Goal: Task Accomplishment & Management: Manage account settings

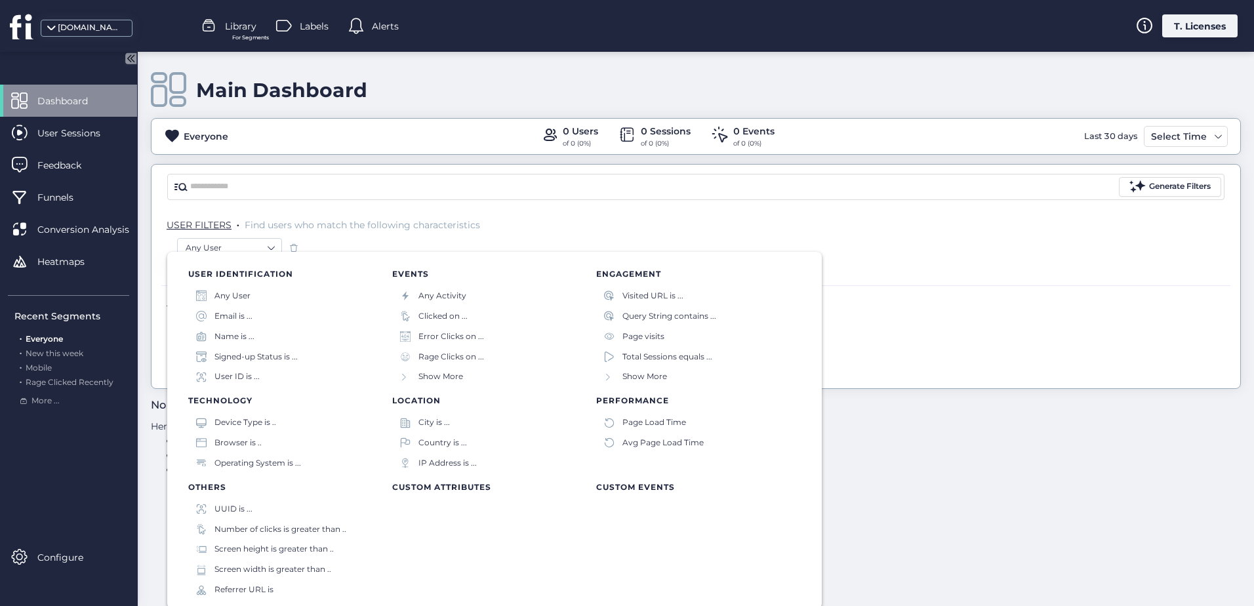
drag, startPoint x: 414, startPoint y: 81, endPoint x: 356, endPoint y: 123, distance: 71.9
click at [416, 85] on div "Main Dashboard" at bounding box center [696, 89] width 1090 height 37
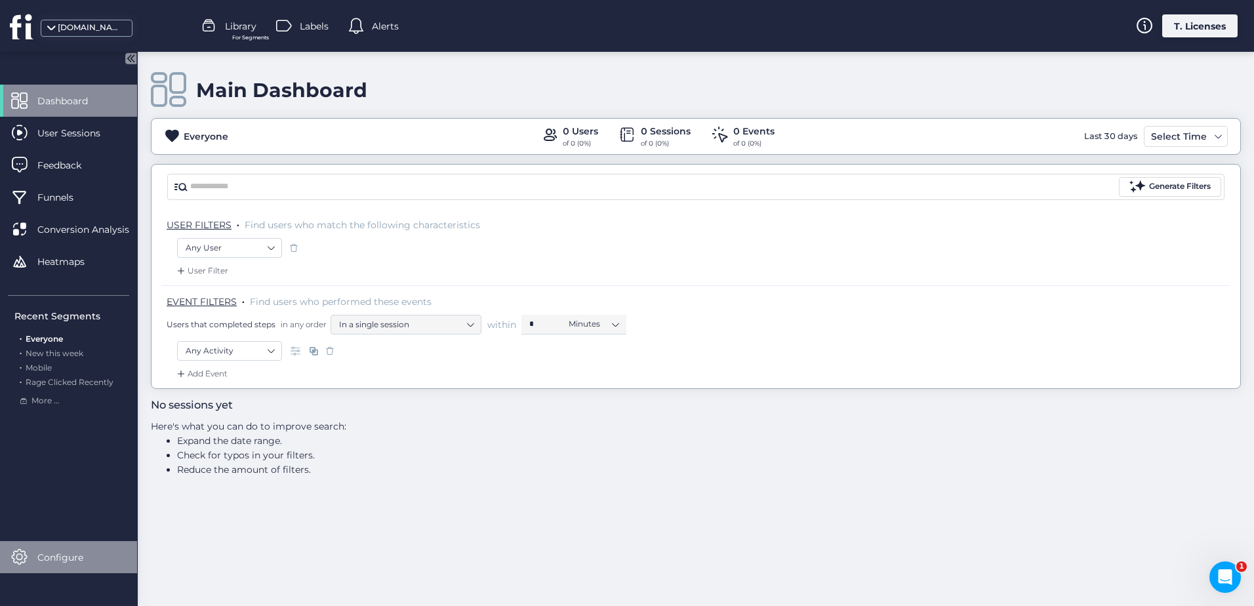
click at [85, 550] on span "Configure" at bounding box center [70, 557] width 66 height 14
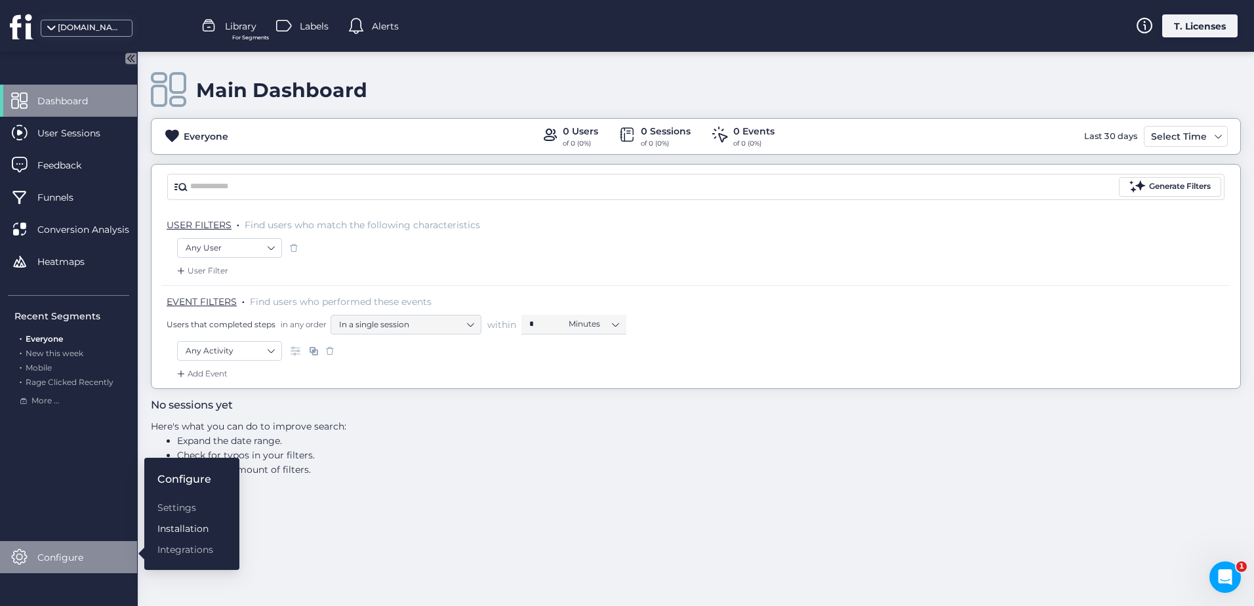
click at [170, 525] on div "Installation" at bounding box center [185, 528] width 56 height 14
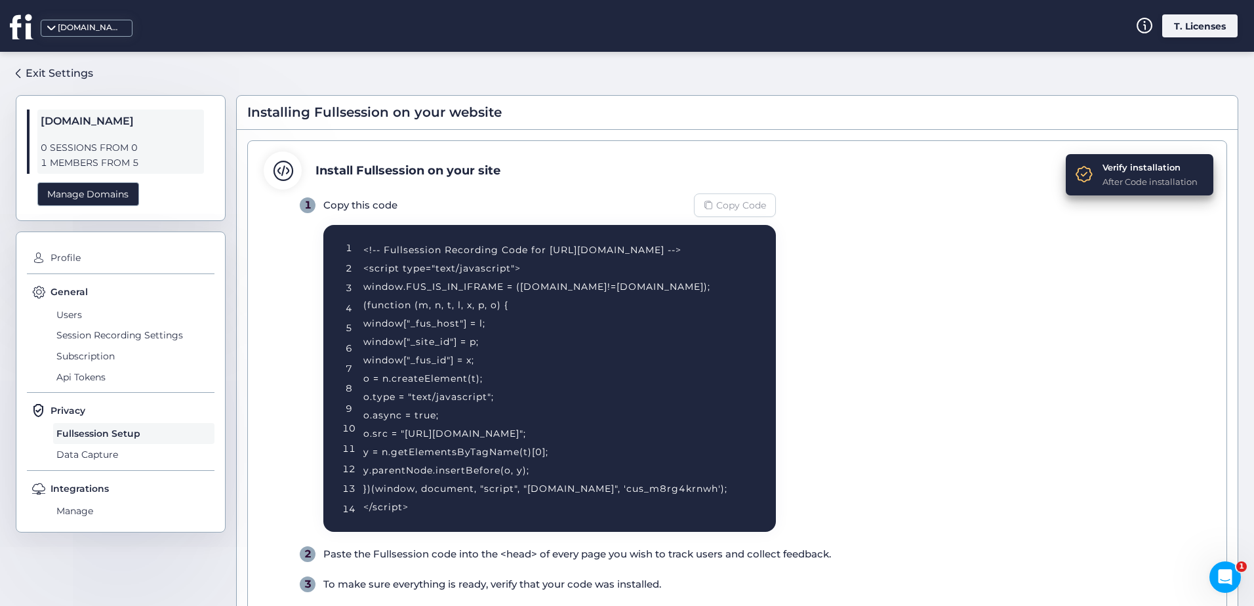
click at [738, 199] on span "Copy Code" at bounding box center [741, 205] width 50 height 14
click at [847, 344] on div "1 Copy this code Copied! 1 2 3 4 5 6 7 8 9 10 11 12 13 14 <!-- Fullsession Reco…" at bounding box center [755, 392] width 911 height 399
drag, startPoint x: 452, startPoint y: 433, endPoint x: 654, endPoint y: 433, distance: 202.0
click at [654, 433] on div "<!-- Fullsession Recording Code for http://fullsession.io/ --> <script type="te…" at bounding box center [553, 378] width 380 height 275
drag, startPoint x: 654, startPoint y: 433, endPoint x: 636, endPoint y: 431, distance: 18.5
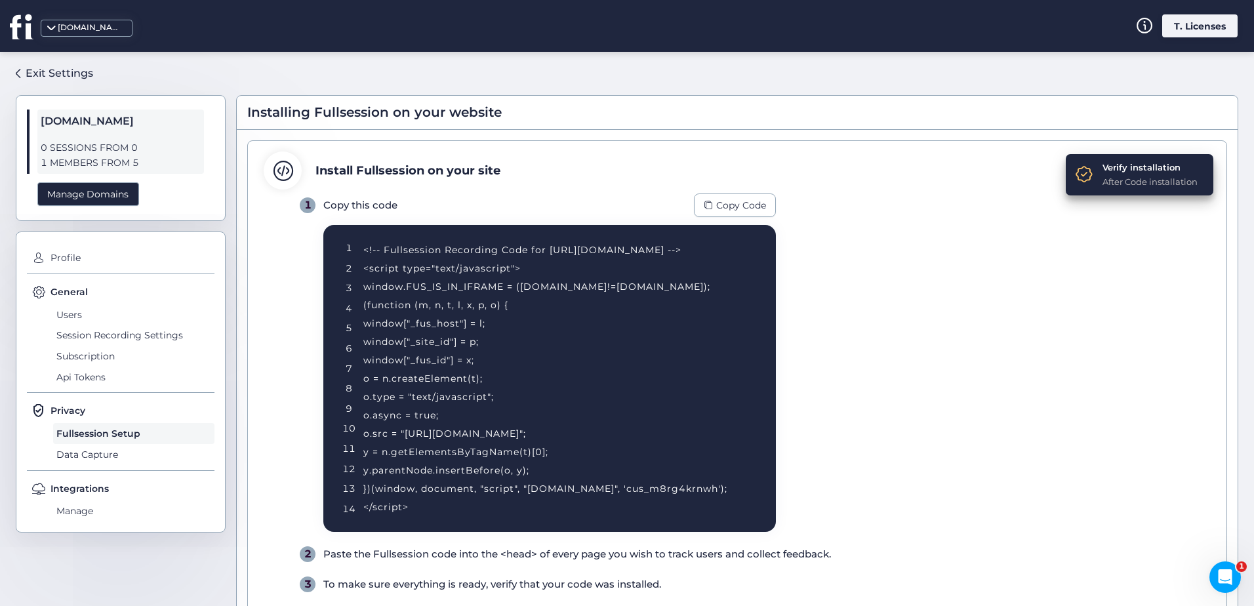
click at [636, 431] on div "<!-- Fullsession Recording Code for http://fullsession.io/ --> <script type="te…" at bounding box center [553, 378] width 380 height 275
click at [657, 431] on div "<!-- Fullsession Recording Code for http://fullsession.io/ --> <script type="te…" at bounding box center [553, 378] width 380 height 275
click at [655, 431] on div "<!-- Fullsession Recording Code for http://fullsession.io/ --> <script type="te…" at bounding box center [553, 378] width 380 height 275
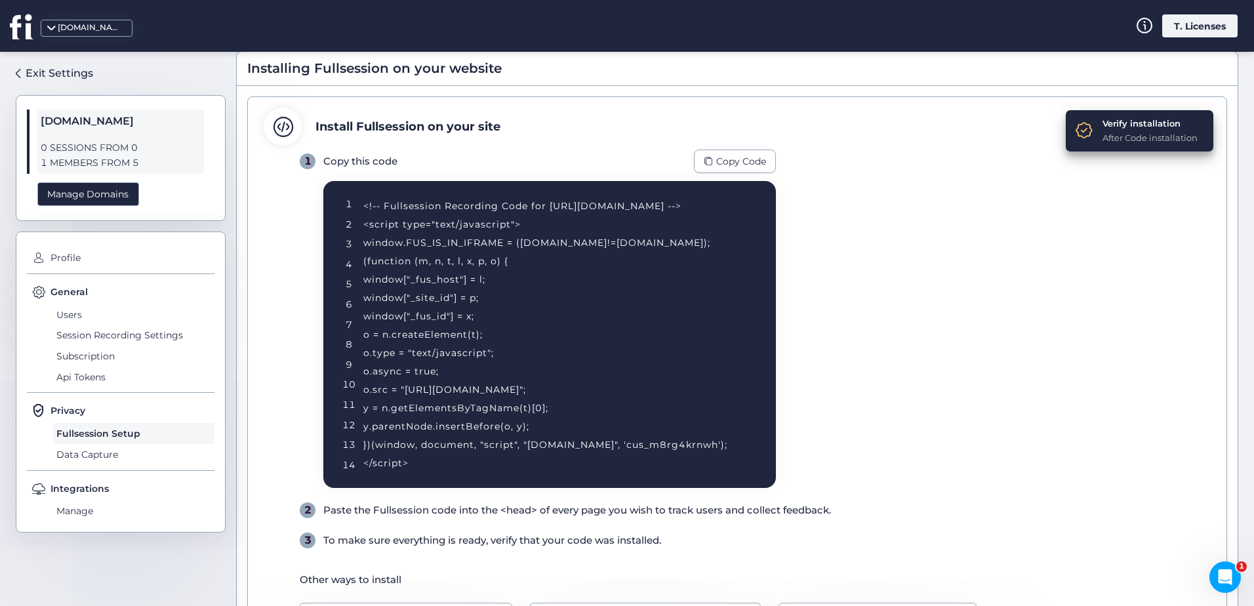
scroll to position [66, 0]
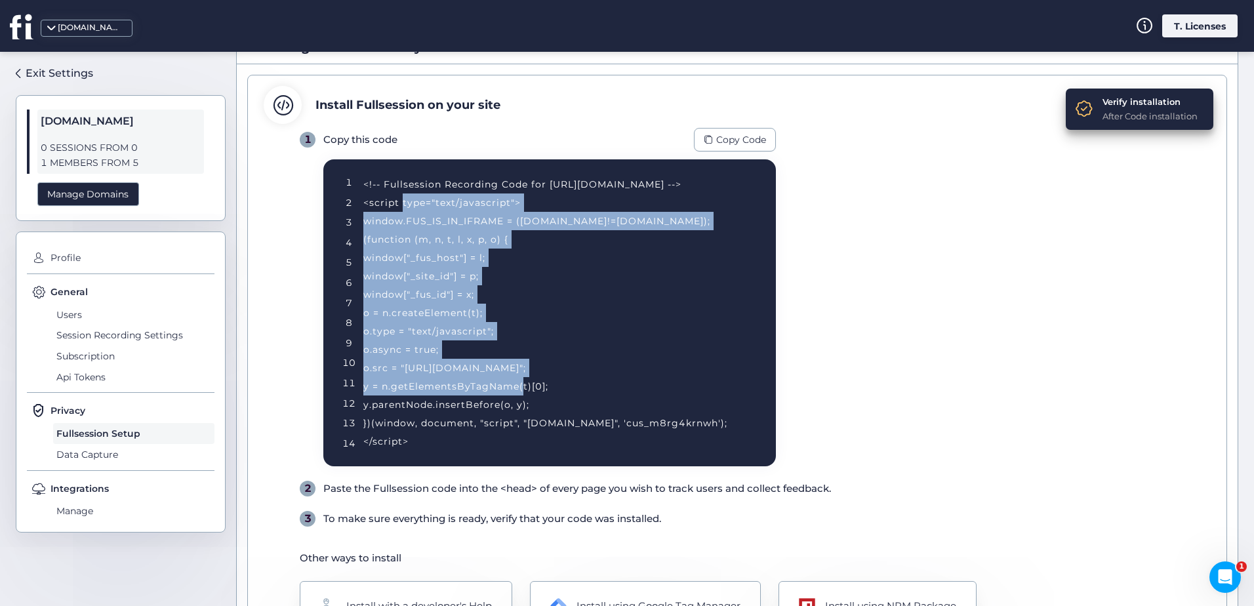
drag, startPoint x: 389, startPoint y: 200, endPoint x: 462, endPoint y: 405, distance: 217.4
click at [462, 405] on div "<!-- Fullsession Recording Code for http://fullsession.io/ --> <script type="te…" at bounding box center [553, 312] width 380 height 275
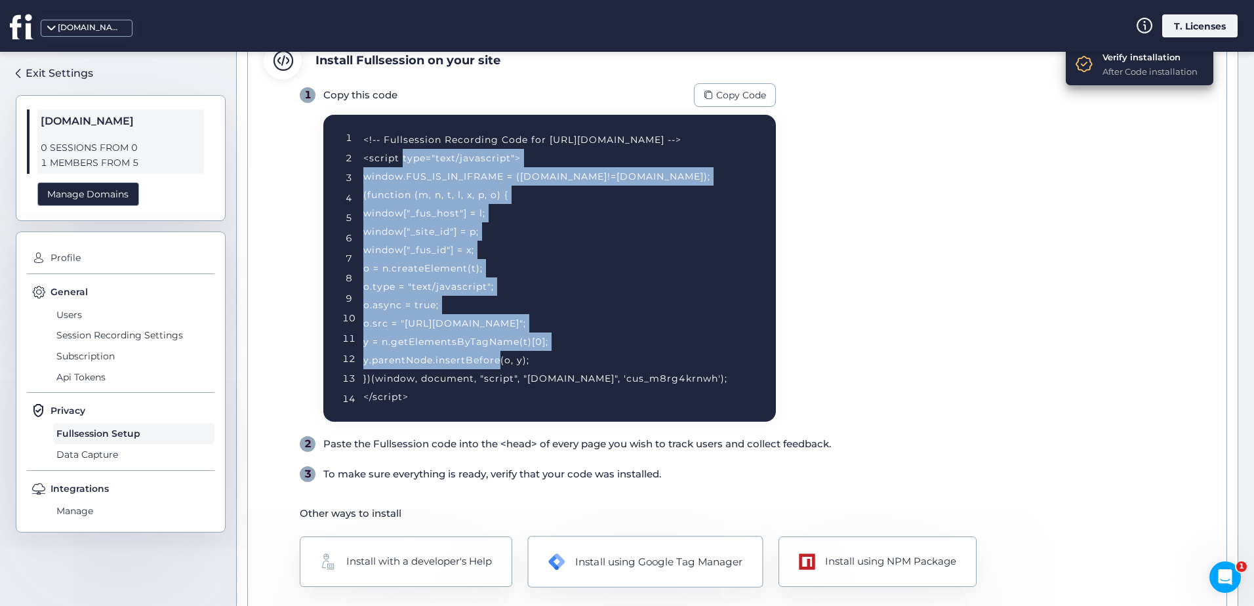
scroll to position [153, 0]
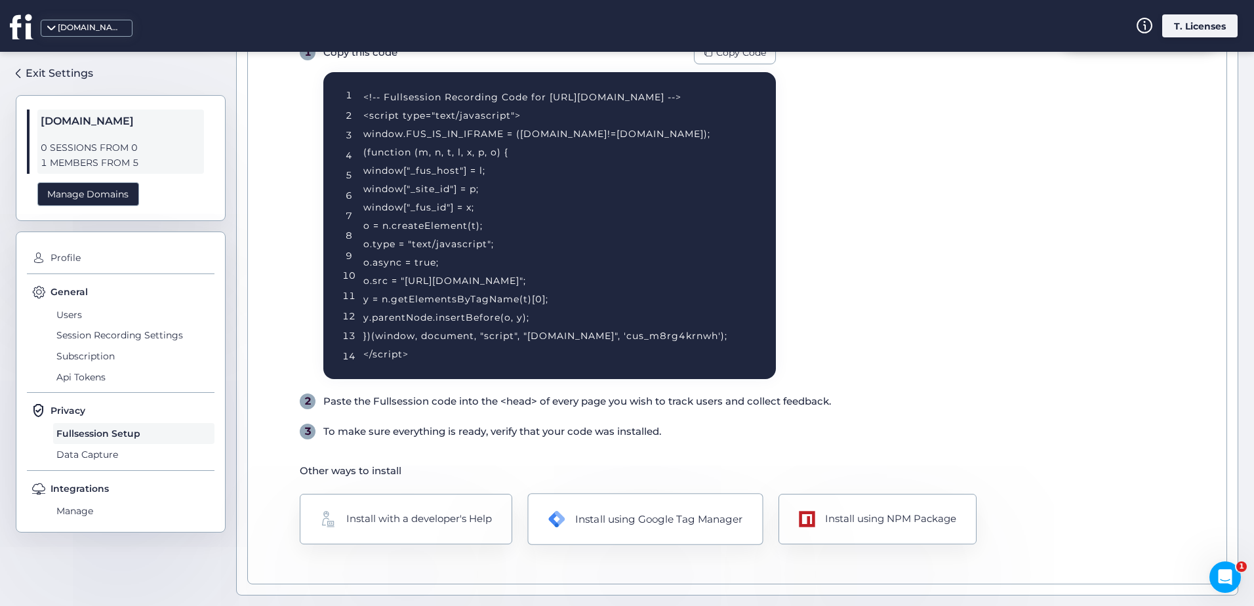
click at [619, 534] on div "Install using Google Tag Manager" at bounding box center [644, 519] width 235 height 52
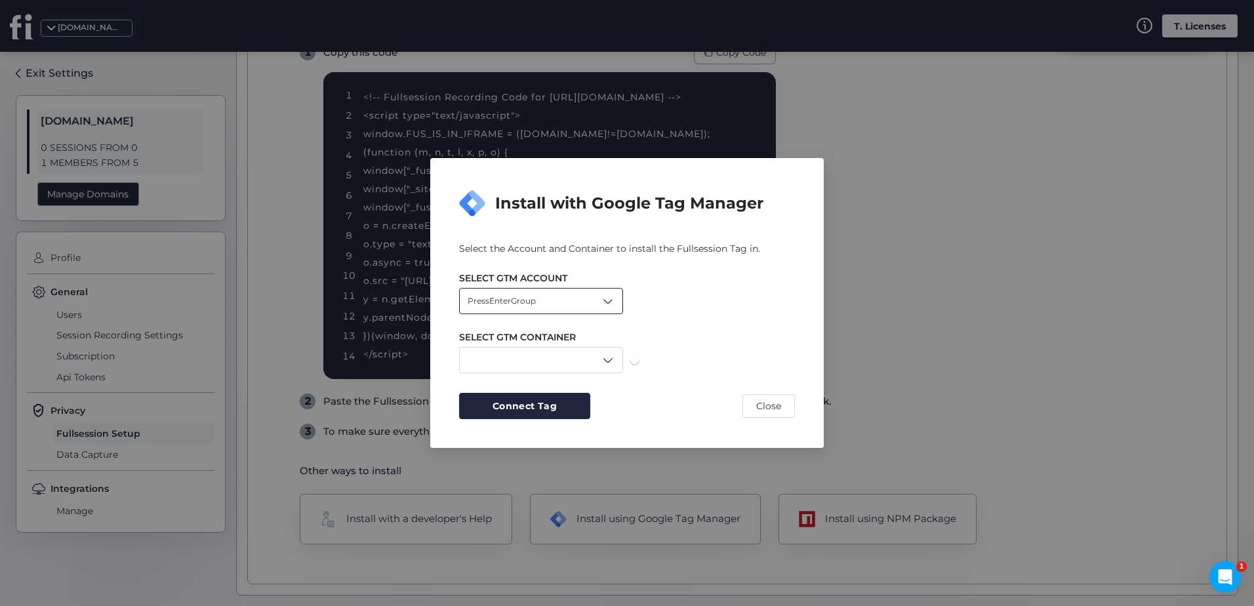
click at [591, 311] on div "PressEnterGroup" at bounding box center [541, 301] width 164 height 26
click at [550, 348] on div "Levanzo" at bounding box center [541, 352] width 147 height 12
click at [580, 378] on div "Select the Account and Container to install the Fullsession Tag in. SELECT GTM …" at bounding box center [627, 330] width 336 height 177
click at [581, 307] on div "Levanzo" at bounding box center [541, 301] width 164 height 26
click at [679, 349] on div "XLbet" at bounding box center [627, 360] width 336 height 26
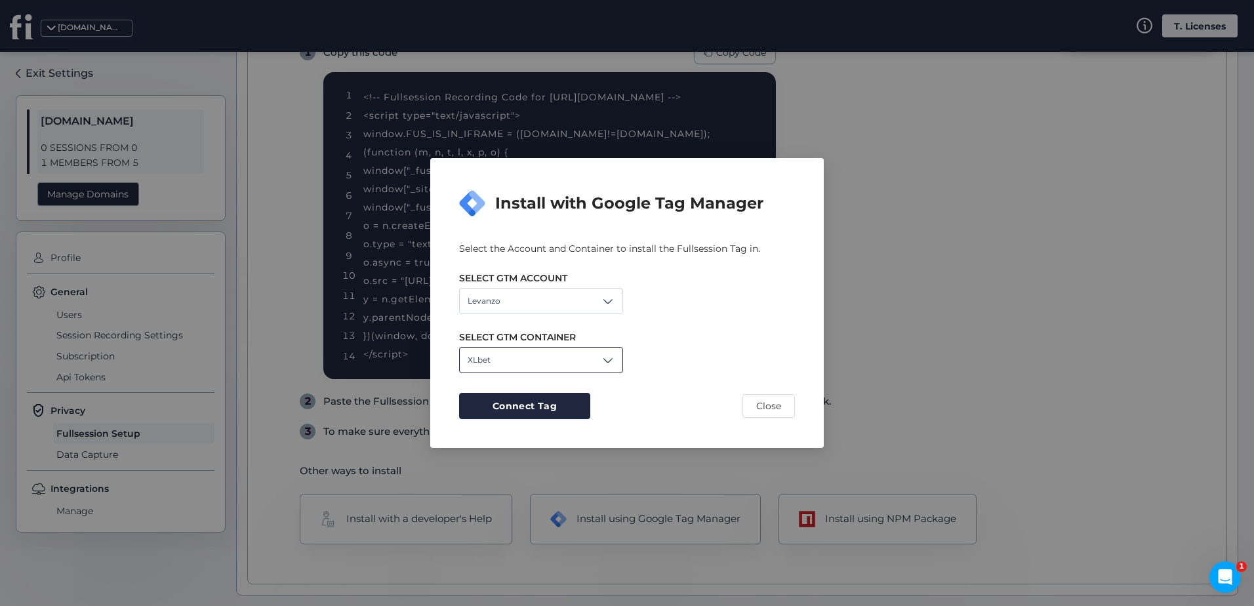
click at [572, 357] on div "XLbet" at bounding box center [541, 360] width 164 height 26
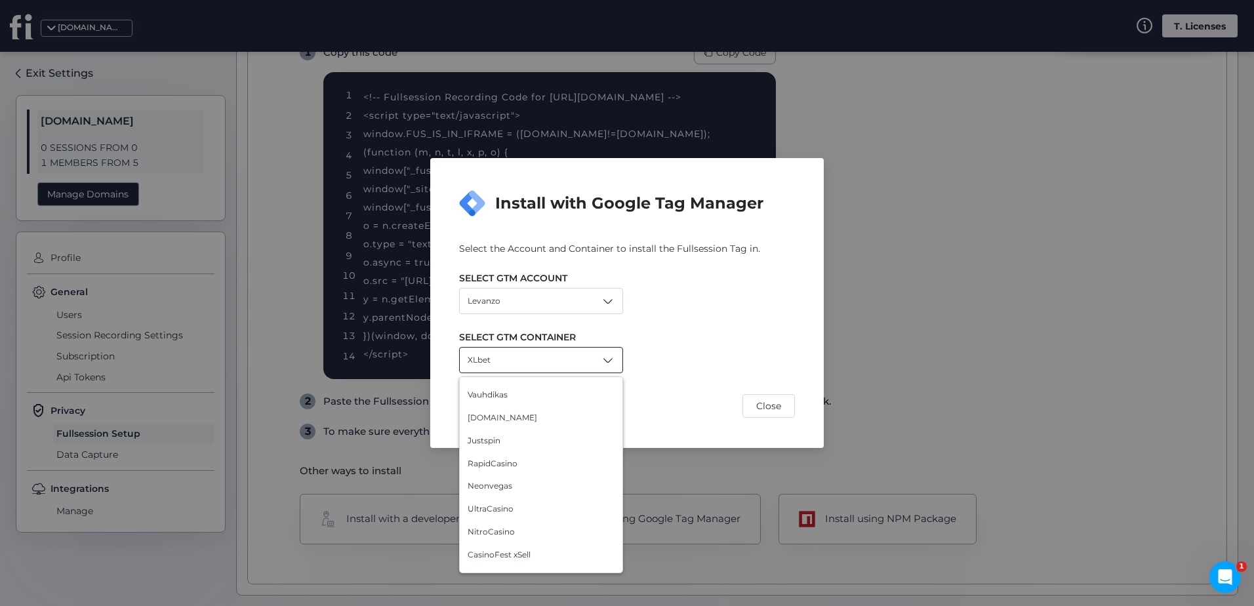
scroll to position [0, 0]
click at [525, 299] on div "Levanzo" at bounding box center [541, 301] width 164 height 26
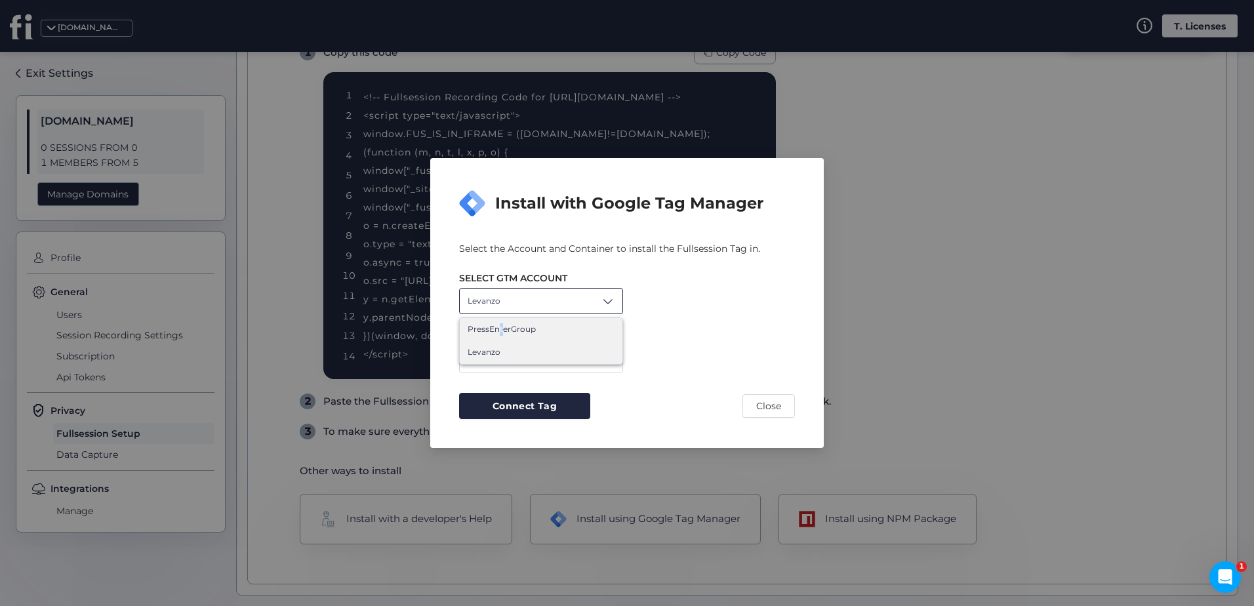
click at [501, 334] on span "PressEnterGroup" at bounding box center [502, 329] width 68 height 12
click at [514, 365] on div "XLbet" at bounding box center [541, 360] width 164 height 26
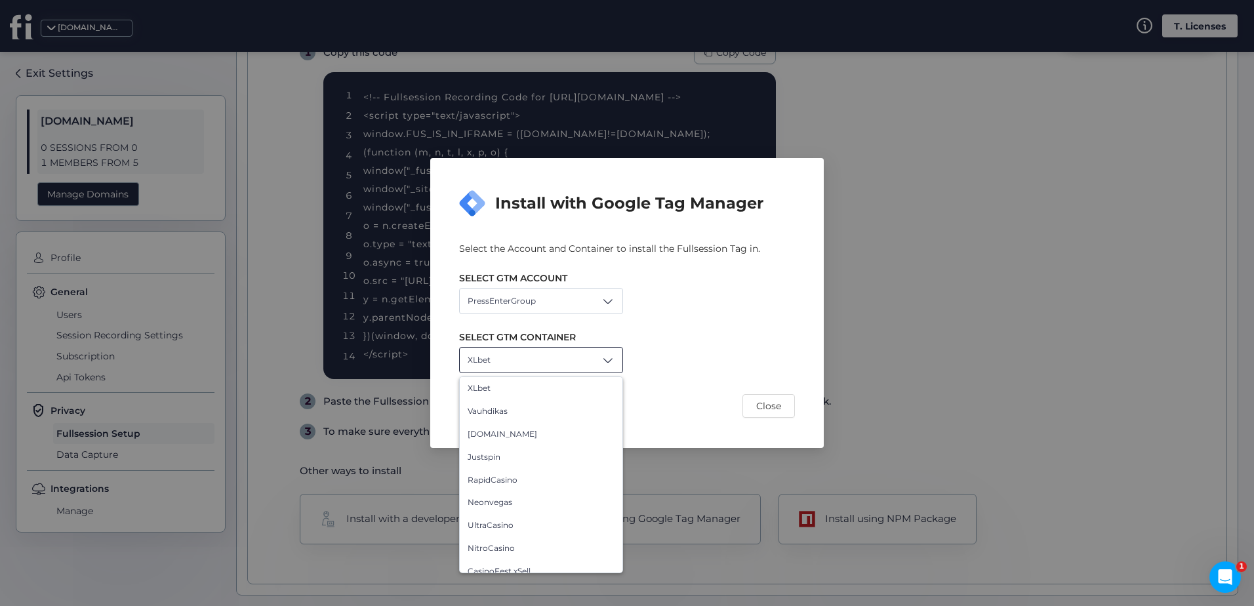
click at [521, 361] on div "XLbet" at bounding box center [541, 360] width 164 height 26
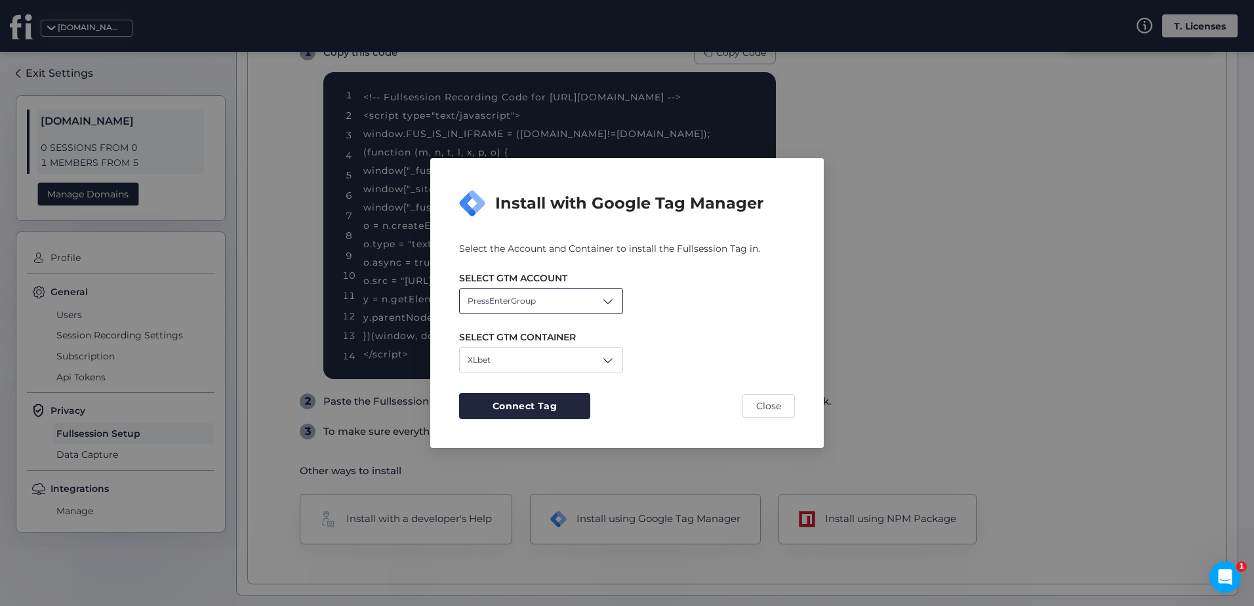
click at [535, 298] on div "PressEnterGroup" at bounding box center [541, 301] width 164 height 26
click at [520, 344] on div "Levanzo" at bounding box center [541, 352] width 163 height 23
click at [515, 359] on div "XLbet" at bounding box center [541, 360] width 164 height 26
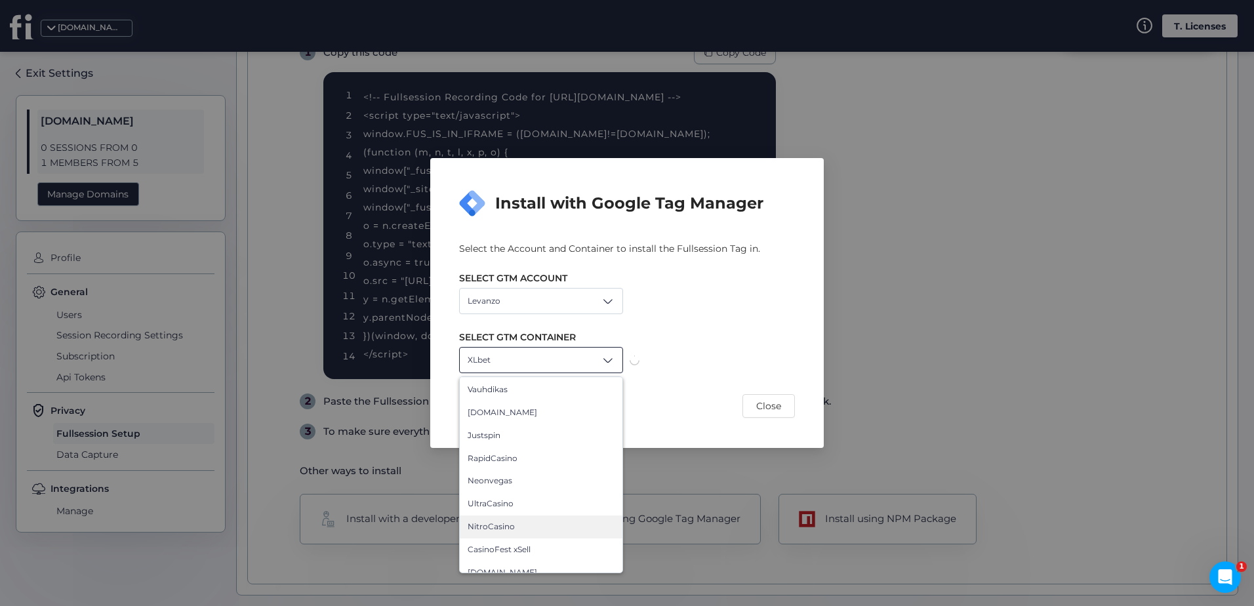
scroll to position [33, 0]
click at [763, 404] on span "Close" at bounding box center [768, 406] width 25 height 14
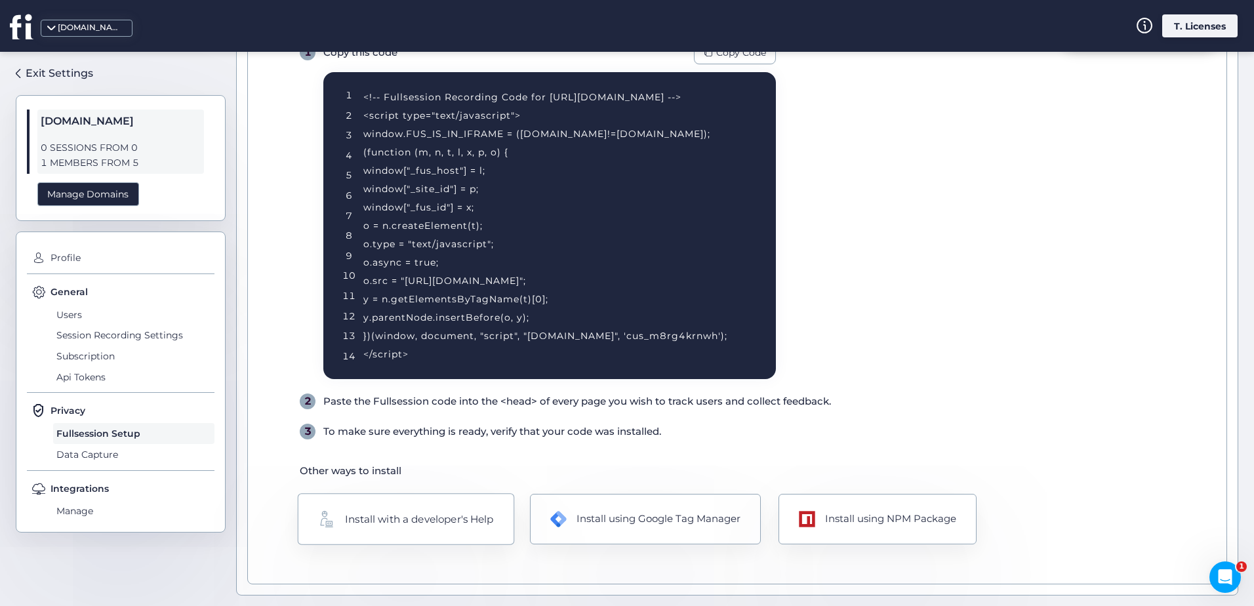
click at [434, 515] on div "Install with a developer's Help" at bounding box center [419, 519] width 148 height 16
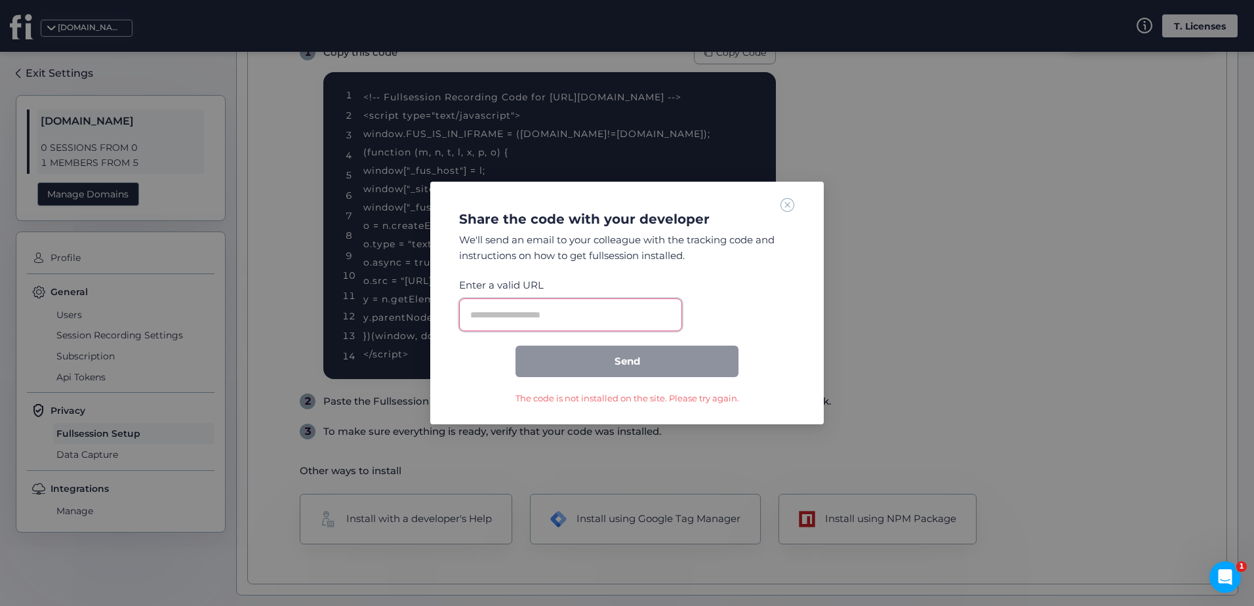
click at [550, 319] on input "text" at bounding box center [570, 314] width 223 height 33
type input "**********"
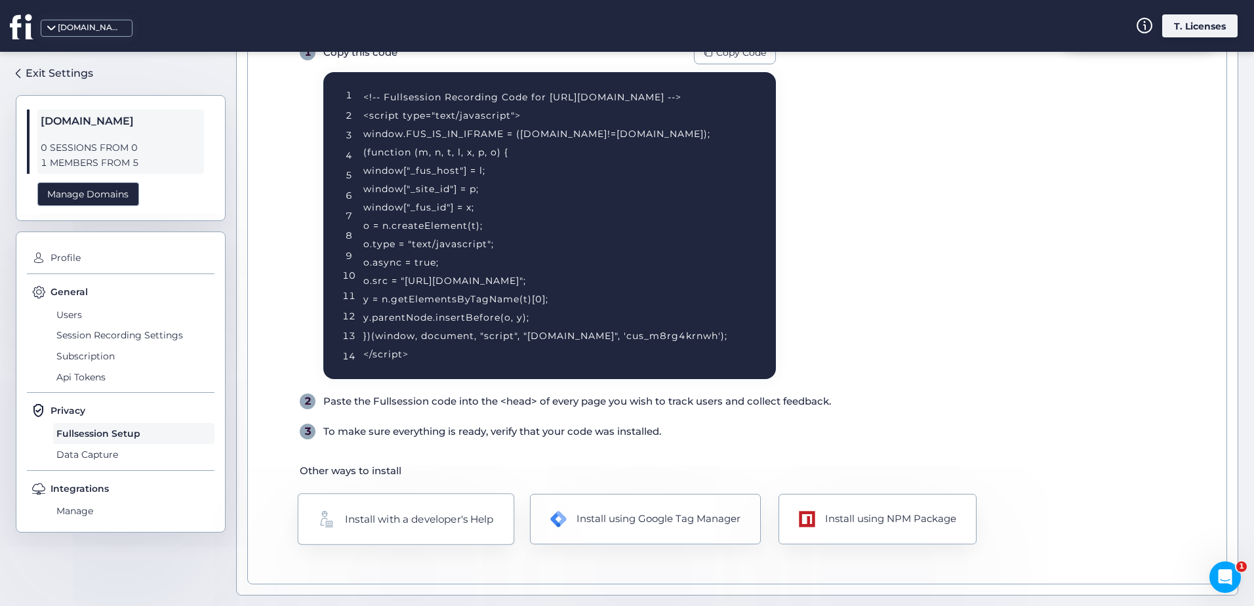
click at [456, 522] on div "Install with a developer's Help" at bounding box center [419, 519] width 148 height 16
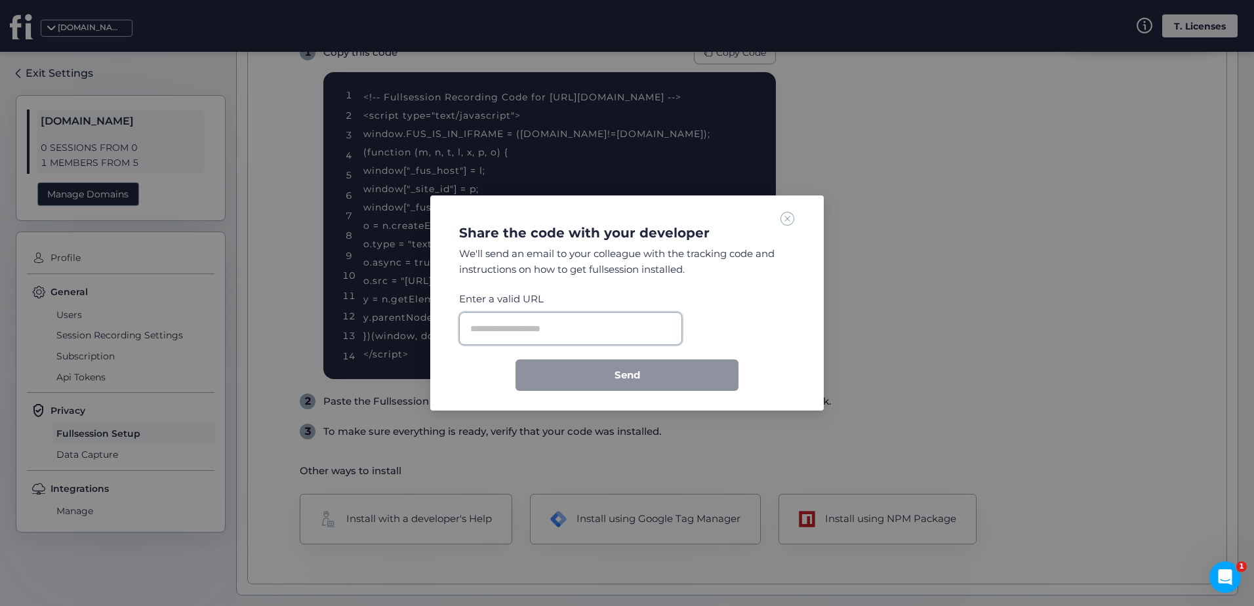
click at [569, 322] on input "text" at bounding box center [570, 328] width 223 height 33
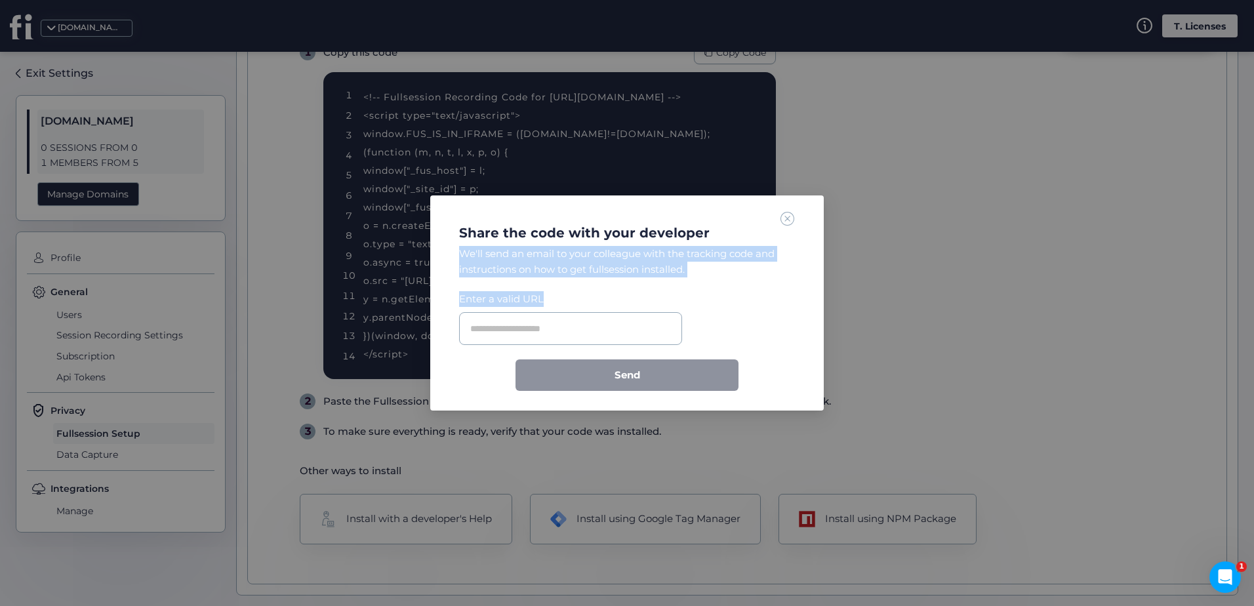
drag, startPoint x: 464, startPoint y: 249, endPoint x: 720, endPoint y: 277, distance: 258.0
click at [720, 277] on div "Share the code with your developer We'll send an email to your colleague with t…" at bounding box center [627, 301] width 362 height 180
drag, startPoint x: 720, startPoint y: 277, endPoint x: 735, endPoint y: 279, distance: 15.2
click at [735, 279] on div "Share the code with your developer We'll send an email to your colleague with t…" at bounding box center [627, 301] width 362 height 180
drag, startPoint x: 481, startPoint y: 261, endPoint x: 580, endPoint y: 272, distance: 99.0
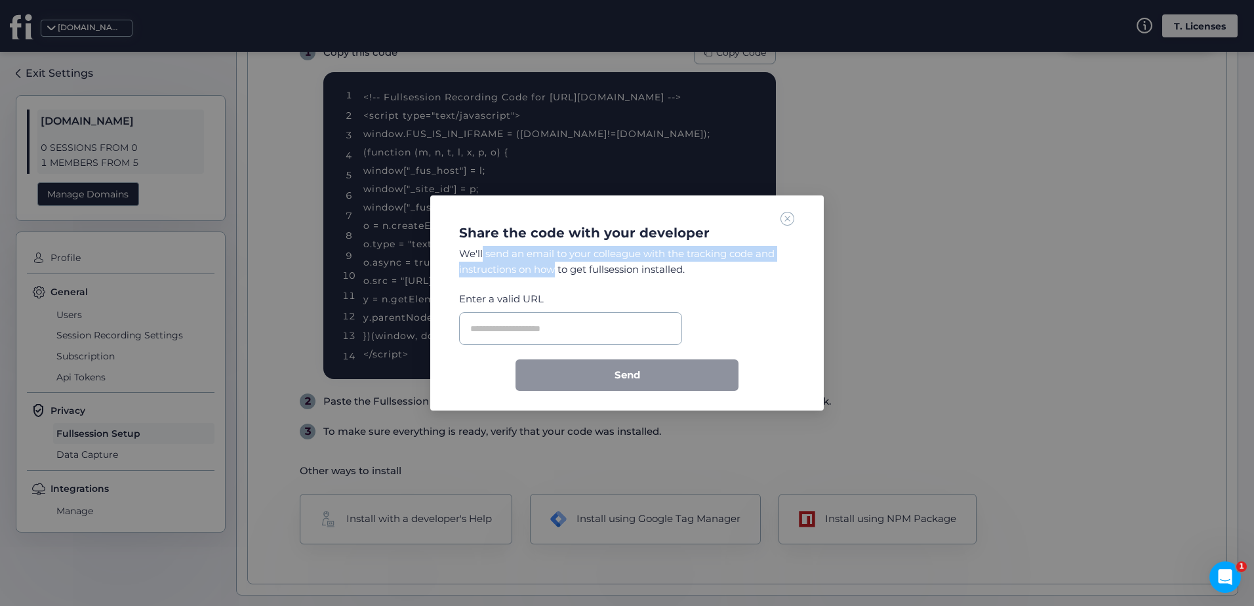
click at [580, 272] on div "We'll send an email to your colleague with the tracking code and instructions o…" at bounding box center [627, 261] width 336 height 31
drag, startPoint x: 580, startPoint y: 272, endPoint x: 645, endPoint y: 270, distance: 64.9
click at [645, 271] on div "We'll send an email to your colleague with the tracking code and instructions o…" at bounding box center [627, 261] width 336 height 31
click at [560, 318] on input "text" at bounding box center [570, 328] width 223 height 33
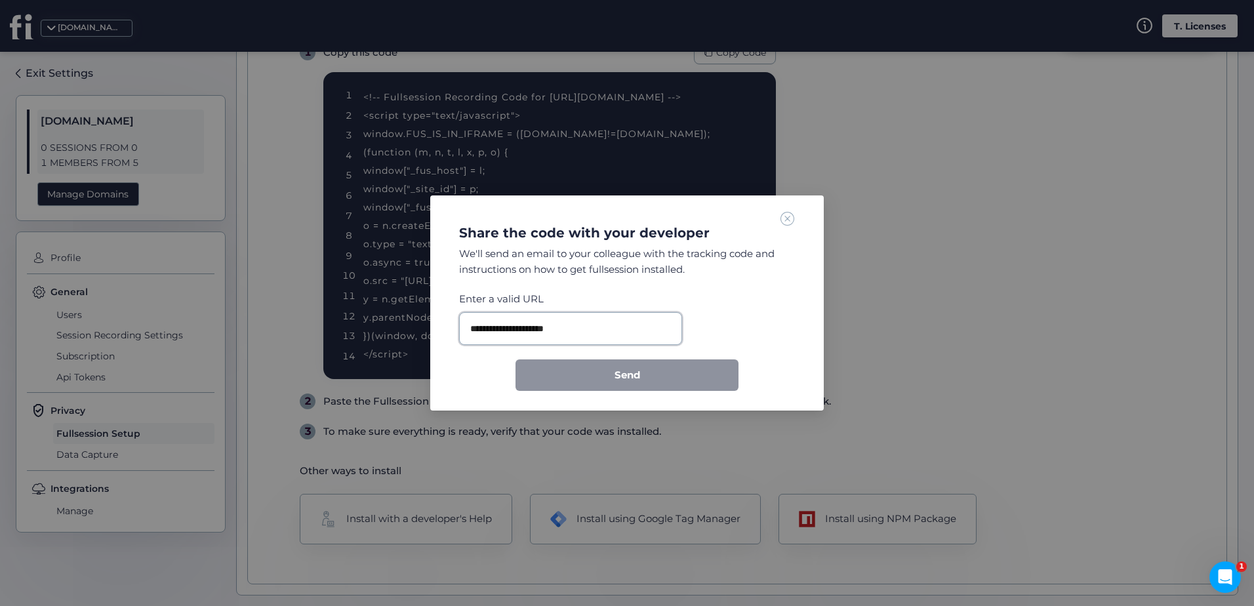
drag, startPoint x: 526, startPoint y: 340, endPoint x: 515, endPoint y: 343, distance: 10.8
click at [525, 340] on input "**********" at bounding box center [570, 328] width 223 height 33
type input "**********"
click at [475, 365] on form "**********" at bounding box center [627, 341] width 336 height 100
drag, startPoint x: 695, startPoint y: 254, endPoint x: 729, endPoint y: 259, distance: 34.5
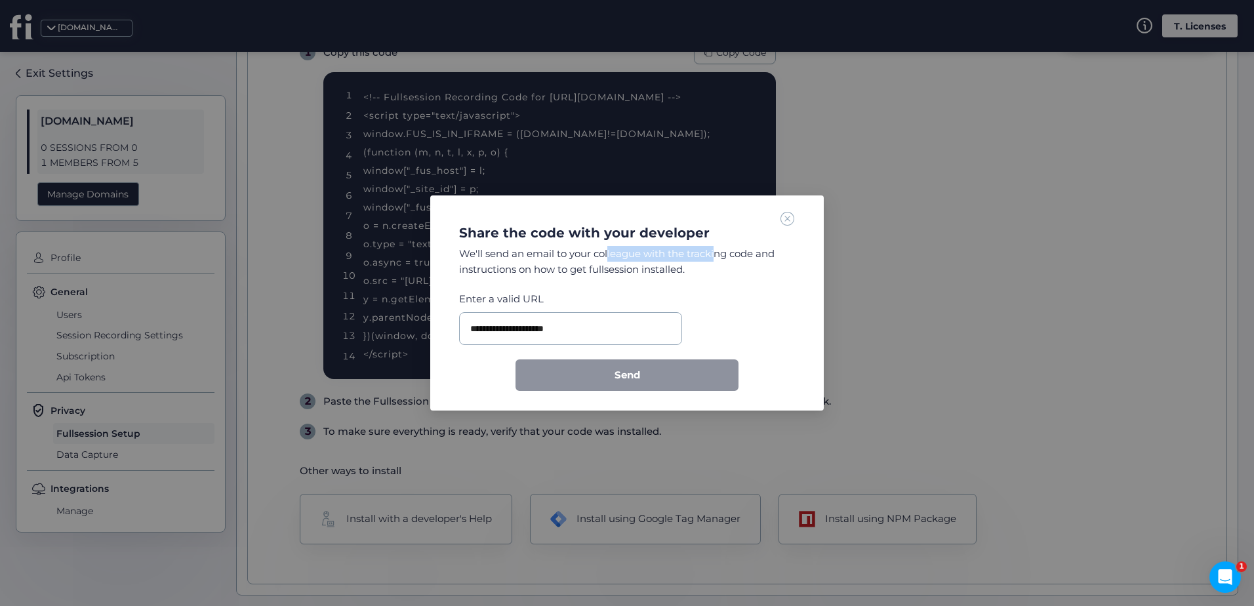
click at [729, 259] on div "We'll send an email to your colleague with the tracking code and instructions o…" at bounding box center [627, 261] width 336 height 31
drag, startPoint x: 734, startPoint y: 260, endPoint x: 776, endPoint y: 262, distance: 42.0
click at [776, 262] on div "We'll send an email to your colleague with the tracking code and instructions o…" at bounding box center [627, 261] width 336 height 31
drag, startPoint x: 474, startPoint y: 265, endPoint x: 614, endPoint y: 268, distance: 139.7
click at [609, 268] on div "**********" at bounding box center [627, 301] width 362 height 180
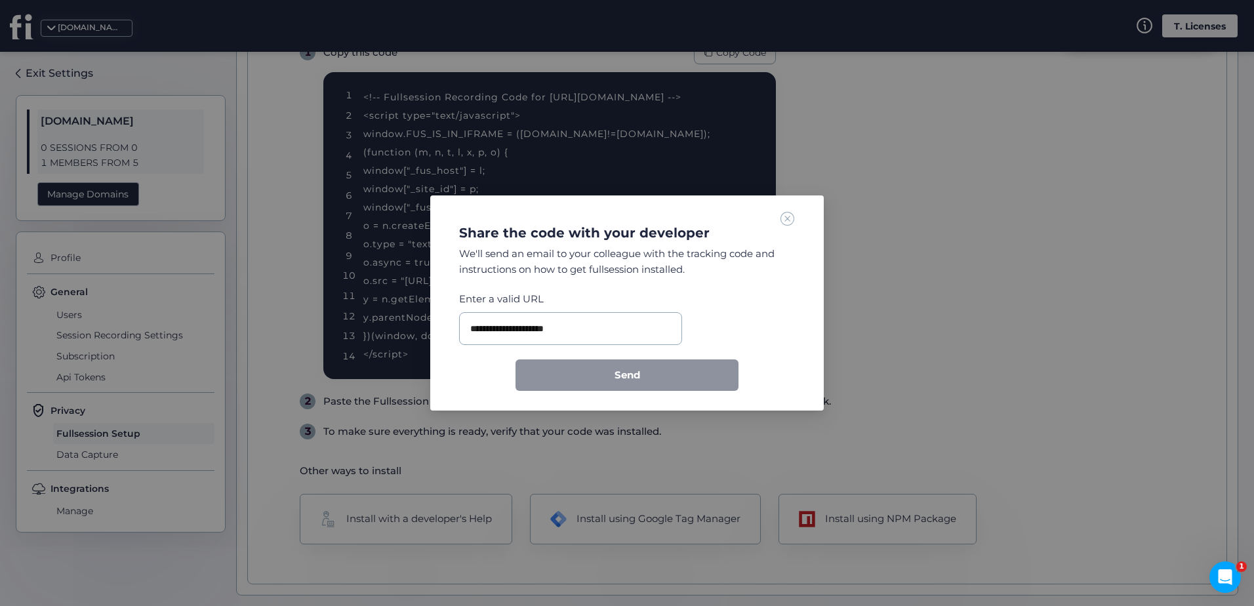
drag, startPoint x: 614, startPoint y: 268, endPoint x: 650, endPoint y: 271, distance: 36.2
click at [650, 271] on div "We'll send an email to your colleague with the tracking code and instructions o…" at bounding box center [627, 261] width 336 height 31
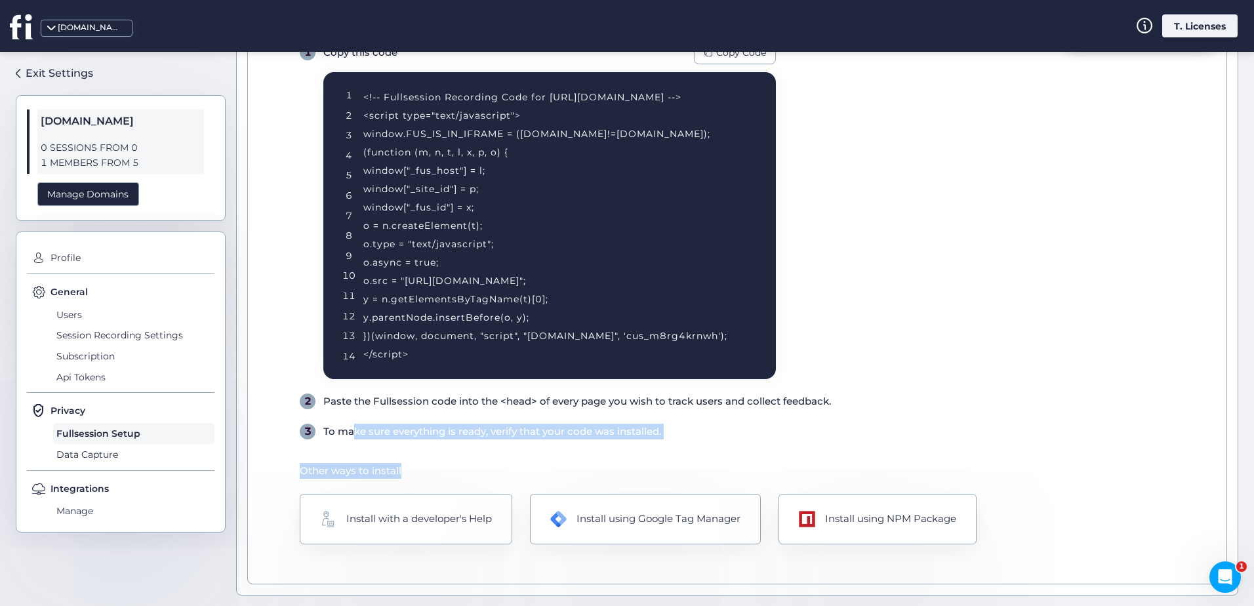
drag, startPoint x: 348, startPoint y: 437, endPoint x: 521, endPoint y: 453, distance: 173.9
click at [515, 451] on div "Verify installation After Code installation Install Fullsession on your site 1 …" at bounding box center [737, 286] width 980 height 597
click at [630, 524] on div "Install using Google Tag Manager" at bounding box center [658, 519] width 167 height 16
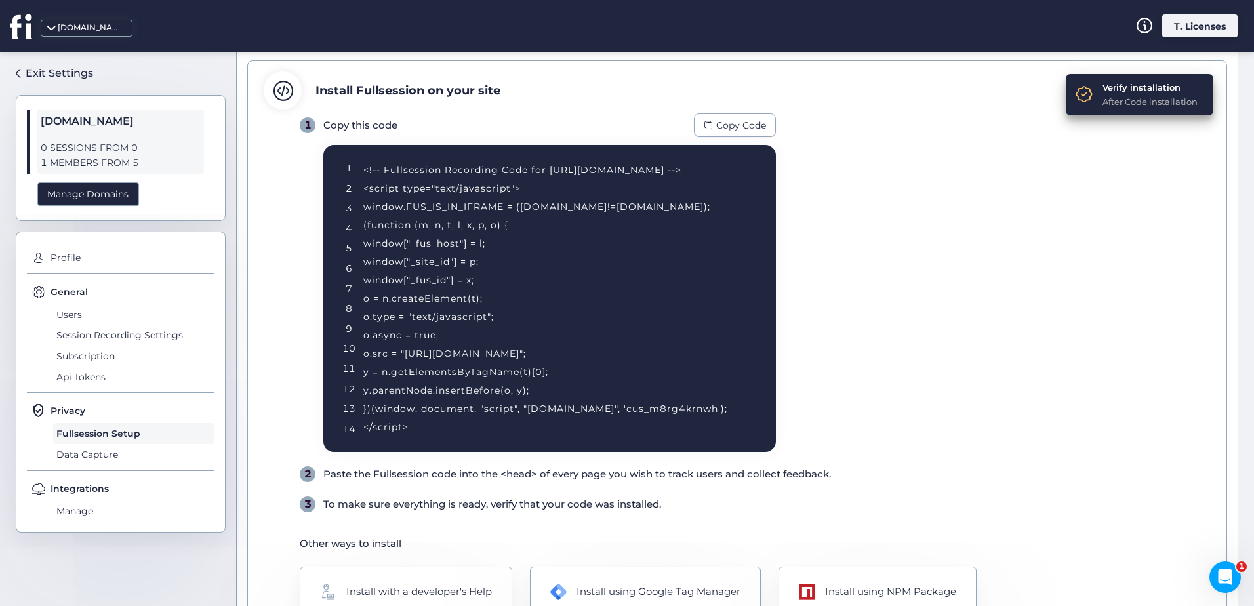
scroll to position [0, 0]
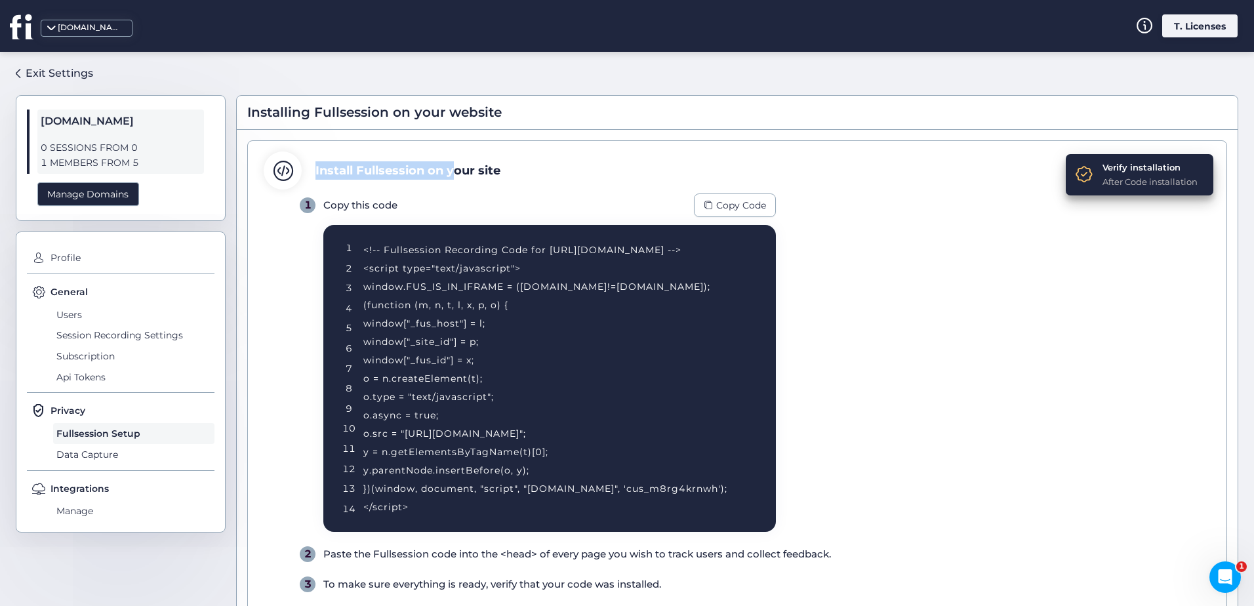
drag, startPoint x: 307, startPoint y: 170, endPoint x: 456, endPoint y: 172, distance: 149.5
click at [456, 172] on div "Install Fullsession on your site" at bounding box center [737, 170] width 947 height 38
drag, startPoint x: 456, startPoint y: 172, endPoint x: 437, endPoint y: 187, distance: 24.4
click at [481, 173] on div "Install Fullsession on your site" at bounding box center [407, 170] width 185 height 18
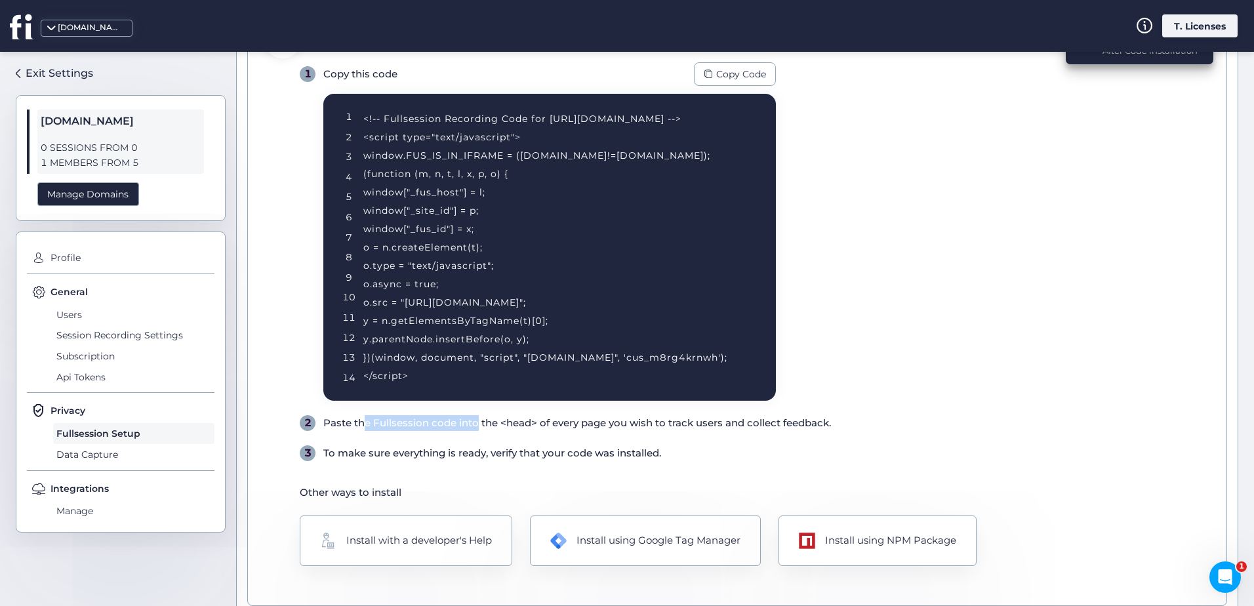
drag, startPoint x: 371, startPoint y: 433, endPoint x: 475, endPoint y: 430, distance: 103.7
click at [475, 430] on div "1 Copy this code Copy Code 1 2 3 4 5 6 7 8 9 10 11 12 13 14 <!-- Fullsession Re…" at bounding box center [755, 261] width 911 height 399
drag, startPoint x: 475, startPoint y: 430, endPoint x: 527, endPoint y: 432, distance: 51.8
click at [532, 432] on div "1 Copy this code Copy Code 1 2 3 4 5 6 7 8 9 10 11 12 13 14 <!-- Fullsession Re…" at bounding box center [755, 261] width 911 height 399
drag, startPoint x: 481, startPoint y: 429, endPoint x: 647, endPoint y: 430, distance: 166.6
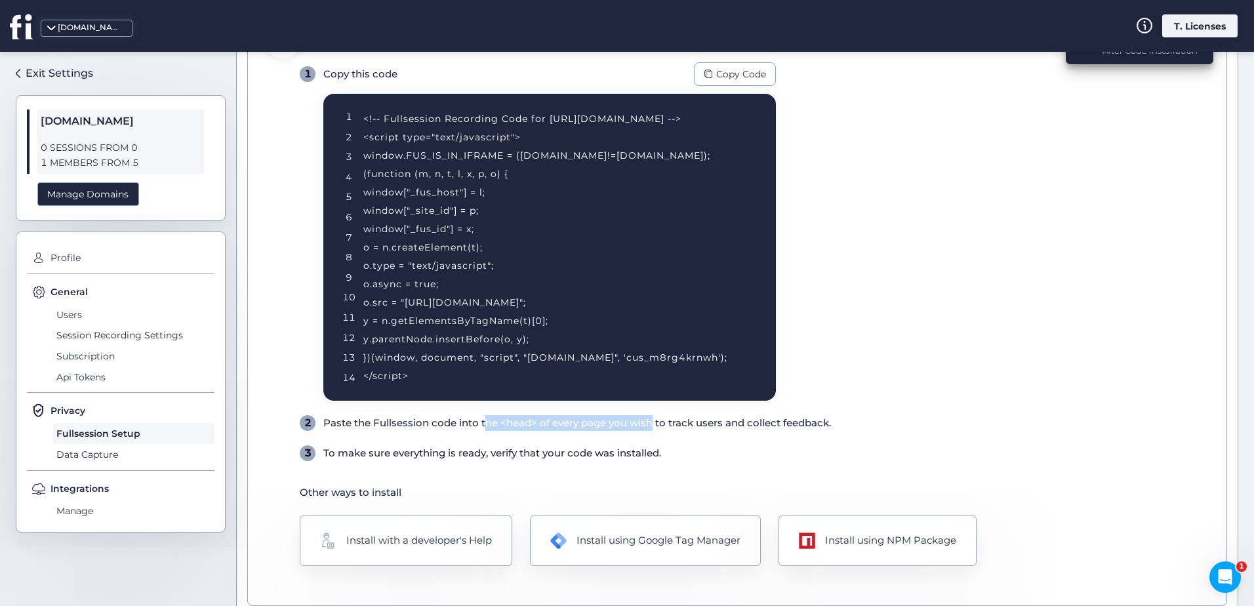
click at [647, 430] on div "Paste the Fullsession code into the <head> of every page you wish to track user…" at bounding box center [577, 423] width 508 height 16
drag, startPoint x: 647, startPoint y: 430, endPoint x: 688, endPoint y: 432, distance: 40.7
click at [688, 432] on div "1 Copy this code Copy Code 1 2 3 4 5 6 7 8 9 10 11 12 13 14 <!-- Fullsession Re…" at bounding box center [755, 261] width 911 height 399
drag, startPoint x: 336, startPoint y: 450, endPoint x: 509, endPoint y: 449, distance: 173.1
click at [509, 449] on div "To make sure everything is ready, verify that your code was installed." at bounding box center [492, 453] width 338 height 16
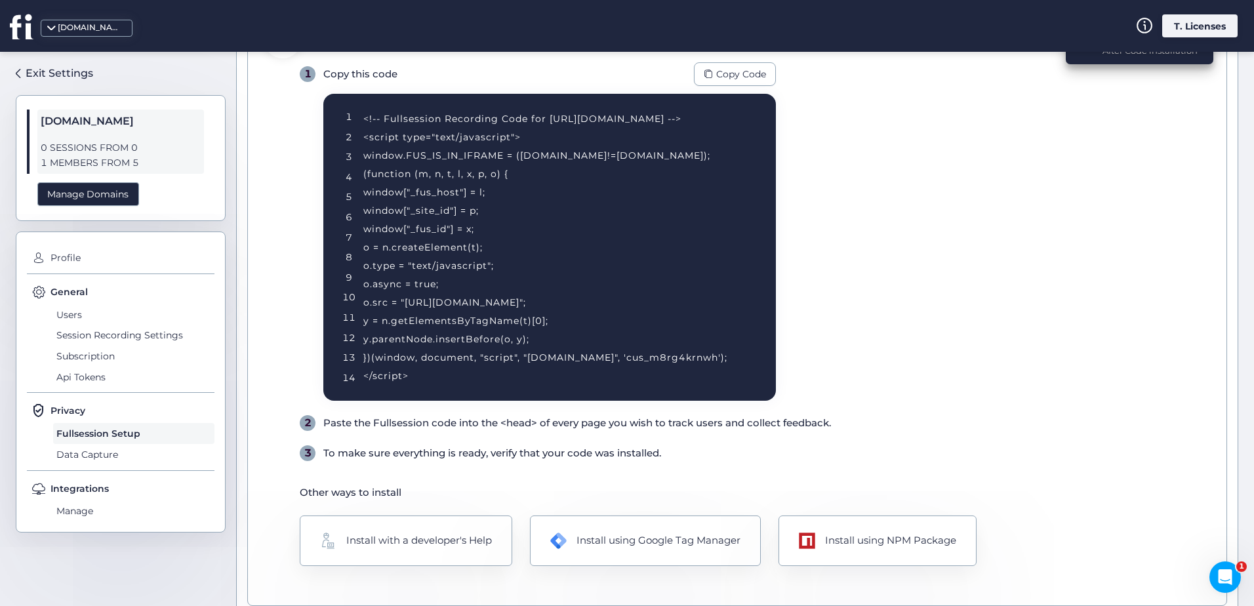
drag, startPoint x: 509, startPoint y: 449, endPoint x: 555, endPoint y: 455, distance: 47.0
click at [555, 455] on div "To make sure everything is ready, verify that your code was installed." at bounding box center [492, 453] width 338 height 16
drag, startPoint x: 487, startPoint y: 452, endPoint x: 610, endPoint y: 459, distance: 123.5
click at [610, 459] on div "To make sure everything is ready, verify that your code was installed." at bounding box center [492, 453] width 338 height 16
drag, startPoint x: 610, startPoint y: 459, endPoint x: 666, endPoint y: 464, distance: 56.6
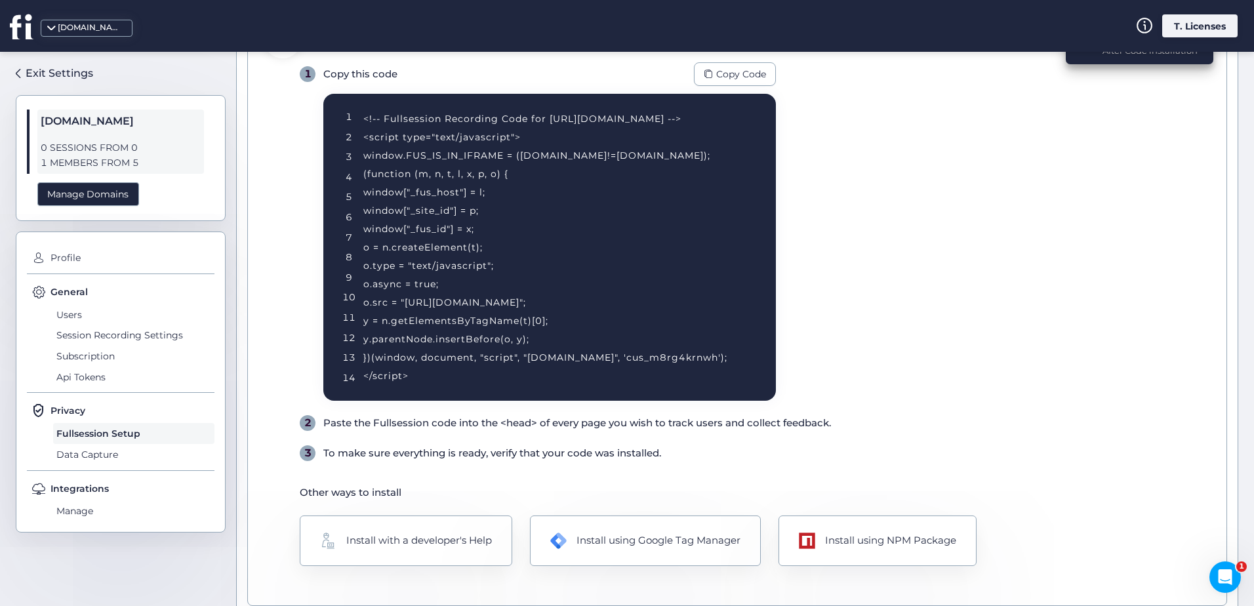
click at [662, 463] on div "Verify installation After Code installation Install Fullsession on your site 1 …" at bounding box center [737, 307] width 980 height 597
drag, startPoint x: 330, startPoint y: 456, endPoint x: 508, endPoint y: 460, distance: 178.4
click at [508, 460] on div "To make sure everything is ready, verify that your code was installed." at bounding box center [492, 453] width 338 height 16
drag, startPoint x: 508, startPoint y: 460, endPoint x: 524, endPoint y: 457, distance: 16.1
click at [524, 457] on div "To make sure everything is ready, verify that your code was installed." at bounding box center [492, 453] width 338 height 16
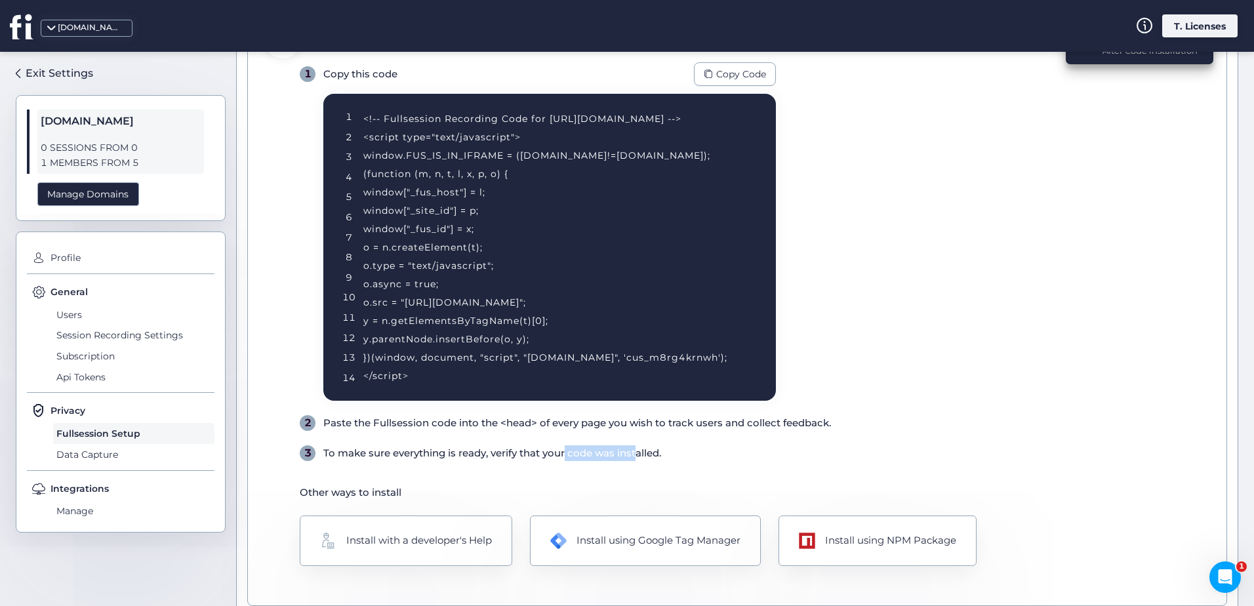
drag, startPoint x: 524, startPoint y: 457, endPoint x: 652, endPoint y: 453, distance: 128.6
click at [647, 453] on div "To make sure everything is ready, verify that your code was installed." at bounding box center [492, 453] width 338 height 16
drag, startPoint x: 652, startPoint y: 453, endPoint x: 715, endPoint y: 454, distance: 63.0
click at [715, 454] on div "3 To make sure everything is ready, verify that your code was installed." at bounding box center [755, 453] width 911 height 16
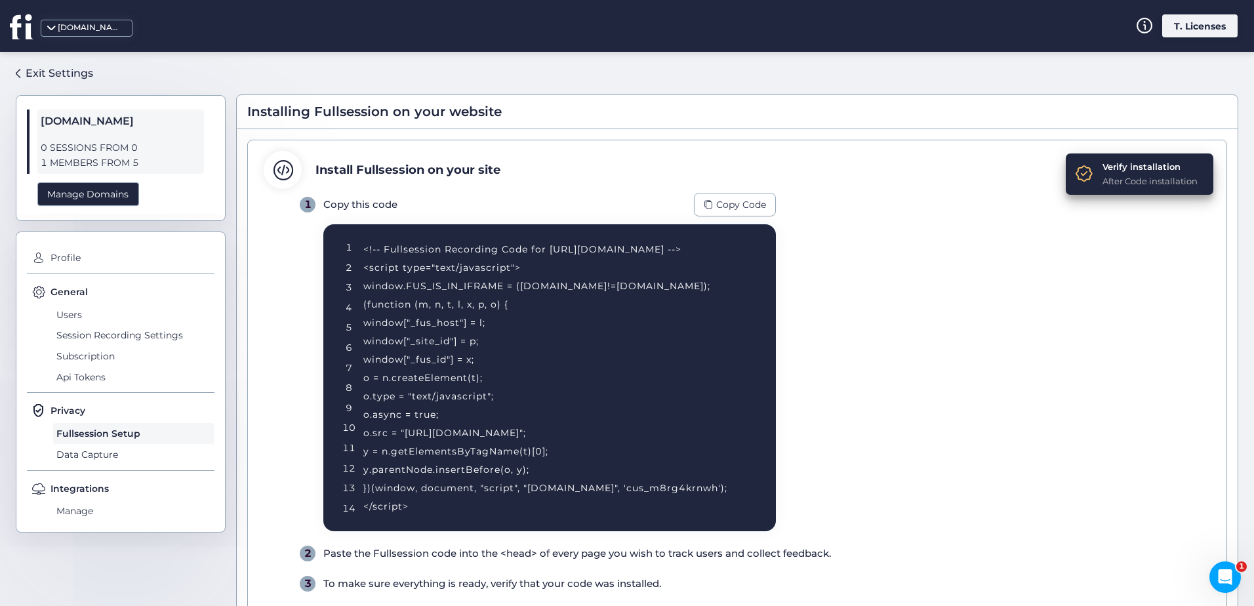
scroll to position [0, 0]
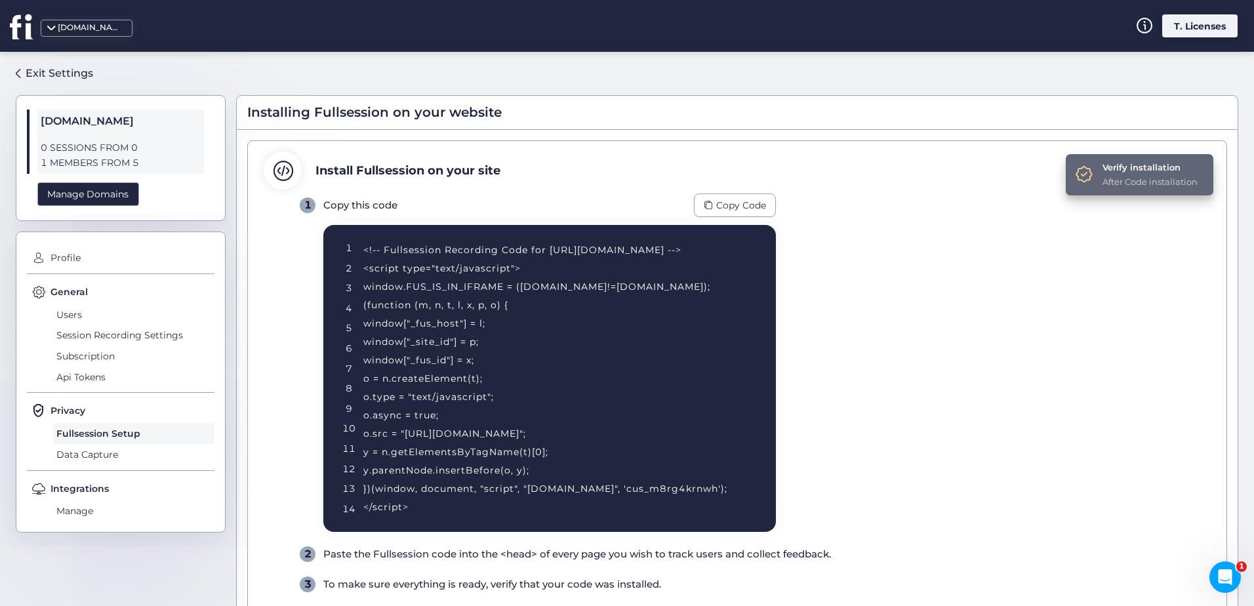
click at [1089, 173] on div "Verify installation After Code installation" at bounding box center [1140, 174] width 148 height 41
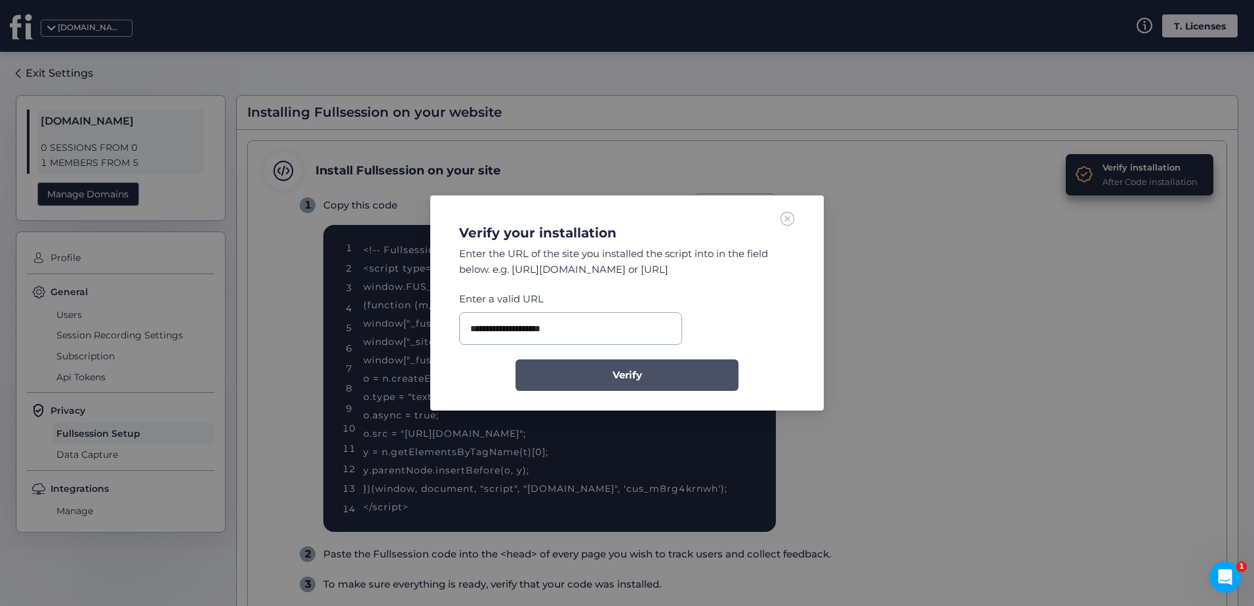
click at [613, 377] on span "Verify" at bounding box center [627, 375] width 30 height 16
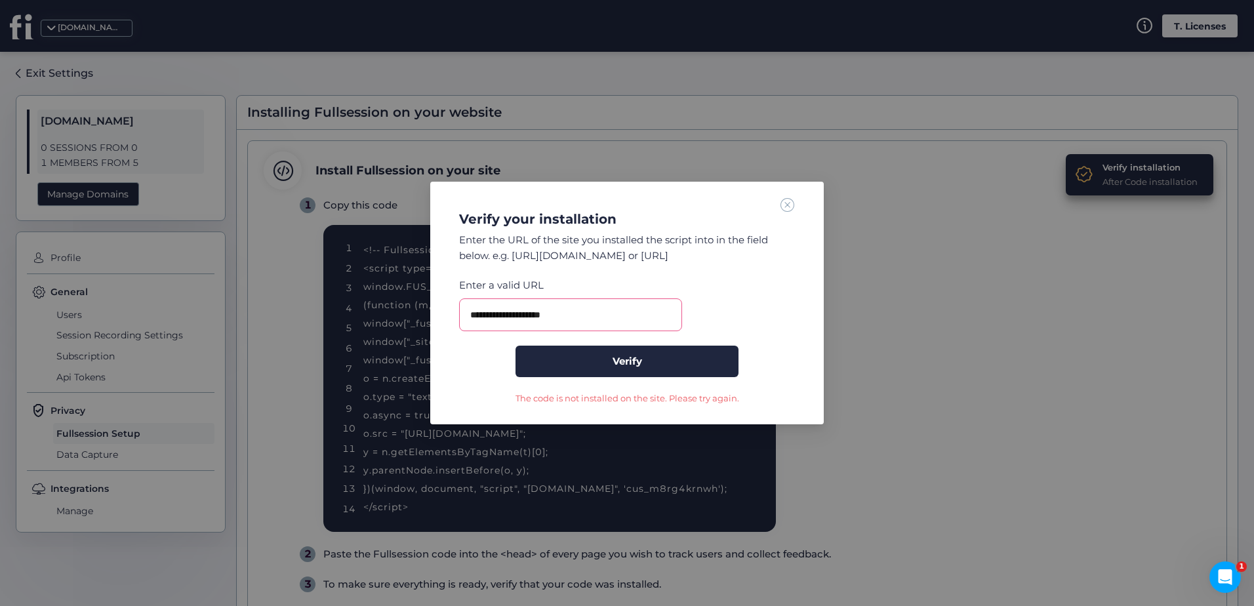
click at [789, 211] on span at bounding box center [787, 204] width 14 height 14
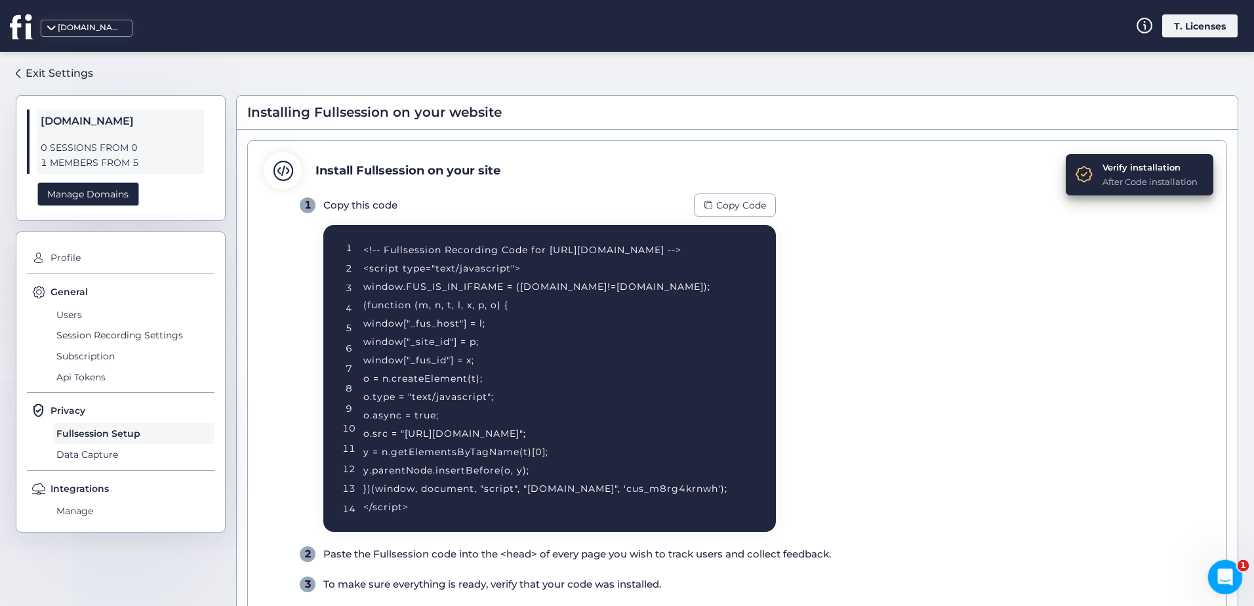
click at [1218, 591] on html at bounding box center [1222, 574] width 31 height 31
click at [1220, 578] on icon "Open Intercom Messenger" at bounding box center [1223, 576] width 22 height 22
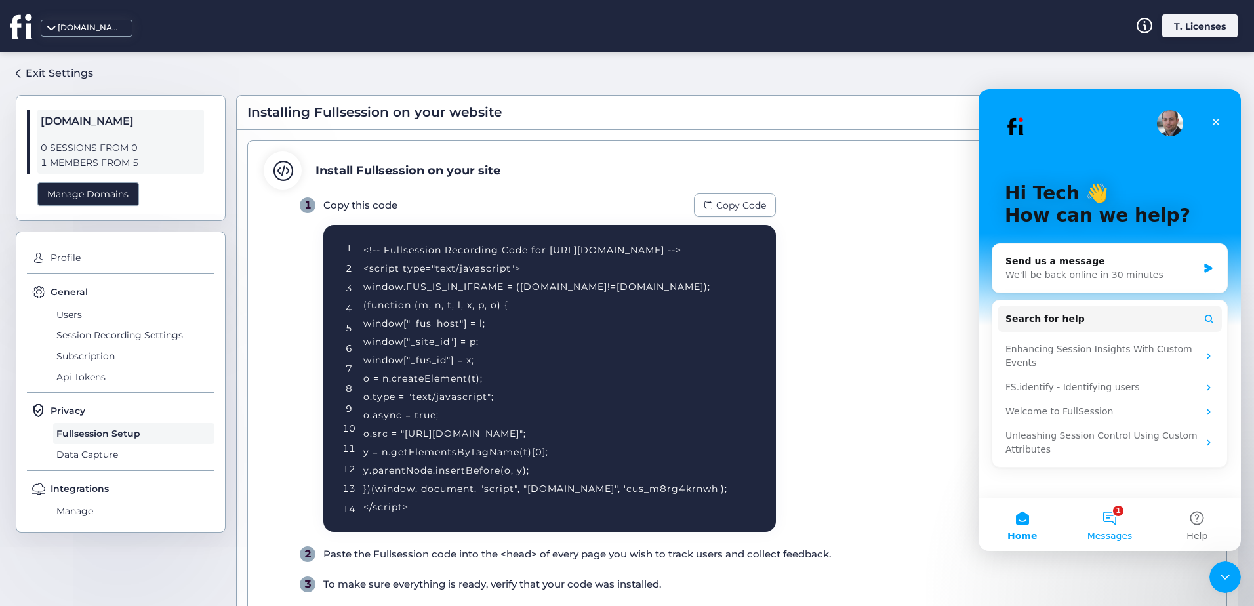
click at [1111, 525] on button "1 Messages" at bounding box center [1109, 524] width 87 height 52
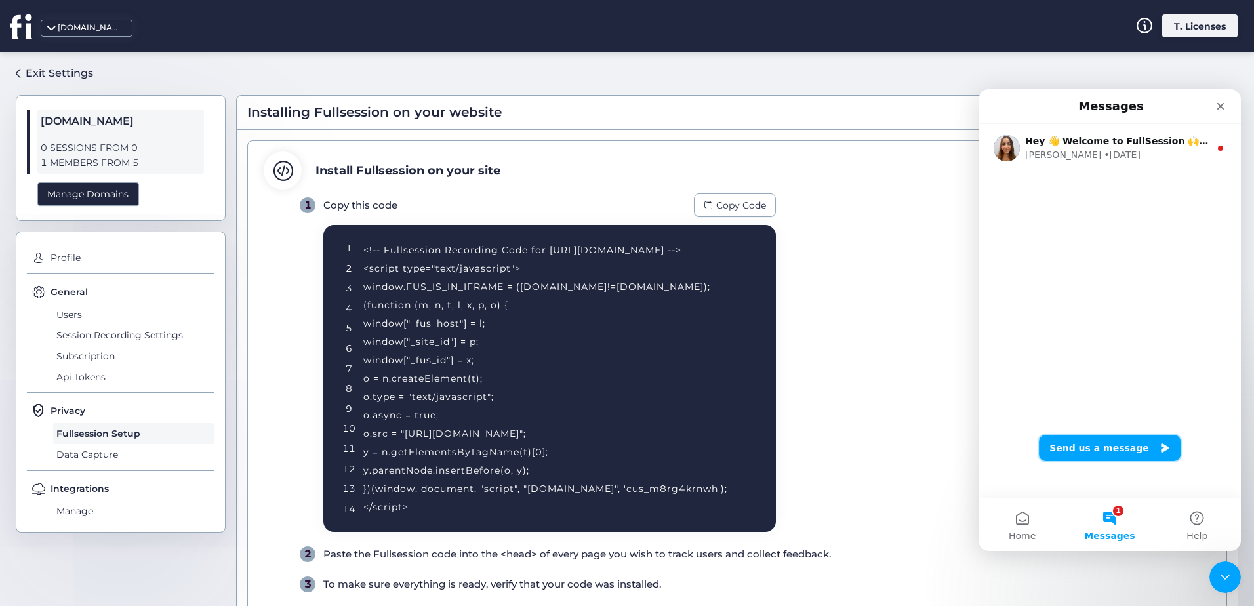
click at [1117, 448] on button "Send us a message" at bounding box center [1110, 448] width 142 height 26
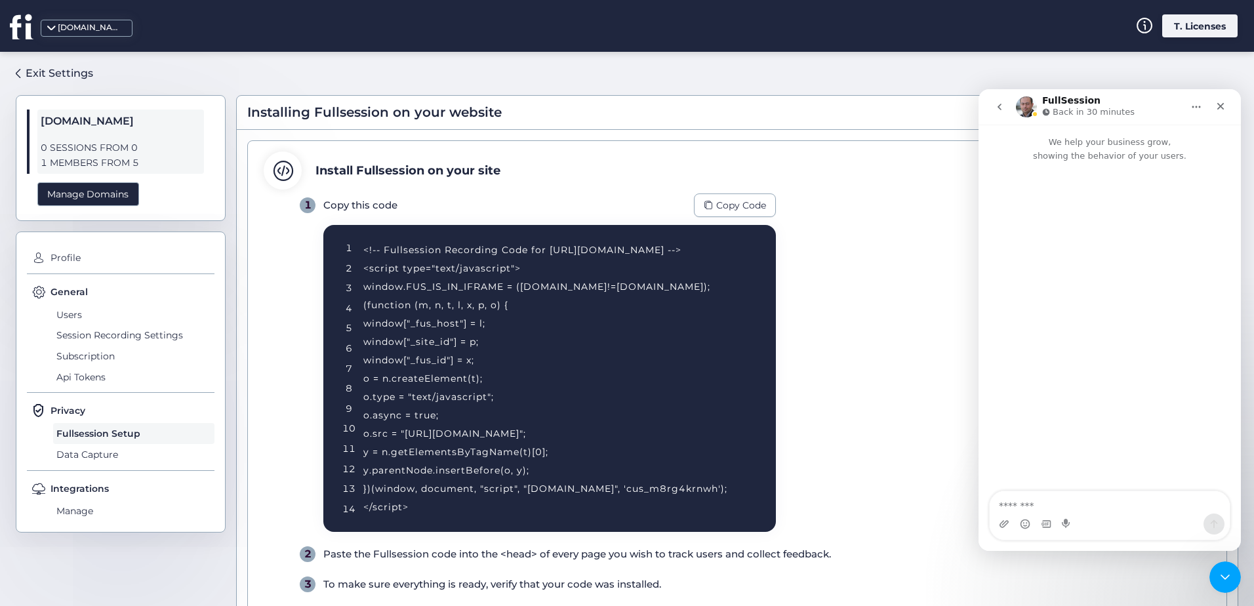
click at [1045, 503] on textarea "Message…" at bounding box center [1110, 502] width 240 height 22
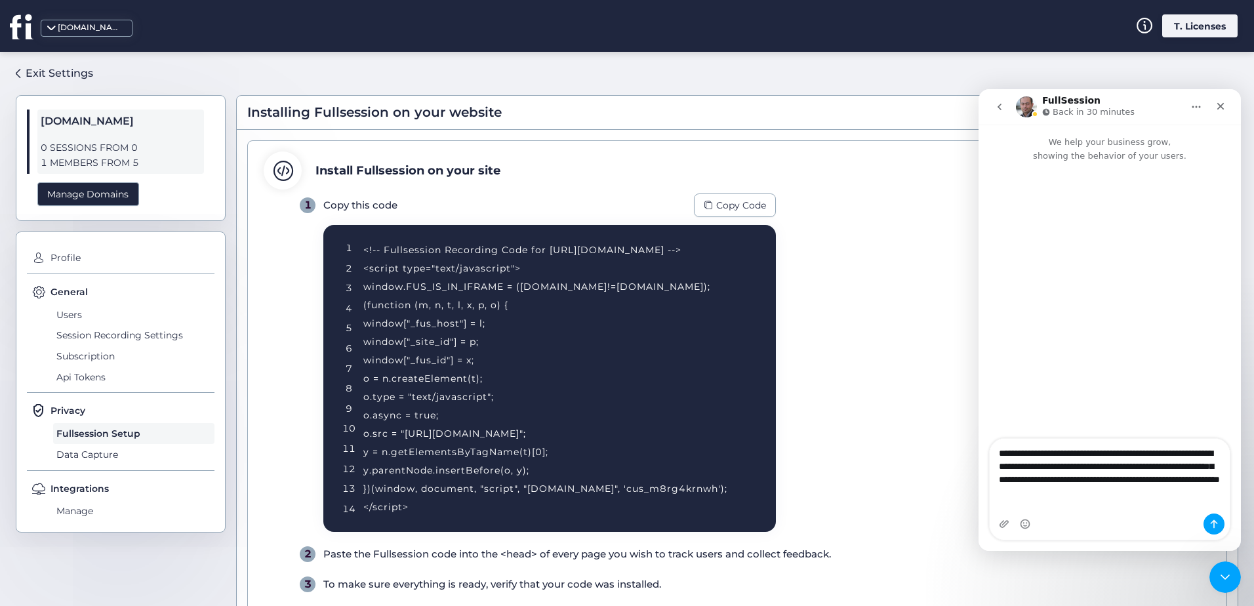
type textarea "**********"
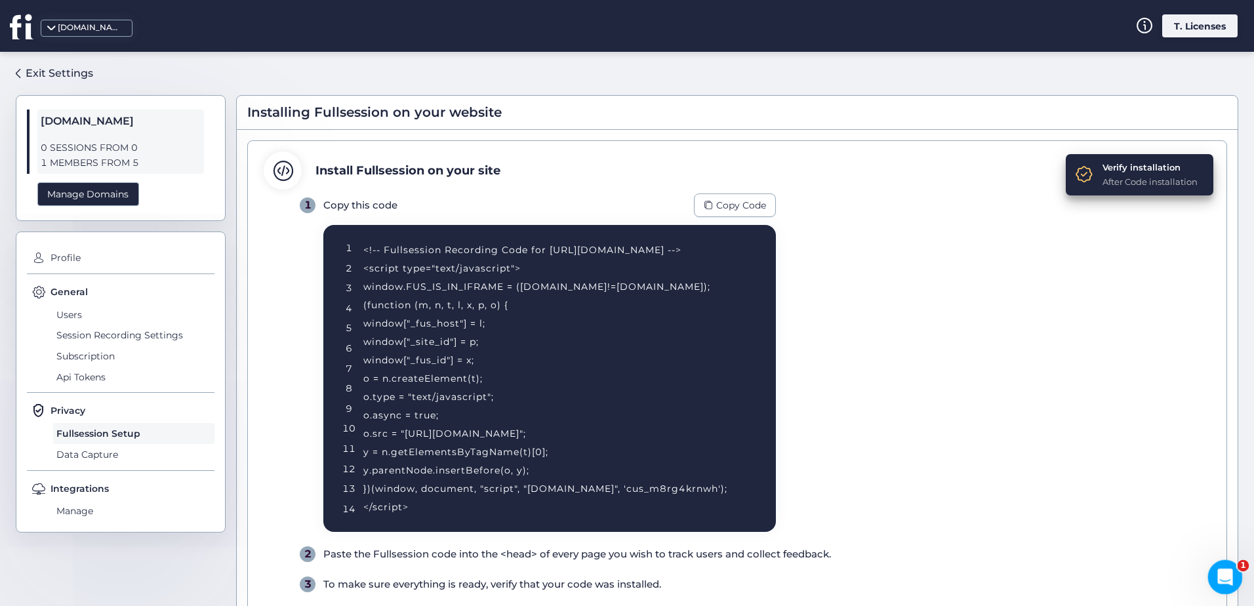
click at [1222, 573] on icon "Open Intercom Messenger" at bounding box center [1223, 576] width 22 height 22
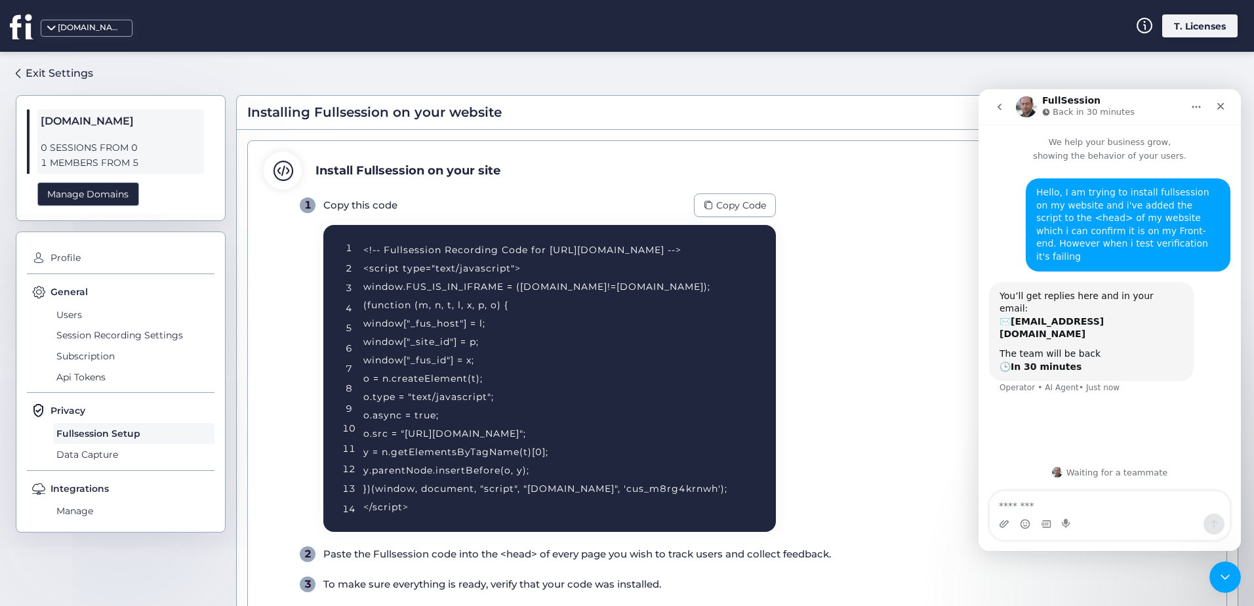
click at [1081, 510] on textarea "Message…" at bounding box center [1110, 502] width 240 height 22
click at [1000, 106] on icon "go back" at bounding box center [999, 107] width 10 height 10
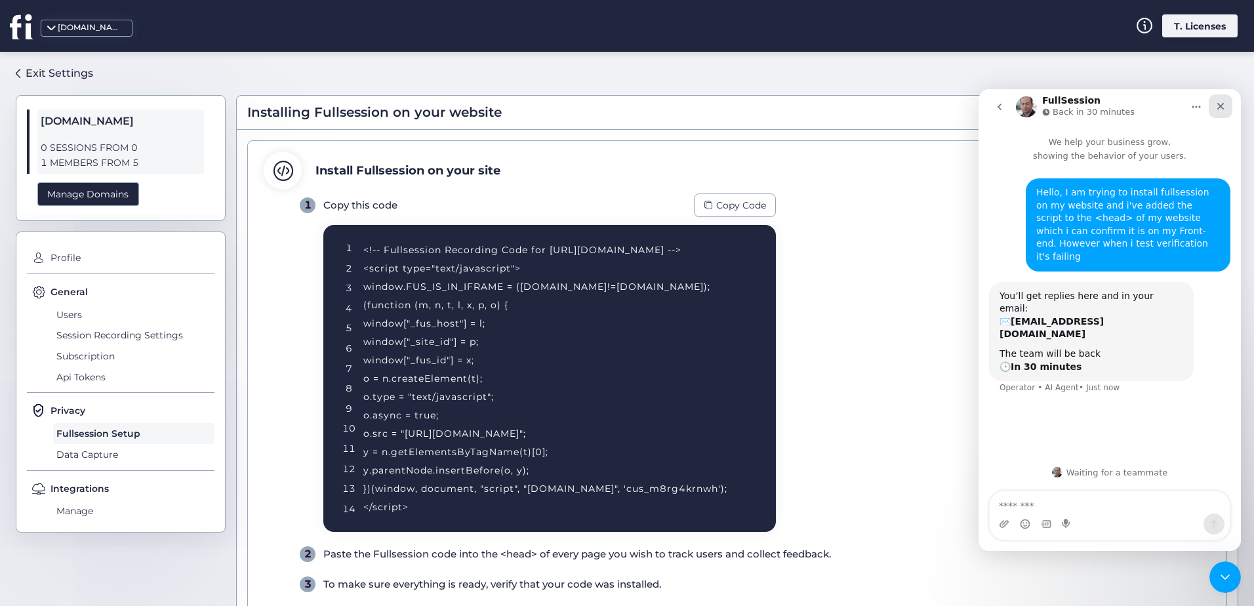
click at [1216, 109] on icon "Close" at bounding box center [1220, 106] width 10 height 10
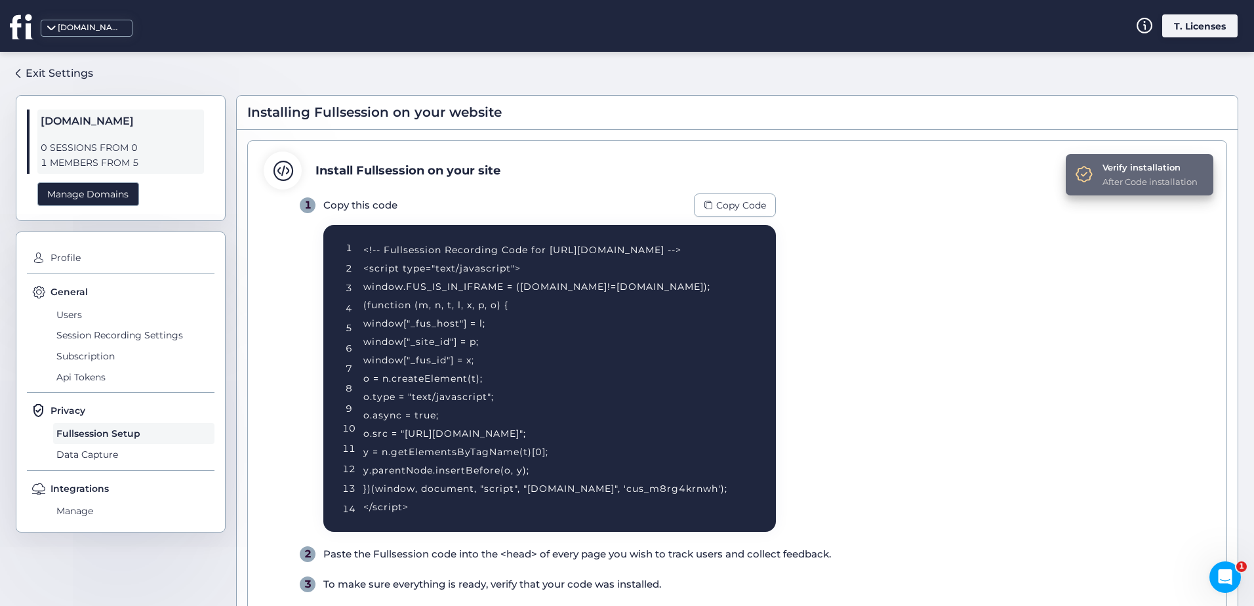
click at [1113, 173] on div "Verify installation" at bounding box center [1149, 167] width 95 height 13
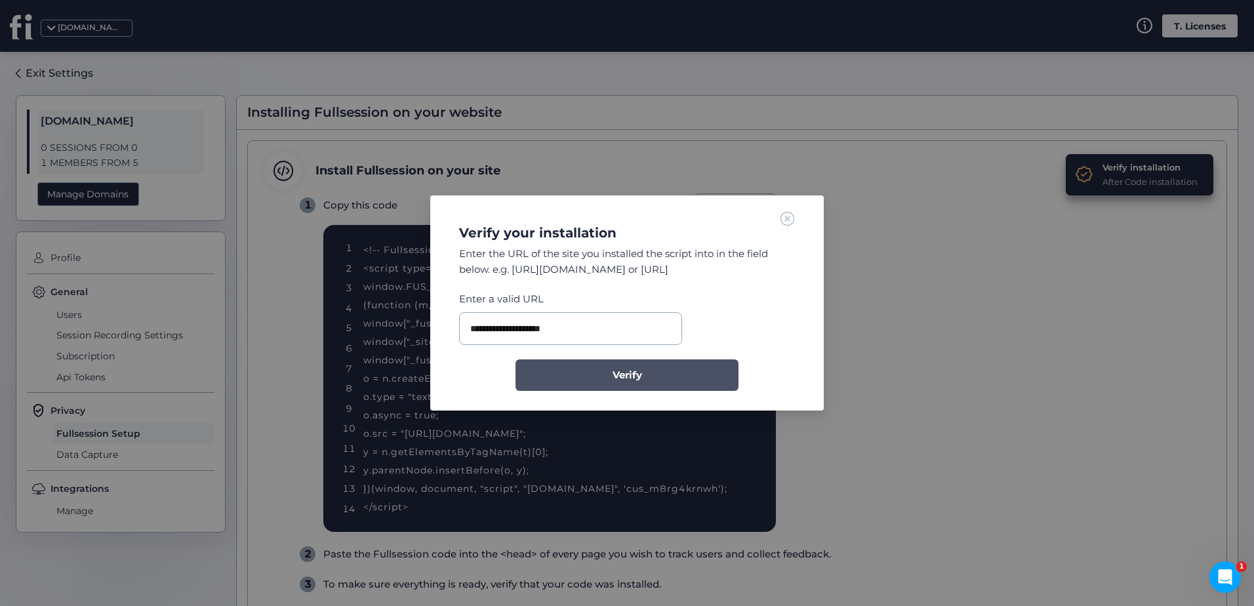
click at [566, 359] on button "Verify" at bounding box center [626, 374] width 223 height 31
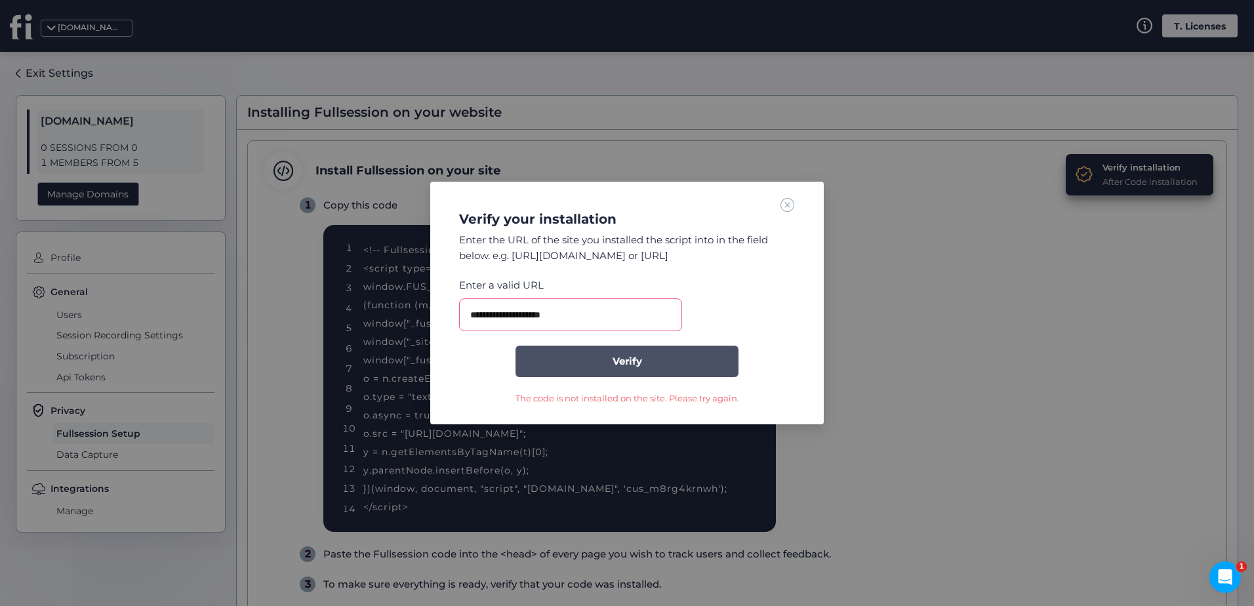
click at [628, 358] on span "Verify" at bounding box center [627, 361] width 30 height 16
click at [700, 353] on button "Verify" at bounding box center [626, 361] width 223 height 31
click at [586, 362] on button "Verify" at bounding box center [626, 361] width 223 height 31
click at [786, 211] on span at bounding box center [787, 204] width 14 height 14
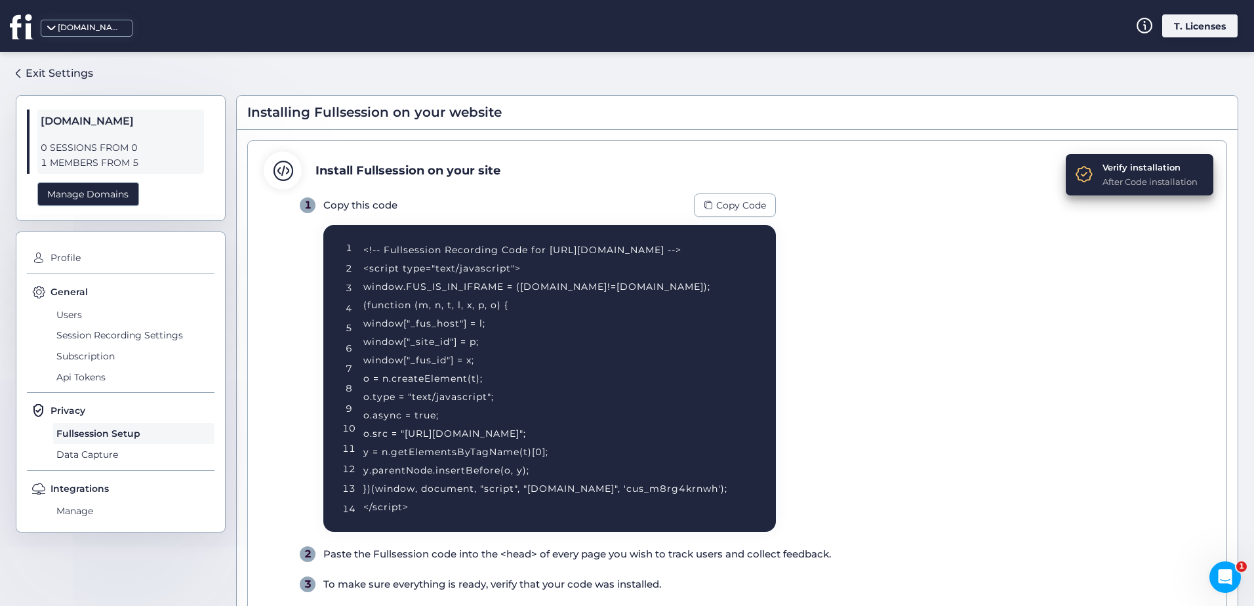
drag, startPoint x: 416, startPoint y: 484, endPoint x: 361, endPoint y: 304, distance: 187.7
click at [361, 304] on div "1 2 3 4 5 6 7 8 9 10 11 12 13 14 <!-- Fullsession Recording Code for http://ful…" at bounding box center [549, 378] width 452 height 307
click at [1228, 580] on icon "Open Intercom Messenger" at bounding box center [1223, 576] width 22 height 22
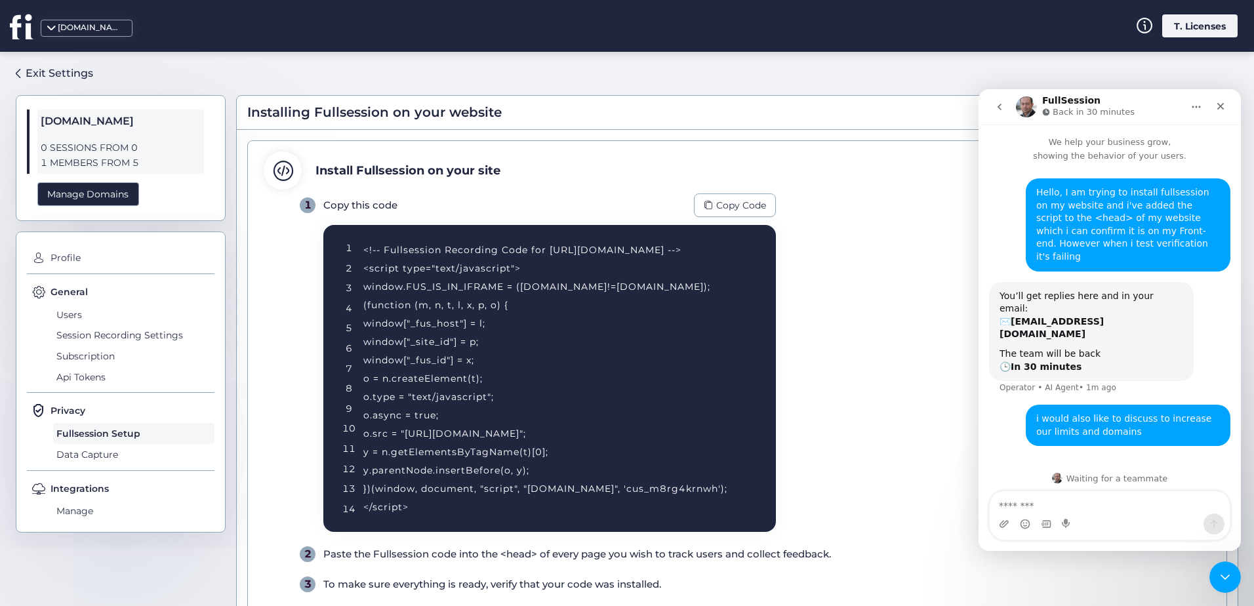
click at [1092, 519] on div "Intercom messenger" at bounding box center [1110, 523] width 240 height 21
drag, startPoint x: 492, startPoint y: 393, endPoint x: 974, endPoint y: 258, distance: 500.5
click at [492, 393] on div "<!-- Fullsession Recording Code for http://fullsession.io/ --> <script type="te…" at bounding box center [553, 378] width 380 height 275
click at [873, 153] on div "Install Fullsession on your site" at bounding box center [737, 170] width 947 height 38
click at [1217, 110] on icon "Close" at bounding box center [1220, 106] width 10 height 10
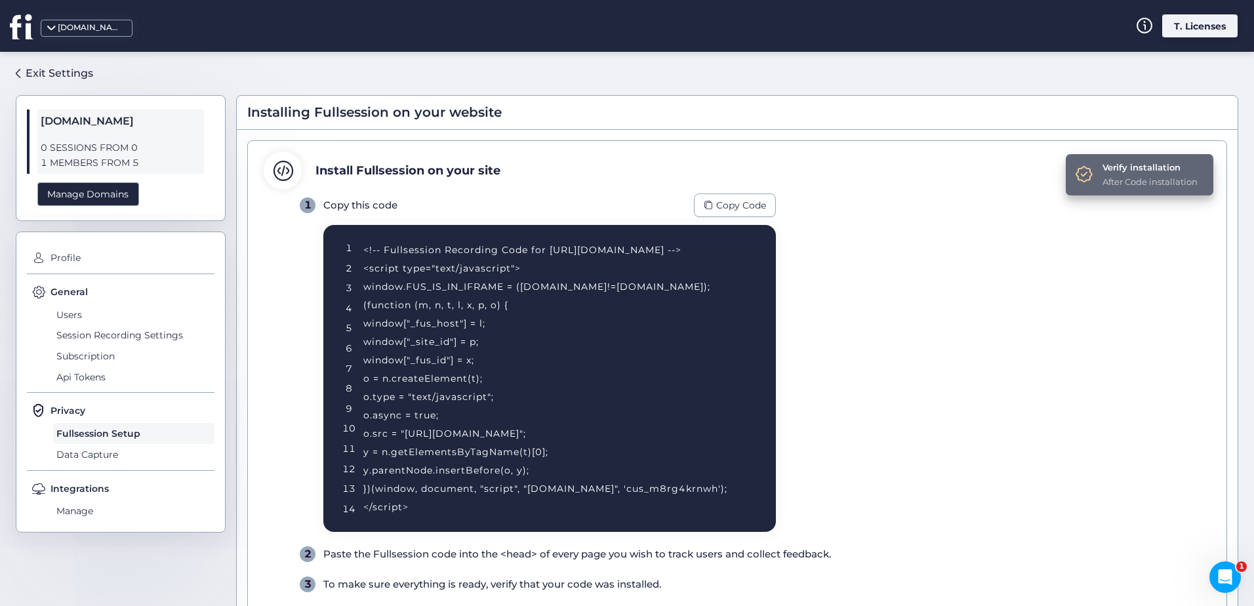
click at [1147, 175] on div "After Code installation" at bounding box center [1149, 181] width 95 height 13
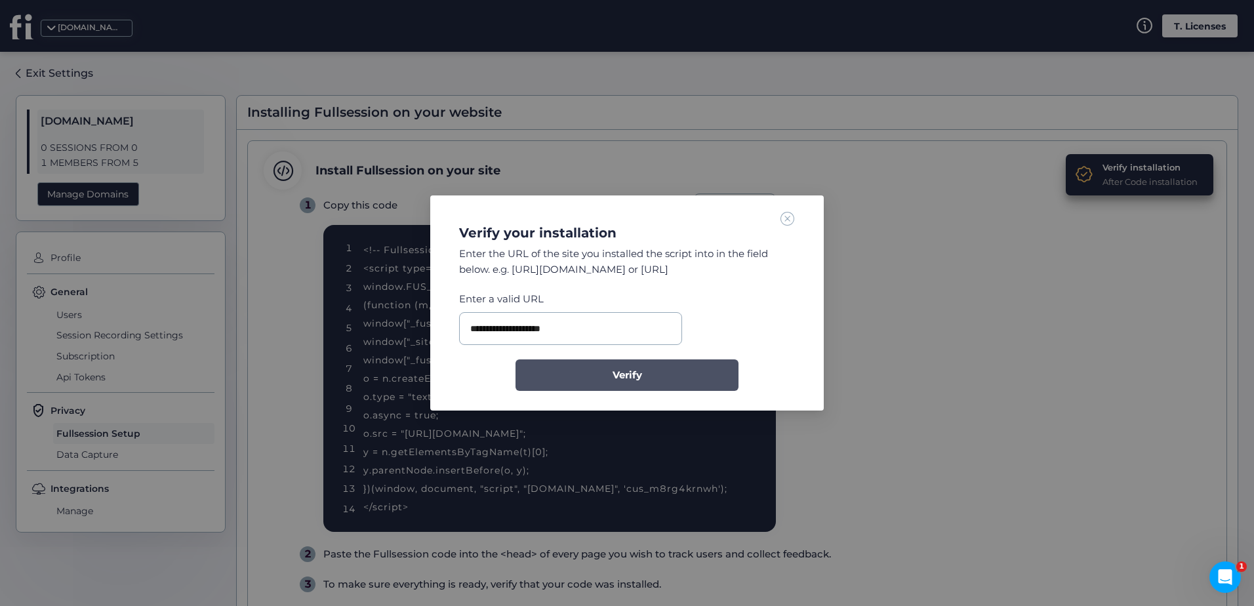
click at [649, 388] on button "Verify" at bounding box center [626, 374] width 223 height 31
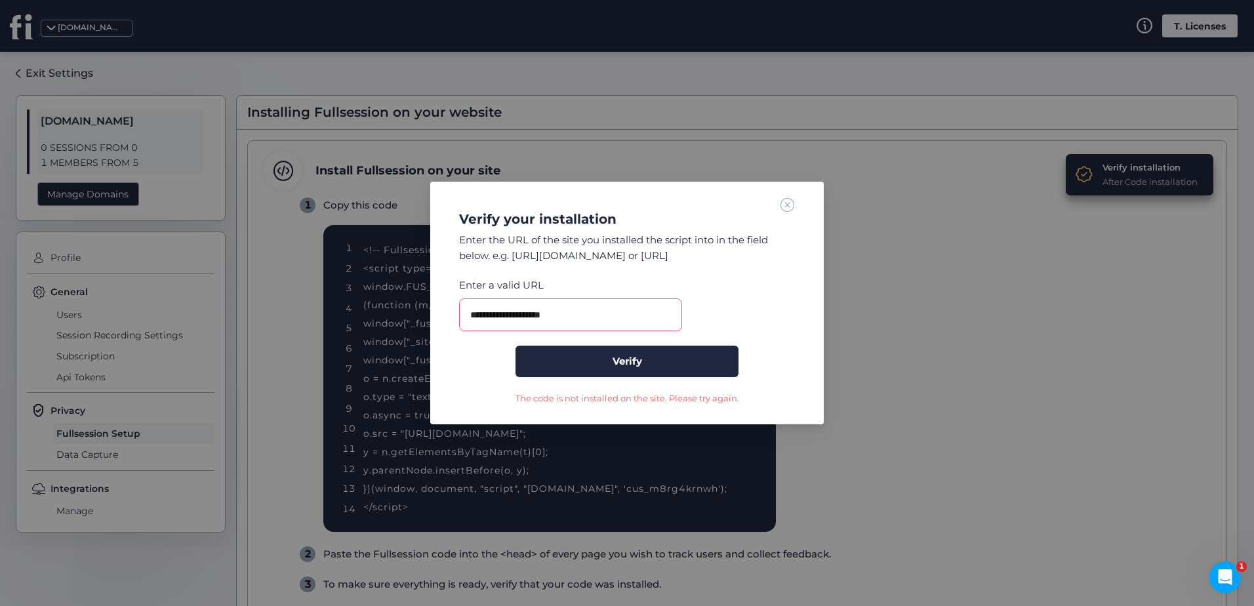
click at [1041, 243] on nz-modal-container "**********" at bounding box center [627, 303] width 1254 height 606
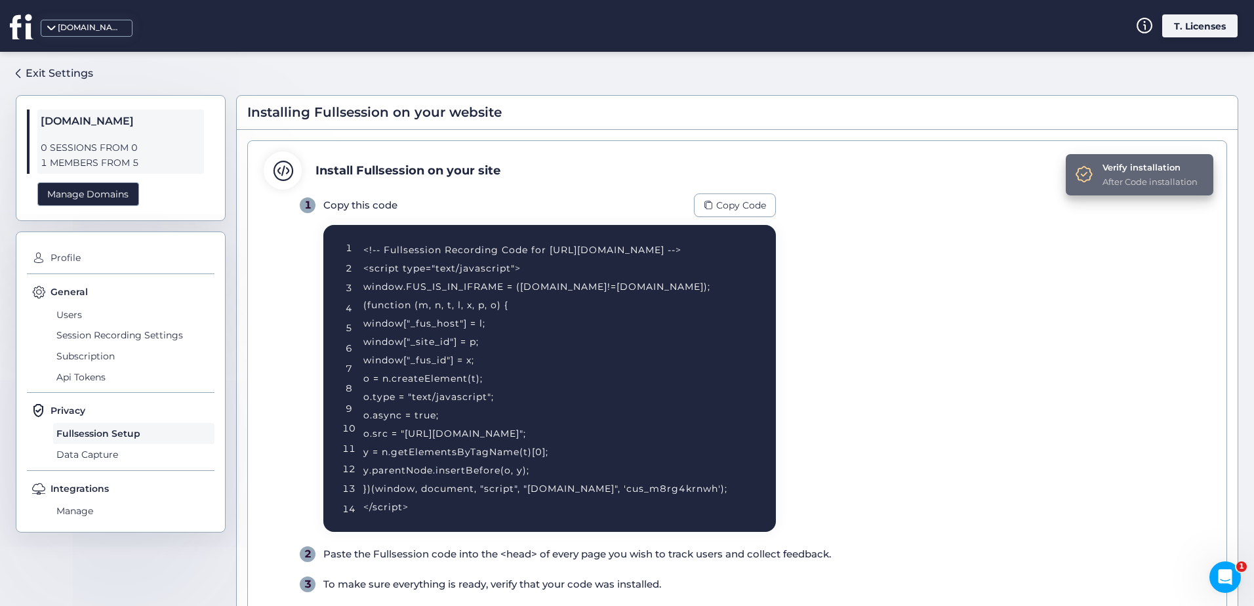
click at [1105, 170] on div "Verify installation" at bounding box center [1149, 167] width 95 height 13
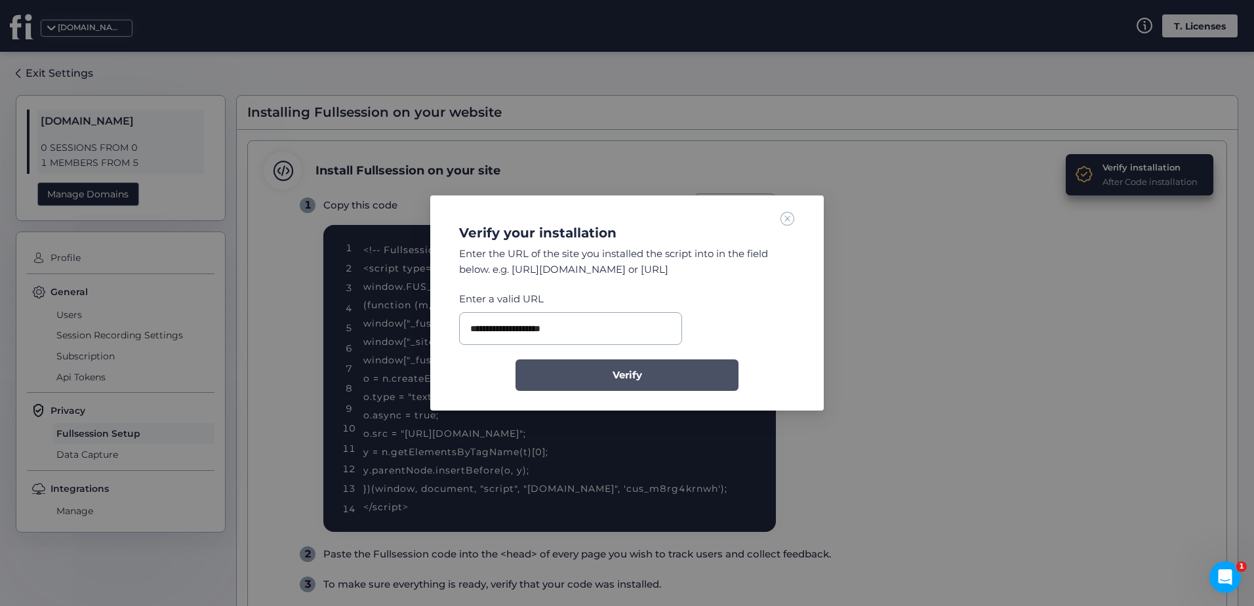
click at [649, 374] on button "Verify" at bounding box center [626, 374] width 223 height 31
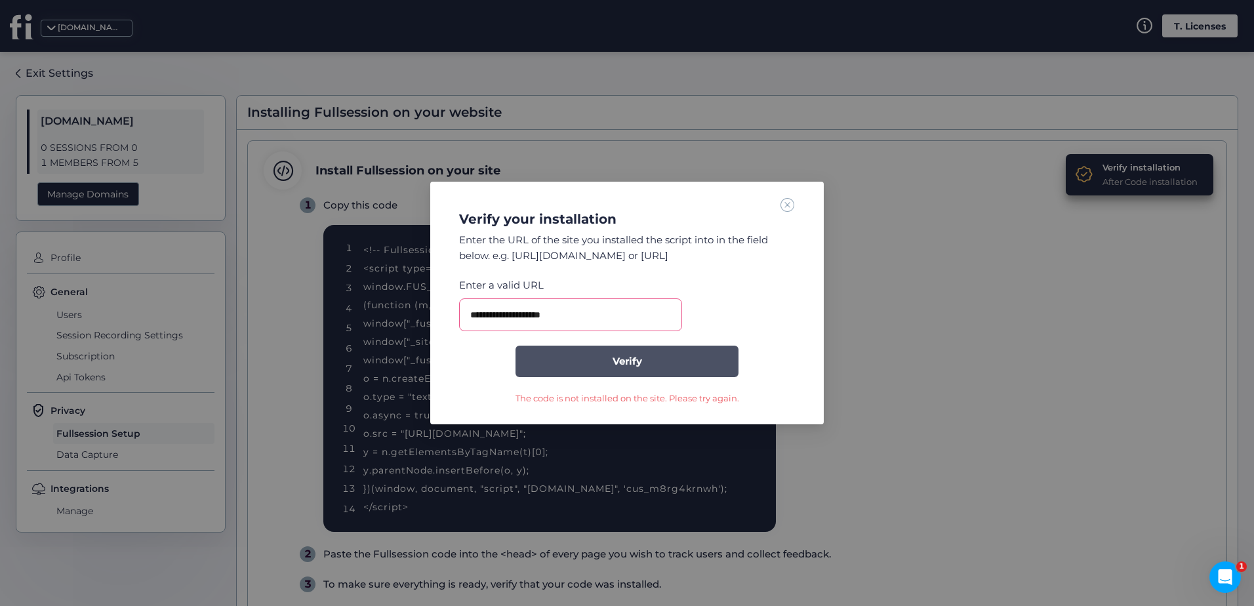
click at [656, 347] on button "Verify" at bounding box center [626, 361] width 223 height 31
click at [618, 372] on button "Verify" at bounding box center [626, 361] width 223 height 31
drag, startPoint x: 624, startPoint y: 386, endPoint x: 631, endPoint y: 369, distance: 19.1
click at [624, 386] on form "**********" at bounding box center [627, 340] width 336 height 127
click at [631, 366] on span "Verify" at bounding box center [627, 361] width 30 height 16
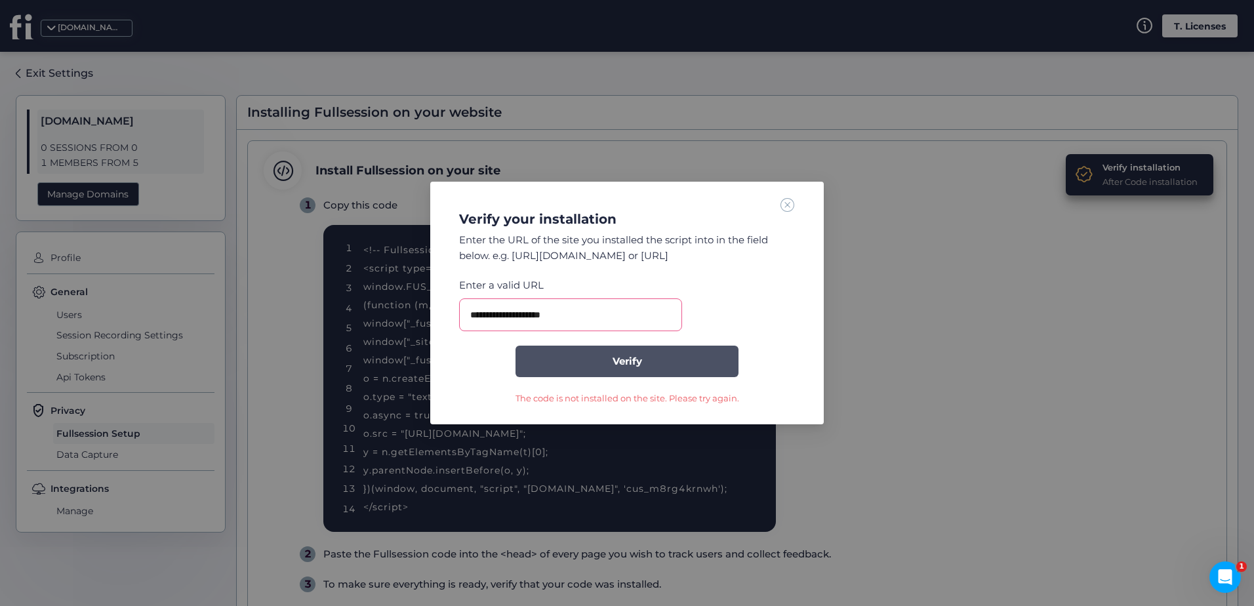
click at [647, 367] on button "Verify" at bounding box center [626, 361] width 223 height 31
click at [667, 369] on button "Verify" at bounding box center [626, 361] width 223 height 31
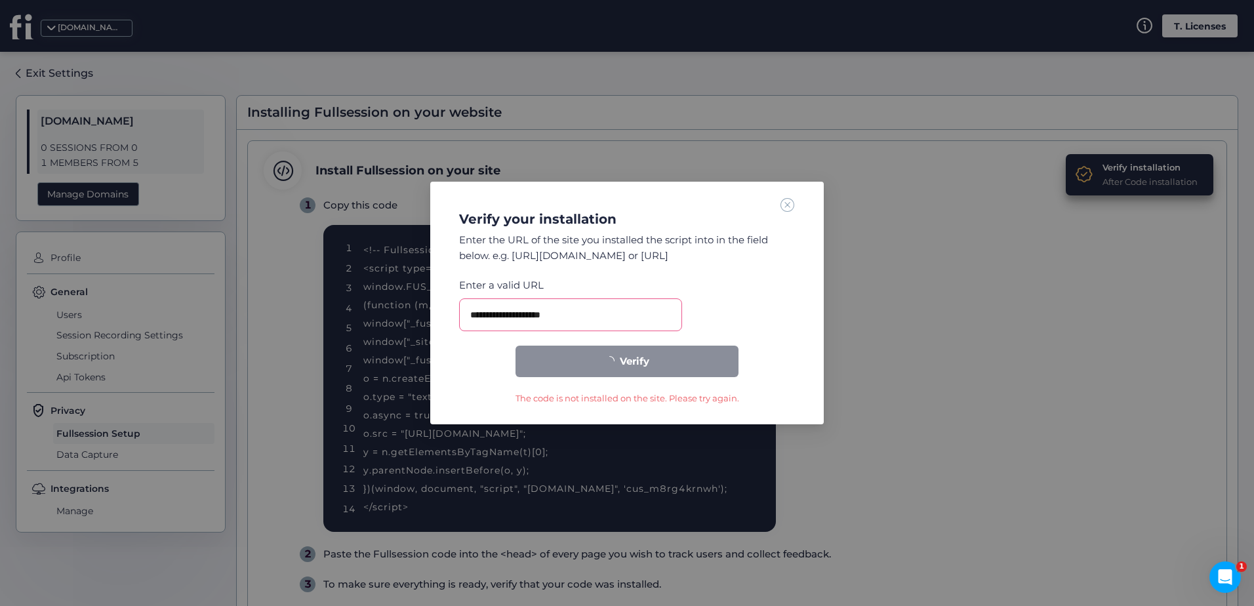
click at [667, 368] on button "Verify" at bounding box center [626, 361] width 223 height 31
click at [667, 367] on button "Verify" at bounding box center [626, 361] width 223 height 31
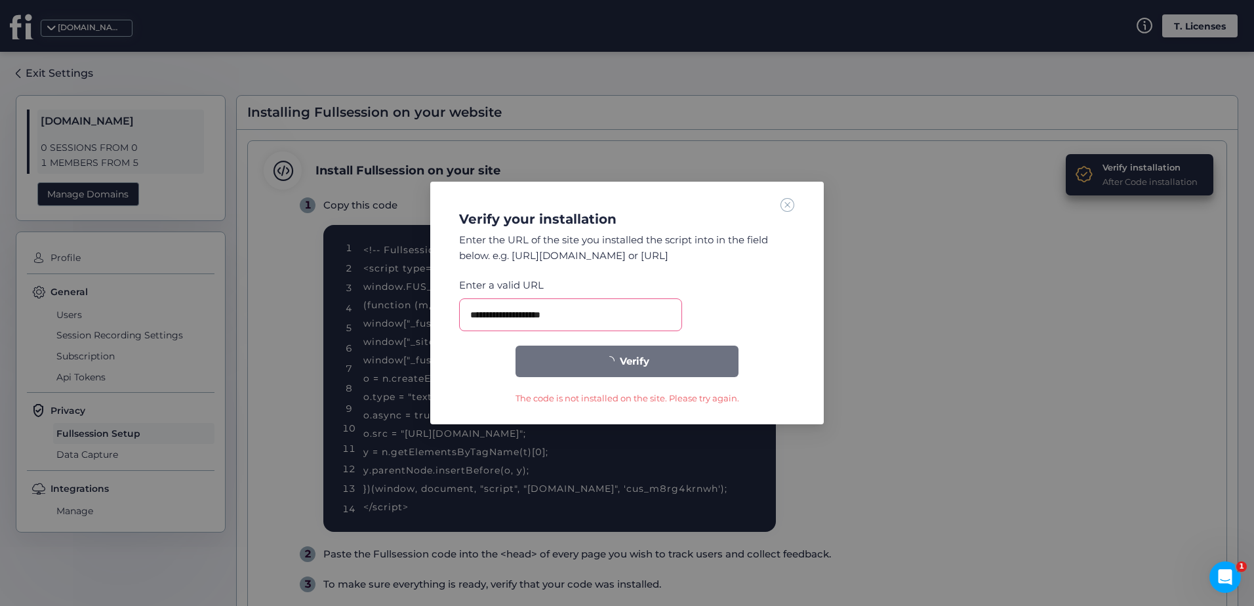
click at [788, 202] on span at bounding box center [787, 204] width 14 height 14
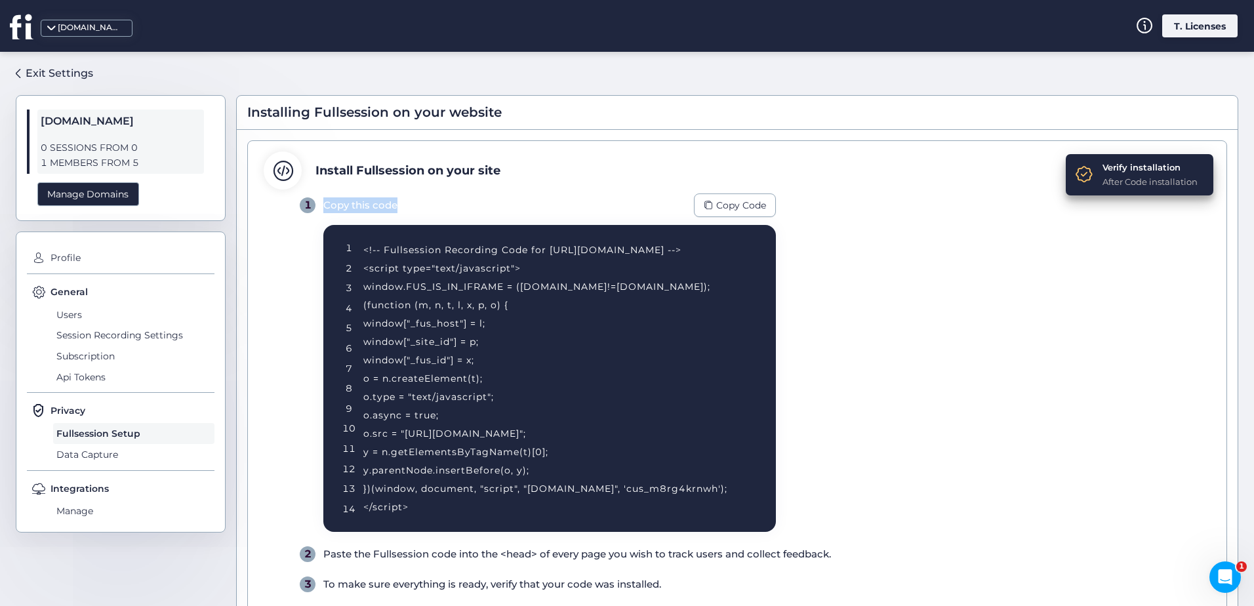
drag, startPoint x: 336, startPoint y: 209, endPoint x: 409, endPoint y: 212, distance: 73.5
click at [409, 212] on div "1 Copy this code Copy Code" at bounding box center [538, 205] width 476 height 24
drag, startPoint x: 409, startPoint y: 212, endPoint x: 426, endPoint y: 214, distance: 16.4
click at [426, 214] on div "1 Copy this code Copy Code" at bounding box center [538, 205] width 476 height 24
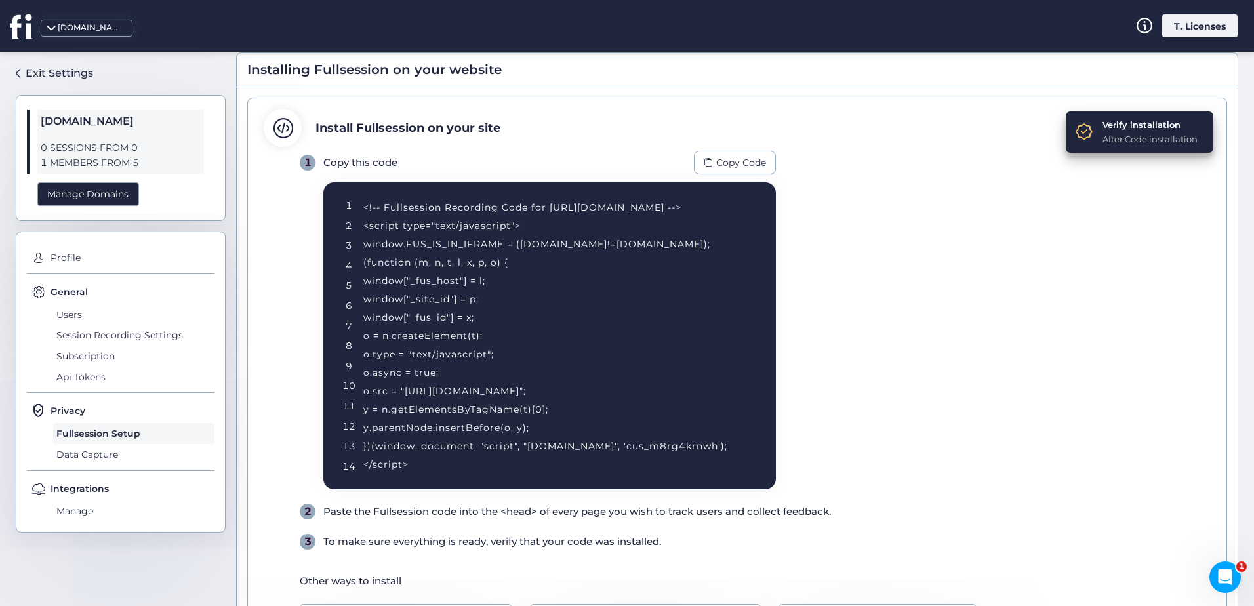
scroll to position [66, 0]
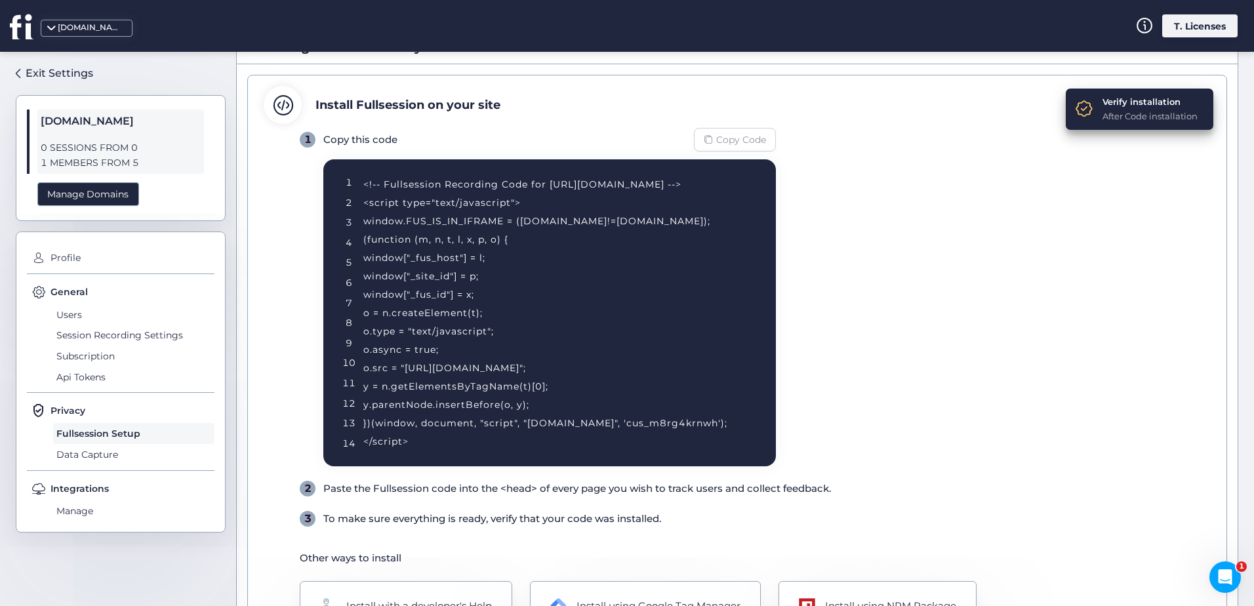
click at [749, 146] on span "Copy Code" at bounding box center [741, 139] width 50 height 14
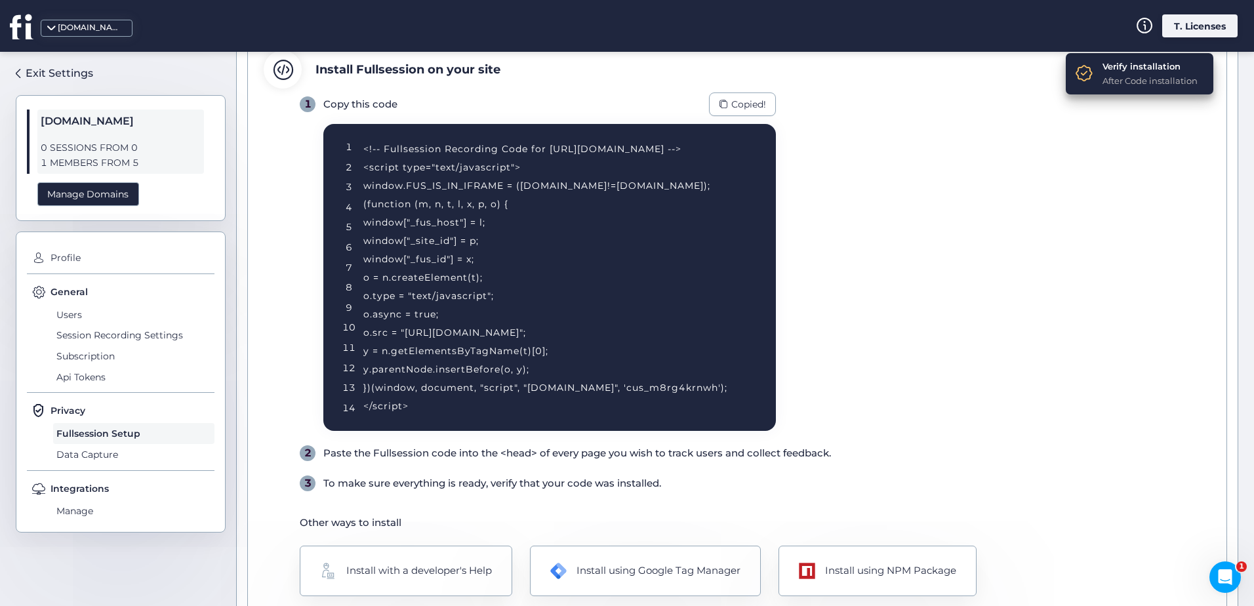
scroll to position [131, 0]
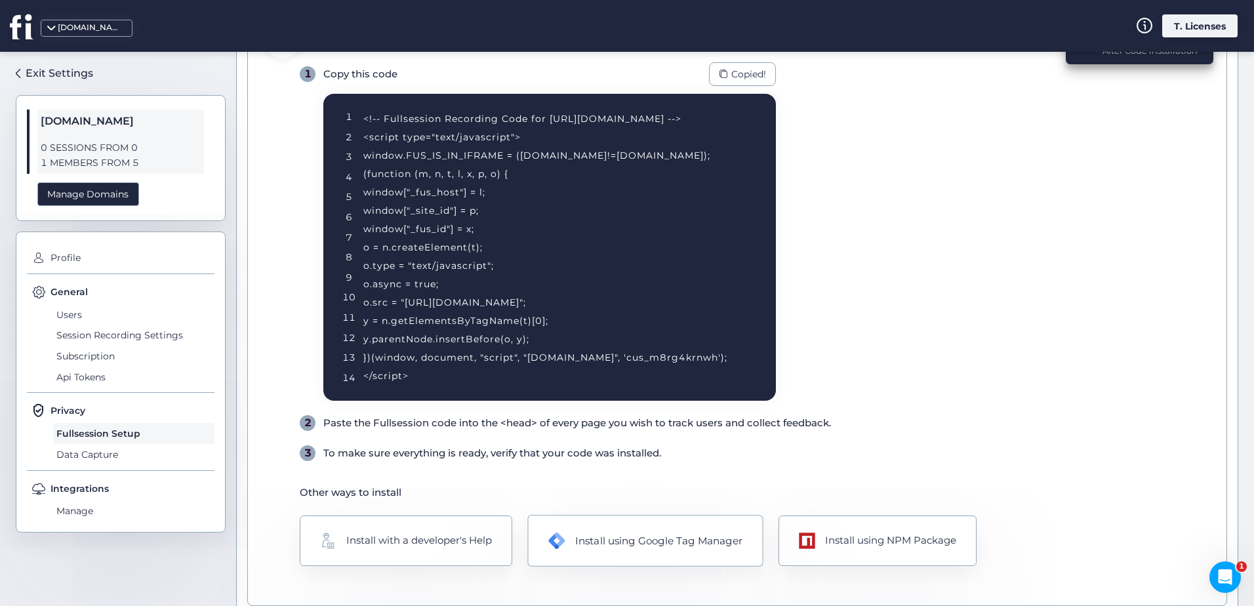
click at [574, 540] on div "Install using Google Tag Manager" at bounding box center [644, 541] width 235 height 52
click at [546, 111] on div "<!-- Fullsession Recording Code for http://fullsession.io/ --> <script type="te…" at bounding box center [553, 247] width 380 height 275
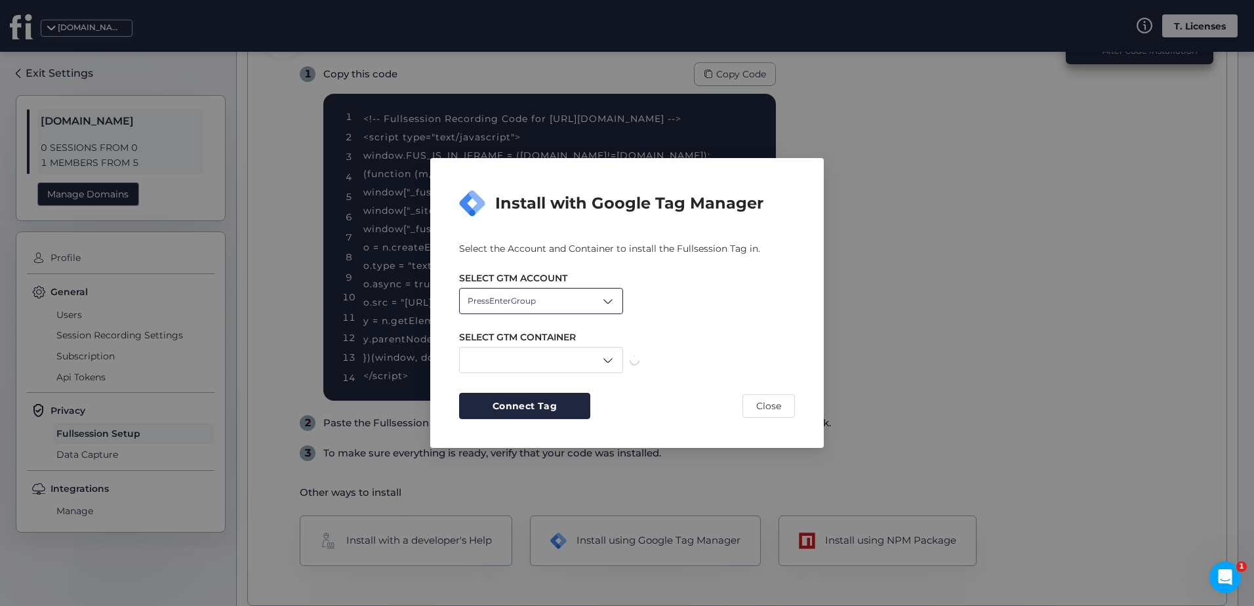
click at [595, 302] on div "PressEnterGroup" at bounding box center [541, 301] width 164 height 26
click at [509, 345] on div "Levanzo" at bounding box center [541, 352] width 163 height 23
click at [609, 363] on span at bounding box center [607, 359] width 13 height 13
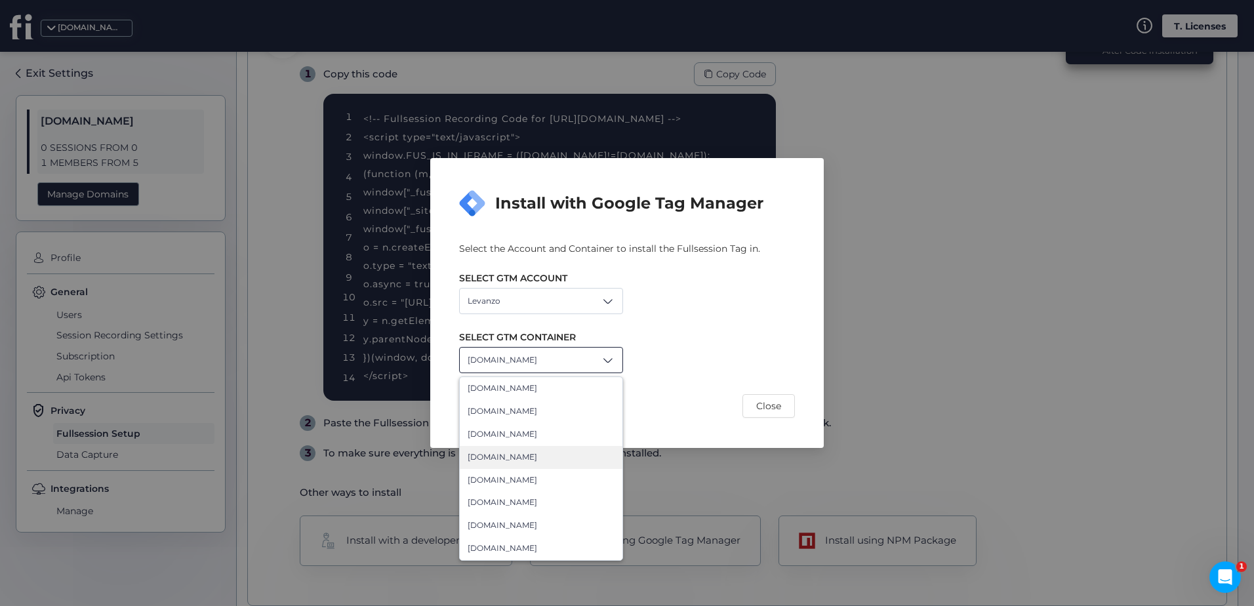
click at [521, 452] on span "Boomerino.com" at bounding box center [503, 457] width 70 height 12
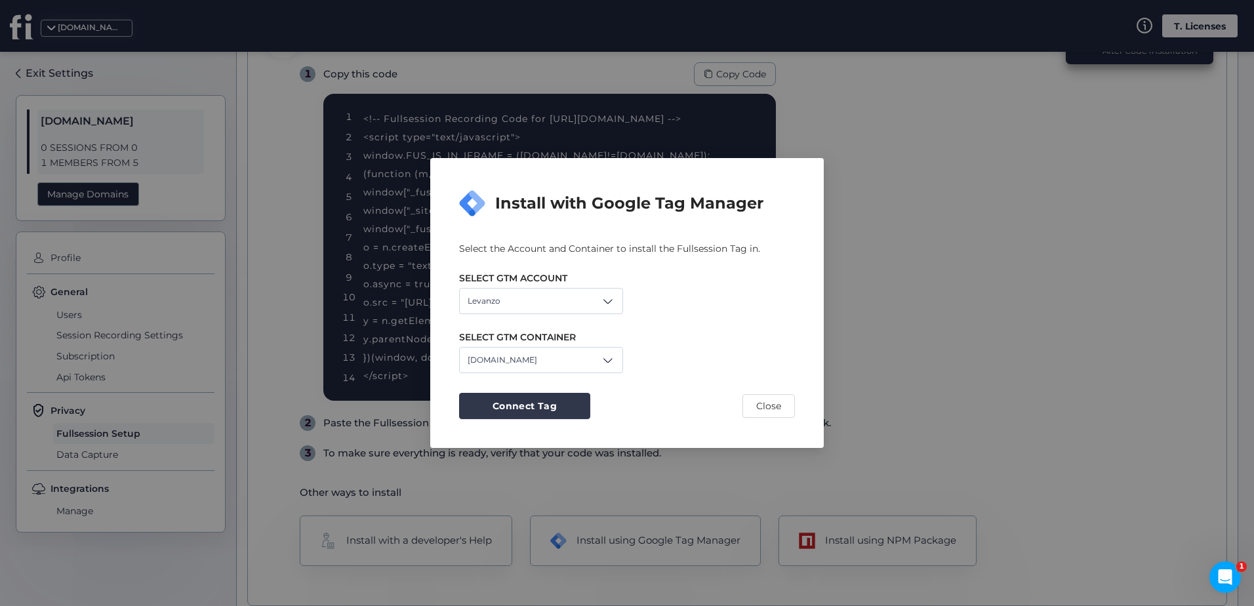
click at [538, 405] on span "Connect Tag" at bounding box center [524, 406] width 64 height 14
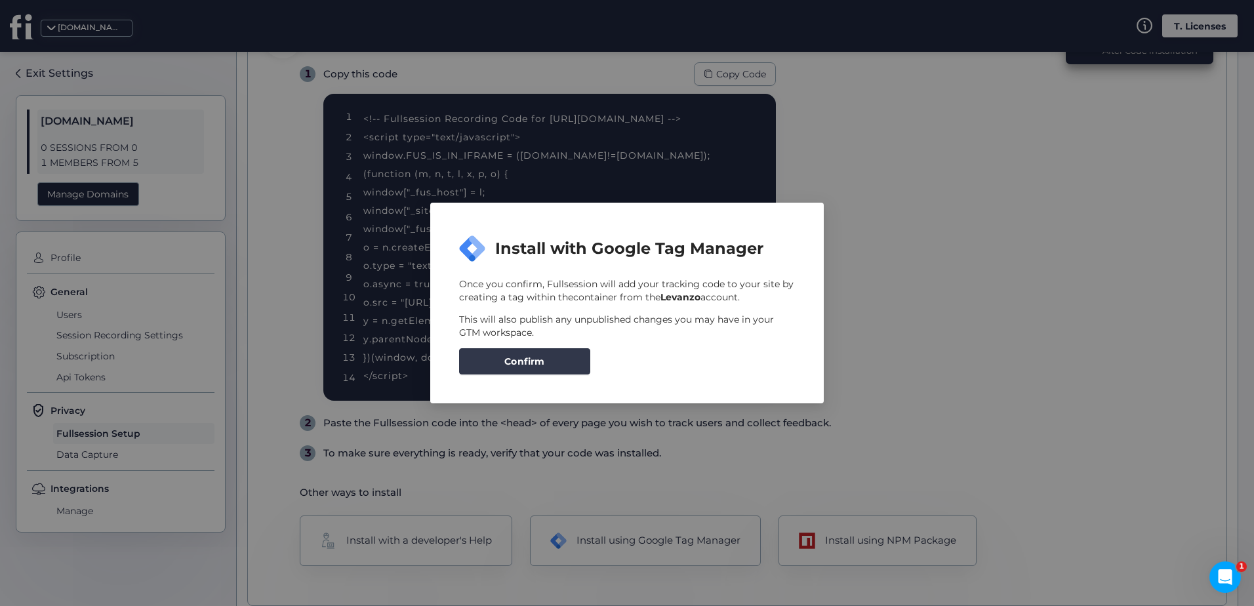
click at [553, 370] on button "Confirm" at bounding box center [524, 361] width 131 height 26
click at [669, 316] on div "Once you confirm, Fullsession will add your tracking code to your site by creat…" at bounding box center [627, 325] width 336 height 97
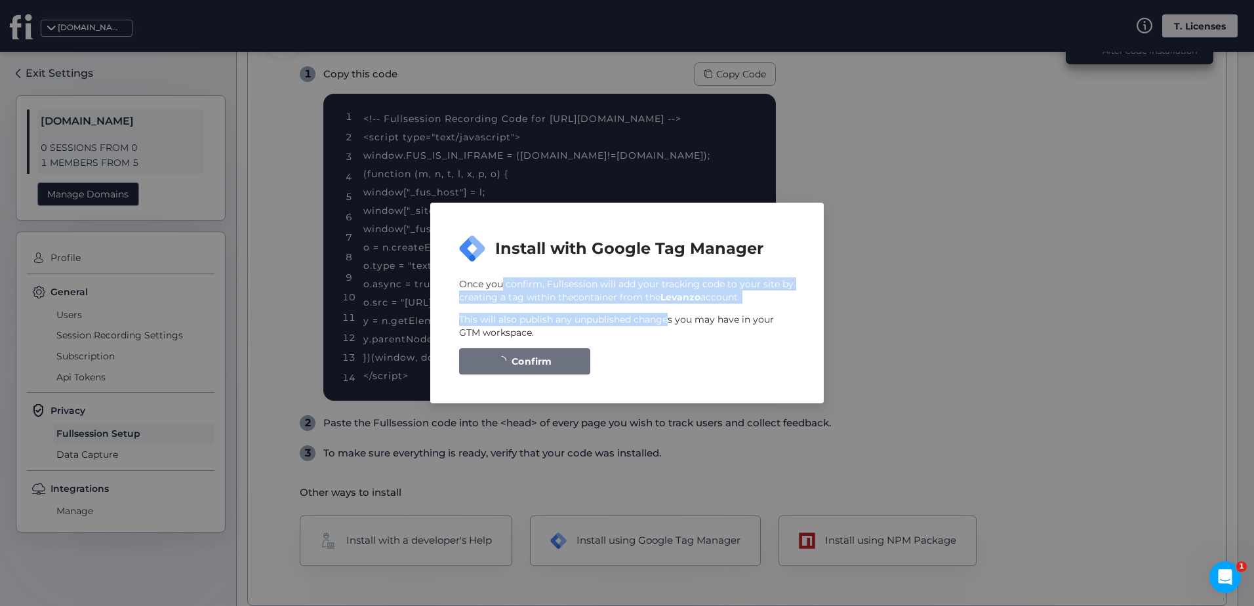
scroll to position [0, 0]
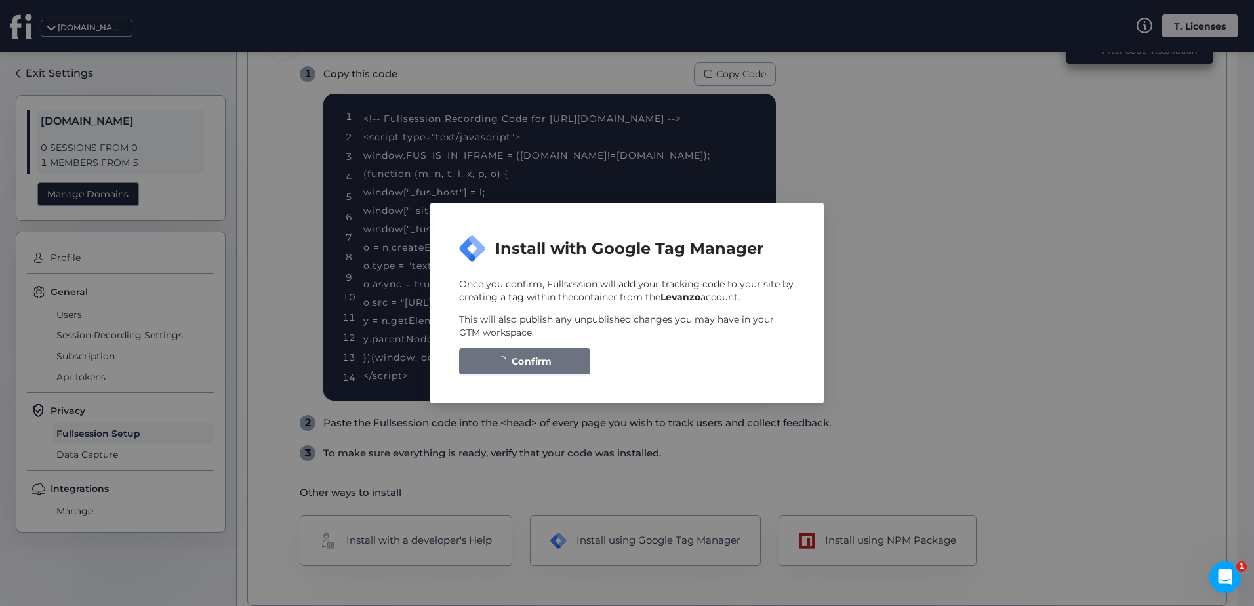
drag, startPoint x: 682, startPoint y: 323, endPoint x: 790, endPoint y: 353, distance: 111.9
click at [790, 353] on div "Once you confirm, Fullsession will add your tracking code to your site by creat…" at bounding box center [627, 325] width 336 height 97
drag, startPoint x: 828, startPoint y: 378, endPoint x: 892, endPoint y: 359, distance: 67.0
click at [855, 374] on nz-modal-container "Install with Google Tag Manager Once you confirm, Fullsession will add your tra…" at bounding box center [627, 303] width 1254 height 606
click at [946, 365] on nz-modal-container "Install with Google Tag Manager Once you confirm, Fullsession will add your tra…" at bounding box center [627, 303] width 1254 height 606
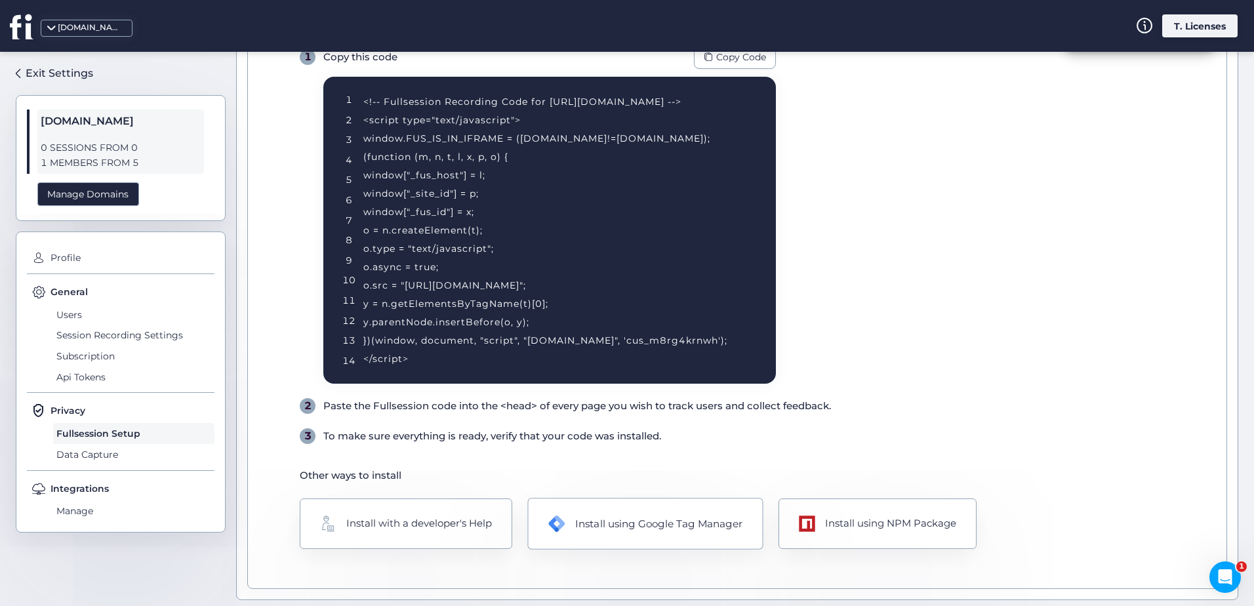
scroll to position [153, 0]
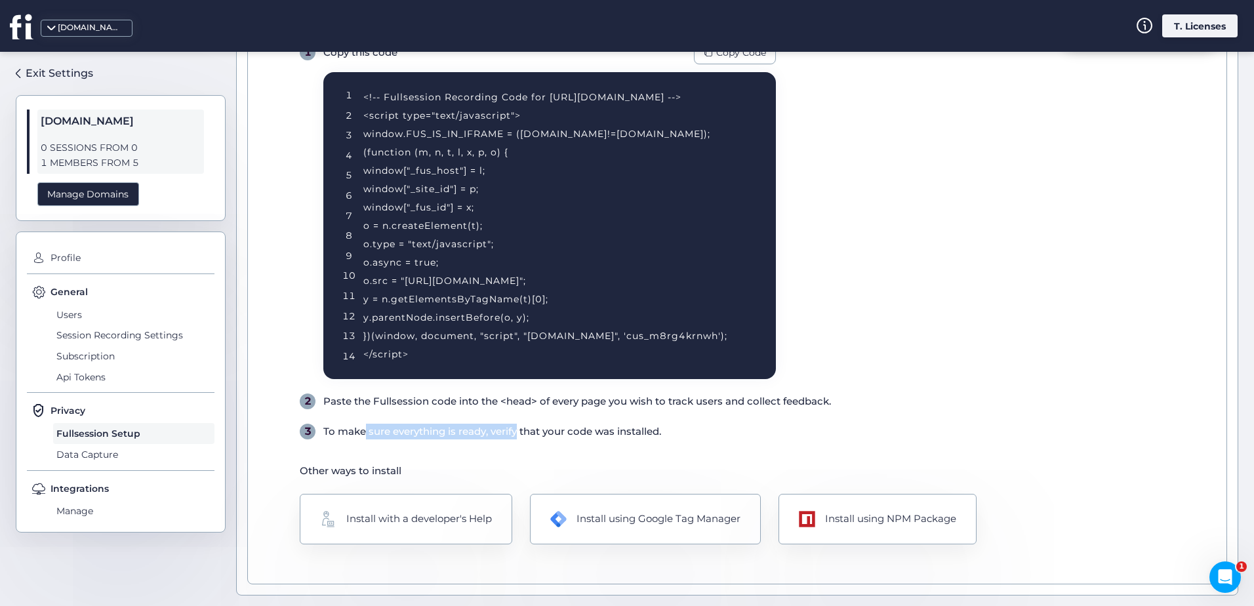
drag, startPoint x: 357, startPoint y: 436, endPoint x: 641, endPoint y: 433, distance: 284.0
click at [631, 433] on div "To make sure everything is ready, verify that your code was installed." at bounding box center [492, 432] width 338 height 16
drag, startPoint x: 641, startPoint y: 433, endPoint x: 679, endPoint y: 440, distance: 38.7
click at [658, 433] on div "To make sure everything is ready, verify that your code was installed." at bounding box center [492, 432] width 338 height 16
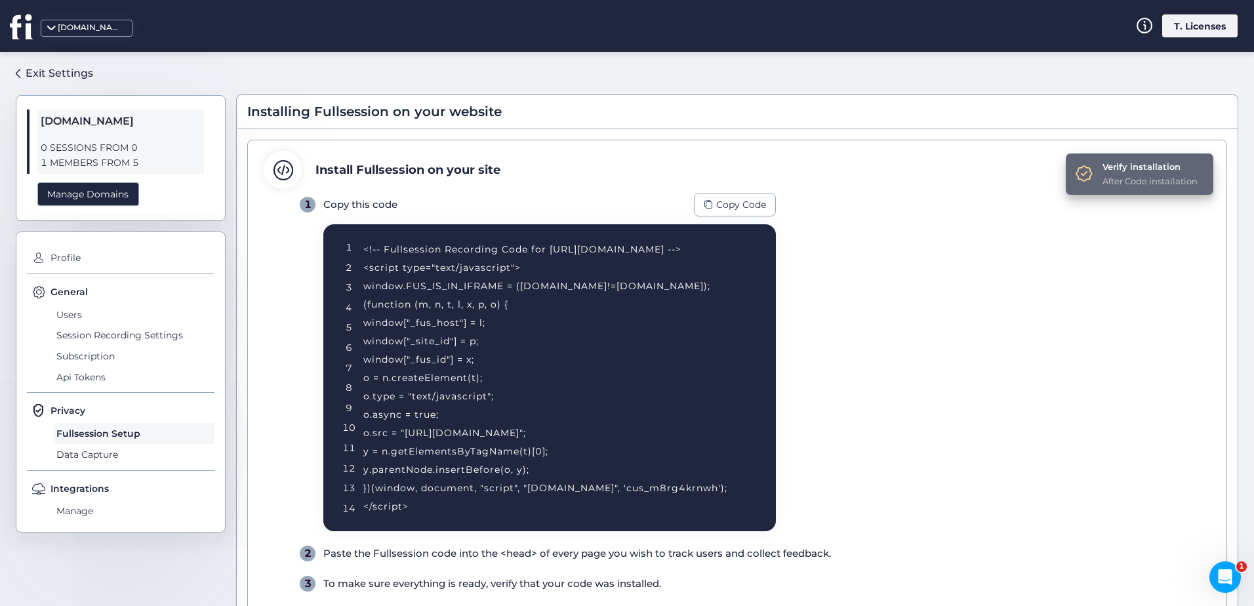
scroll to position [0, 0]
click at [1103, 173] on div "Verify installation" at bounding box center [1149, 167] width 95 height 13
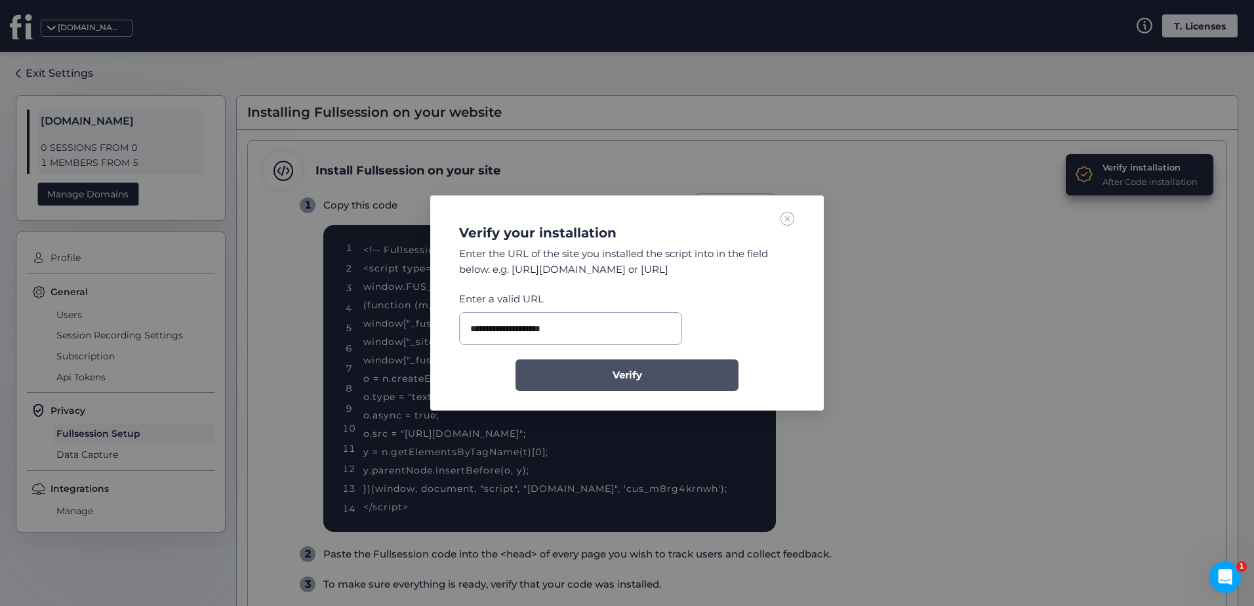
click at [610, 367] on button "Verify" at bounding box center [626, 374] width 223 height 31
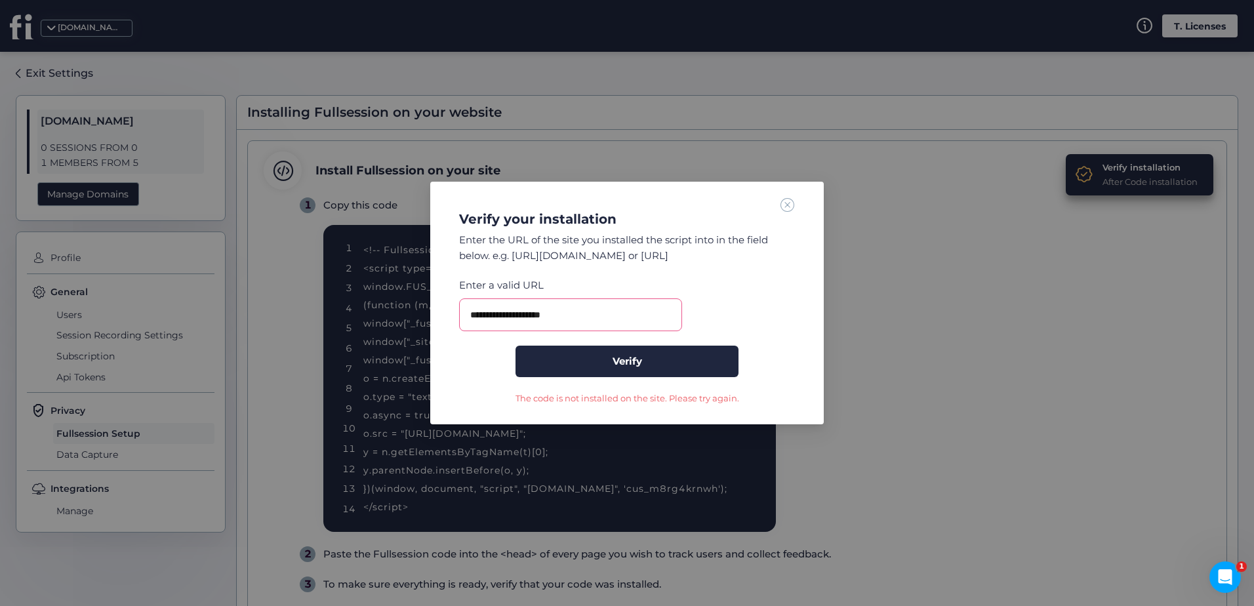
click at [787, 203] on span at bounding box center [787, 204] width 14 height 14
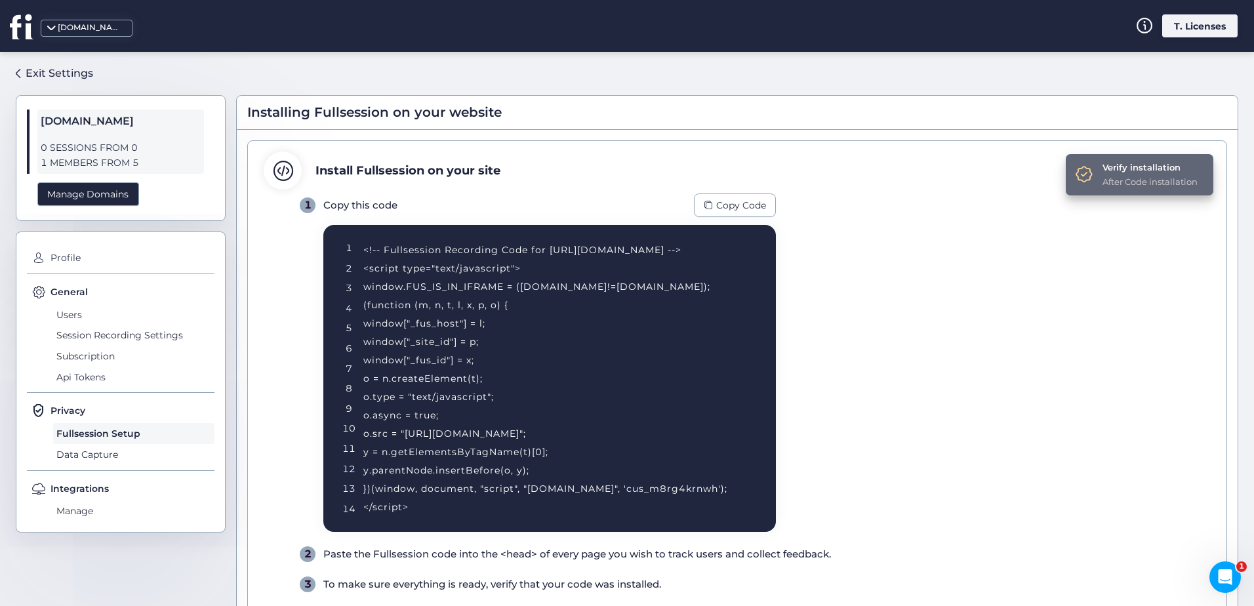
click at [1147, 179] on div "After Code installation" at bounding box center [1149, 181] width 95 height 13
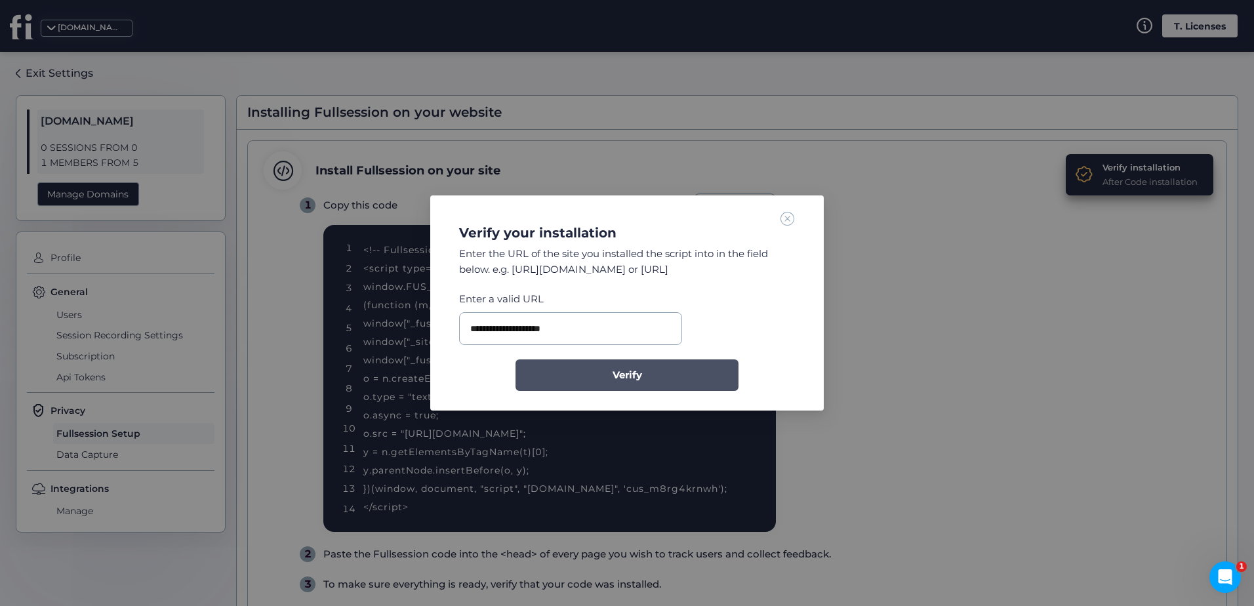
click at [646, 384] on button "Verify" at bounding box center [626, 374] width 223 height 31
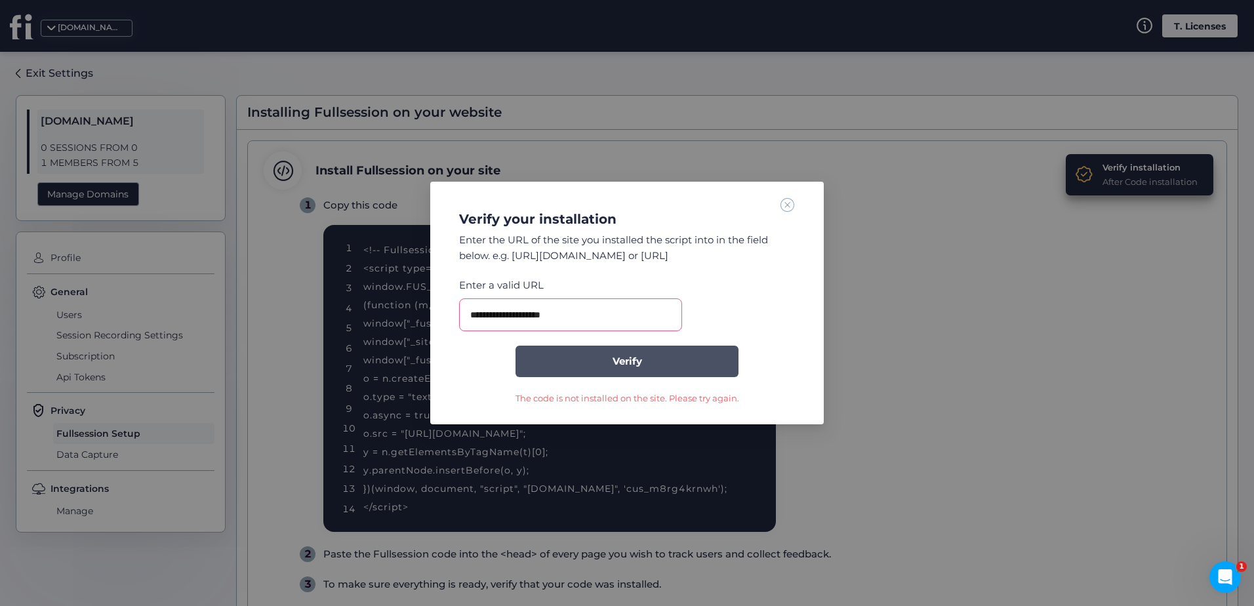
click at [718, 348] on button "Verify" at bounding box center [626, 361] width 223 height 31
click at [689, 374] on button "Verify" at bounding box center [626, 361] width 223 height 31
click at [681, 364] on button "Verify" at bounding box center [626, 361] width 223 height 31
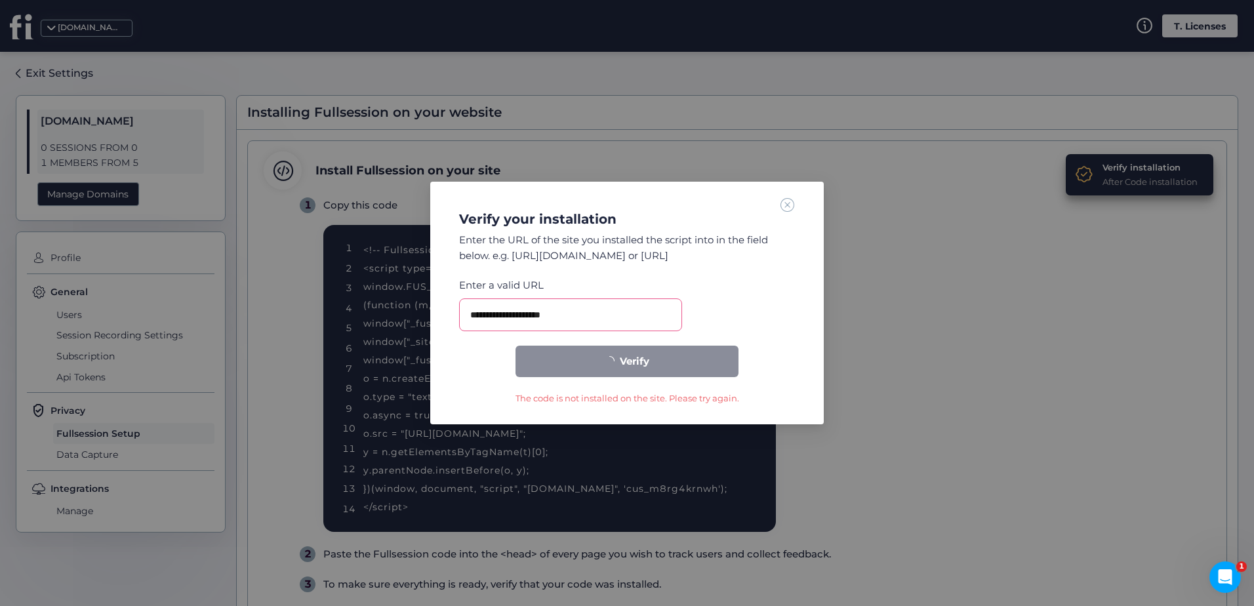
click at [681, 364] on button "Verify" at bounding box center [626, 361] width 223 height 31
click at [681, 363] on button "Verify" at bounding box center [626, 361] width 223 height 31
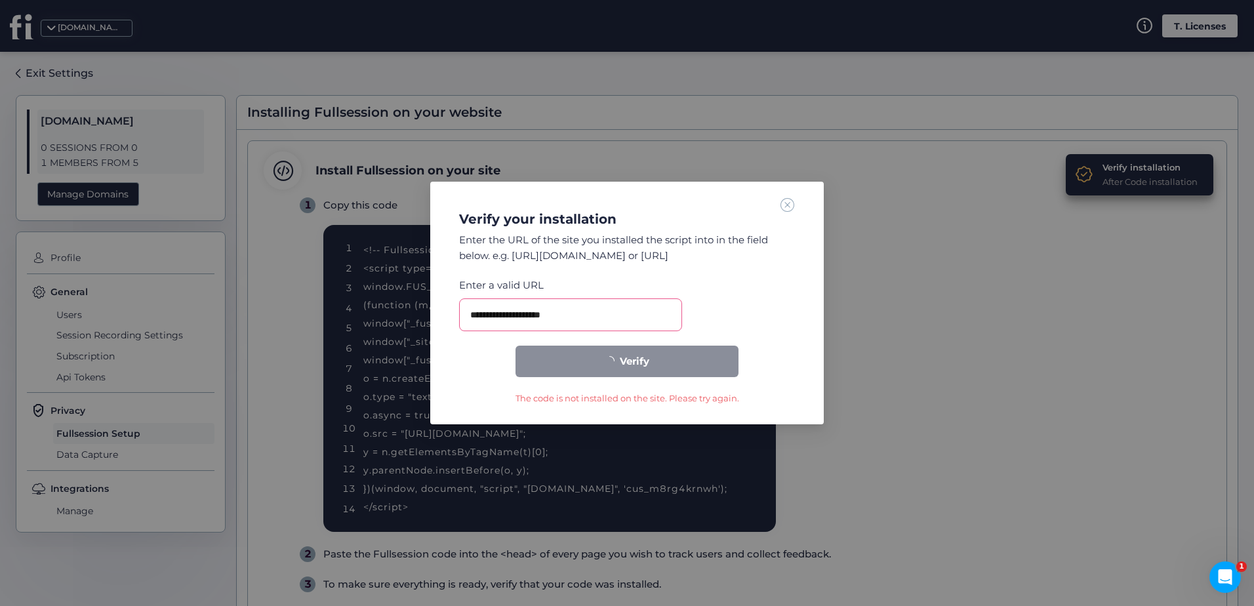
click at [681, 363] on button "Verify" at bounding box center [626, 361] width 223 height 31
click at [796, 202] on div "**********" at bounding box center [627, 300] width 362 height 207
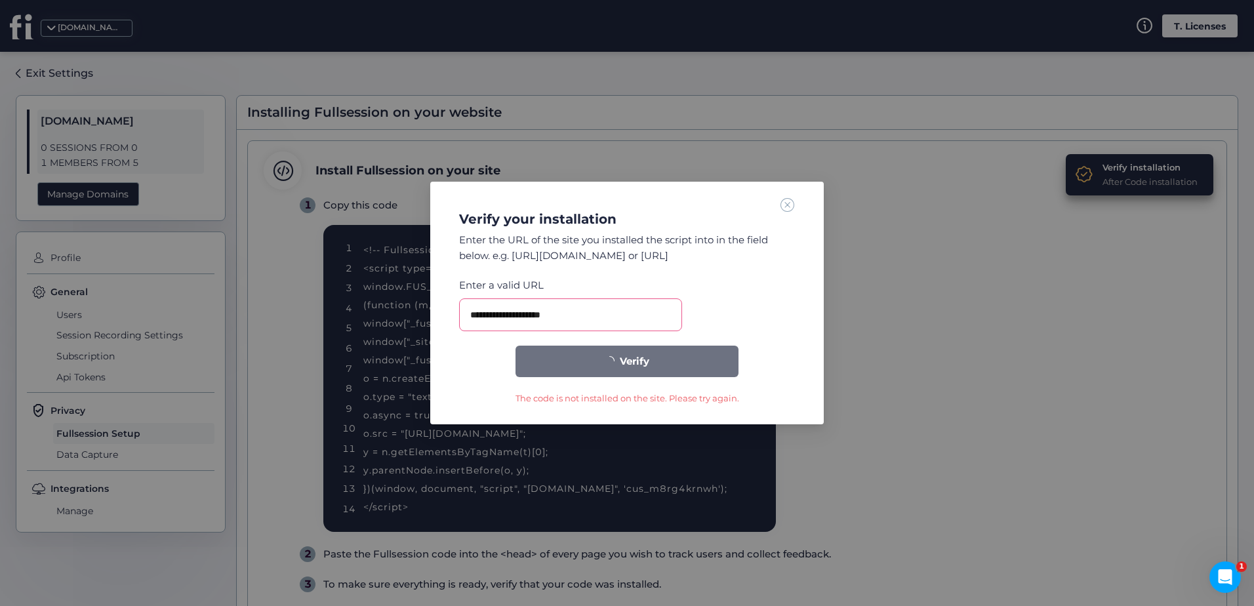
click at [789, 203] on span at bounding box center [787, 204] width 14 height 14
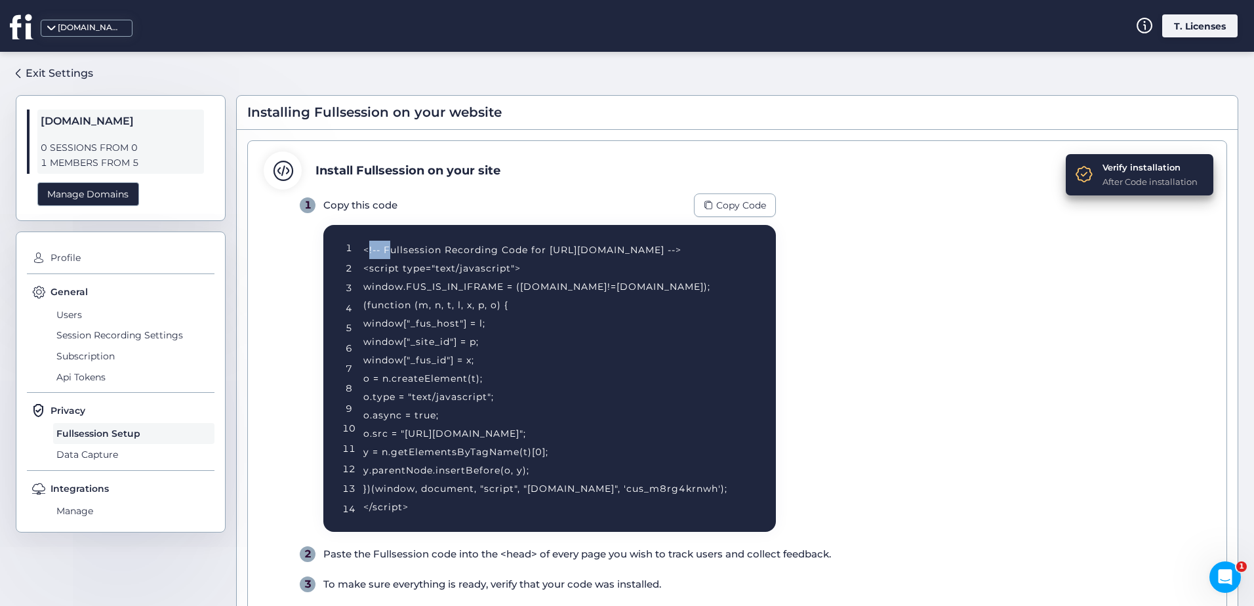
drag, startPoint x: 367, startPoint y: 249, endPoint x: 390, endPoint y: 257, distance: 24.5
click at [390, 257] on div "<!-- Fullsession Recording Code for http://fullsession.io/ --> <script type="te…" at bounding box center [553, 378] width 380 height 275
drag, startPoint x: 390, startPoint y: 257, endPoint x: 397, endPoint y: 265, distance: 11.1
click at [397, 265] on div "<!-- Fullsession Recording Code for http://fullsession.io/ --> <script type="te…" at bounding box center [553, 378] width 380 height 275
click at [740, 207] on span "Copy Code" at bounding box center [741, 205] width 50 height 14
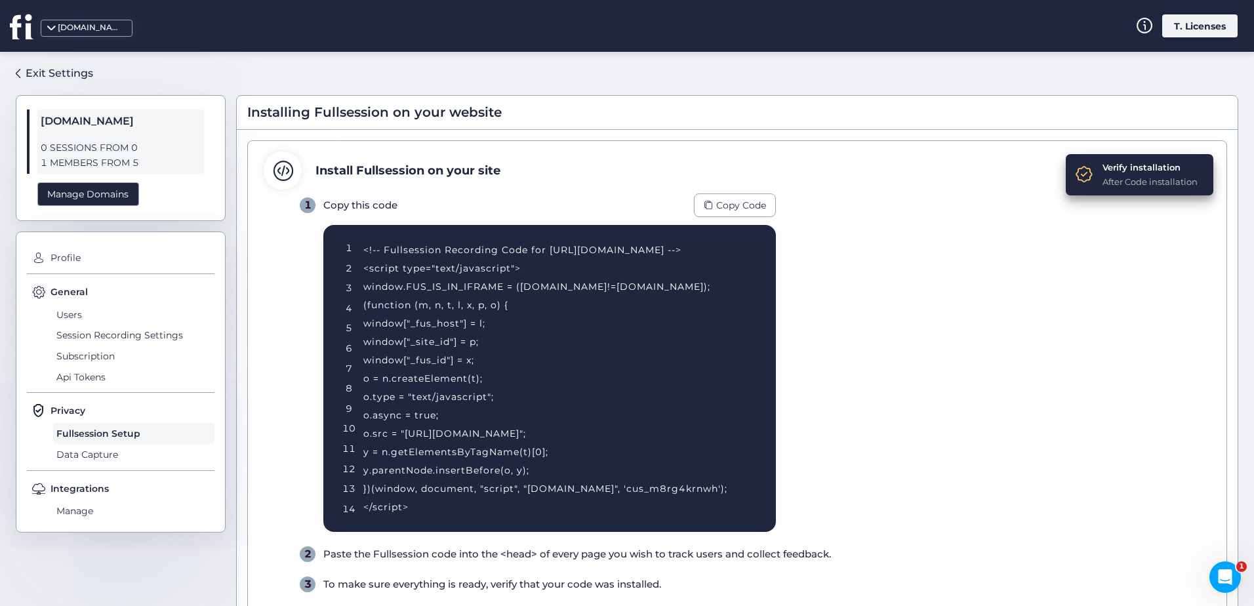
click at [831, 335] on div "1 Copy this code Copy Code 1 2 3 4 5 6 7 8 9 10 11 12 13 14 <!-- Fullsession Re…" at bounding box center [755, 392] width 911 height 399
click at [1136, 176] on div "After Code installation" at bounding box center [1149, 181] width 95 height 13
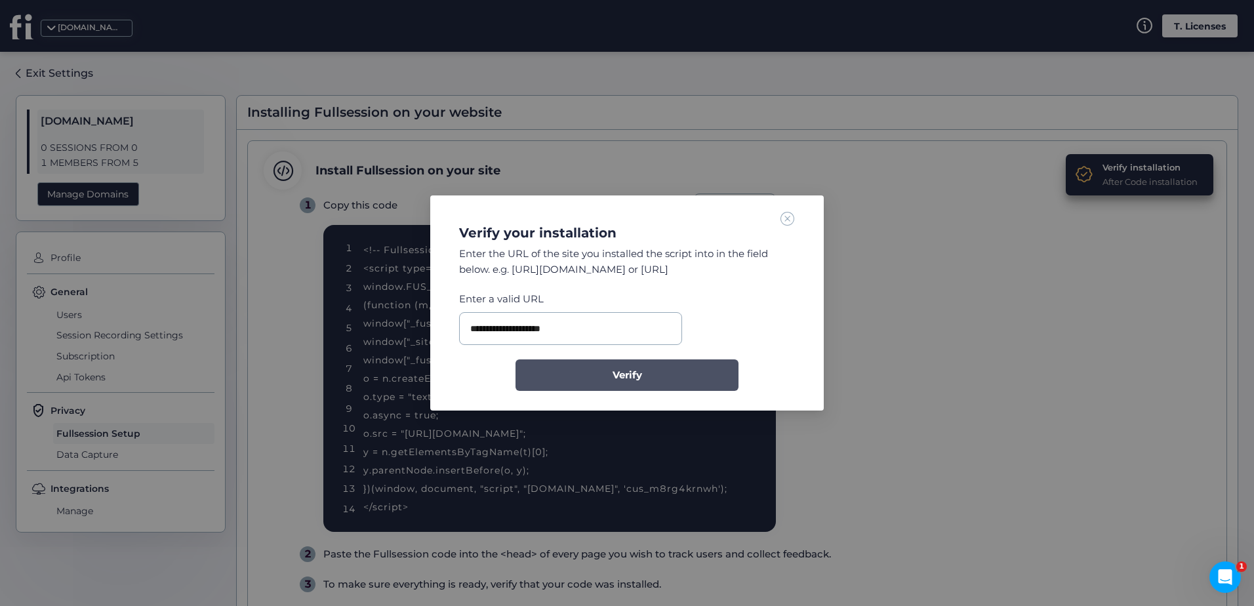
click at [629, 383] on button "Verify" at bounding box center [626, 374] width 223 height 31
drag, startPoint x: 596, startPoint y: 395, endPoint x: 606, endPoint y: 382, distance: 16.4
click at [596, 395] on div "**********" at bounding box center [626, 302] width 393 height 215
click at [607, 381] on button "Verify" at bounding box center [626, 374] width 223 height 31
click at [1085, 340] on nz-modal-container "**********" at bounding box center [627, 303] width 1254 height 606
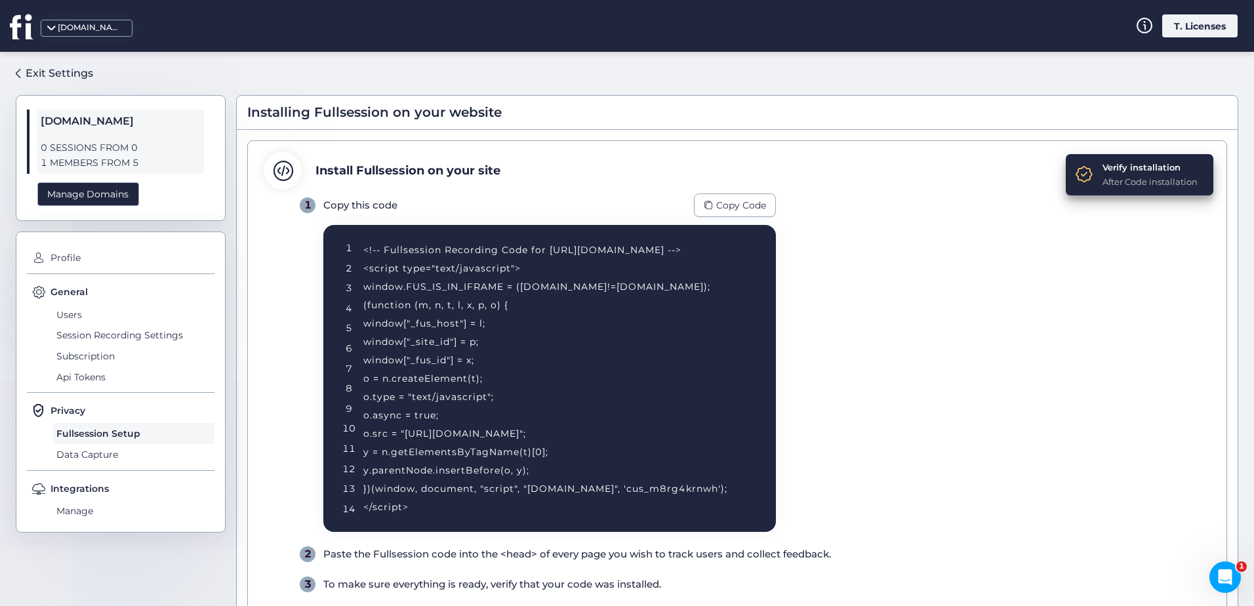
click at [1105, 255] on div "1 Copy this code Copy Code 1 2 3 4 5 6 7 8 9 10 11 12 13 14 <!-- Fullsession Re…" at bounding box center [755, 392] width 911 height 399
drag, startPoint x: 96, startPoint y: 166, endPoint x: 140, endPoint y: 164, distance: 43.3
click at [136, 164] on span "1 MEMBERS FROM 5" at bounding box center [121, 162] width 160 height 15
drag, startPoint x: 140, startPoint y: 164, endPoint x: 218, endPoint y: 169, distance: 78.8
click at [218, 169] on div "[DOMAIN_NAME] 0 SESSIONS FROM 0 1 MEMBERS FROM 5 Manage Domains" at bounding box center [121, 158] width 210 height 126
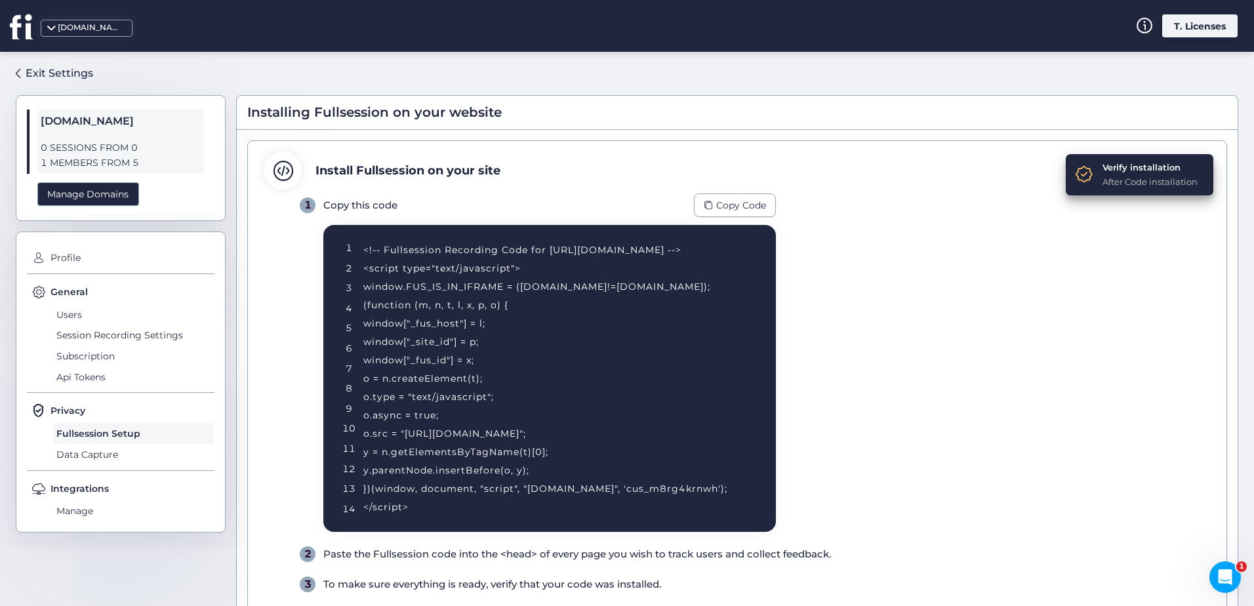
drag, startPoint x: 39, startPoint y: 157, endPoint x: 171, endPoint y: 160, distance: 131.8
click at [171, 160] on div "[DOMAIN_NAME] 0 SESSIONS FROM 0 1 MEMBERS FROM 5" at bounding box center [120, 142] width 167 height 64
drag, startPoint x: 171, startPoint y: 160, endPoint x: 183, endPoint y: 161, distance: 11.8
click at [183, 161] on span "1 MEMBERS FROM 5" at bounding box center [121, 162] width 160 height 15
click at [1126, 150] on div "Verify installation After Code installation Install Fullsession on your site 1 …" at bounding box center [737, 438] width 980 height 597
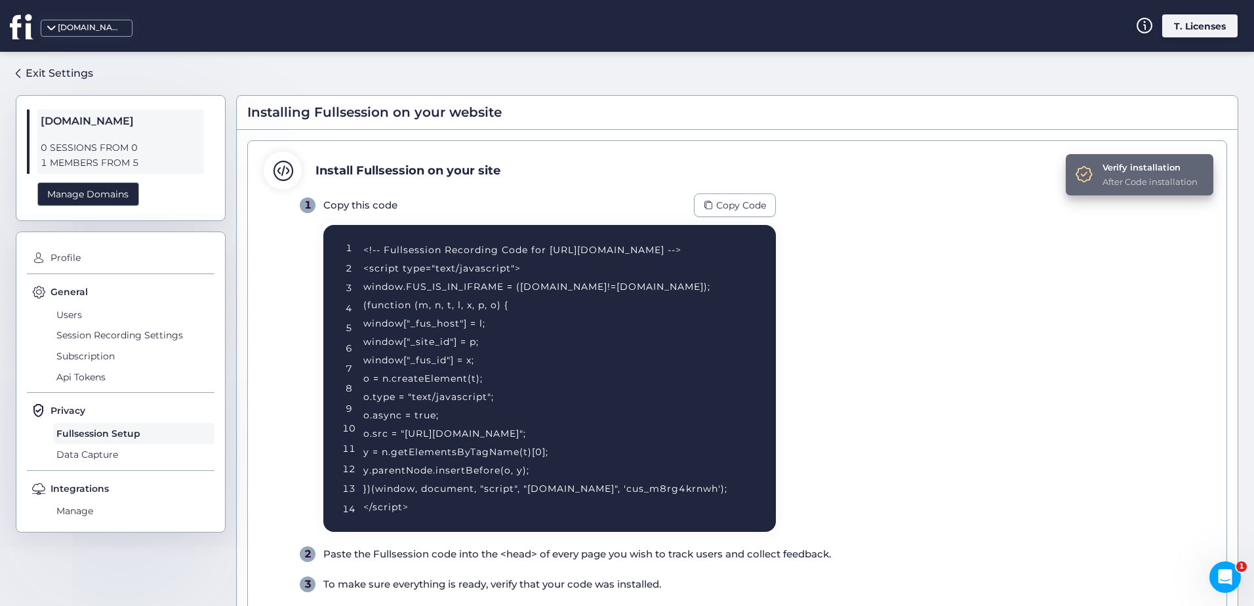
click at [1128, 171] on div "Verify installation" at bounding box center [1149, 167] width 95 height 13
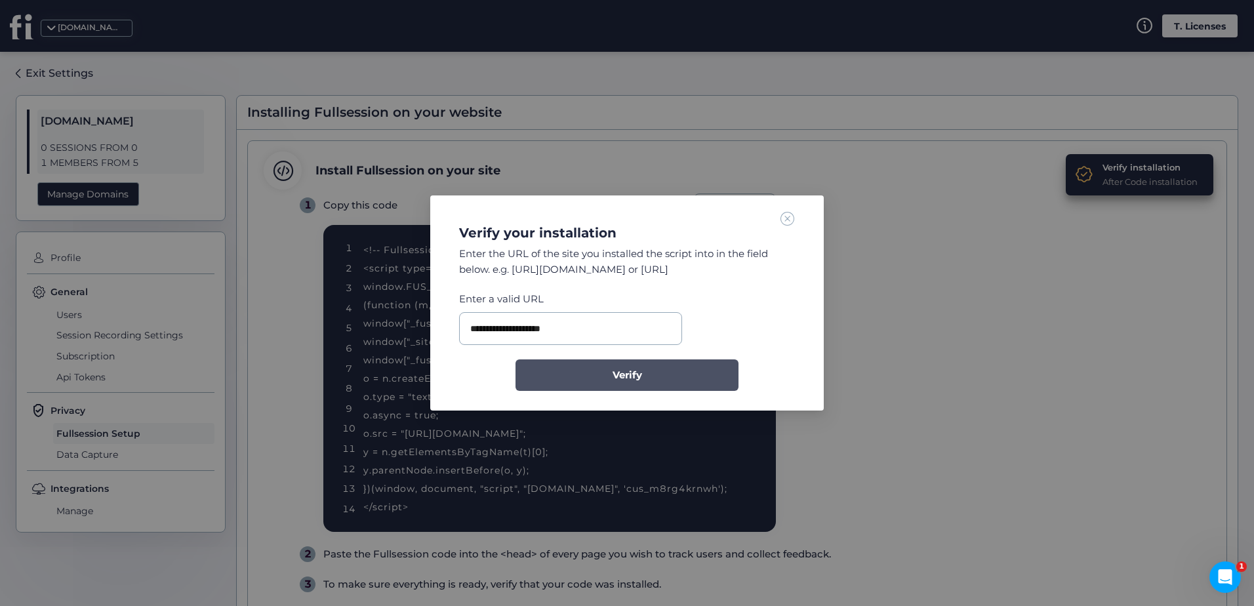
click at [637, 380] on span "Verify" at bounding box center [627, 375] width 30 height 16
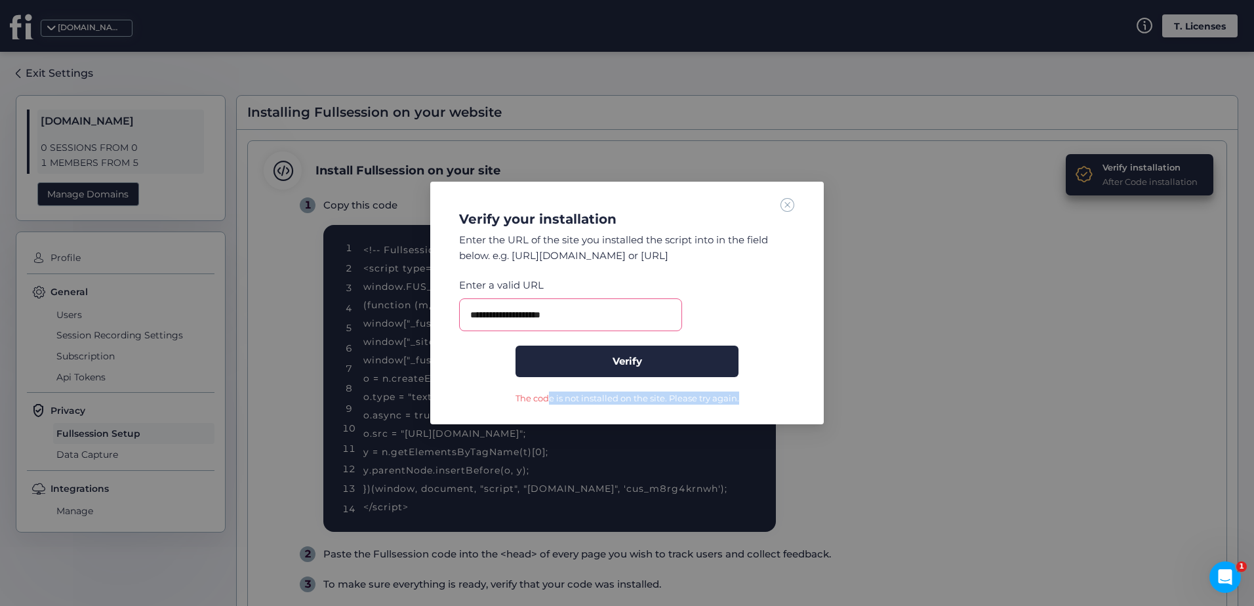
drag, startPoint x: 598, startPoint y: 395, endPoint x: 749, endPoint y: 393, distance: 150.8
click at [749, 393] on form "**********" at bounding box center [627, 340] width 336 height 127
drag, startPoint x: 749, startPoint y: 393, endPoint x: 772, endPoint y: 395, distance: 23.7
click at [772, 395] on form "**********" at bounding box center [627, 340] width 336 height 127
click at [787, 201] on span at bounding box center [787, 204] width 14 height 14
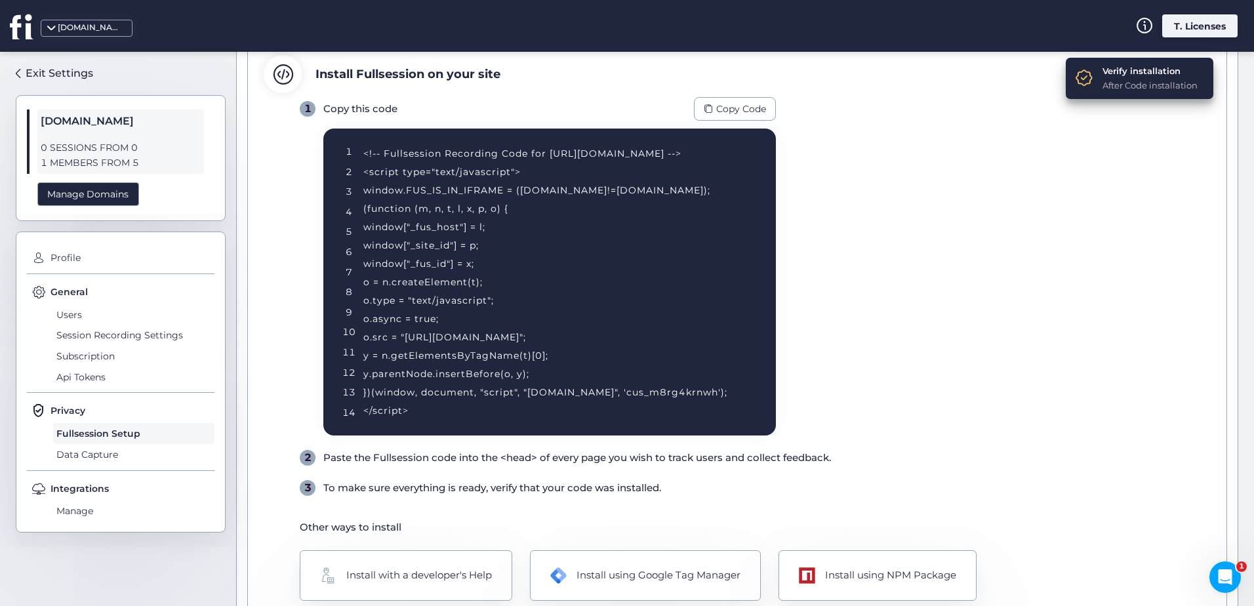
scroll to position [153, 0]
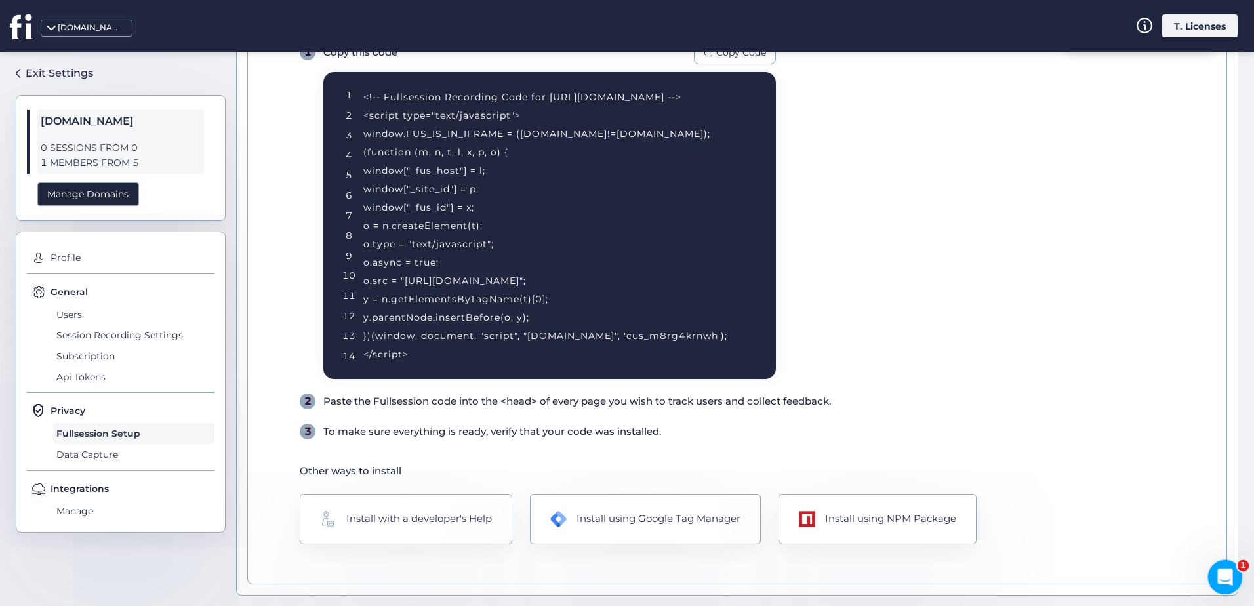
click at [1219, 565] on icon "Open Intercom Messenger" at bounding box center [1223, 576] width 22 height 22
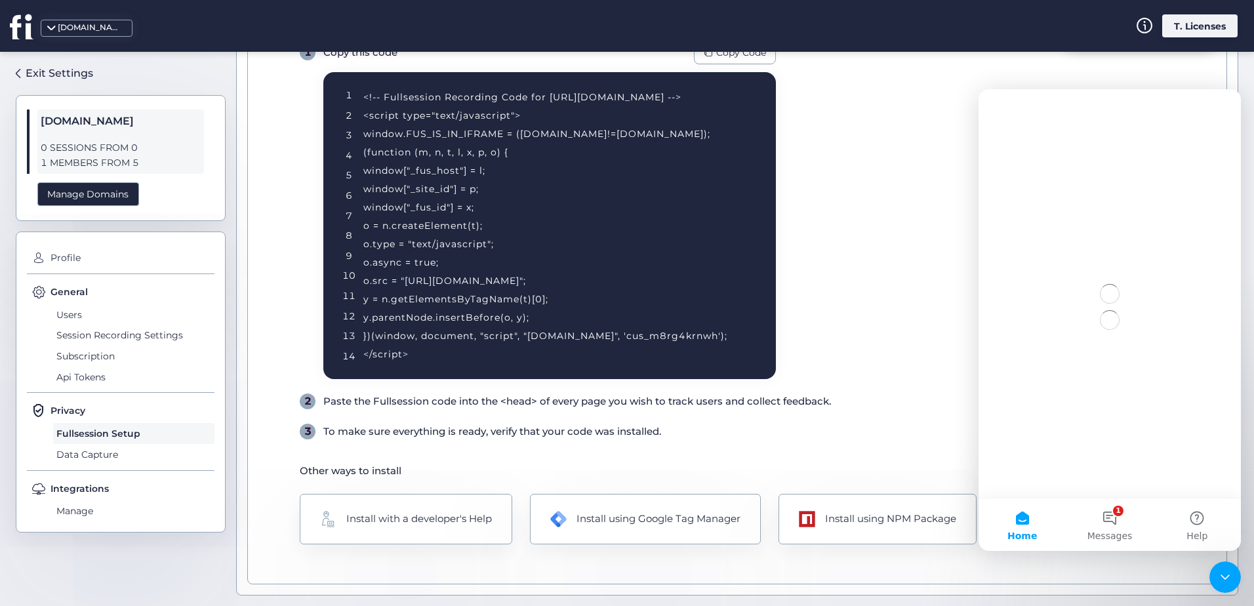
scroll to position [0, 0]
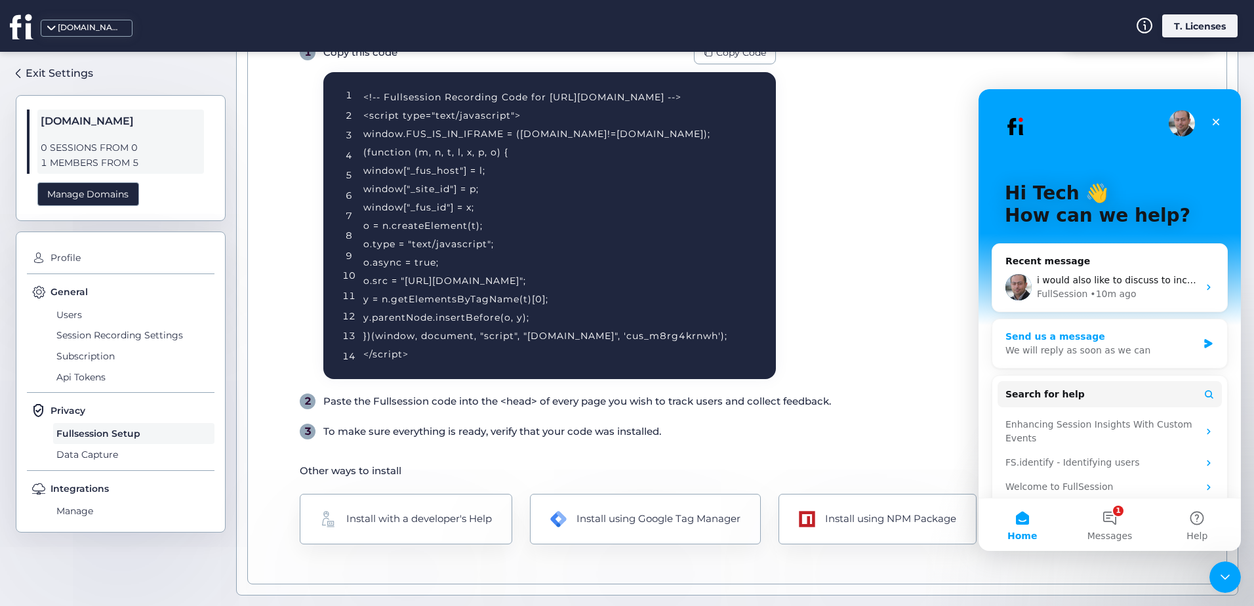
click at [1091, 346] on div "We will reply as soon as we can" at bounding box center [1101, 351] width 192 height 14
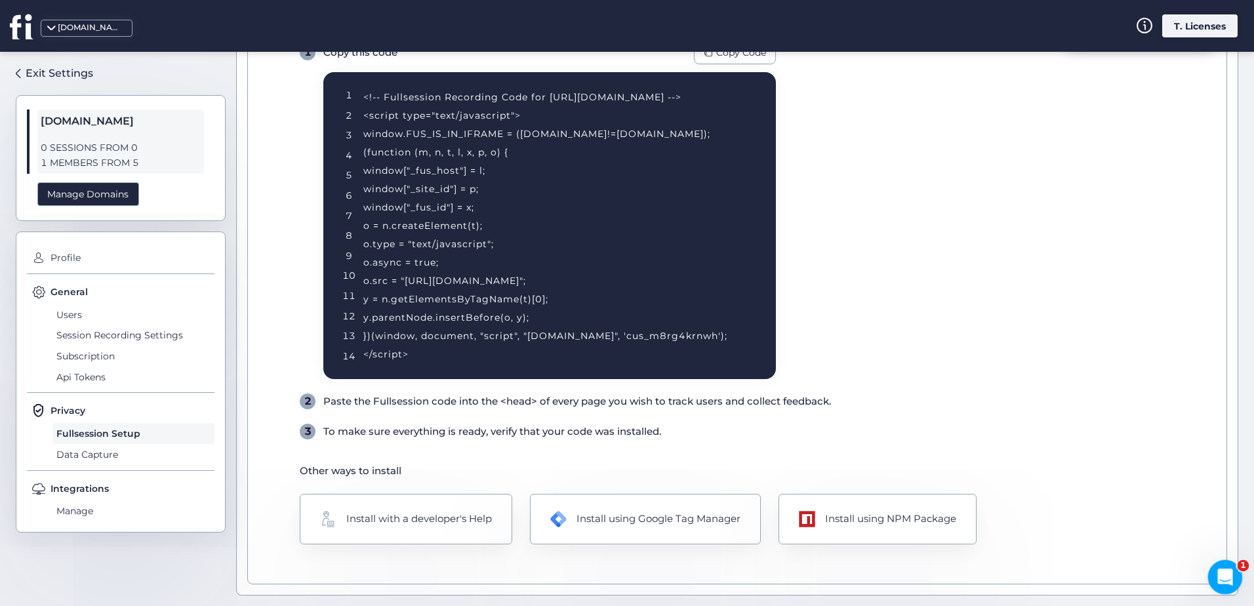
click at [1212, 585] on div "Open Intercom Messenger" at bounding box center [1222, 574] width 43 height 43
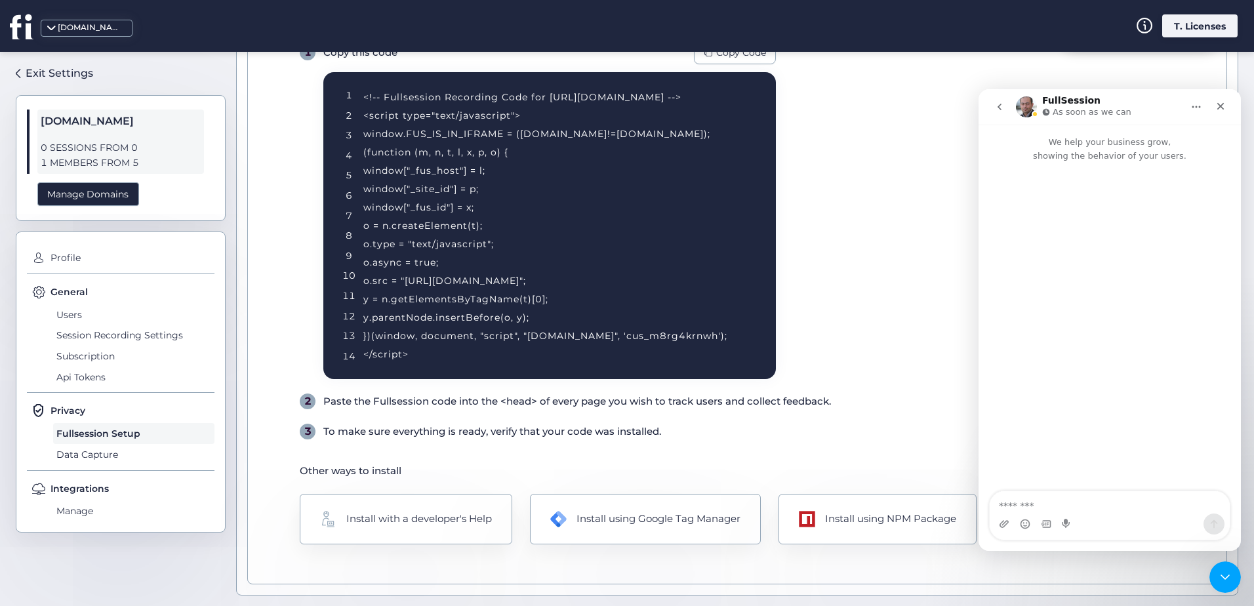
click at [999, 108] on icon "go back" at bounding box center [999, 107] width 4 height 7
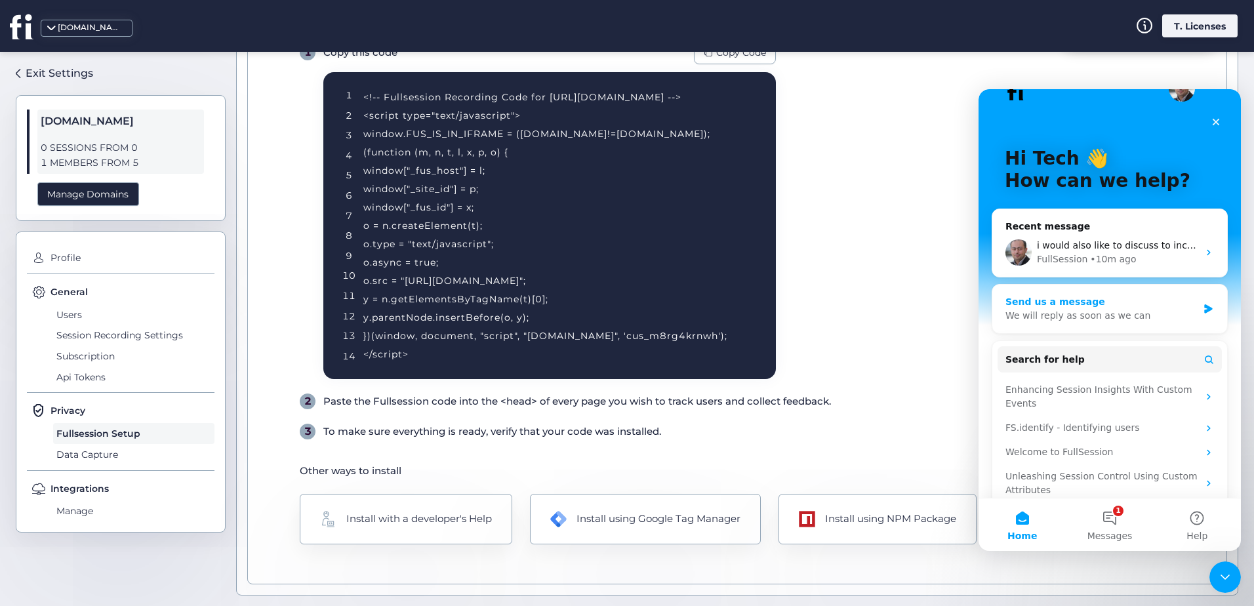
scroll to position [52, 0]
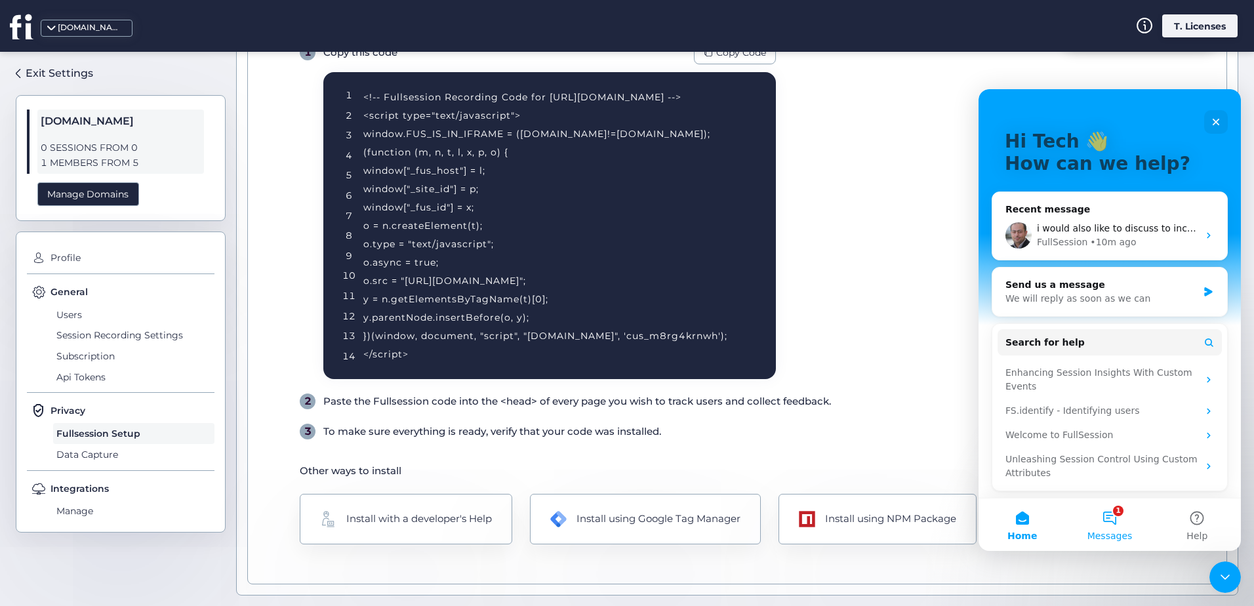
click at [1117, 521] on button "1 Messages" at bounding box center [1109, 524] width 87 height 52
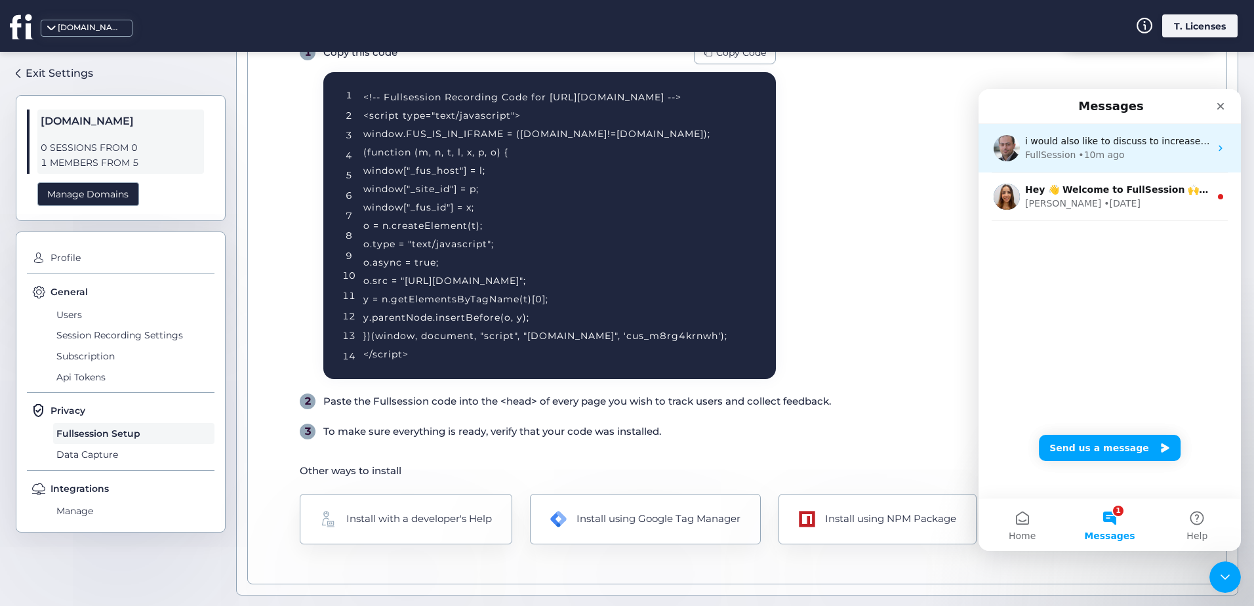
click at [1085, 156] on div "• 10m ago" at bounding box center [1101, 155] width 46 height 14
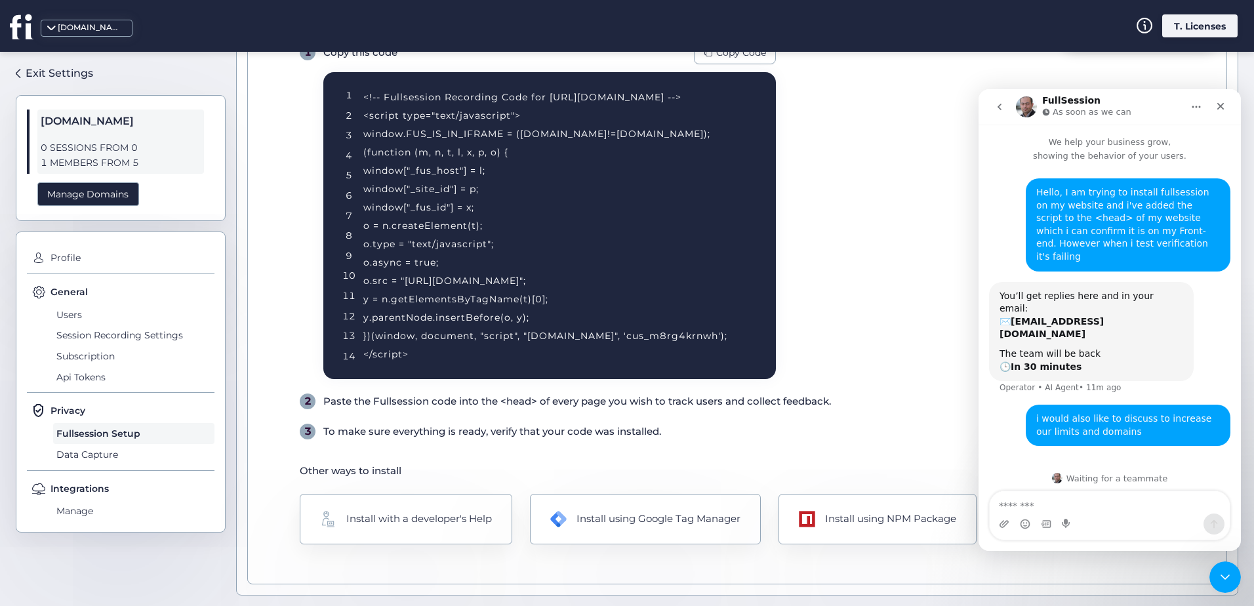
click at [1081, 500] on textarea "Message…" at bounding box center [1110, 502] width 240 height 22
click at [1086, 501] on textarea "Message…" at bounding box center [1110, 502] width 240 height 22
click at [1087, 496] on textarea "Message…" at bounding box center [1110, 502] width 240 height 22
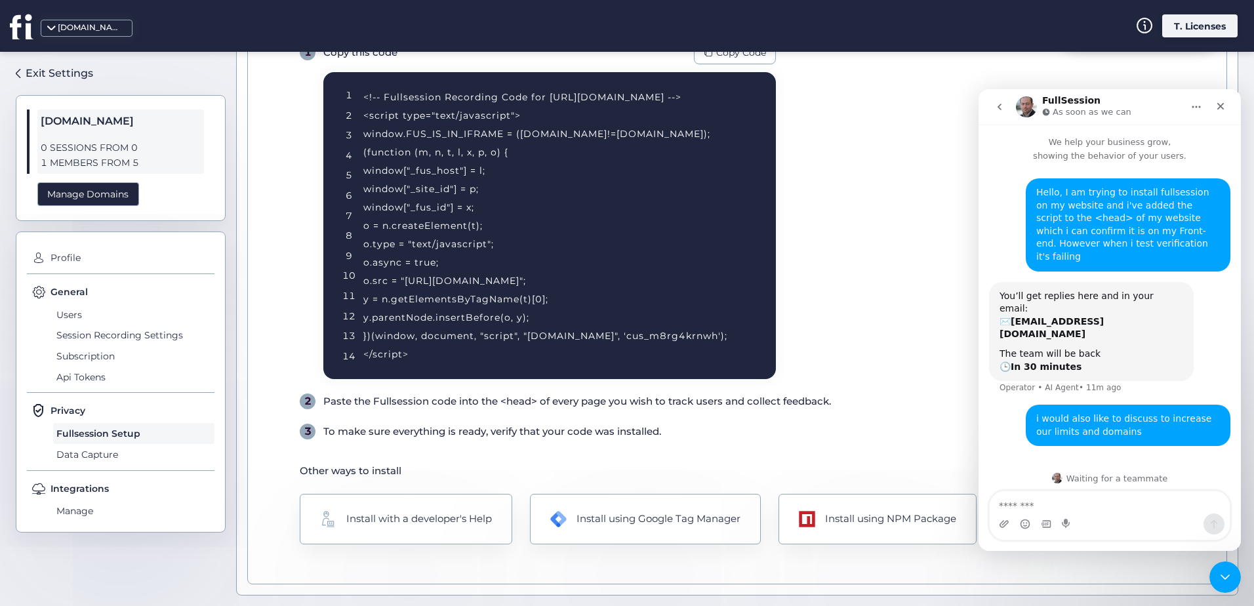
click at [1087, 496] on textarea "Message…" at bounding box center [1110, 502] width 240 height 22
drag, startPoint x: 1077, startPoint y: 473, endPoint x: 1128, endPoint y: 475, distance: 50.6
click at [1128, 475] on div "Waiting for a teammate" at bounding box center [1109, 478] width 236 height 10
drag, startPoint x: 1128, startPoint y: 475, endPoint x: 1142, endPoint y: 477, distance: 14.6
click at [1142, 477] on div "Waiting for a teammate" at bounding box center [1109, 478] width 236 height 10
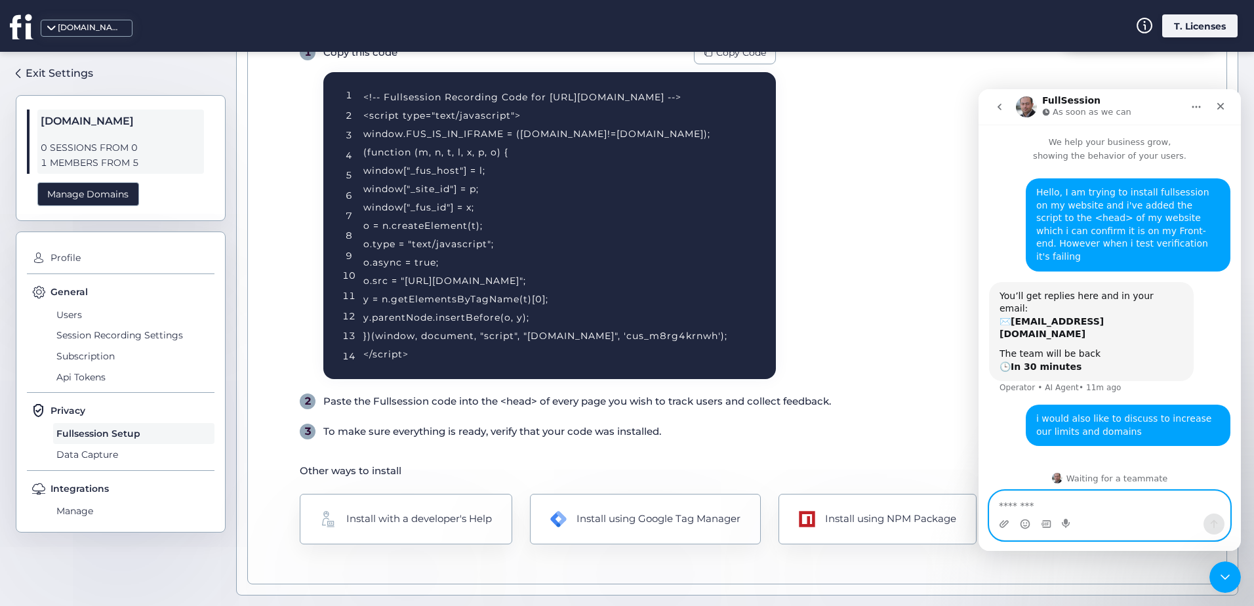
click at [1127, 494] on textarea "Message…" at bounding box center [1110, 502] width 240 height 22
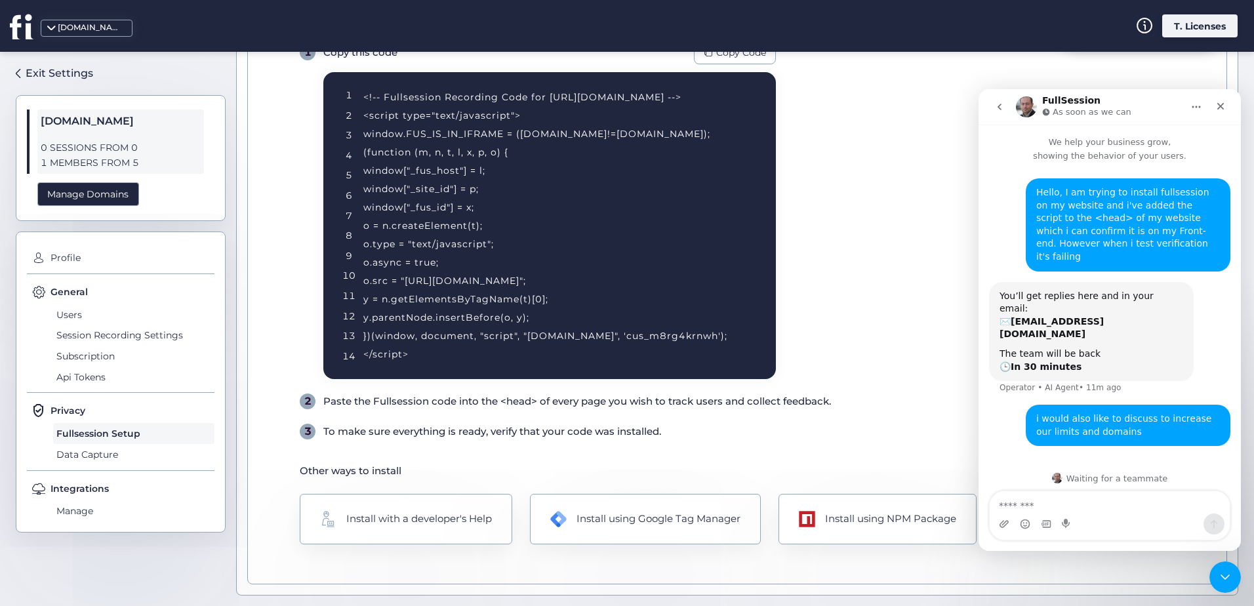
click at [1075, 475] on div "Waiting for a teammate" at bounding box center [1109, 478] width 236 height 10
drag, startPoint x: 1042, startPoint y: 98, endPoint x: 1136, endPoint y: 125, distance: 98.4
click at [1136, 125] on div "FullSession As soon as we can We help your business grow, showing the behavior …" at bounding box center [1109, 320] width 262 height 462
click at [1136, 125] on p "We help your business grow, showing the behavior of your users." at bounding box center [1109, 144] width 262 height 38
click at [1043, 111] on icon "Intercom messenger" at bounding box center [1046, 111] width 7 height 7
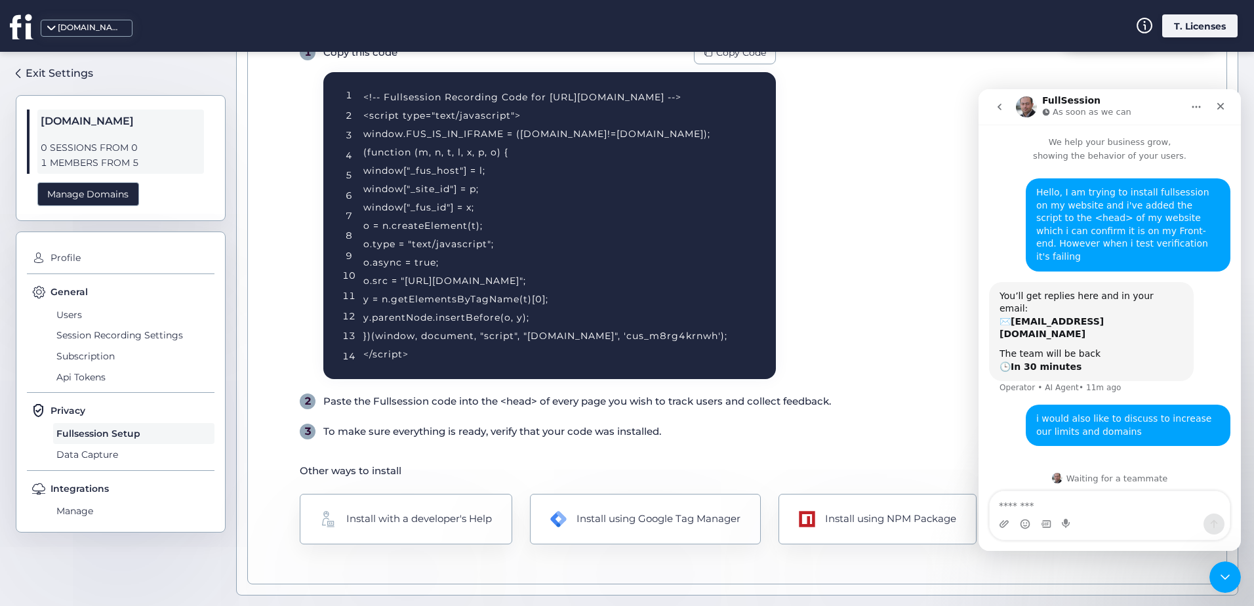
click at [1021, 104] on img "Intercom messenger" at bounding box center [1026, 106] width 21 height 21
click at [1194, 109] on icon "Home" at bounding box center [1196, 107] width 10 height 10
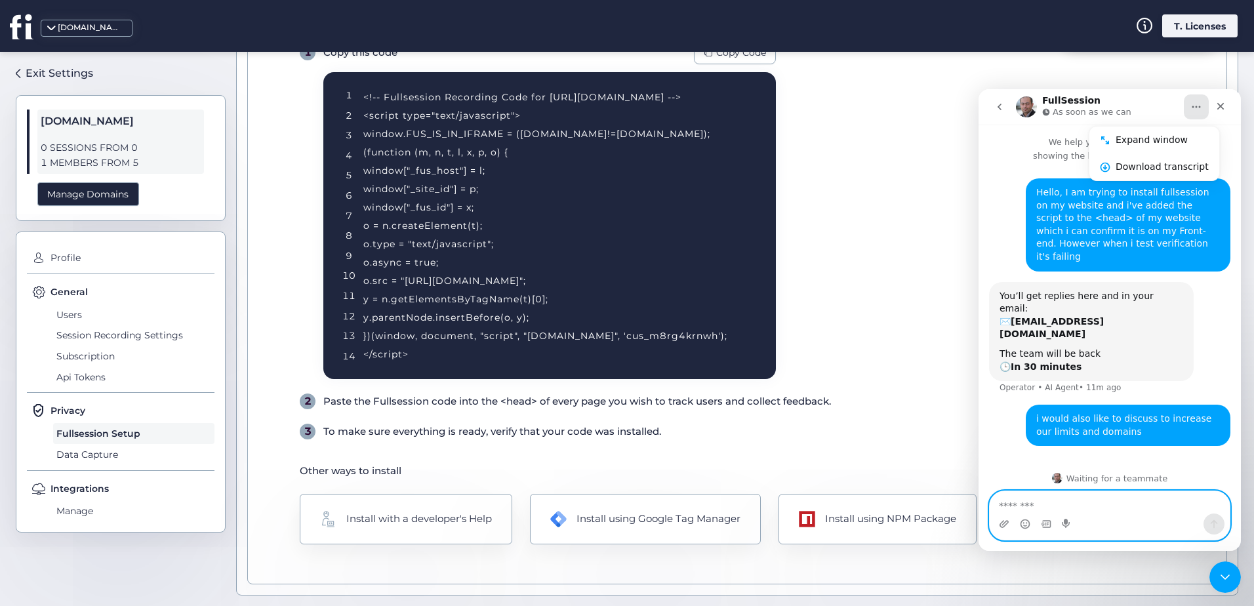
click at [1063, 504] on textarea "Message…" at bounding box center [1110, 502] width 240 height 22
click at [1064, 502] on textarea "Message…" at bounding box center [1110, 502] width 240 height 22
click at [1064, 500] on textarea "Message…" at bounding box center [1110, 502] width 240 height 22
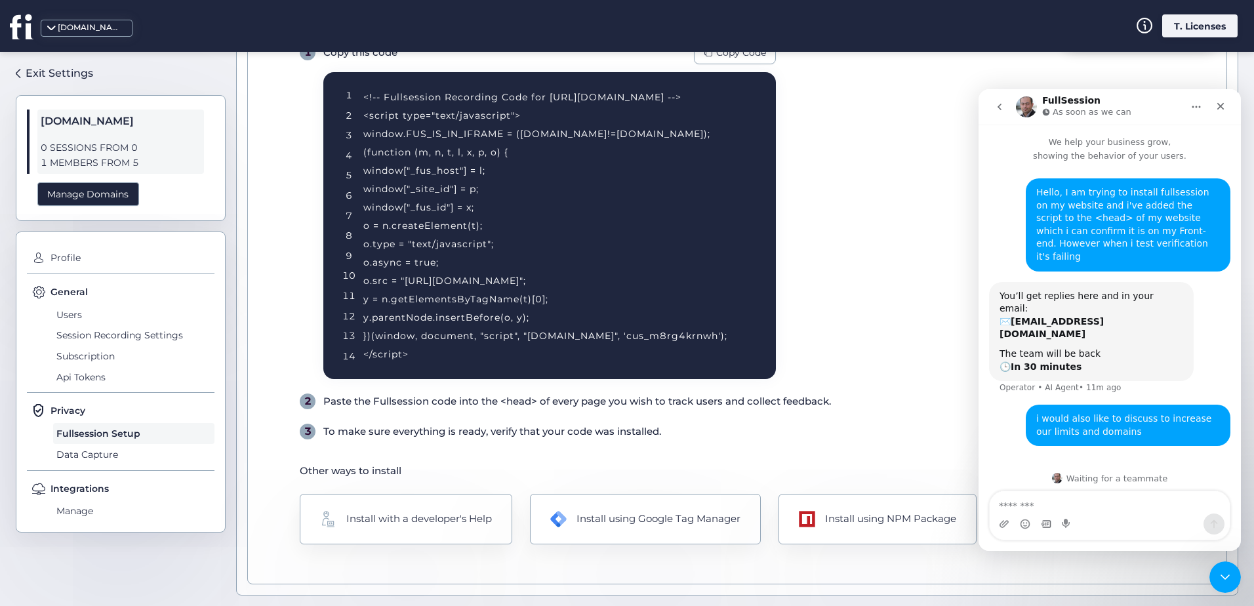
click at [1043, 528] on div "Intercom messenger" at bounding box center [1046, 523] width 10 height 21
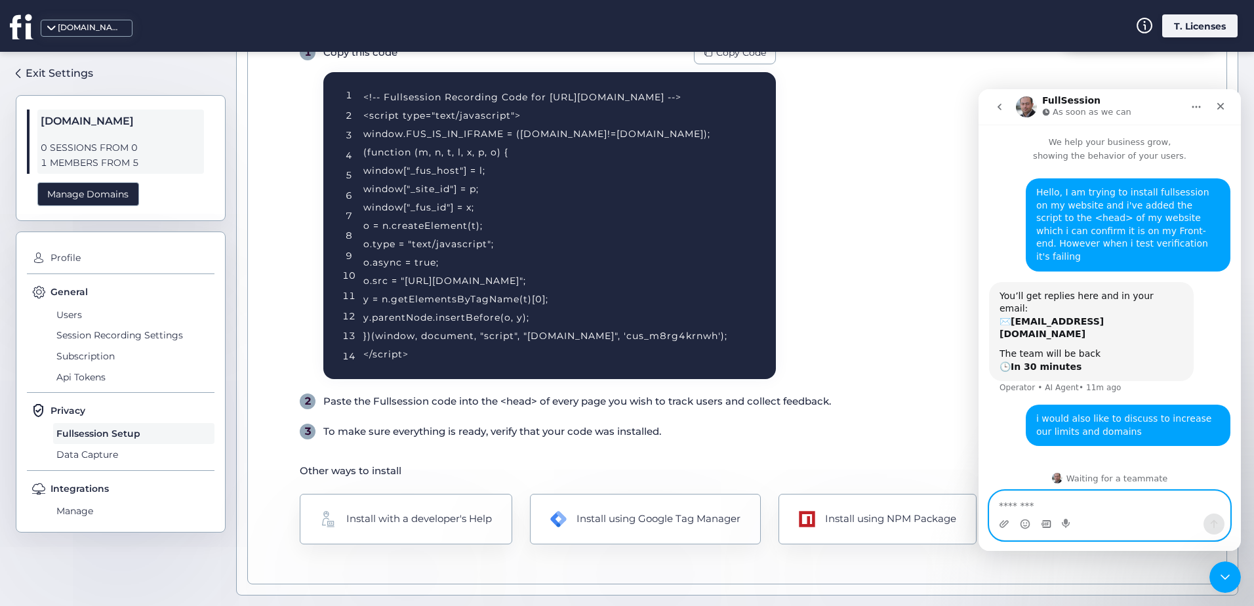
click at [1045, 527] on icon "Gif picker" at bounding box center [1046, 524] width 10 height 10
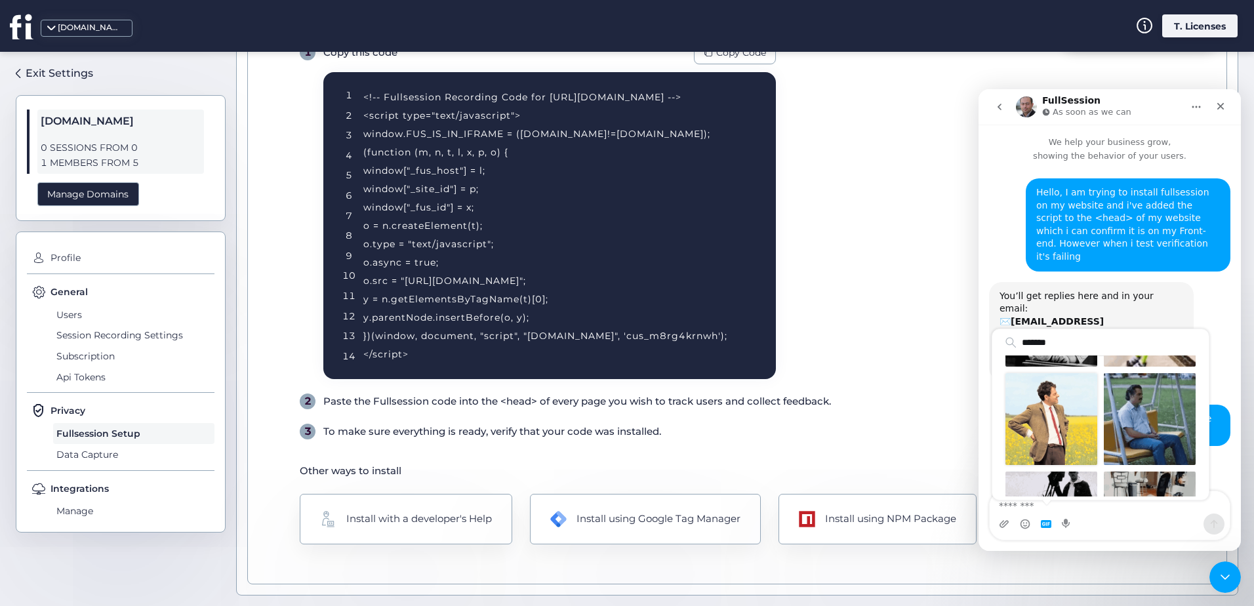
scroll to position [66, 0]
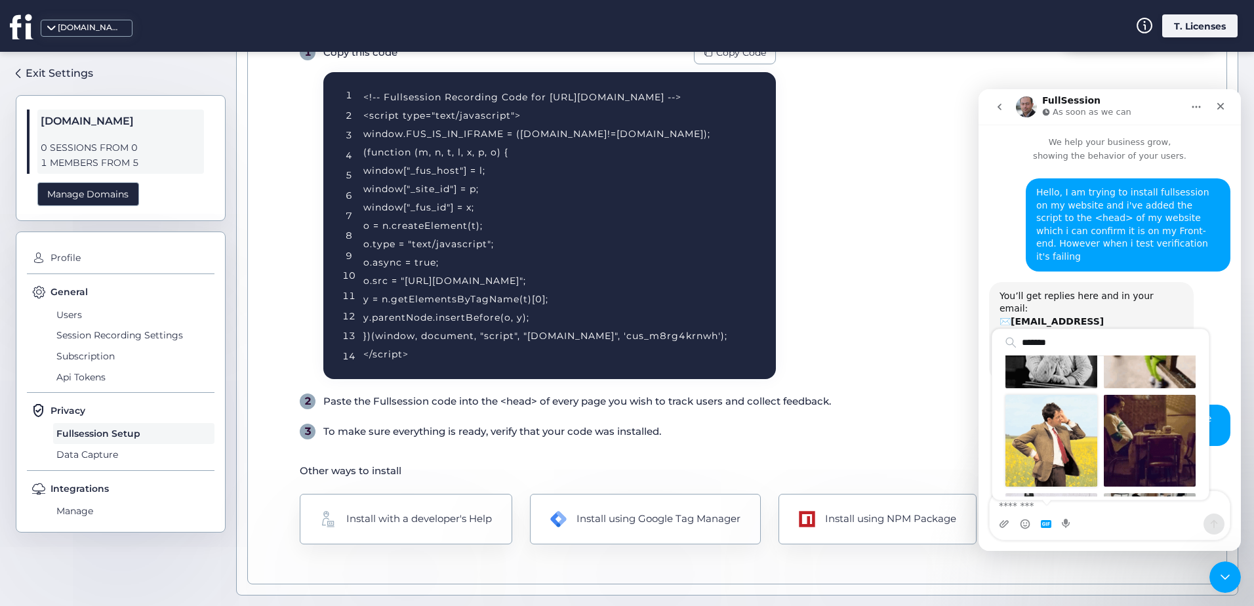
type input "*******"
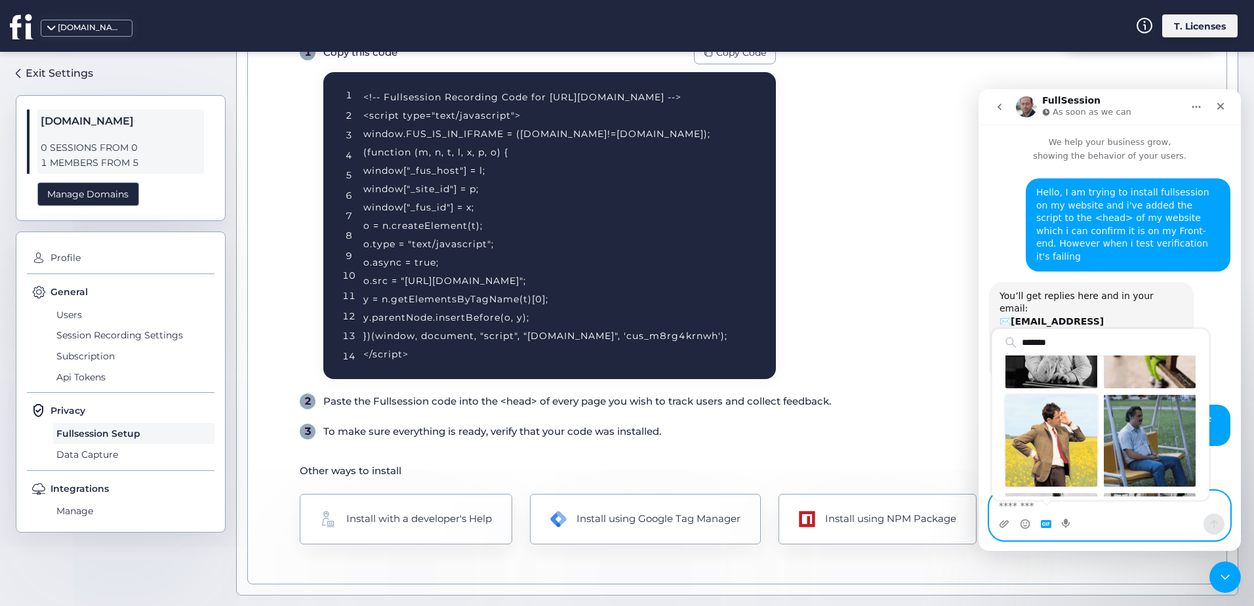
click at [1058, 424] on div "Send gif" at bounding box center [1051, 441] width 92 height 92
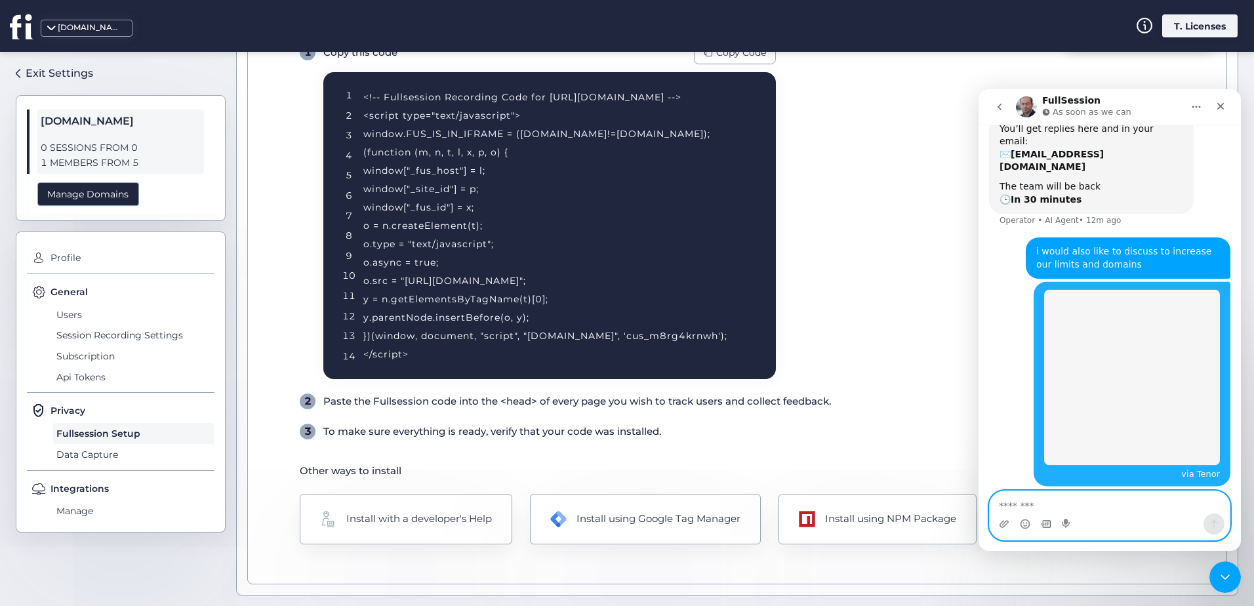
scroll to position [174, 0]
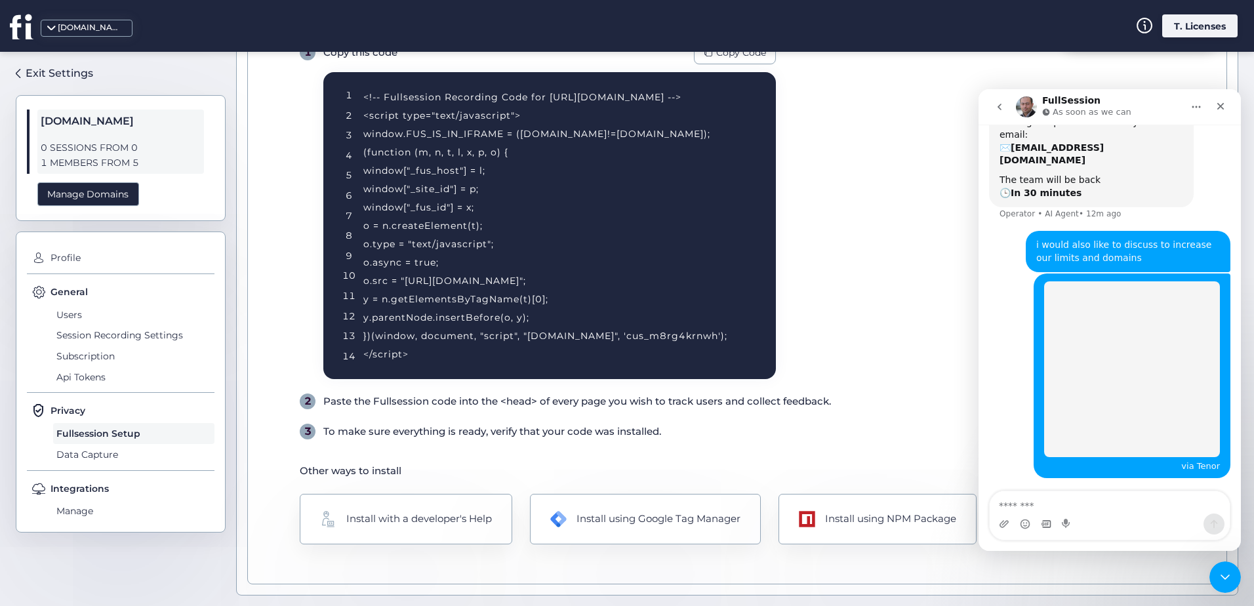
click at [1102, 514] on div "Intercom messenger" at bounding box center [1110, 523] width 240 height 21
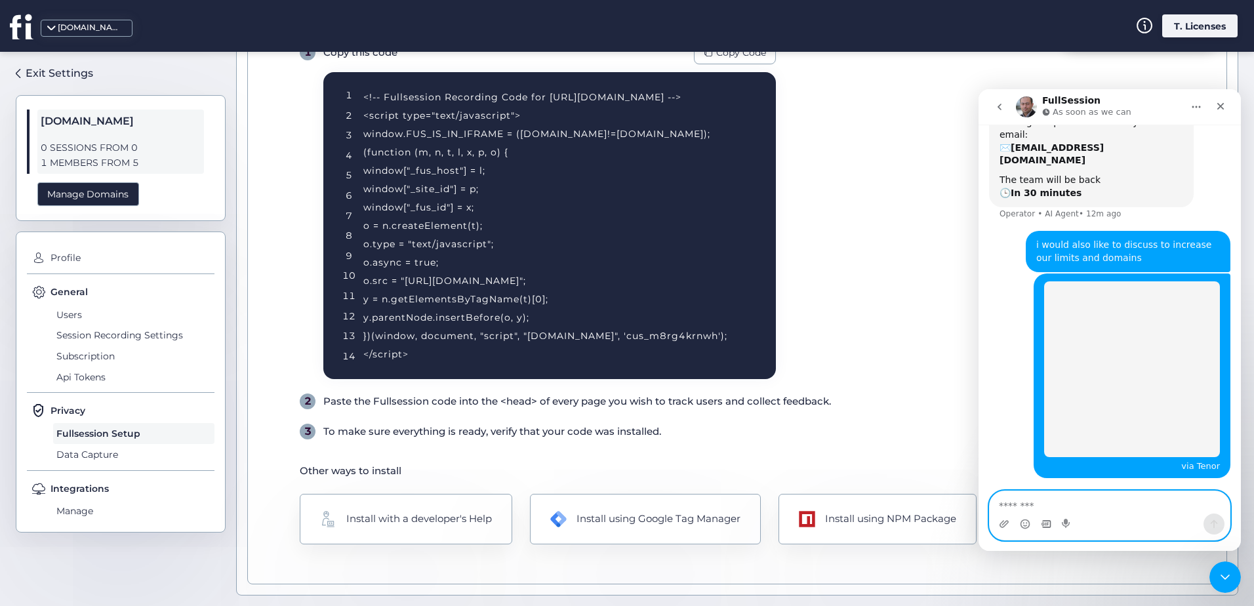
click at [1102, 505] on textarea "Message…" at bounding box center [1110, 502] width 240 height 22
click at [1105, 500] on textarea "Message…" at bounding box center [1110, 502] width 240 height 22
click at [1114, 496] on textarea "Message…" at bounding box center [1110, 502] width 240 height 22
click at [1106, 498] on textarea "Message…" at bounding box center [1110, 502] width 240 height 22
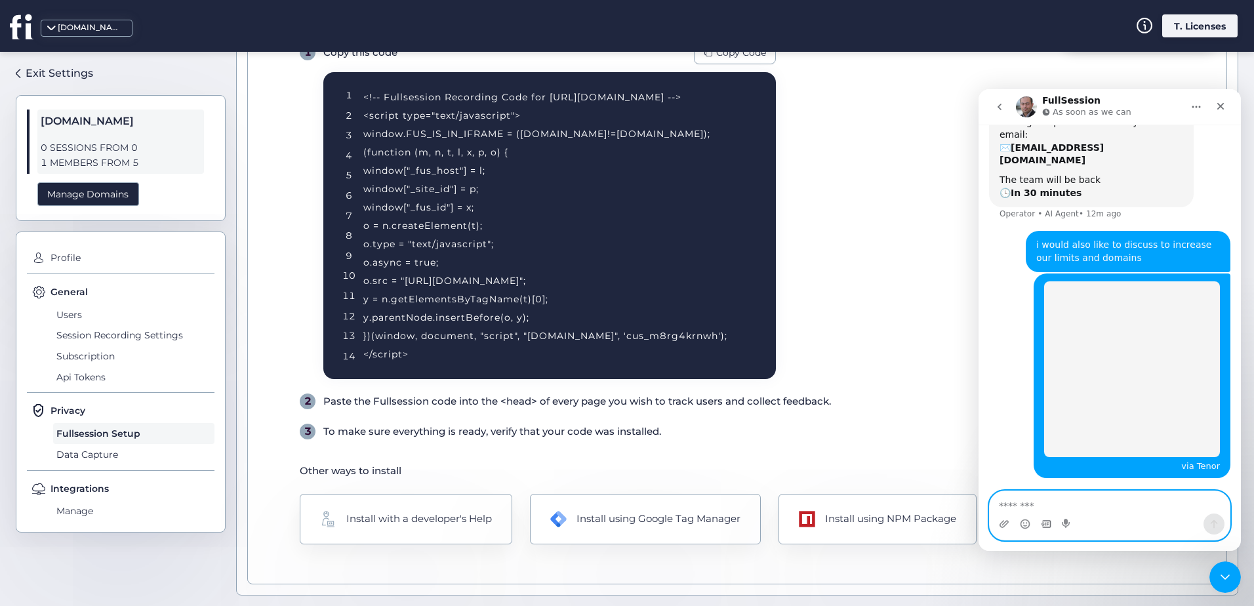
click at [1106, 498] on textarea "Message…" at bounding box center [1110, 502] width 240 height 22
click at [1108, 501] on textarea "Message…" at bounding box center [1110, 502] width 240 height 22
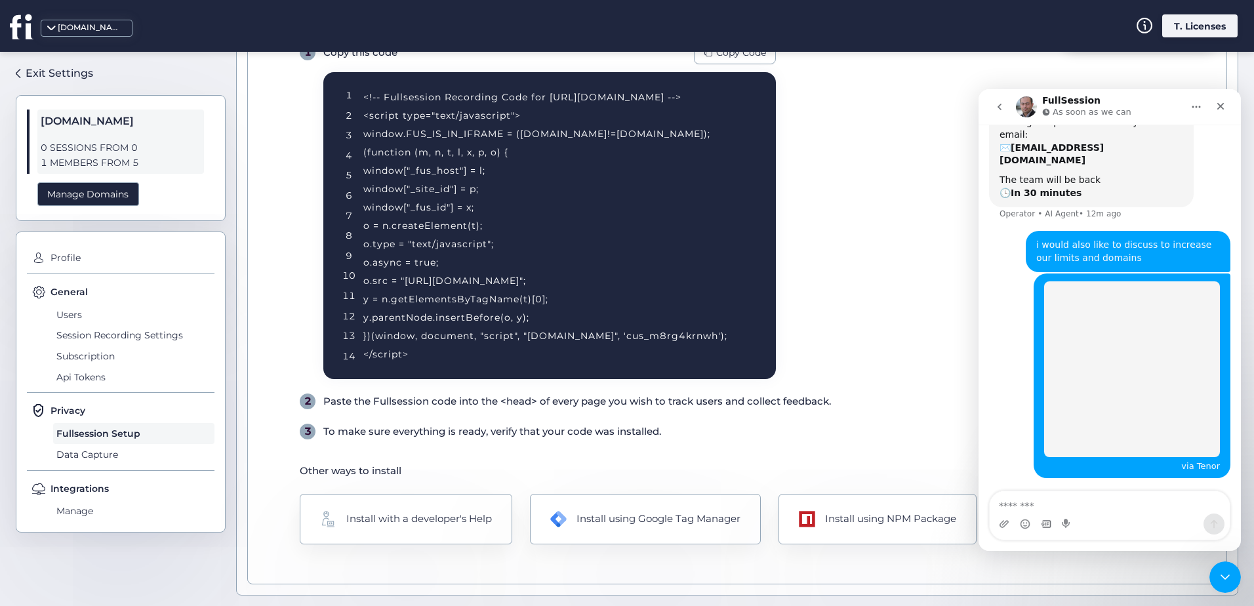
click at [1131, 289] on img "Tech says…" at bounding box center [1132, 369] width 176 height 176
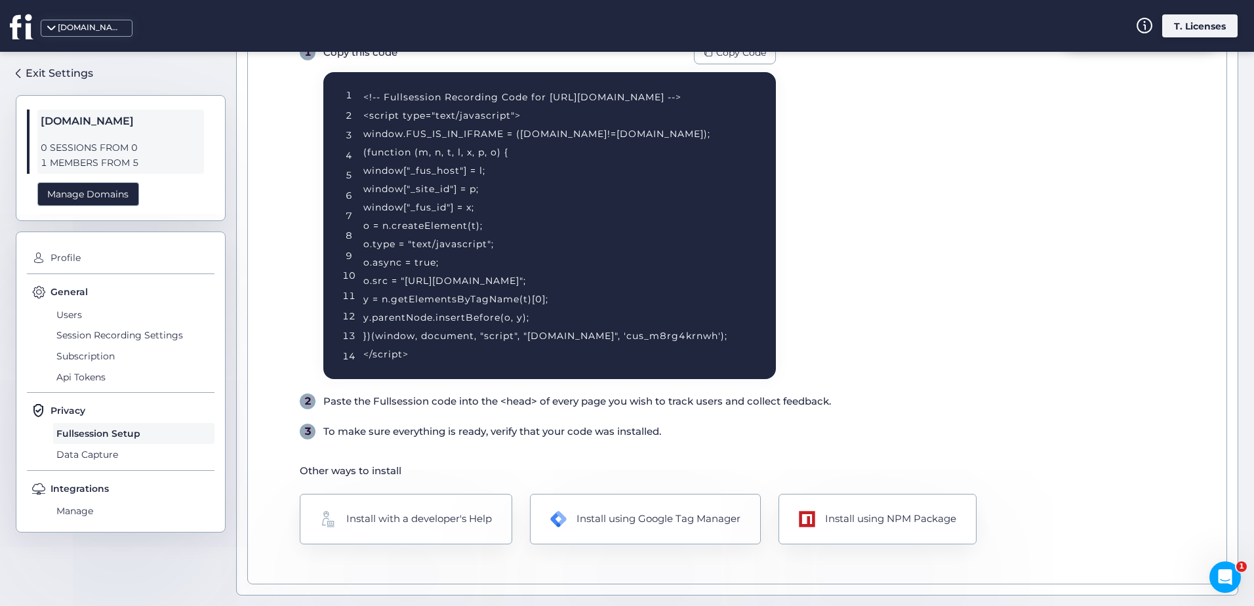
click at [1129, 507] on div "Install with a developer's Help Install using Google Tag Manager Install using …" at bounding box center [755, 519] width 911 height 50
click at [1210, 567] on div "Open Intercom Messenger" at bounding box center [1222, 574] width 43 height 43
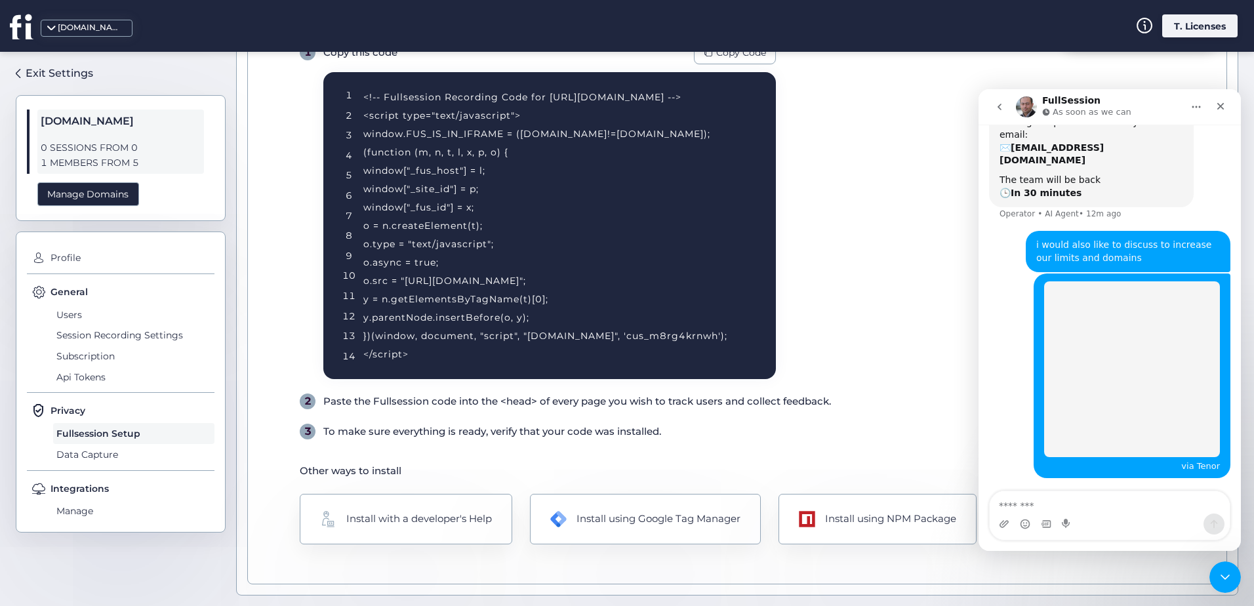
click at [1101, 510] on textarea "Message…" at bounding box center [1110, 502] width 240 height 22
click at [1101, 509] on textarea "Message…" at bounding box center [1110, 502] width 240 height 22
click at [1202, 457] on div "via Tenor" at bounding box center [1200, 463] width 39 height 13
drag, startPoint x: 1190, startPoint y: 430, endPoint x: 1213, endPoint y: 433, distance: 23.8
click at [1213, 432] on div "via Tenor Tech • Just now" at bounding box center [1131, 375] width 197 height 205
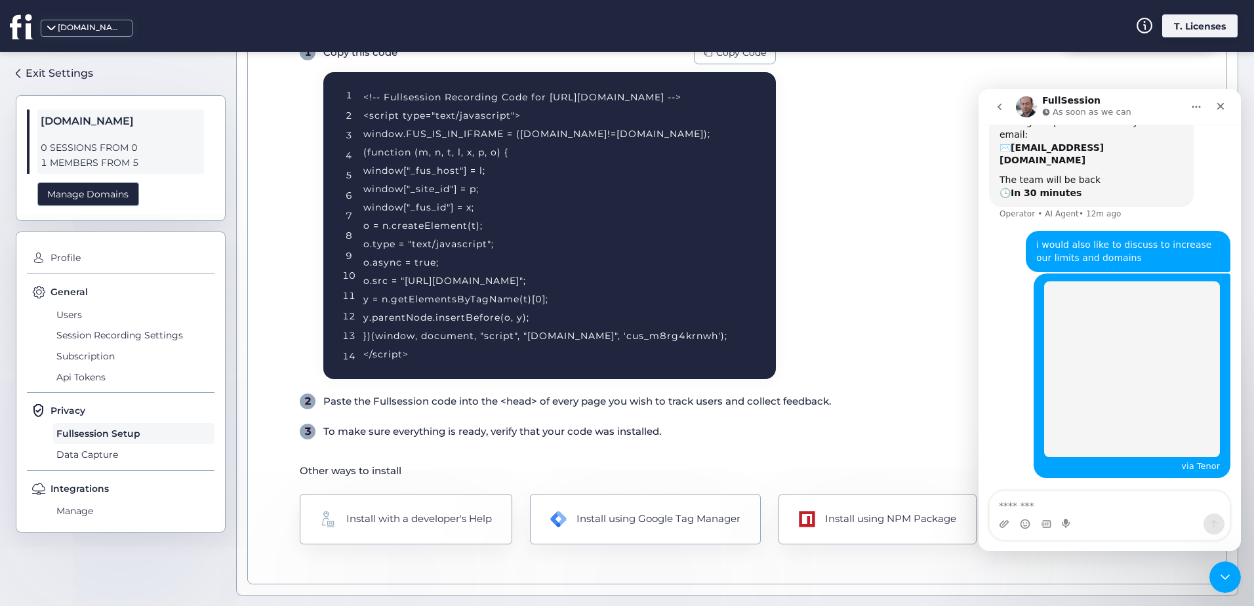
drag, startPoint x: 1213, startPoint y: 433, endPoint x: 1159, endPoint y: 464, distance: 62.3
click at [1159, 492] on div "Waiting for a teammate" at bounding box center [1109, 510] width 262 height 37
click at [1122, 353] on img "Tech says…" at bounding box center [1132, 369] width 176 height 176
click at [1214, 114] on div "Close" at bounding box center [1221, 106] width 24 height 24
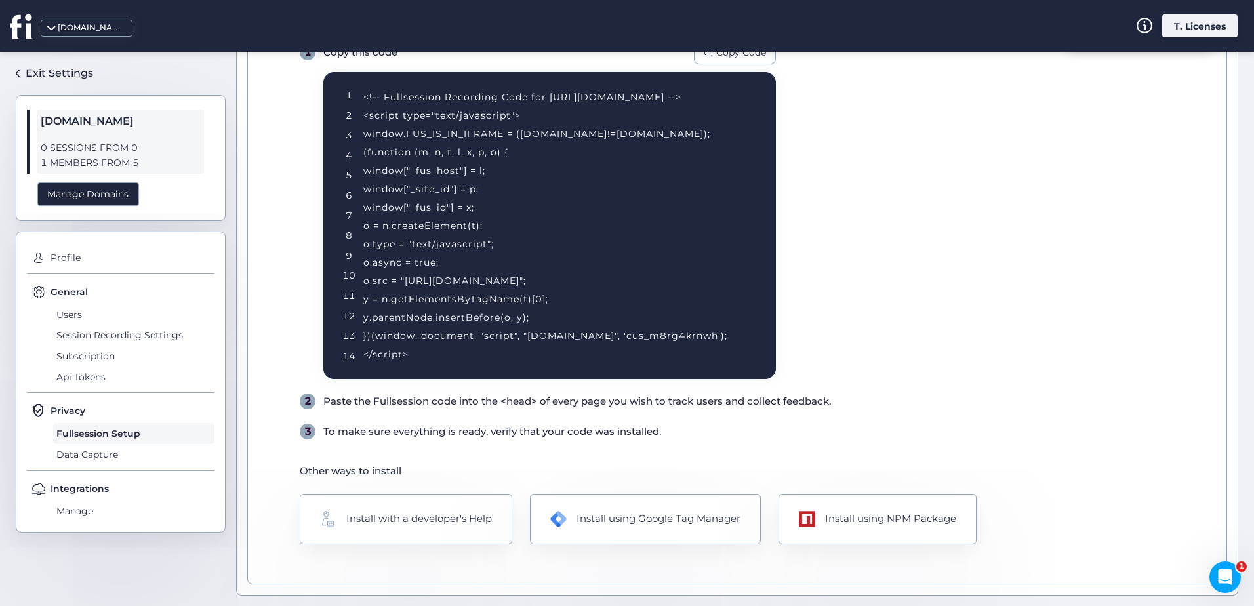
scroll to position [266, 0]
click at [1229, 567] on div "Open Intercom Messenger" at bounding box center [1222, 574] width 43 height 43
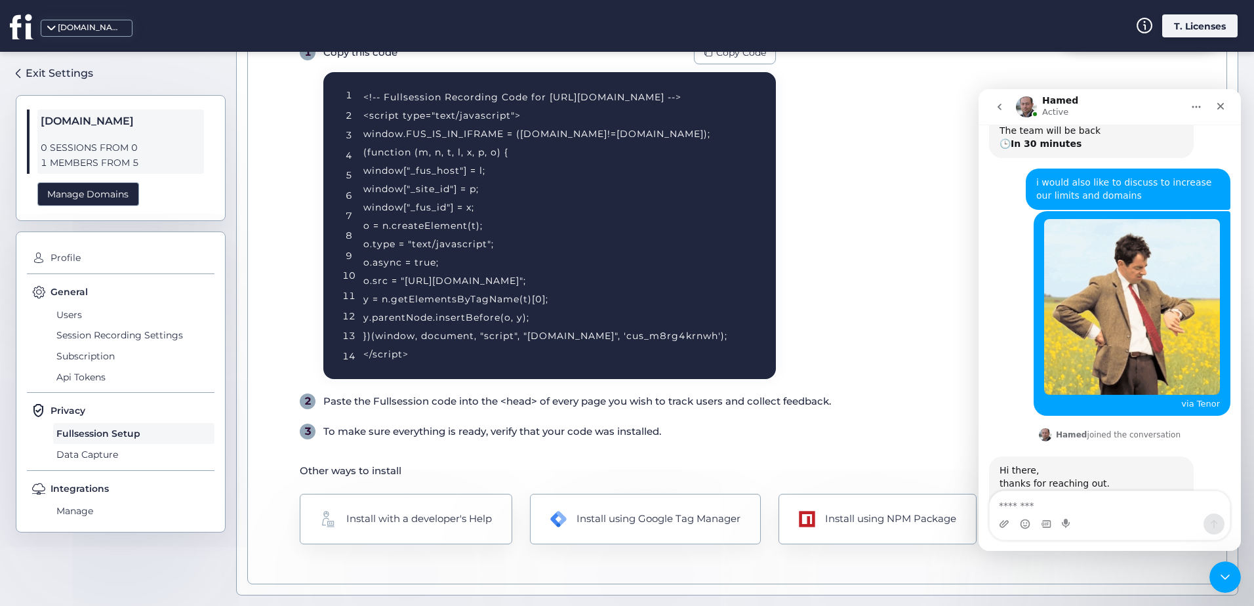
scroll to position [245, 0]
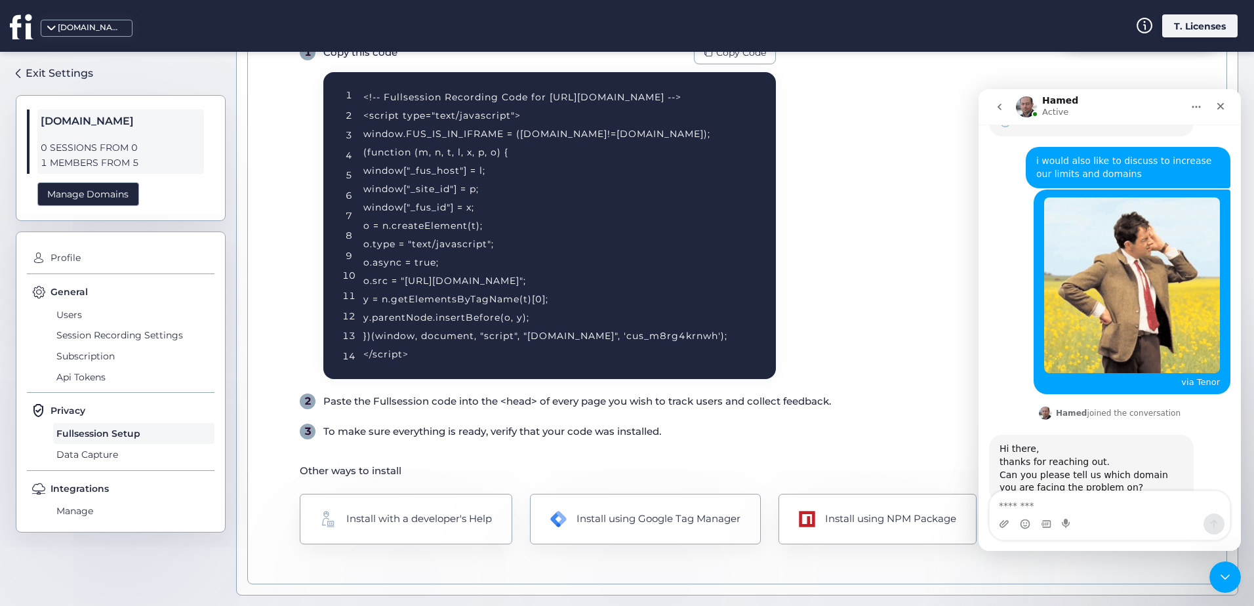
click at [1081, 513] on div "Intercom messenger" at bounding box center [1110, 523] width 240 height 21
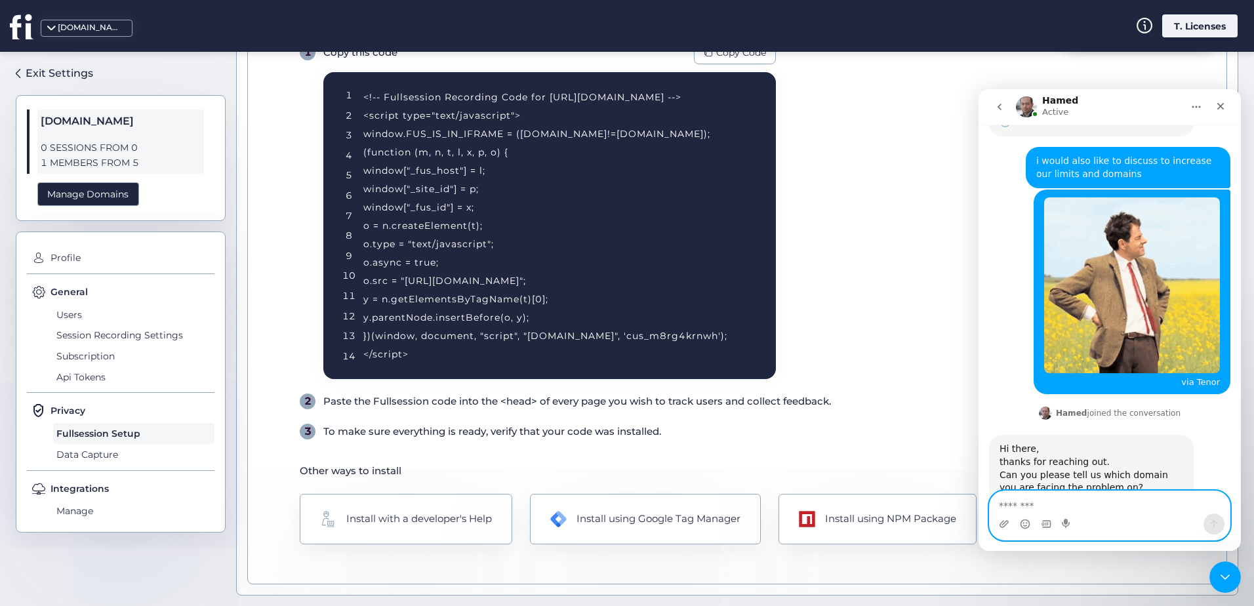
click at [1084, 504] on textarea "Message…" at bounding box center [1110, 502] width 240 height 22
click at [1094, 503] on textarea "Message…" at bounding box center [1110, 502] width 240 height 22
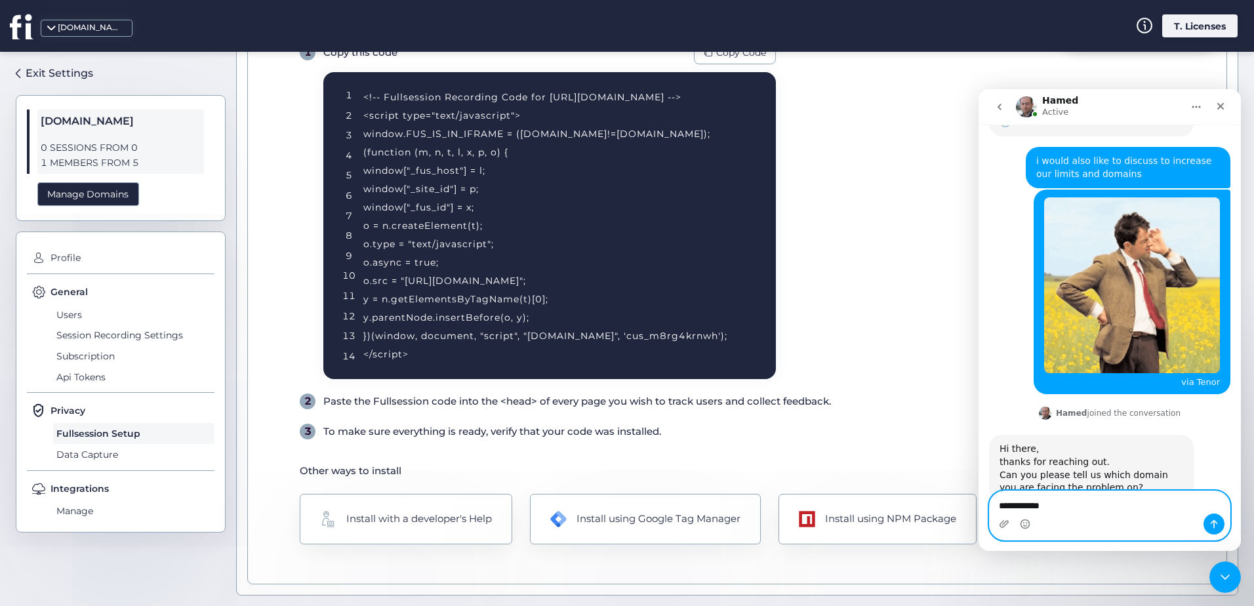
type textarea "**********"
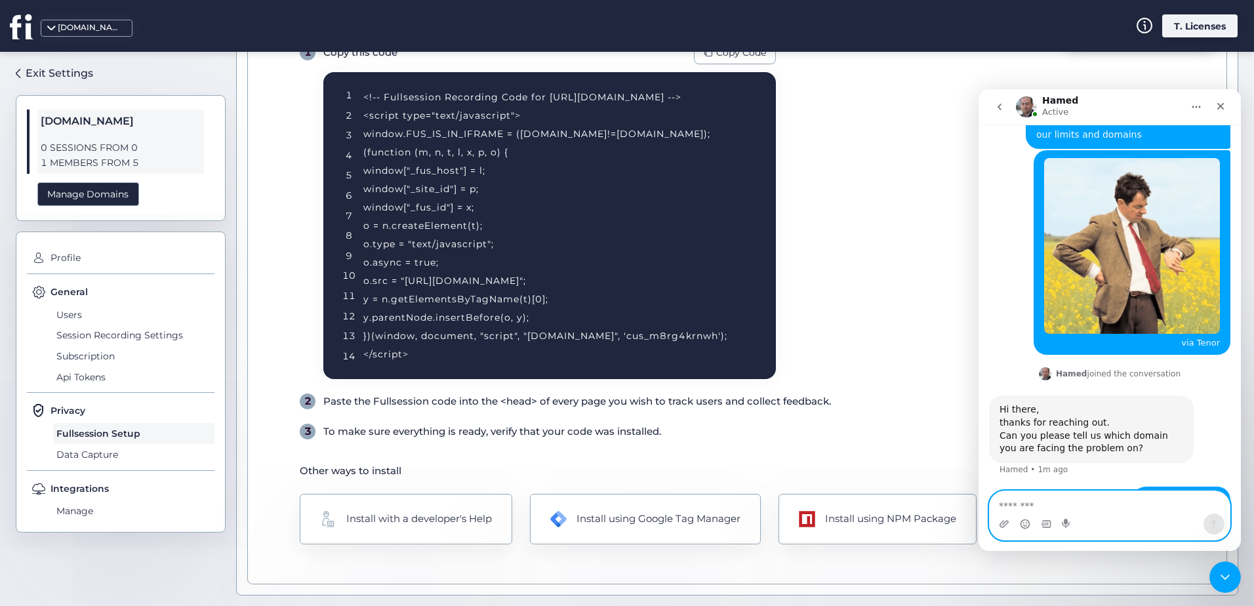
scroll to position [87, 0]
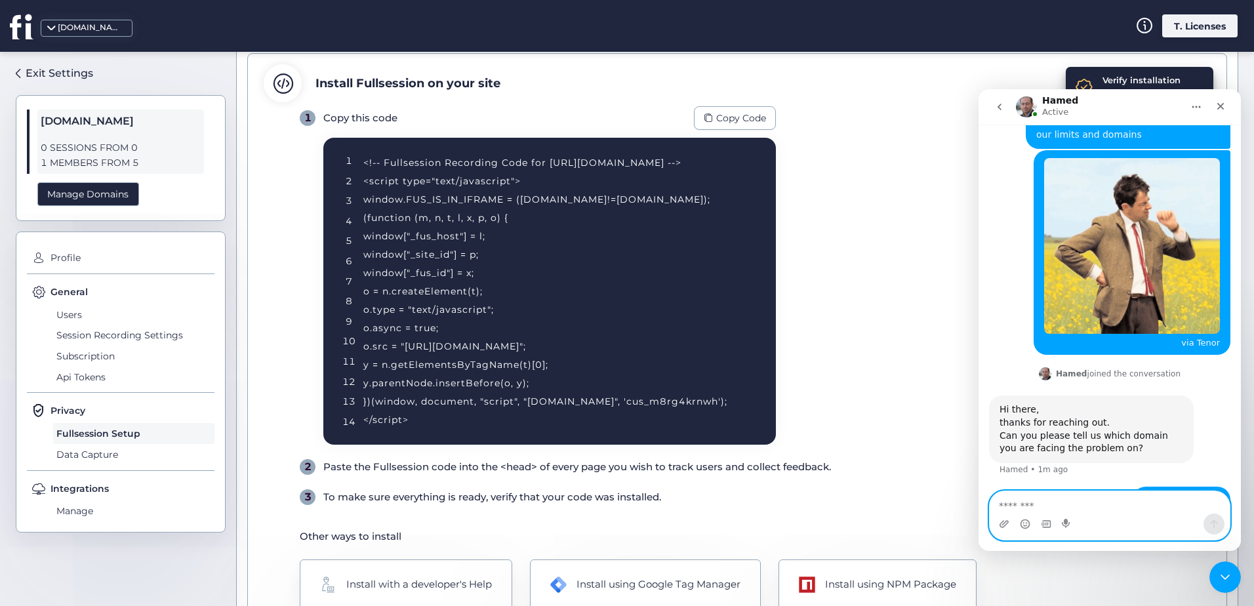
click at [1033, 494] on textarea "Message…" at bounding box center [1110, 502] width 240 height 22
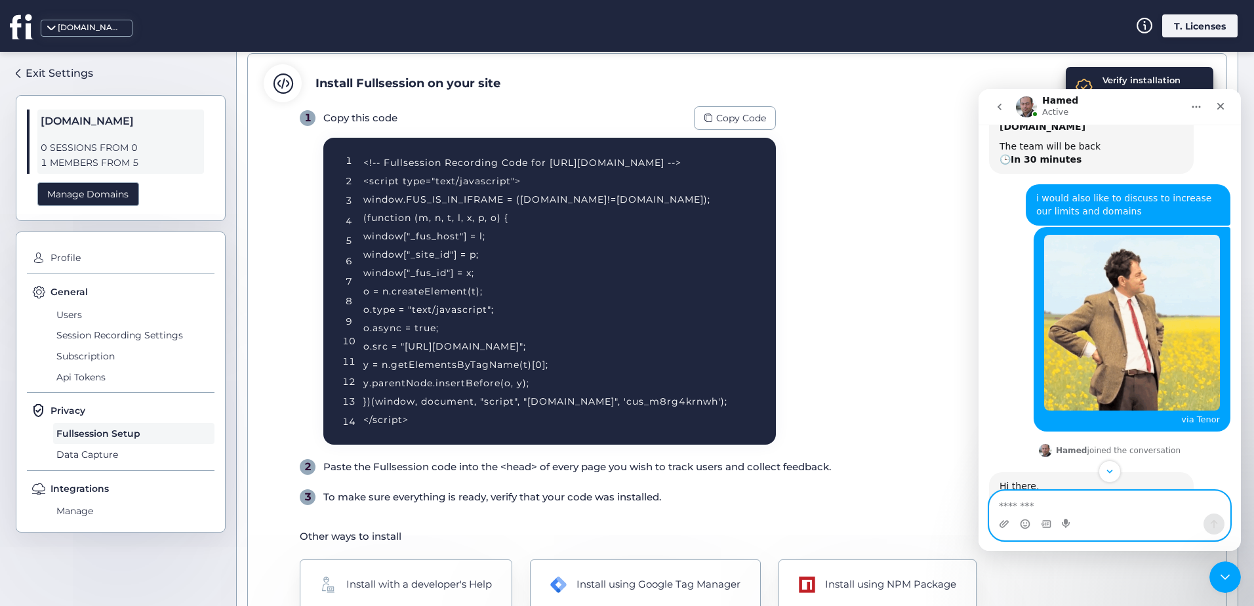
scroll to position [284, 0]
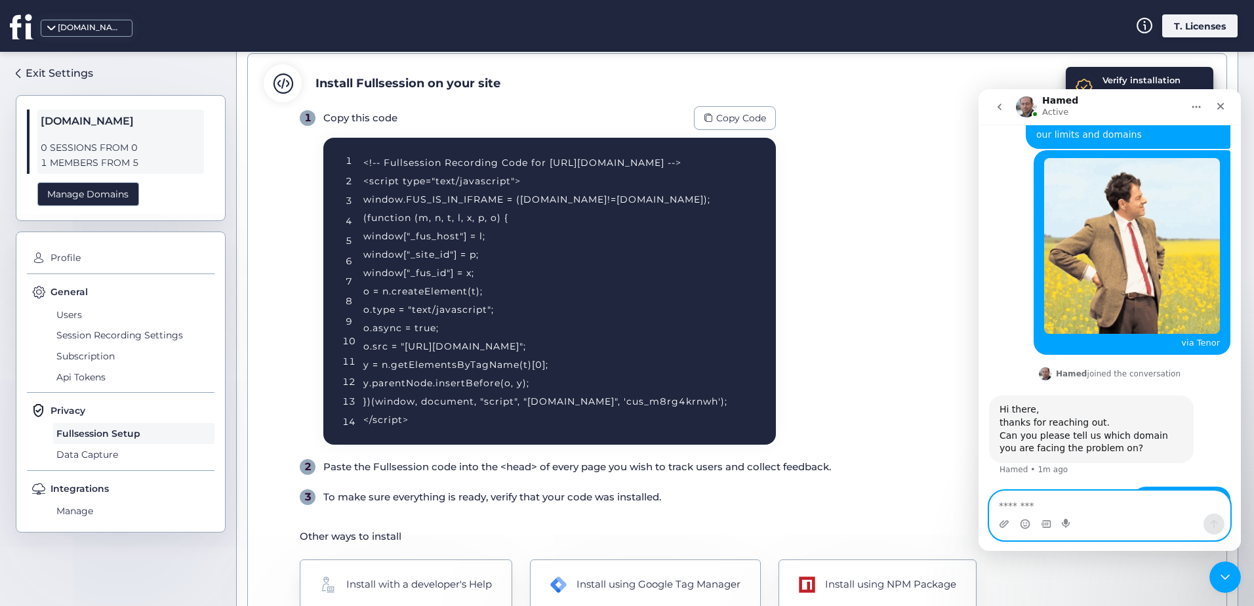
click at [1111, 501] on textarea "Message…" at bounding box center [1110, 502] width 240 height 22
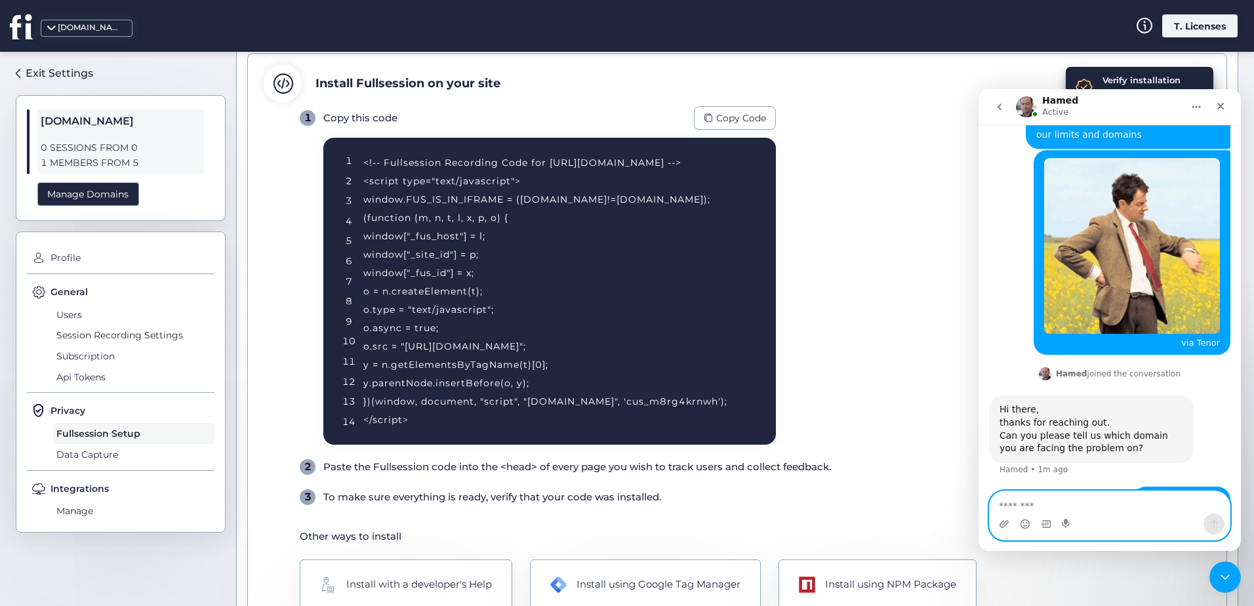
click at [1071, 498] on textarea "Message…" at bounding box center [1110, 502] width 240 height 22
click at [1072, 499] on textarea "Message…" at bounding box center [1110, 502] width 240 height 22
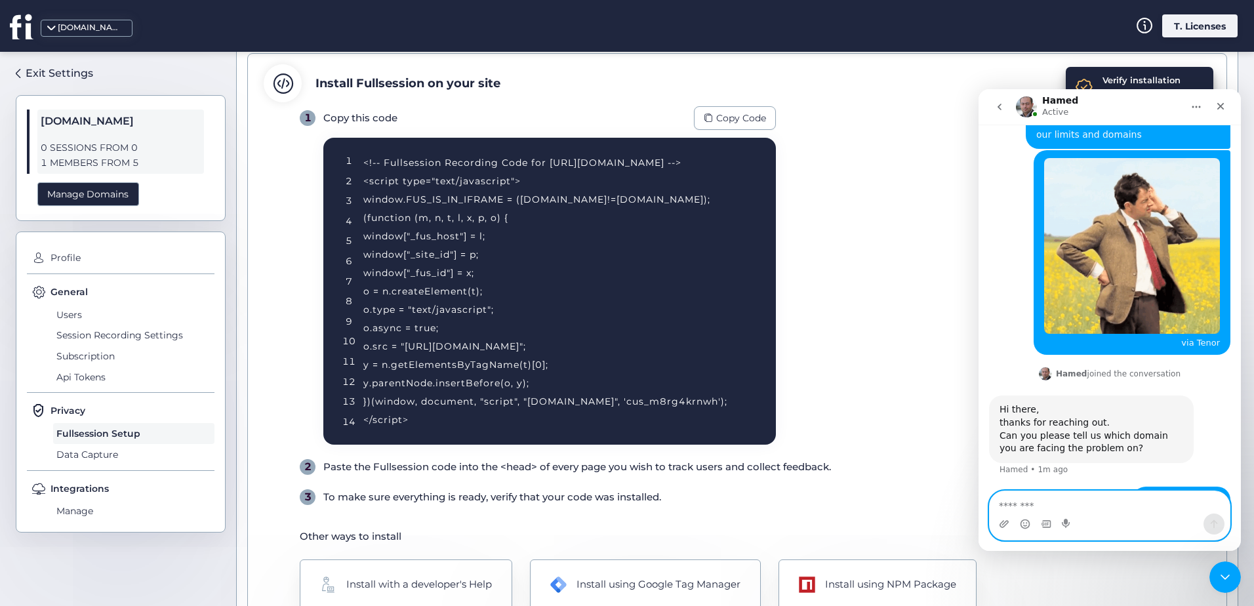
click at [1072, 500] on textarea "Message…" at bounding box center [1110, 502] width 240 height 22
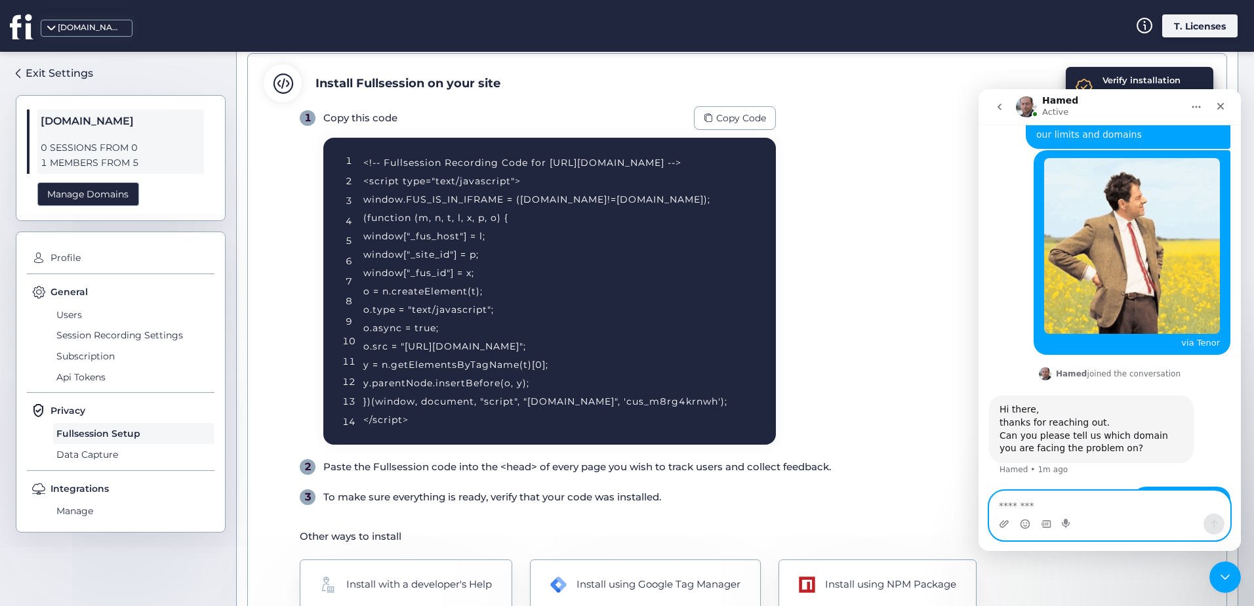
click at [1070, 502] on textarea "Message…" at bounding box center [1110, 502] width 240 height 22
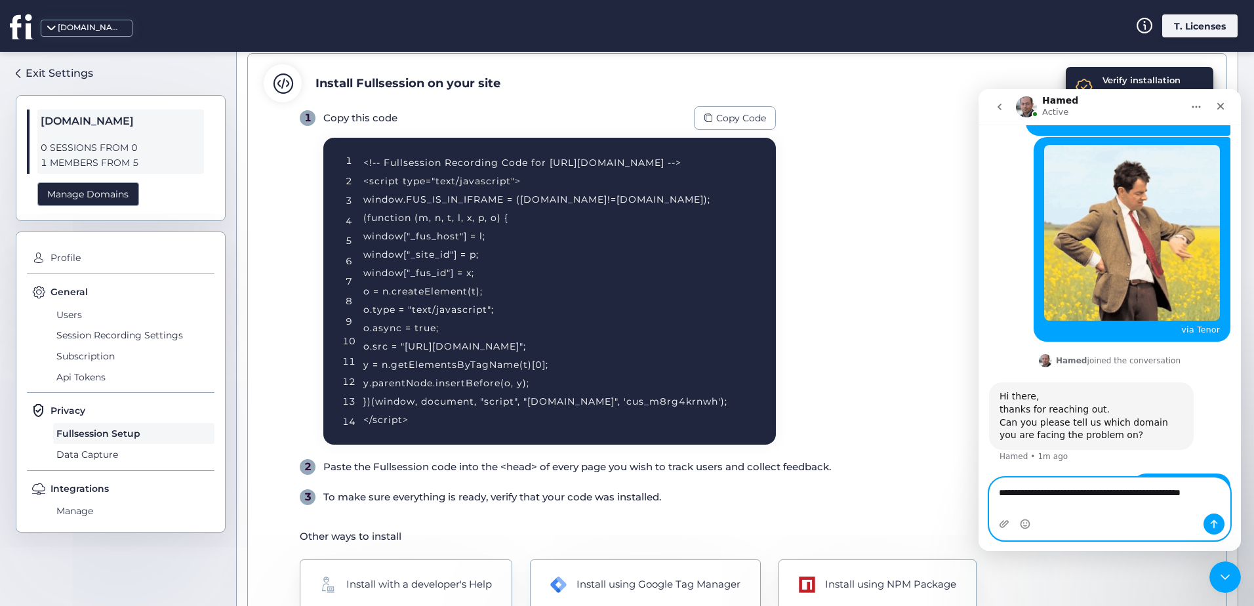
type textarea "**********"
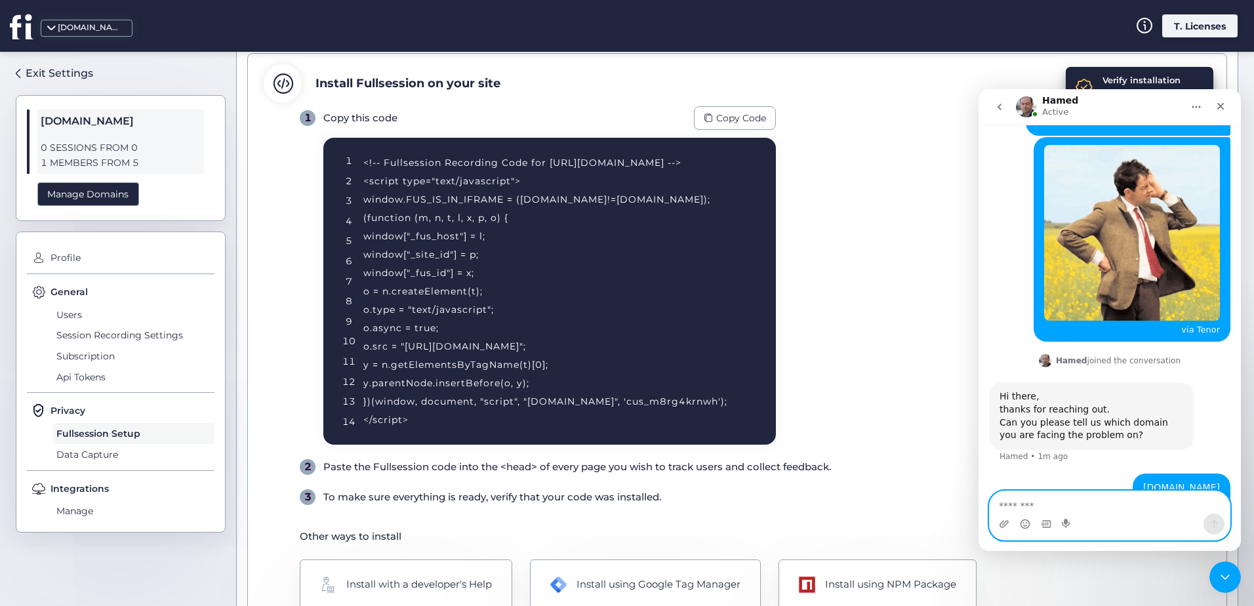
scroll to position [327, 0]
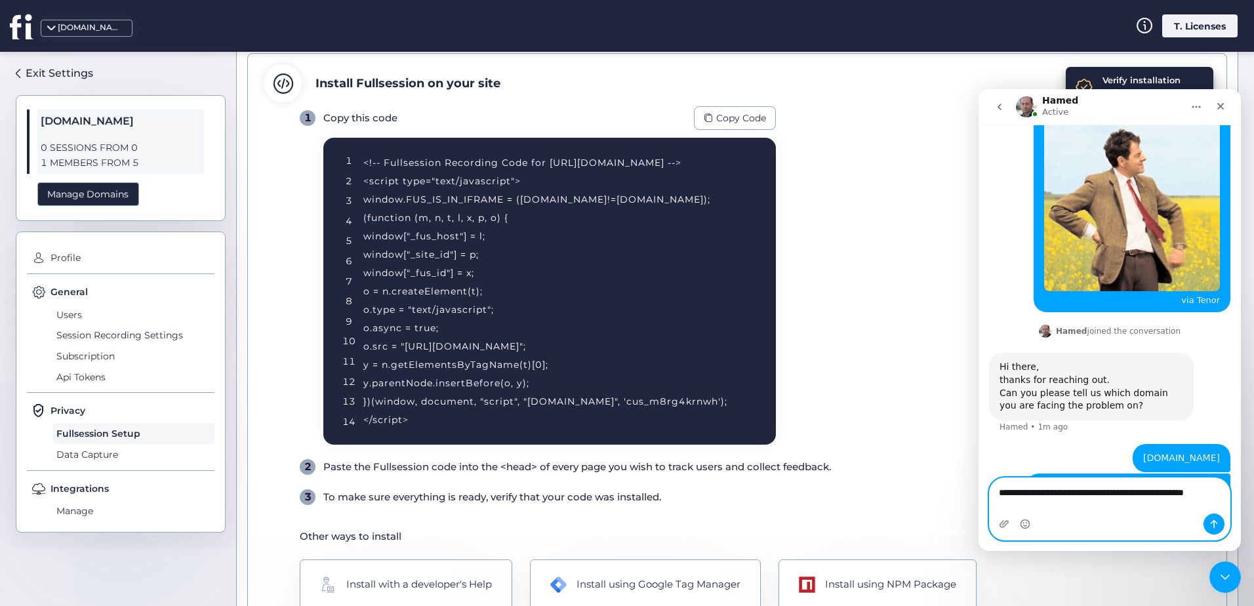
type textarea "**********"
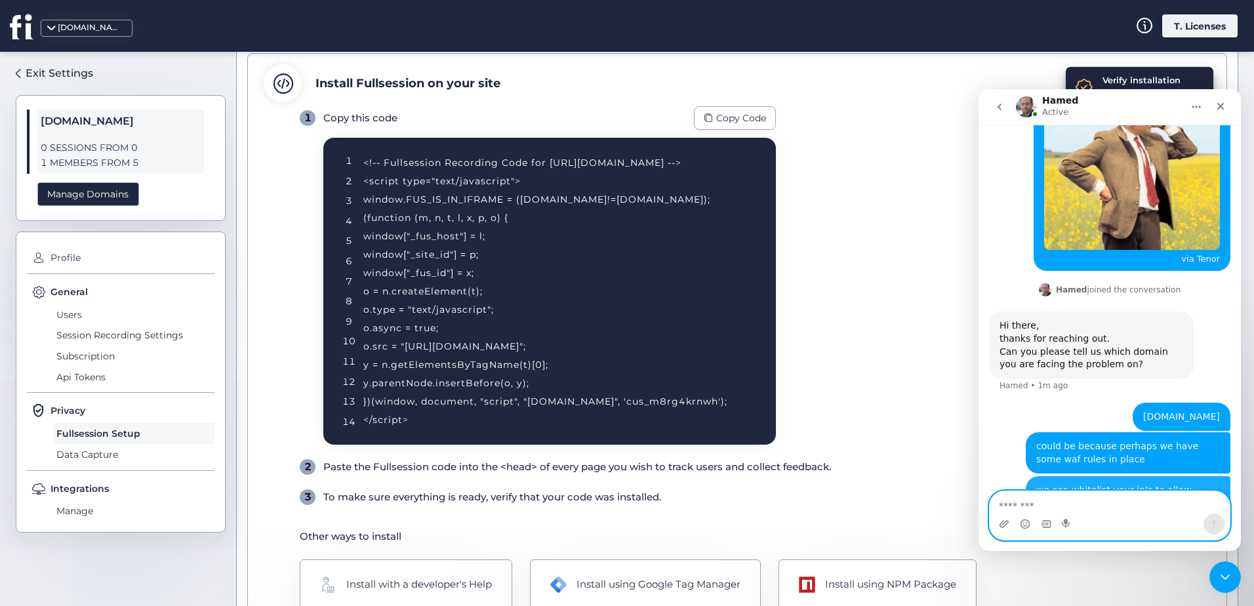
scroll to position [369, 0]
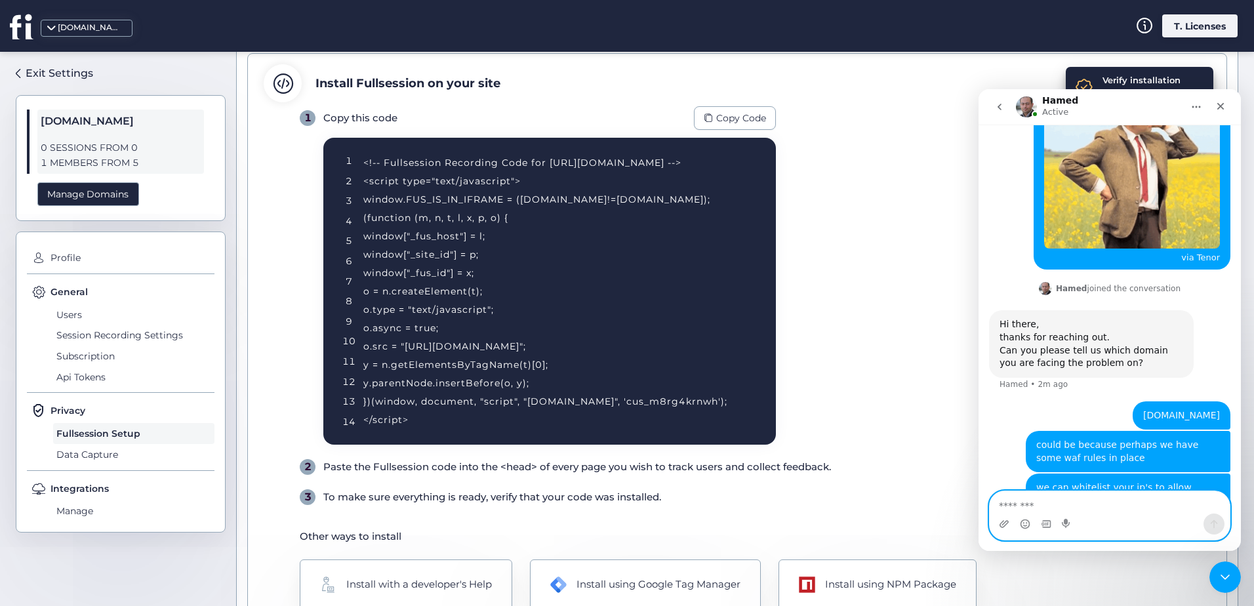
click at [1100, 496] on textarea "Message…" at bounding box center [1110, 502] width 240 height 22
click at [1163, 511] on textarea "Message…" at bounding box center [1110, 502] width 240 height 22
click at [1140, 508] on textarea "Message…" at bounding box center [1110, 502] width 240 height 22
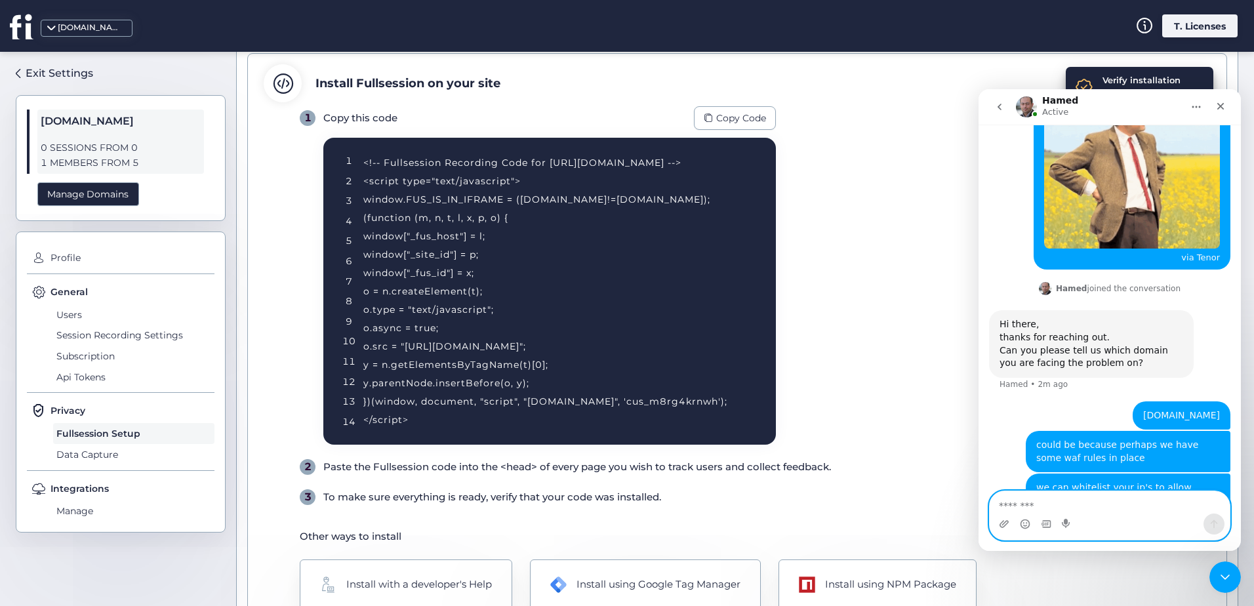
click at [1140, 508] on textarea "Message…" at bounding box center [1110, 502] width 240 height 22
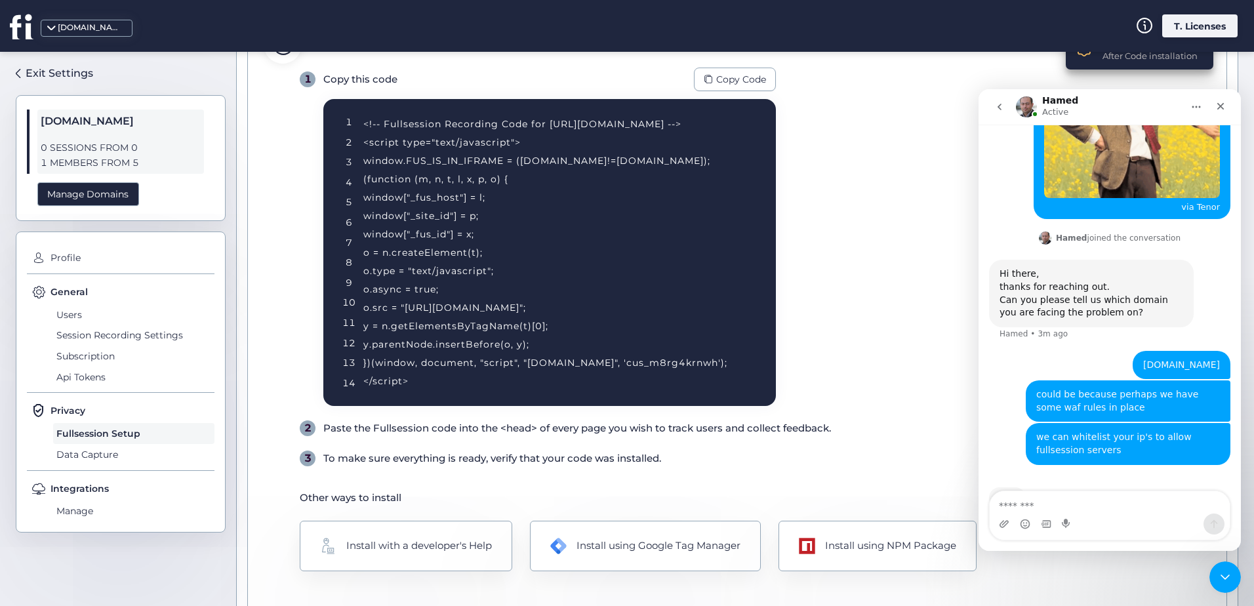
scroll to position [87, 0]
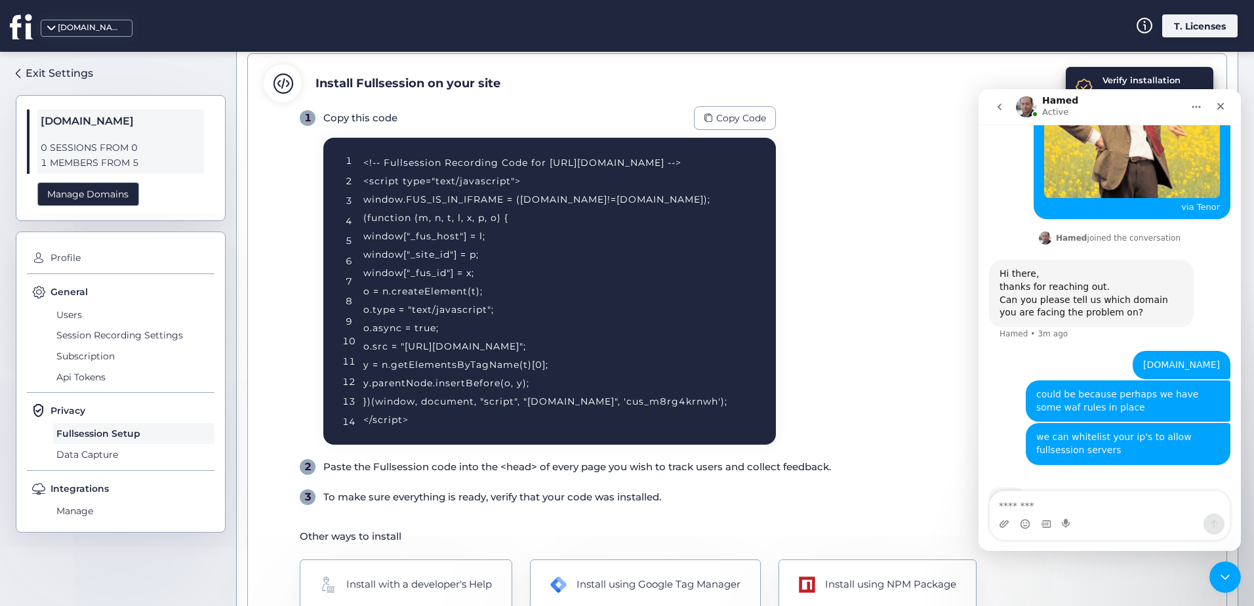
click at [1015, 513] on div "Intercom messenger" at bounding box center [1110, 523] width 240 height 21
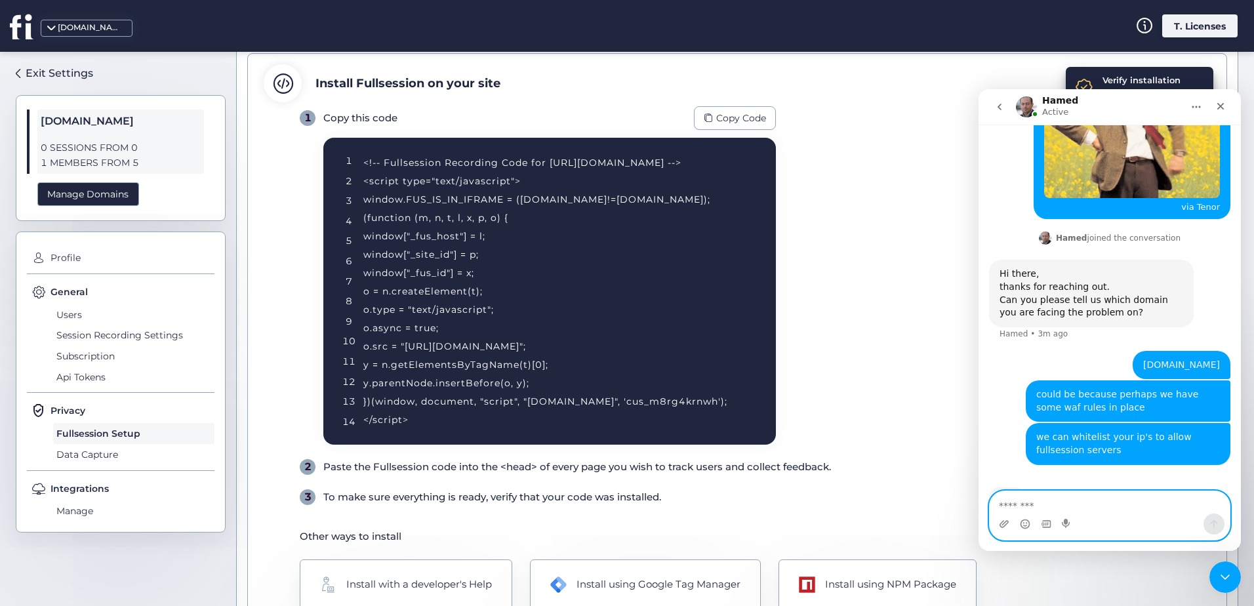
click at [1018, 504] on textarea "Message…" at bounding box center [1110, 502] width 240 height 22
click at [1050, 510] on textarea "Message…" at bounding box center [1110, 502] width 240 height 22
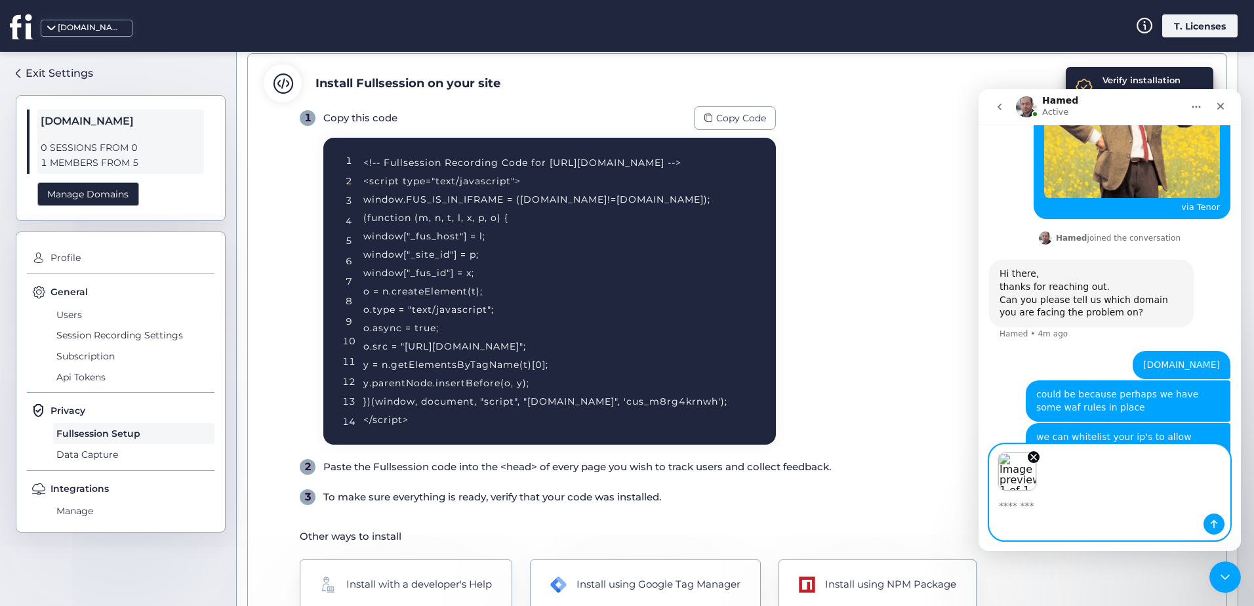
scroll to position [466, 0]
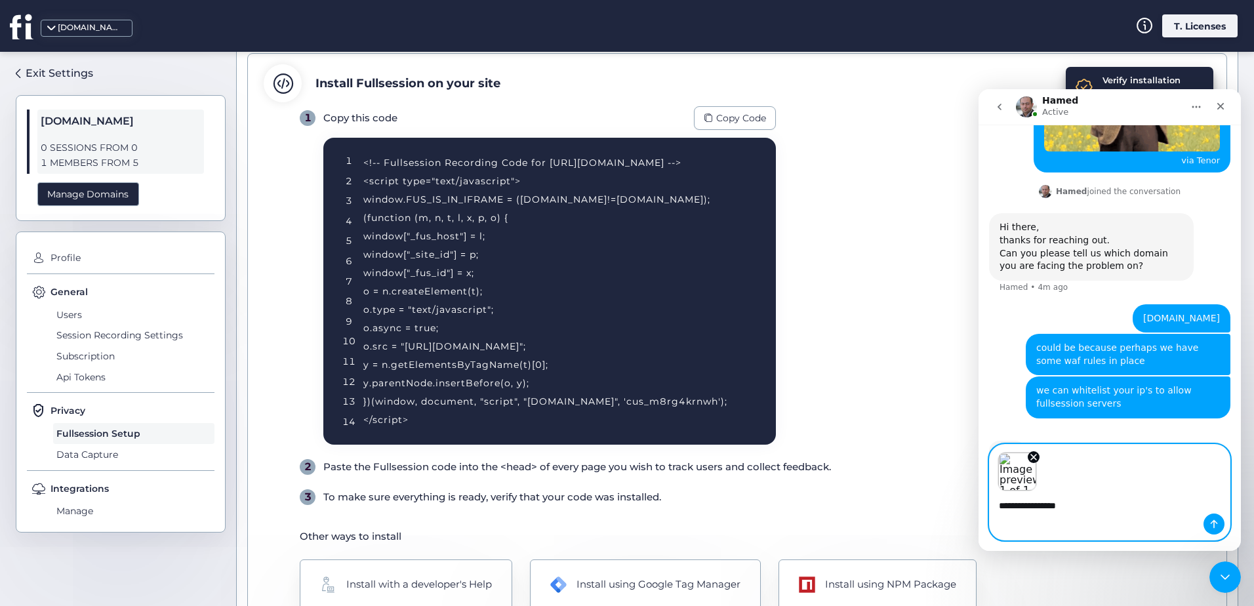
type textarea "**********"
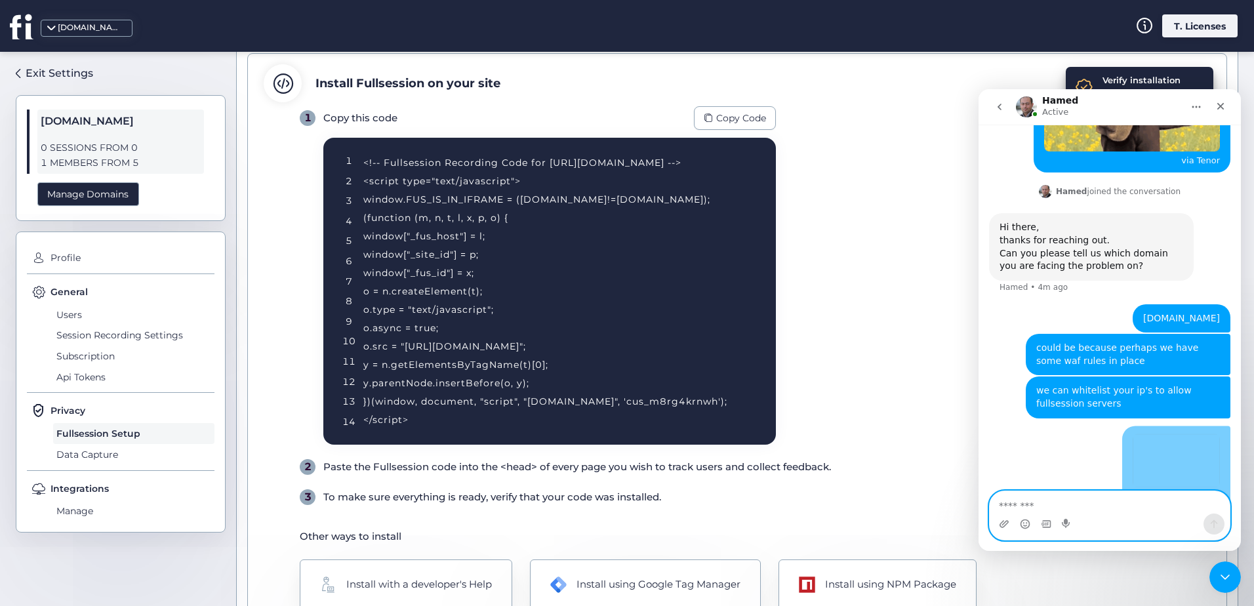
scroll to position [565, 0]
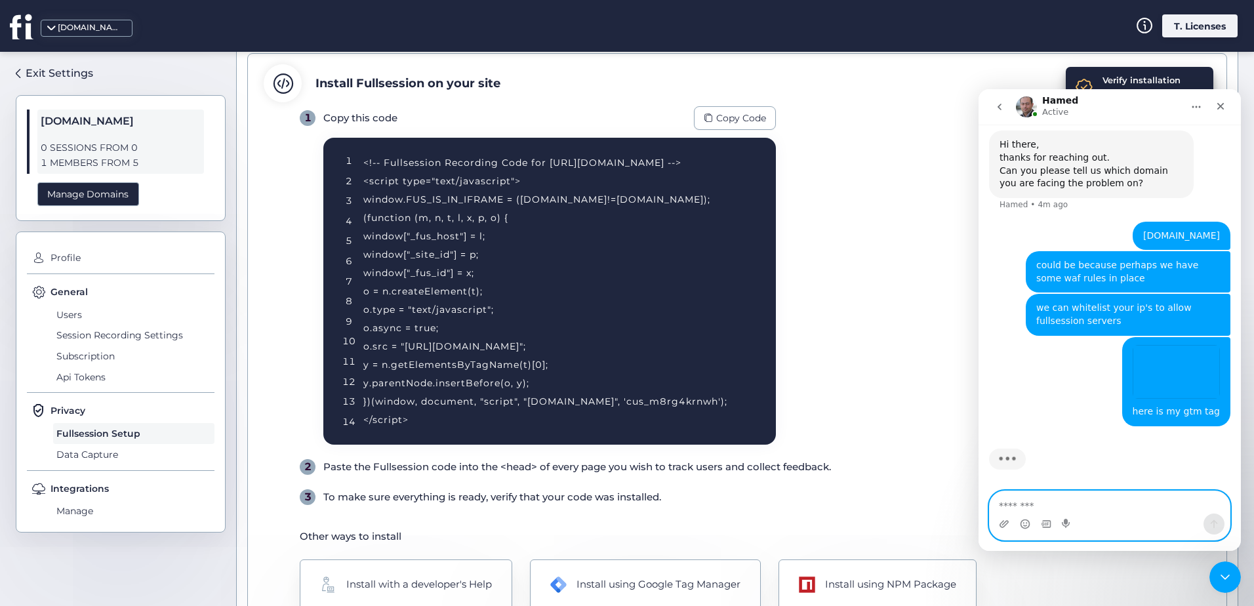
click at [1076, 509] on textarea "Message…" at bounding box center [1110, 502] width 240 height 22
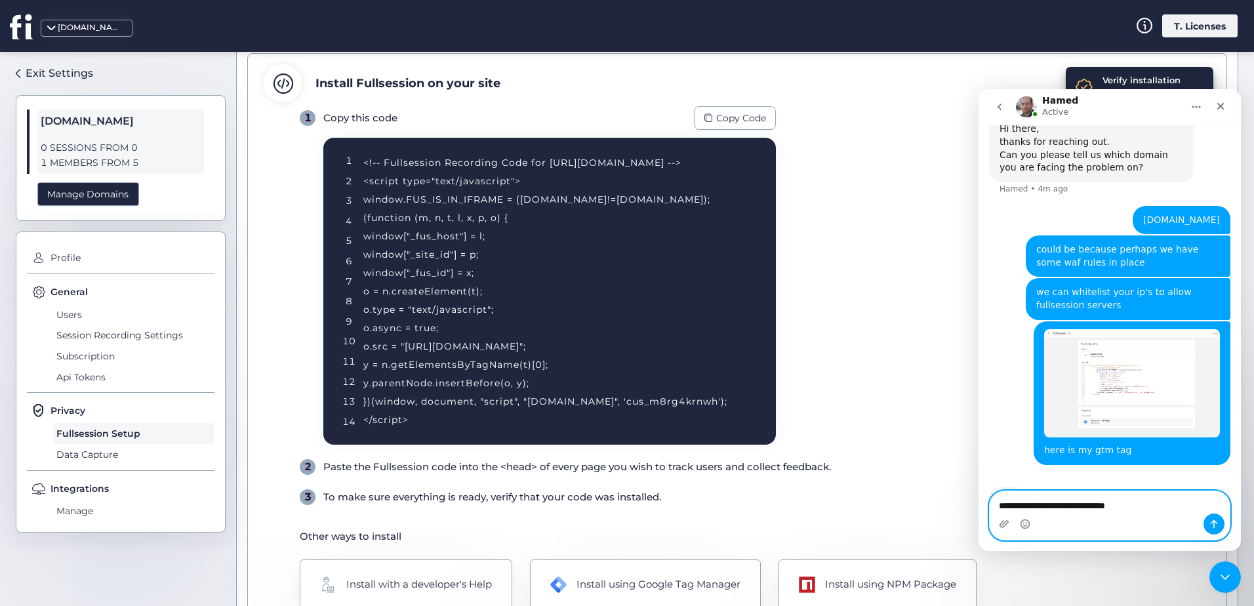
type textarea "**********"
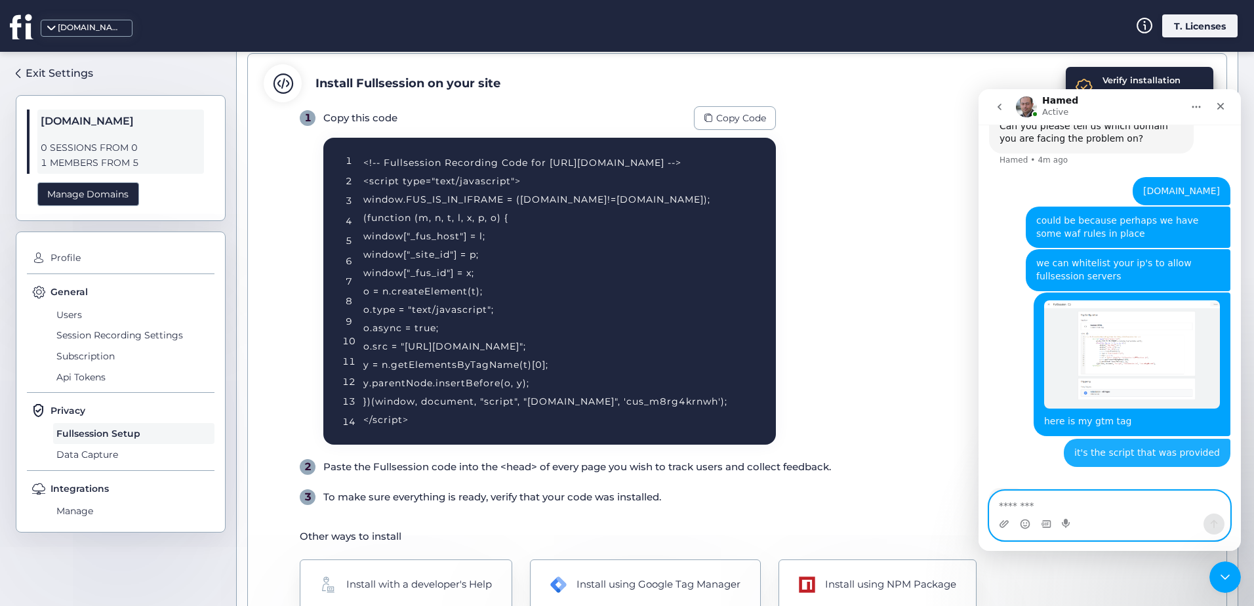
scroll to position [594, 0]
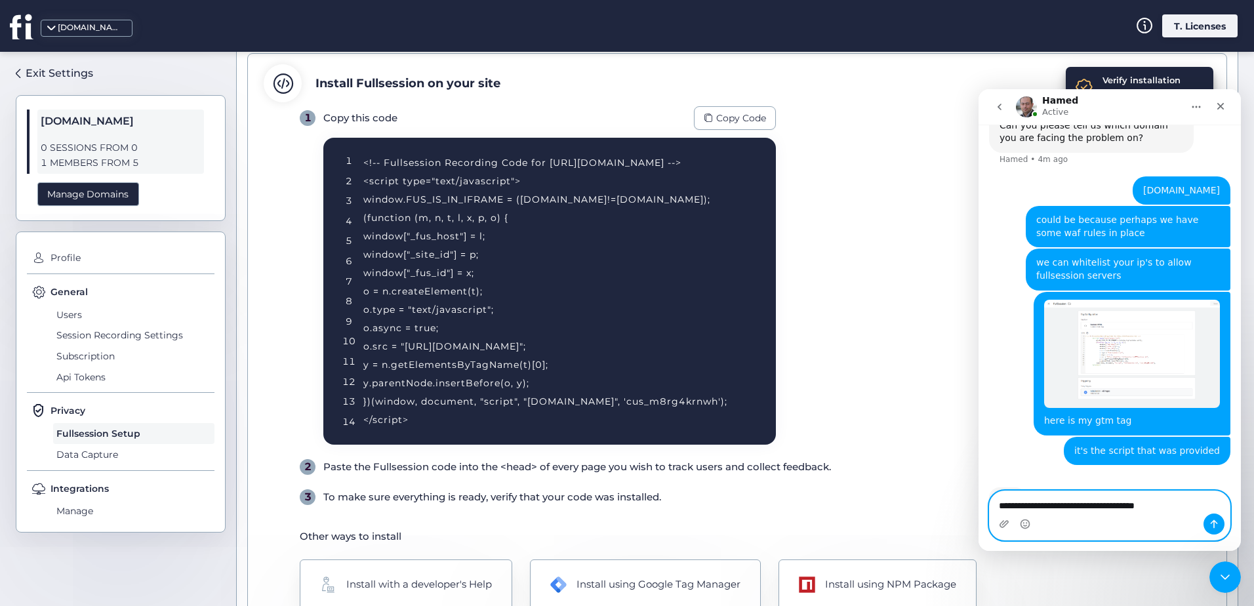
type textarea "**********"
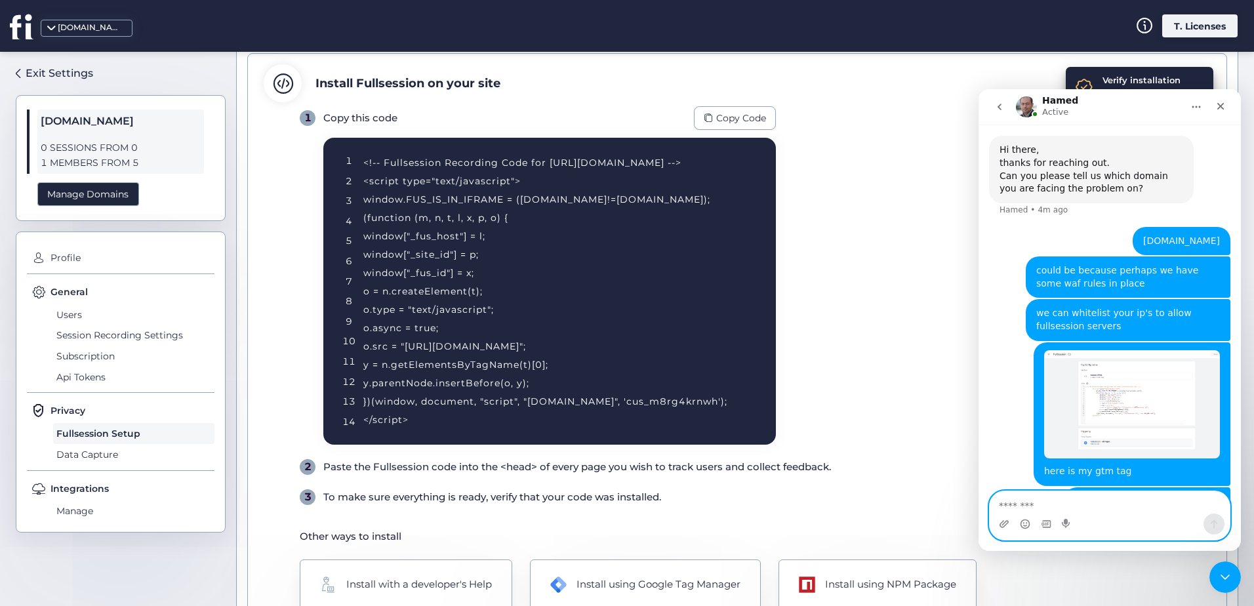
scroll to position [574, 0]
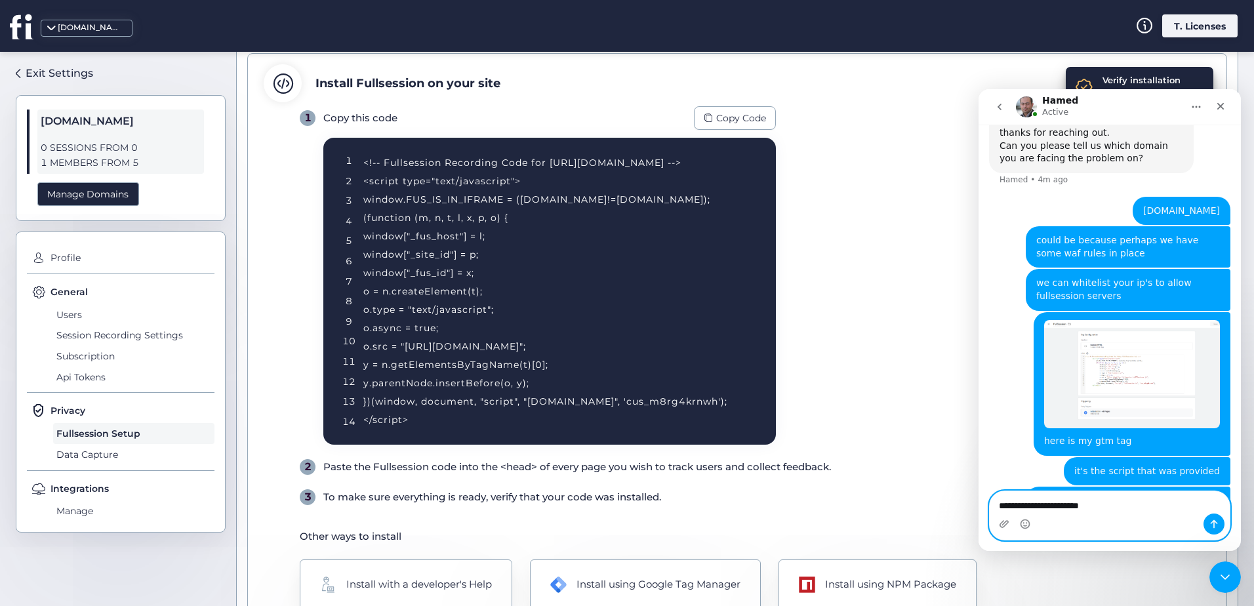
type textarea "**********"
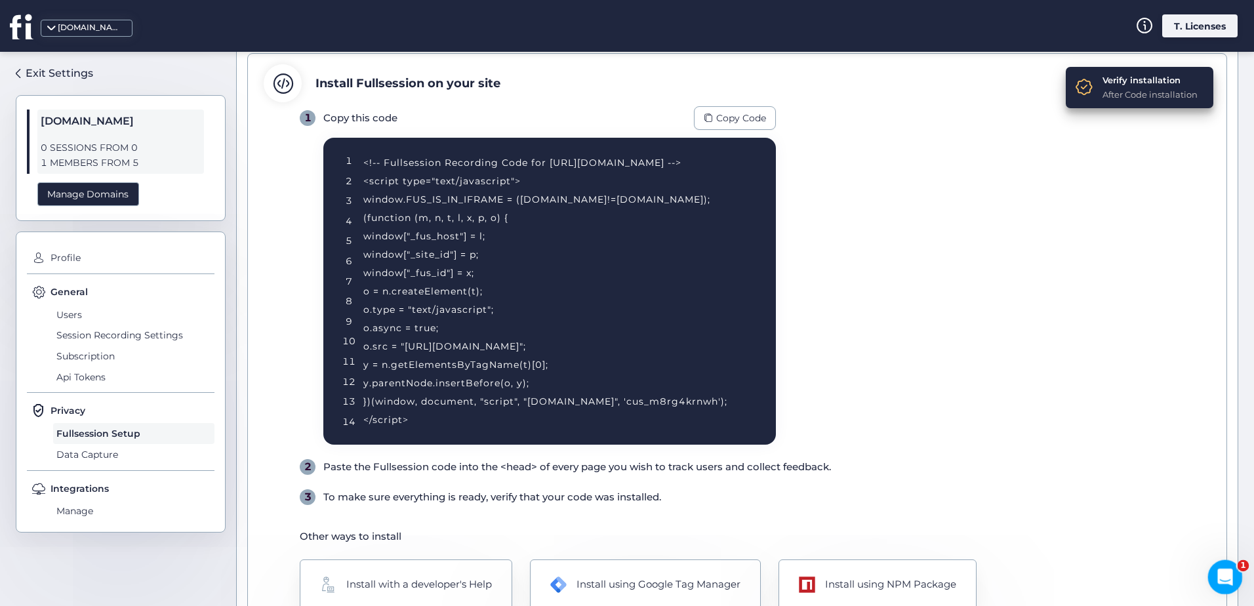
scroll to position [745, 0]
click at [1228, 569] on icon "Open Intercom Messenger" at bounding box center [1223, 576] width 22 height 22
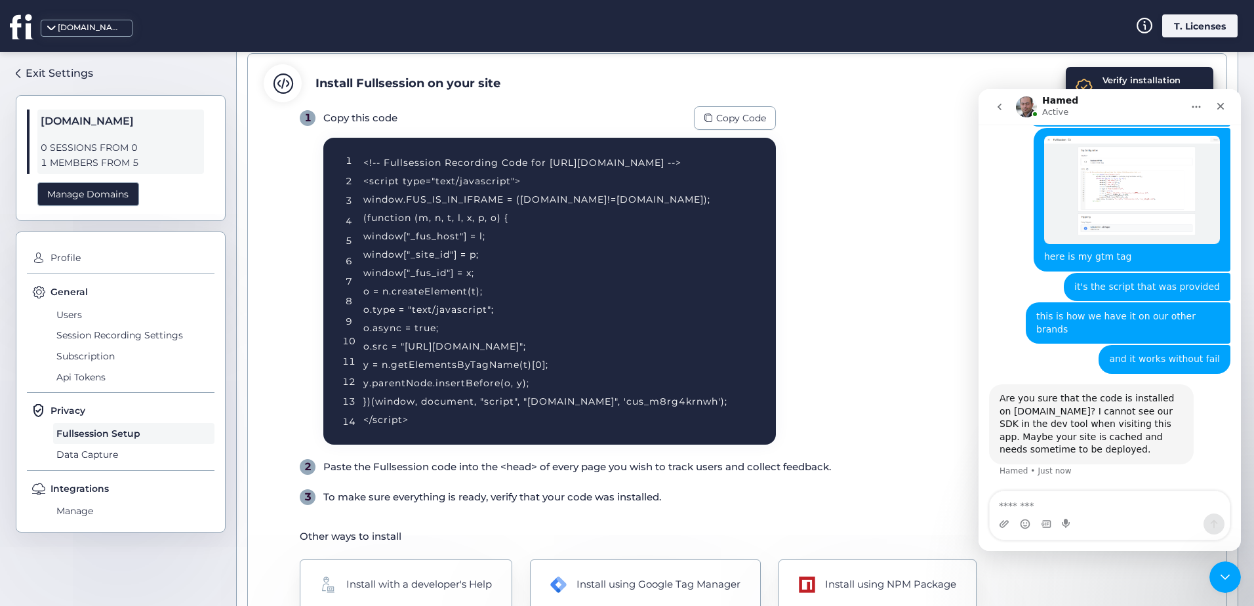
scroll to position [694, 0]
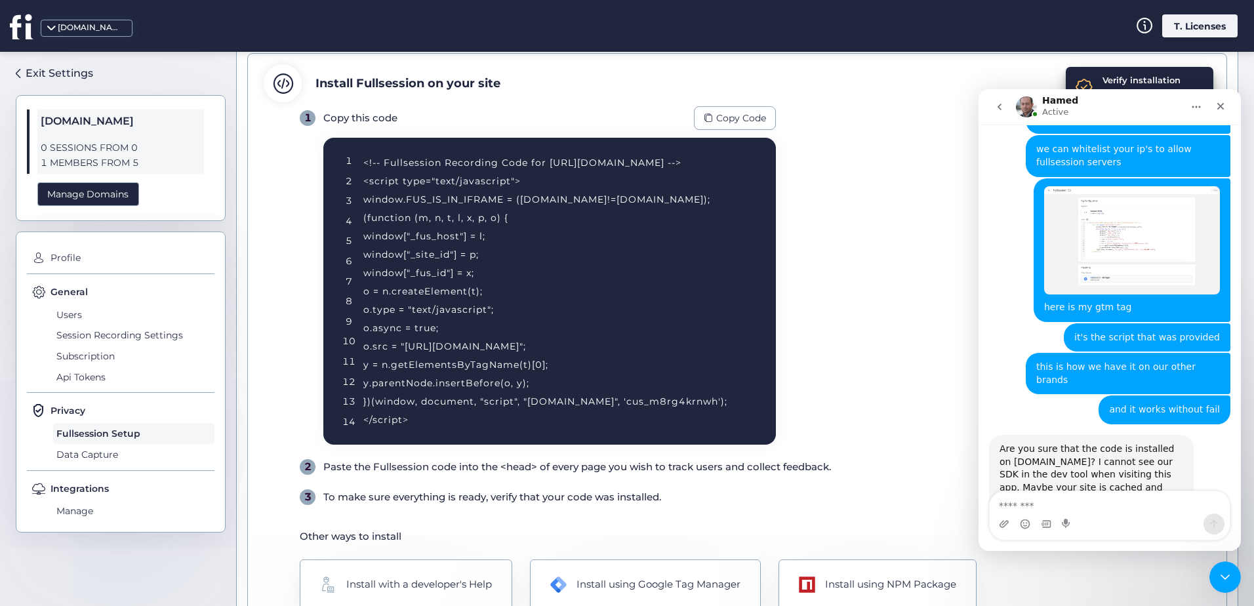
click at [1091, 501] on textarea "Message…" at bounding box center [1110, 502] width 240 height 22
click at [1104, 500] on textarea "Message…" at bounding box center [1110, 502] width 240 height 22
click at [1105, 498] on textarea "Message…" at bounding box center [1110, 502] width 240 height 22
click at [1088, 508] on textarea "Message…" at bounding box center [1110, 502] width 240 height 22
click at [1102, 508] on textarea "Message…" at bounding box center [1110, 502] width 240 height 22
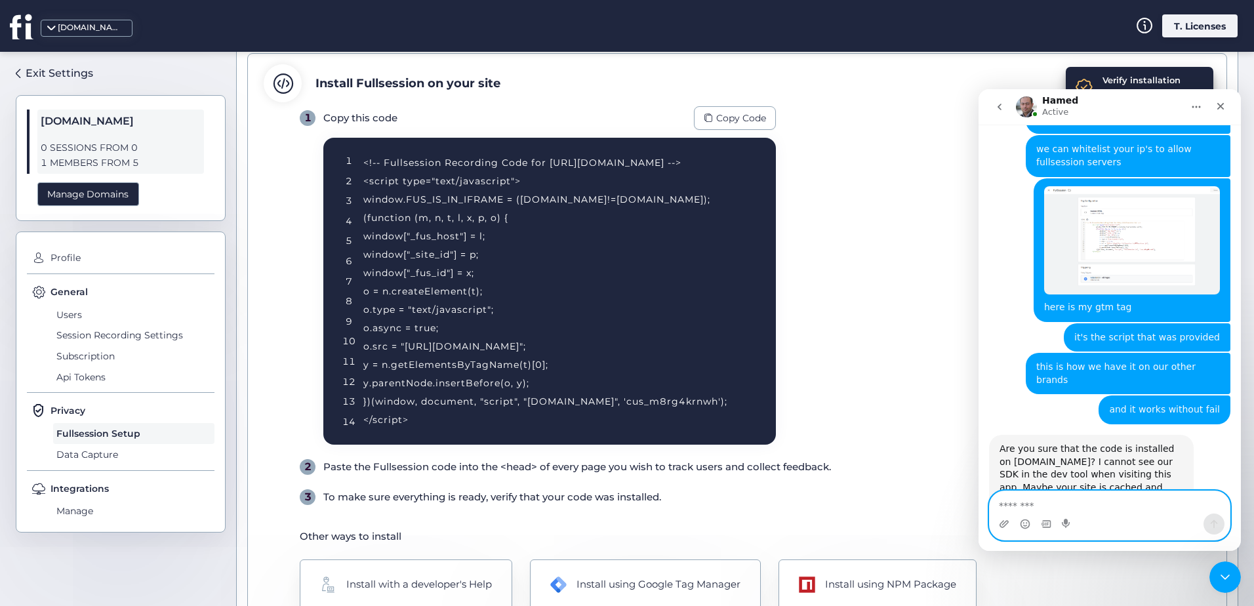
click at [1113, 499] on textarea "Message…" at bounding box center [1110, 502] width 240 height 22
type textarea "**********"
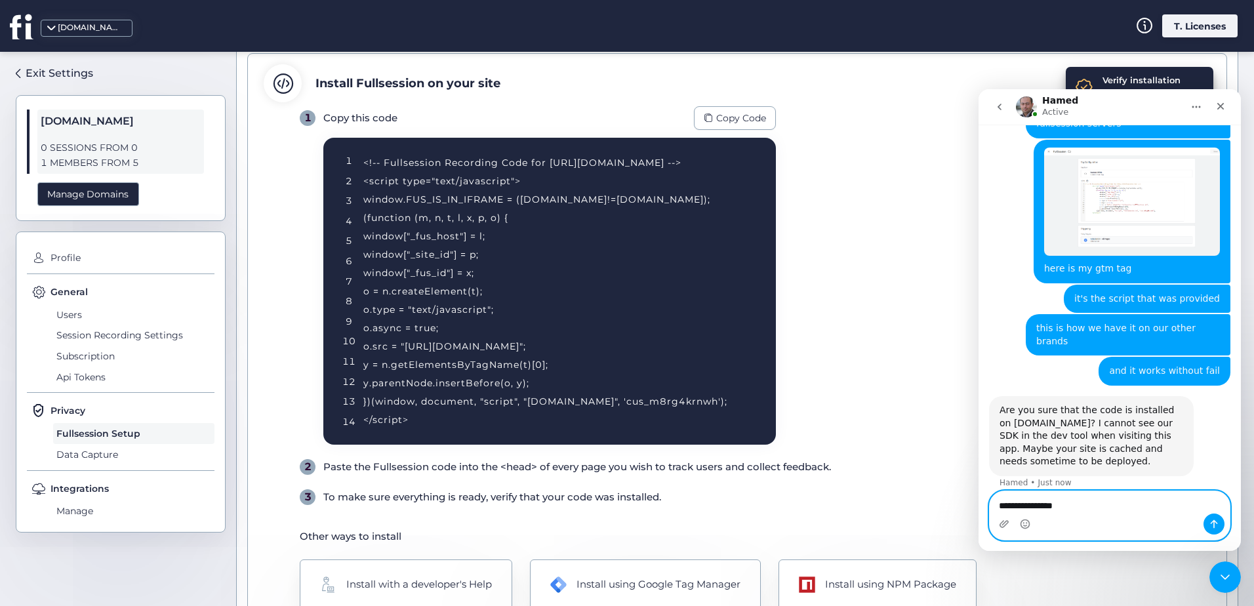
type textarea "**********"
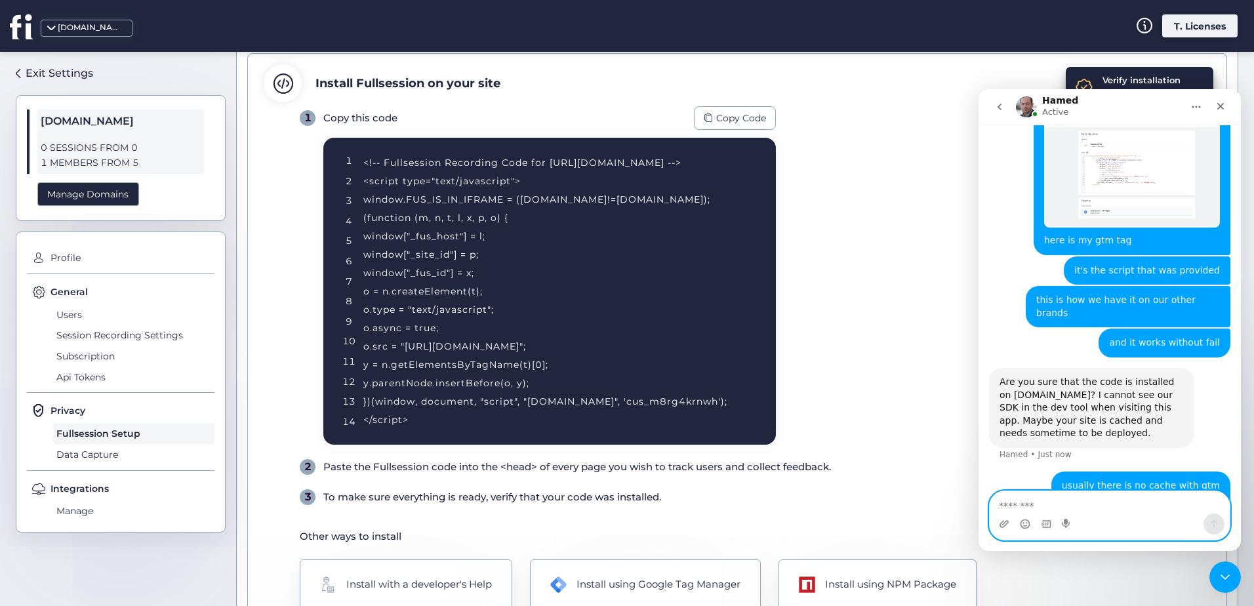
scroll to position [763, 0]
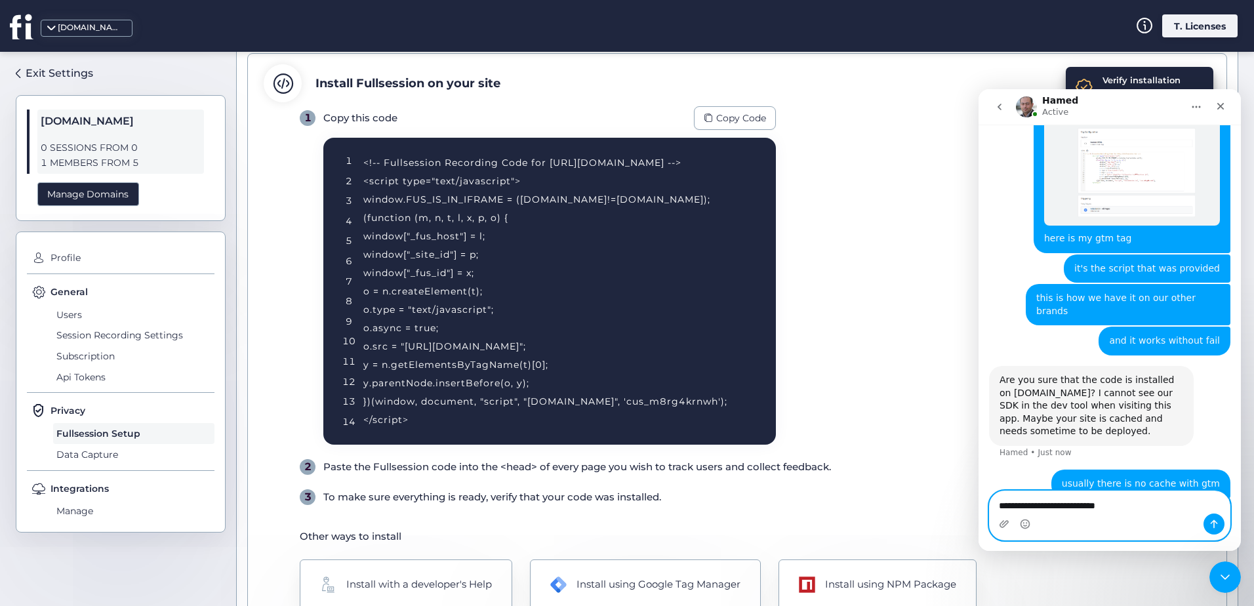
type textarea "**********"
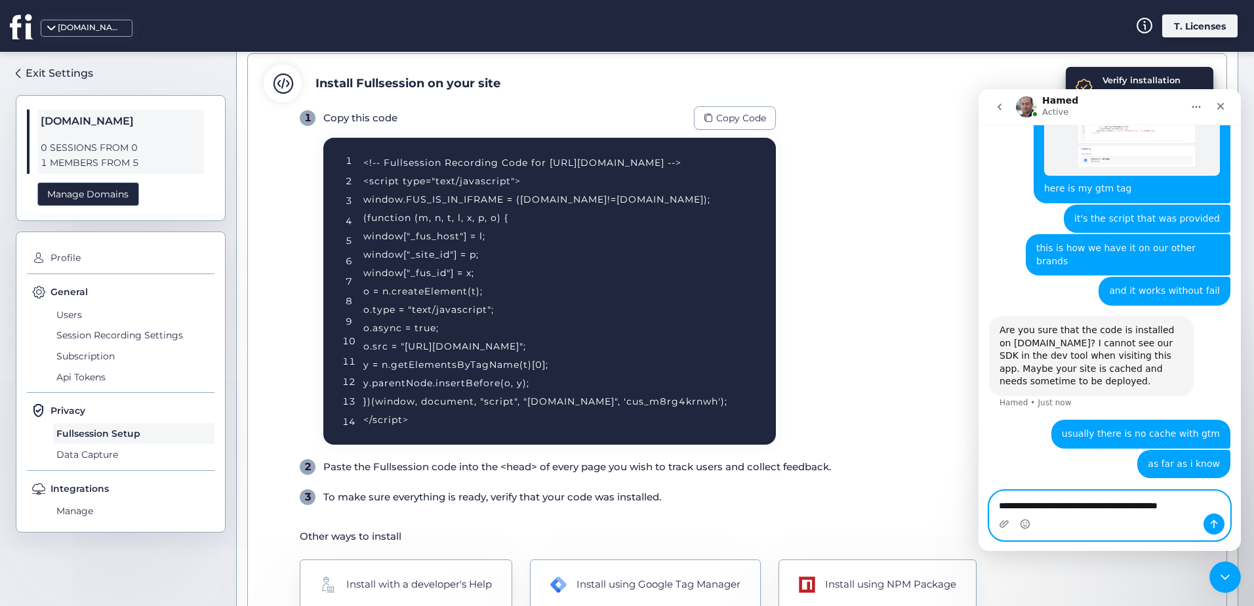
scroll to position [814, 0]
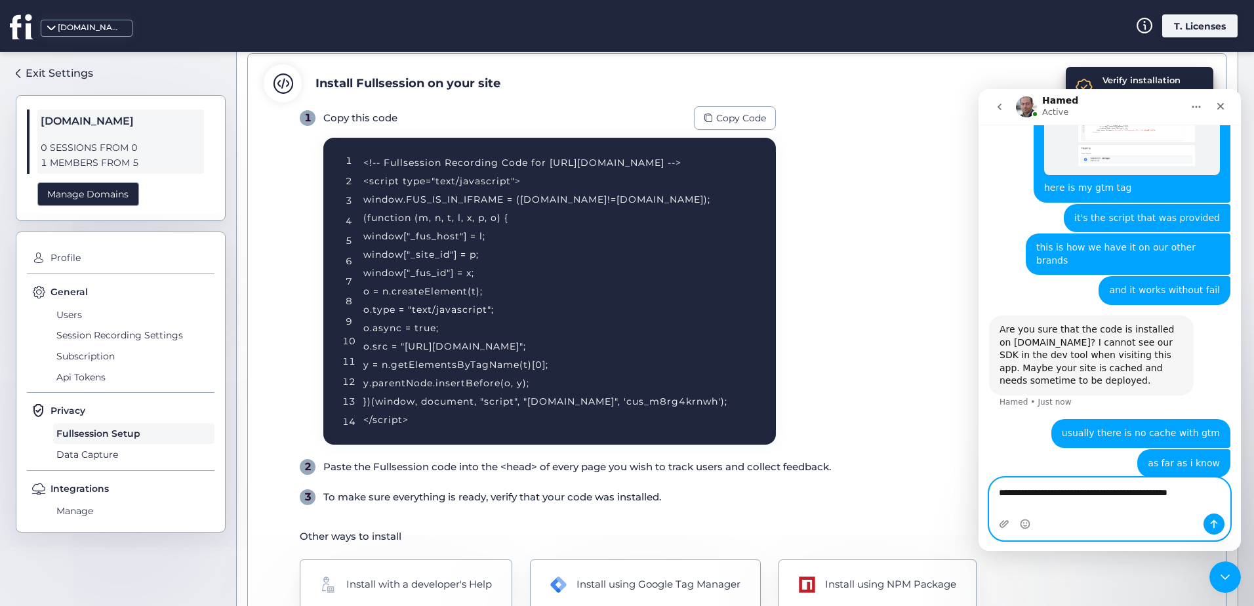
type textarea "**********"
click at [1100, 498] on textarea "Message…" at bounding box center [1110, 502] width 240 height 22
click at [1097, 503] on textarea "Message…" at bounding box center [1110, 502] width 240 height 22
click at [1073, 510] on textarea "Message…" at bounding box center [1110, 502] width 240 height 22
click at [1073, 511] on textarea "Message…" at bounding box center [1110, 502] width 240 height 22
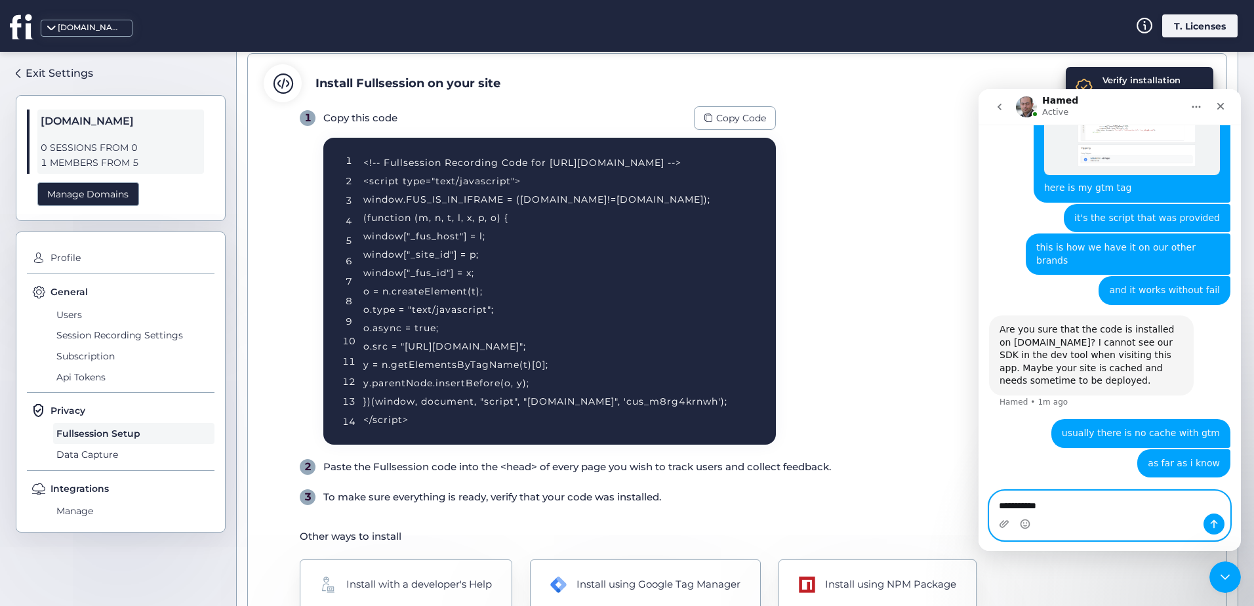
type textarea "**********"
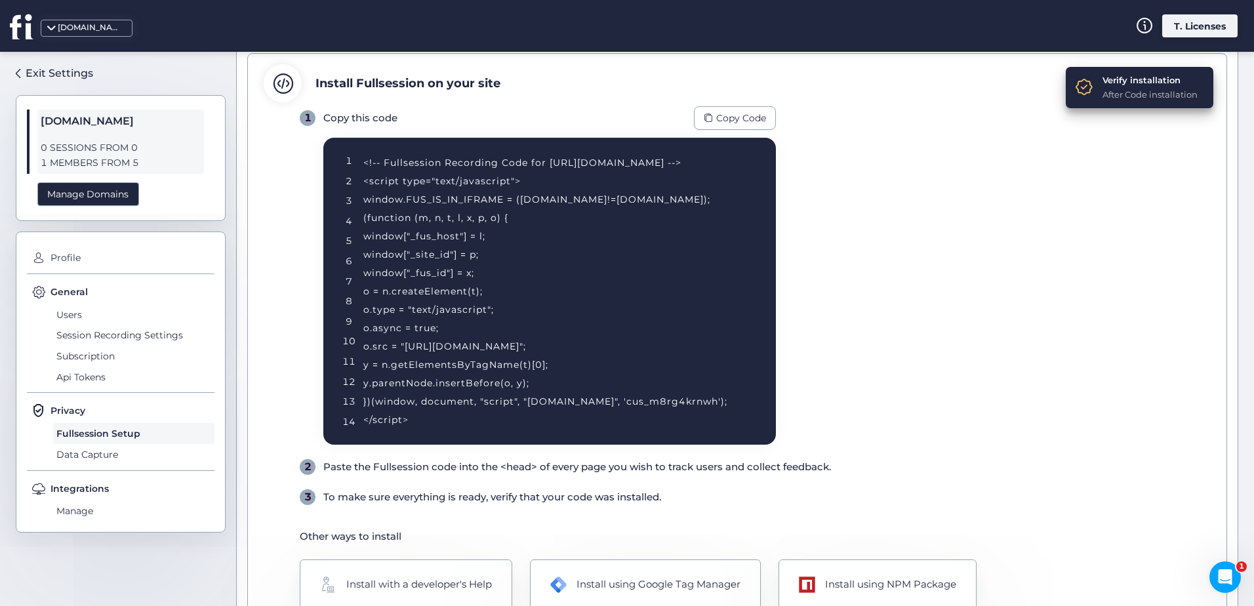
scroll to position [906, 0]
click at [1225, 574] on icon "Open Intercom Messenger" at bounding box center [1223, 576] width 22 height 22
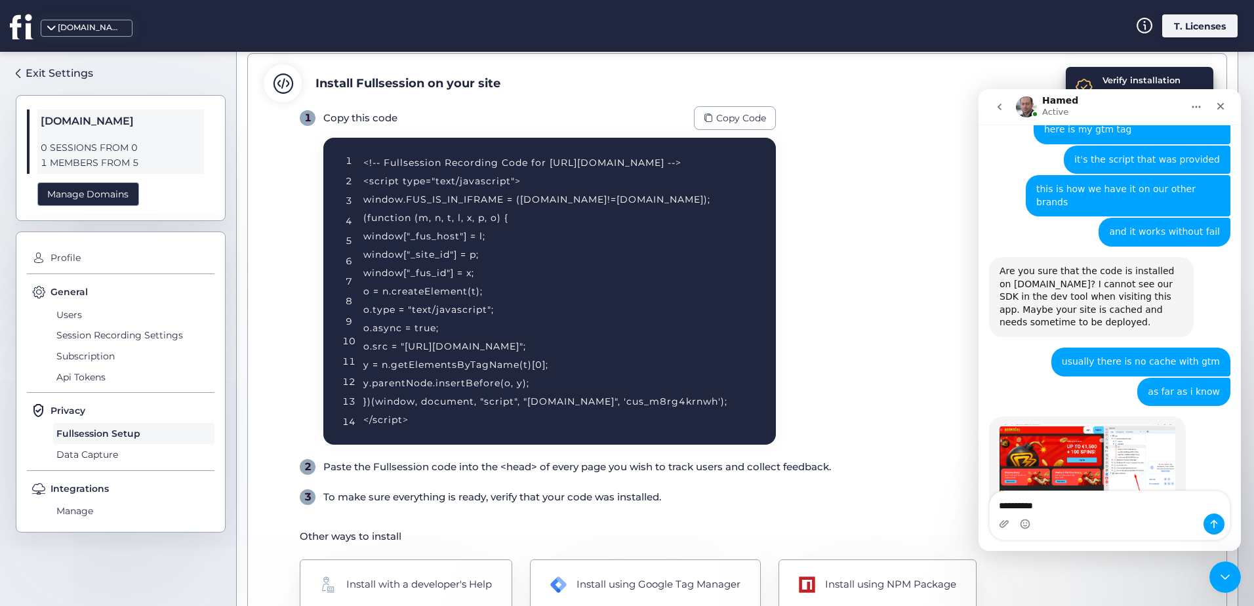
click at [1070, 511] on textarea "**********" at bounding box center [1110, 502] width 240 height 22
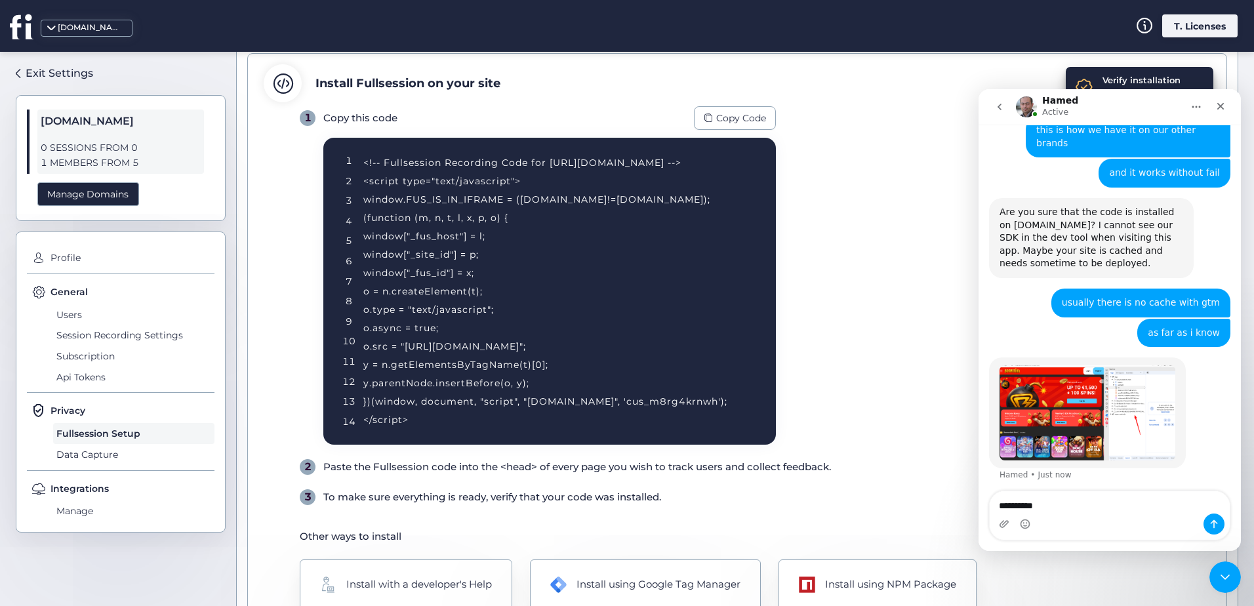
scroll to position [935, 0]
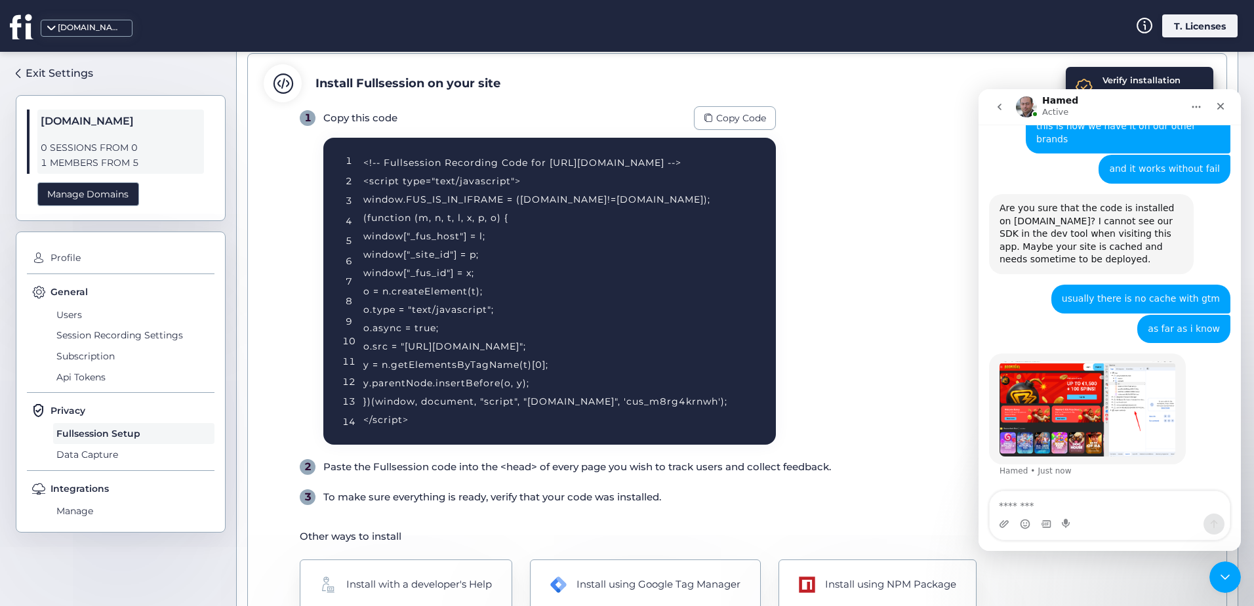
click at [1146, 371] on img "Hamed says…" at bounding box center [1087, 408] width 176 height 95
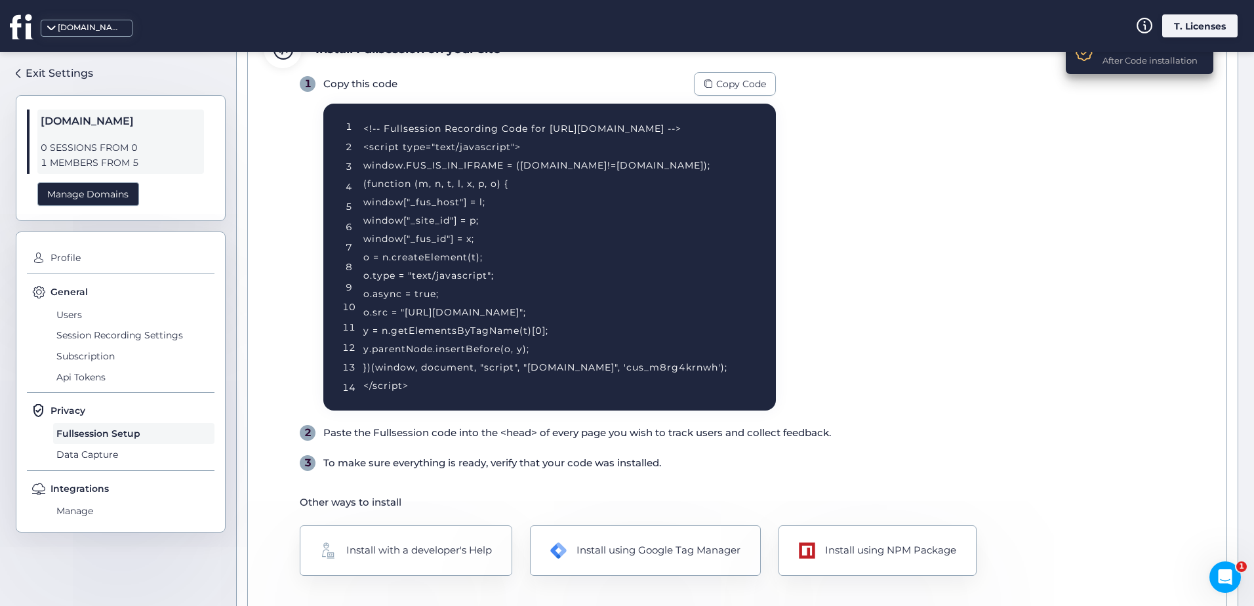
scroll to position [153, 0]
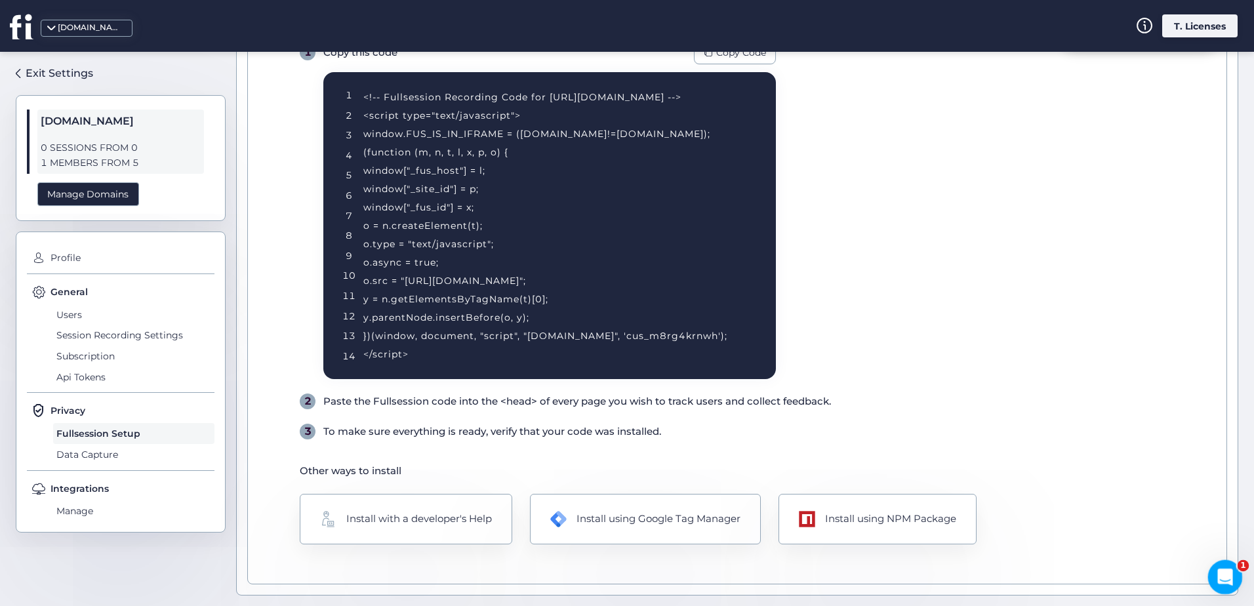
click at [1222, 567] on icon "Open Intercom Messenger" at bounding box center [1223, 576] width 22 height 22
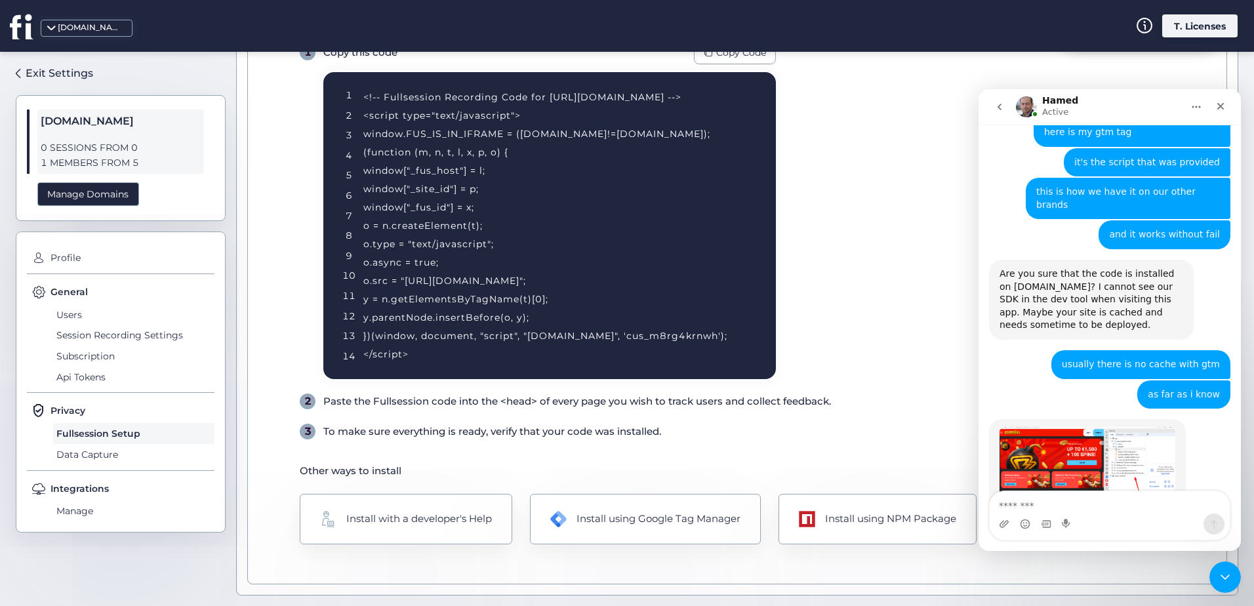
scroll to position [935, 0]
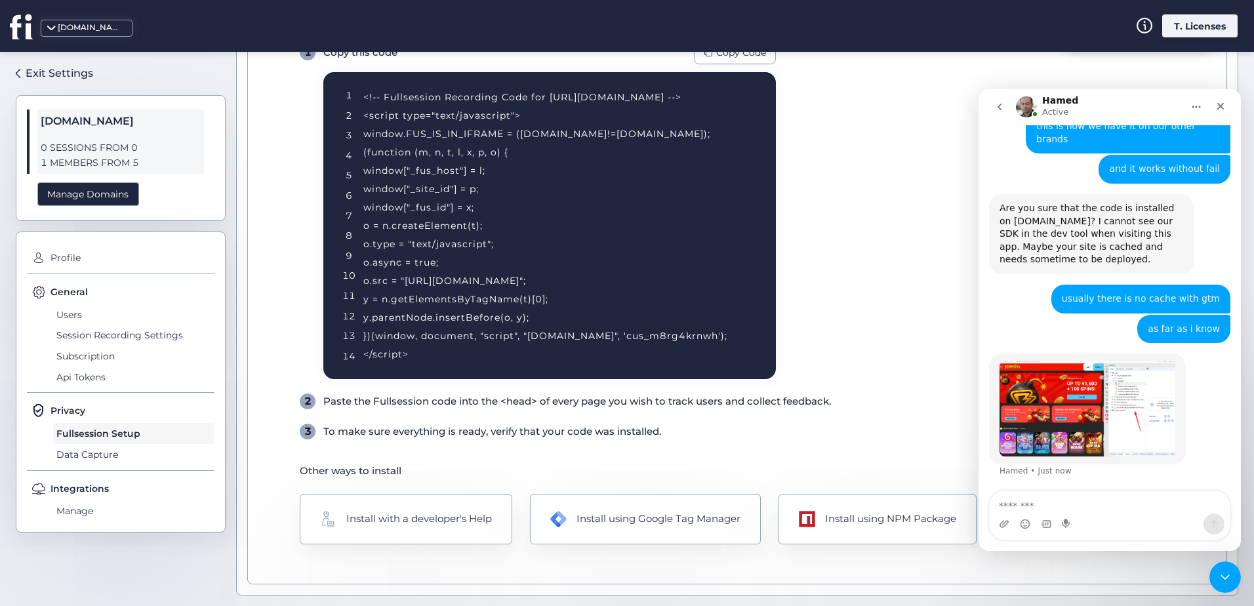
click at [1070, 510] on textarea "Message…" at bounding box center [1110, 502] width 240 height 22
click at [1037, 368] on img "Hamed says…" at bounding box center [1087, 408] width 176 height 95
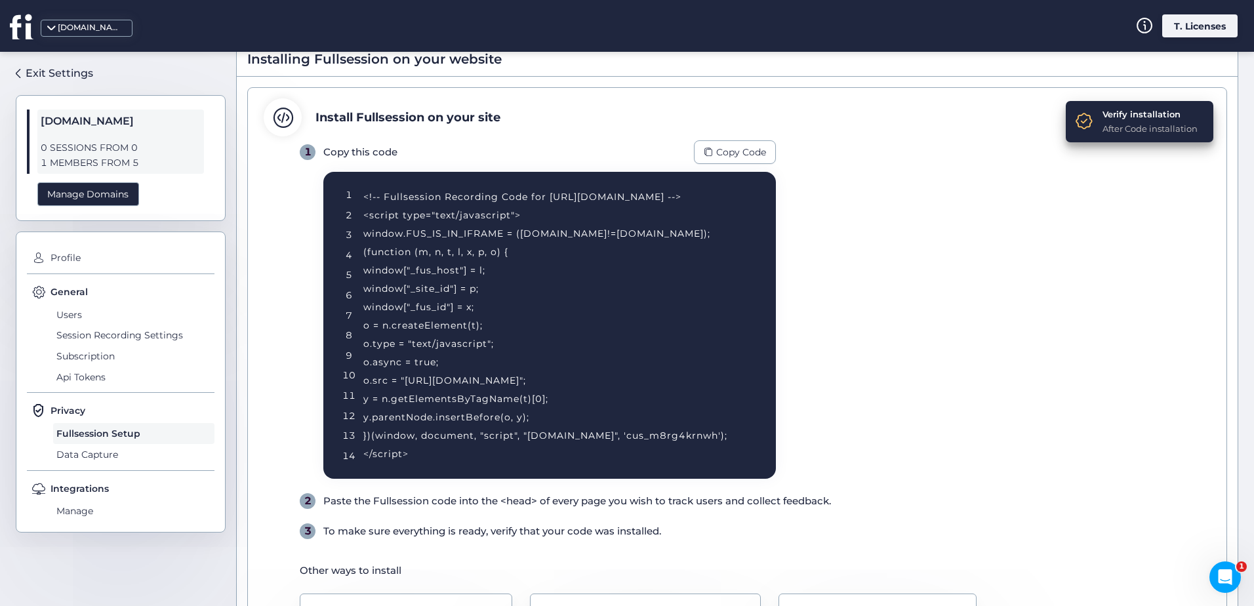
scroll to position [22, 0]
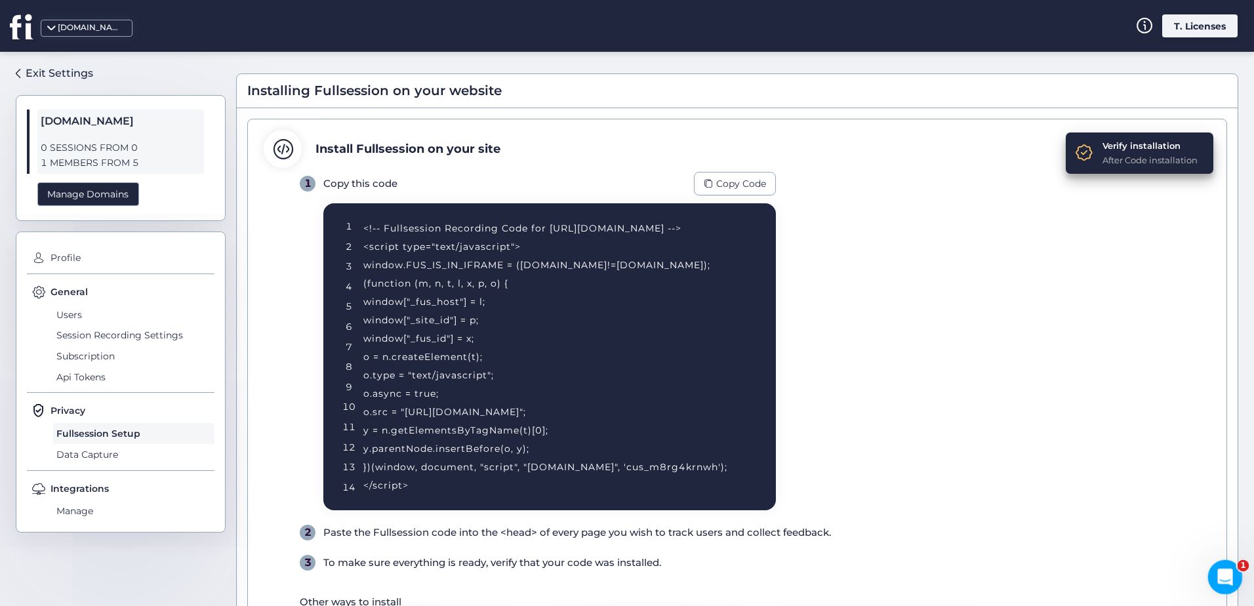
click at [1221, 575] on icon "Open Intercom Messenger" at bounding box center [1223, 576] width 22 height 22
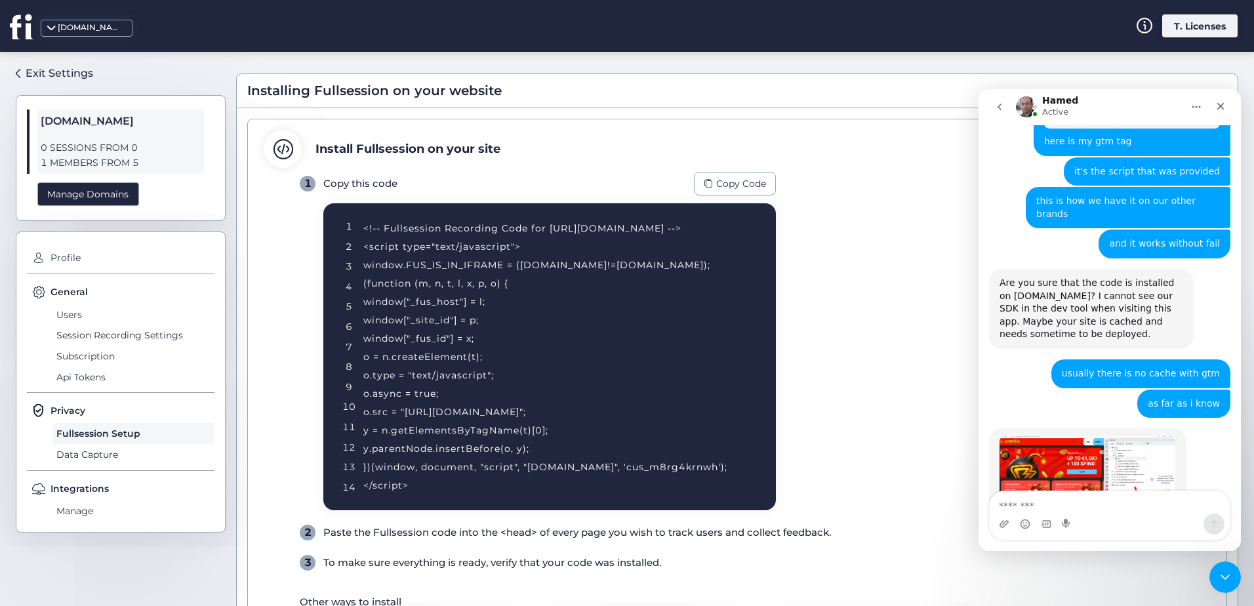
scroll to position [927, 0]
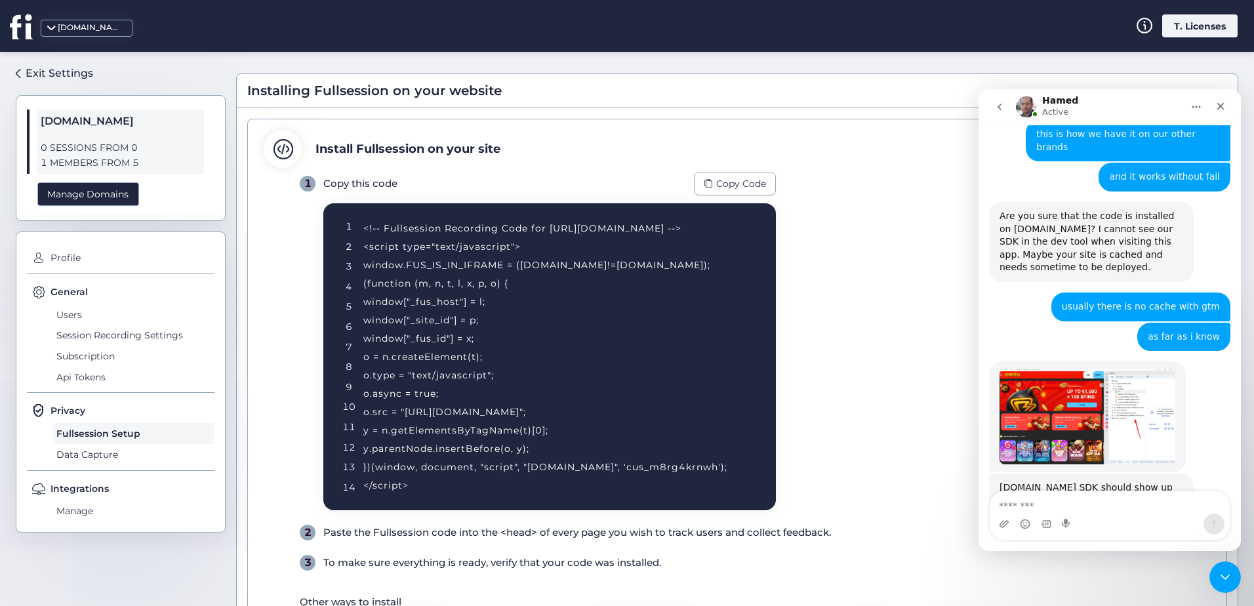
drag, startPoint x: 1086, startPoint y: 515, endPoint x: 1089, endPoint y: 459, distance: 55.8
click at [1087, 513] on div "Intercom messenger" at bounding box center [1110, 523] width 240 height 21
click at [1083, 510] on textarea "Message…" at bounding box center [1110, 502] width 240 height 22
click at [1073, 510] on textarea "Message…" at bounding box center [1110, 502] width 240 height 22
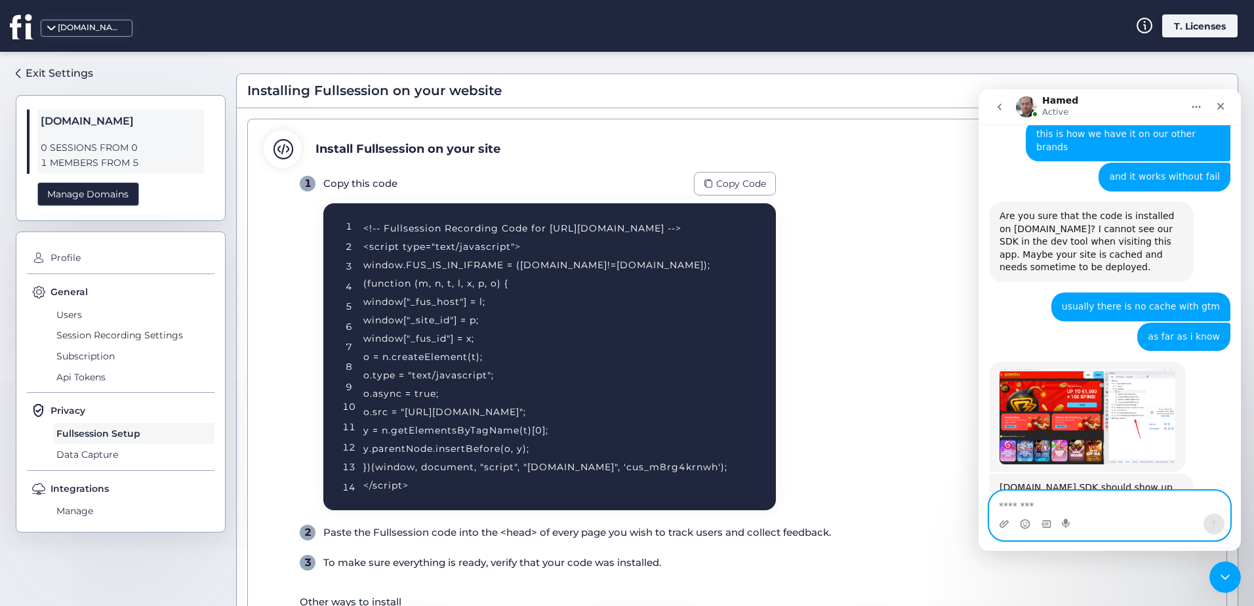
click at [1073, 510] on textarea "Message…" at bounding box center [1110, 502] width 240 height 22
click at [1072, 506] on textarea "Message…" at bounding box center [1110, 502] width 240 height 22
click at [1052, 506] on textarea "Message…" at bounding box center [1110, 502] width 240 height 22
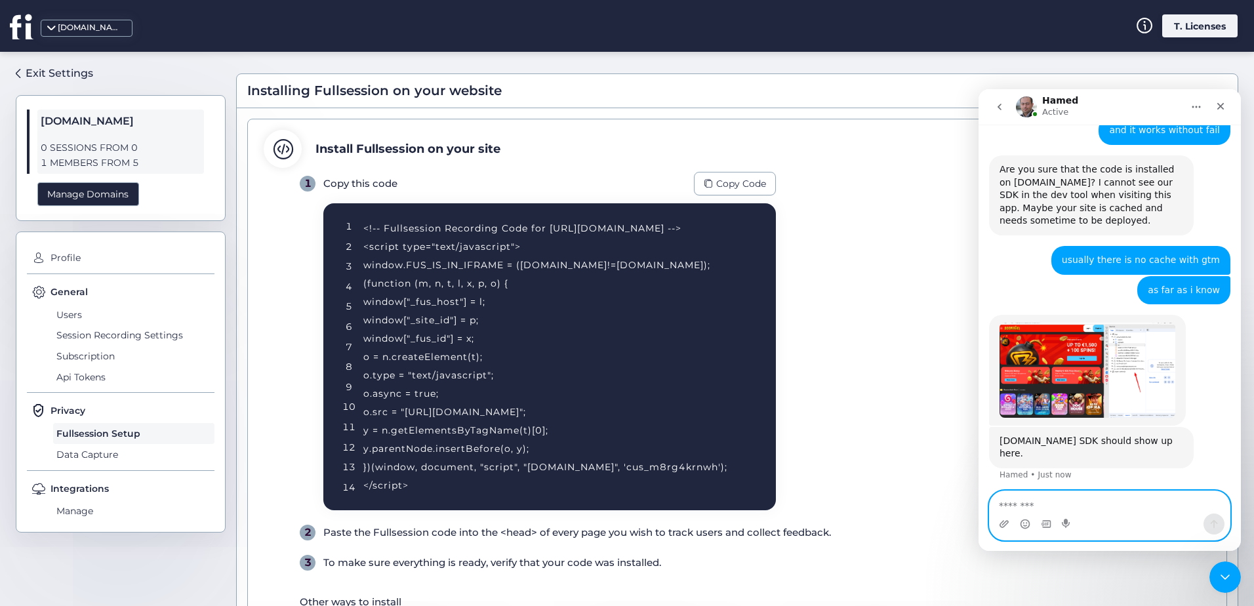
scroll to position [1009, 0]
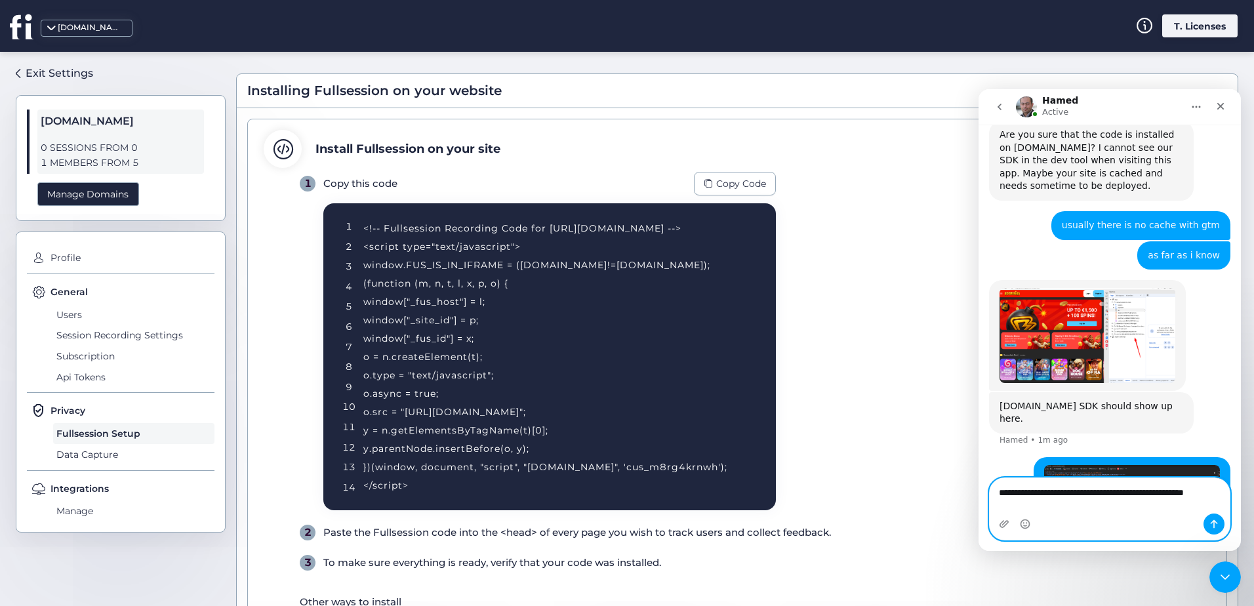
type textarea "**********"
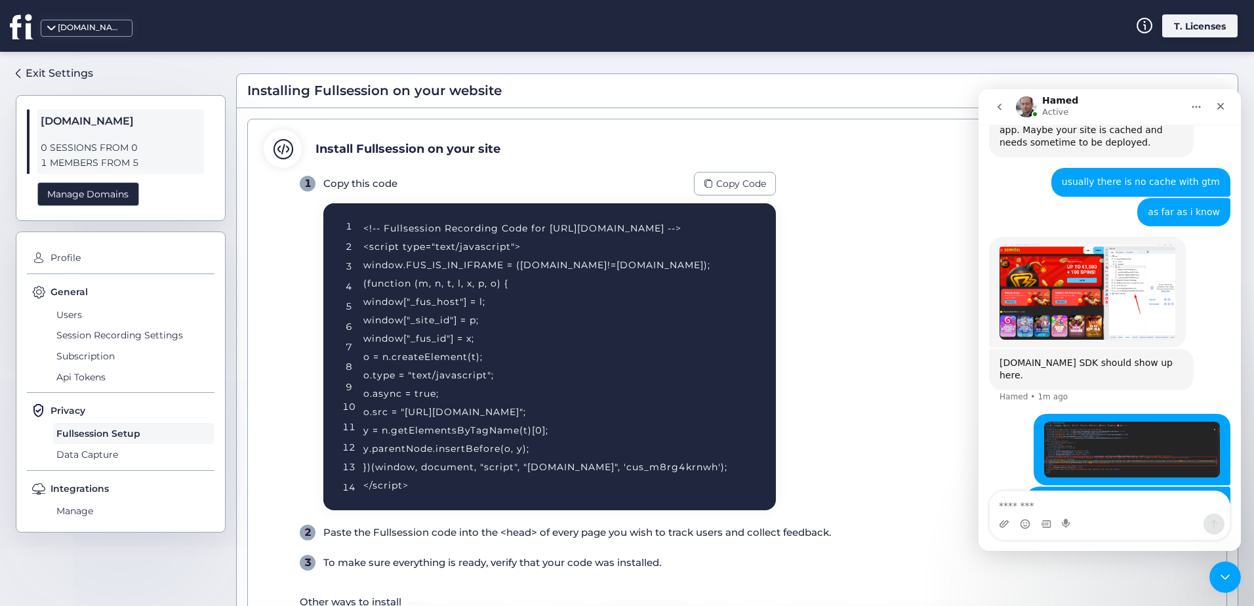
click at [1147, 422] on img "Tech says…" at bounding box center [1132, 450] width 176 height 56
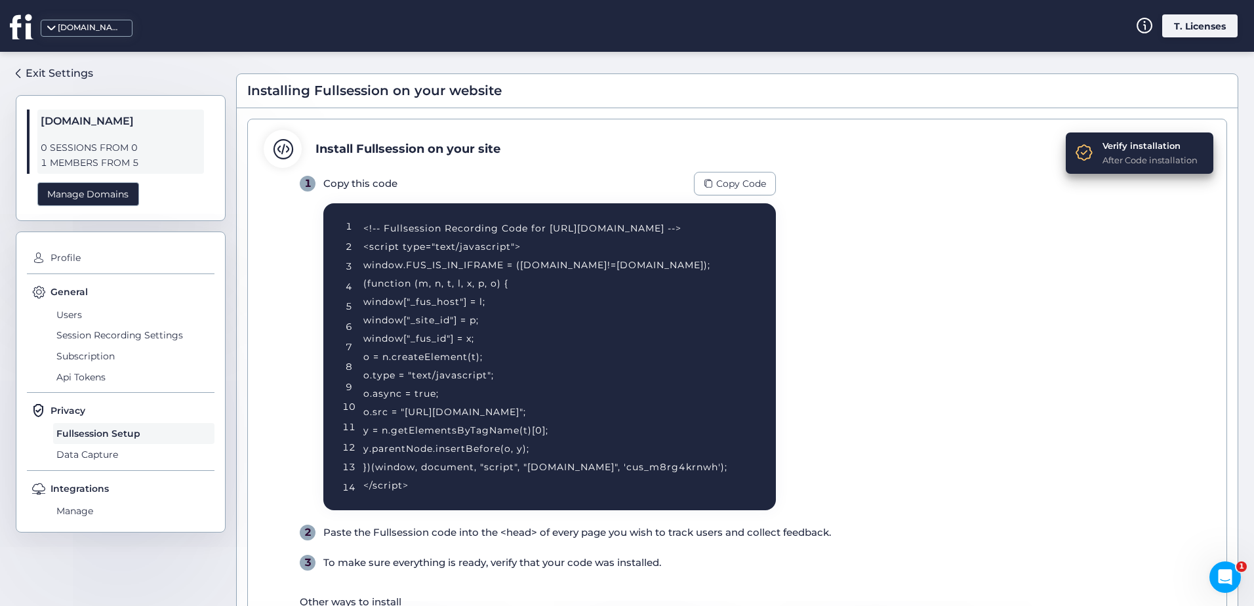
scroll to position [153, 0]
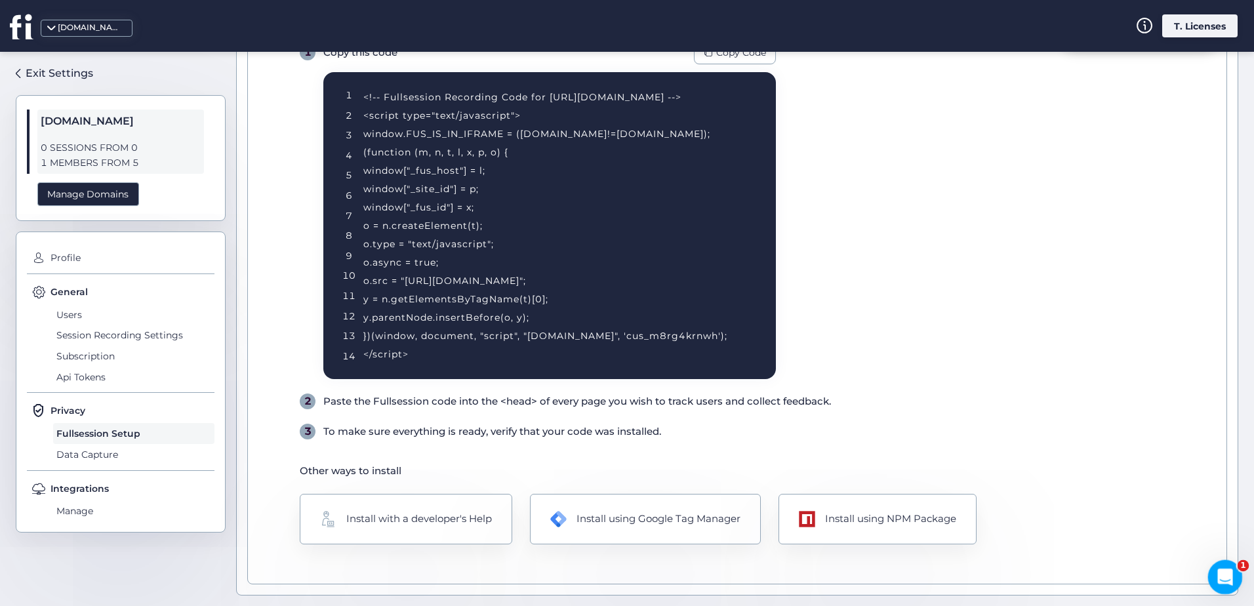
click at [1228, 580] on icon "Open Intercom Messenger" at bounding box center [1223, 576] width 22 height 22
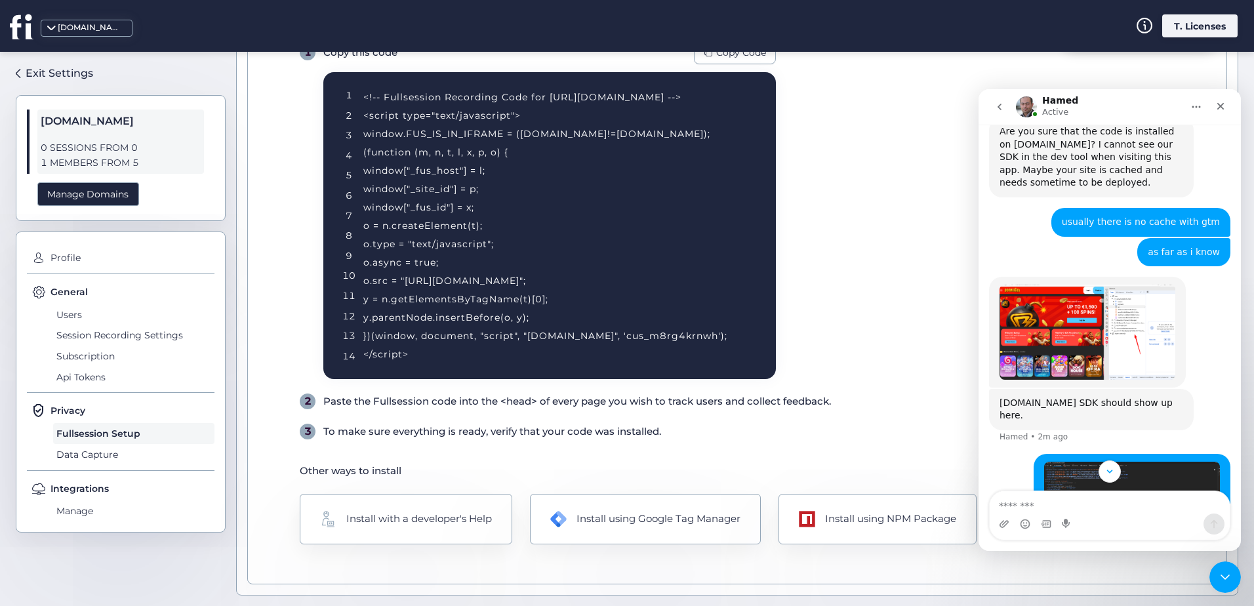
scroll to position [1052, 0]
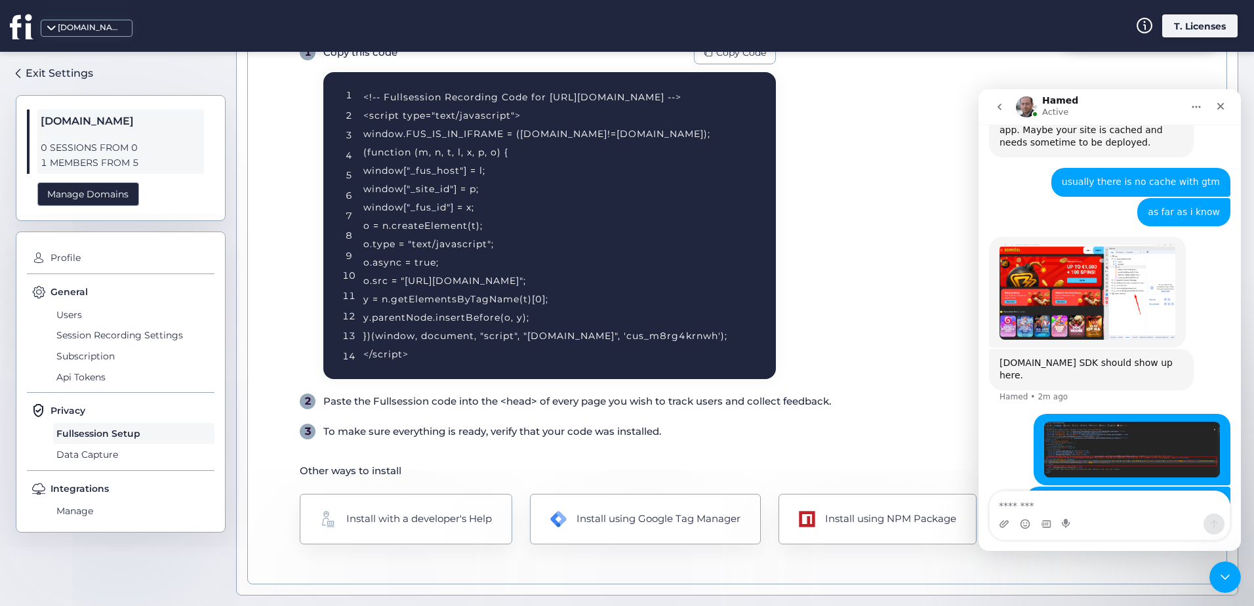
click at [1103, 512] on textarea "Message…" at bounding box center [1110, 502] width 240 height 22
click at [1103, 511] on textarea "Message…" at bounding box center [1110, 502] width 240 height 22
click at [1098, 422] on img "Tech says…" at bounding box center [1132, 450] width 176 height 56
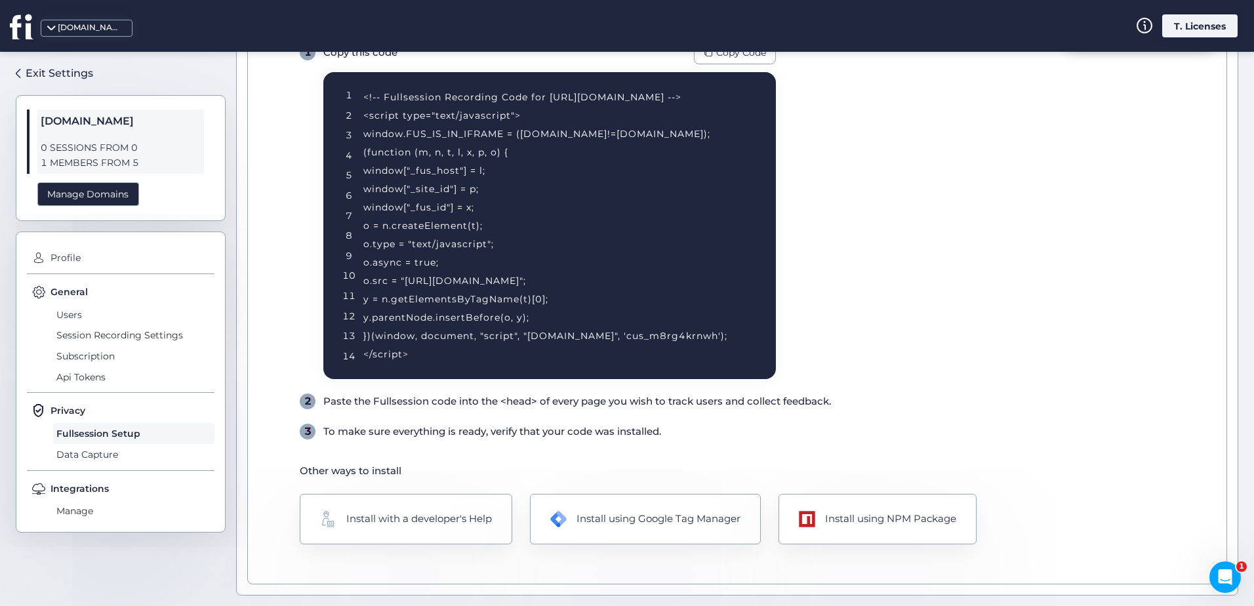
scroll to position [446, 0]
click at [1222, 567] on icon "Open Intercom Messenger" at bounding box center [1223, 576] width 22 height 22
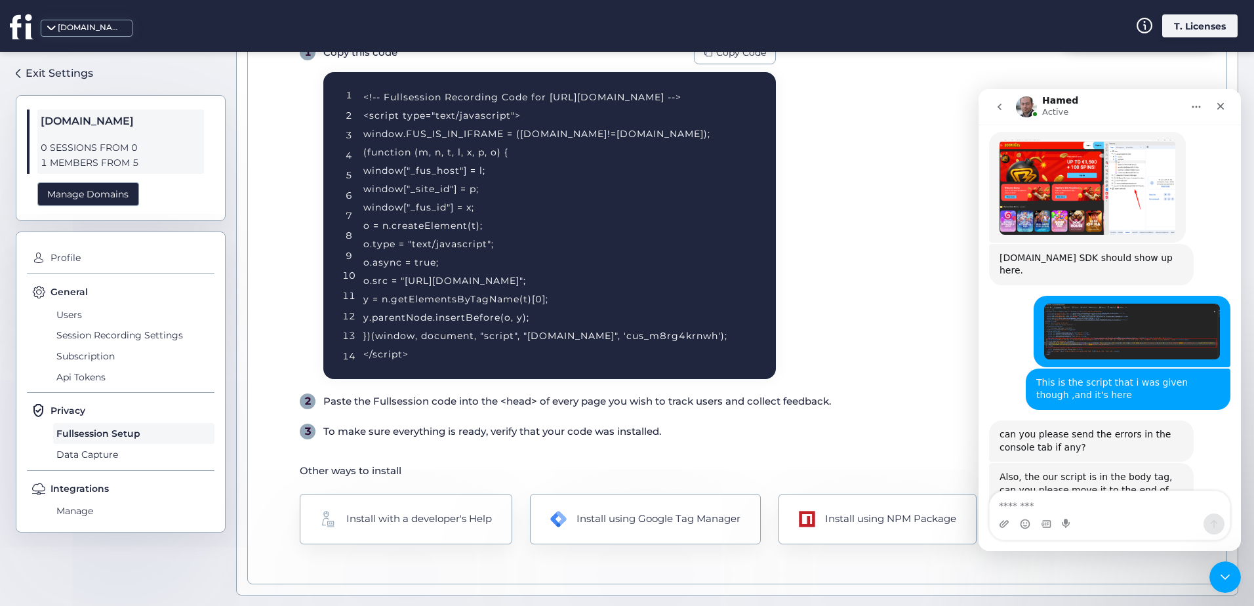
scroll to position [1159, 0]
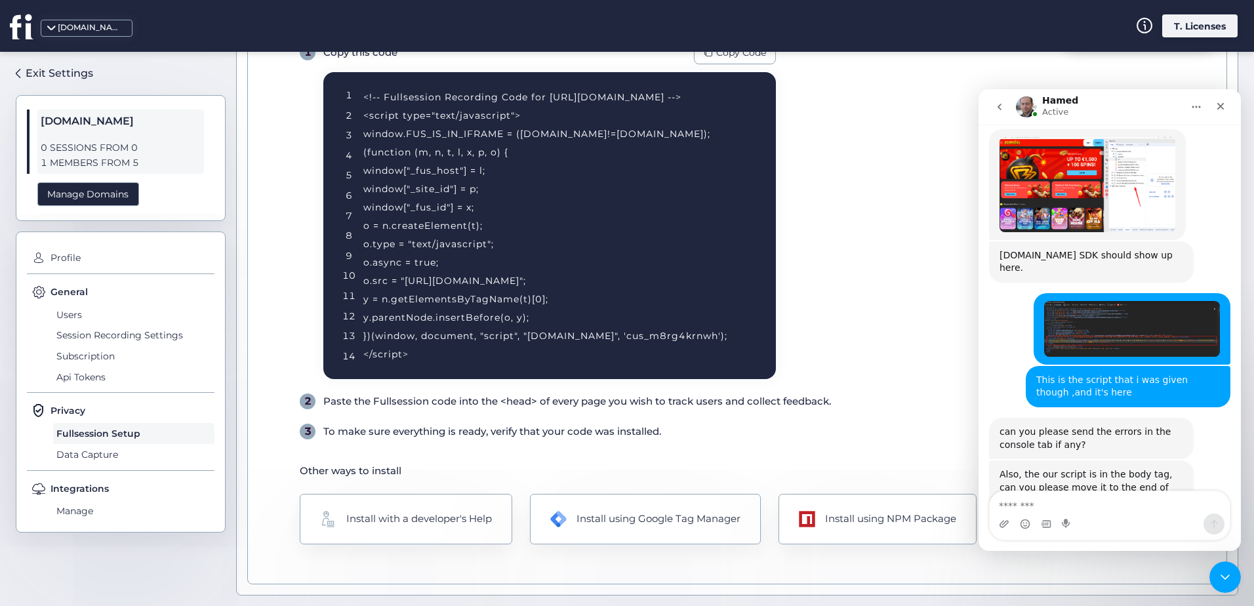
click at [1073, 504] on textarea "Message…" at bounding box center [1110, 502] width 240 height 22
drag, startPoint x: 1090, startPoint y: 489, endPoint x: 1084, endPoint y: 500, distance: 13.2
click at [1090, 490] on div "Also, the our script is in the body tag, can you please move it to the end of t…" at bounding box center [1109, 501] width 241 height 83
click at [1083, 503] on textarea "Message…" at bounding box center [1110, 502] width 240 height 22
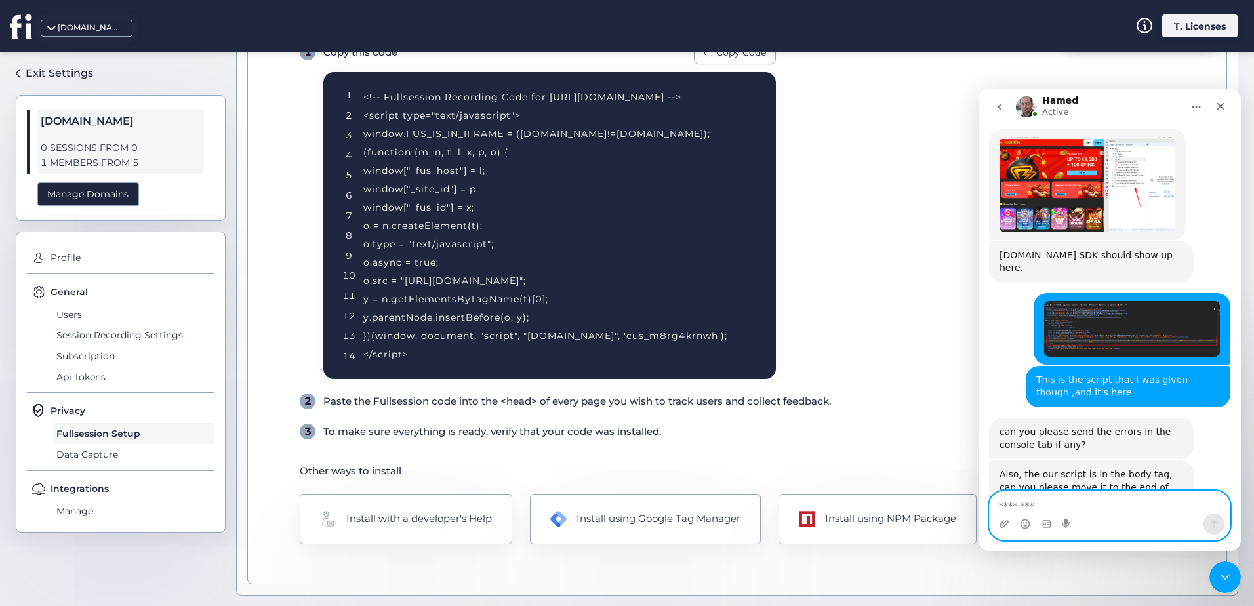
click at [1083, 503] on textarea "Message…" at bounding box center [1110, 502] width 240 height 22
click at [1085, 506] on textarea "Message…" at bounding box center [1110, 502] width 240 height 22
click at [1083, 498] on textarea "Message…" at bounding box center [1110, 502] width 240 height 22
type textarea "*"
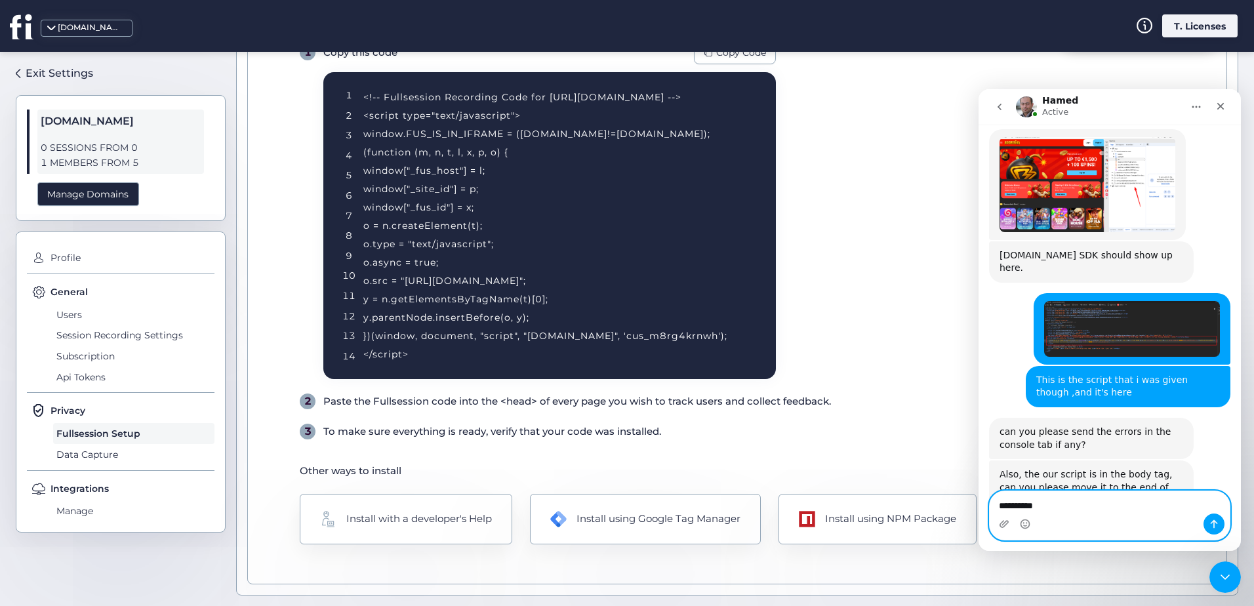
drag, startPoint x: 1060, startPoint y: 504, endPoint x: 1070, endPoint y: 504, distance: 9.8
click at [1060, 504] on textarea "**********" at bounding box center [1110, 502] width 240 height 22
type textarea "**********"
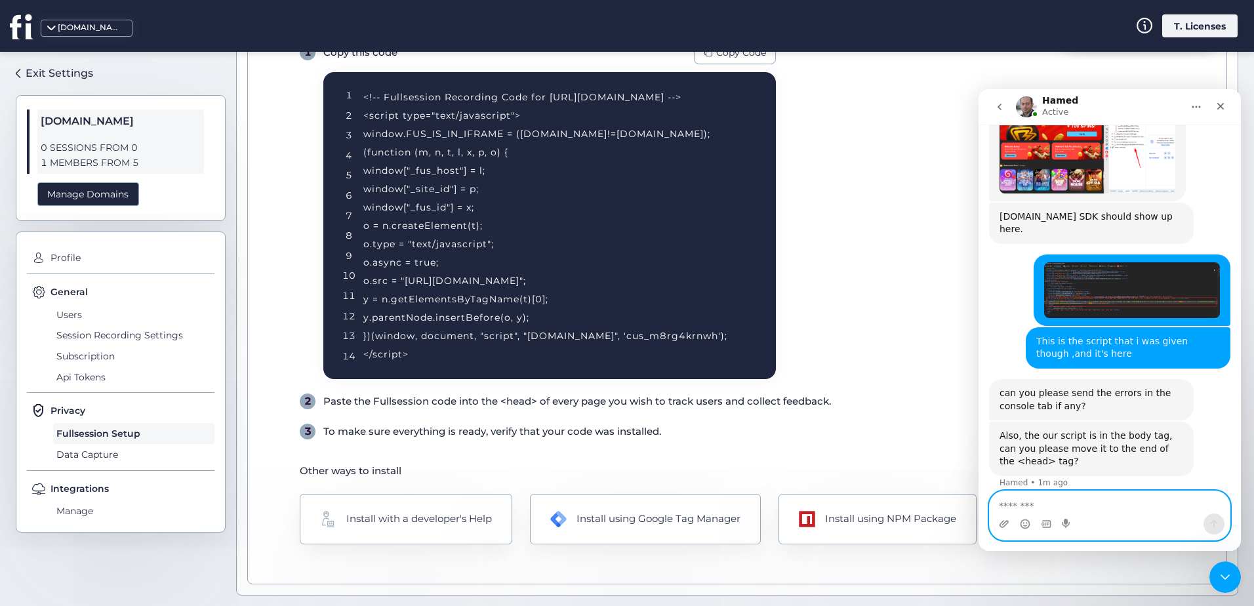
click at [1030, 511] on textarea "Message…" at bounding box center [1110, 502] width 240 height 22
type textarea "**********"
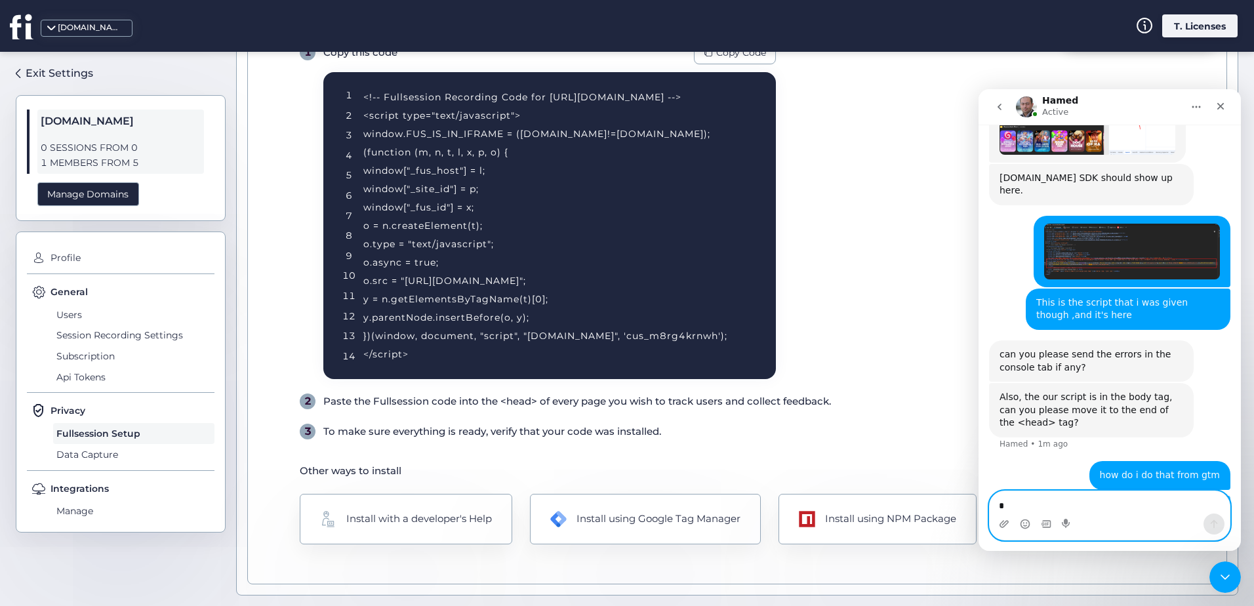
scroll to position [1241, 0]
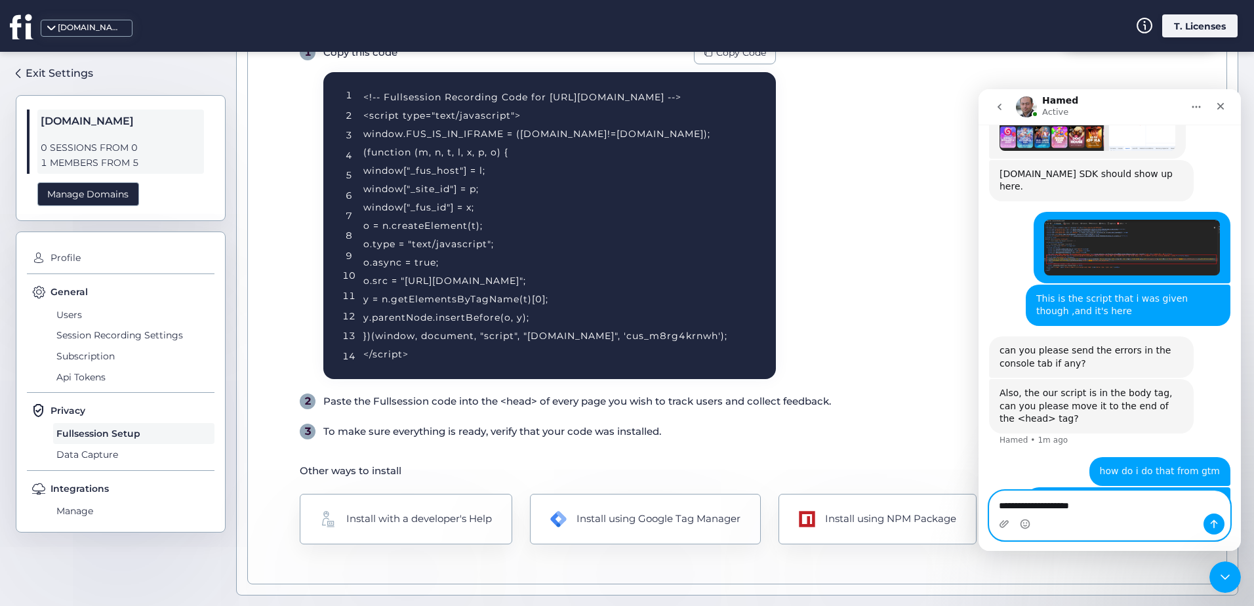
type textarea "**********"
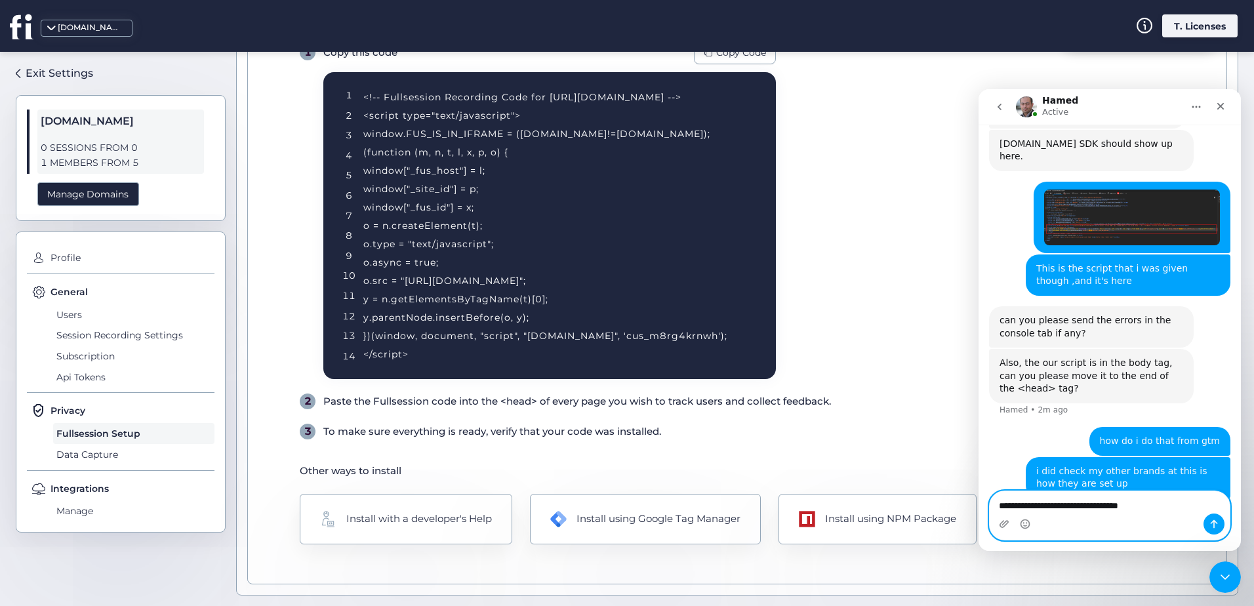
type textarea "**********"
type textarea "*********"
type textarea "*"
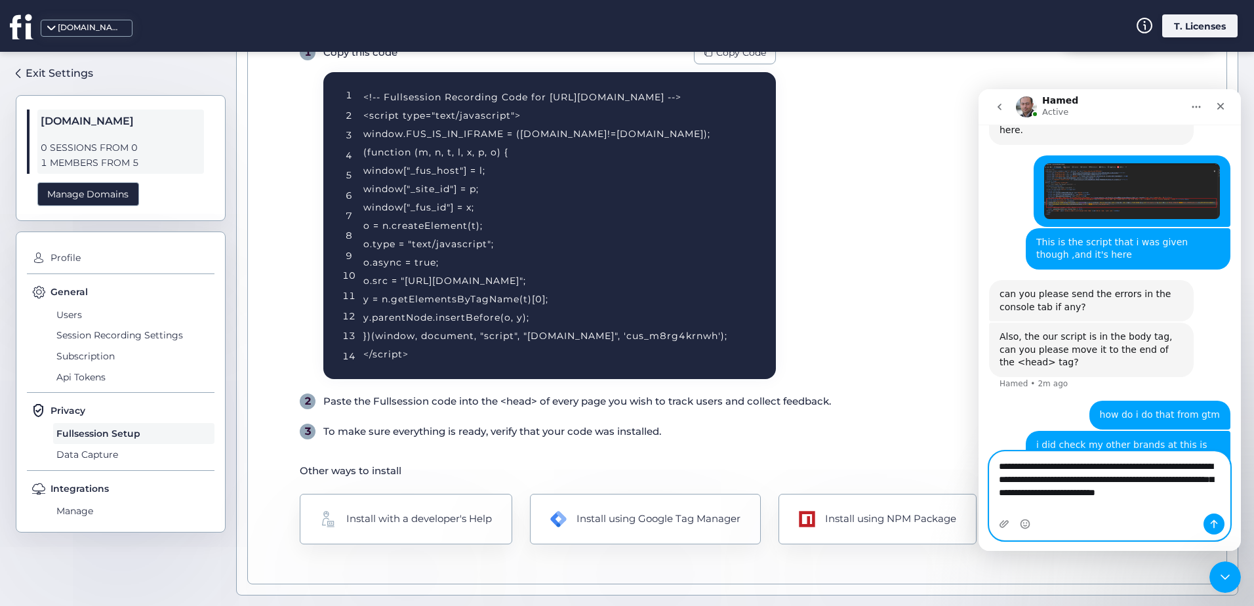
scroll to position [1310, 0]
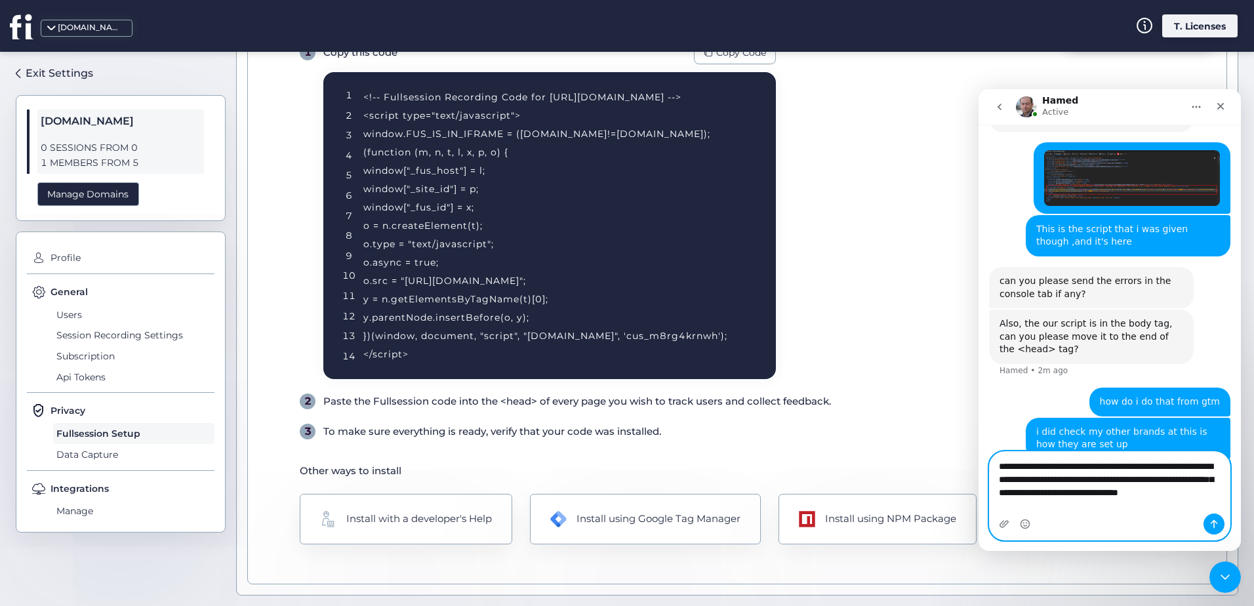
type textarea "**********"
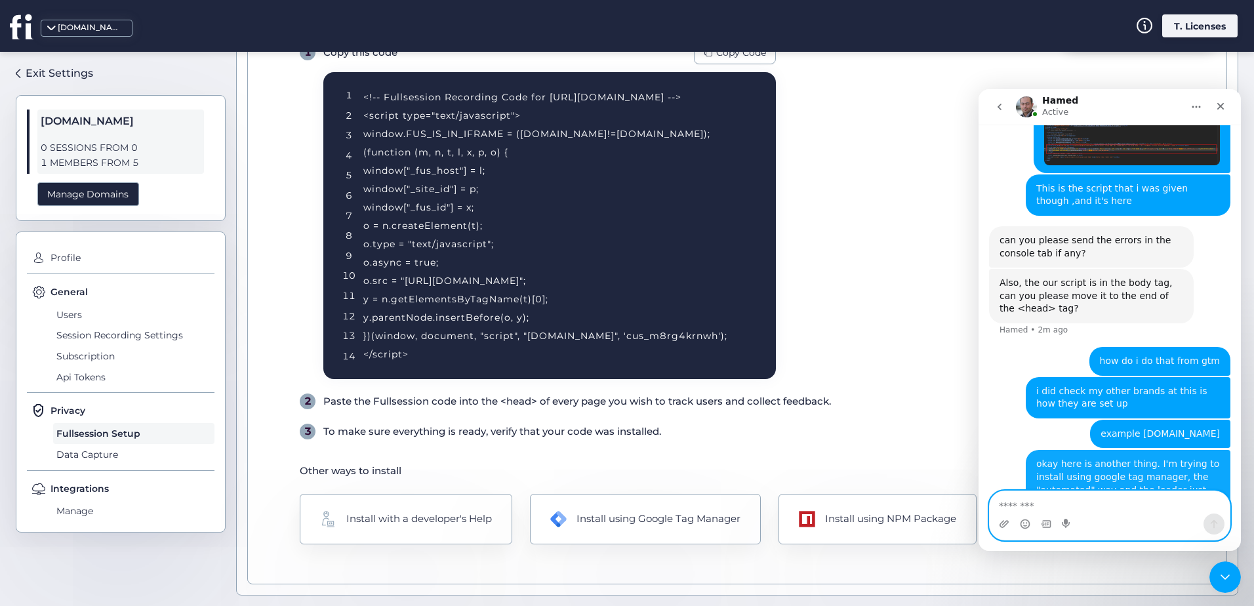
scroll to position [1352, 0]
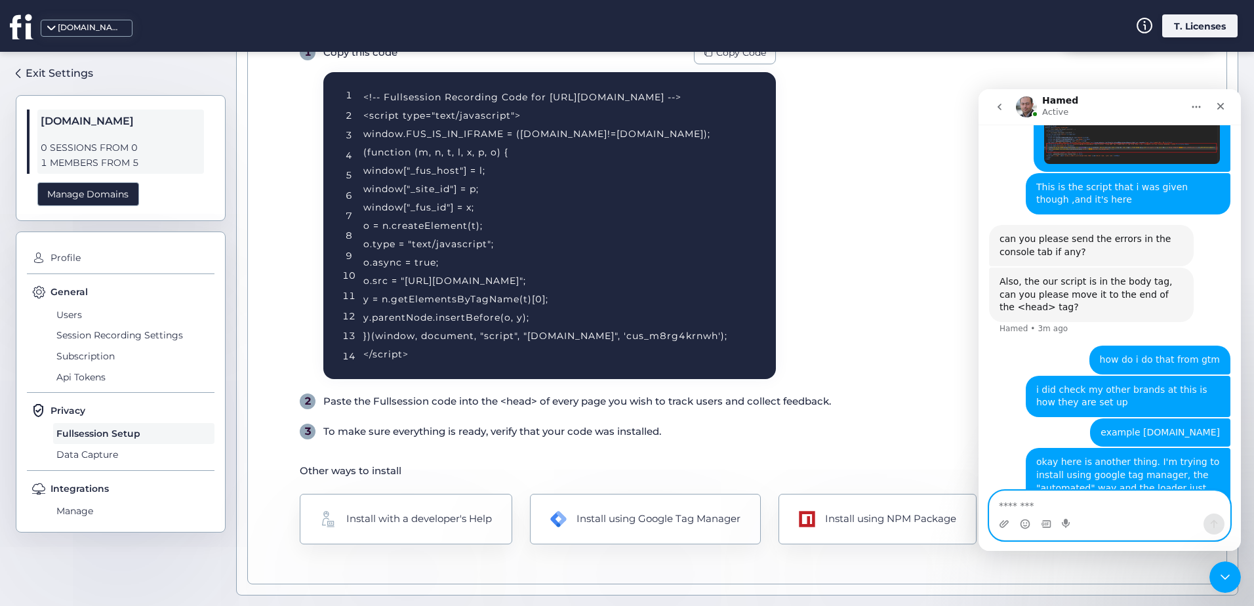
click at [1027, 495] on textarea "Message…" at bounding box center [1110, 502] width 240 height 22
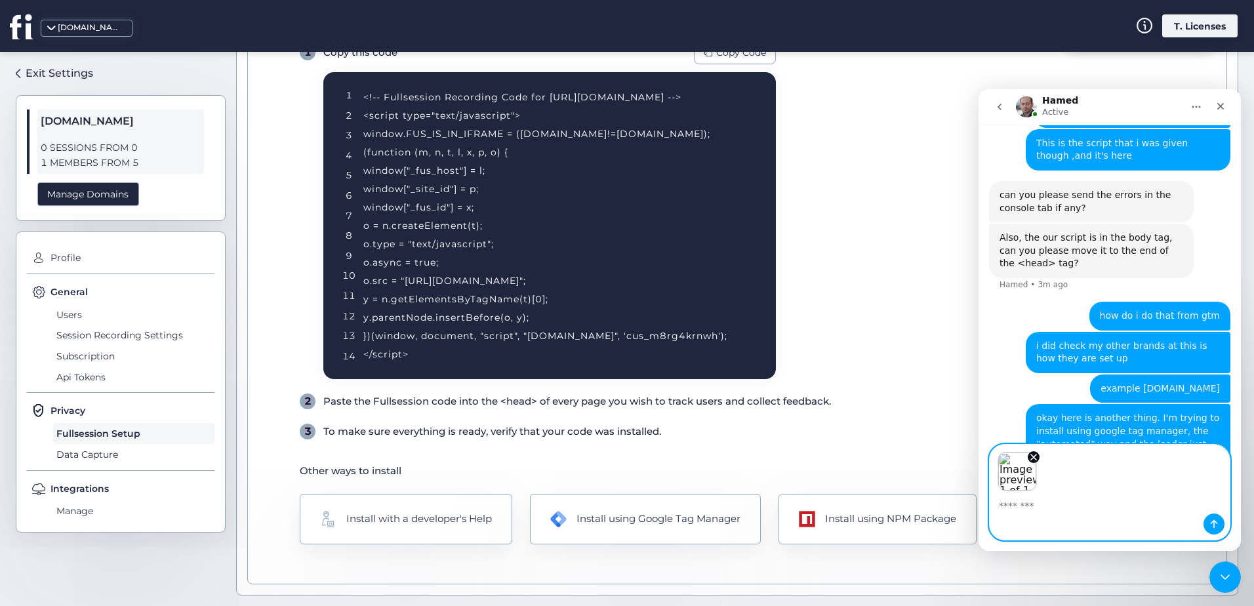
scroll to position [1399, 0]
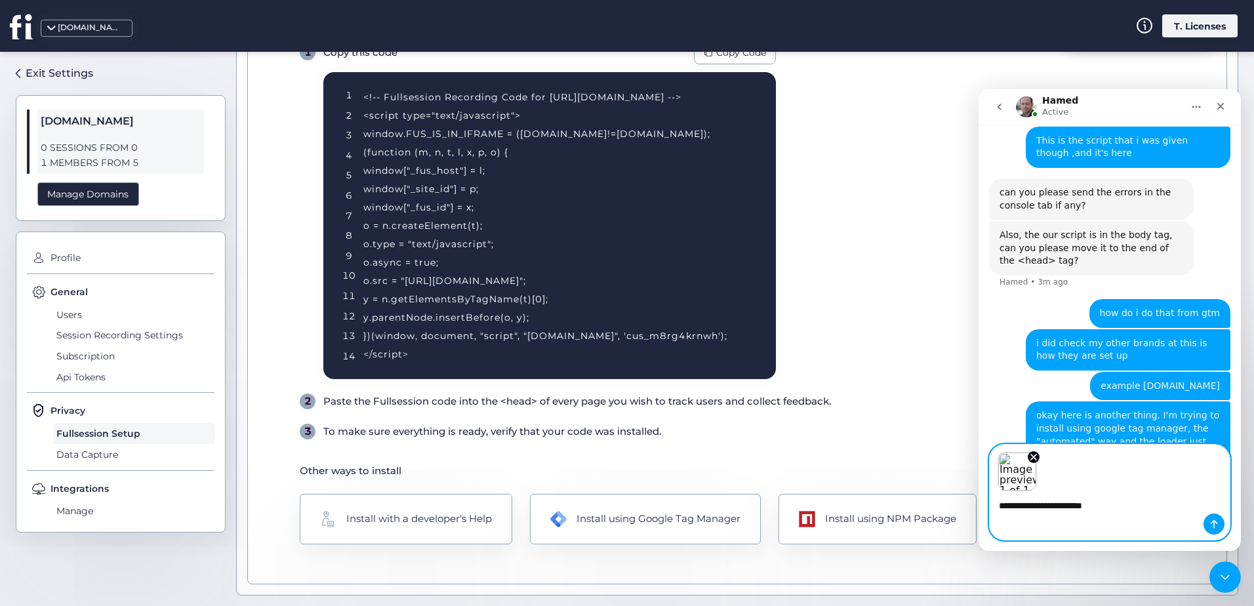
type textarea "**********"
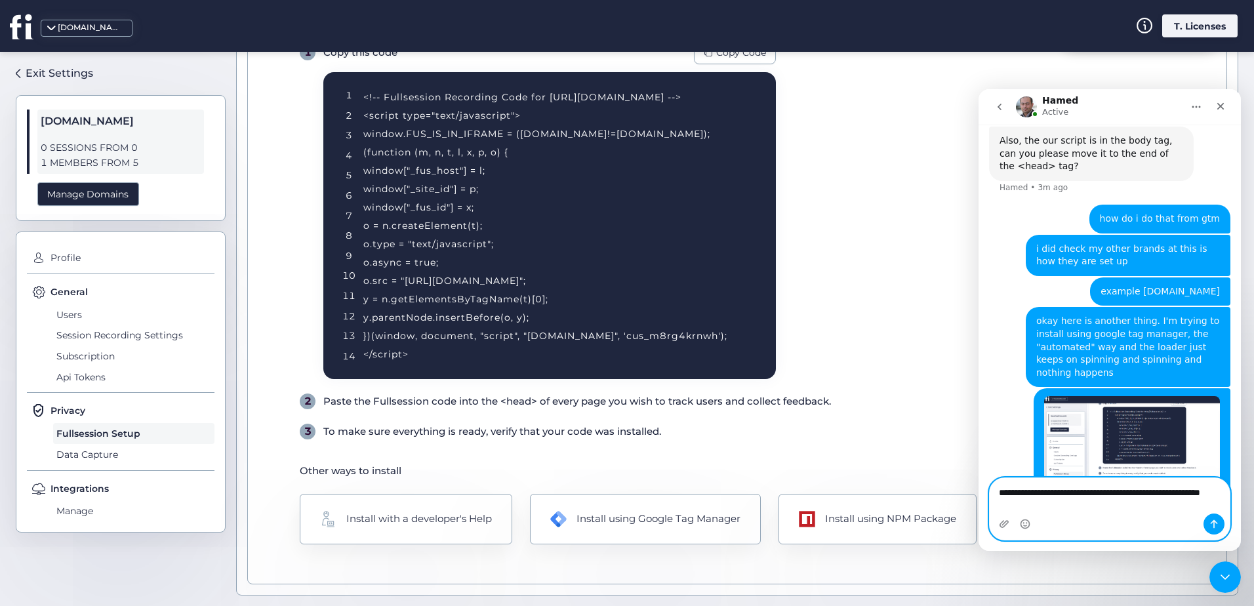
scroll to position [1506, 0]
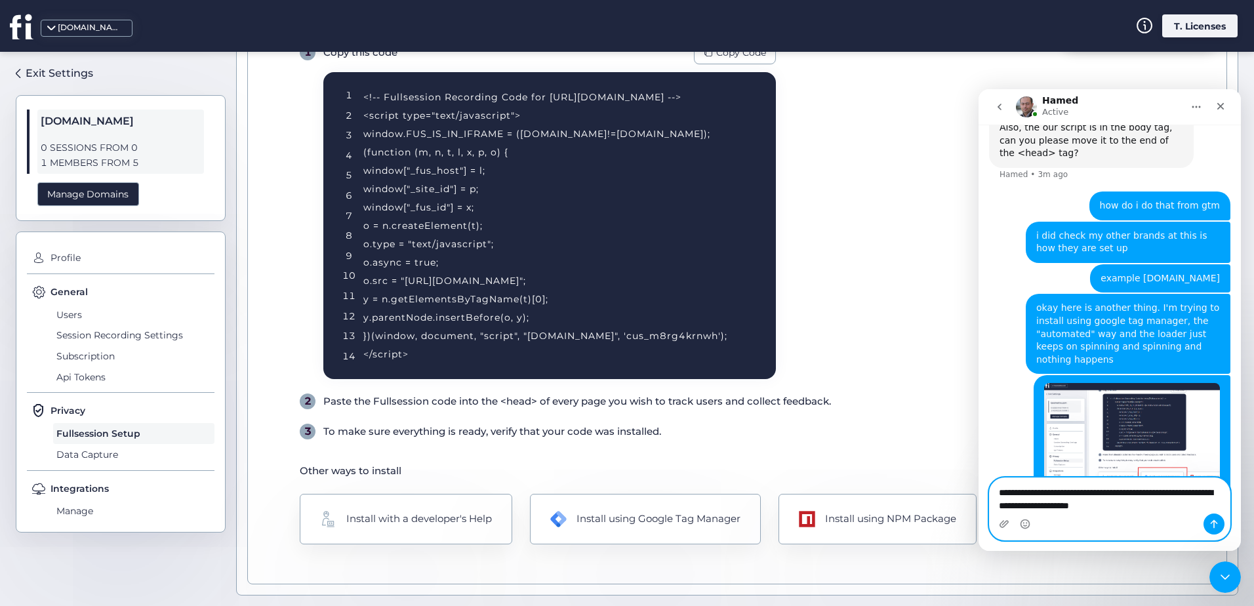
type textarea "**********"
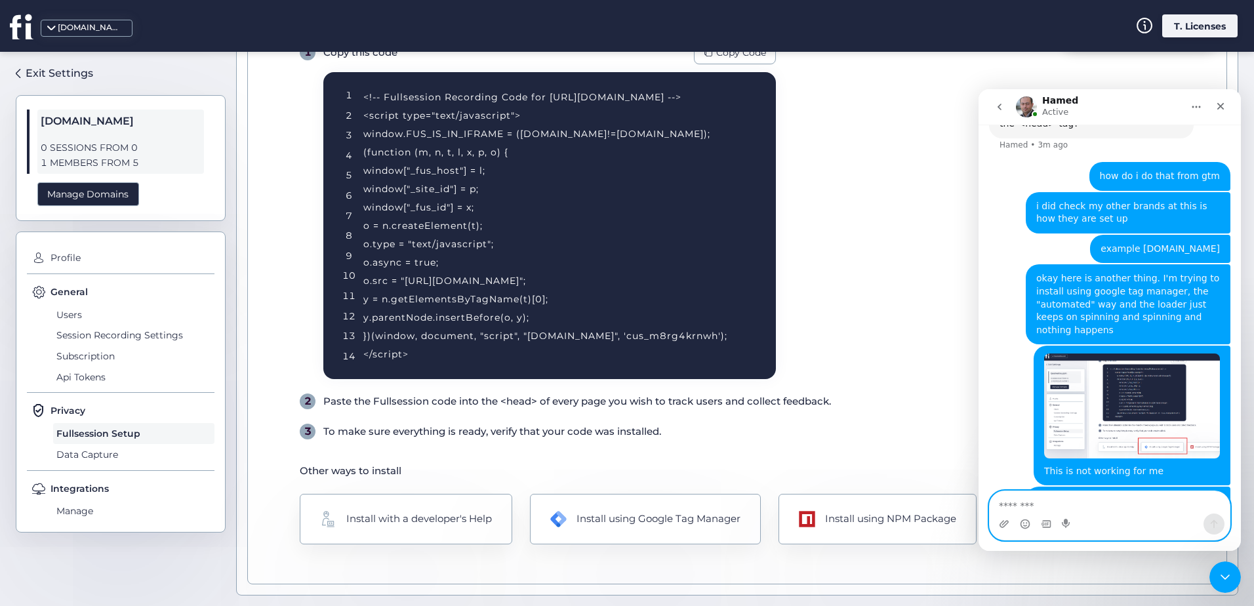
drag, startPoint x: 1071, startPoint y: 497, endPoint x: 1066, endPoint y: 487, distance: 11.5
click at [1033, 504] on textarea "Message…" at bounding box center [1110, 502] width 240 height 22
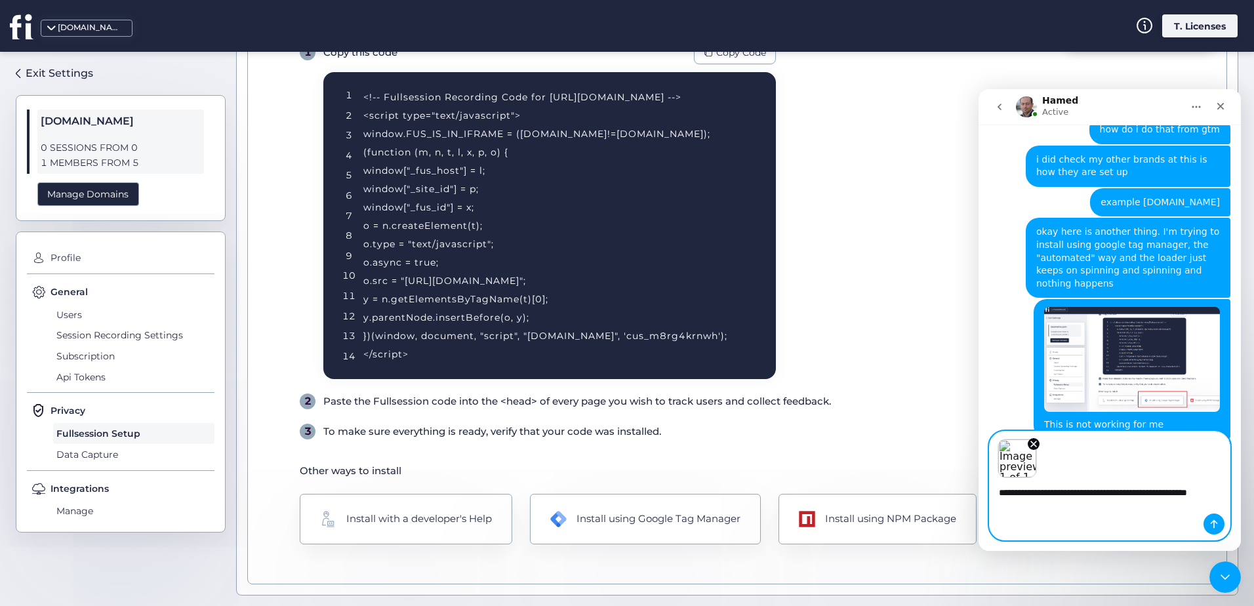
scroll to position [1595, 0]
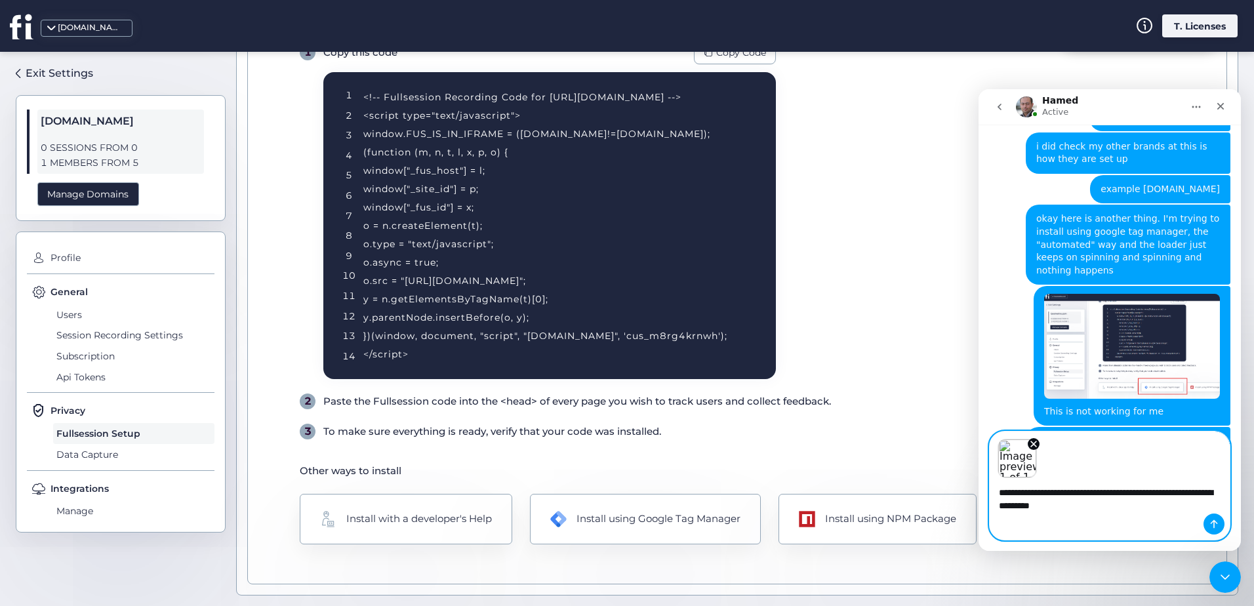
type textarea "**********"
click at [65, 14] on div "[DOMAIN_NAME]" at bounding box center [94, 26] width 188 height 52
click at [70, 26] on div "[DOMAIN_NAME]" at bounding box center [91, 28] width 66 height 12
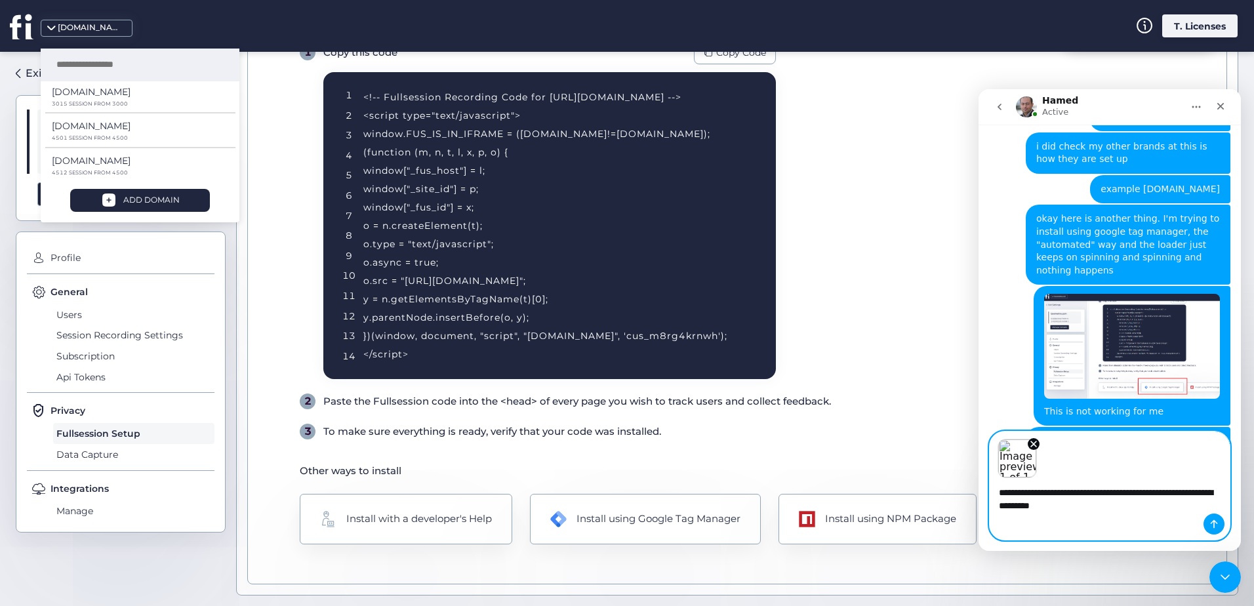
click at [1115, 504] on textarea "**********" at bounding box center [1110, 495] width 240 height 35
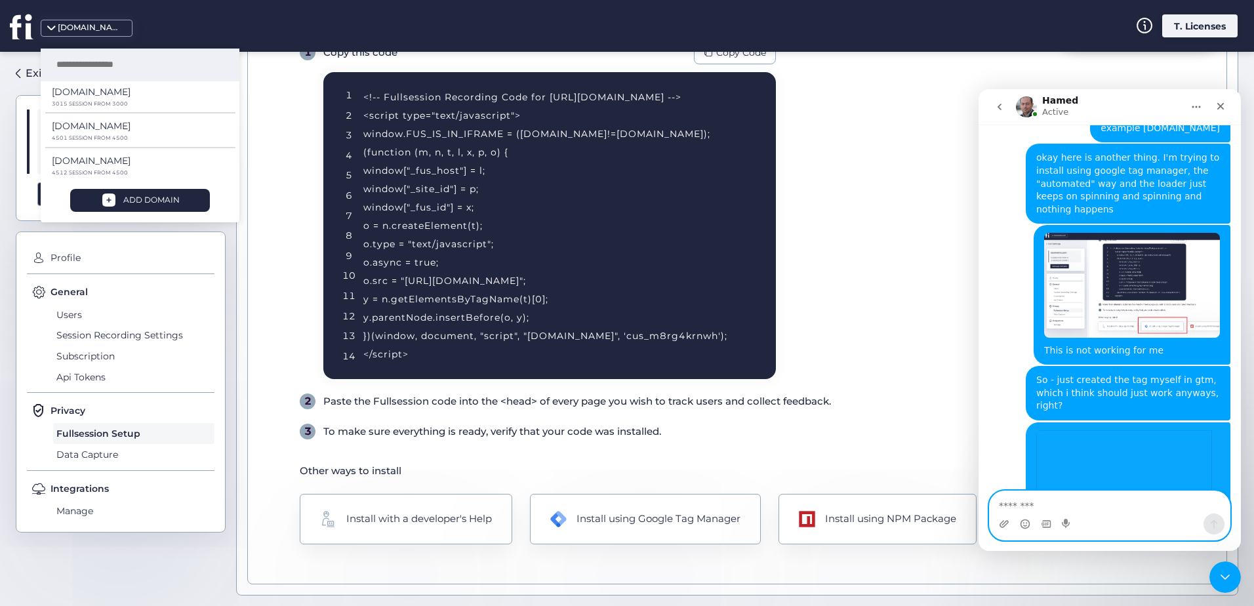
scroll to position [1694, 0]
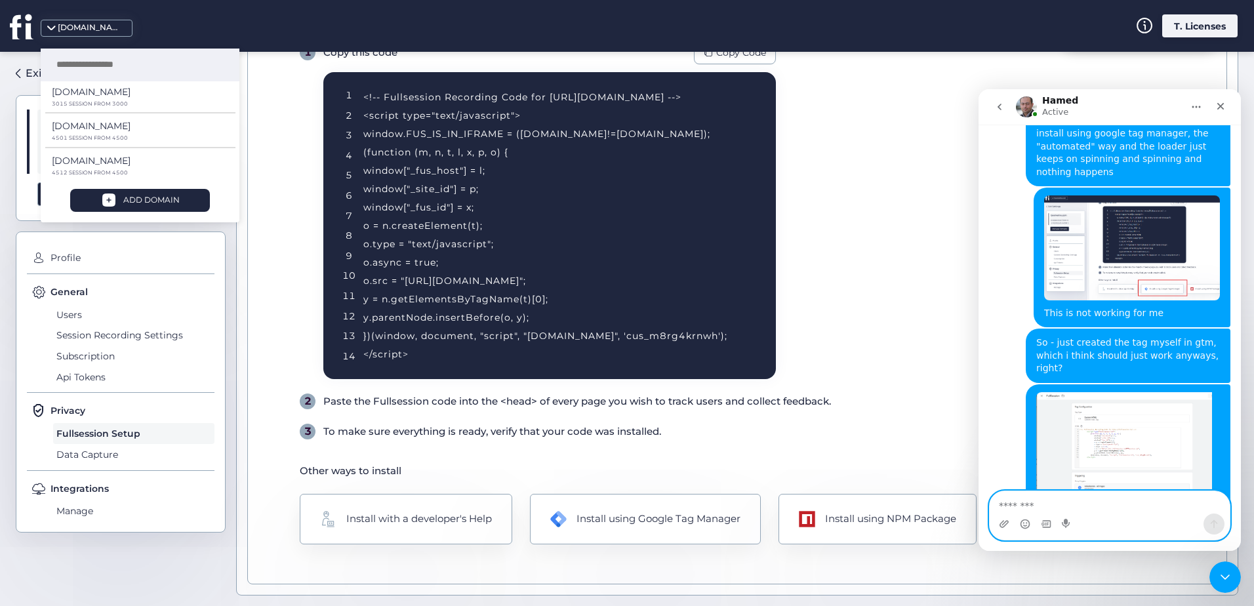
click at [1089, 506] on textarea "Message…" at bounding box center [1110, 502] width 240 height 22
click at [1093, 506] on textarea "Message…" at bounding box center [1110, 502] width 240 height 22
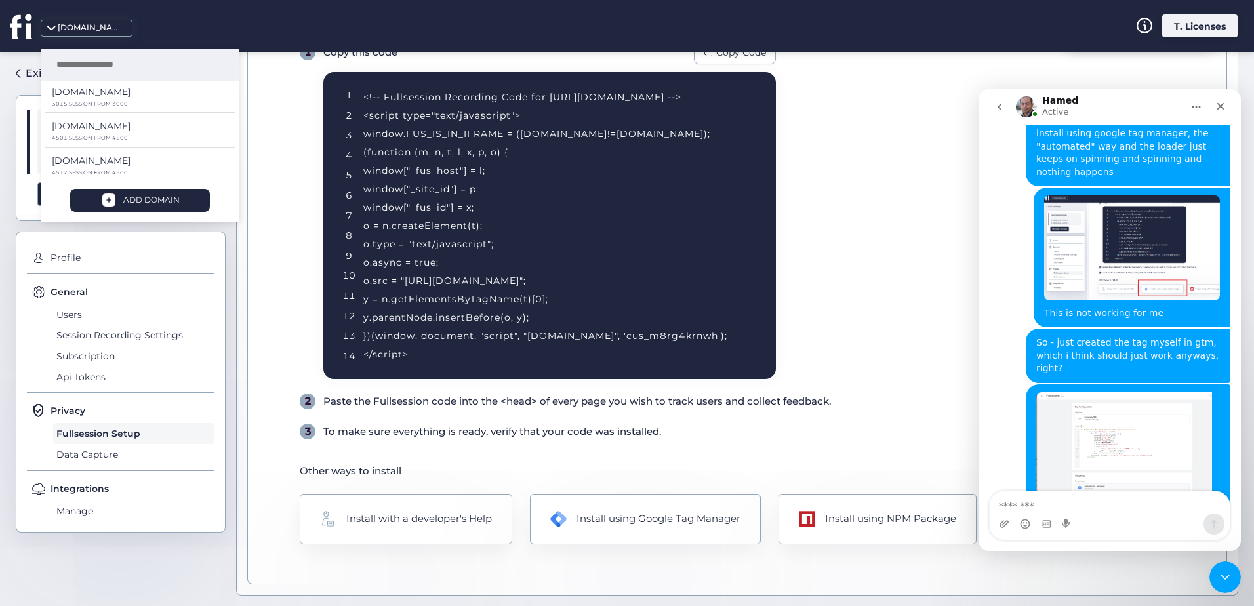
click at [1113, 392] on img "Tech says…" at bounding box center [1124, 446] width 176 height 109
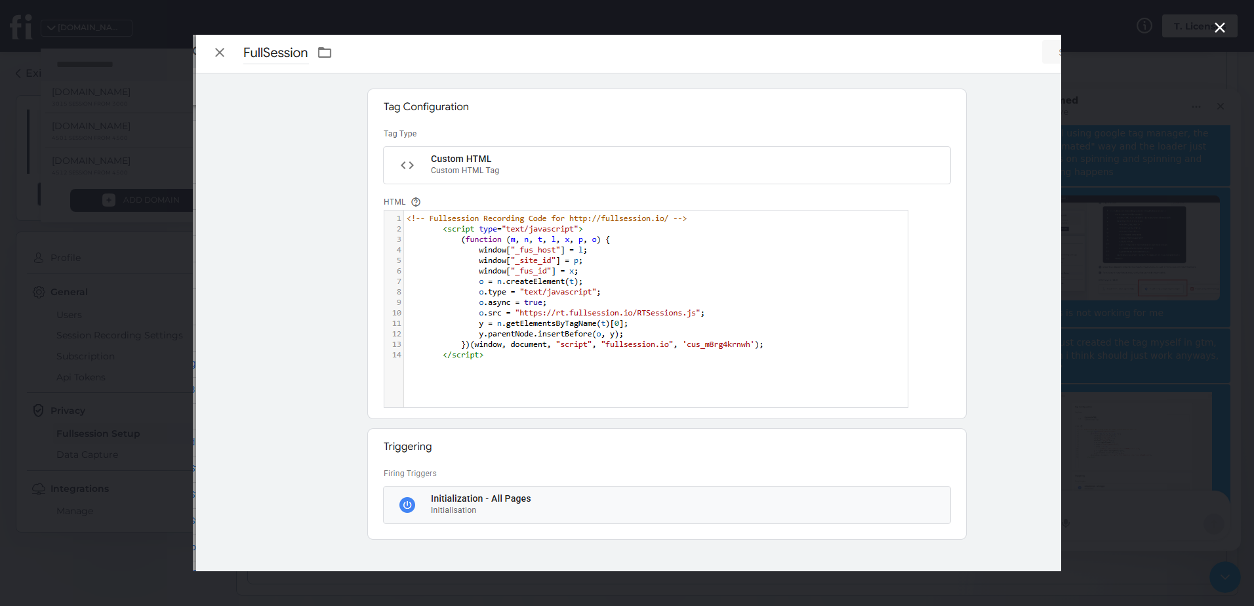
scroll to position [0, 0]
click at [1068, 315] on div "Intercom messenger" at bounding box center [627, 303] width 1254 height 606
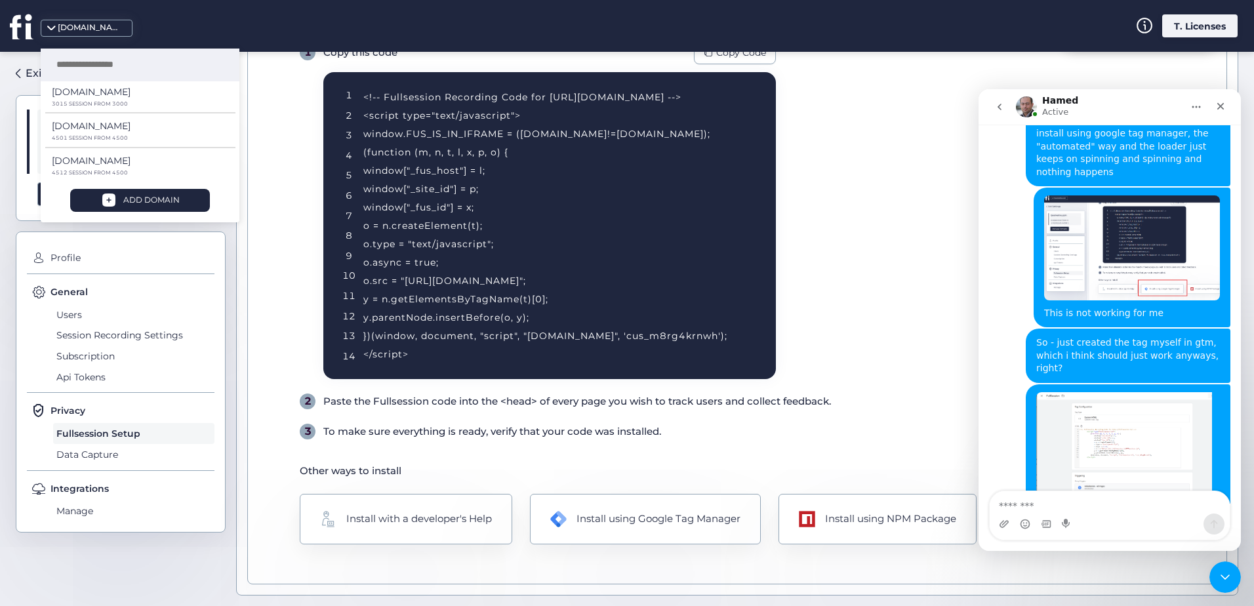
scroll to position [1744, 0]
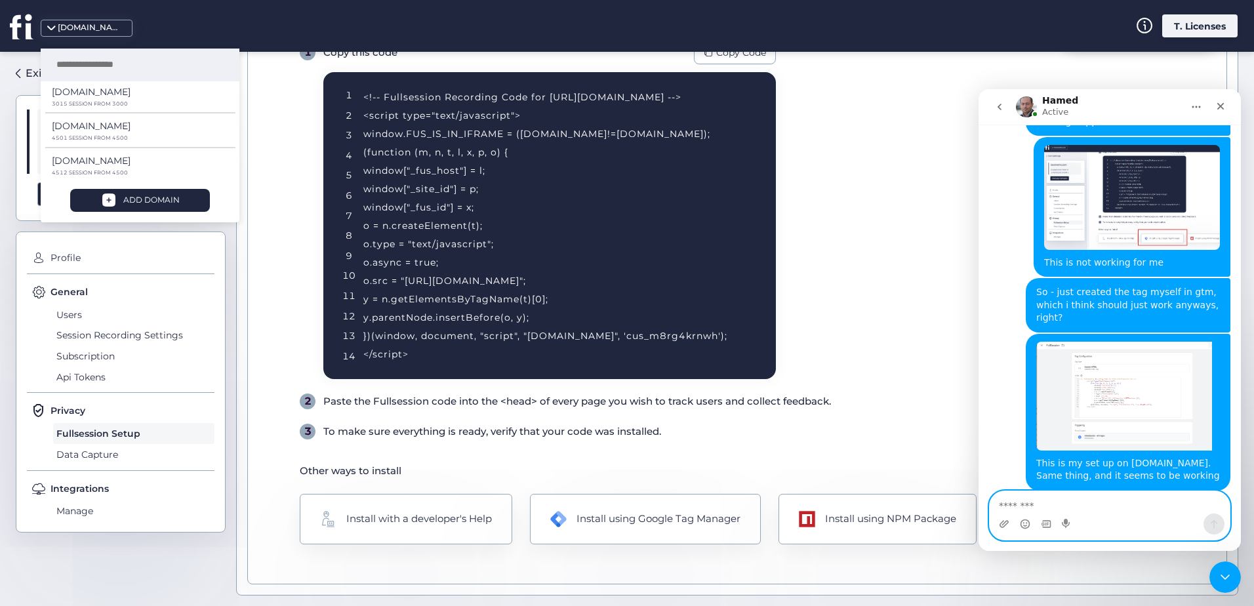
click at [1081, 502] on textarea "Message…" at bounding box center [1110, 502] width 240 height 22
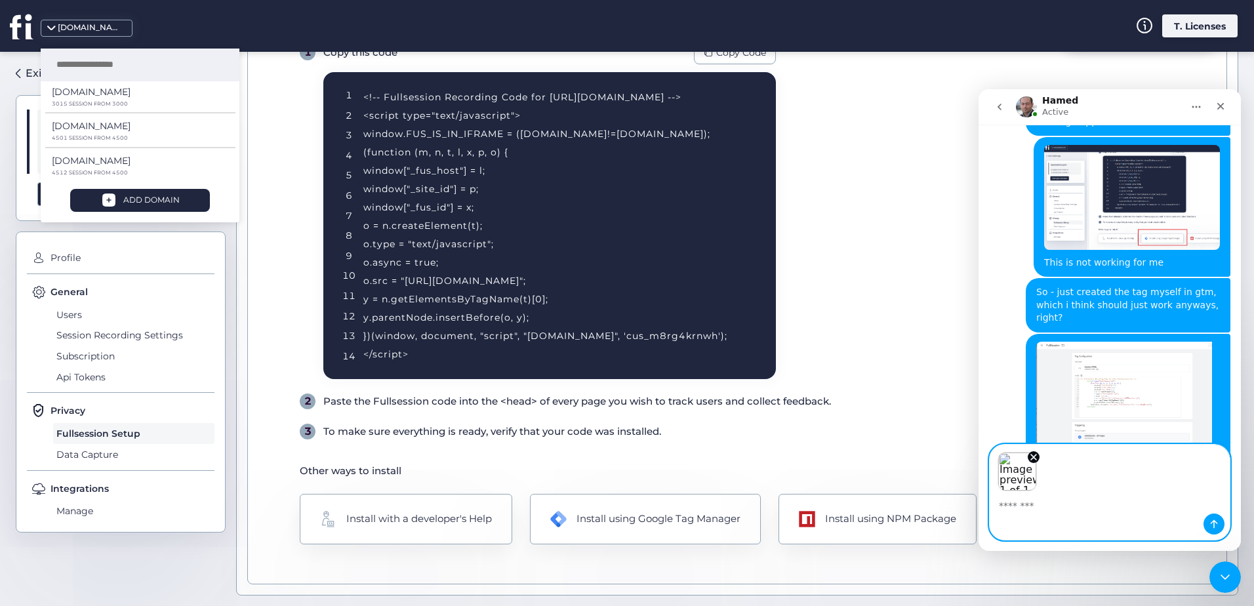
scroll to position [1791, 0]
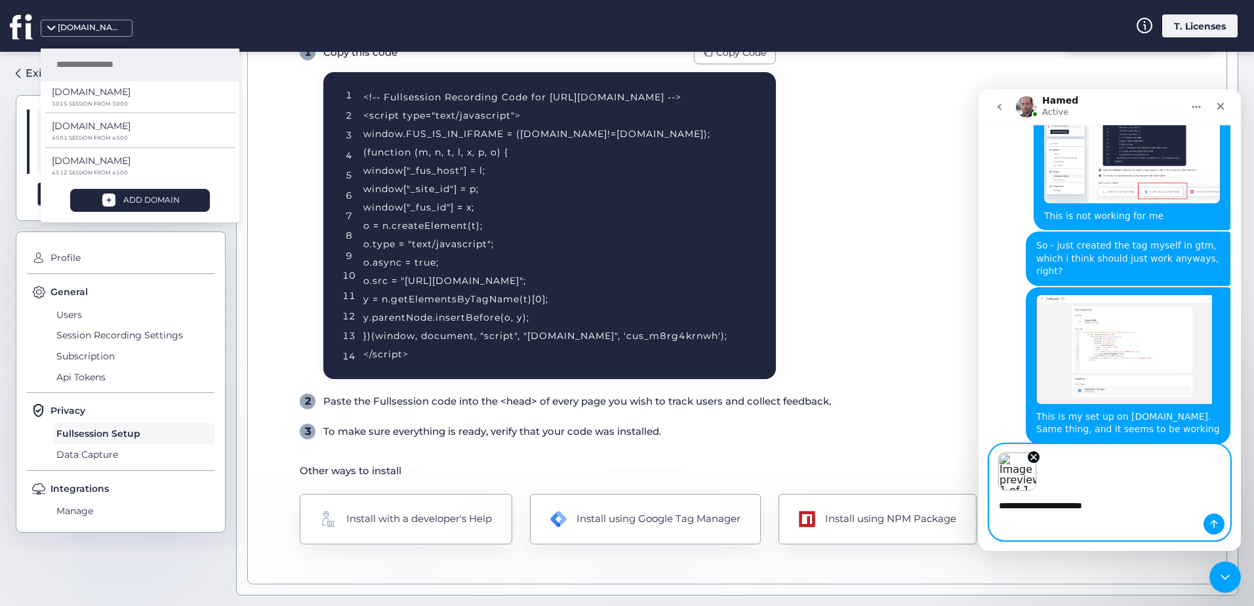
type textarea "**********"
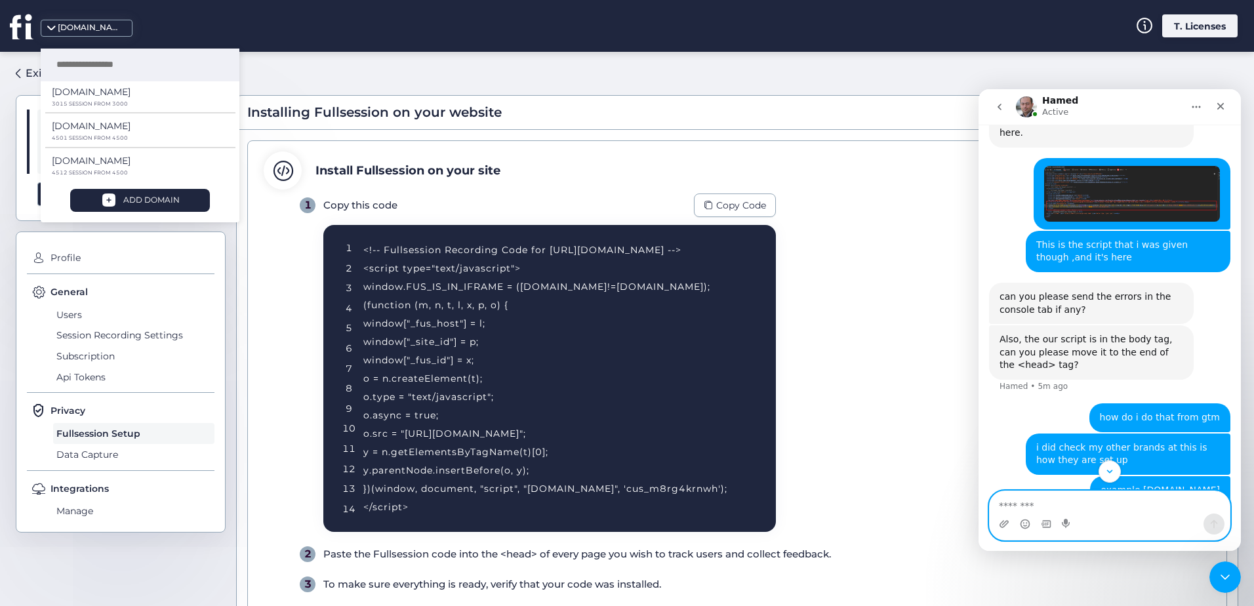
scroll to position [1273, 0]
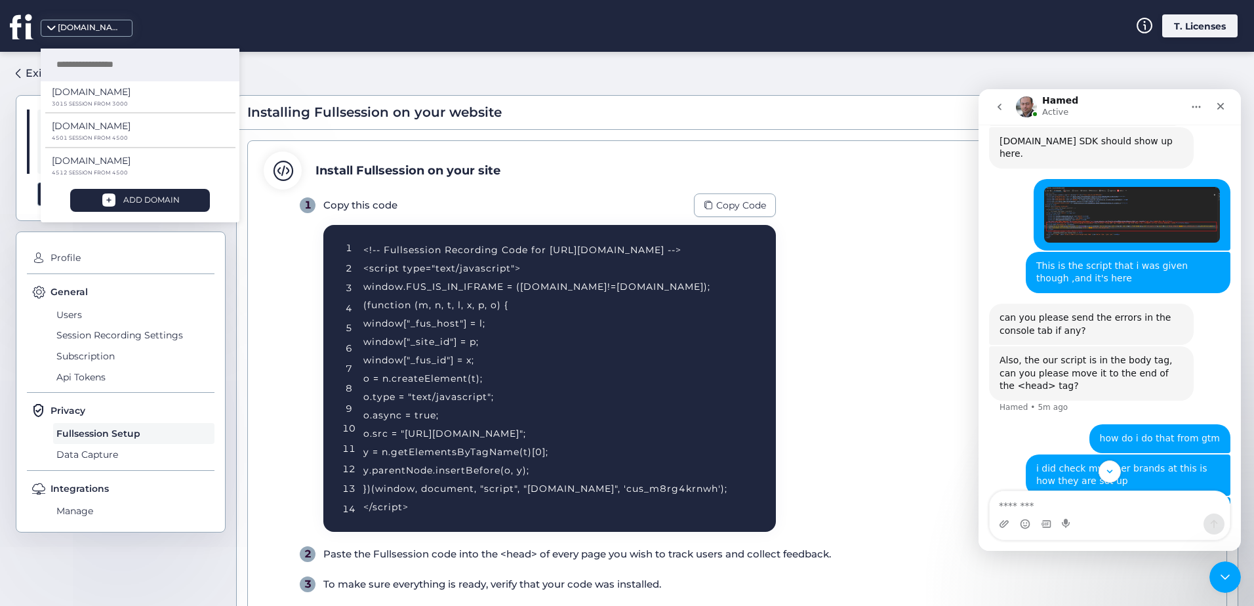
drag, startPoint x: 1106, startPoint y: 273, endPoint x: 1082, endPoint y: 286, distance: 27.6
click at [1066, 311] on div "can you please send the errors in the console tab if any?" at bounding box center [1091, 324] width 184 height 26
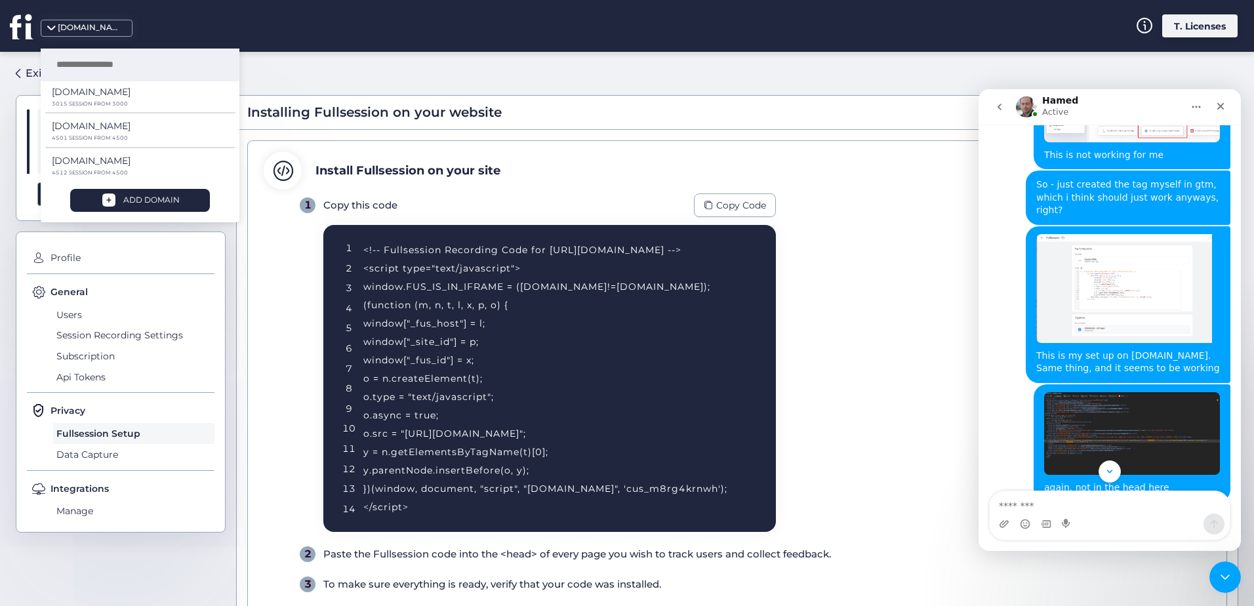
scroll to position [1877, 0]
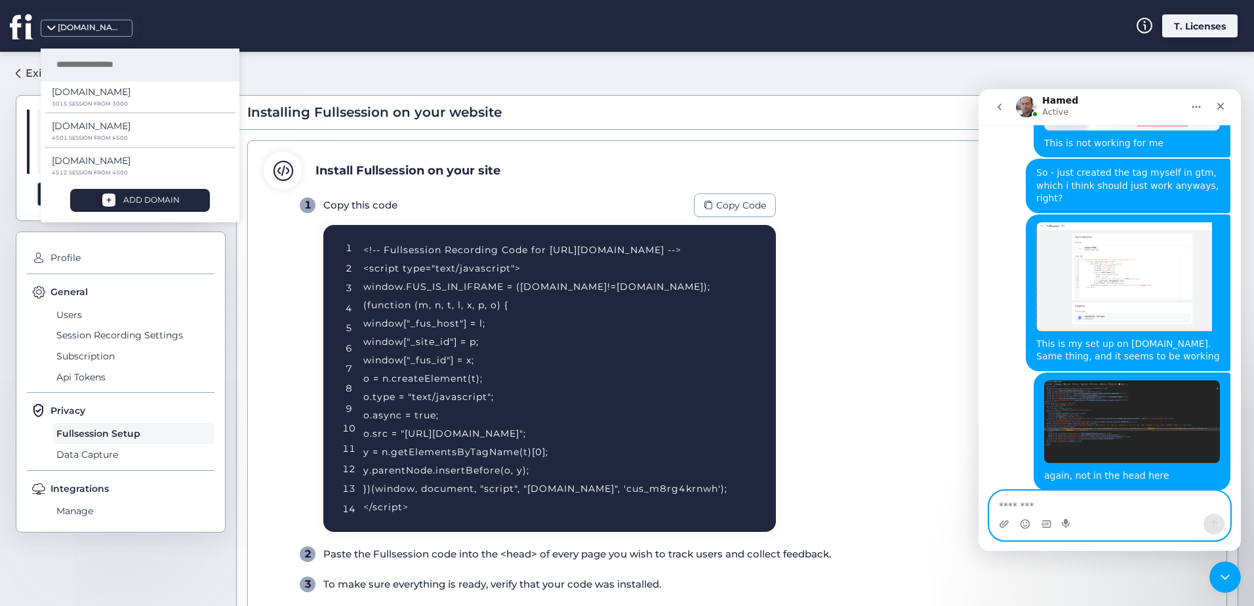
click at [1077, 502] on textarea "Message…" at bounding box center [1110, 502] width 240 height 22
type textarea "**********"
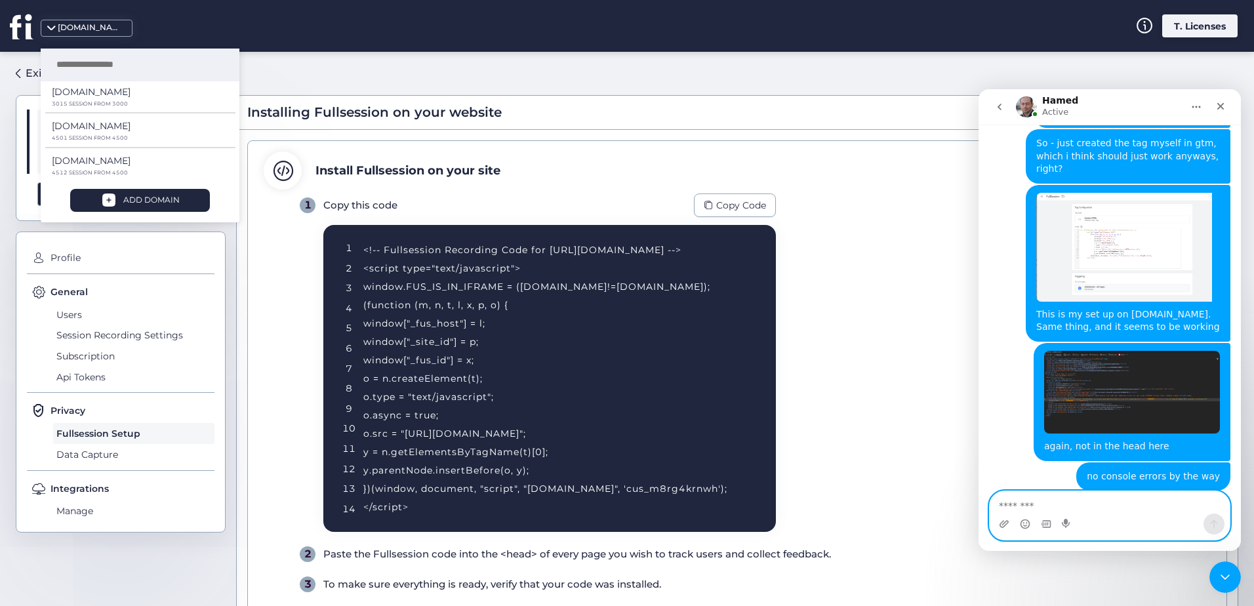
scroll to position [1856, 0]
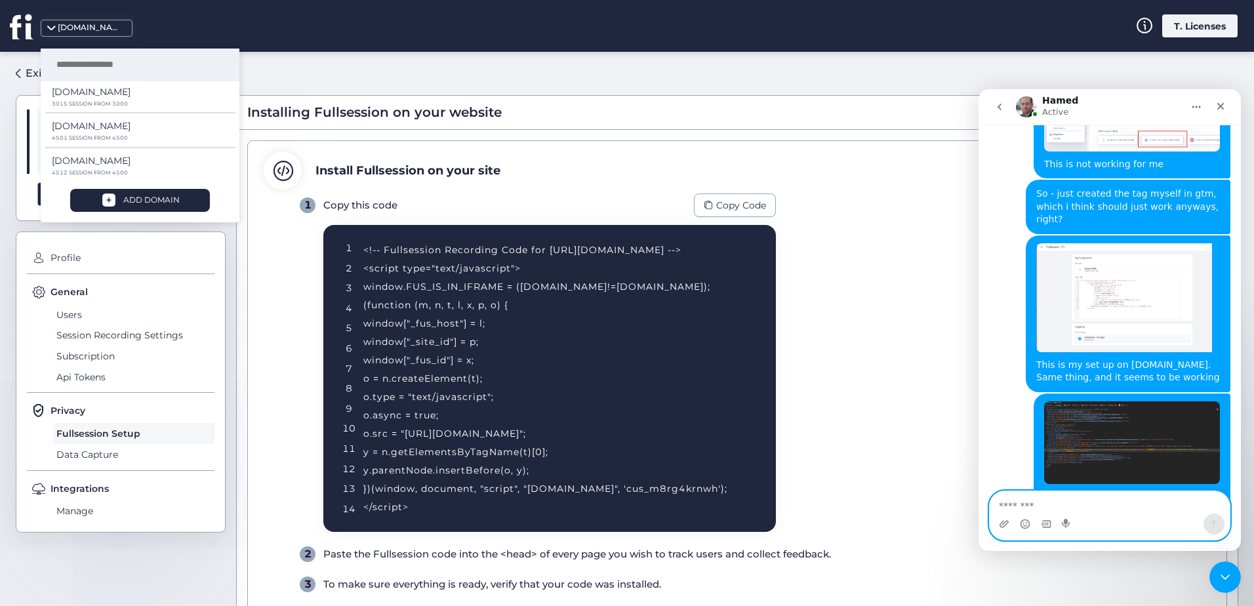
click at [1073, 503] on textarea "Message…" at bounding box center [1110, 502] width 240 height 22
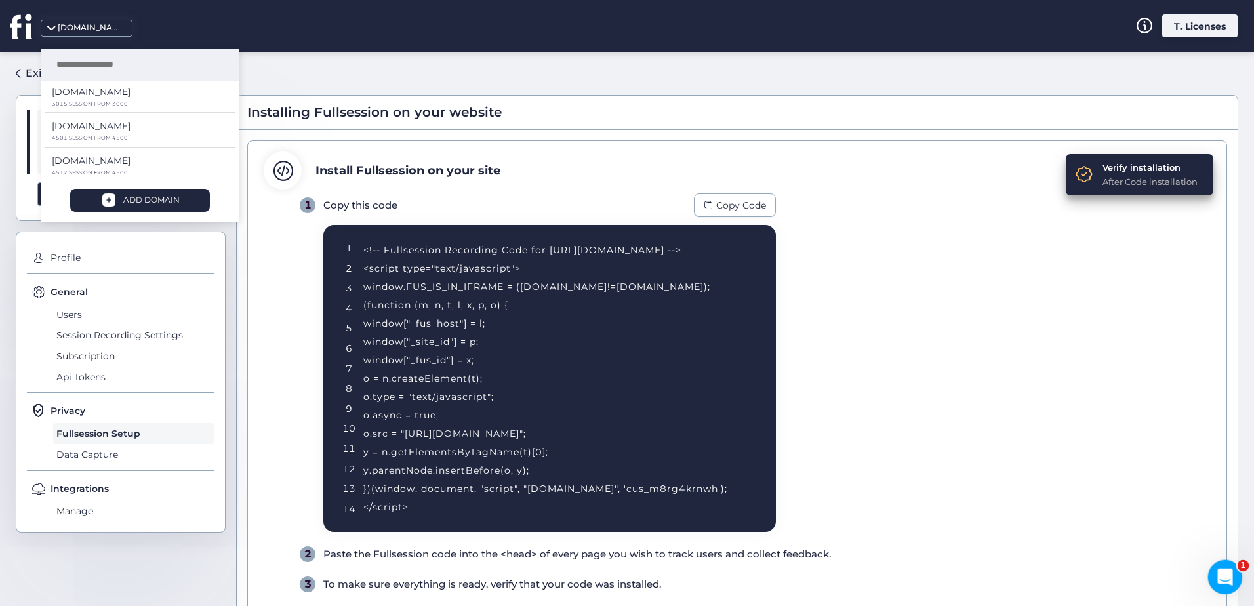
scroll to position [1494, 0]
click at [1220, 580] on icon "Open Intercom Messenger" at bounding box center [1223, 576] width 22 height 22
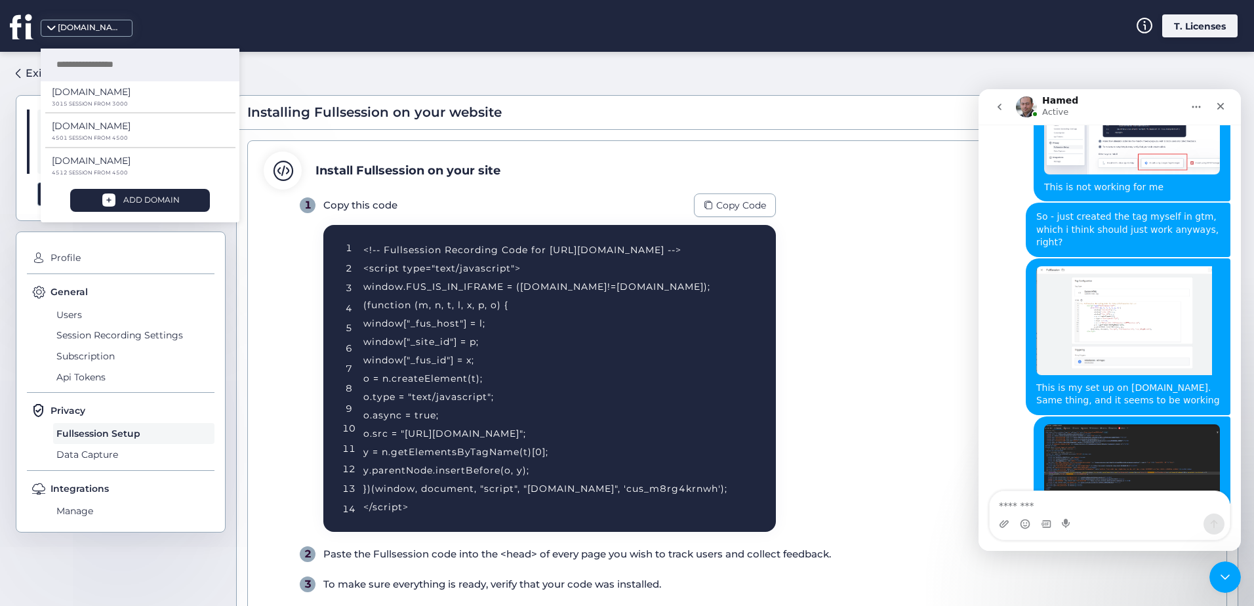
scroll to position [1908, 0]
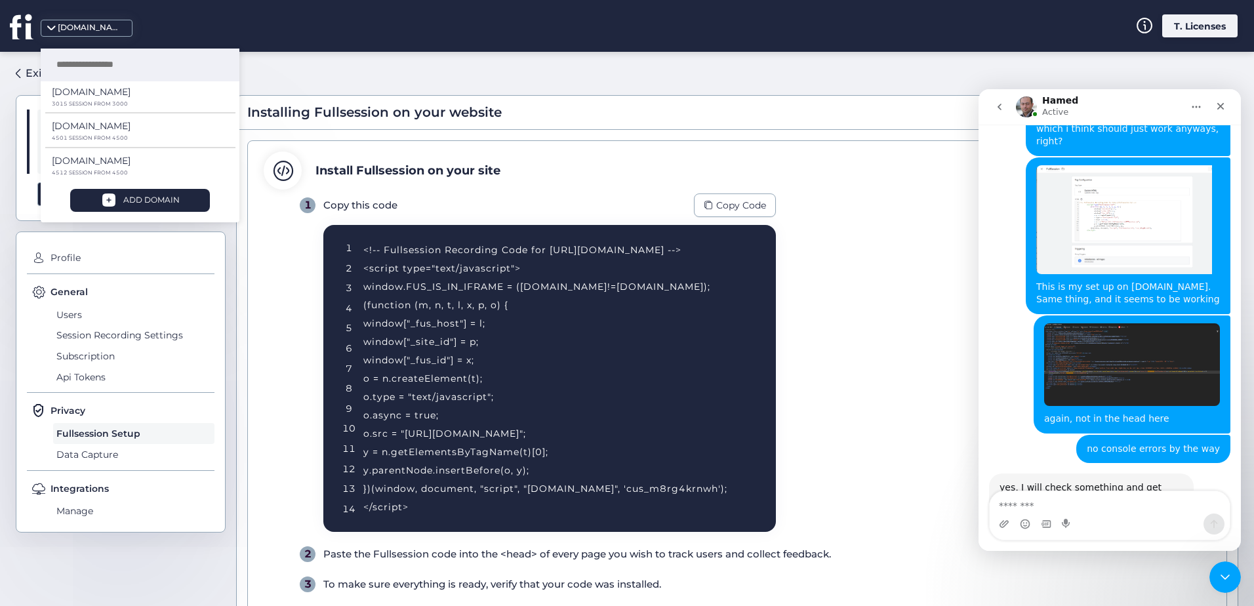
click at [1086, 506] on textarea "Message…" at bounding box center [1110, 502] width 240 height 22
type textarea "**********"
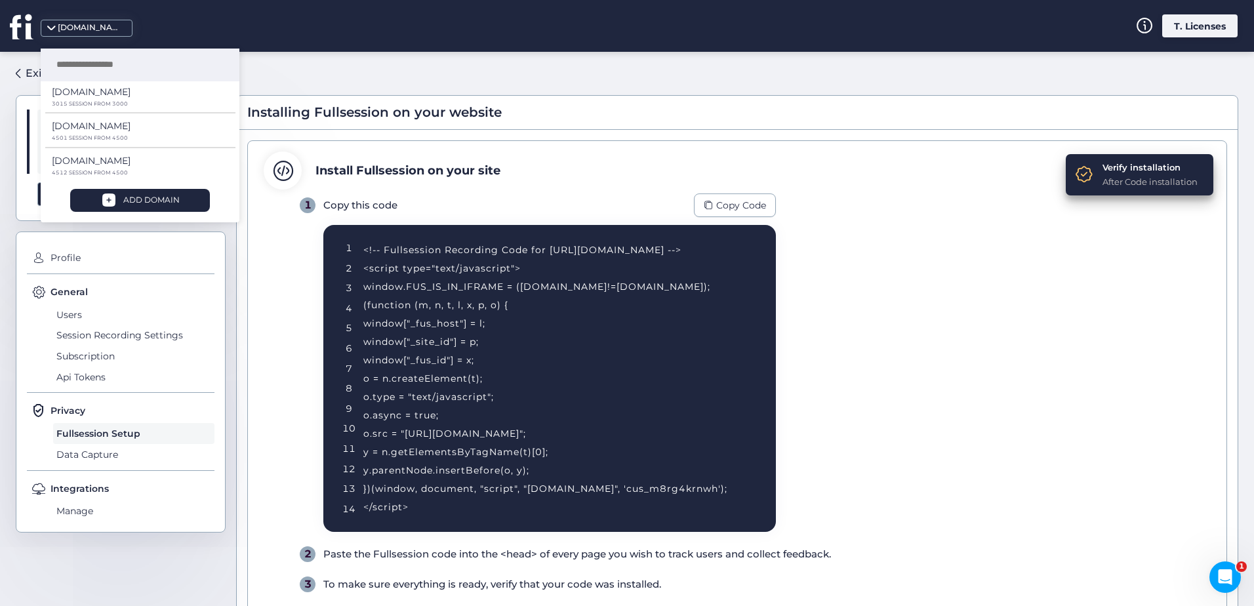
scroll to position [2163, 0]
drag, startPoint x: 258, startPoint y: 245, endPoint x: 1098, endPoint y: 546, distance: 892.5
click at [1073, 477] on div "1 Copy this code Copy Code 1 2 3 4 5 6 7 8 9 10 11 12 13 14 <!-- Fullsession Re…" at bounding box center [755, 392] width 911 height 399
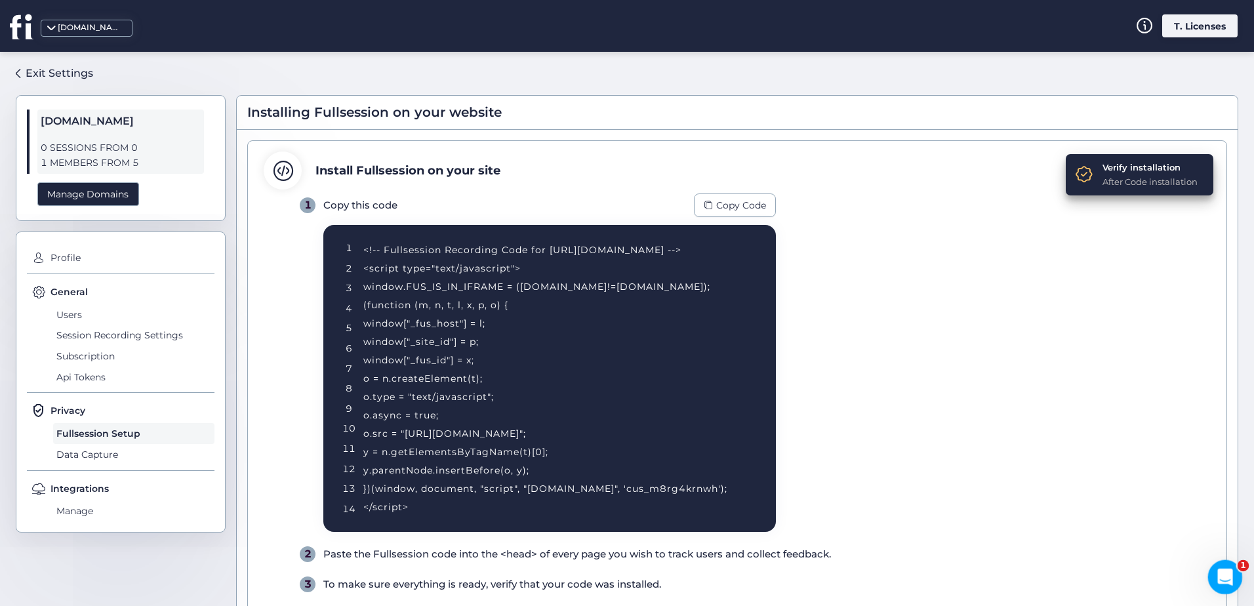
click at [1225, 568] on icon "Open Intercom Messenger" at bounding box center [1223, 576] width 22 height 22
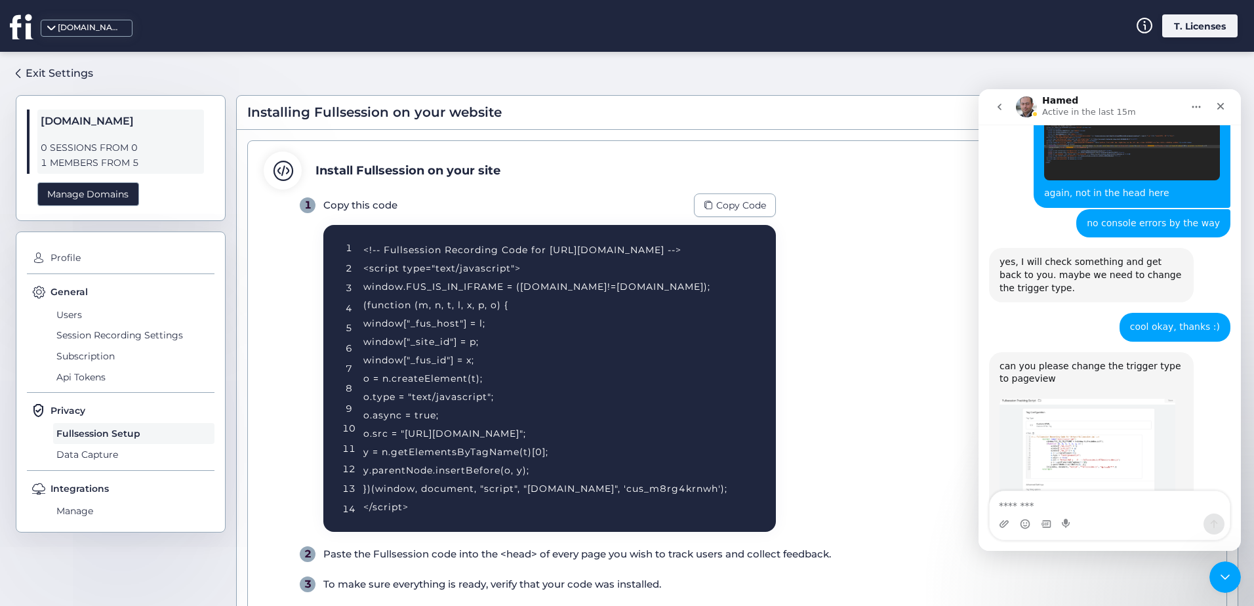
scroll to position [2141, 0]
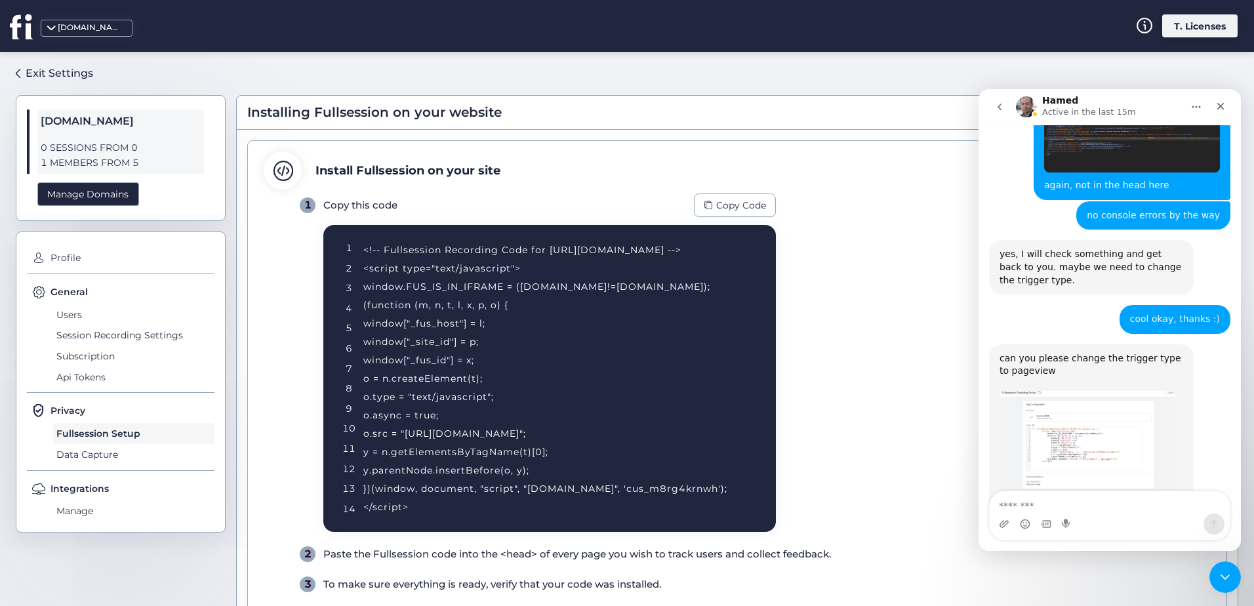
click at [1101, 499] on textarea "Message…" at bounding box center [1110, 502] width 240 height 22
click at [1089, 391] on img "Hamed says…" at bounding box center [1087, 456] width 176 height 130
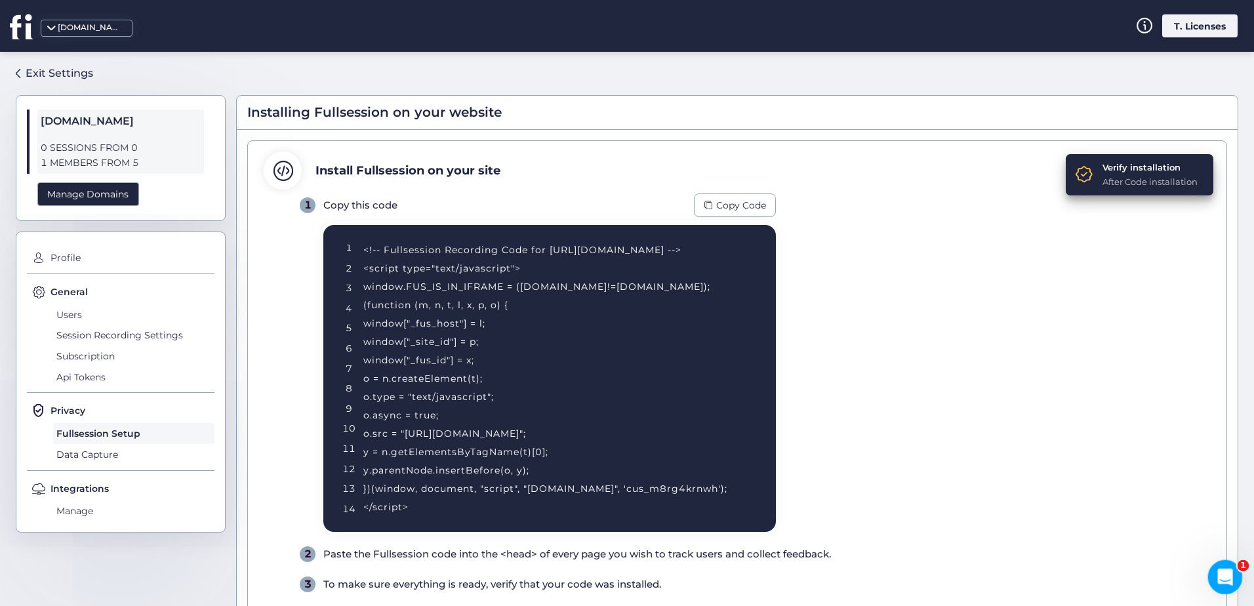
click at [1230, 570] on icon "Open Intercom Messenger" at bounding box center [1223, 576] width 22 height 22
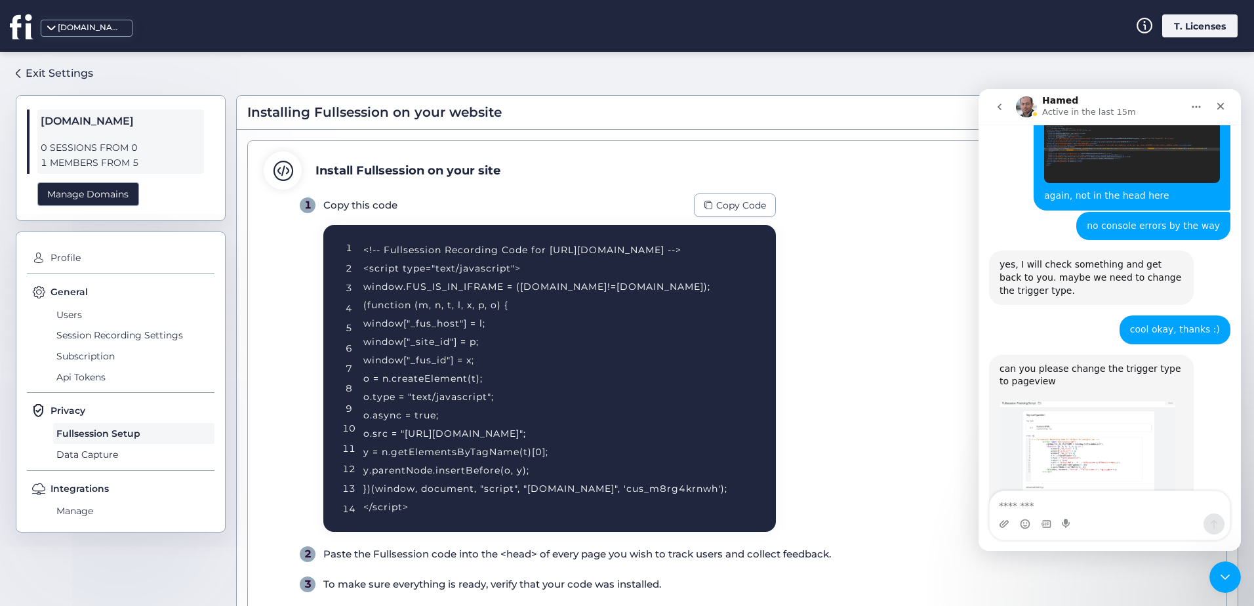
scroll to position [2141, 0]
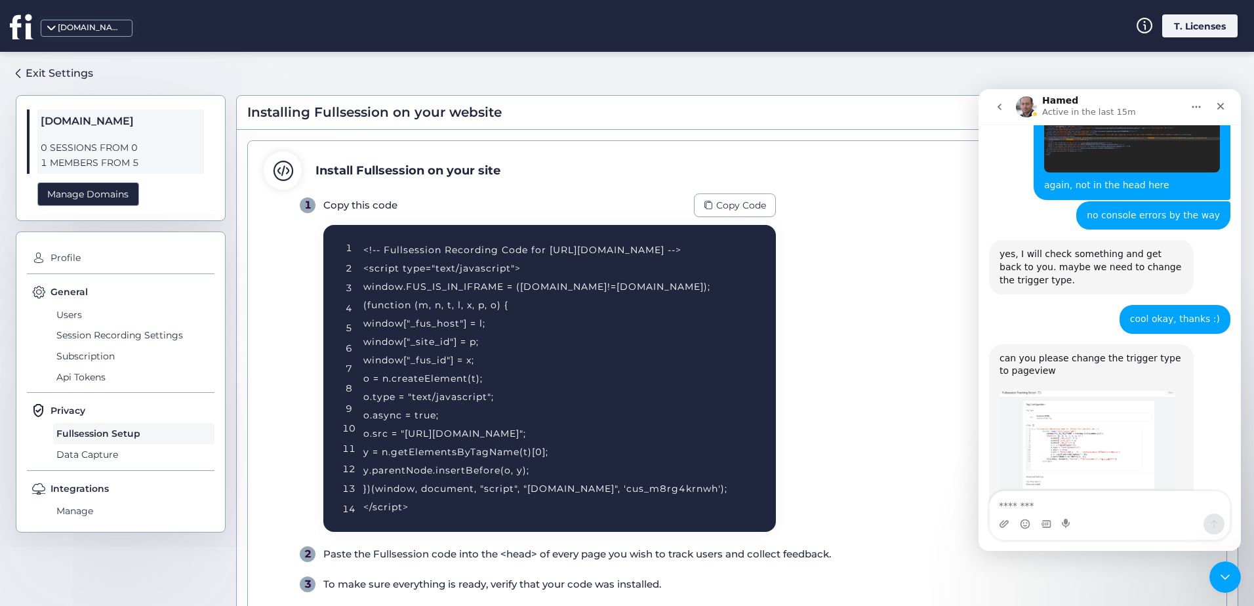
click at [1077, 504] on textarea "Message…" at bounding box center [1110, 502] width 240 height 22
type textarea "****"
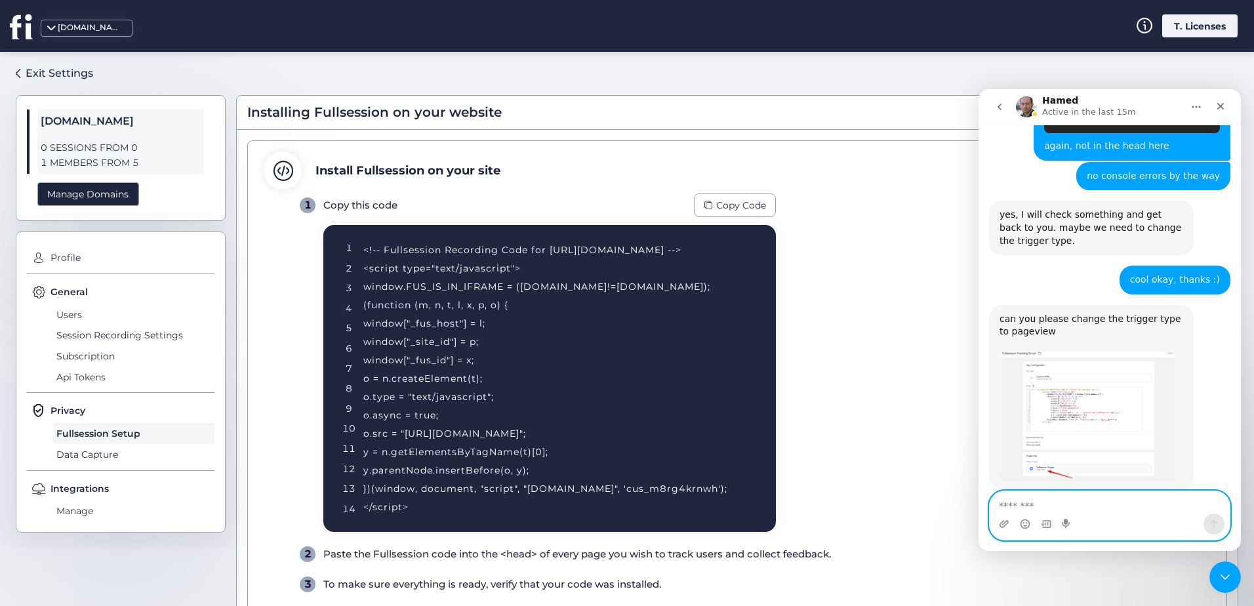
click at [1120, 499] on textarea "Message…" at bounding box center [1110, 502] width 240 height 22
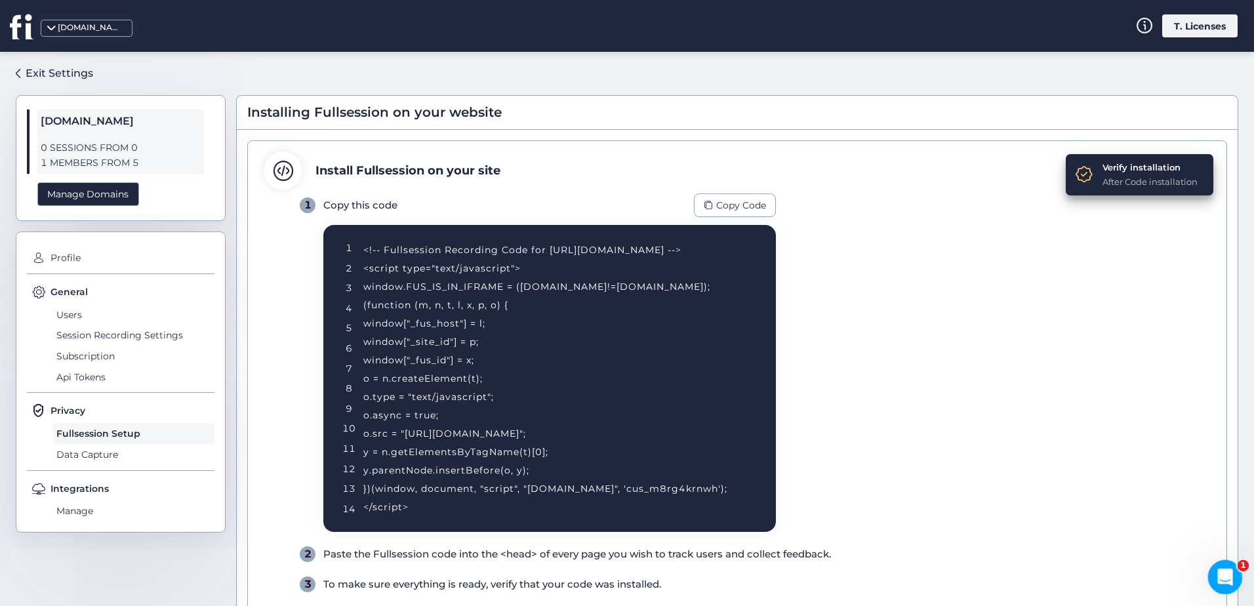
click at [1216, 567] on div "Open Intercom Messenger" at bounding box center [1222, 574] width 43 height 43
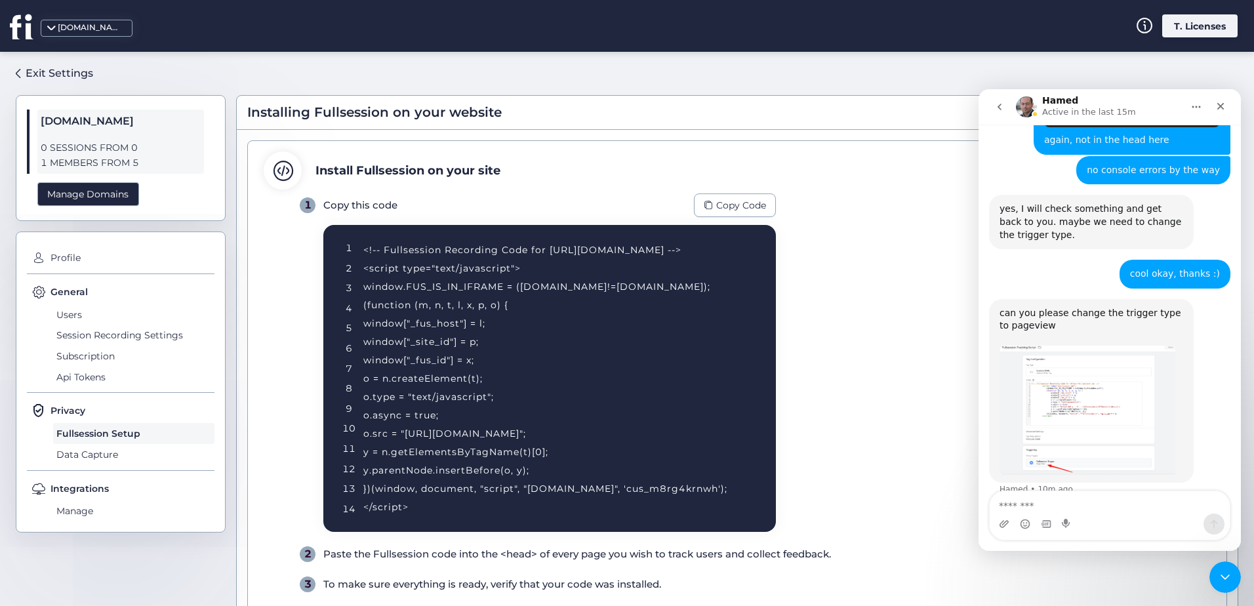
scroll to position [2224, 0]
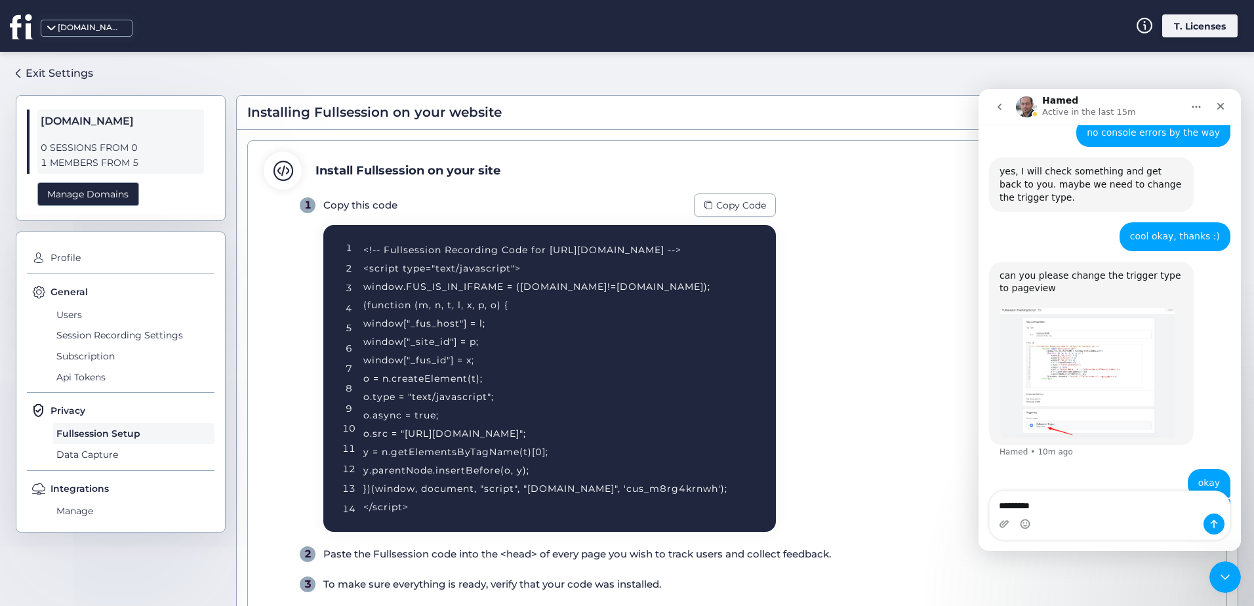
type textarea "*********"
click at [1004, 499] on div "Tech • Just now" at bounding box center [1109, 528] width 241 height 58
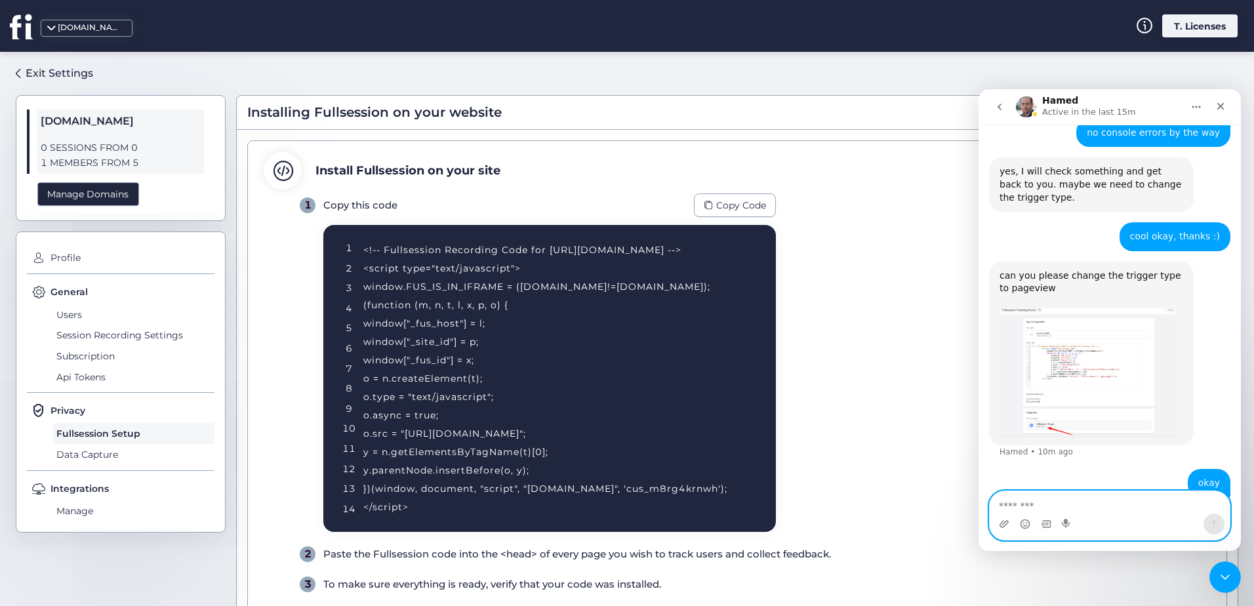
click at [1047, 507] on textarea "Message…" at bounding box center [1110, 502] width 240 height 22
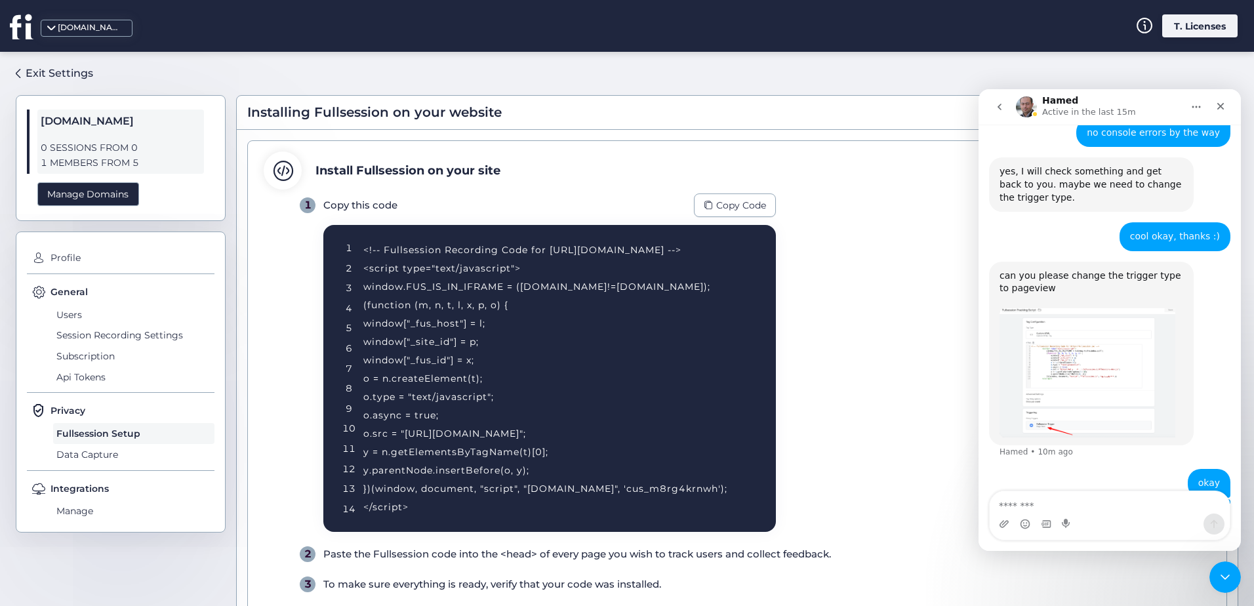
click at [1199, 109] on icon "Home" at bounding box center [1196, 107] width 10 height 10
drag, startPoint x: 887, startPoint y: 190, endPoint x: 134, endPoint y: 62, distance: 762.9
click at [887, 190] on div "Verify installation After Code installation Install Fullsession on your site 1 …" at bounding box center [737, 438] width 980 height 597
click at [1219, 114] on div "Close" at bounding box center [1221, 106] width 24 height 24
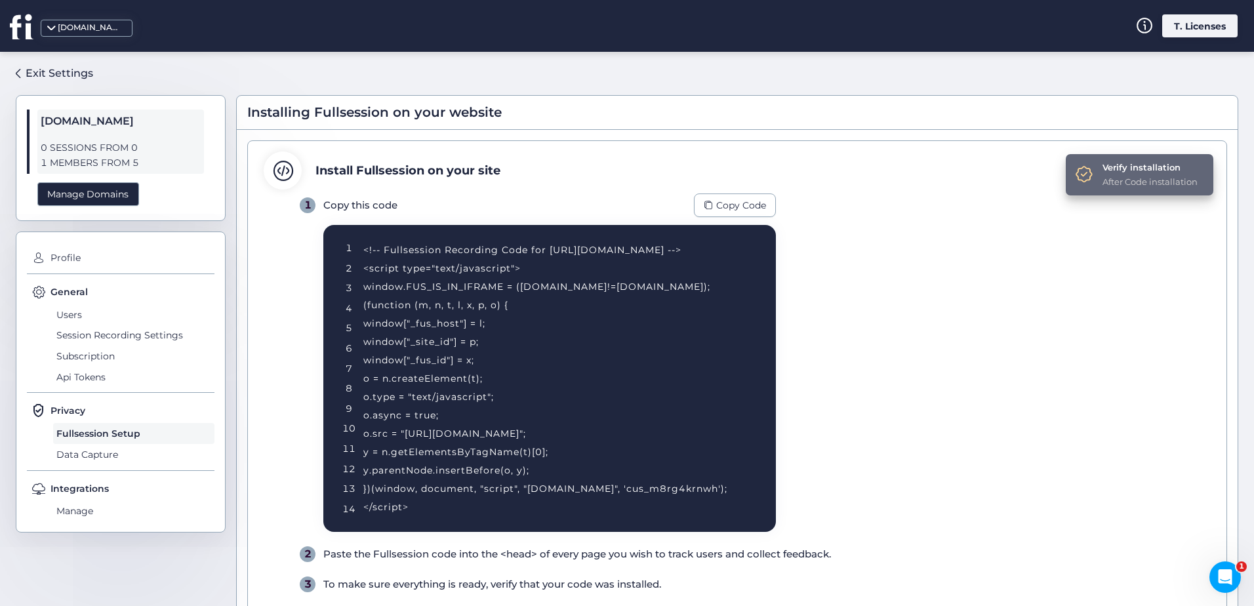
click at [1090, 171] on div "Verify installation After Code installation" at bounding box center [1140, 174] width 148 height 41
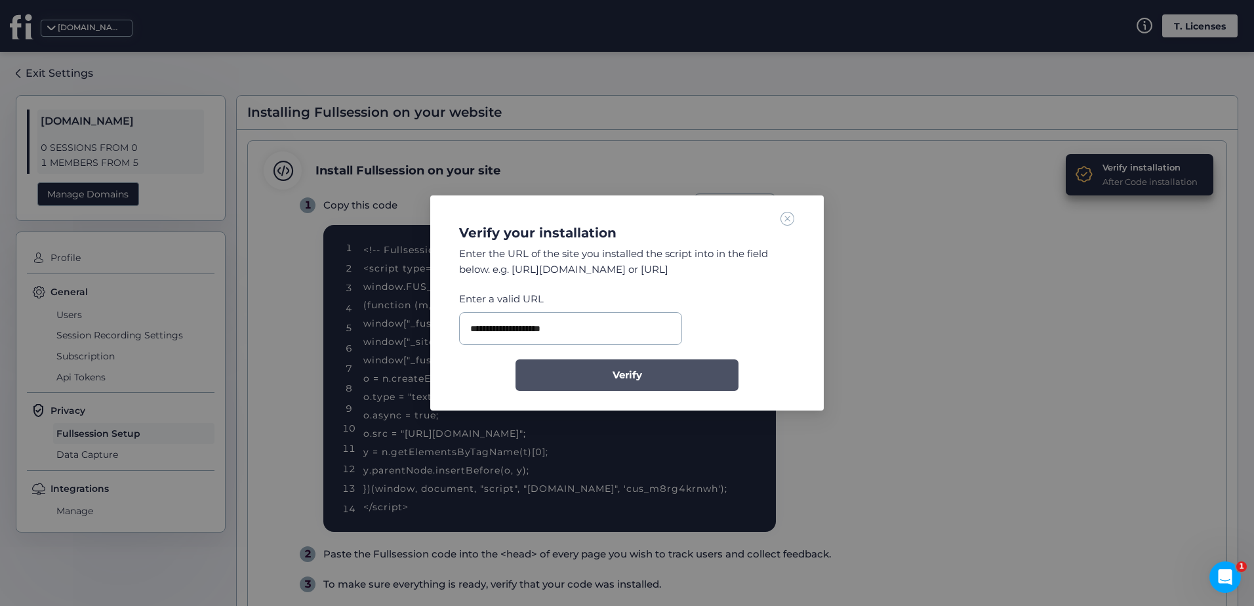
click at [615, 374] on span "Verify" at bounding box center [627, 375] width 30 height 16
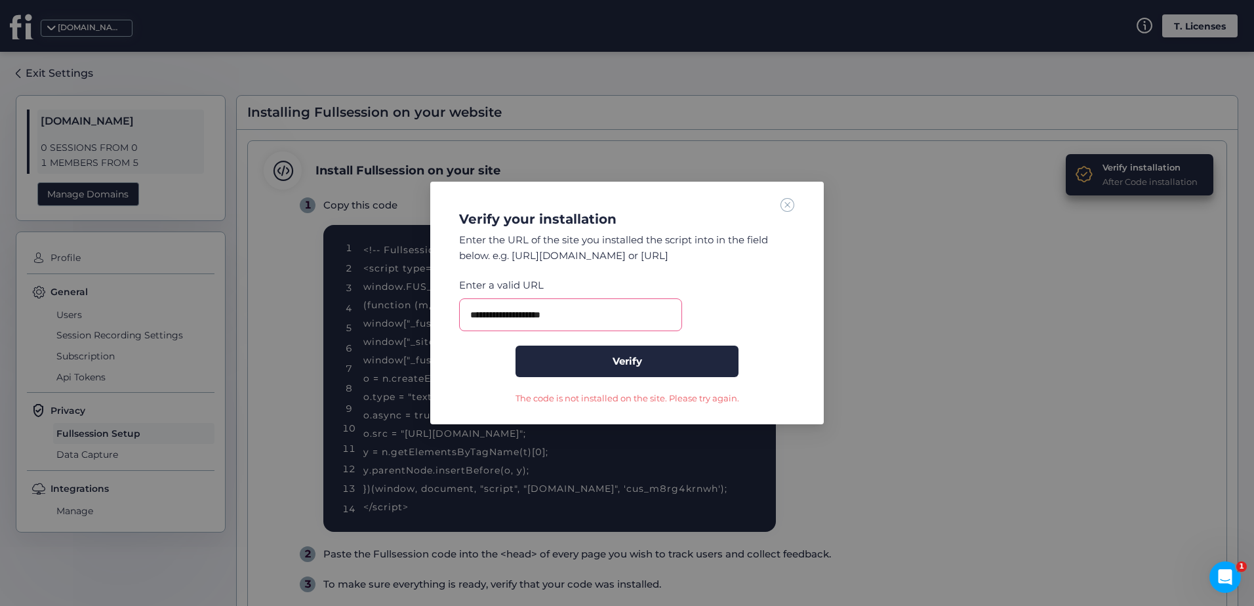
click at [1152, 463] on nz-modal-container "**********" at bounding box center [627, 303] width 1254 height 606
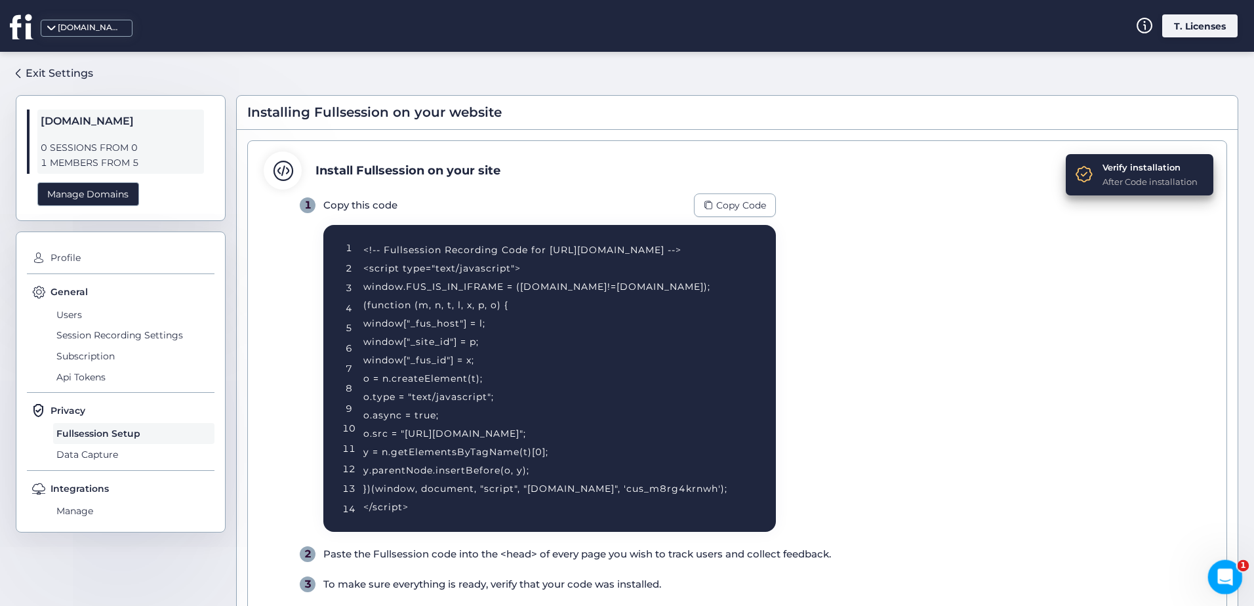
click at [1233, 578] on div "Open Intercom Messenger" at bounding box center [1222, 574] width 43 height 43
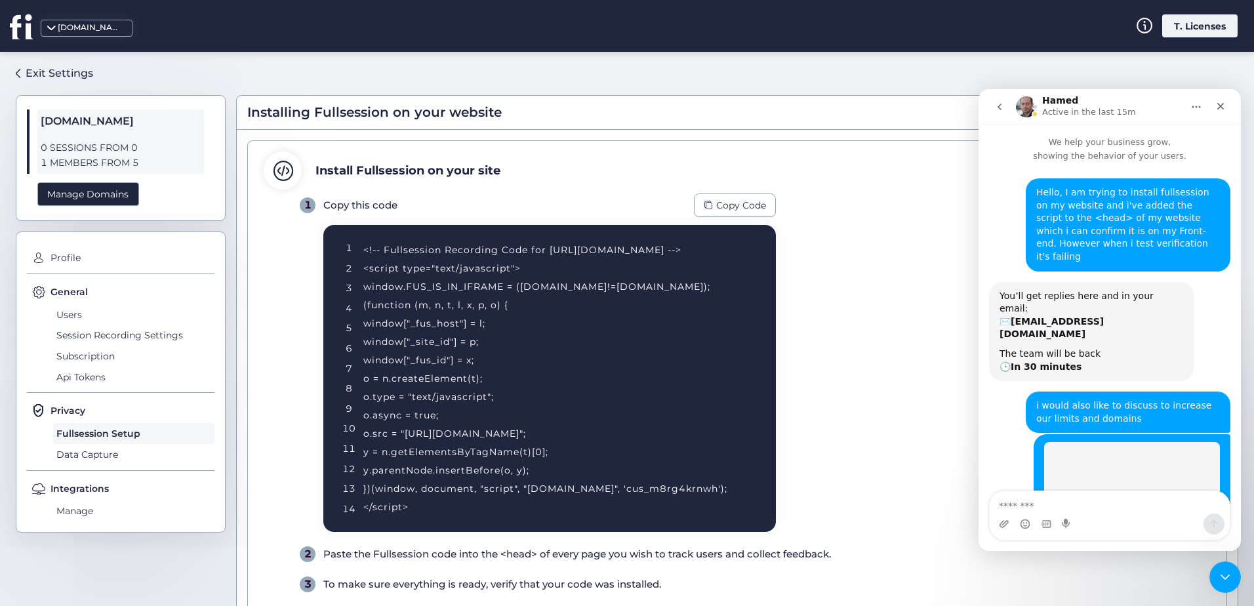
click at [1117, 524] on div "Intercom messenger" at bounding box center [1110, 523] width 240 height 21
click at [1117, 523] on div "Intercom messenger" at bounding box center [1110, 523] width 240 height 21
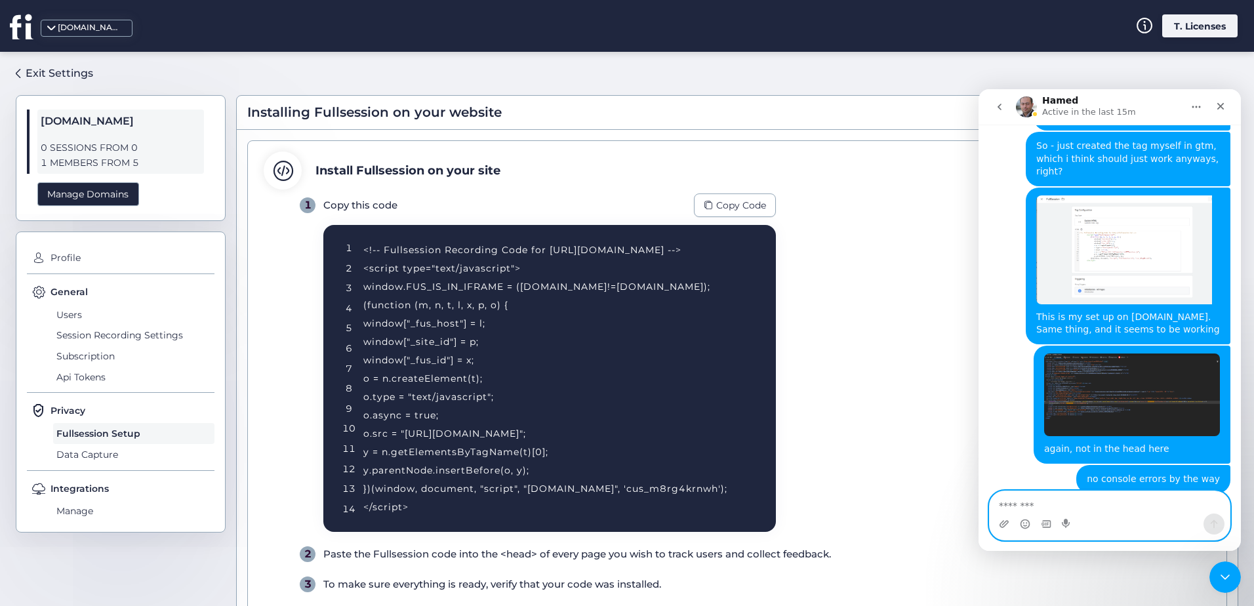
drag, startPoint x: 1117, startPoint y: 523, endPoint x: 1099, endPoint y: 505, distance: 25.5
click at [1099, 506] on textarea "Message…" at bounding box center [1110, 502] width 240 height 22
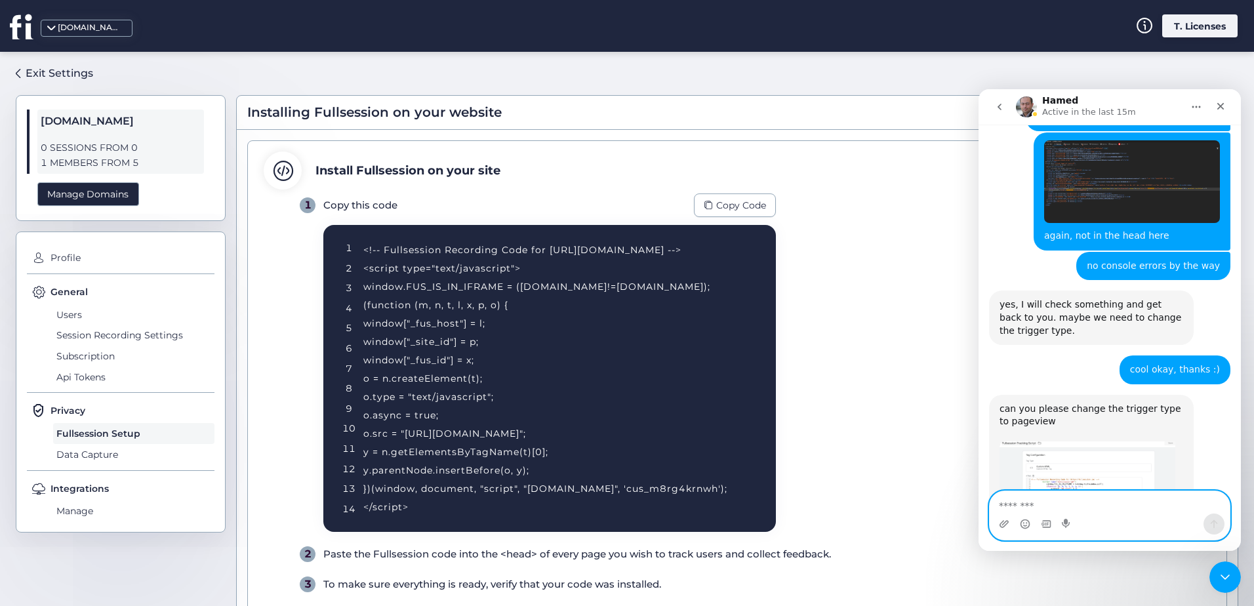
click at [1099, 505] on textarea "Message…" at bounding box center [1110, 502] width 240 height 22
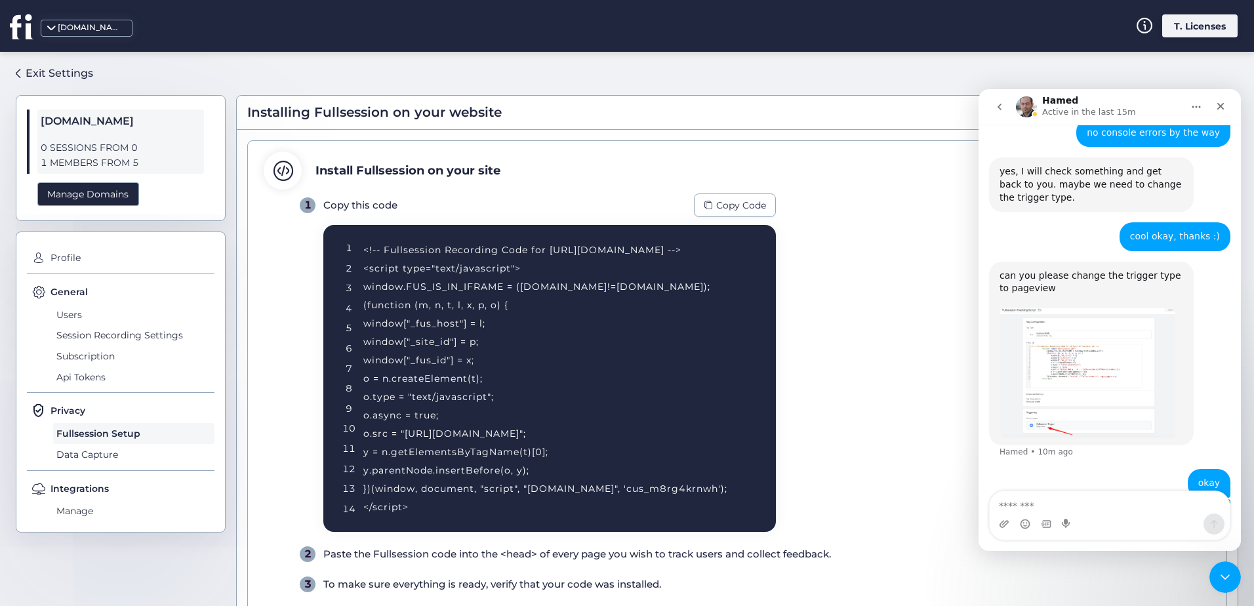
click at [1119, 507] on img "Tech says…" at bounding box center [1132, 520] width 176 height 26
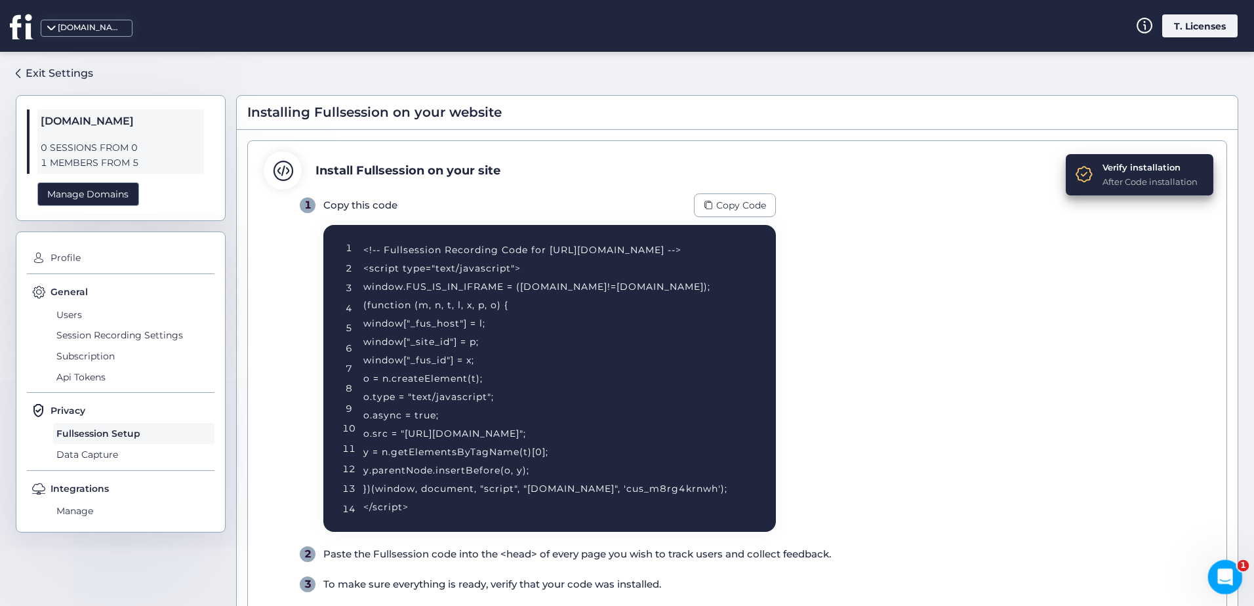
click at [1212, 573] on div "Open Intercom Messenger" at bounding box center [1222, 574] width 43 height 43
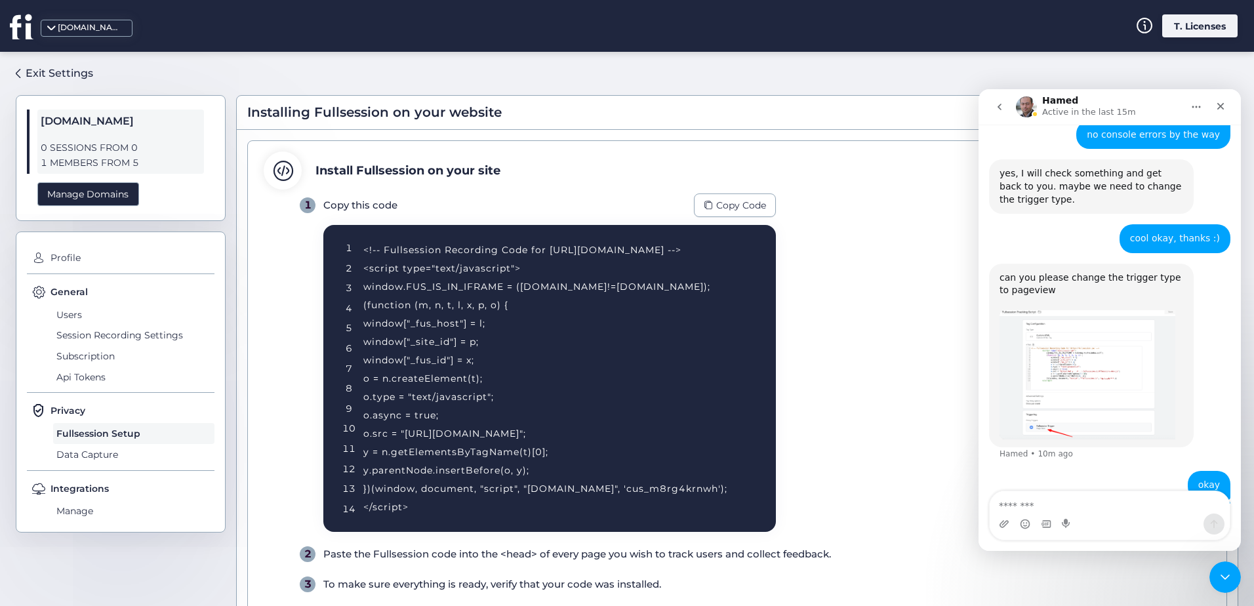
click at [1064, 501] on textarea "Message…" at bounding box center [1110, 502] width 240 height 22
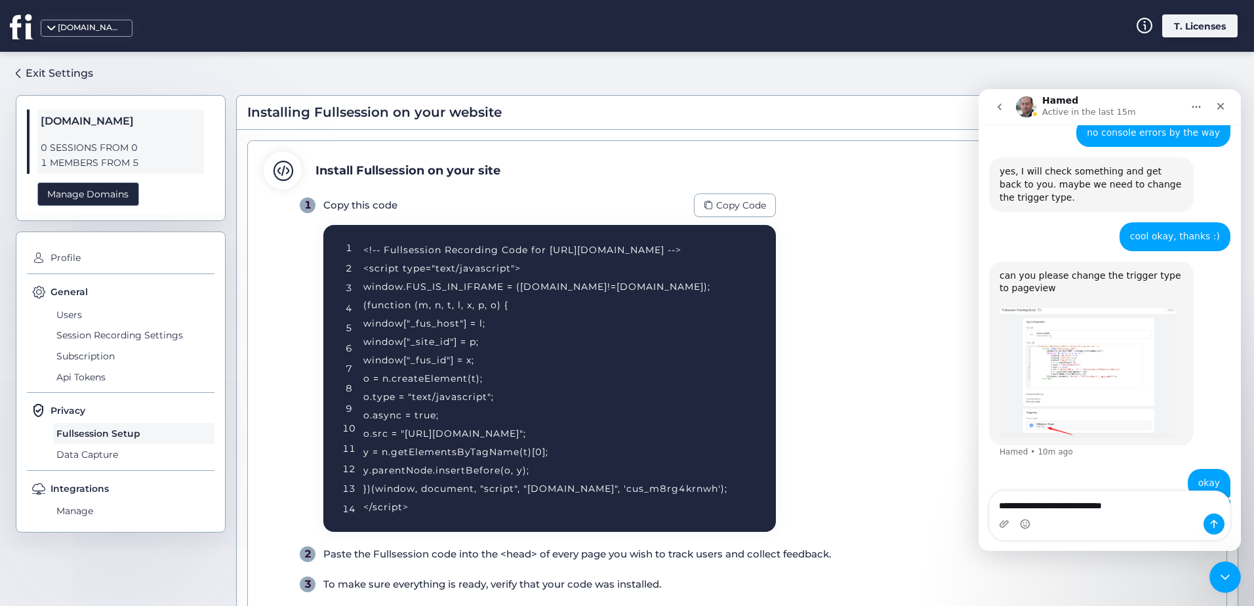
type textarea "**********"
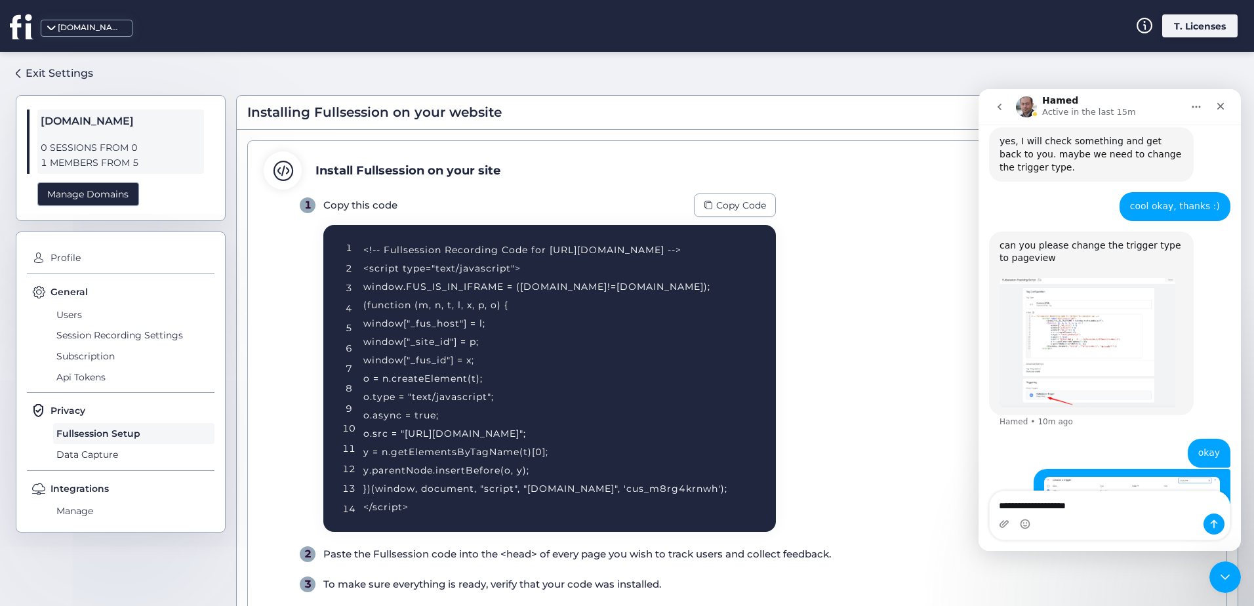
type textarea "**********"
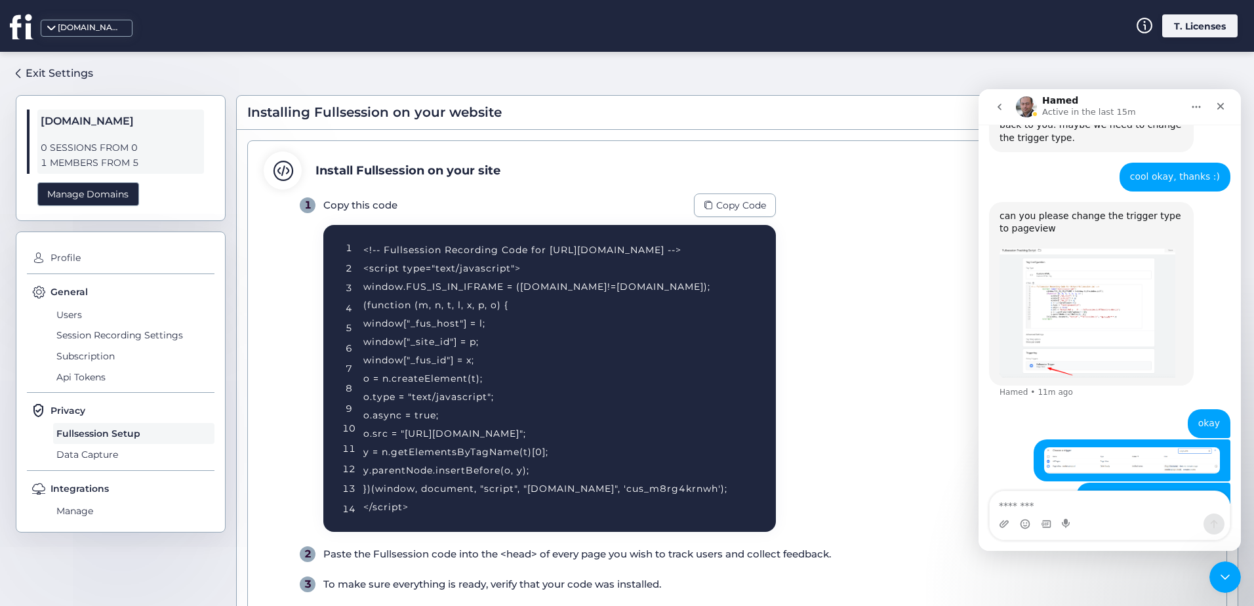
click at [1077, 521] on div "Intercom messenger" at bounding box center [1110, 523] width 240 height 21
click at [1075, 504] on textarea "Message…" at bounding box center [1110, 502] width 240 height 22
click at [838, 184] on div "Install Fullsession on your site" at bounding box center [737, 170] width 947 height 38
click at [1222, 113] on div "Close" at bounding box center [1221, 106] width 24 height 24
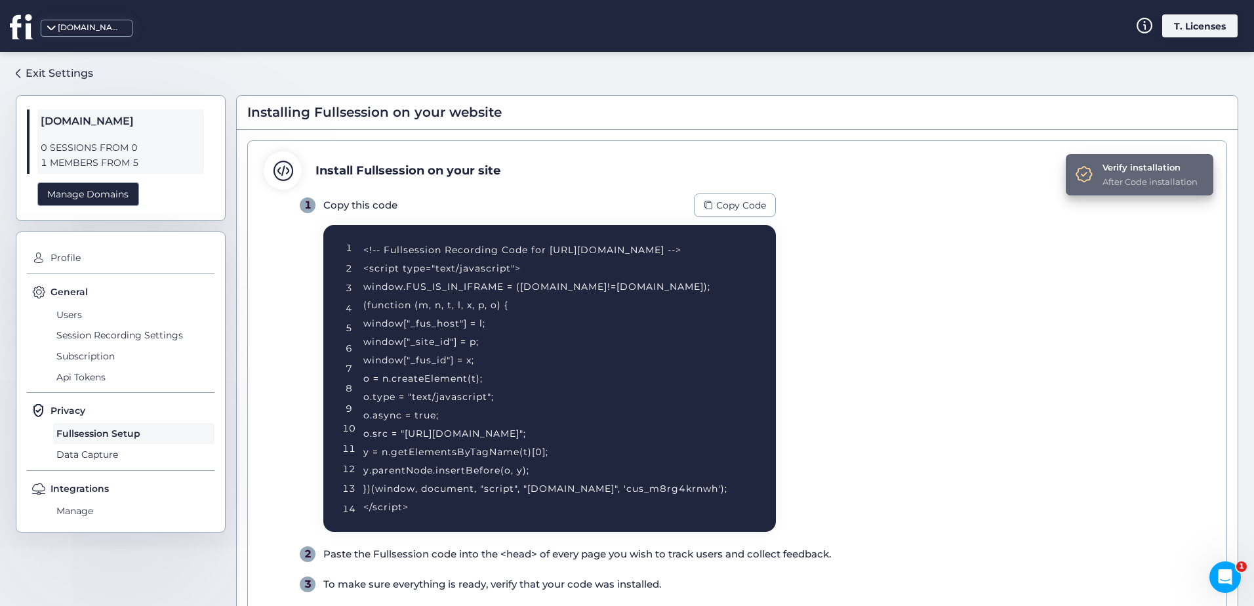
click at [1128, 175] on div "After Code installation" at bounding box center [1149, 181] width 95 height 13
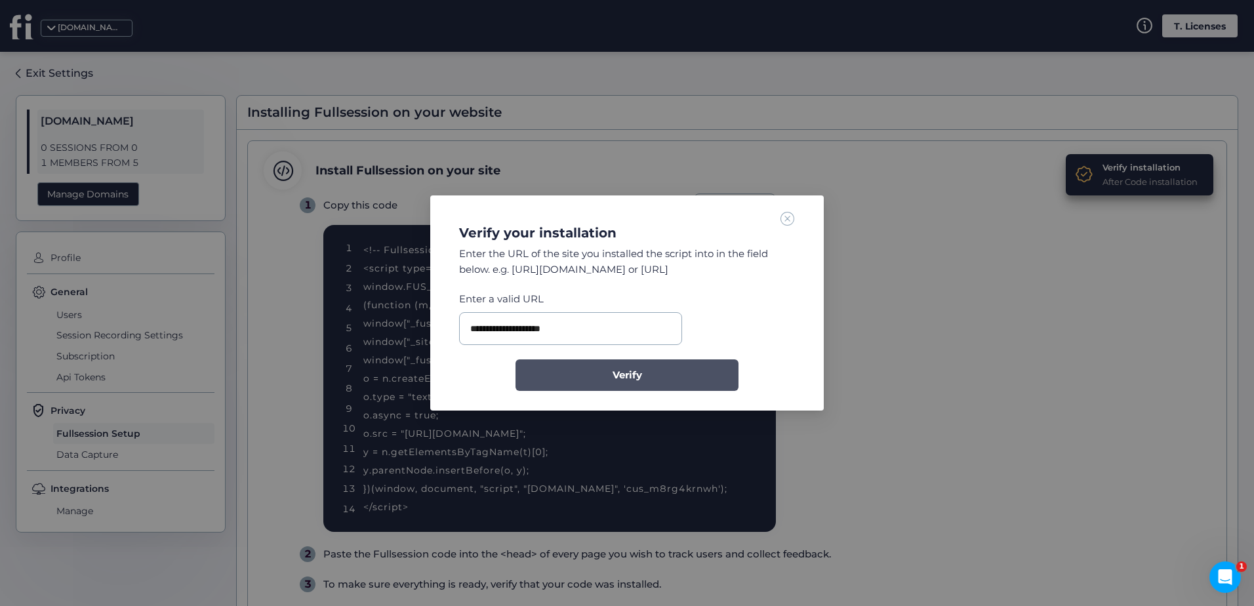
click at [646, 381] on button "Verify" at bounding box center [626, 374] width 223 height 31
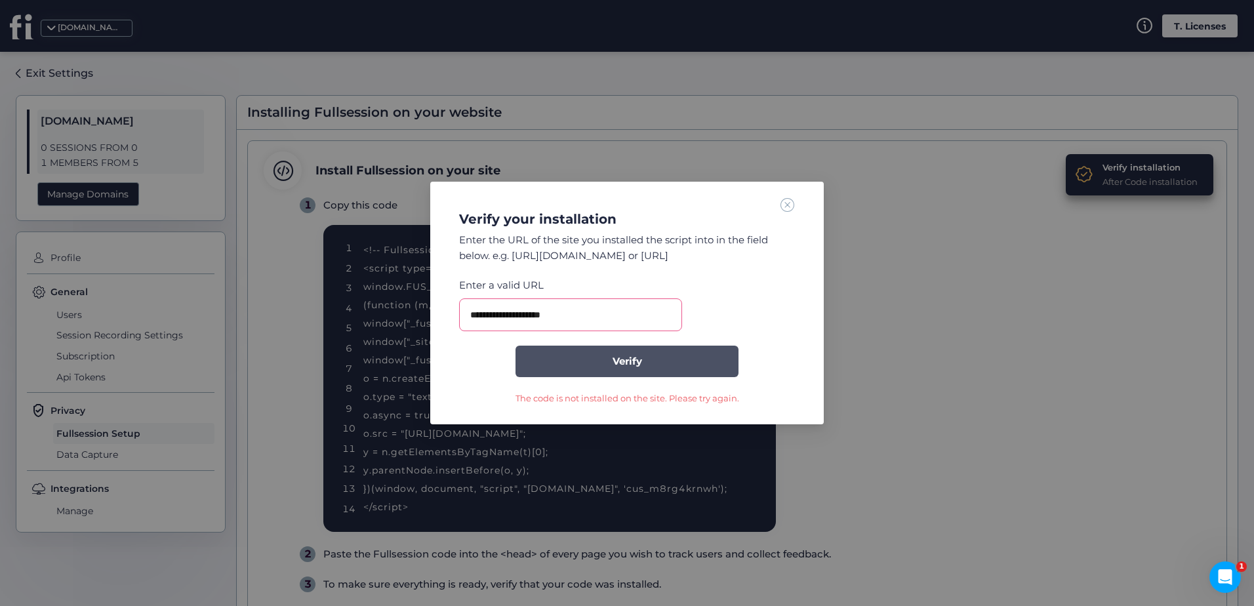
click at [710, 362] on button "Verify" at bounding box center [626, 361] width 223 height 31
click at [604, 394] on div "The code is not installed on the site. Please try again." at bounding box center [627, 397] width 224 height 13
click at [625, 365] on span "Verify" at bounding box center [627, 361] width 30 height 16
click at [848, 334] on nz-modal-container "**********" at bounding box center [627, 303] width 1254 height 606
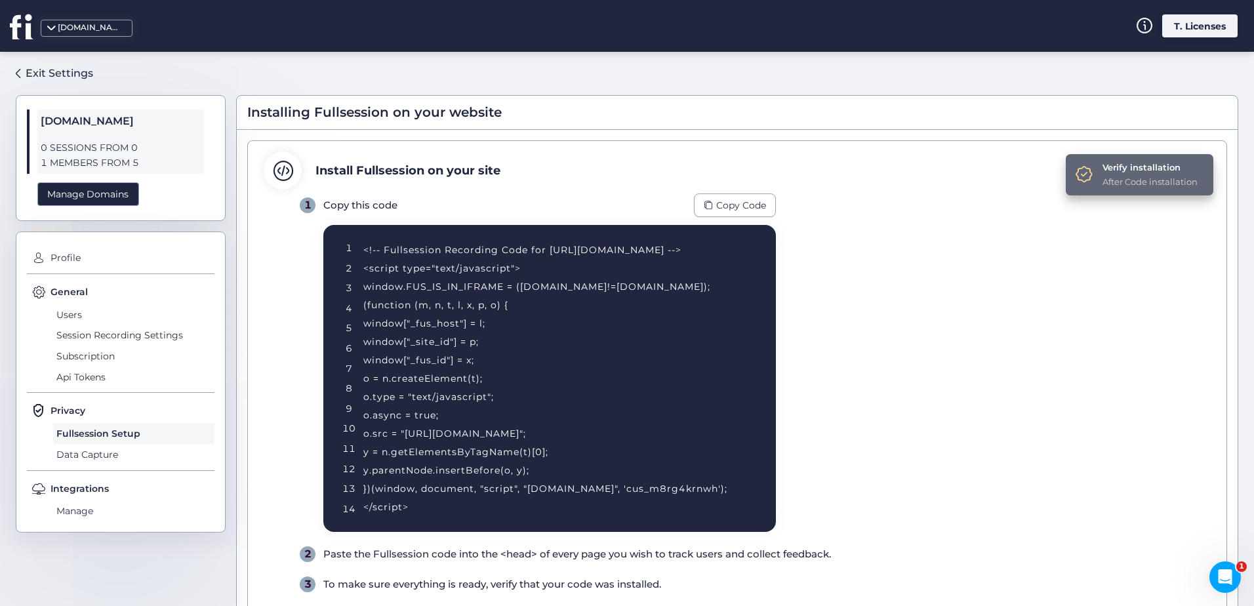
click at [1082, 186] on div "Verify installation After Code installation" at bounding box center [1140, 174] width 148 height 41
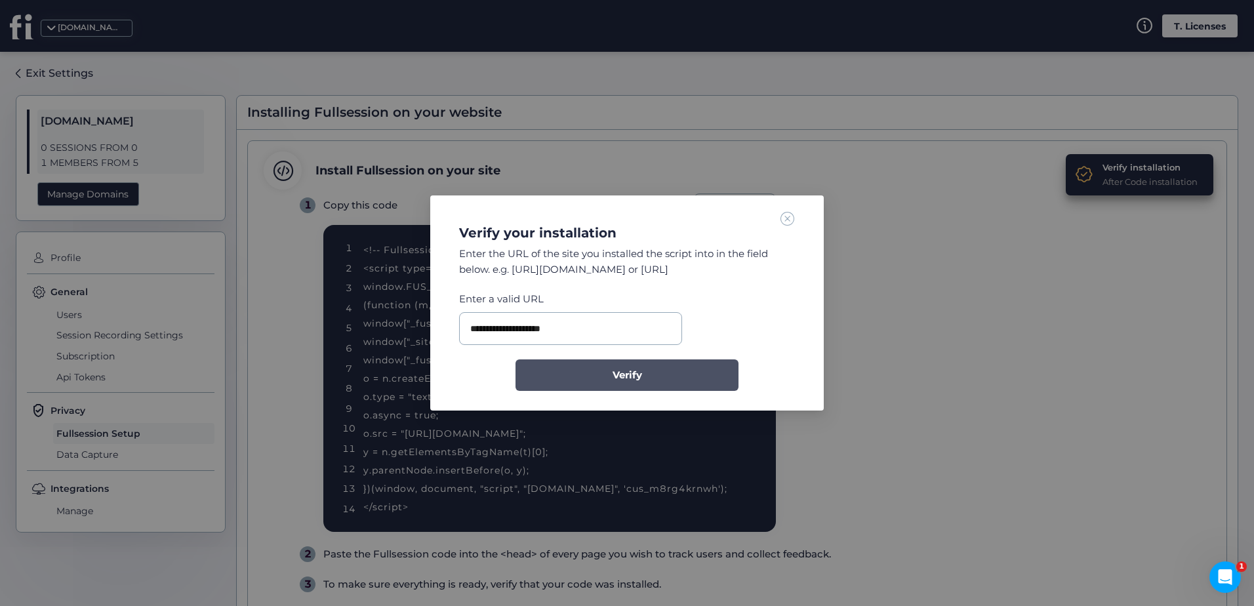
click at [666, 380] on button "Verify" at bounding box center [626, 374] width 223 height 31
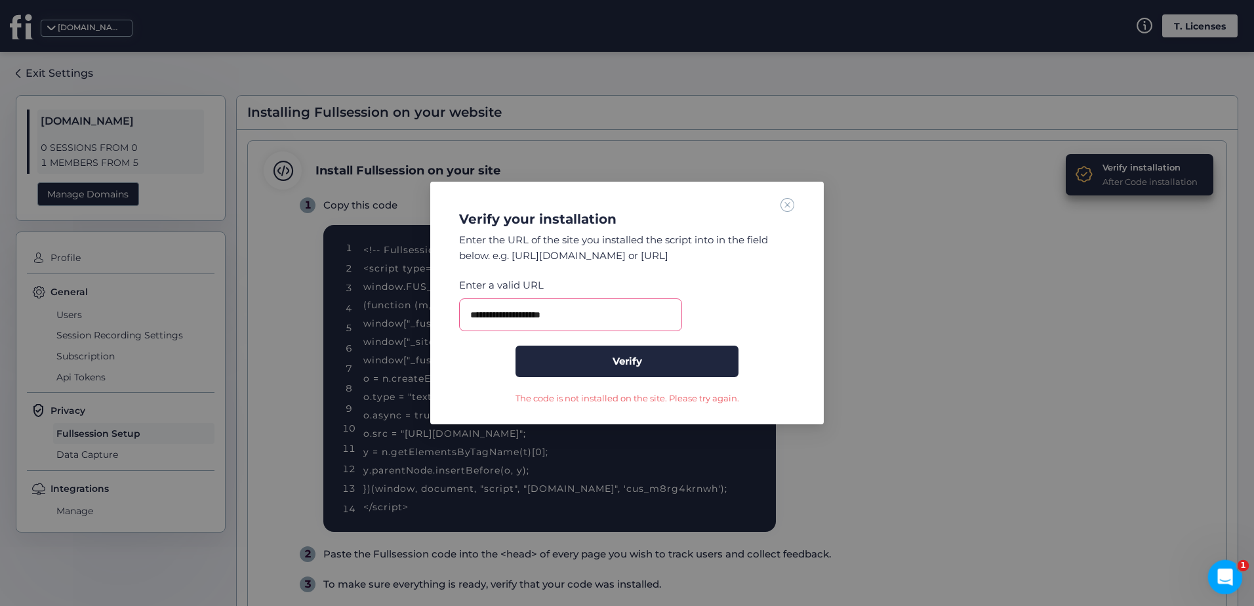
click at [1227, 578] on icon "Open Intercom Messenger" at bounding box center [1223, 576] width 22 height 22
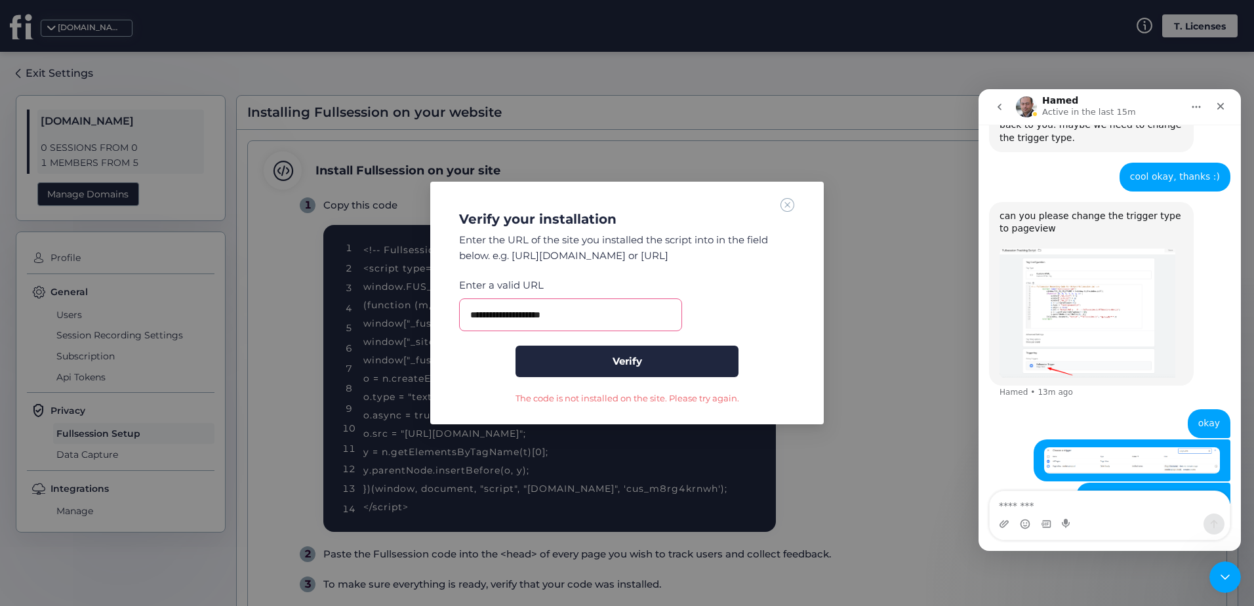
click at [1048, 502] on textarea "Message…" at bounding box center [1110, 502] width 240 height 22
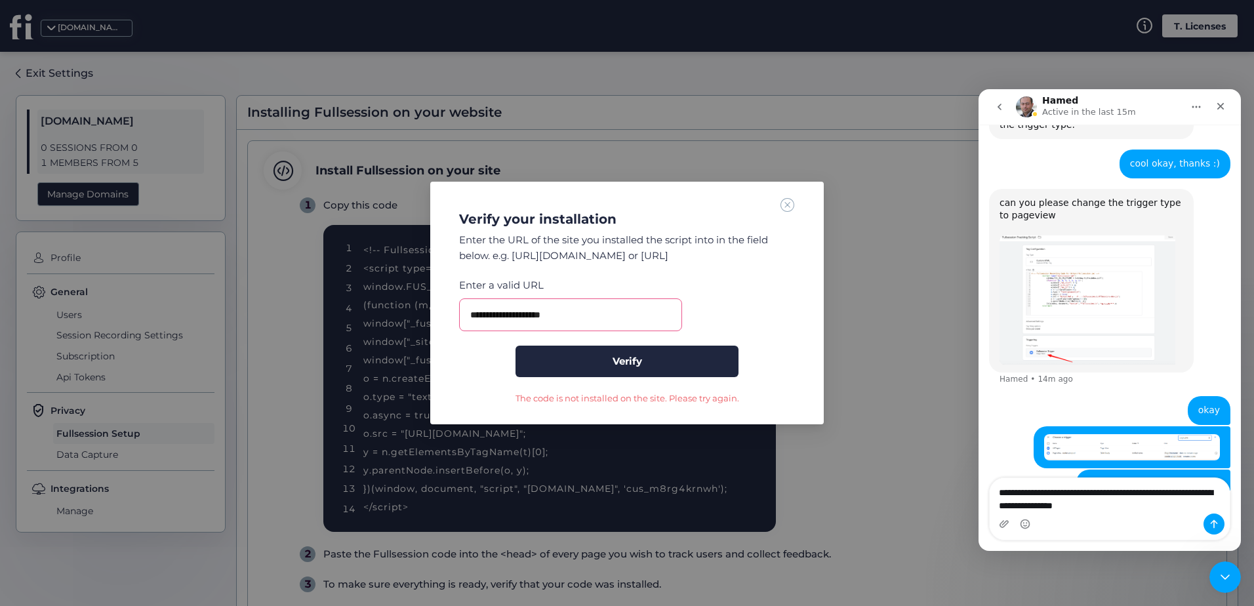
type textarea "**********"
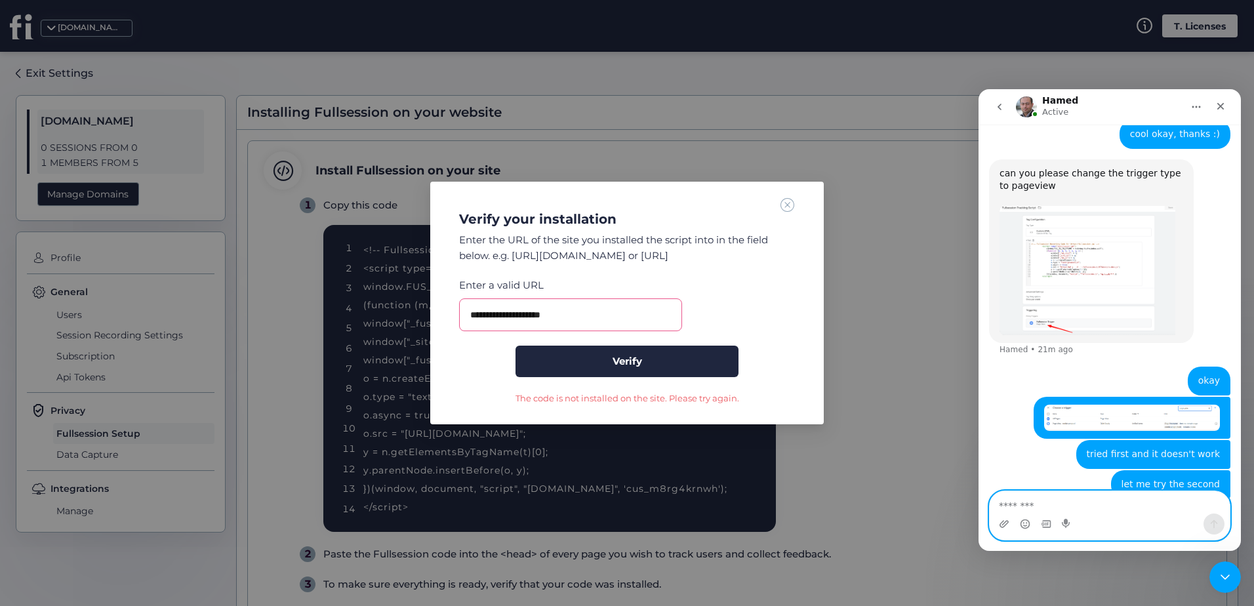
click at [1109, 499] on textarea "Message…" at bounding box center [1110, 502] width 240 height 22
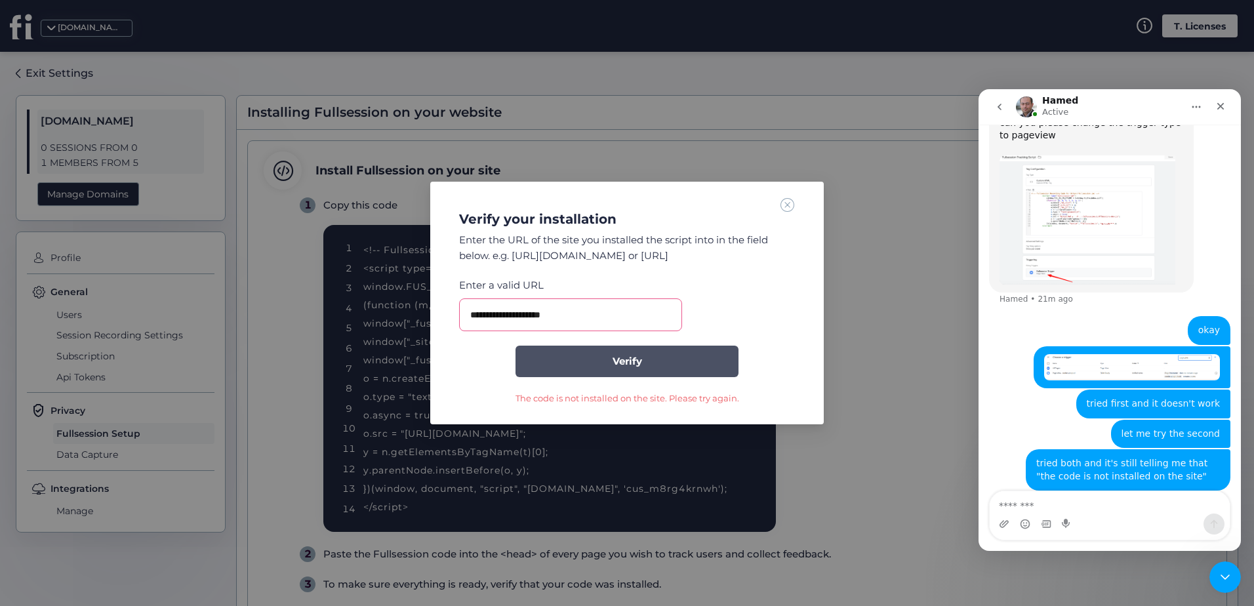
click at [656, 370] on button "Verify" at bounding box center [626, 361] width 223 height 31
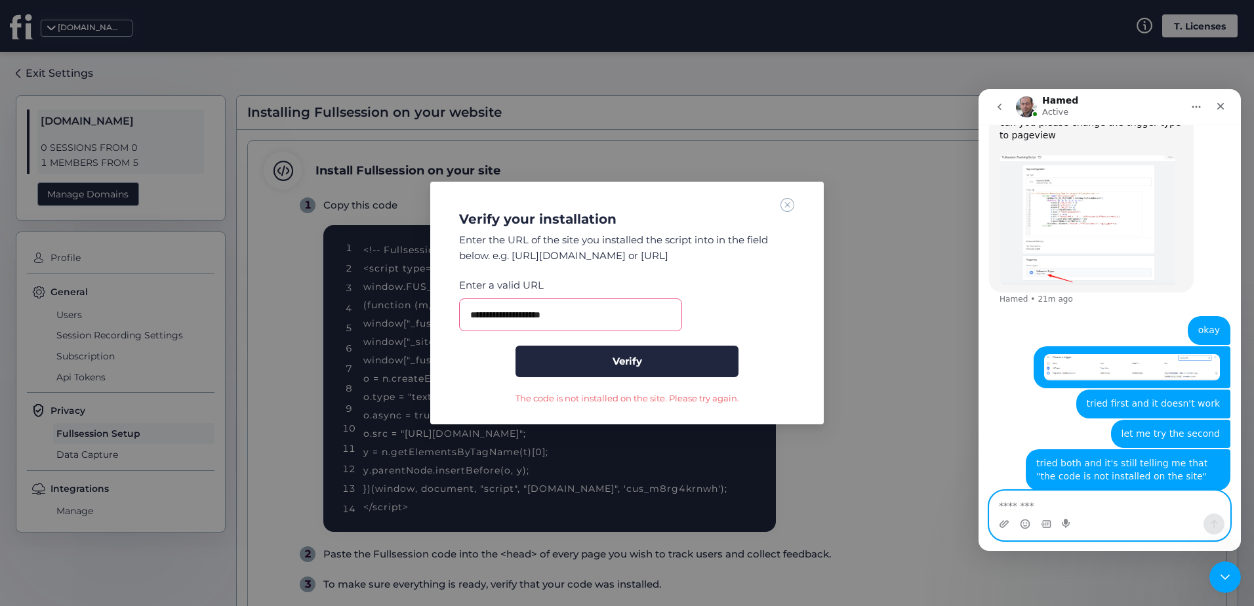
click at [1094, 502] on textarea "Message…" at bounding box center [1110, 502] width 240 height 22
click at [1093, 500] on textarea "Message…" at bounding box center [1110, 502] width 240 height 22
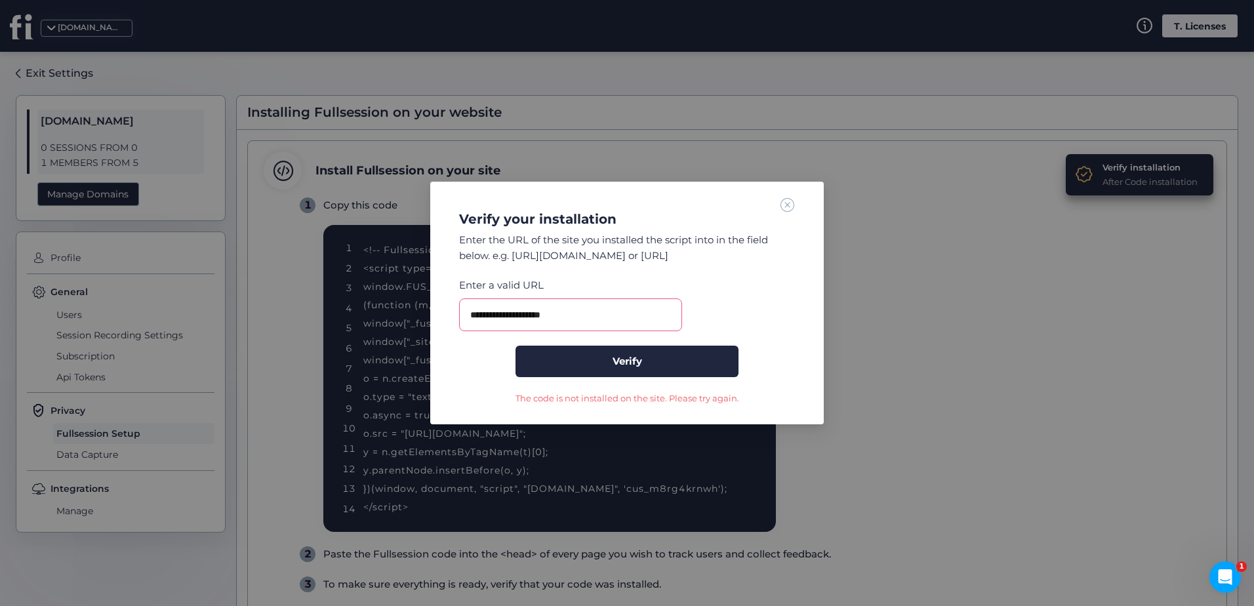
scroll to position [2113, 0]
click at [1223, 569] on icon "Open Intercom Messenger" at bounding box center [1223, 576] width 22 height 22
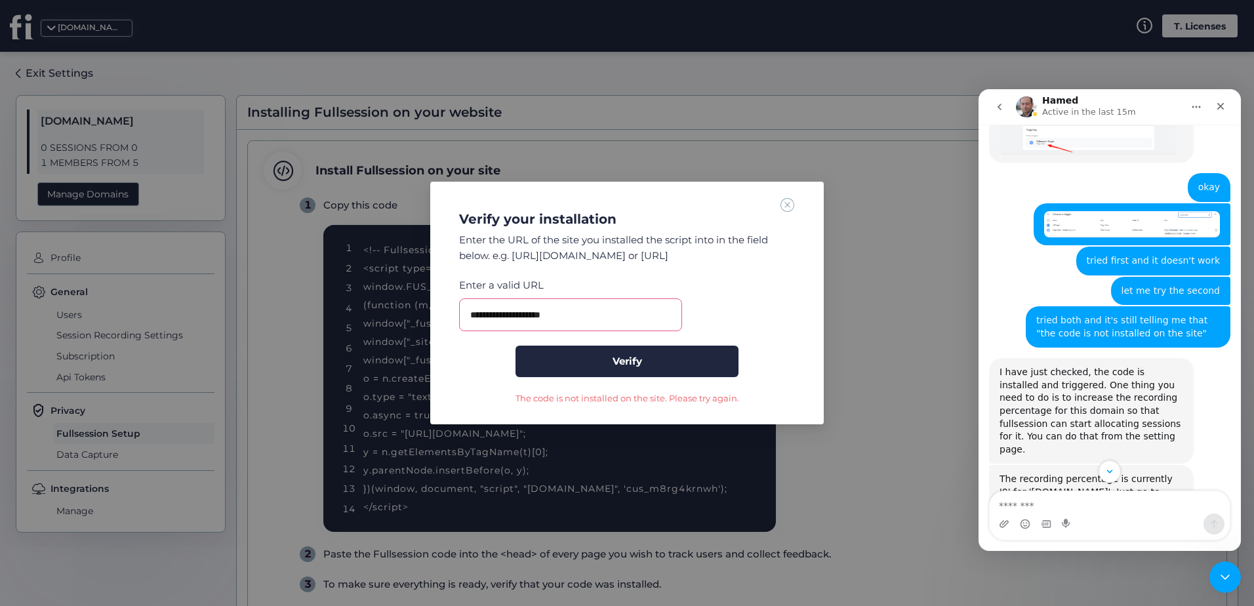
scroll to position [2511, 0]
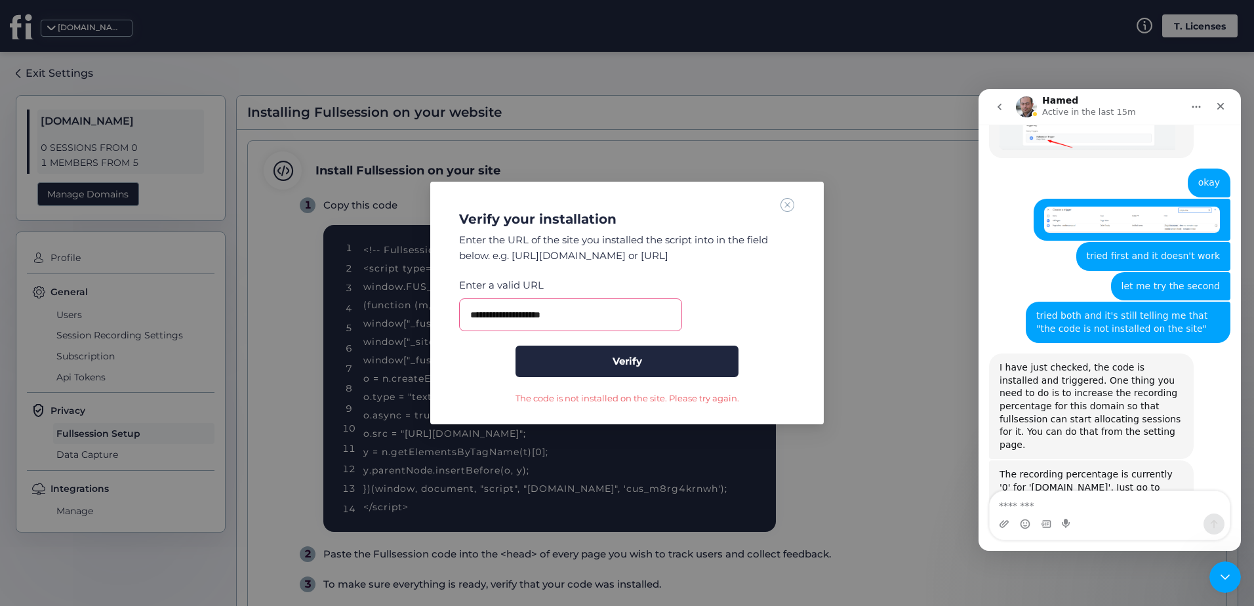
click at [1073, 497] on textarea "Message…" at bounding box center [1110, 502] width 240 height 22
click at [1075, 496] on textarea "Message…" at bounding box center [1110, 502] width 240 height 22
drag, startPoint x: 1041, startPoint y: 296, endPoint x: 1091, endPoint y: 298, distance: 49.2
click at [1091, 353] on div "I have just checked, the code is installed and triggered. One thing you need to…" at bounding box center [1091, 406] width 205 height 106
drag, startPoint x: 1091, startPoint y: 298, endPoint x: 1102, endPoint y: 300, distance: 12.1
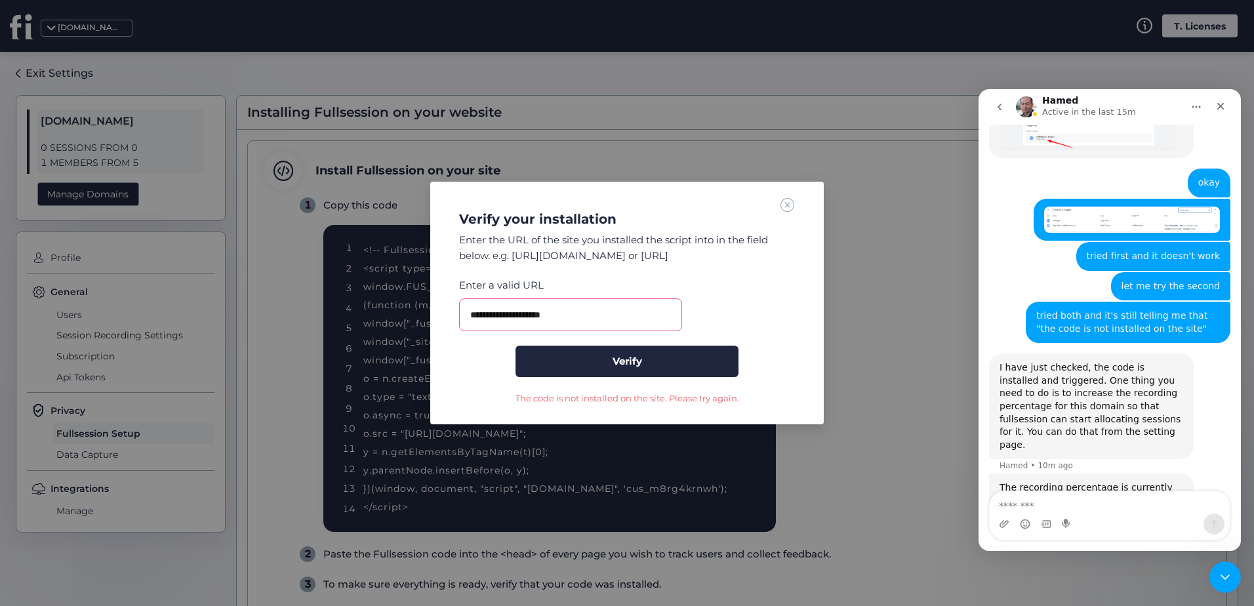
click at [1095, 361] on div "I have just checked, the code is installed and triggered. One thing you need to…" at bounding box center [1091, 406] width 184 height 90
click at [1144, 361] on div "I have just checked, the code is installed and triggered. One thing you need to…" at bounding box center [1091, 406] width 184 height 90
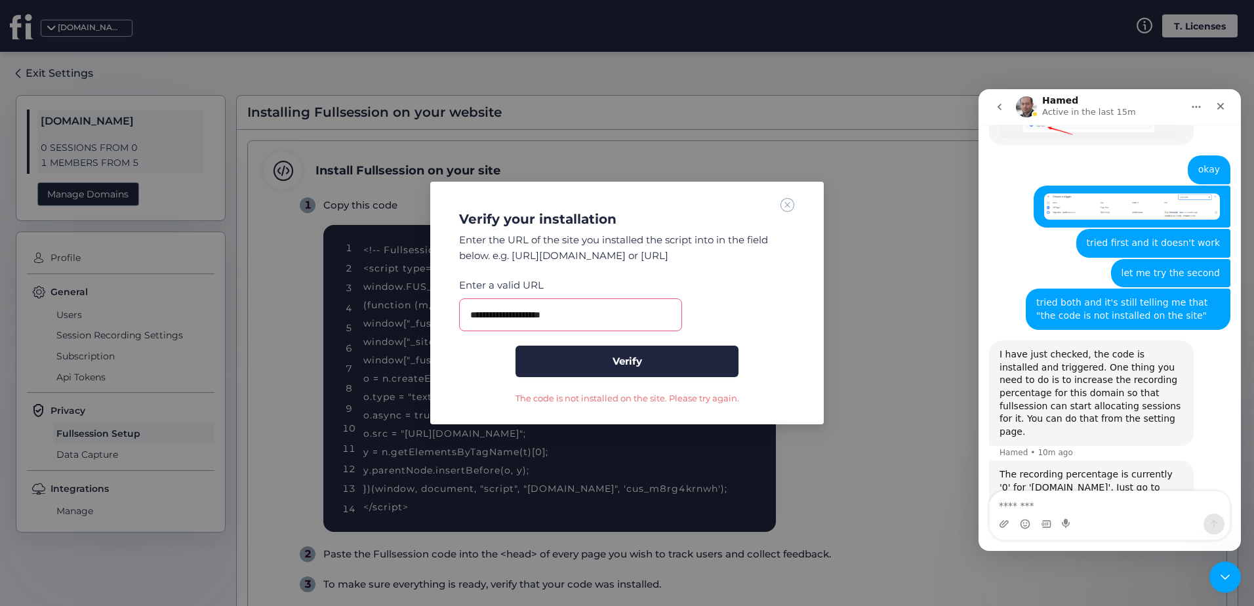
drag, startPoint x: 1144, startPoint y: 331, endPoint x: 1072, endPoint y: 337, distance: 71.7
click at [1070, 348] on div "I have just checked, the code is installed and triggered. One thing you need to…" at bounding box center [1091, 393] width 184 height 90
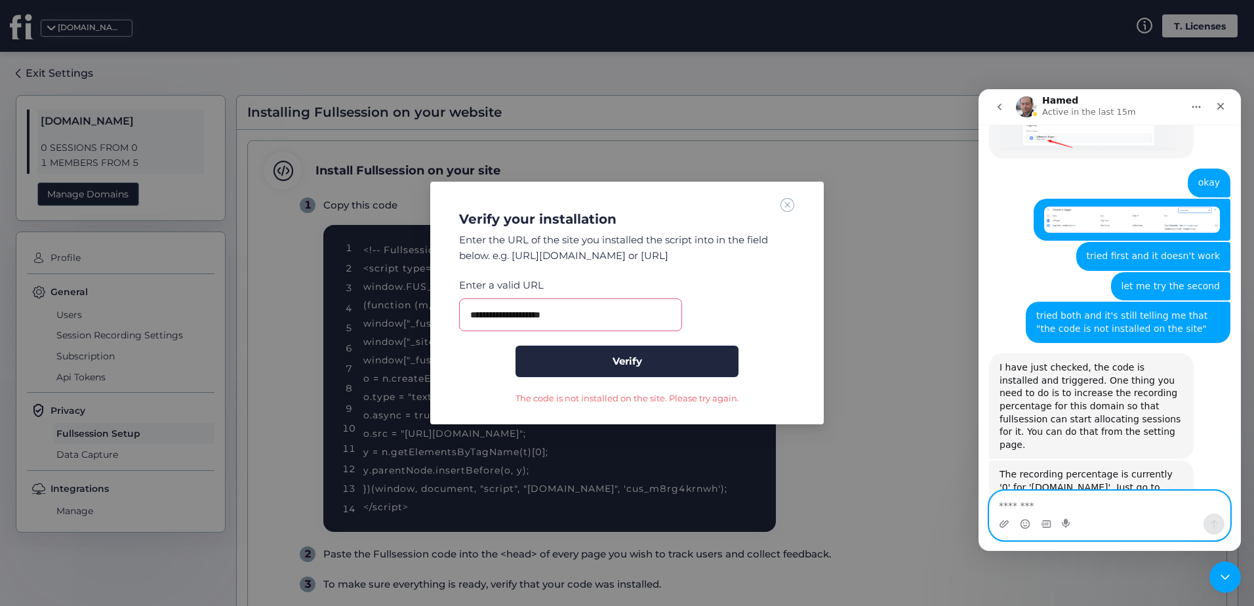
click at [1078, 500] on textarea "Message…" at bounding box center [1110, 502] width 240 height 22
drag, startPoint x: 1078, startPoint y: 500, endPoint x: 1018, endPoint y: 451, distance: 77.3
click at [1079, 500] on textarea "Message…" at bounding box center [1110, 502] width 240 height 22
click at [1062, 508] on textarea "Message…" at bounding box center [1110, 502] width 240 height 22
type textarea "**********"
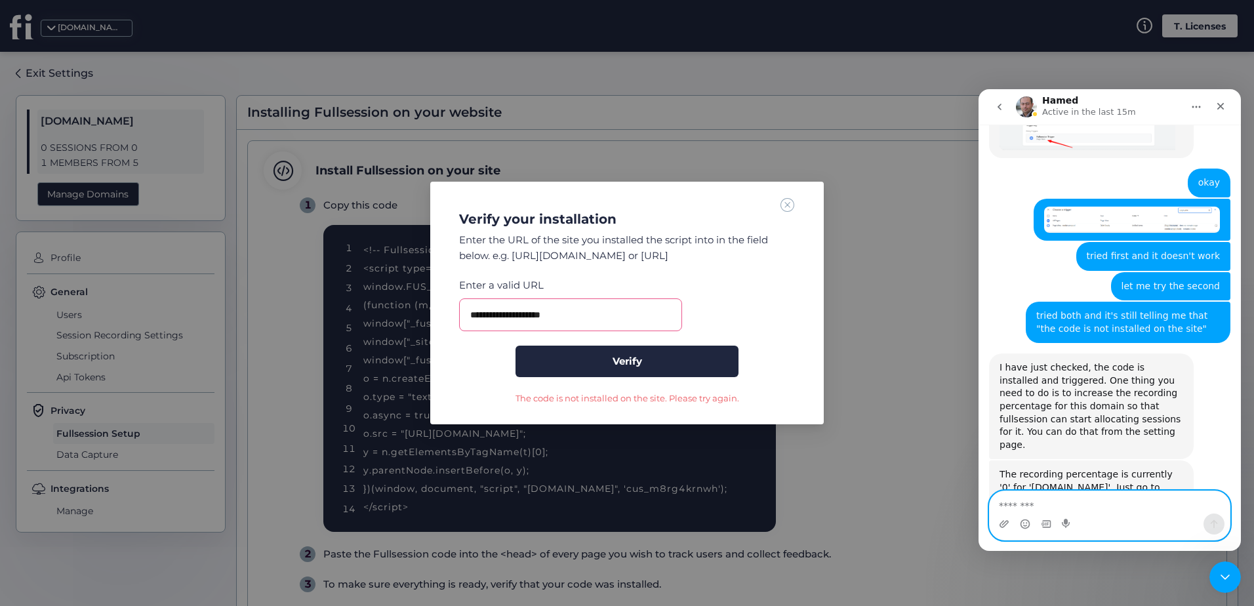
scroll to position [2550, 0]
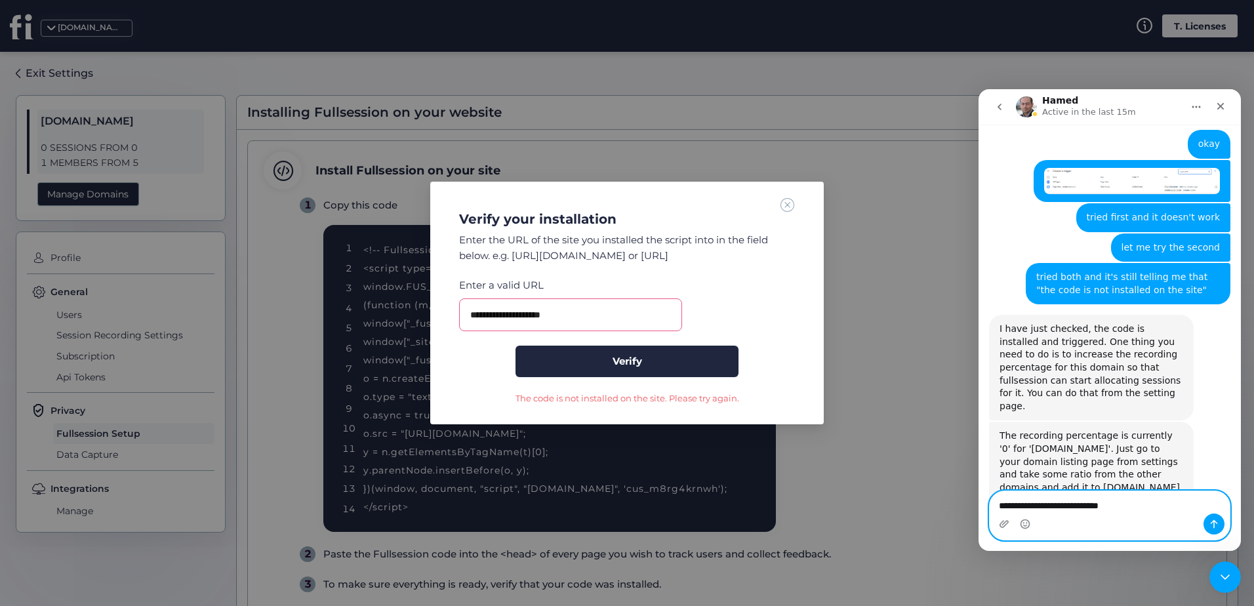
type textarea "**********"
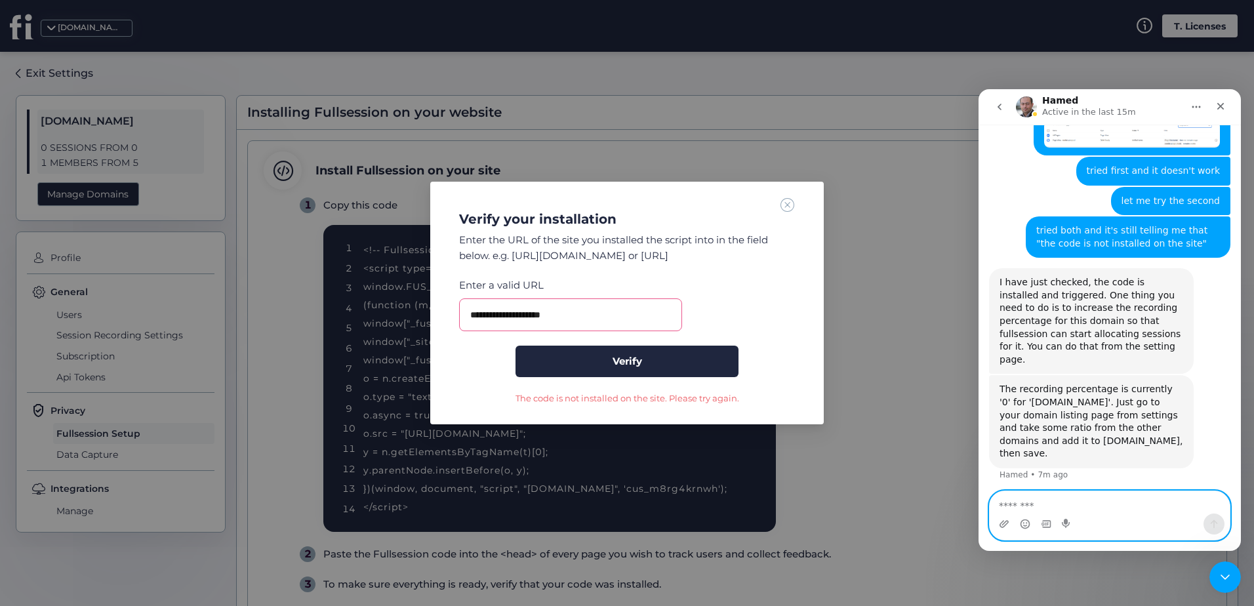
scroll to position [2691, 0]
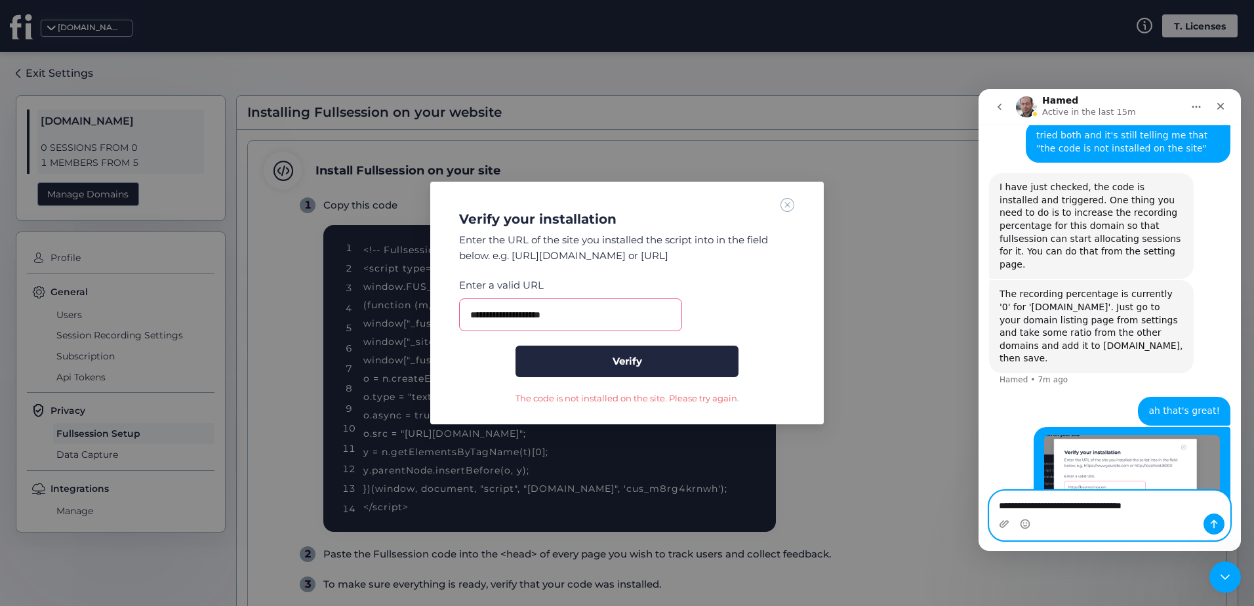
type textarea "**********"
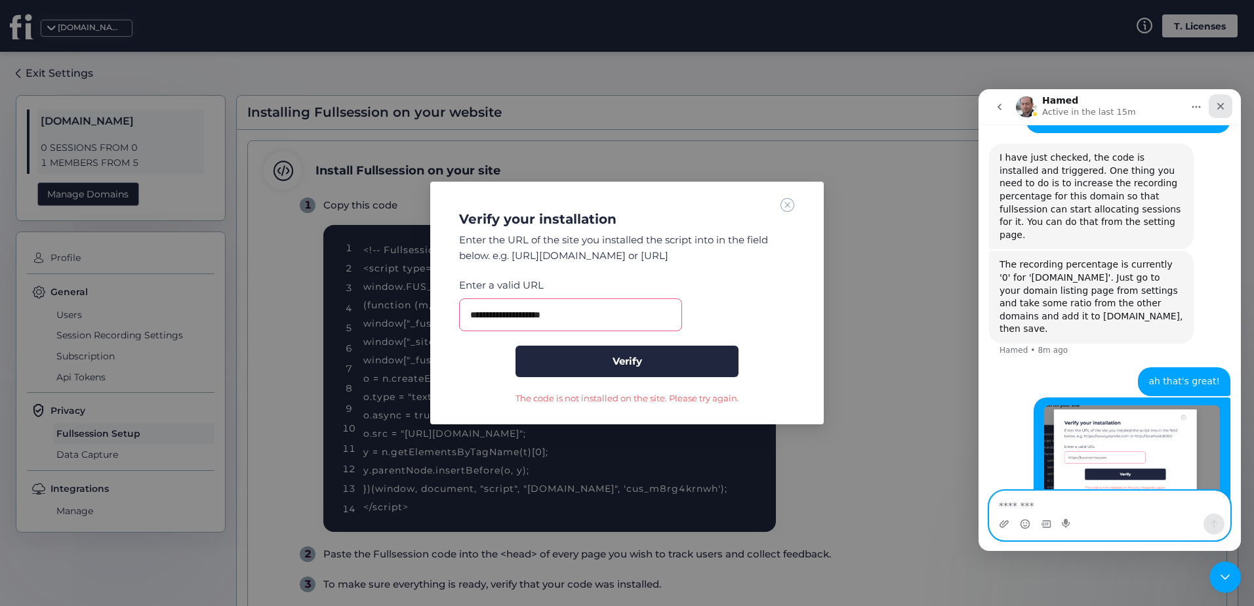
click at [1212, 108] on div "Close" at bounding box center [1221, 106] width 24 height 24
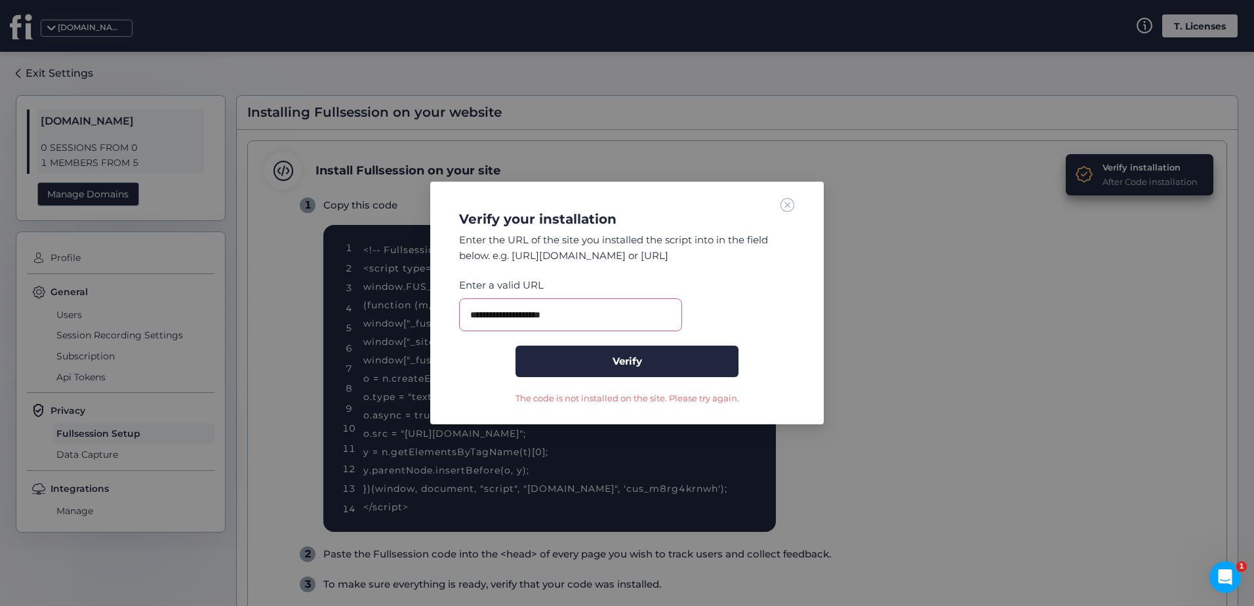
scroll to position [0, 0]
click at [781, 206] on span at bounding box center [787, 204] width 14 height 14
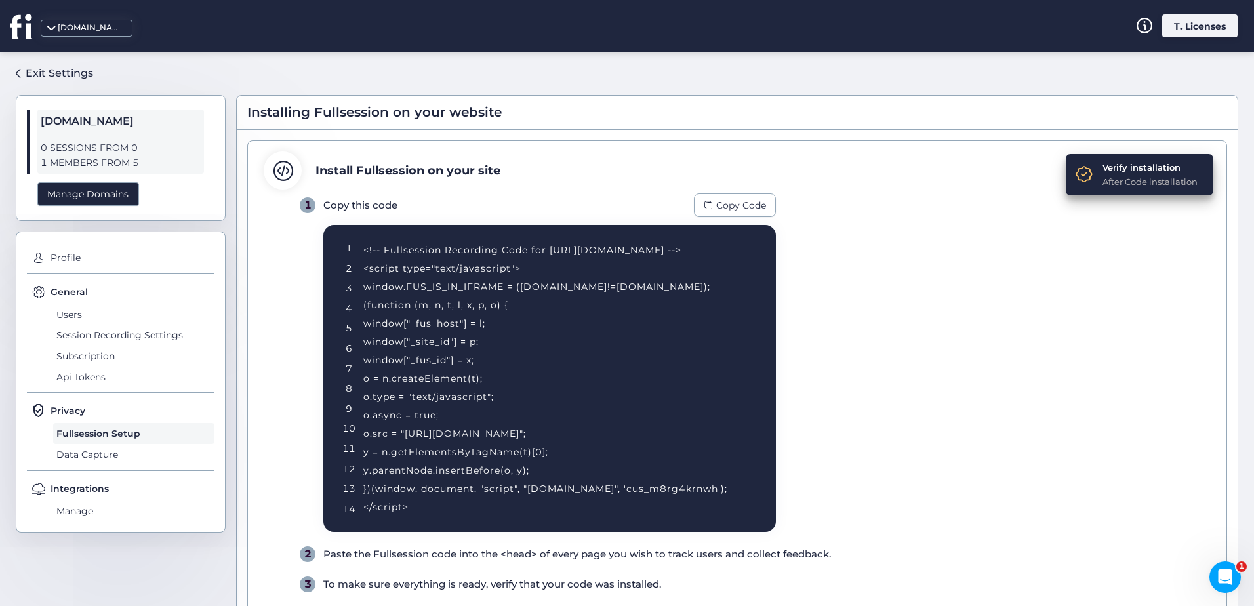
click at [40, 31] on div "[DOMAIN_NAME]" at bounding box center [31, 28] width 43 height 30
click at [24, 30] on icon at bounding box center [22, 26] width 24 height 26
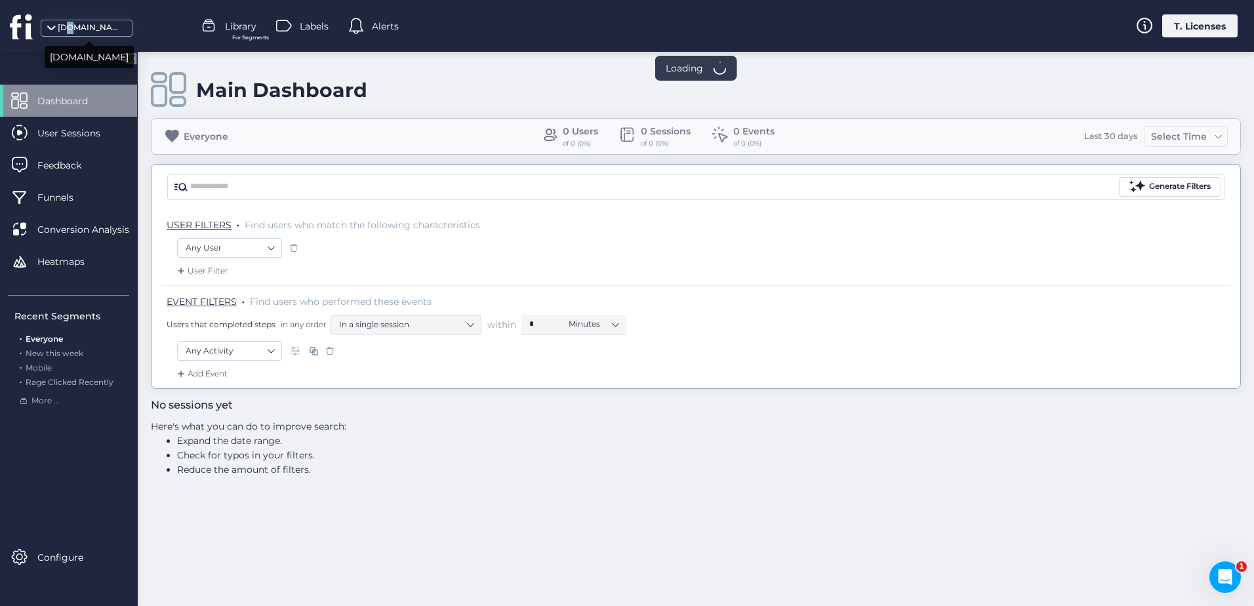
click at [72, 28] on div "[DOMAIN_NAME]" at bounding box center [91, 28] width 66 height 12
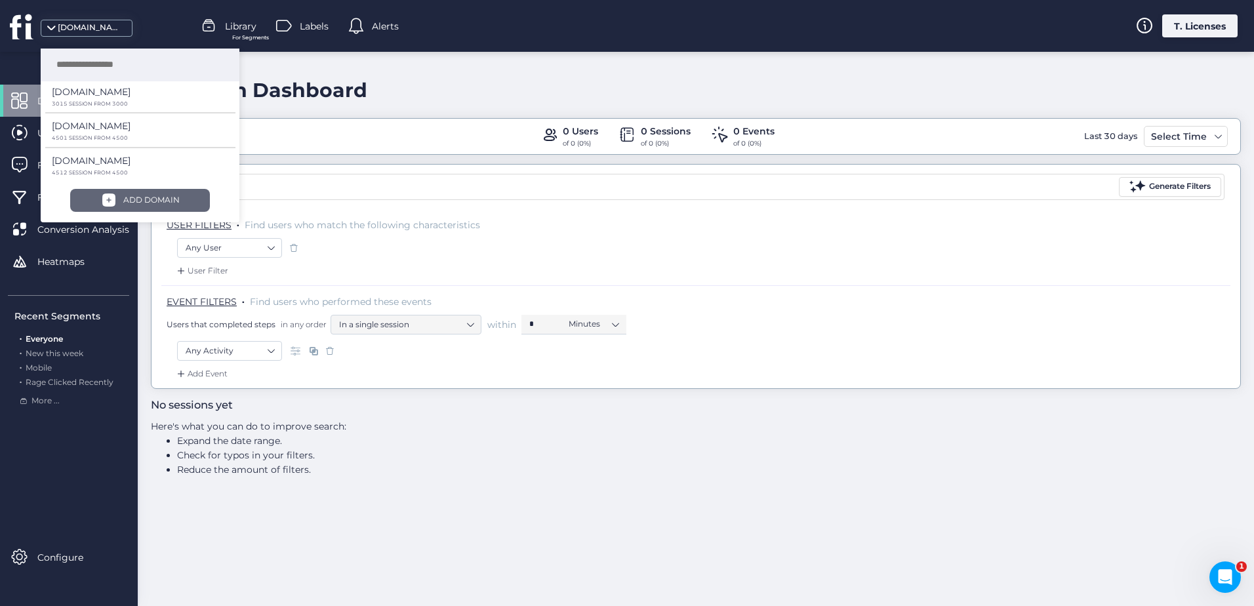
drag, startPoint x: 72, startPoint y: 28, endPoint x: 125, endPoint y: 203, distance: 182.3
click at [125, 203] on div "ADD DOMAIN" at bounding box center [151, 200] width 56 height 12
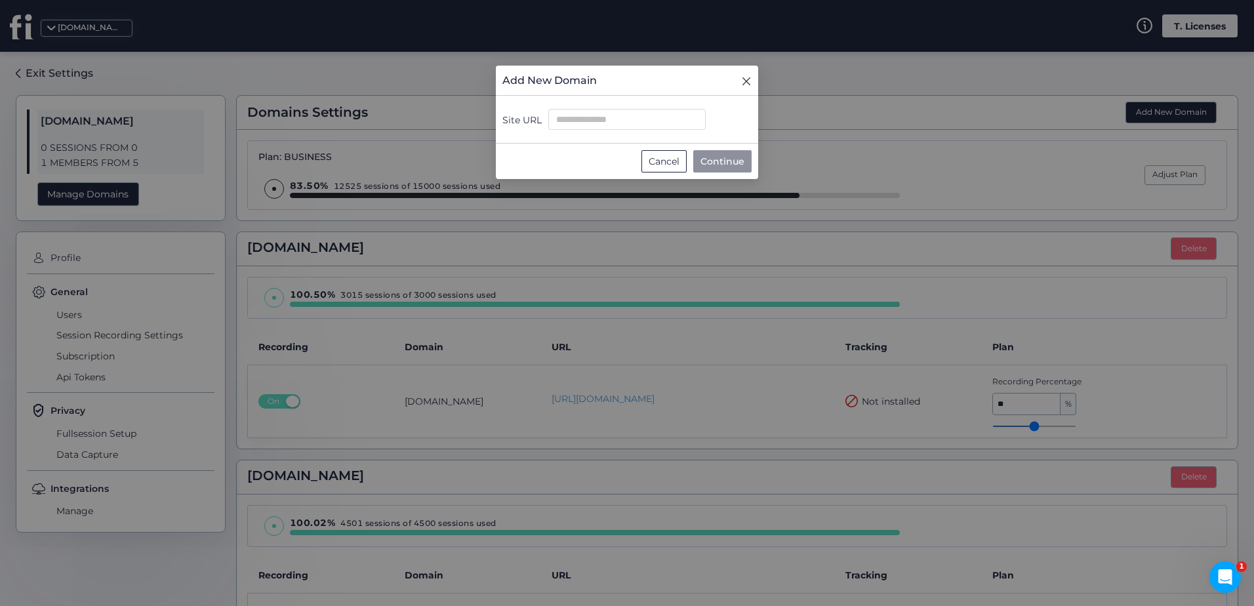
click at [747, 79] on icon "Close" at bounding box center [746, 81] width 10 height 10
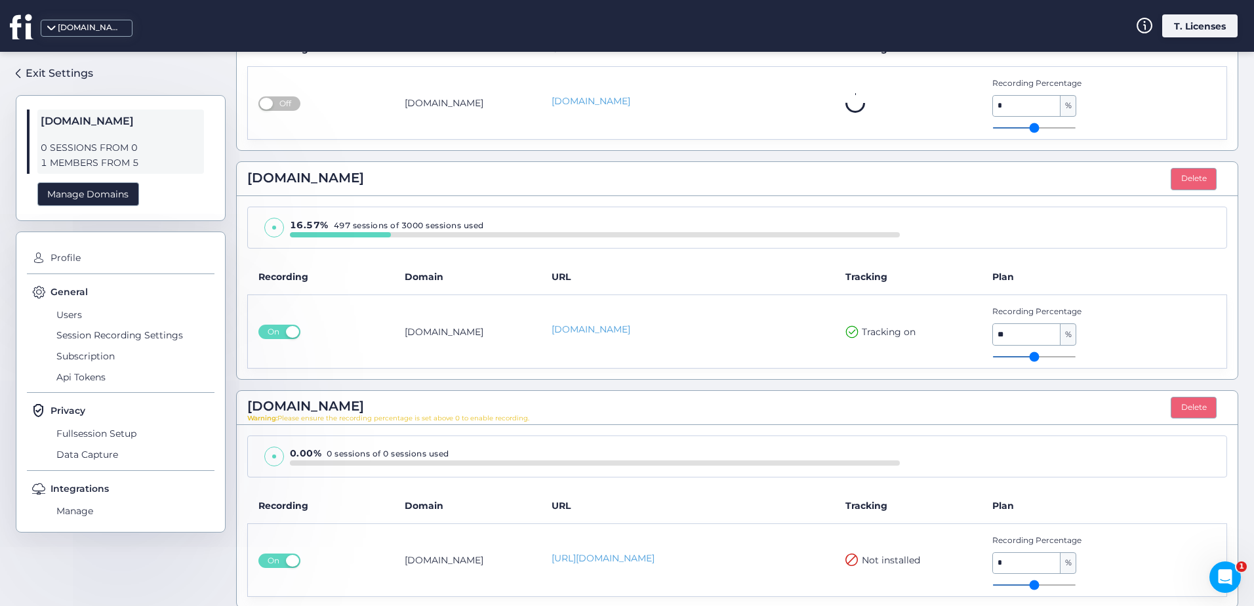
scroll to position [1225, 0]
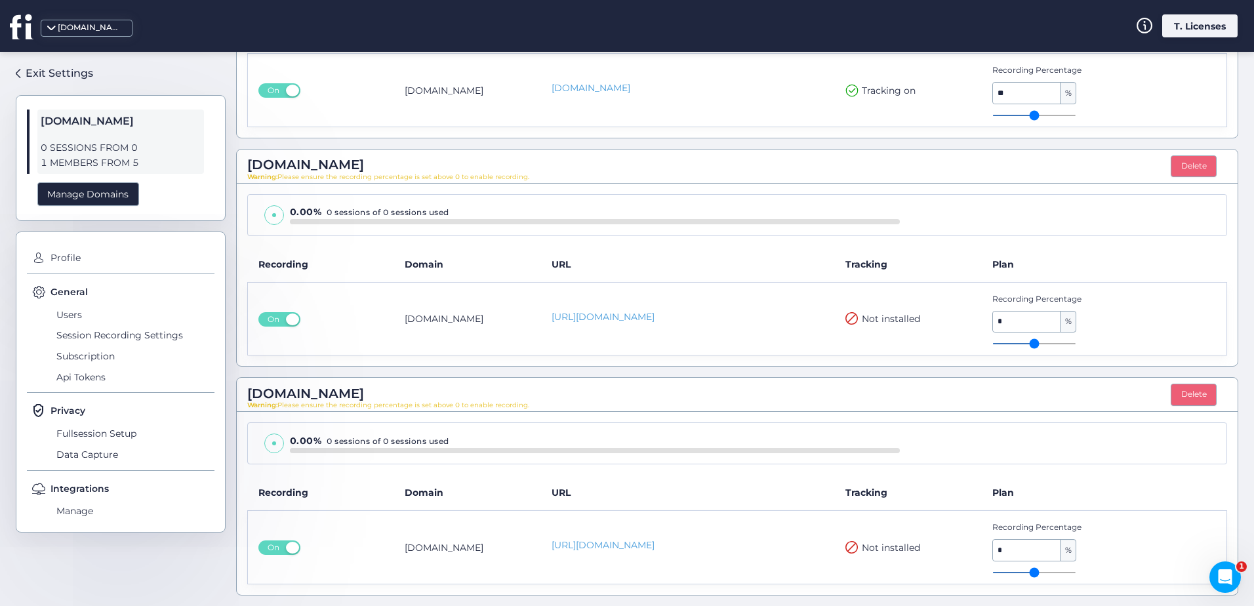
drag, startPoint x: 1001, startPoint y: 572, endPoint x: 1019, endPoint y: 569, distance: 18.0
click at [1019, 572] on input "range" at bounding box center [1034, 572] width 84 height 1
type input "*"
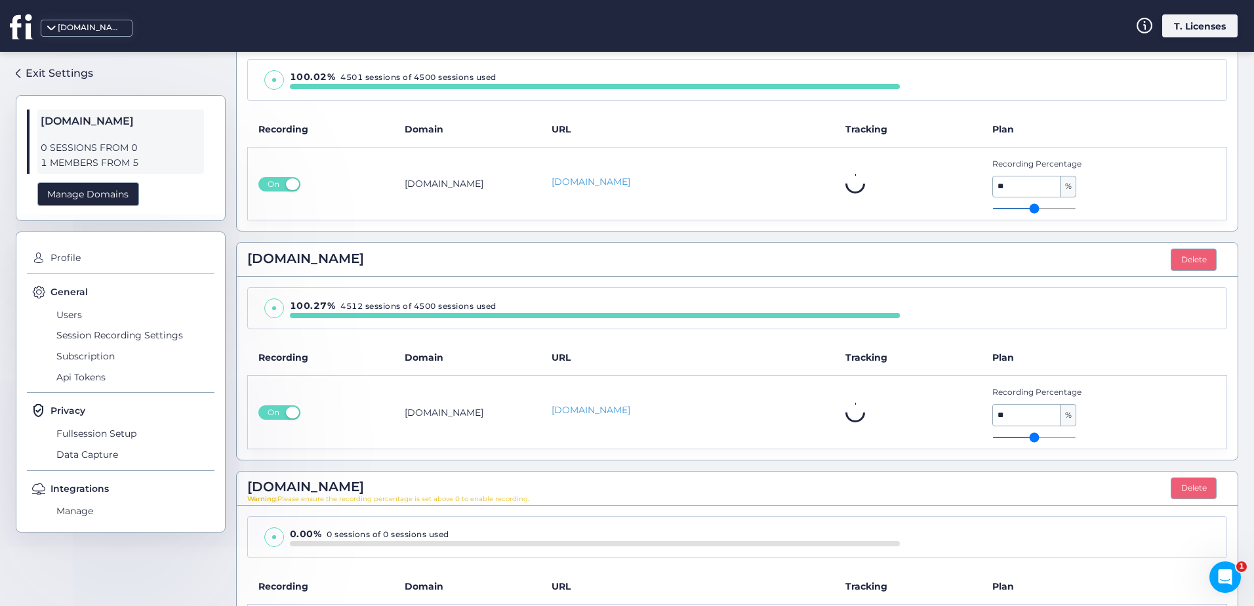
scroll to position [438, 0]
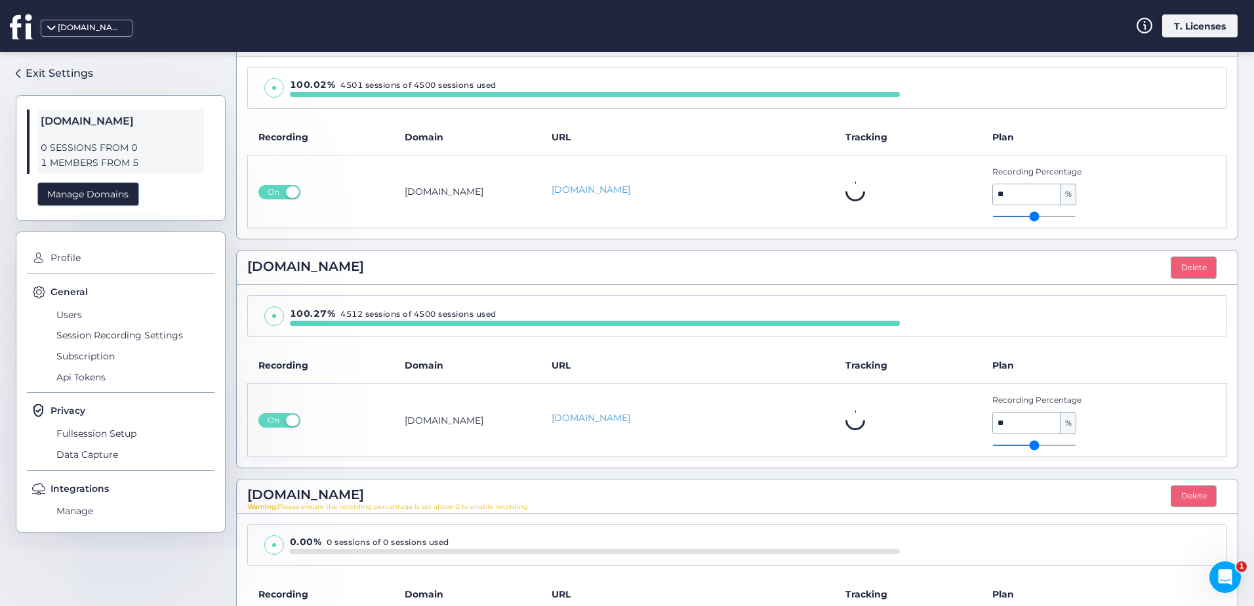
type input "**"
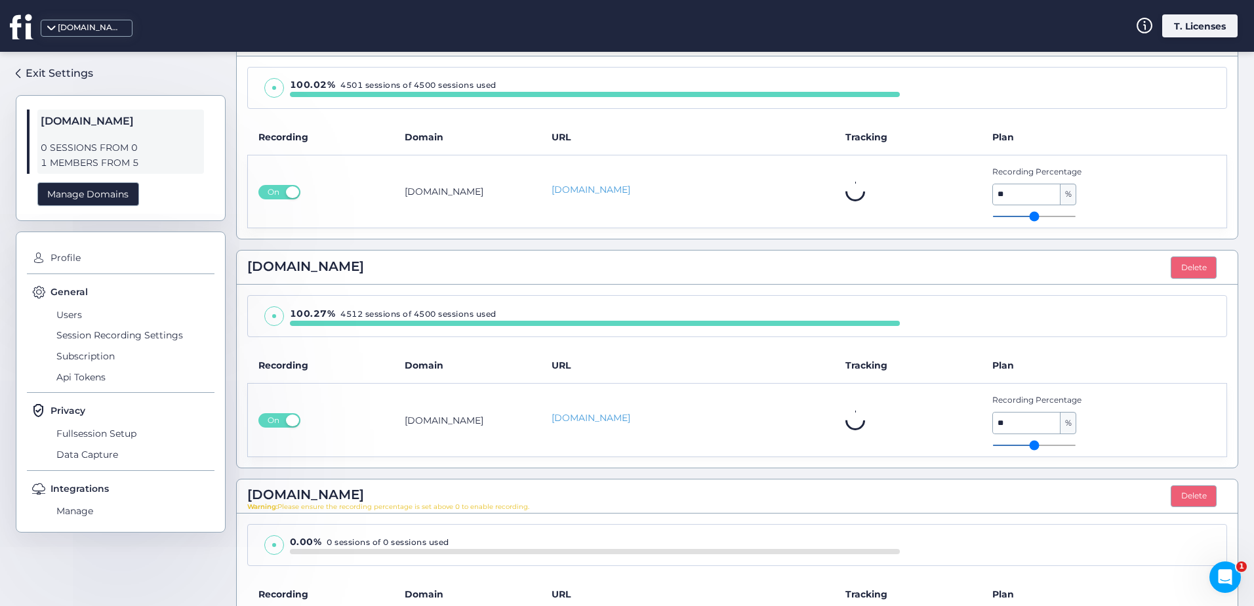
type input "**"
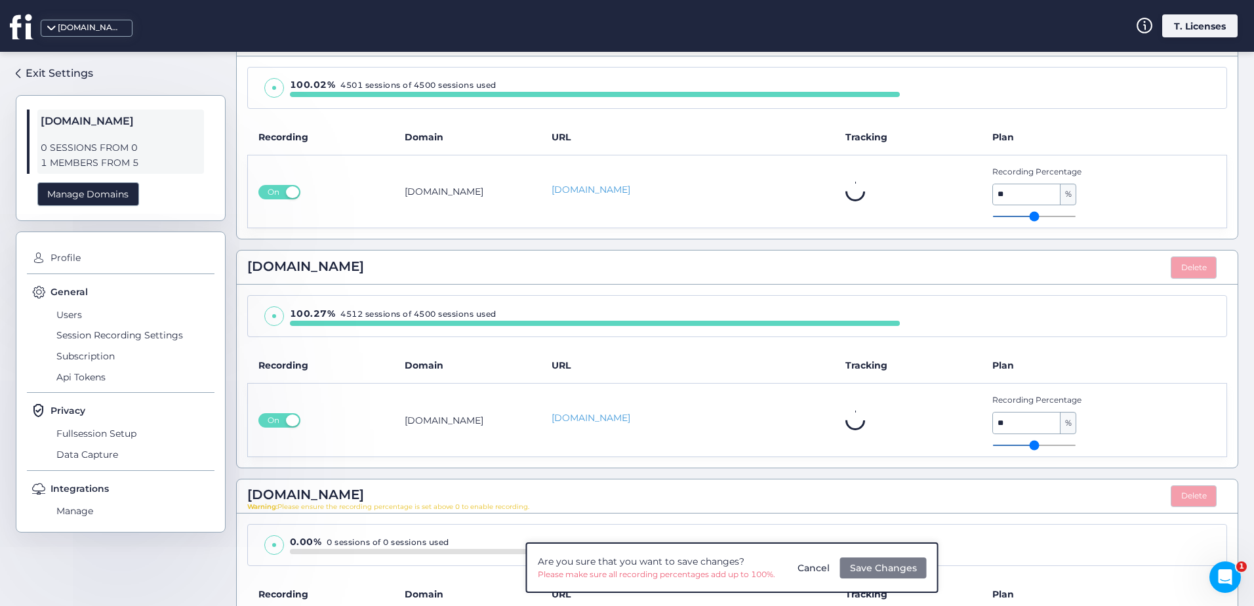
type input "**"
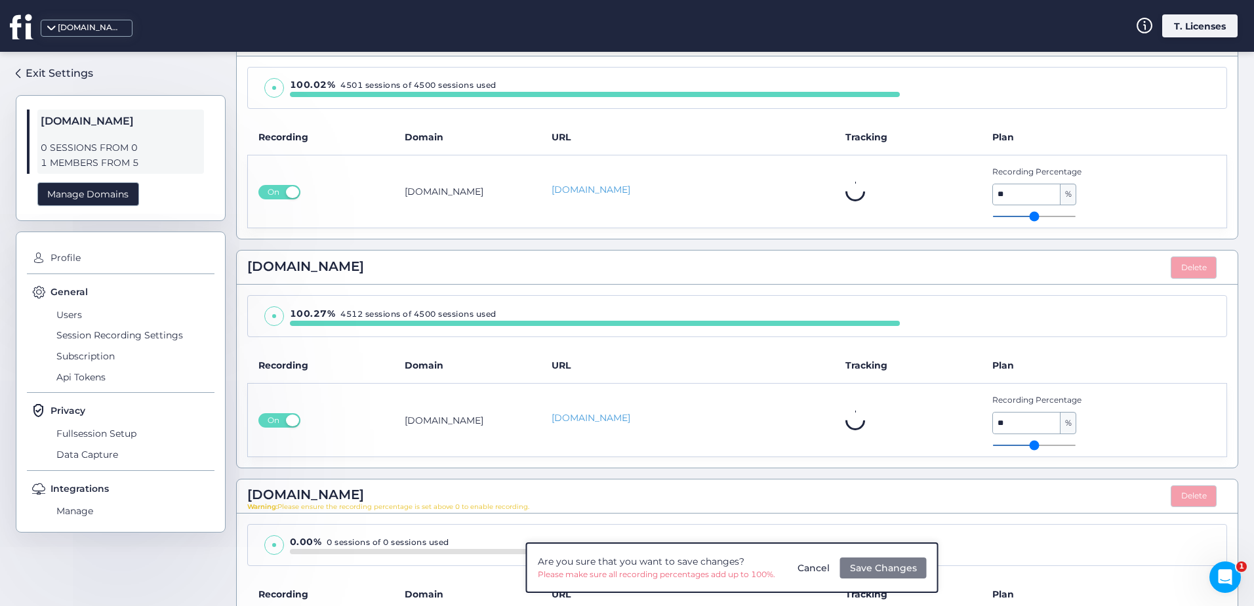
type input "**"
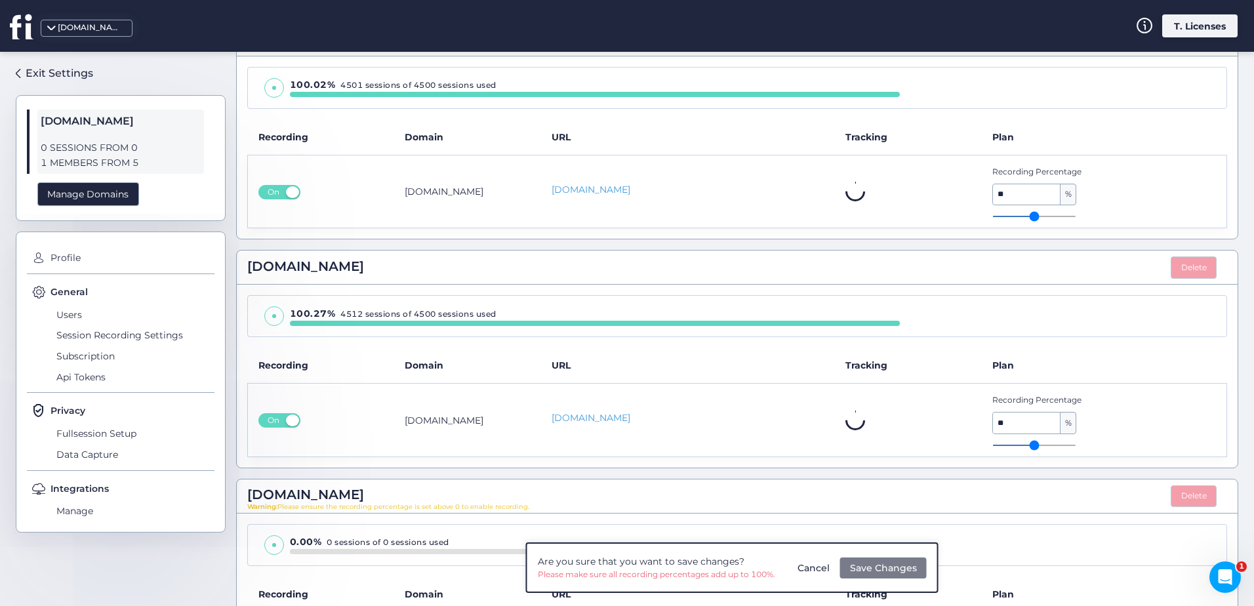
type input "**"
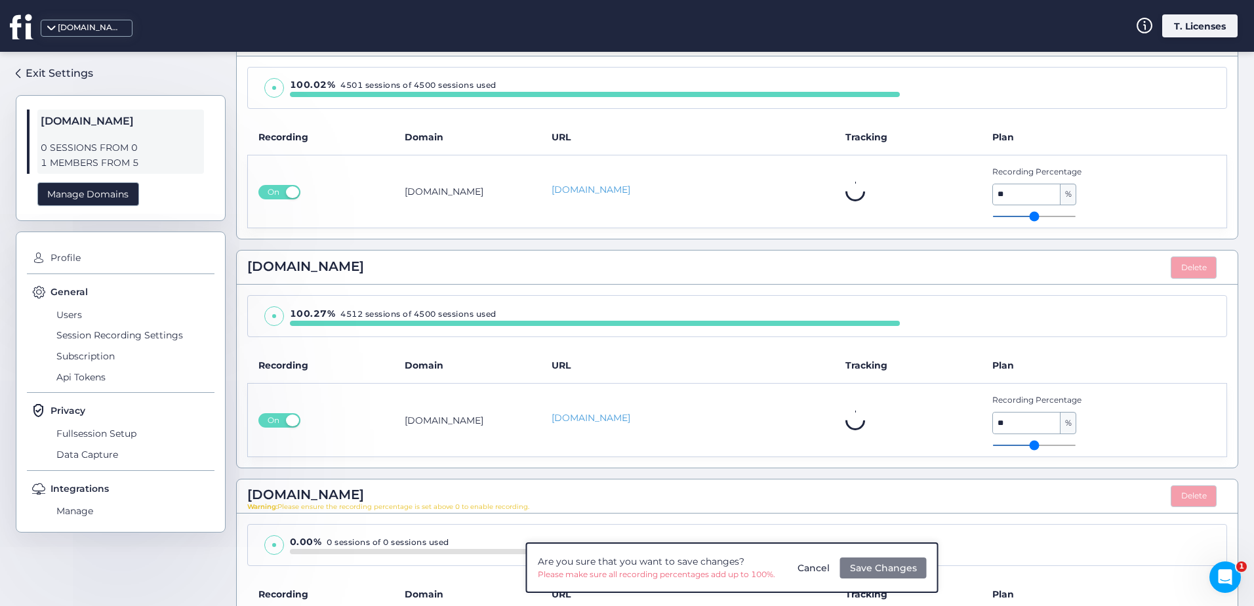
type input "**"
type input "*"
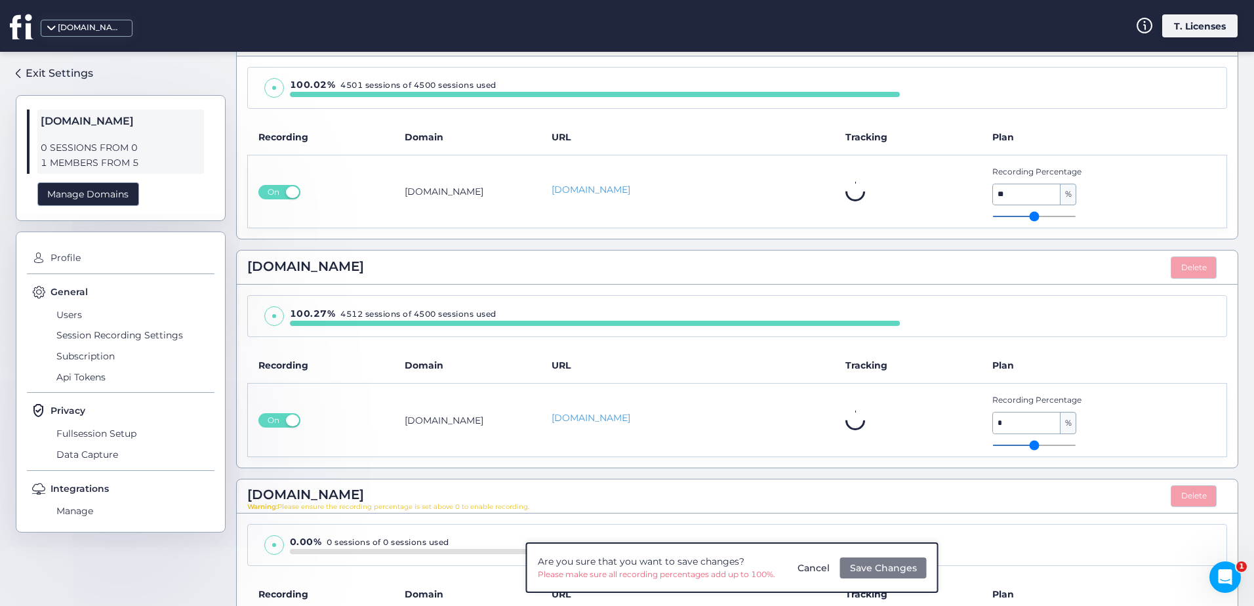
type input "*"
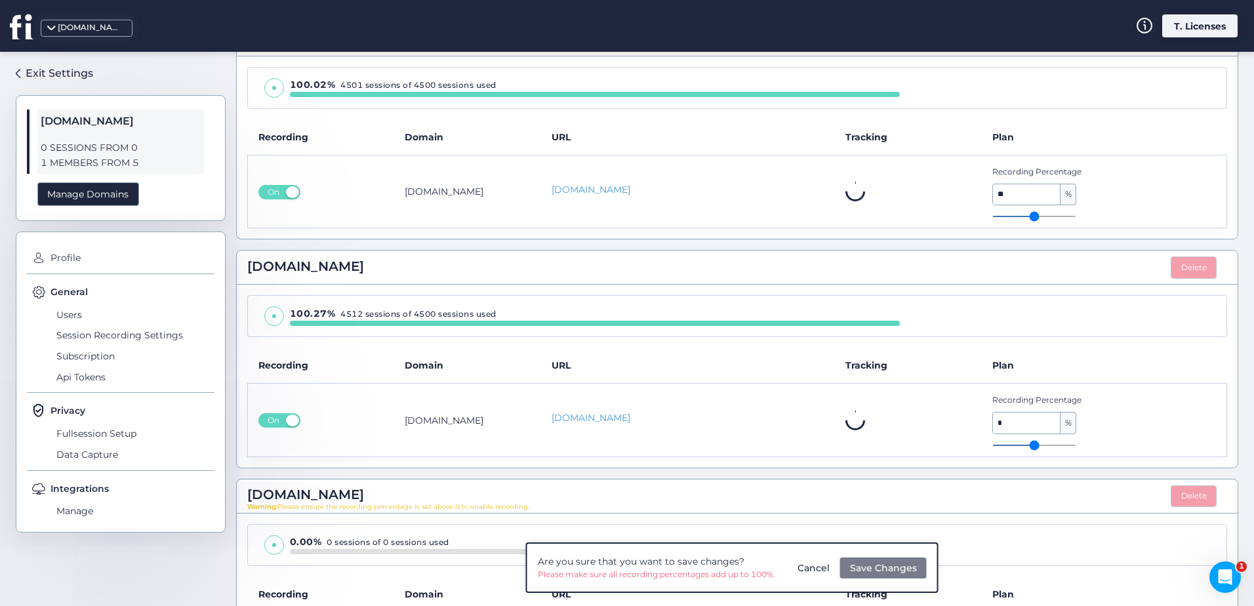
drag, startPoint x: 1005, startPoint y: 447, endPoint x: 994, endPoint y: 444, distance: 11.5
type input "*"
click at [994, 445] on input "range" at bounding box center [1034, 445] width 84 height 1
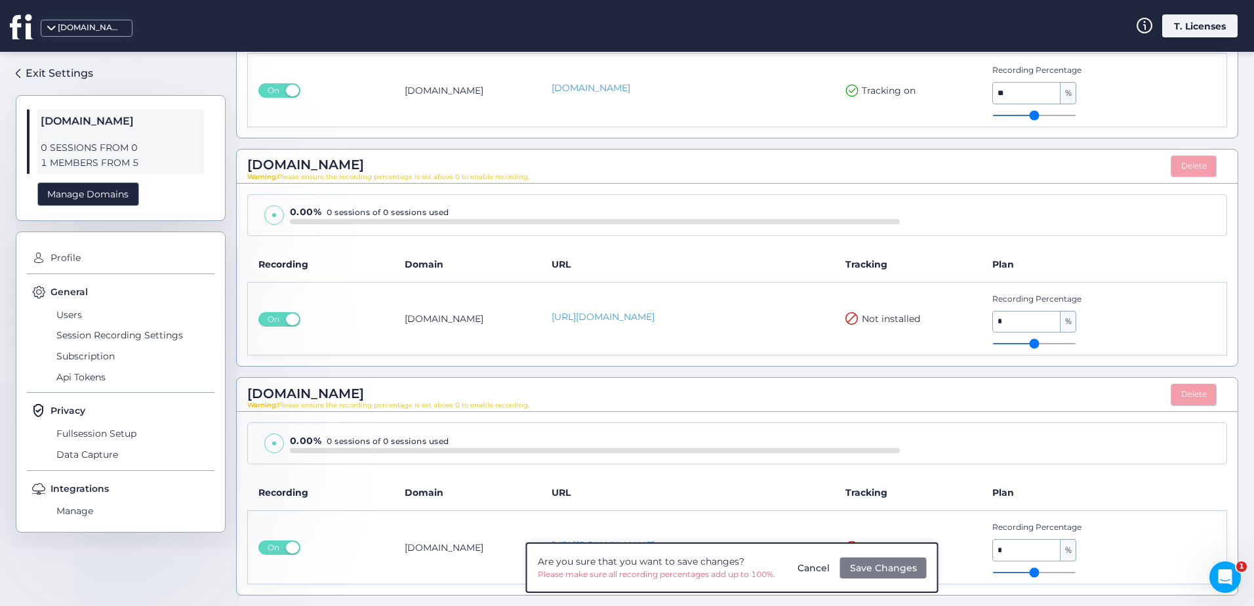
scroll to position [1251, 0]
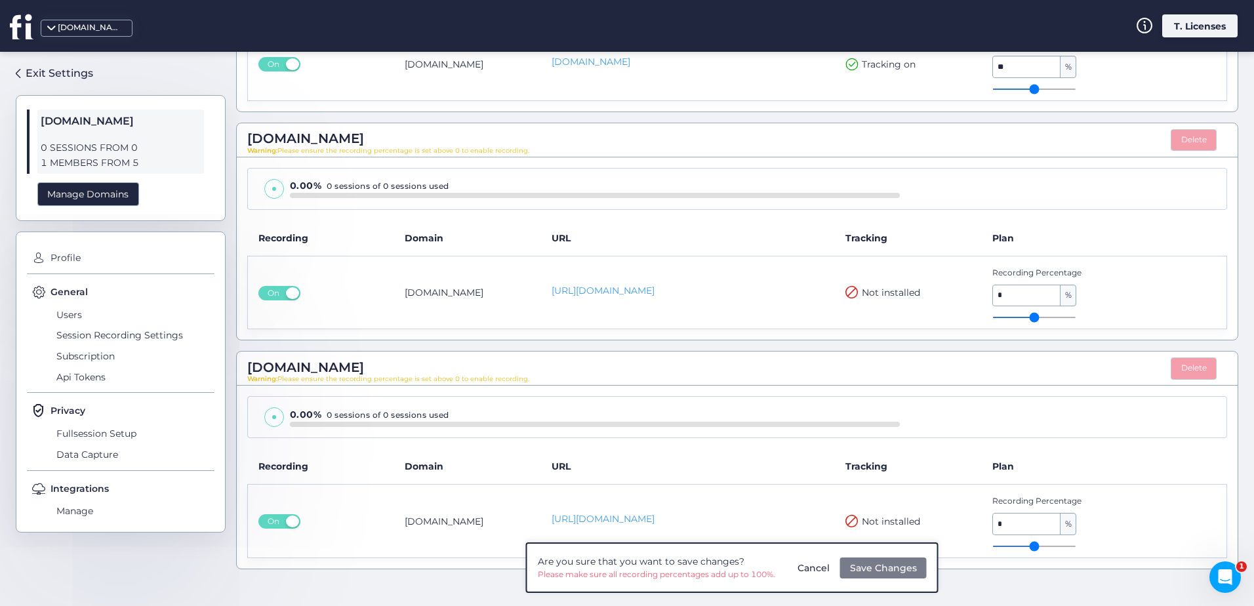
drag, startPoint x: 986, startPoint y: 540, endPoint x: 1060, endPoint y: 540, distance: 74.1
click at [1060, 540] on div "Recording Percentage * %" at bounding box center [1081, 520] width 179 height 51
type input "*"
type input "**"
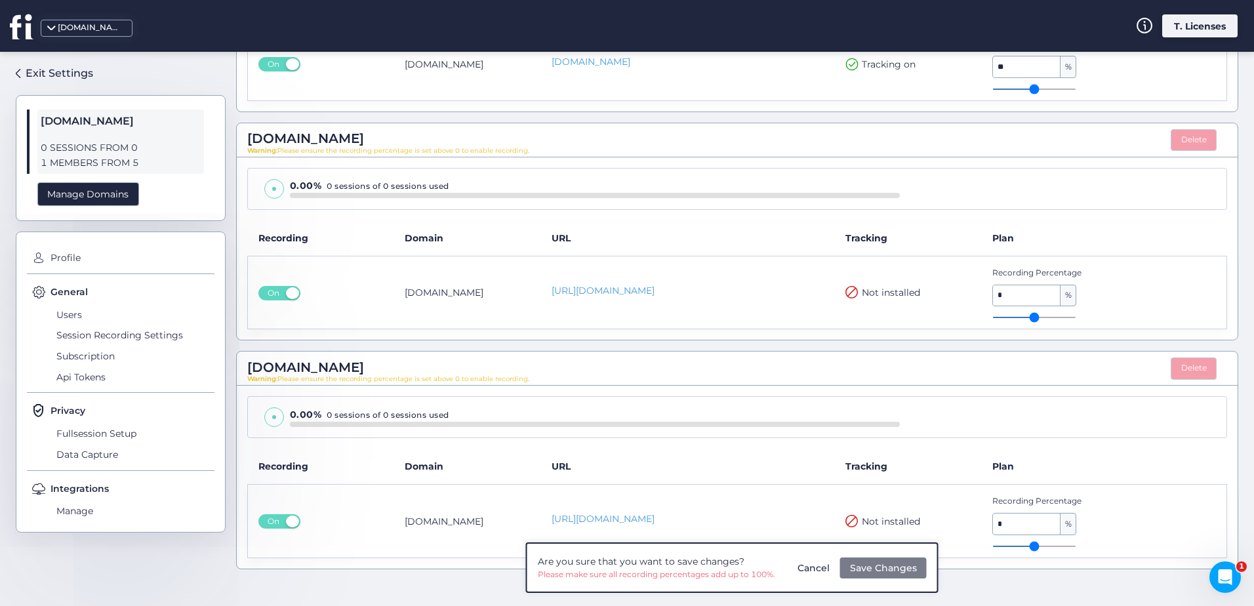
type input "**"
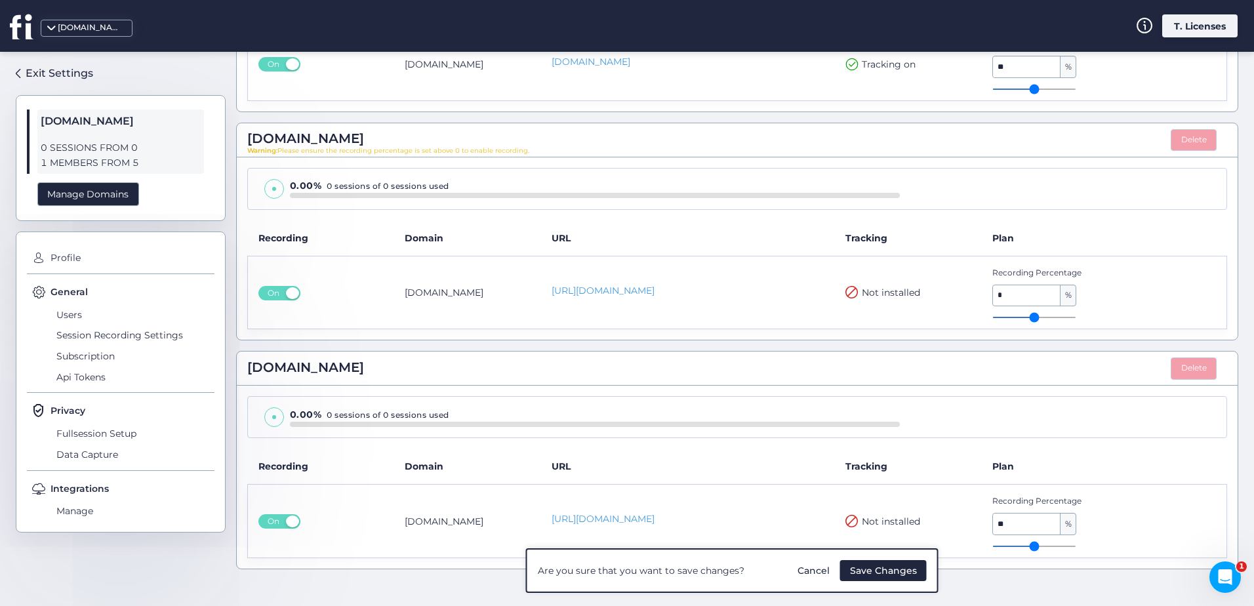
drag, startPoint x: 1060, startPoint y: 540, endPoint x: 1049, endPoint y: 544, distance: 11.8
type input "**"
click at [1049, 546] on input "range" at bounding box center [1034, 546] width 84 height 1
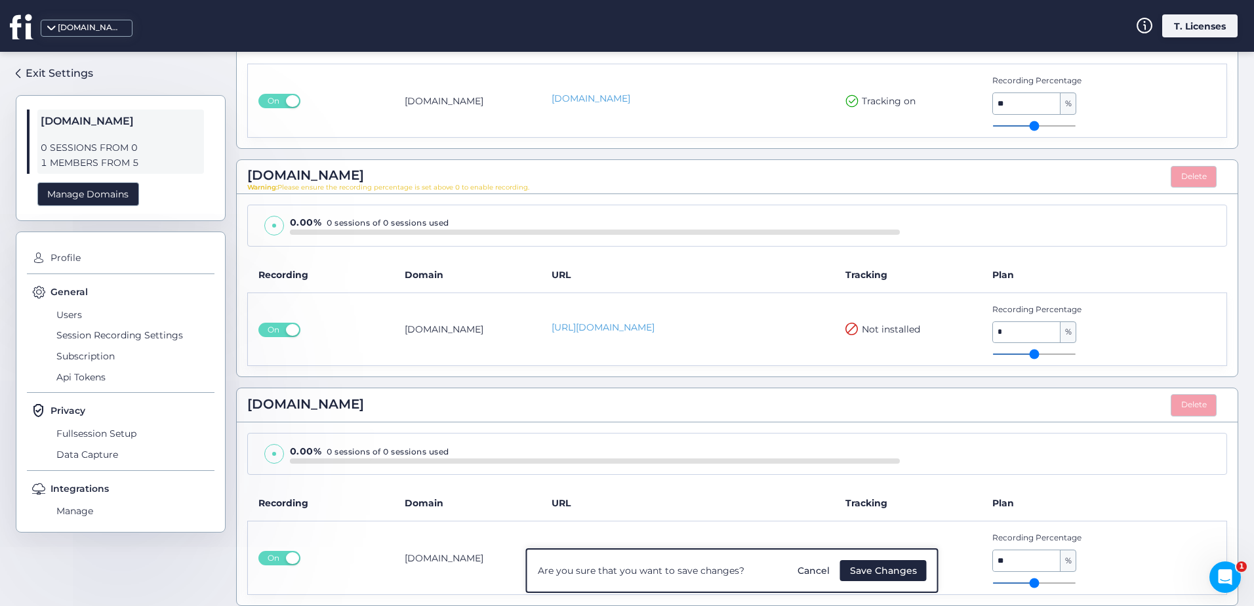
scroll to position [1186, 0]
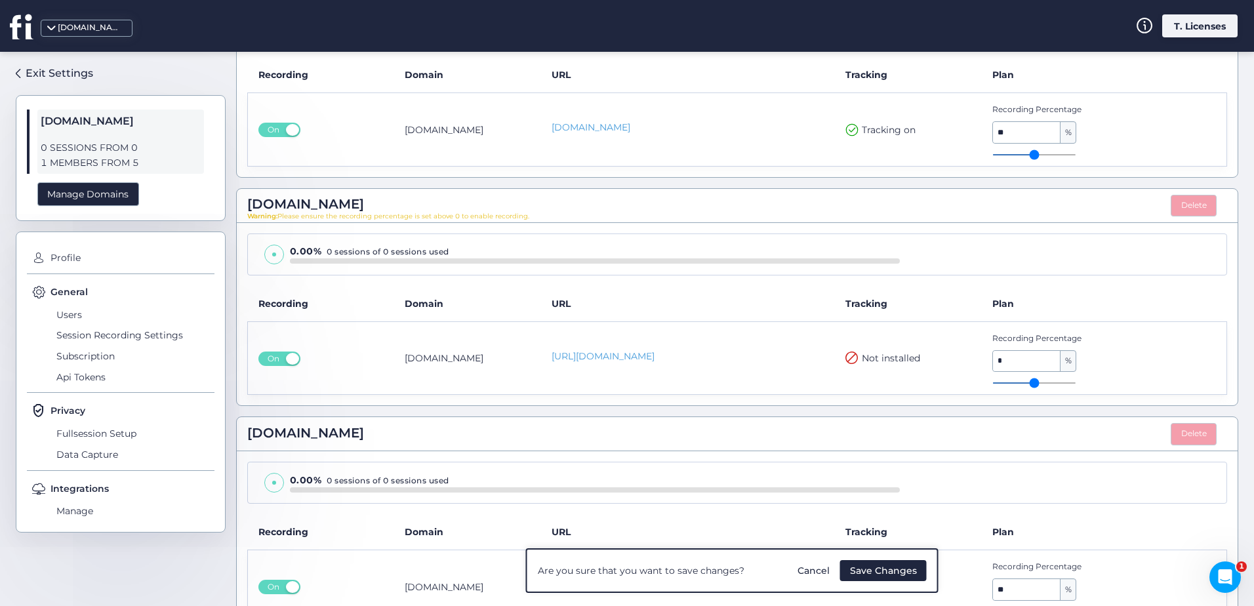
click at [892, 583] on div "Are you sure that you want to save changes? Cancel Save Changes" at bounding box center [732, 570] width 412 height 45
click at [897, 576] on span "Save Changes" at bounding box center [883, 570] width 67 height 14
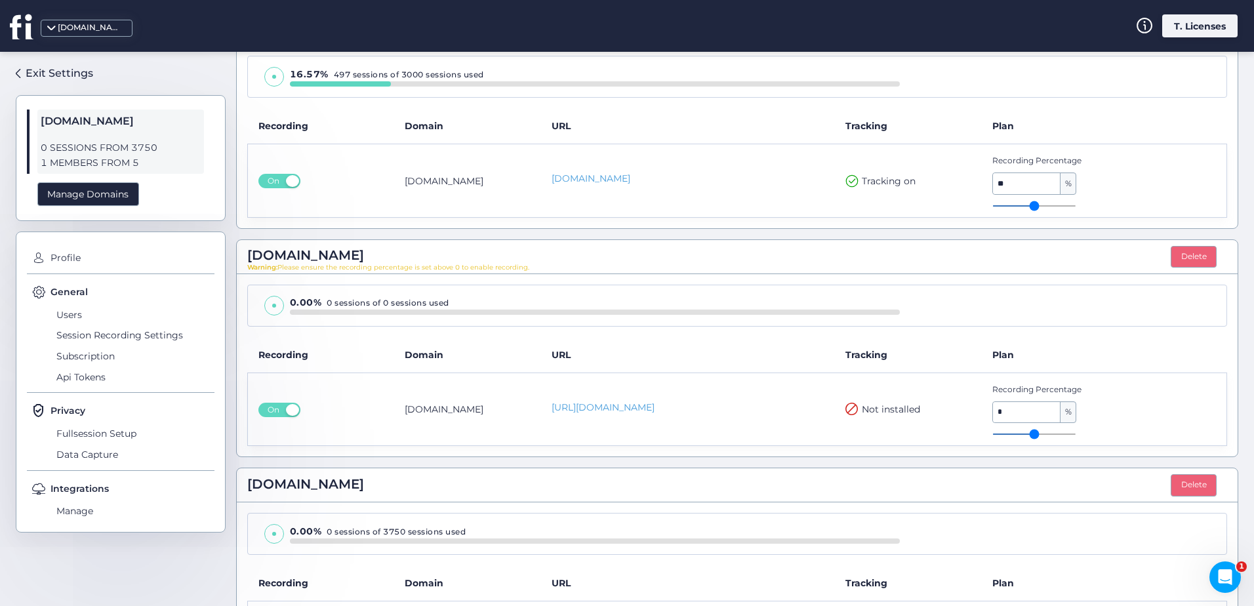
scroll to position [1225, 0]
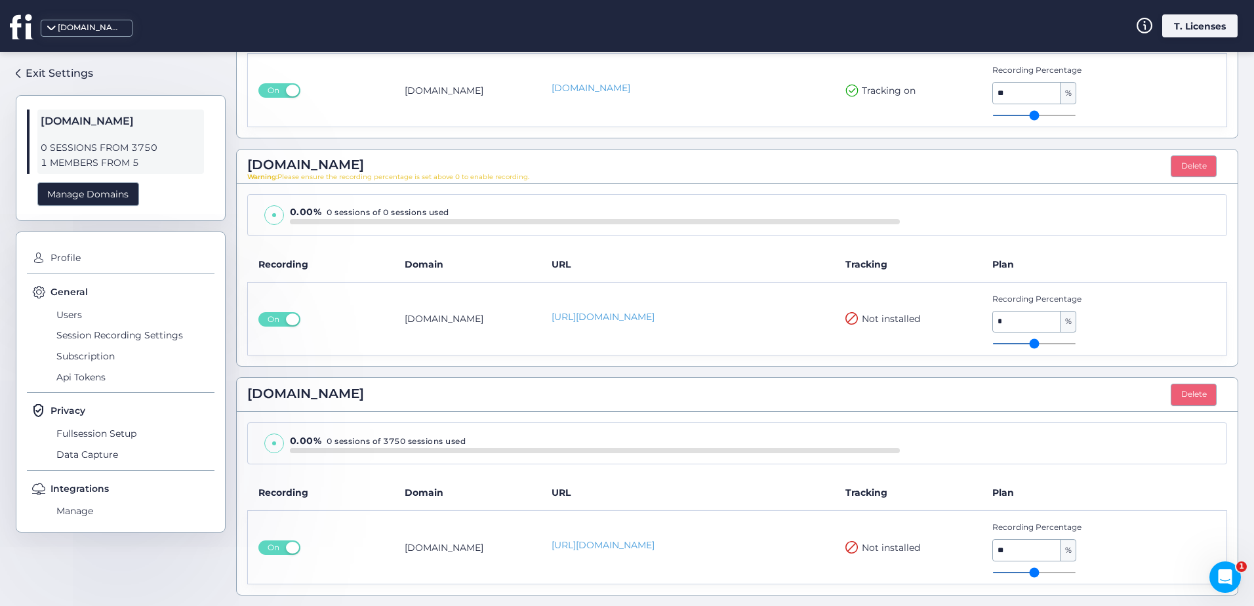
click at [895, 580] on td "Not installed" at bounding box center [908, 547] width 147 height 73
click at [862, 553] on span "Not installed" at bounding box center [891, 547] width 58 height 14
click at [862, 551] on span "Not installed" at bounding box center [891, 547] width 58 height 14
drag, startPoint x: 862, startPoint y: 551, endPoint x: 844, endPoint y: 586, distance: 39.0
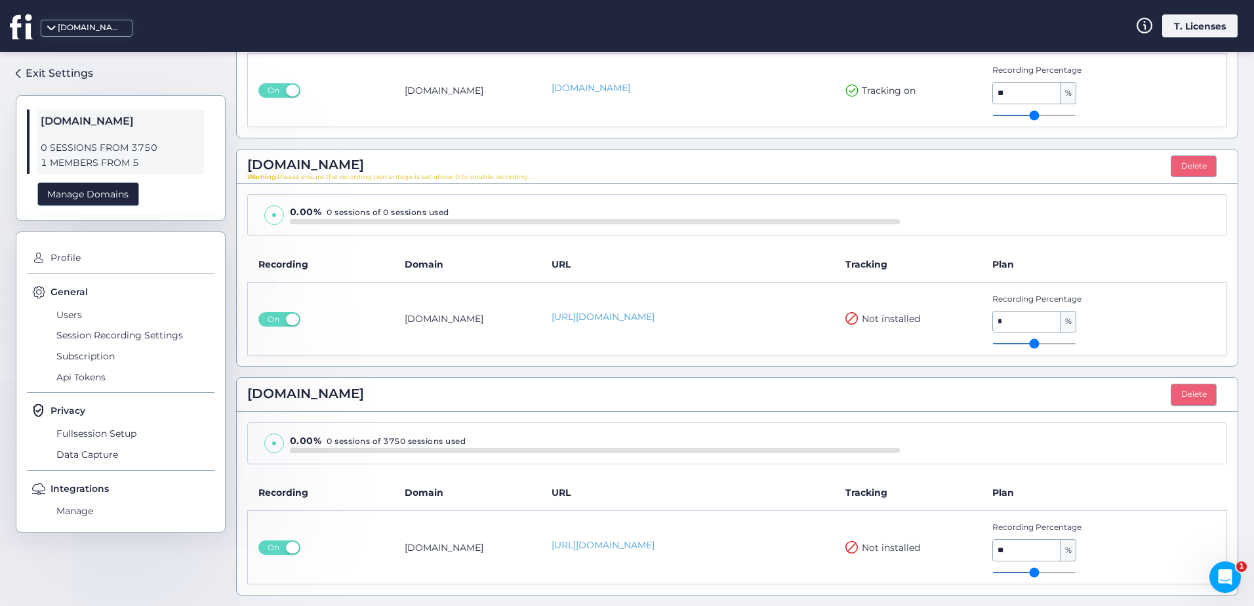
click at [843, 591] on div "0.00% 0 sessions of 3750 sessions used Recording Domain URL Tracking Plan On [D…" at bounding box center [737, 503] width 1001 height 182
click at [1221, 579] on icon "Open Intercom Messenger" at bounding box center [1223, 576] width 22 height 22
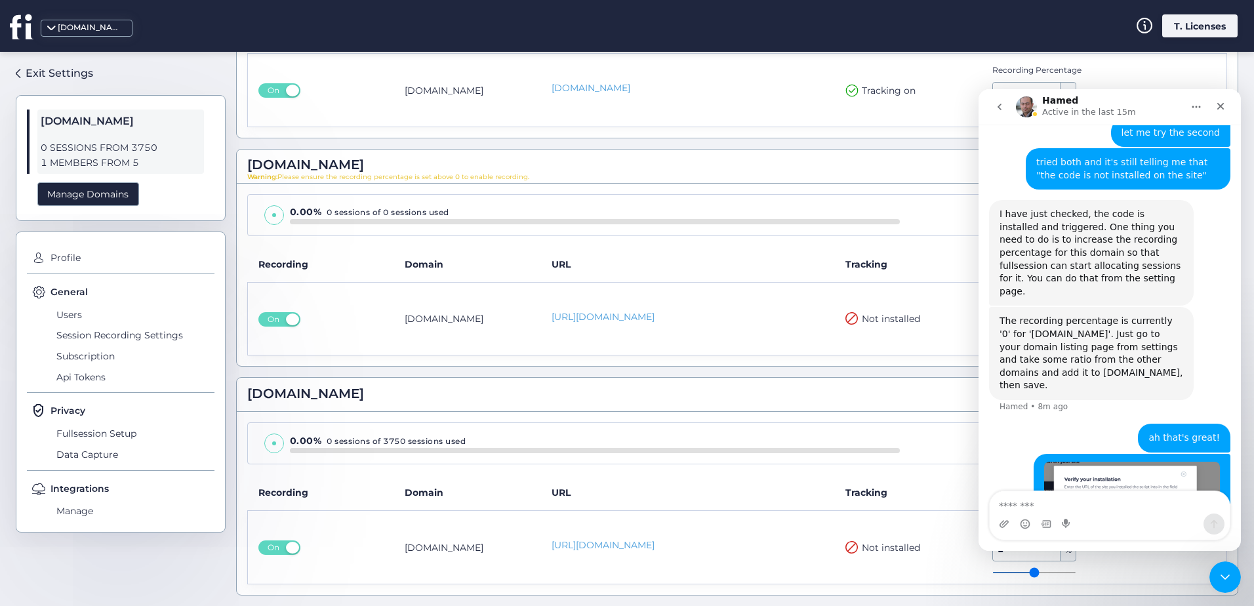
scroll to position [2721, 0]
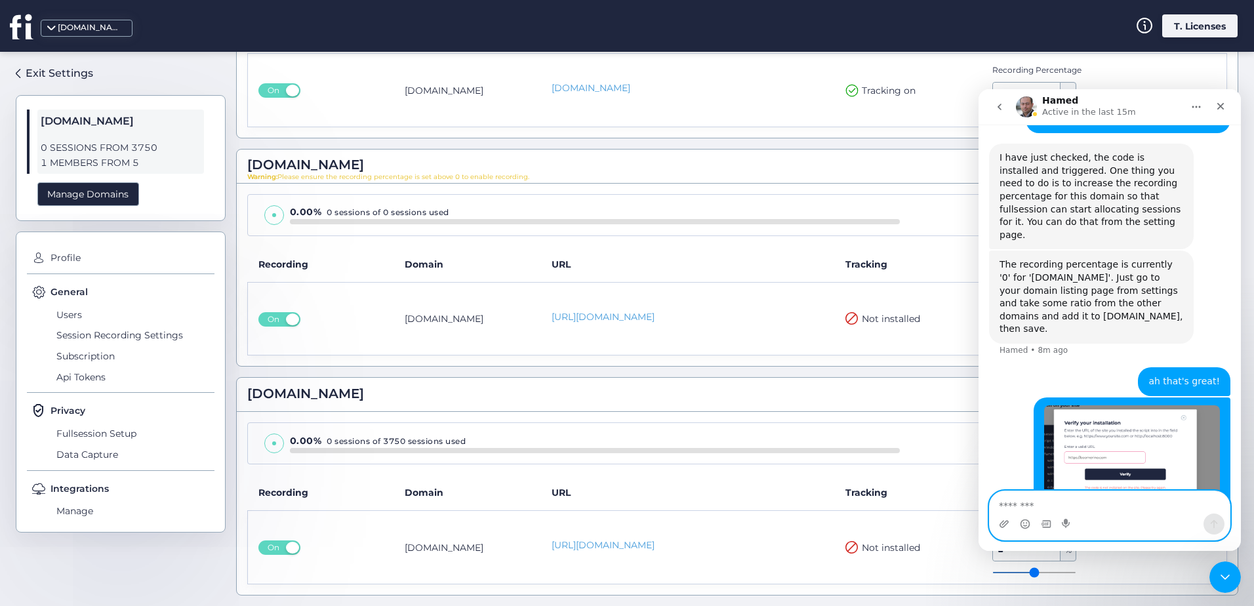
click at [1072, 508] on textarea "Message…" at bounding box center [1110, 502] width 240 height 22
click at [1046, 508] on textarea "Message…" at bounding box center [1110, 502] width 240 height 22
type textarea "**********"
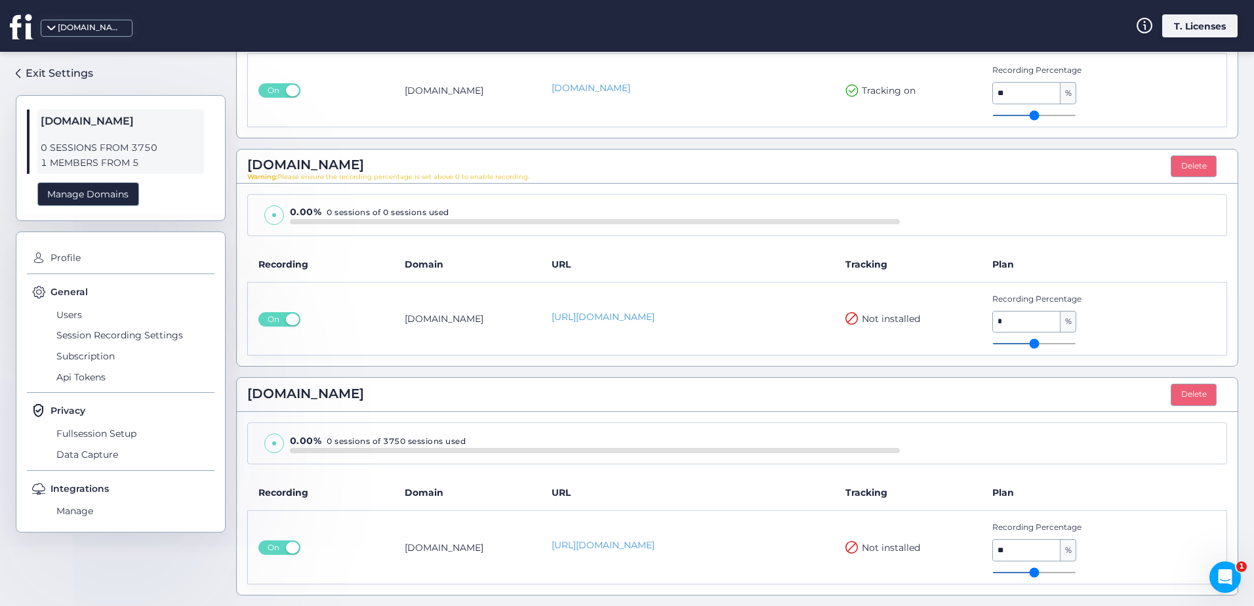
scroll to position [2195, 0]
click at [1224, 578] on icon "Open Intercom Messenger" at bounding box center [1223, 576] width 22 height 22
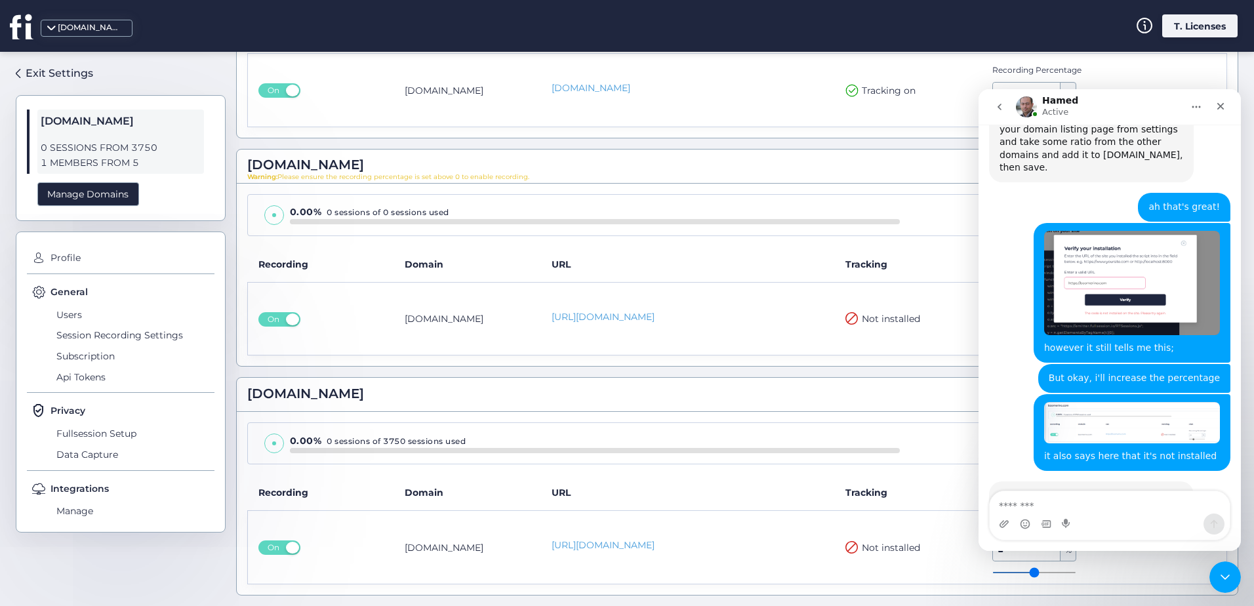
scroll to position [2894, 0]
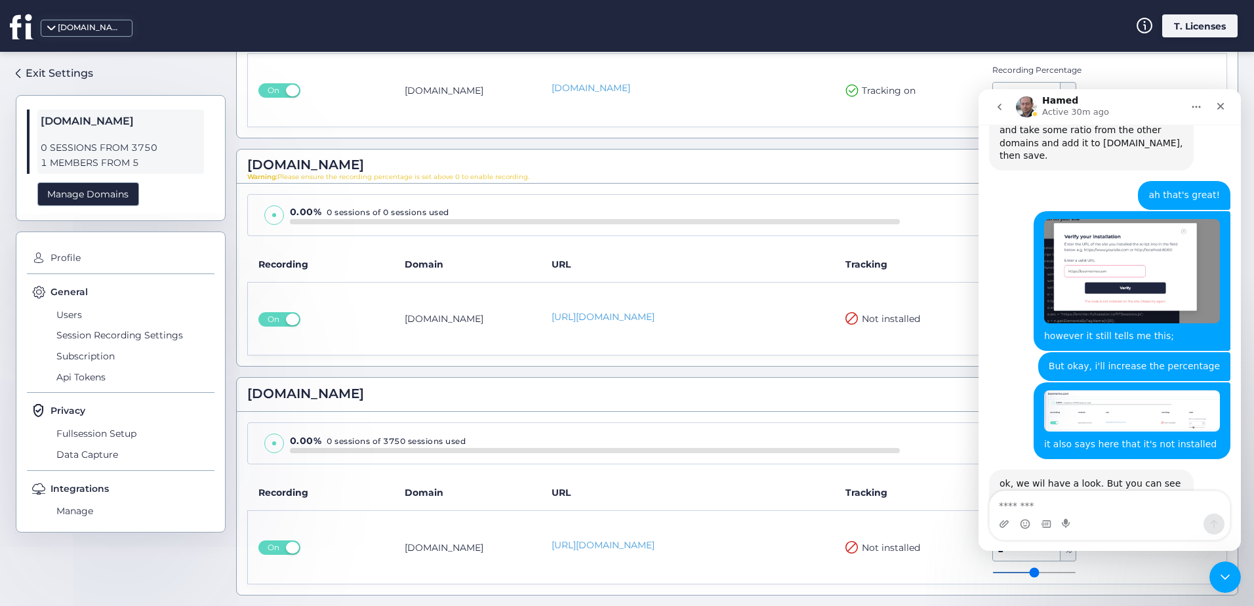
click at [1081, 500] on textarea "Message…" at bounding box center [1110, 502] width 240 height 22
click at [846, 551] on icon at bounding box center [851, 547] width 13 height 12
click at [860, 447] on div "0.00% 0 sessions of 3750 sessions used" at bounding box center [595, 441] width 610 height 14
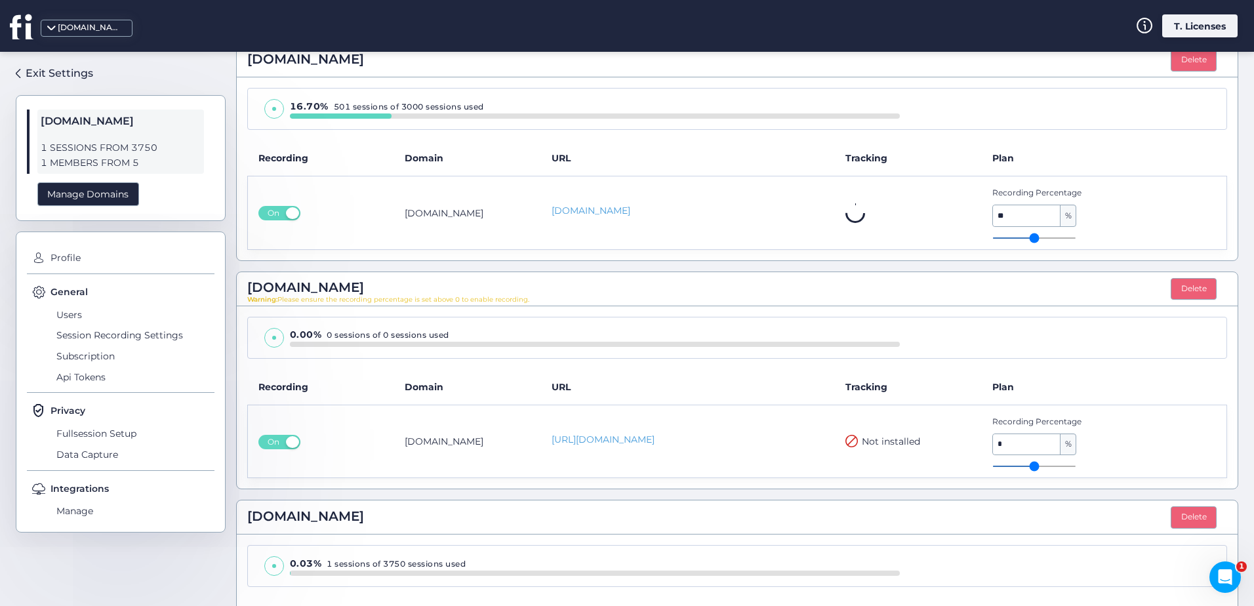
scroll to position [1225, 0]
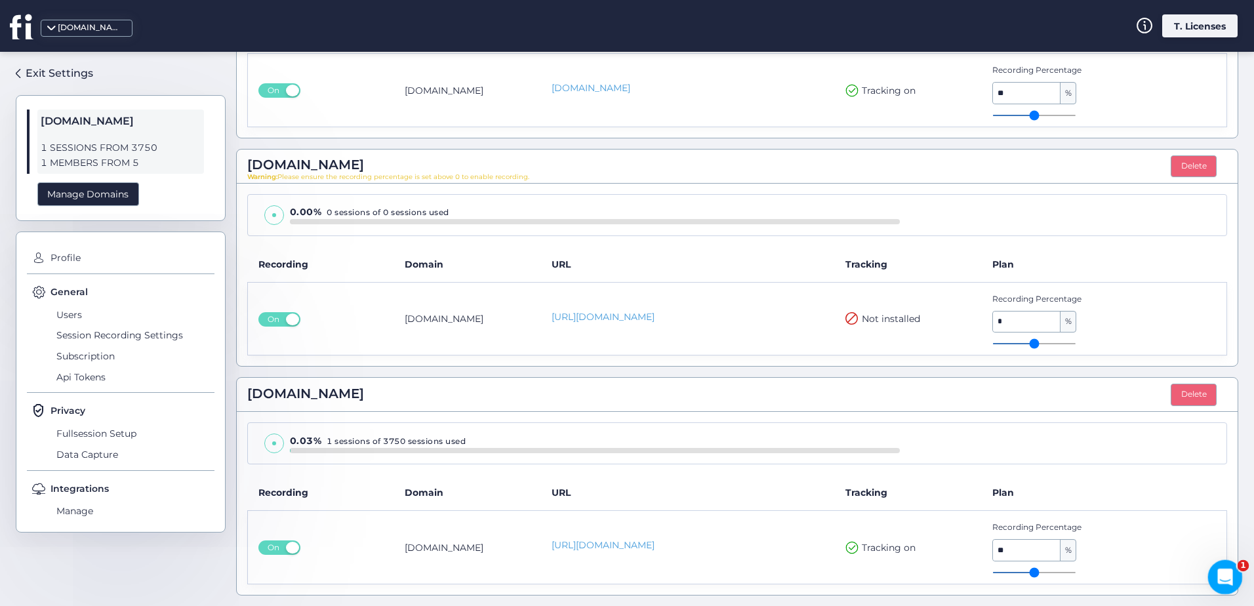
drag, startPoint x: 1226, startPoint y: 569, endPoint x: 2378, endPoint y: 1128, distance: 1281.0
click at [1226, 569] on icon "Open Intercom Messenger" at bounding box center [1223, 576] width 22 height 22
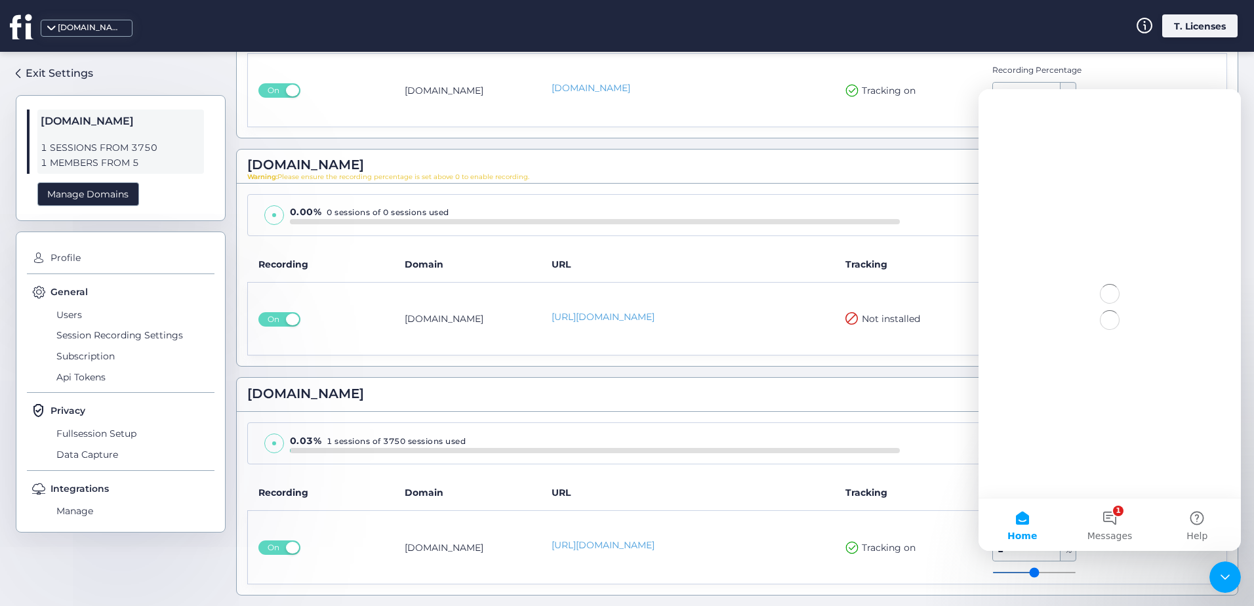
scroll to position [0, 0]
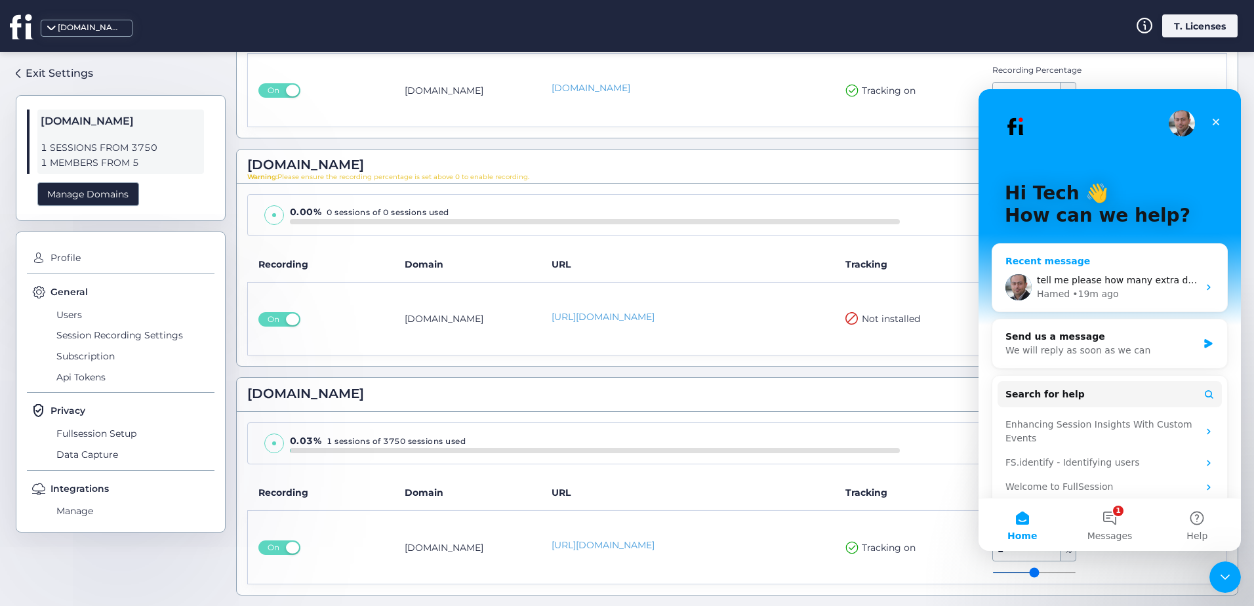
click at [1072, 288] on div "• 19m ago" at bounding box center [1095, 294] width 46 height 14
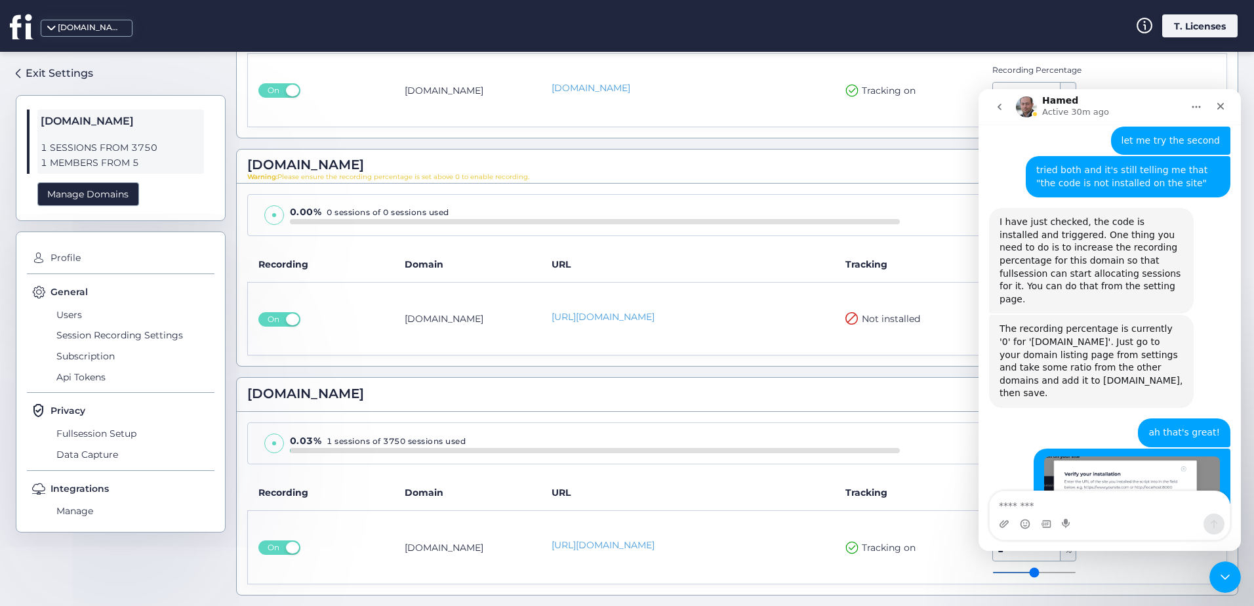
click at [1071, 506] on textarea "Message…" at bounding box center [1110, 502] width 240 height 22
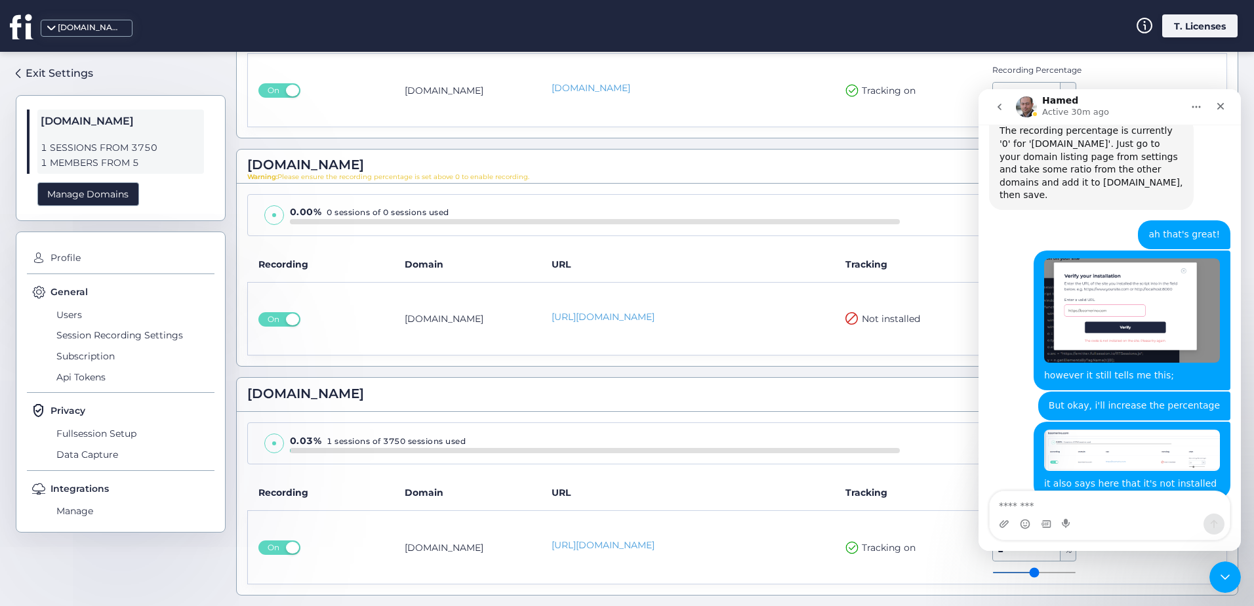
scroll to position [2894, 0]
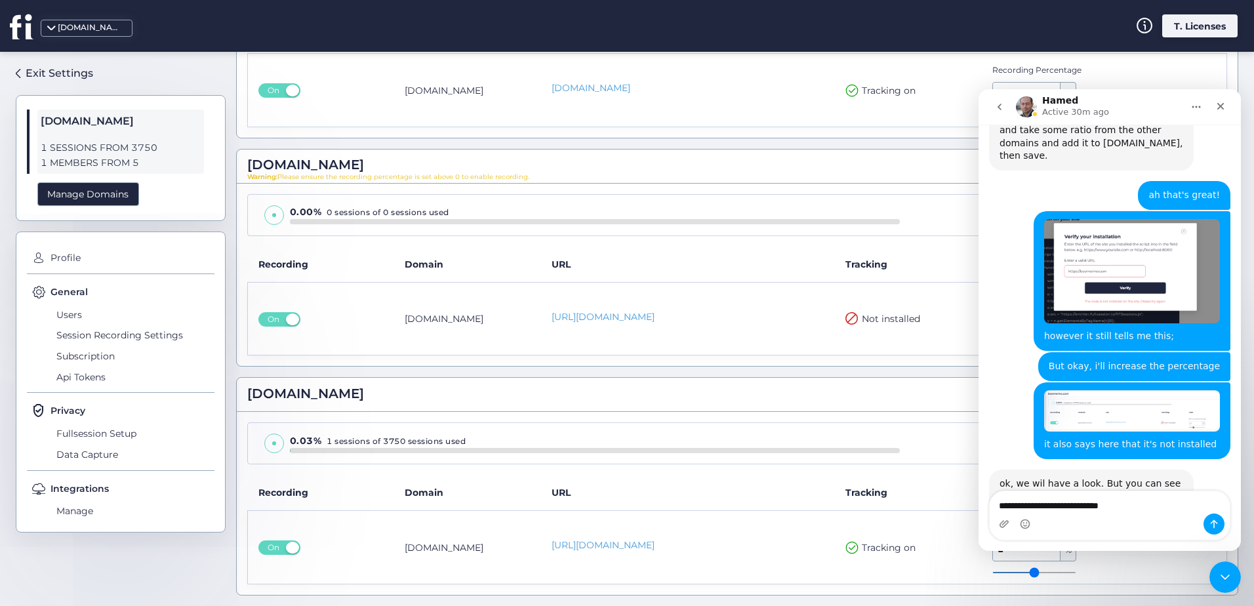
type textarea "**********"
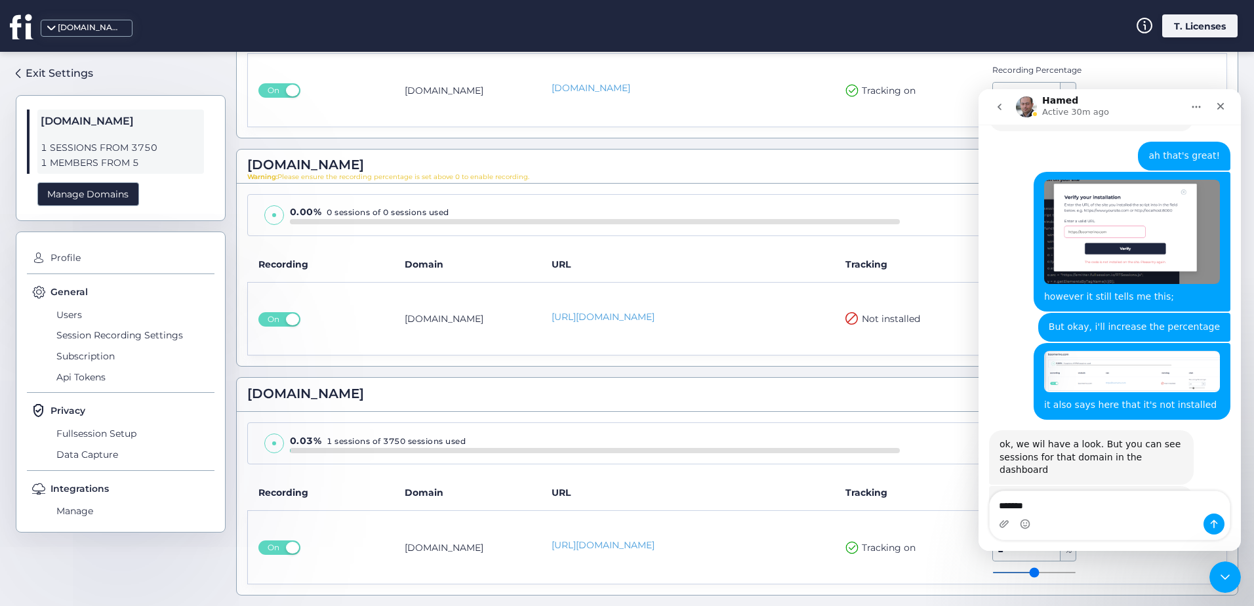
type textarea "********"
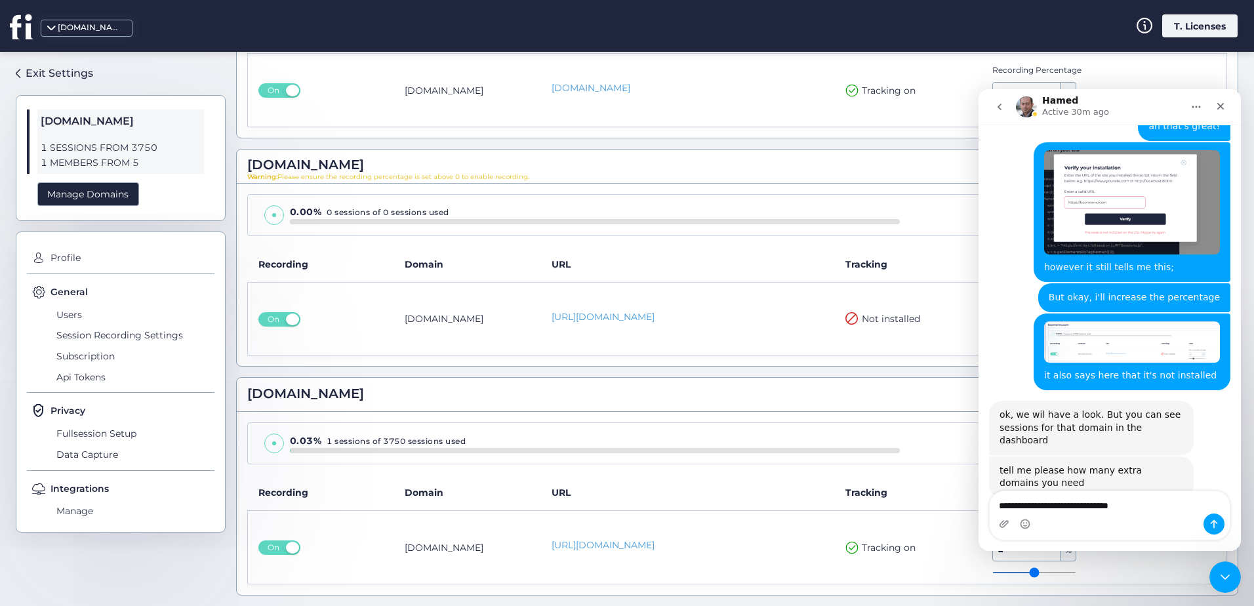
type textarea "**********"
click at [569, 437] on div "0.03% 1 sessions of 3750 sessions used" at bounding box center [595, 441] width 610 height 14
click at [293, 399] on span "[DOMAIN_NAME]" at bounding box center [305, 394] width 117 height 20
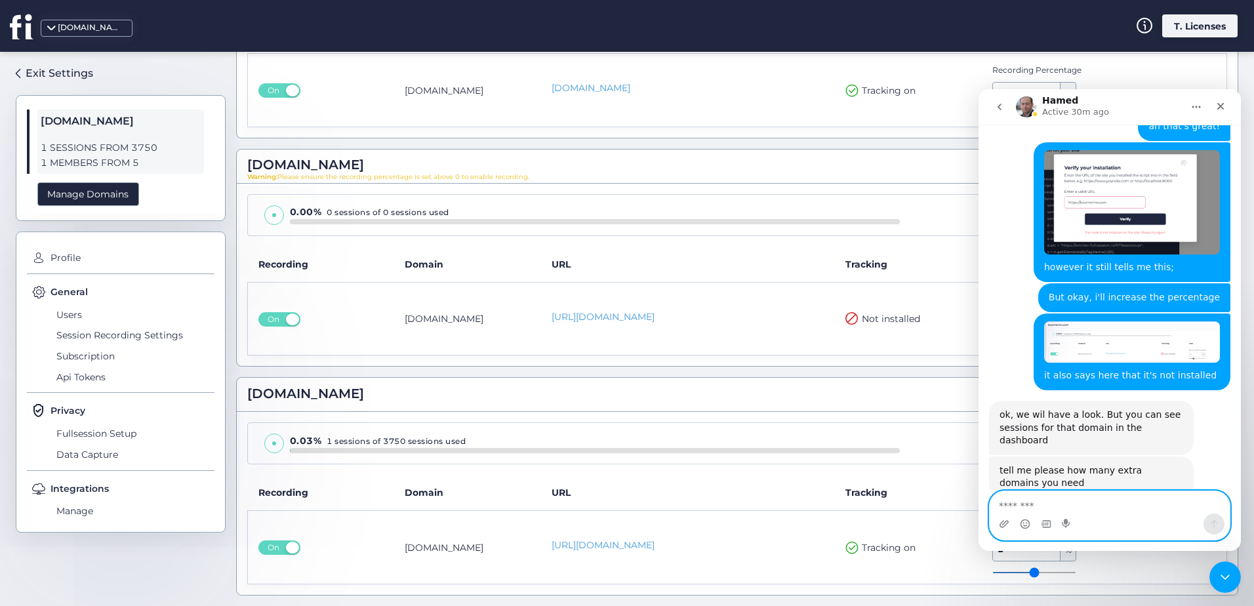
click at [1101, 512] on textarea "Message…" at bounding box center [1110, 502] width 240 height 22
type textarea "*"
type textarea "**********"
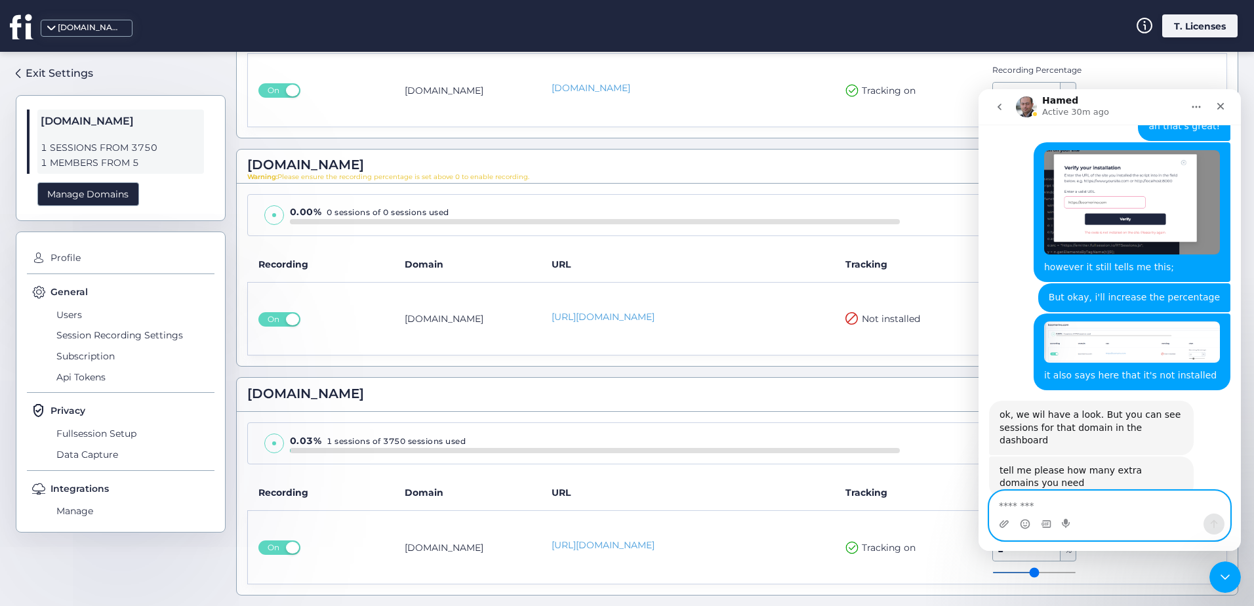
scroll to position [2993, 0]
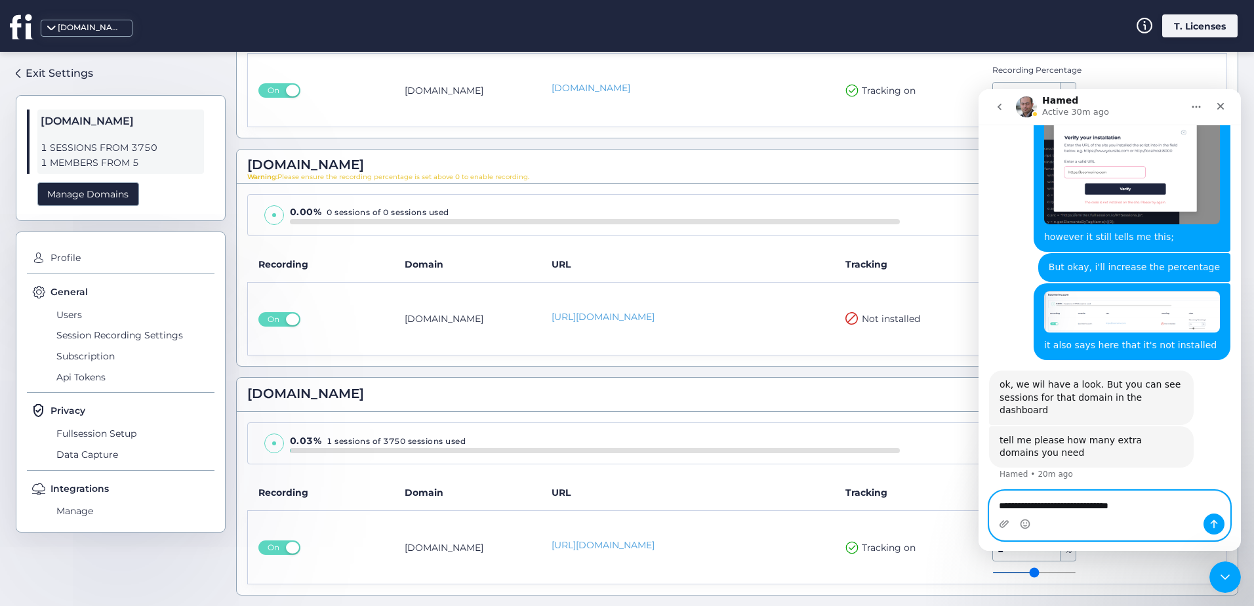
type textarea "**********"
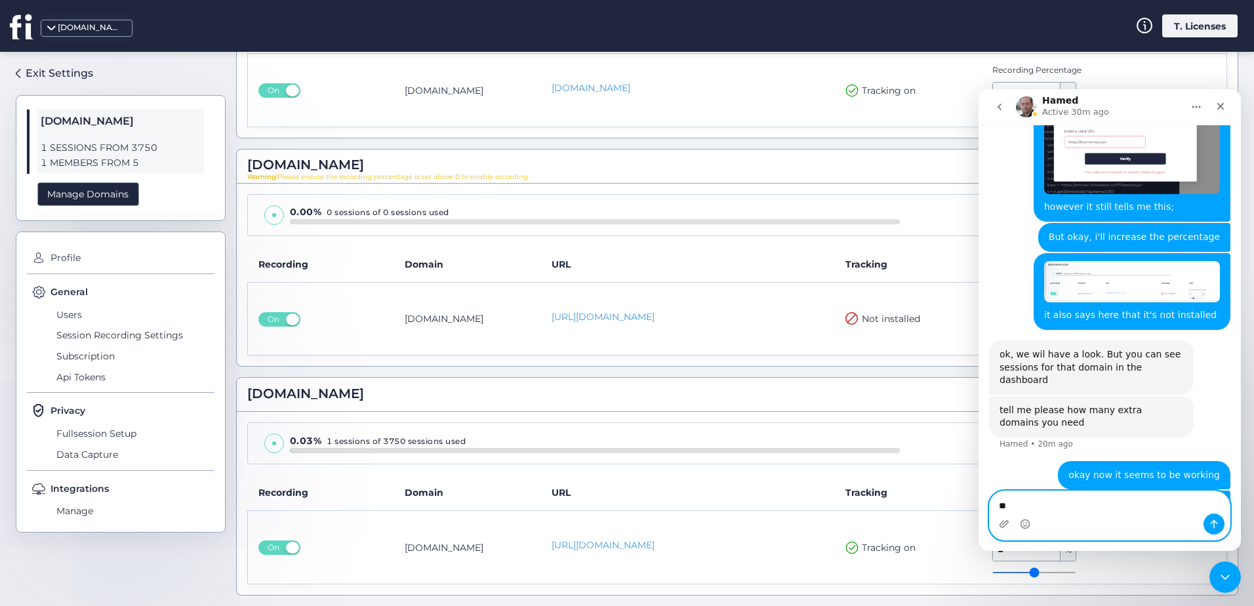
type textarea "*"
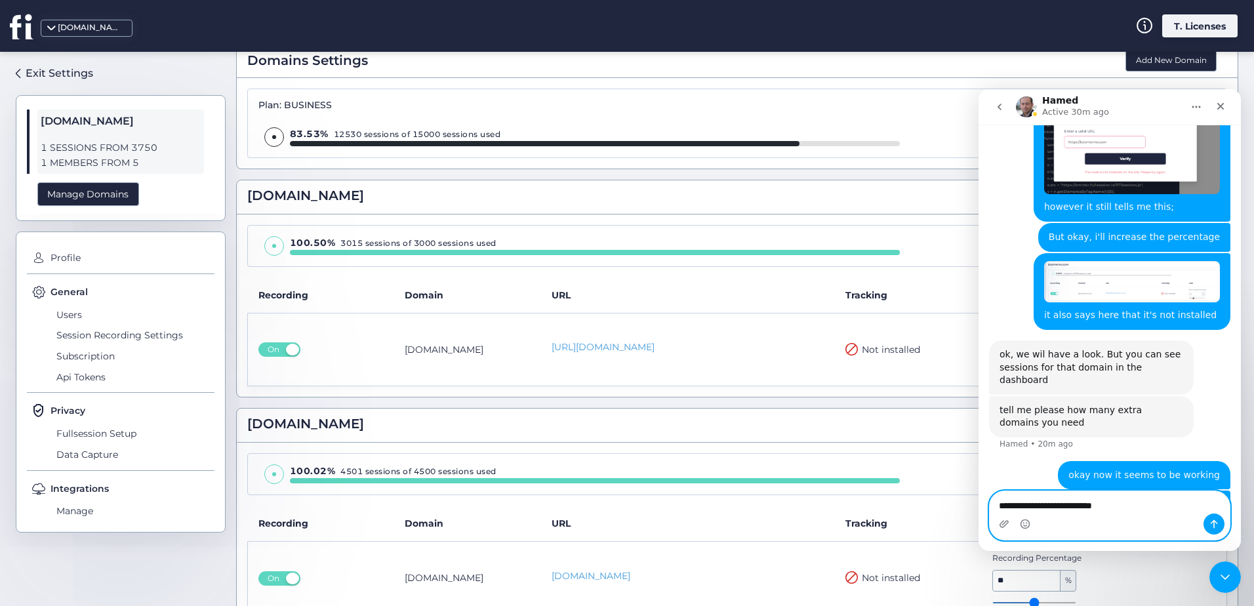
scroll to position [0, 0]
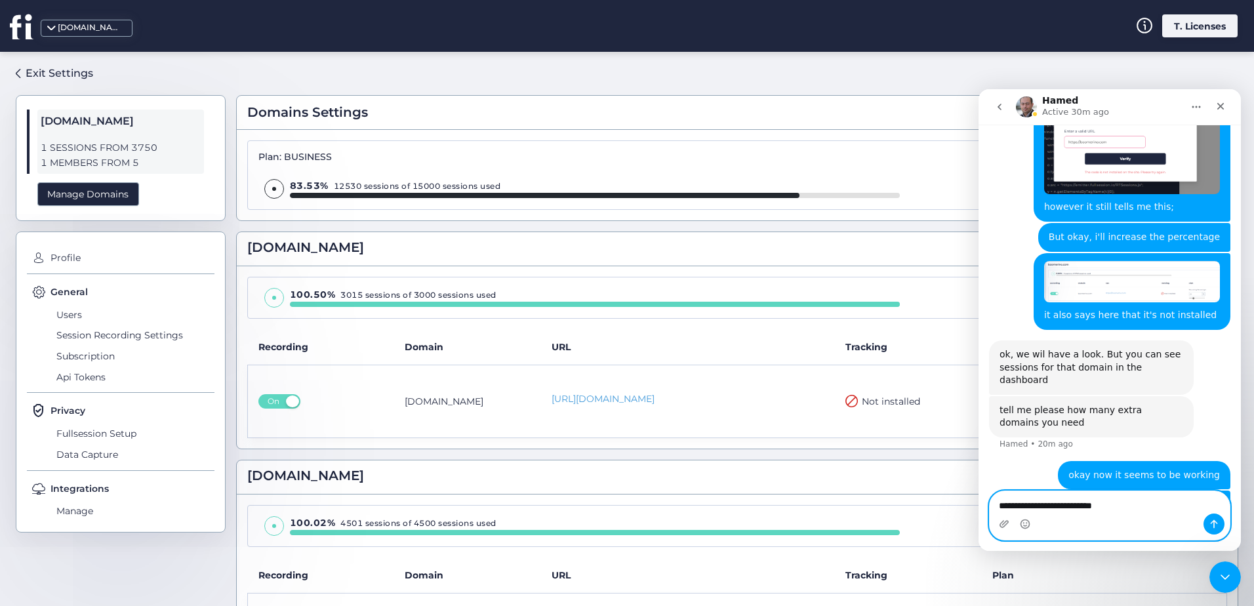
click at [1138, 504] on textarea "**********" at bounding box center [1110, 502] width 240 height 22
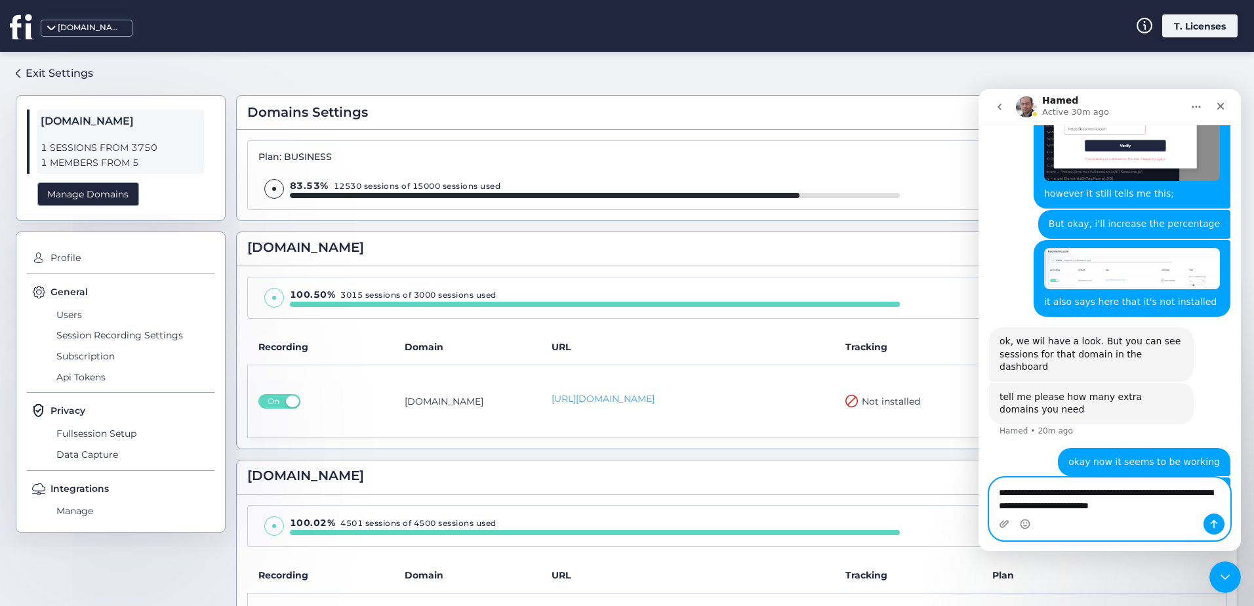
type textarea "**********"
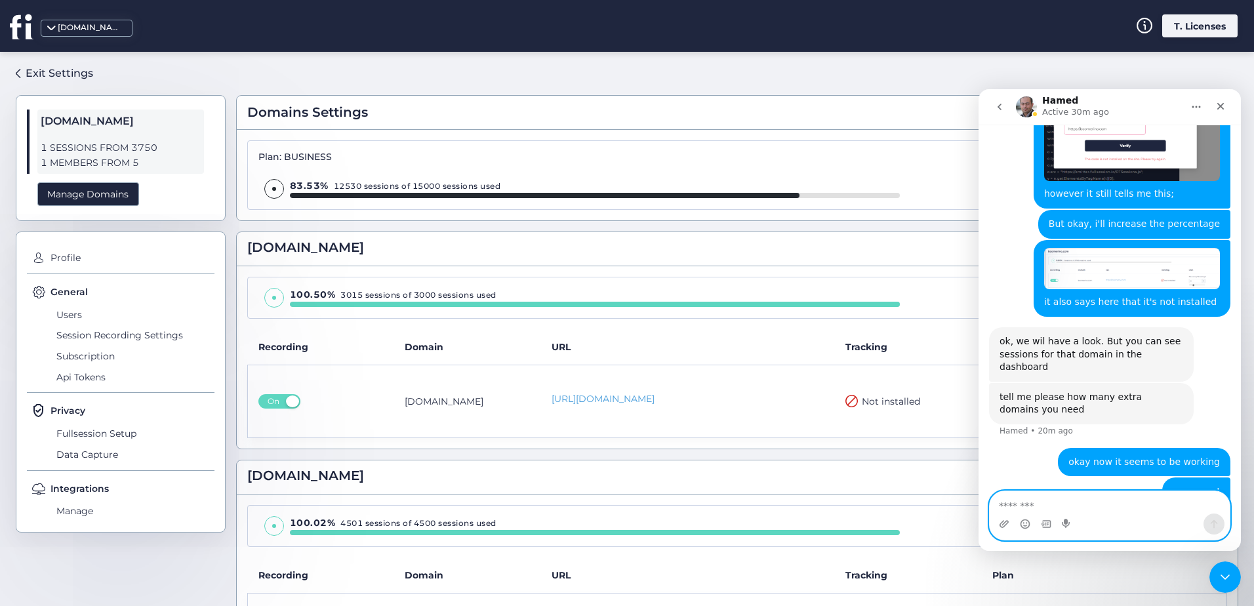
scroll to position [3078, 0]
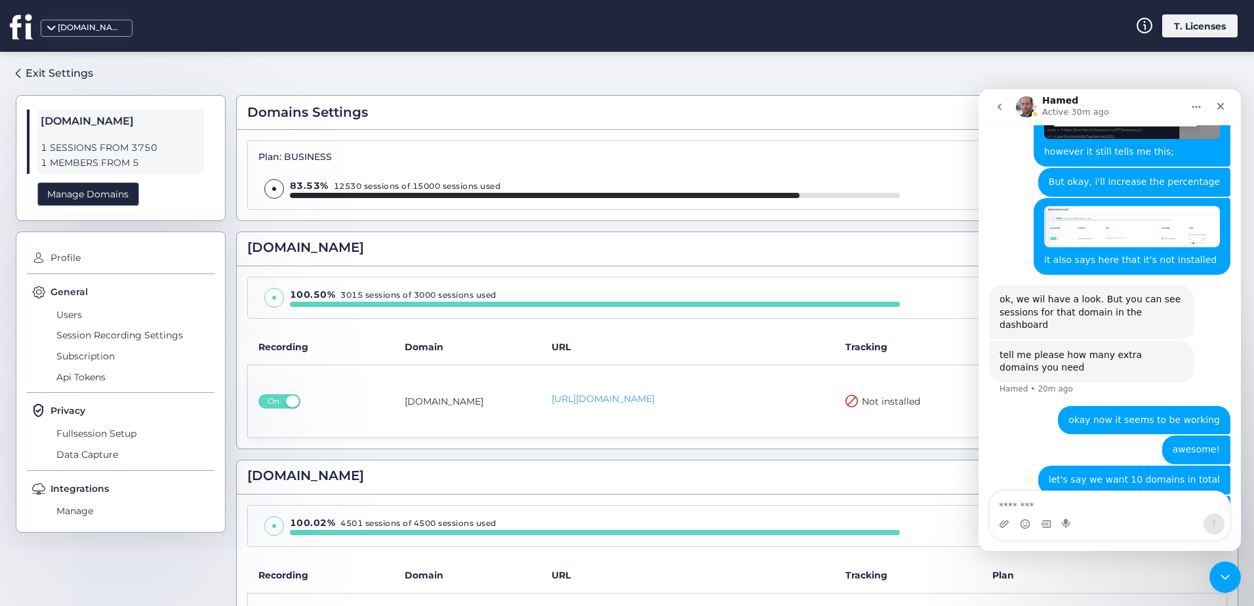
drag, startPoint x: 1151, startPoint y: 415, endPoint x: 1132, endPoint y: 422, distance: 20.3
click at [1132, 525] on div "at the moment we have 15k sessions, maybe we can increase that to 30k sessions …" at bounding box center [1128, 552] width 205 height 54
click at [1128, 496] on div "at the moment we're allow up to 5 Tech • Just now" at bounding box center [1141, 510] width 180 height 29
click at [1123, 504] on div "at the moment we're allow up to 5" at bounding box center [1140, 510] width 159 height 13
click at [1037, 496] on div "at the moment we're allow up to 5 Tech • Just now" at bounding box center [1109, 511] width 241 height 30
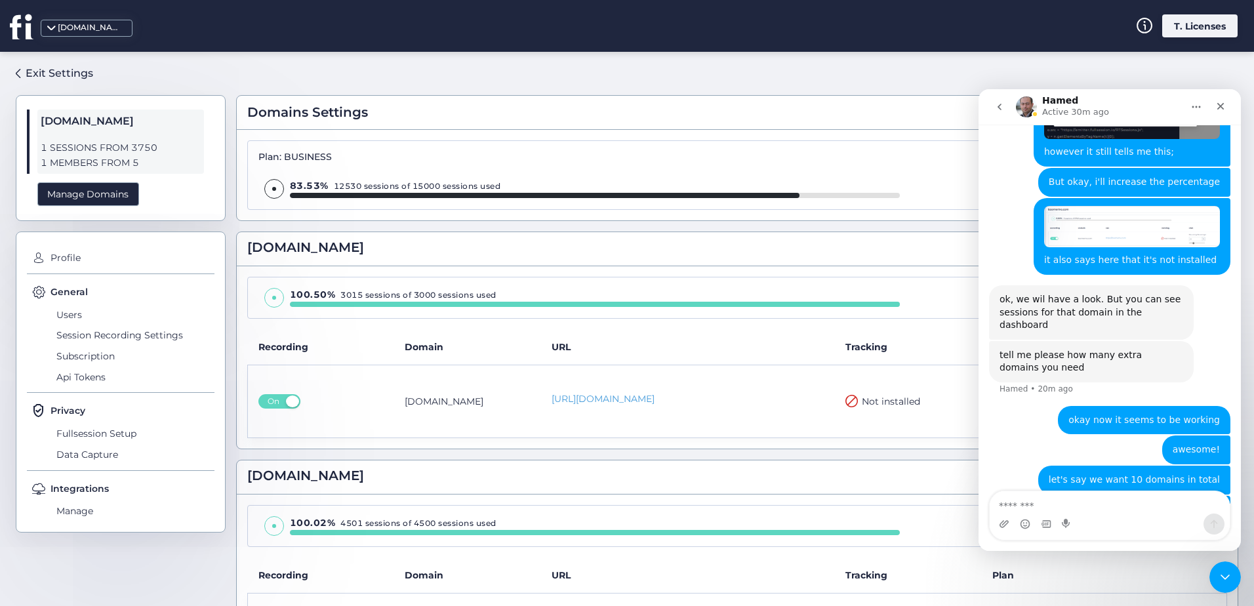
click at [1066, 496] on div "at the moment we're allow up to 5 Tech • Just now" at bounding box center [1141, 510] width 180 height 29
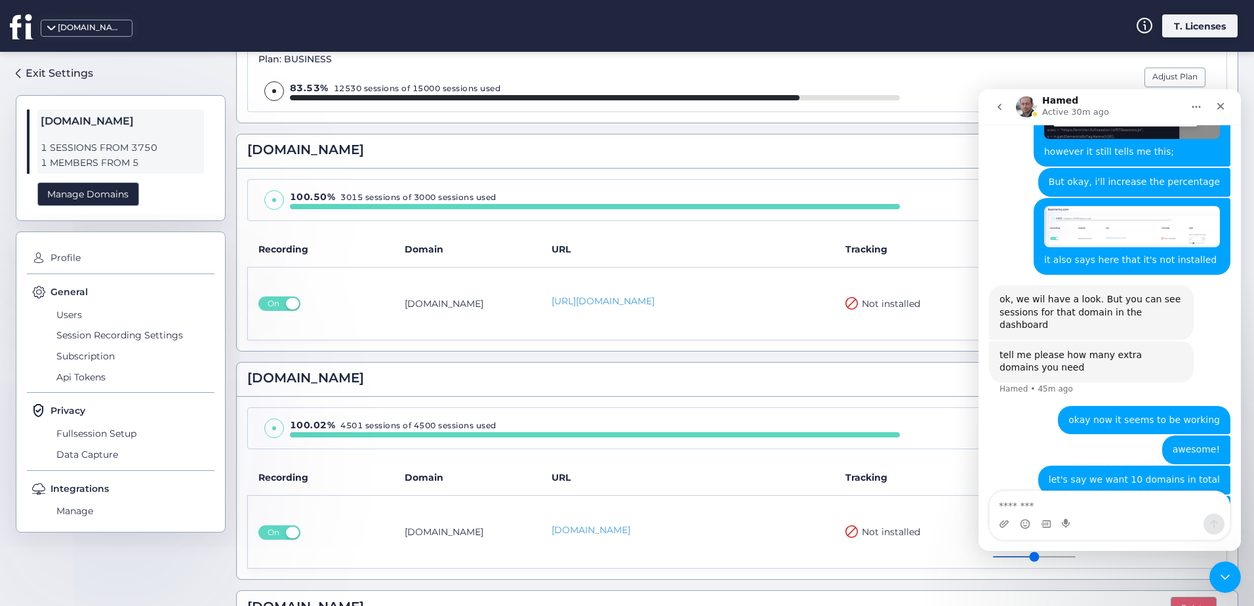
scroll to position [66, 0]
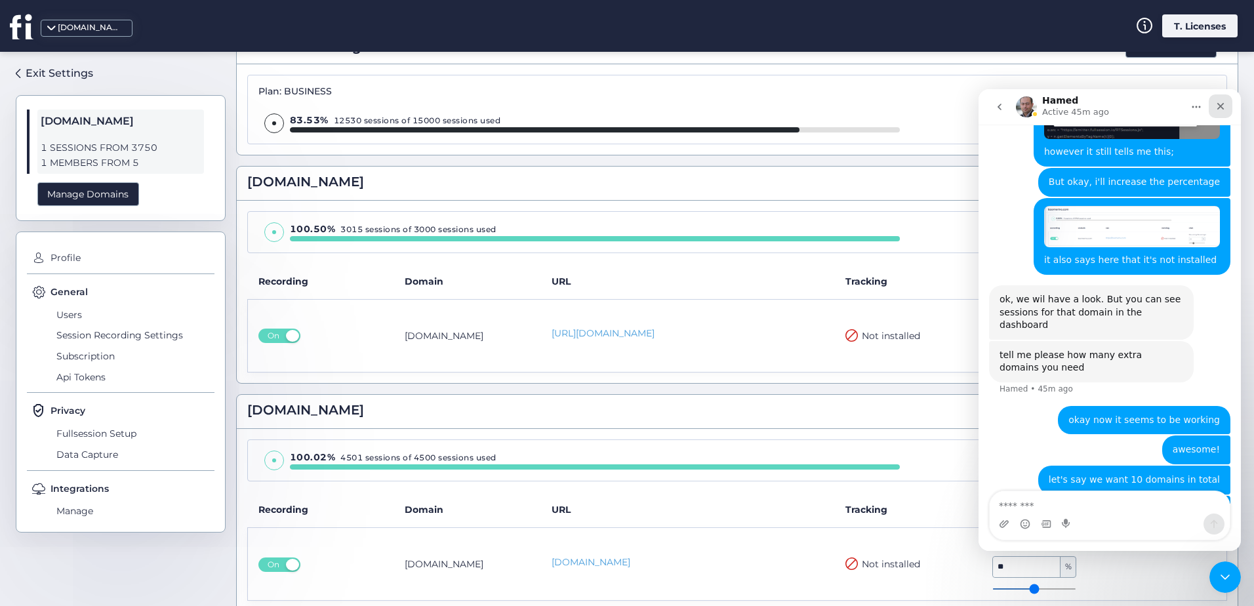
click at [1214, 111] on div "Close" at bounding box center [1221, 106] width 24 height 24
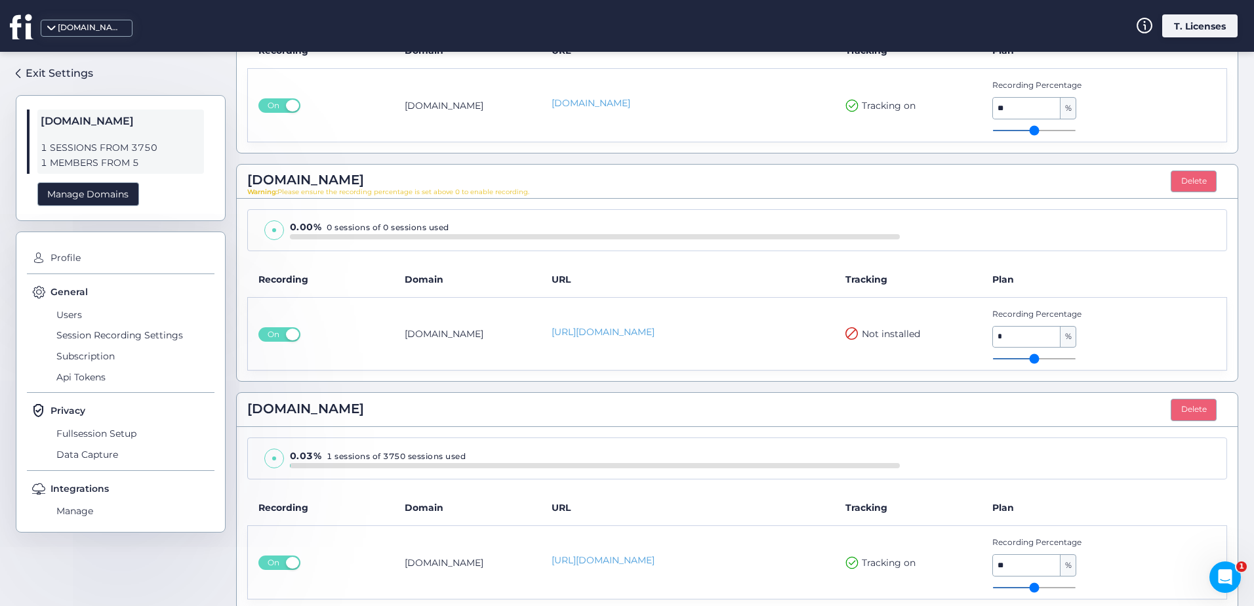
scroll to position [1225, 0]
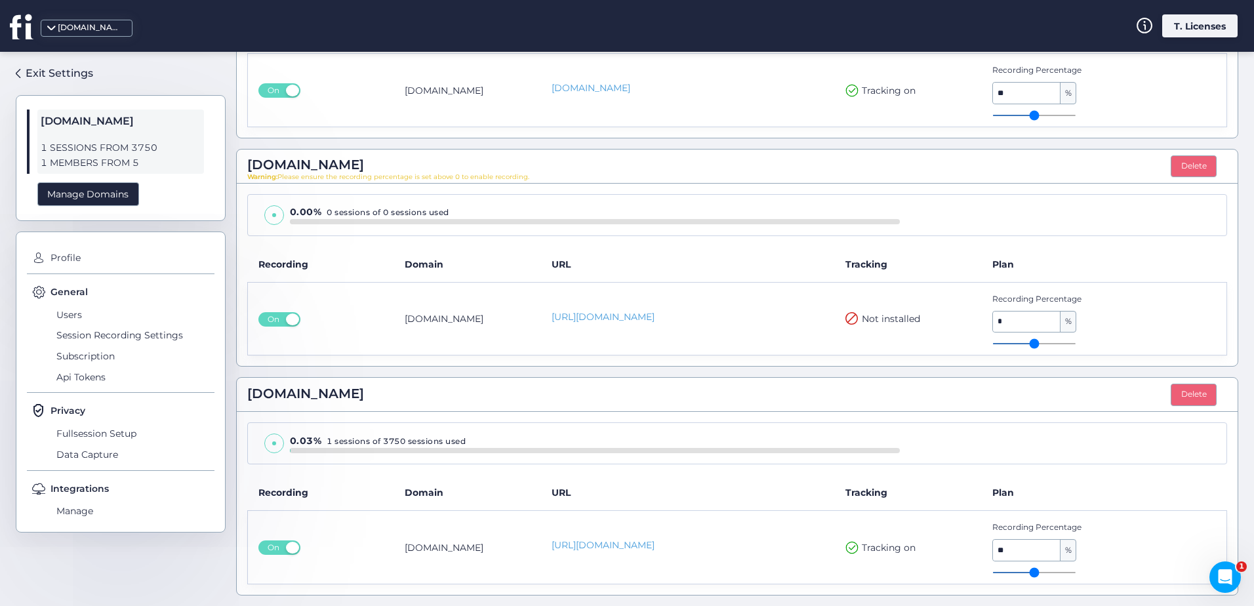
click at [174, 542] on div "Exit Settings boomerino.com 1 SESSIONS FROM 3750 1 MEMBERS FROM 5 Manage Domain…" at bounding box center [627, 329] width 1254 height 554
click at [1221, 580] on icon "Open Intercom Messenger" at bounding box center [1223, 576] width 22 height 22
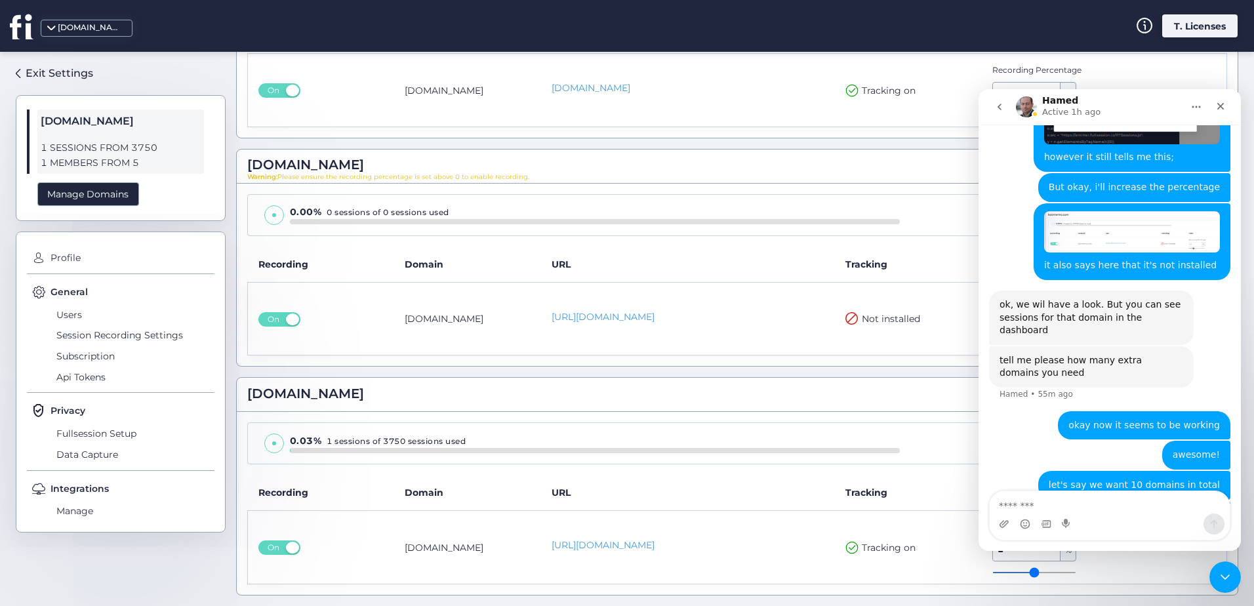
scroll to position [3078, 0]
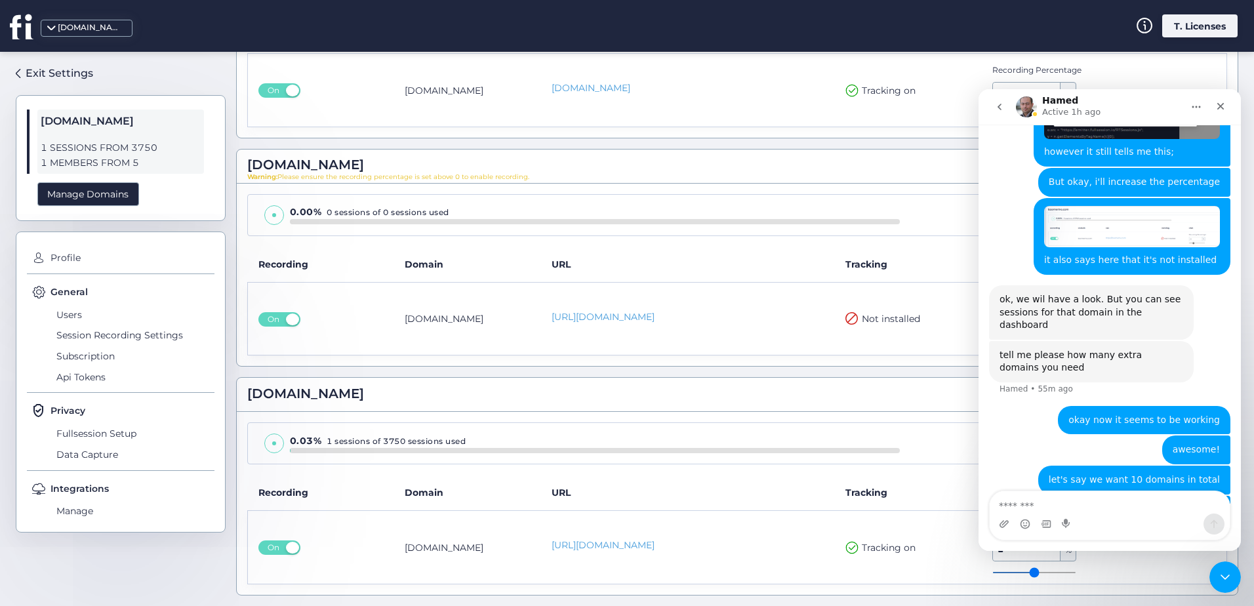
click at [1085, 506] on textarea "Message…" at bounding box center [1110, 502] width 240 height 22
click at [1086, 501] on textarea "Message…" at bounding box center [1110, 502] width 240 height 22
type textarea "*"
type textarea "******"
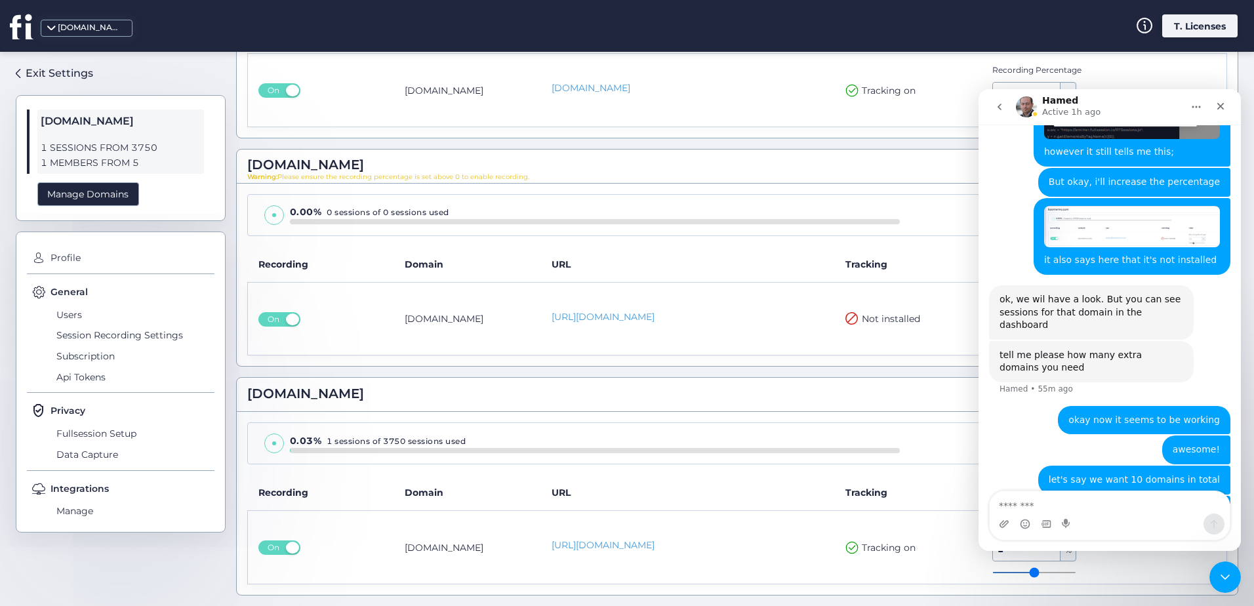
scroll to position [3108, 0]
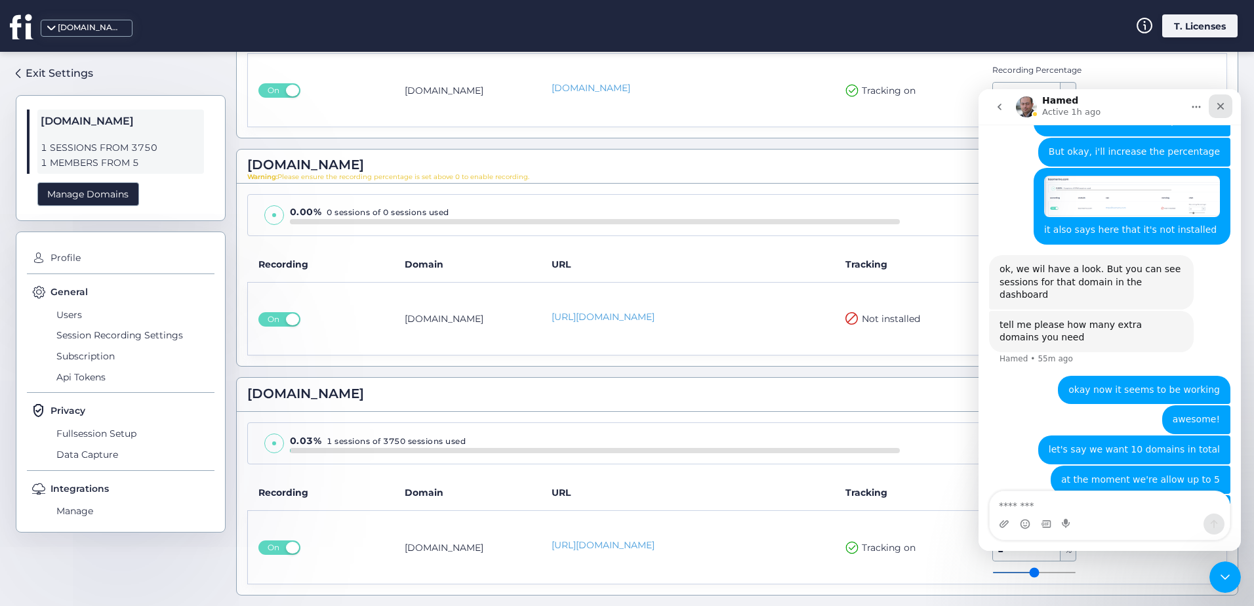
drag, startPoint x: 2136, startPoint y: 298, endPoint x: 1211, endPoint y: 111, distance: 943.4
click at [1211, 111] on div "Close" at bounding box center [1221, 106] width 24 height 24
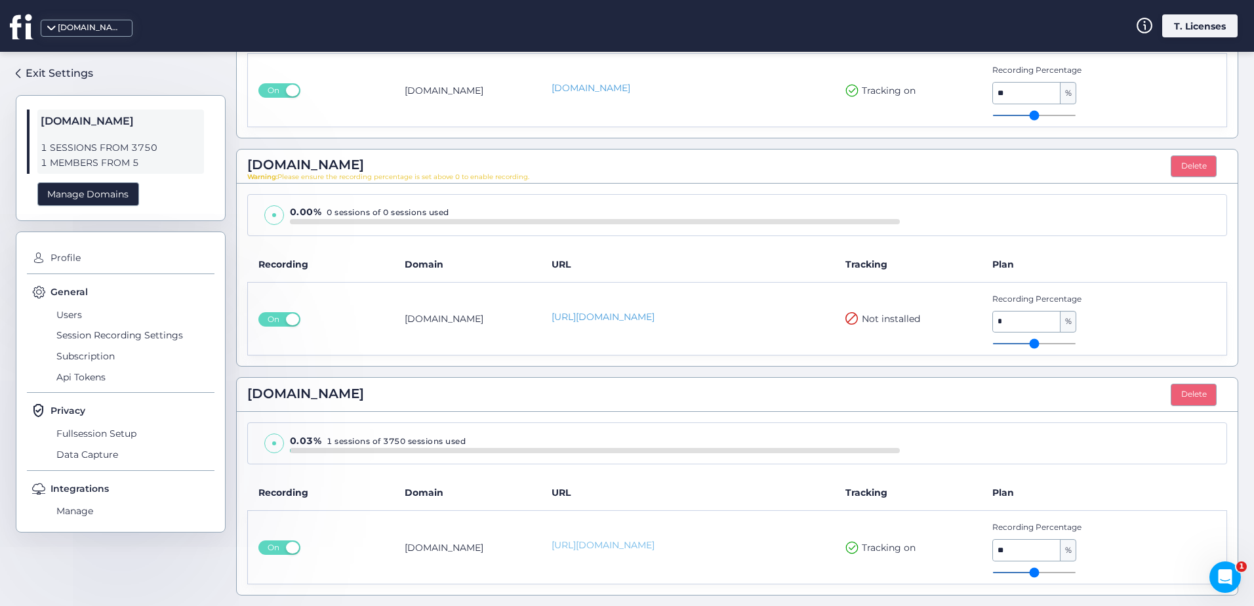
click at [593, 546] on link "[URL][DOMAIN_NAME]" at bounding box center [687, 545] width 273 height 14
click at [51, 72] on div "Exit Settings" at bounding box center [60, 73] width 68 height 16
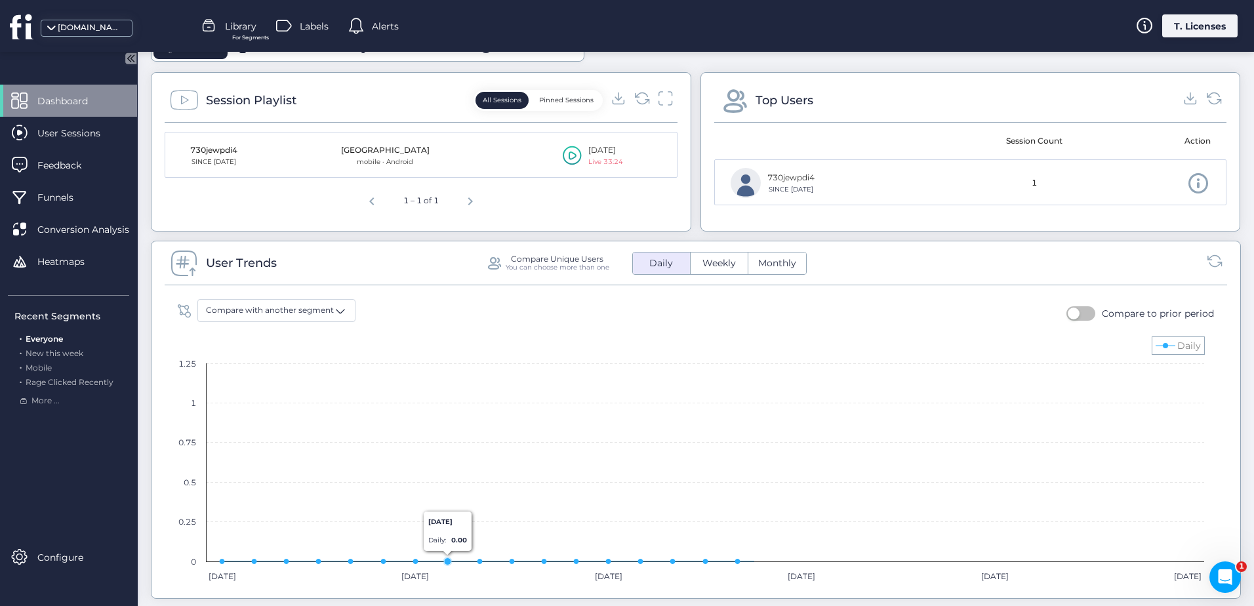
scroll to position [328, 0]
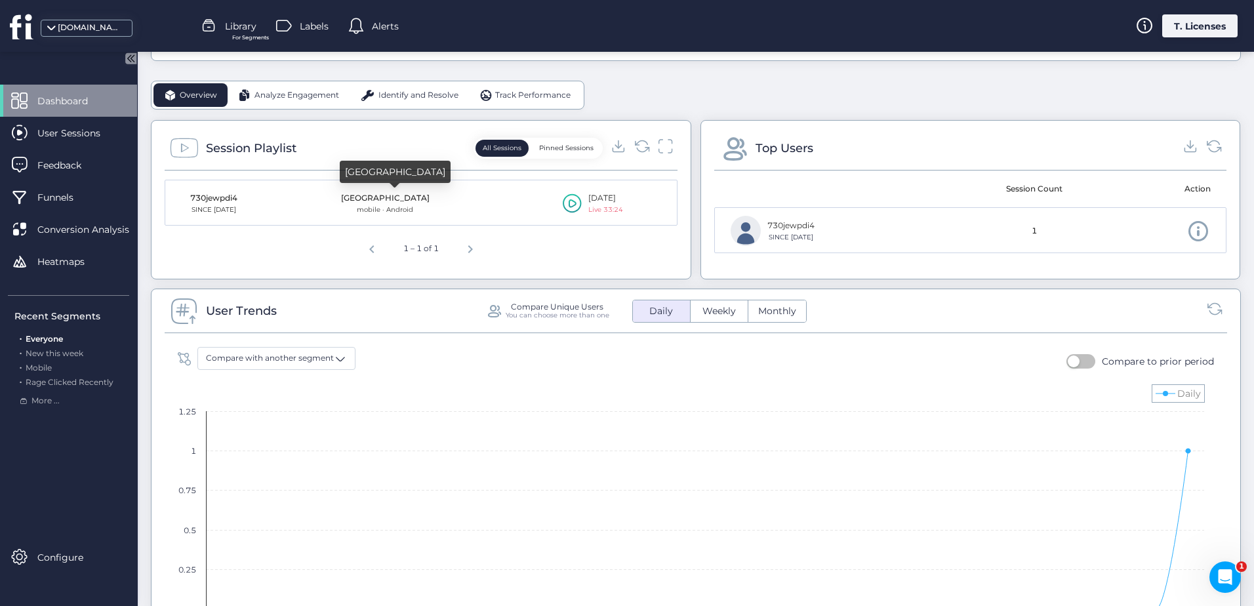
click at [565, 199] on icon at bounding box center [572, 203] width 19 height 20
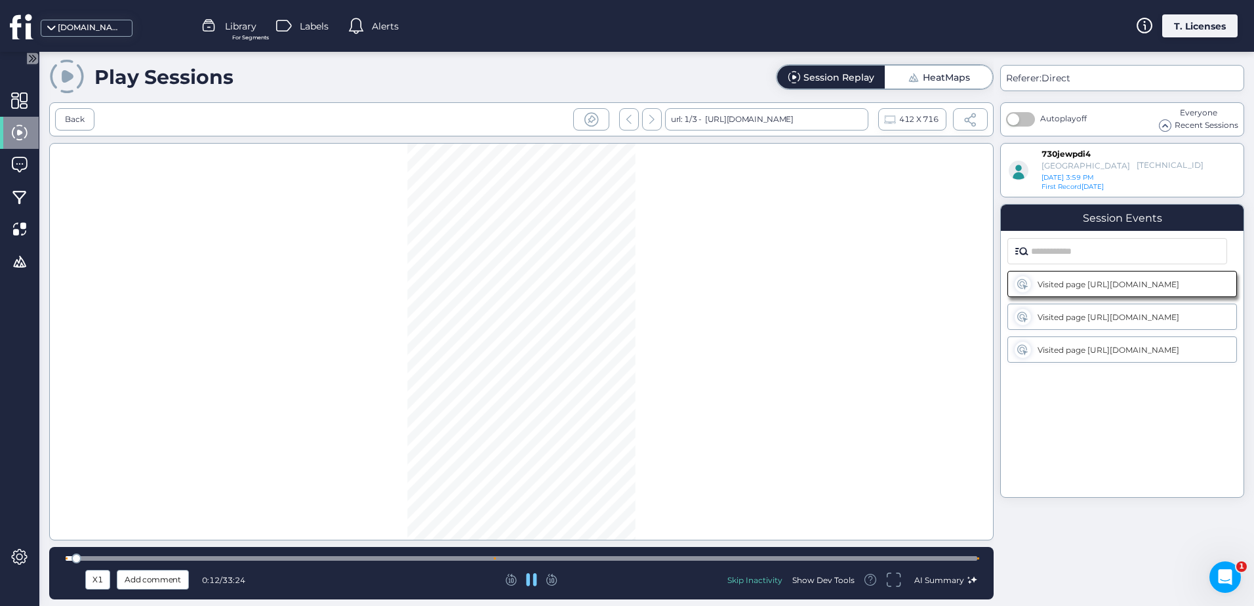
drag, startPoint x: 759, startPoint y: 576, endPoint x: 772, endPoint y: 604, distance: 30.8
click at [759, 576] on div "Skip Inactivity" at bounding box center [754, 579] width 55 height 11
click at [759, 581] on div "Skip Inactivity" at bounding box center [754, 579] width 55 height 11
click at [87, 556] on div at bounding box center [521, 558] width 911 height 5
click at [107, 559] on div at bounding box center [521, 558] width 911 height 5
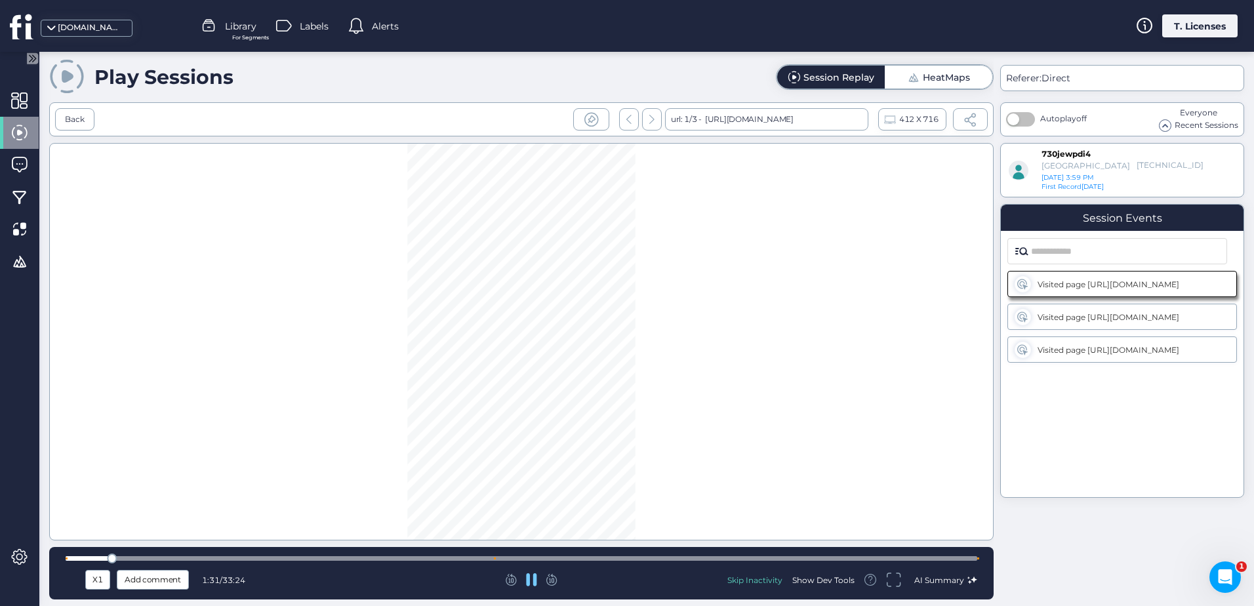
click at [146, 559] on div at bounding box center [521, 558] width 911 height 5
click at [195, 559] on div at bounding box center [521, 558] width 911 height 5
click at [226, 559] on div at bounding box center [521, 558] width 911 height 5
click at [292, 561] on div at bounding box center [521, 558] width 911 height 10
drag, startPoint x: 373, startPoint y: 565, endPoint x: 393, endPoint y: 562, distance: 20.5
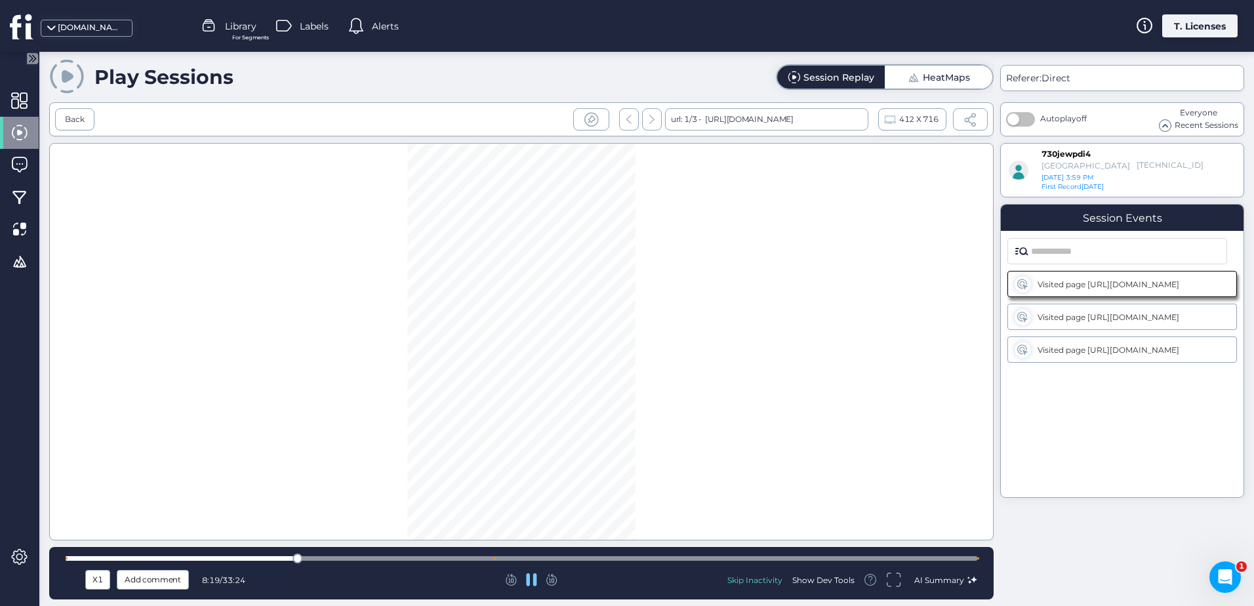
click at [374, 565] on div "X1 Add comment 8:19 / 33:24 Skip Inactivity Show Dev Tools AI Summary" at bounding box center [521, 573] width 944 height 52
drag, startPoint x: 423, startPoint y: 564, endPoint x: 445, endPoint y: 556, distance: 23.0
click at [423, 563] on div "X1 Add comment 8:19 / 33:24 Skip Inactivity Show Dev Tools AI Summary" at bounding box center [521, 573] width 944 height 52
click at [447, 556] on div at bounding box center [521, 558] width 911 height 5
click at [549, 554] on div at bounding box center [521, 558] width 911 height 10
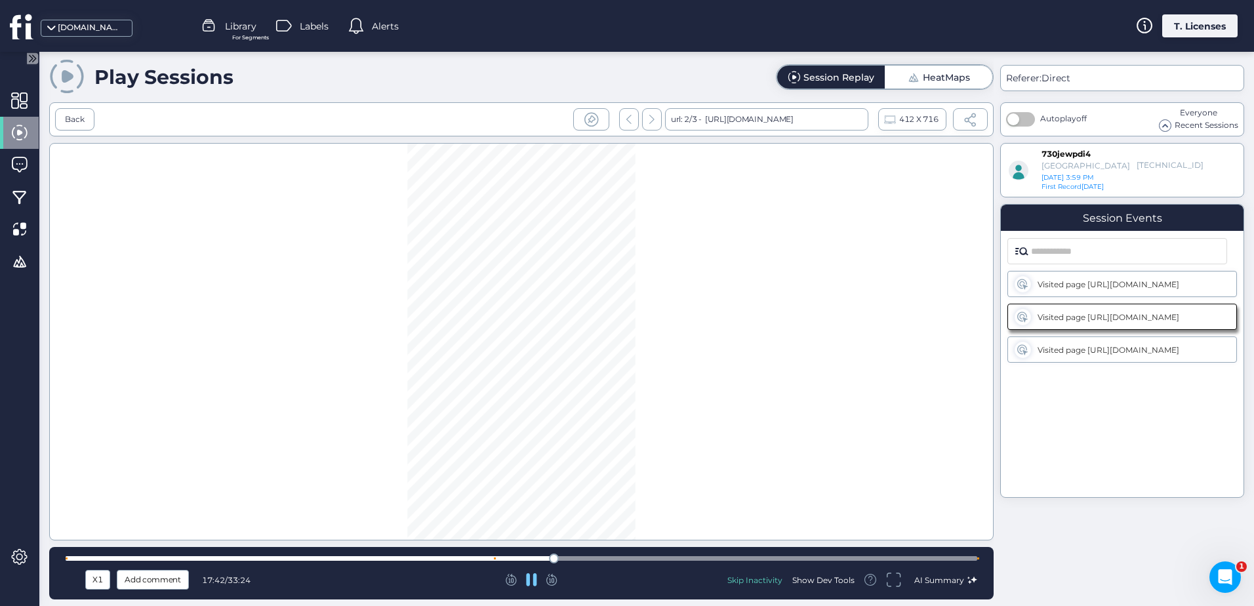
click at [620, 554] on div at bounding box center [521, 558] width 911 height 10
click at [710, 556] on div at bounding box center [521, 558] width 911 height 5
click at [790, 555] on div at bounding box center [521, 558] width 911 height 10
click at [871, 557] on div at bounding box center [521, 558] width 911 height 5
click at [913, 557] on div at bounding box center [521, 558] width 911 height 5
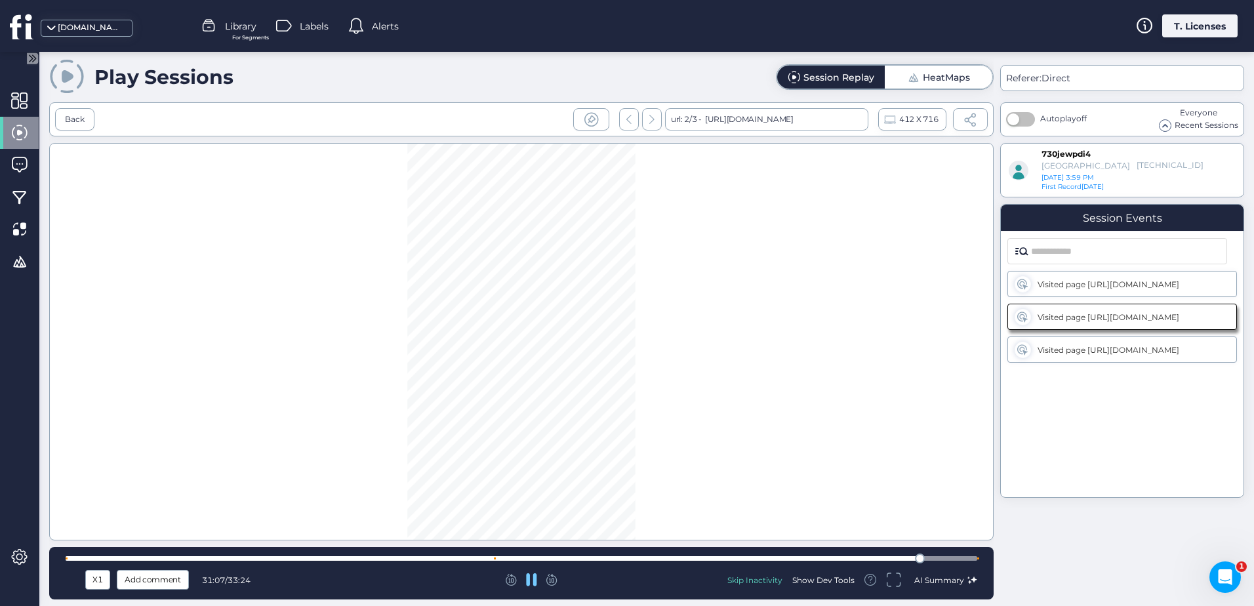
click at [957, 580] on span "AI Summary" at bounding box center [939, 580] width 50 height 10
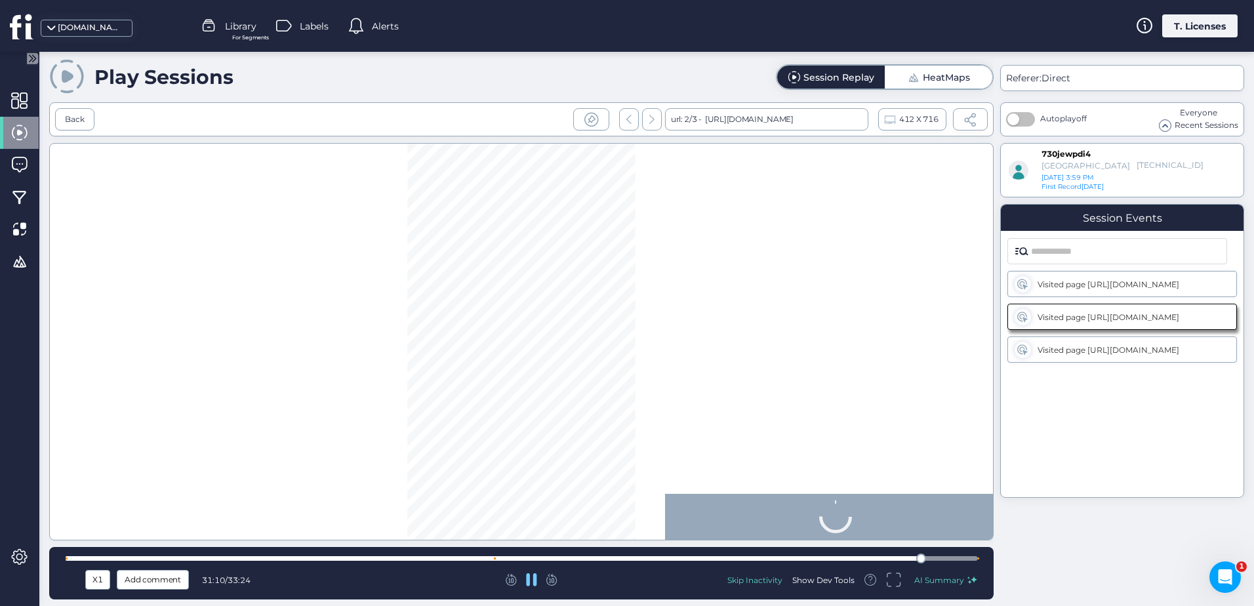
drag, startPoint x: 833, startPoint y: 441, endPoint x: 805, endPoint y: 504, distance: 69.8
click at [805, 504] on div at bounding box center [829, 517] width 328 height 46
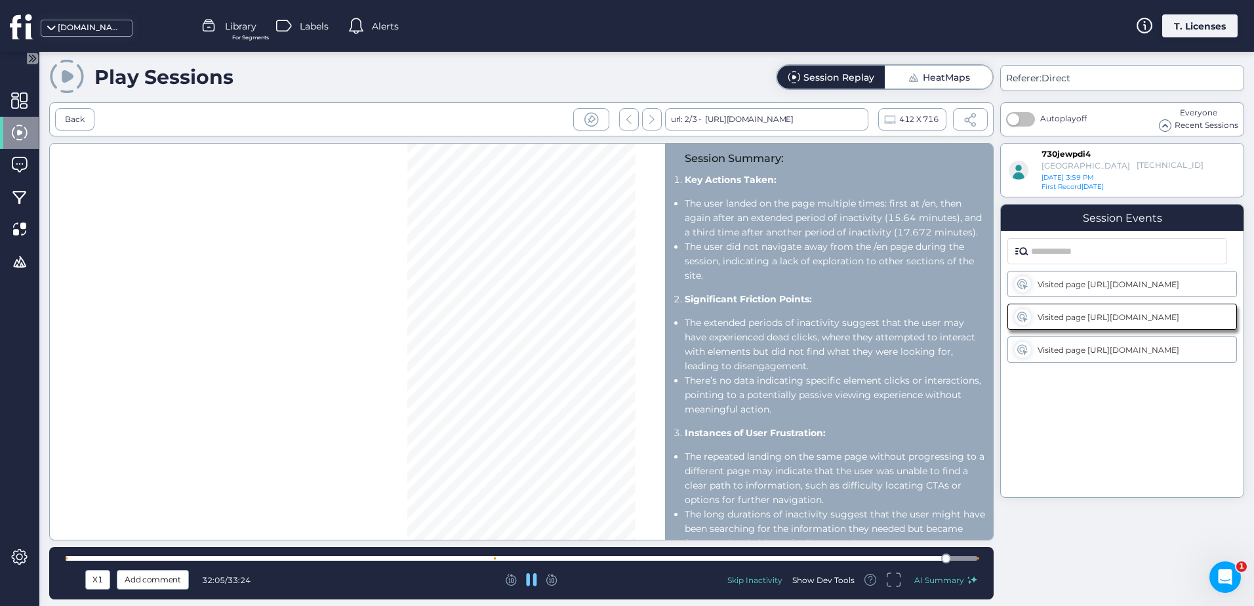
drag, startPoint x: 298, startPoint y: 306, endPoint x: 479, endPoint y: 212, distance: 203.8
click at [298, 306] on div "Session Summary: Key Actions Taken: The user landed on the page multiple times:…" at bounding box center [521, 341] width 944 height 397
click at [763, 115] on div "https://www.boomerino.com/en" at bounding box center [748, 119] width 92 height 22
click at [635, 120] on div at bounding box center [629, 119] width 20 height 22
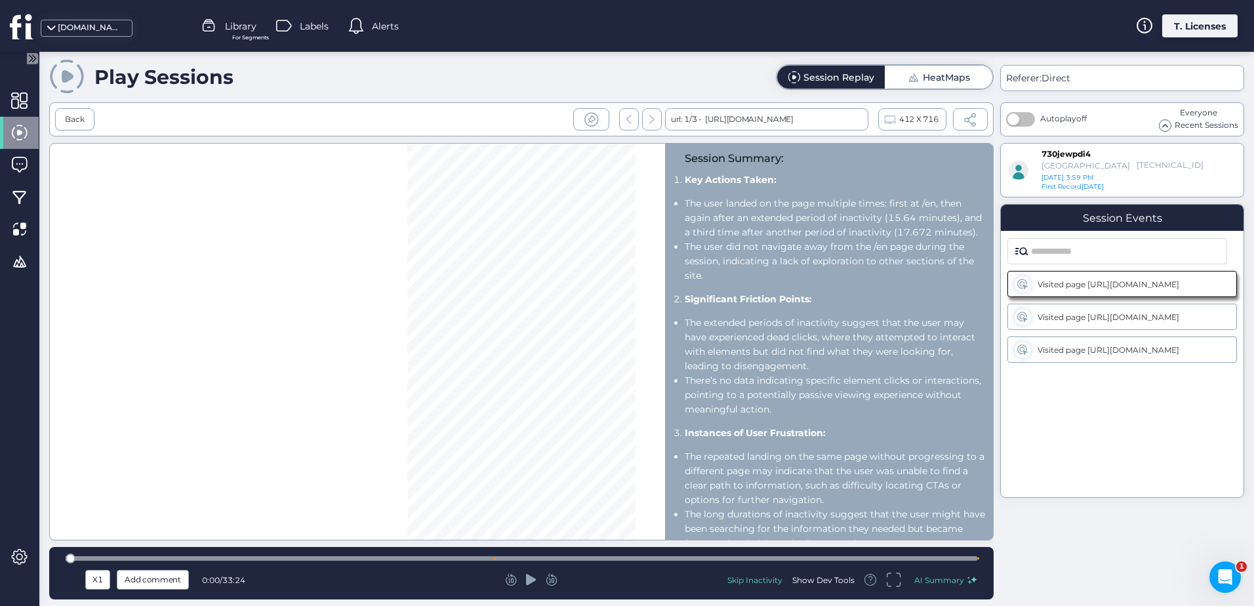
click at [649, 122] on icon at bounding box center [651, 119] width 5 height 9
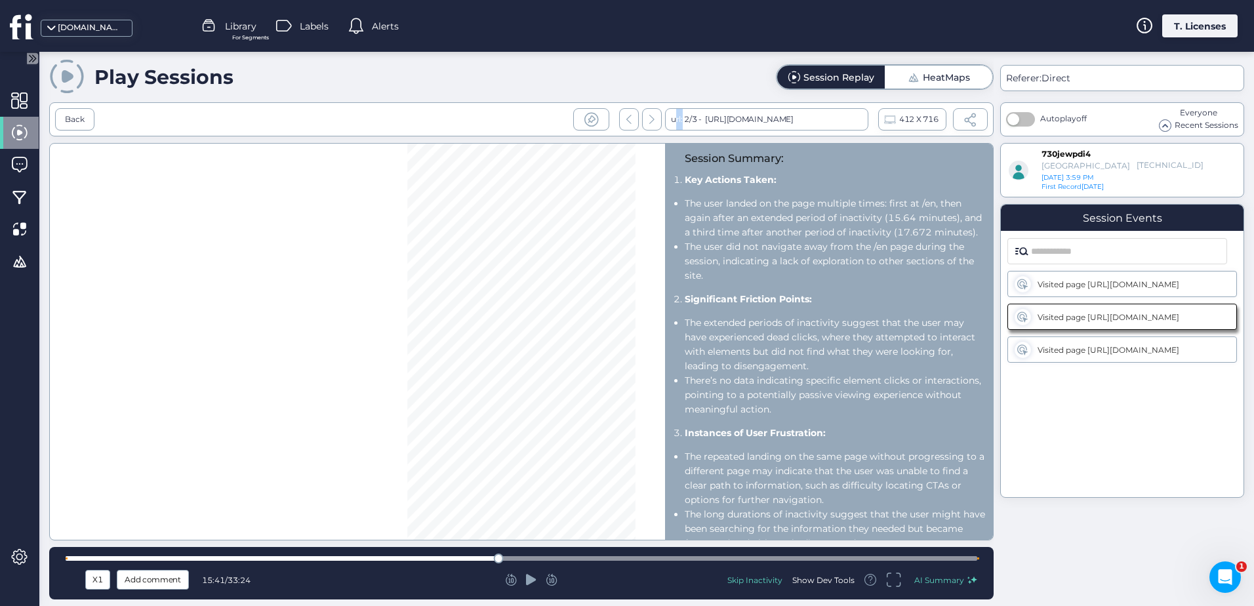
click at [650, 123] on icon at bounding box center [651, 119] width 5 height 9
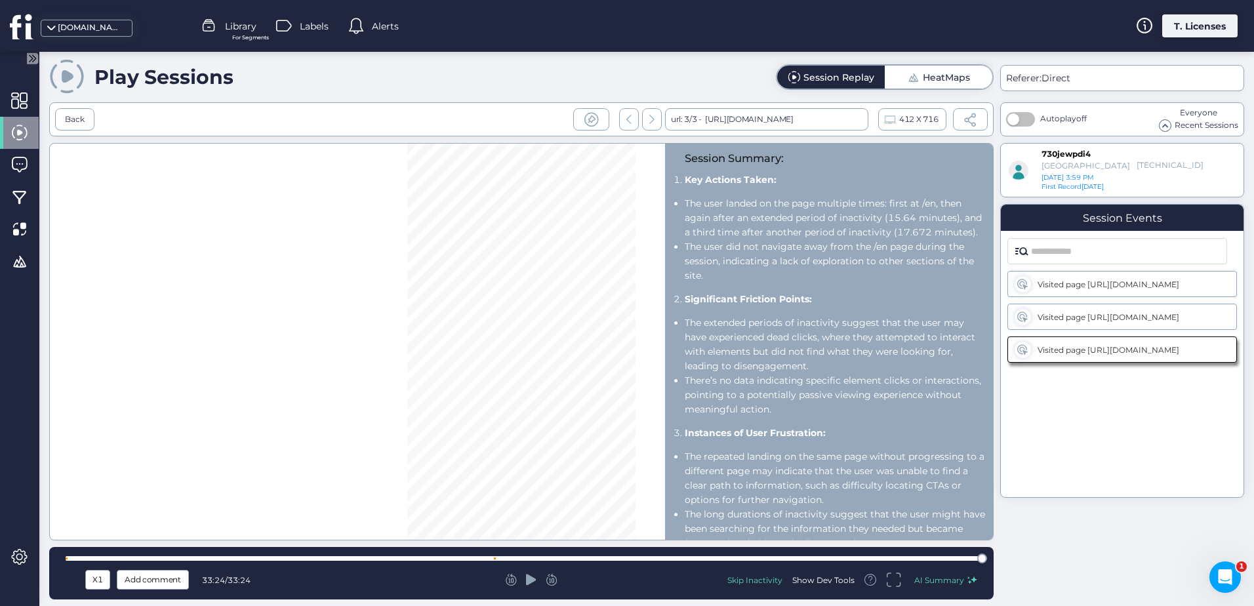
click at [628, 121] on icon at bounding box center [628, 119] width 5 height 9
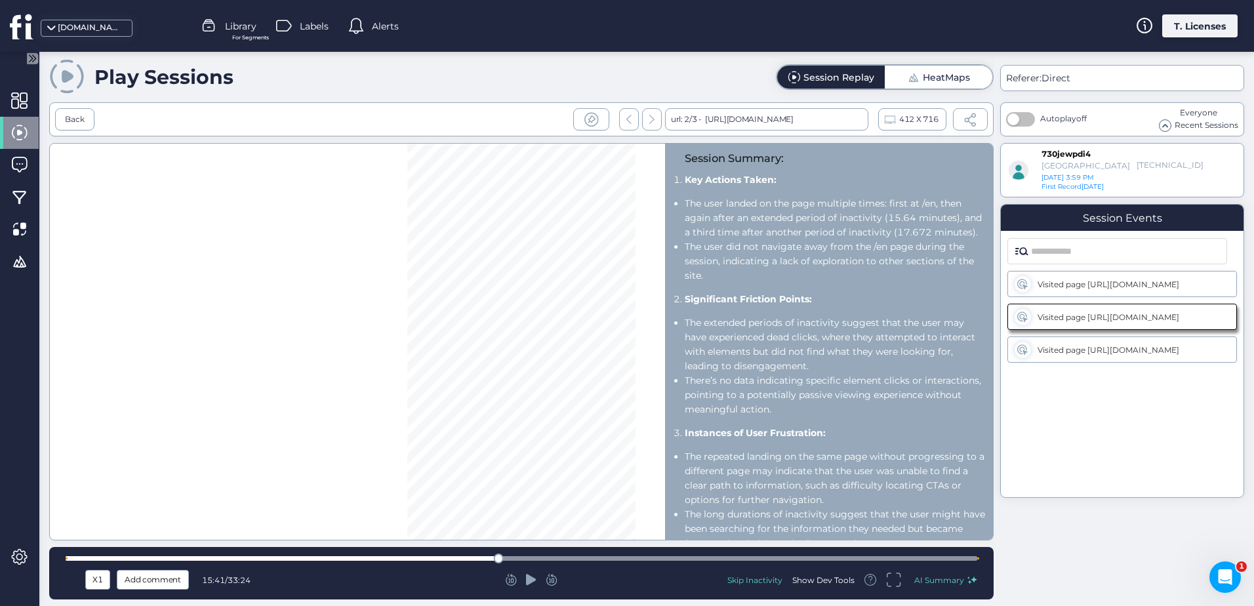
click at [631, 121] on div at bounding box center [629, 119] width 20 height 22
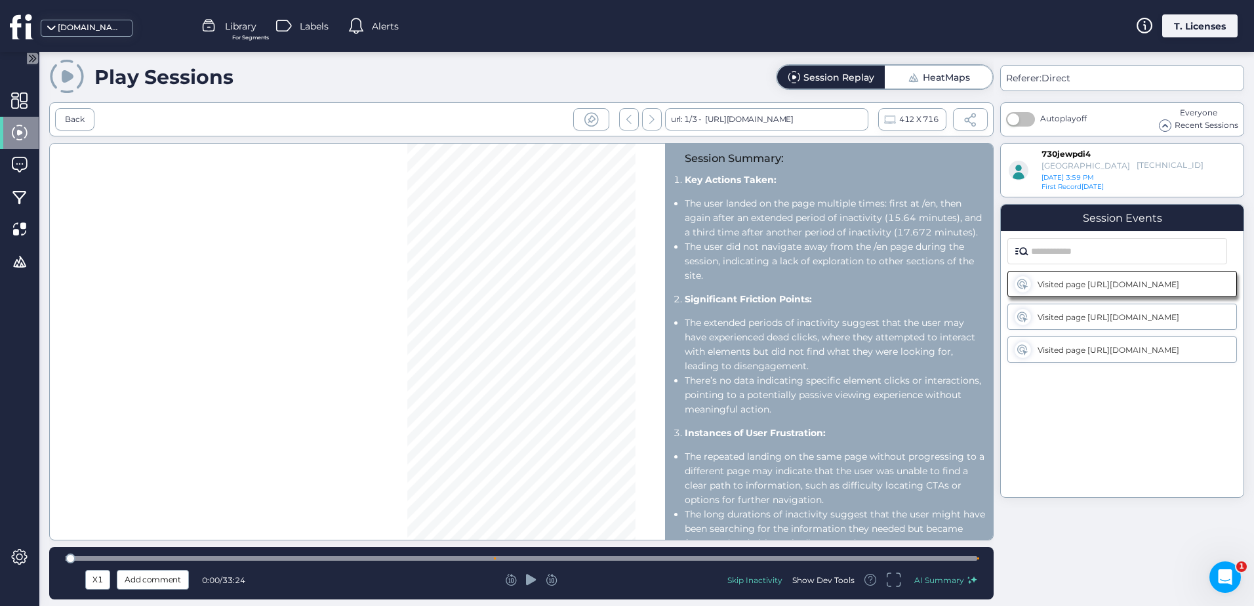
click at [529, 582] on icon at bounding box center [531, 579] width 10 height 11
drag, startPoint x: 76, startPoint y: 115, endPoint x: 170, endPoint y: 150, distance: 100.6
click at [76, 115] on div "Back" at bounding box center [75, 119] width 20 height 12
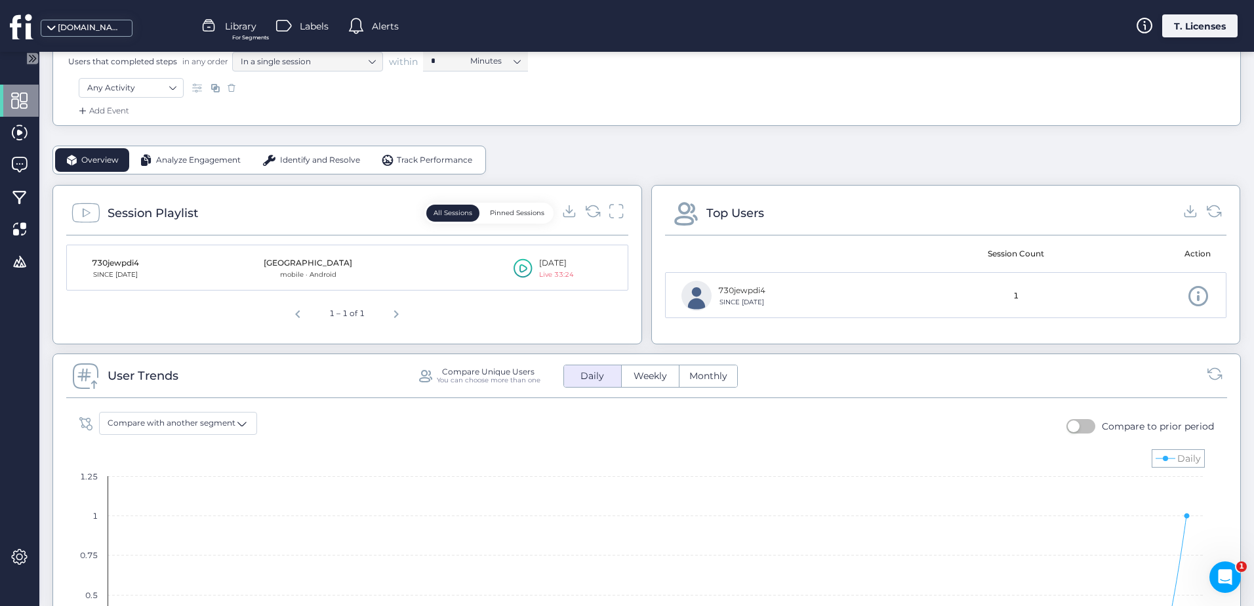
scroll to position [262, 0]
click at [521, 268] on icon at bounding box center [522, 269] width 19 height 20
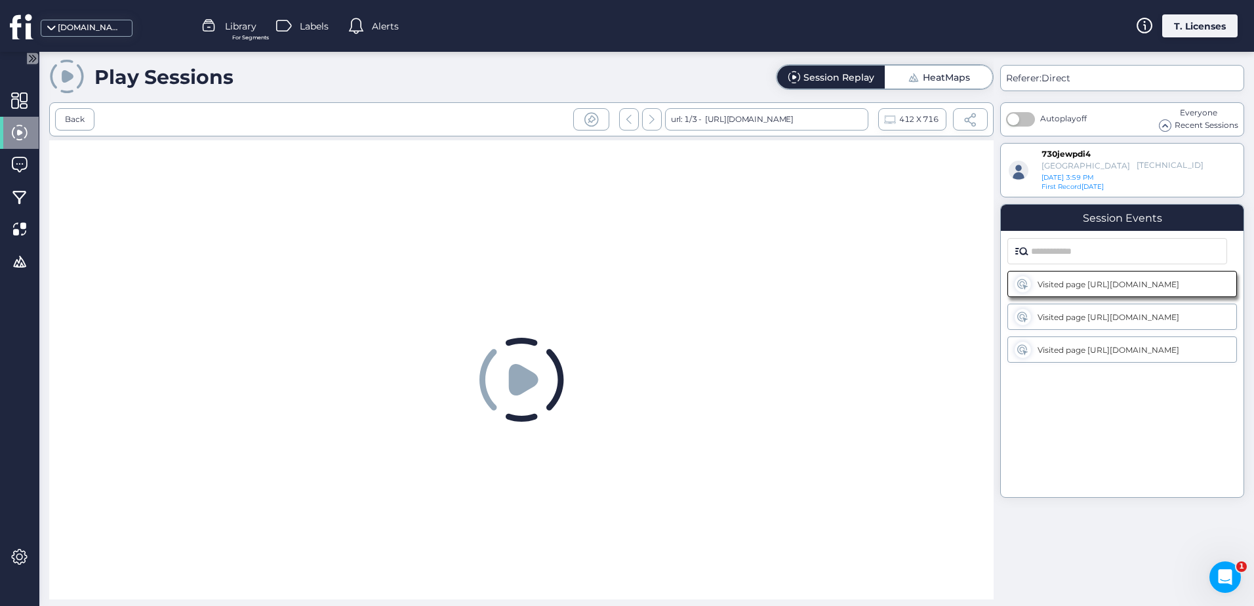
click at [912, 123] on span "412 X 716" at bounding box center [918, 119] width 39 height 14
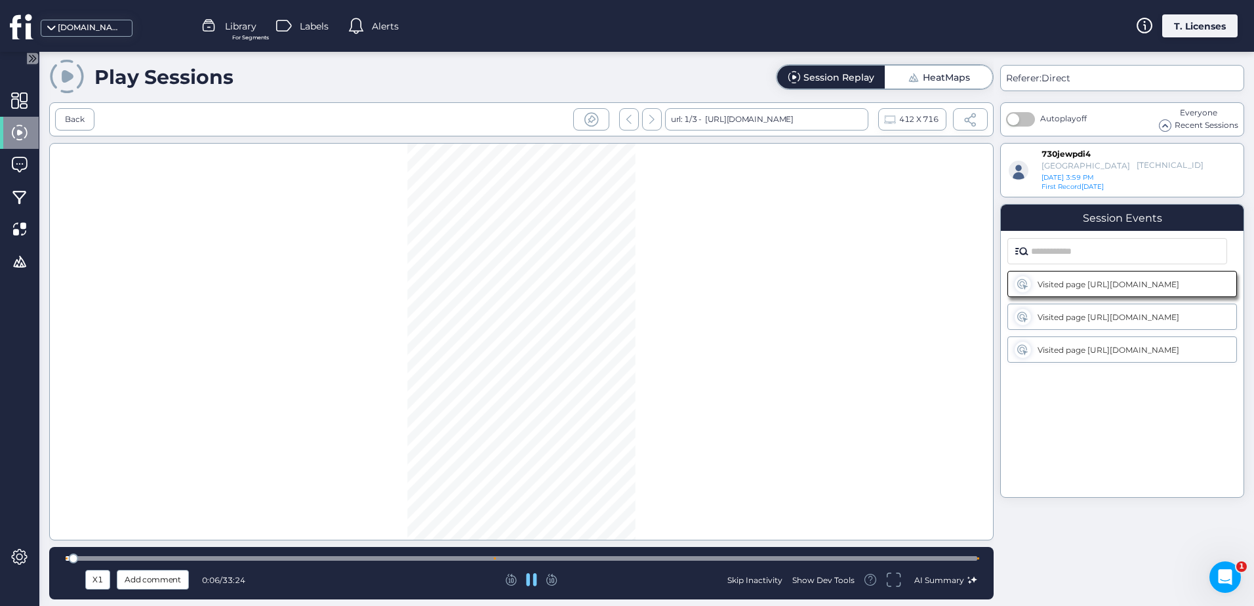
click at [1176, 126] on span "Recent Sessions" at bounding box center [1206, 125] width 64 height 12
click at [1163, 127] on span at bounding box center [1164, 125] width 11 height 11
click at [1134, 416] on div "Visited page https://www.boomerino.com/en Visited page https://www.boomerino.co…" at bounding box center [1122, 366] width 243 height 205
click at [87, 123] on div "Back" at bounding box center [74, 119] width 39 height 22
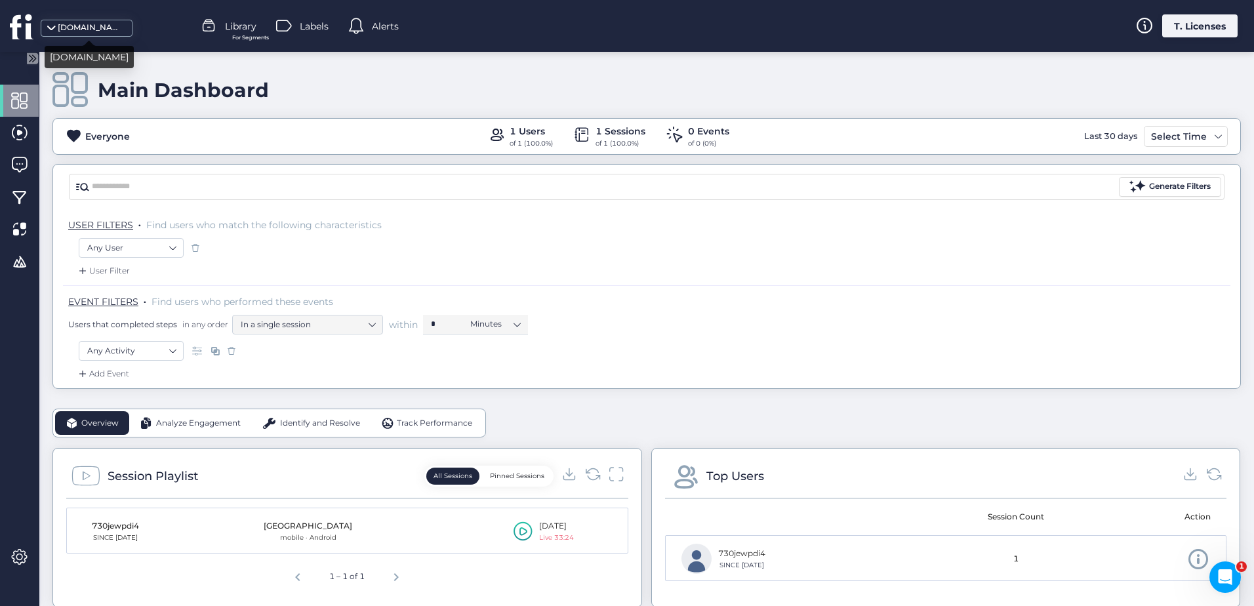
click at [65, 30] on div "[DOMAIN_NAME]" at bounding box center [91, 28] width 66 height 12
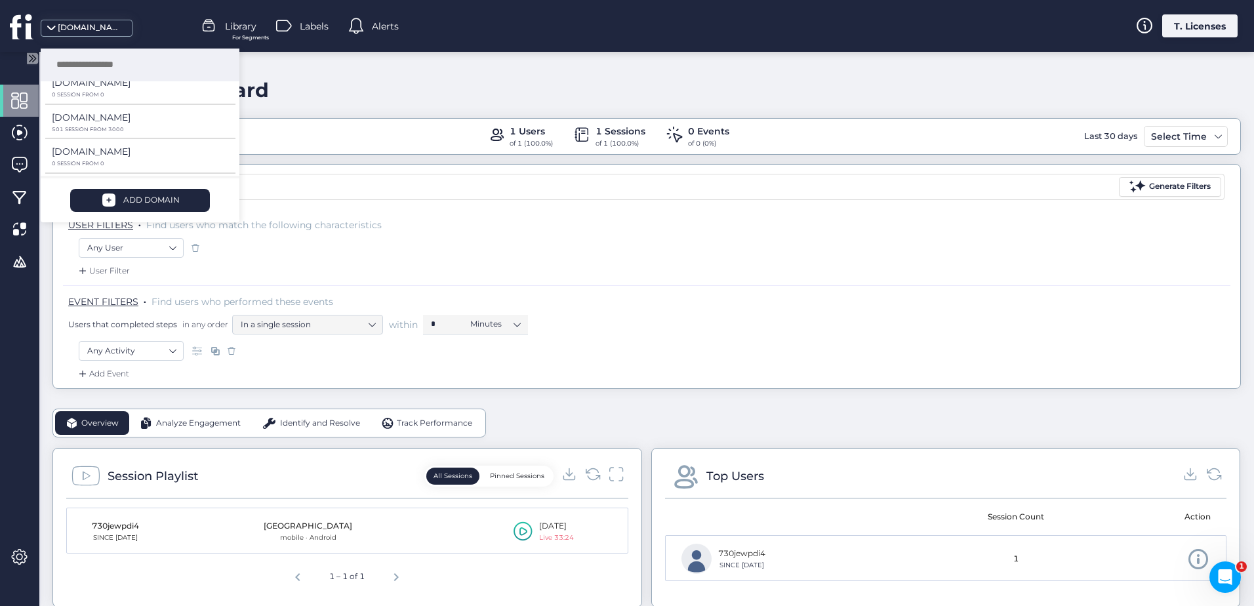
scroll to position [144, 0]
click at [89, 120] on p "[DOMAIN_NAME]" at bounding box center [91, 120] width 79 height 14
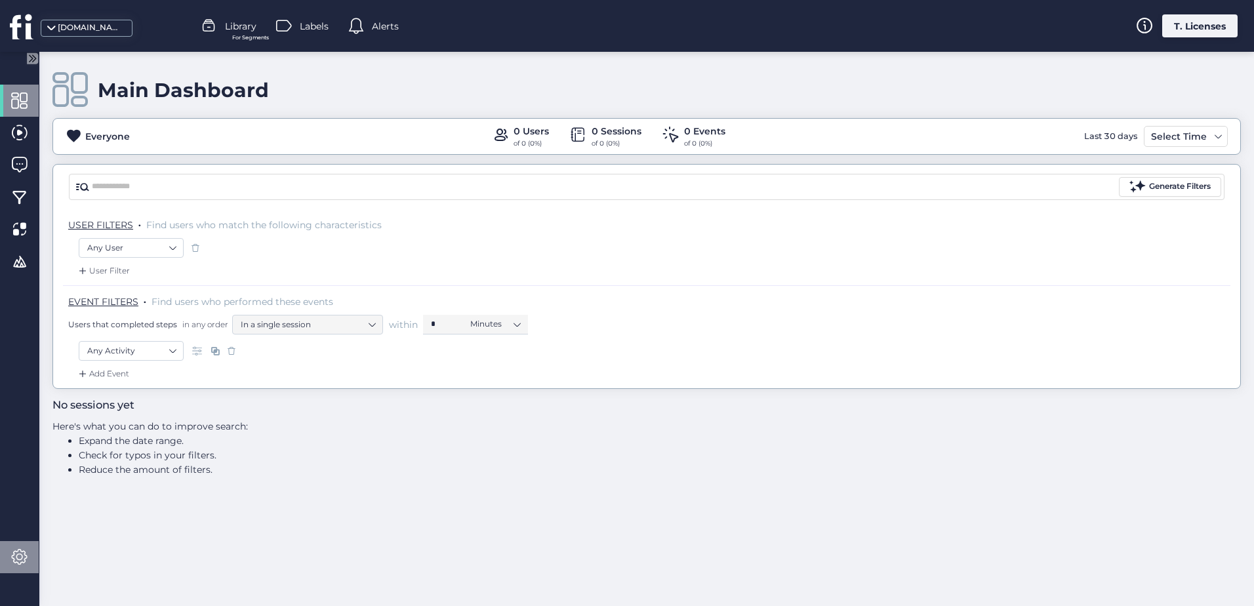
click at [25, 552] on span at bounding box center [19, 557] width 16 height 16
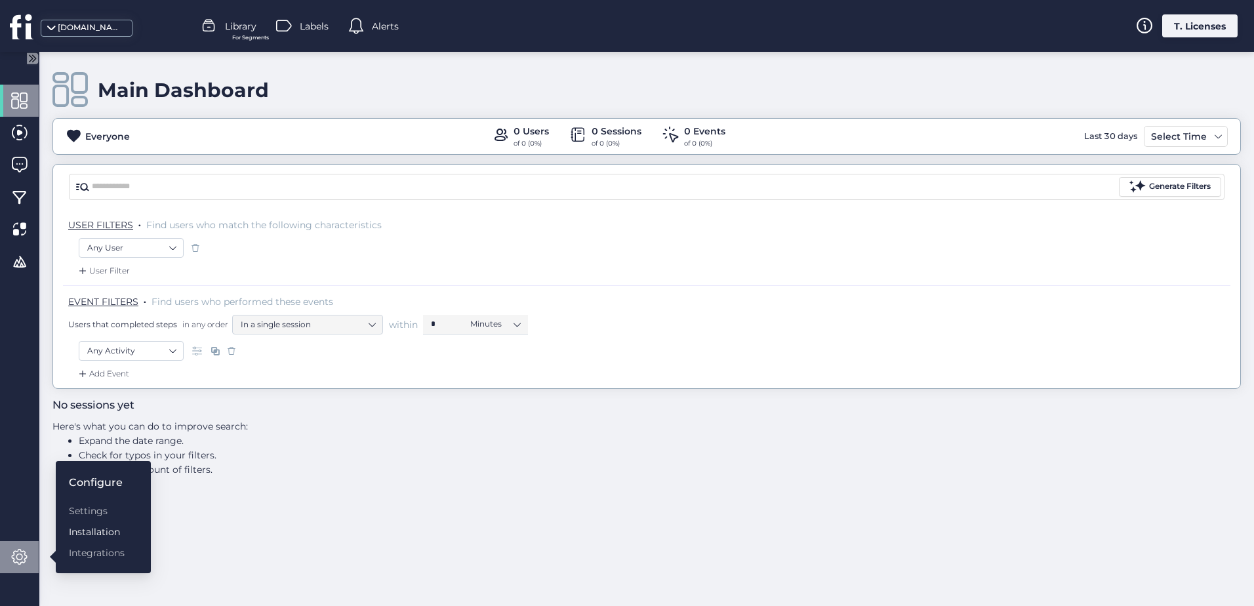
click at [90, 534] on div "Installation" at bounding box center [97, 532] width 56 height 14
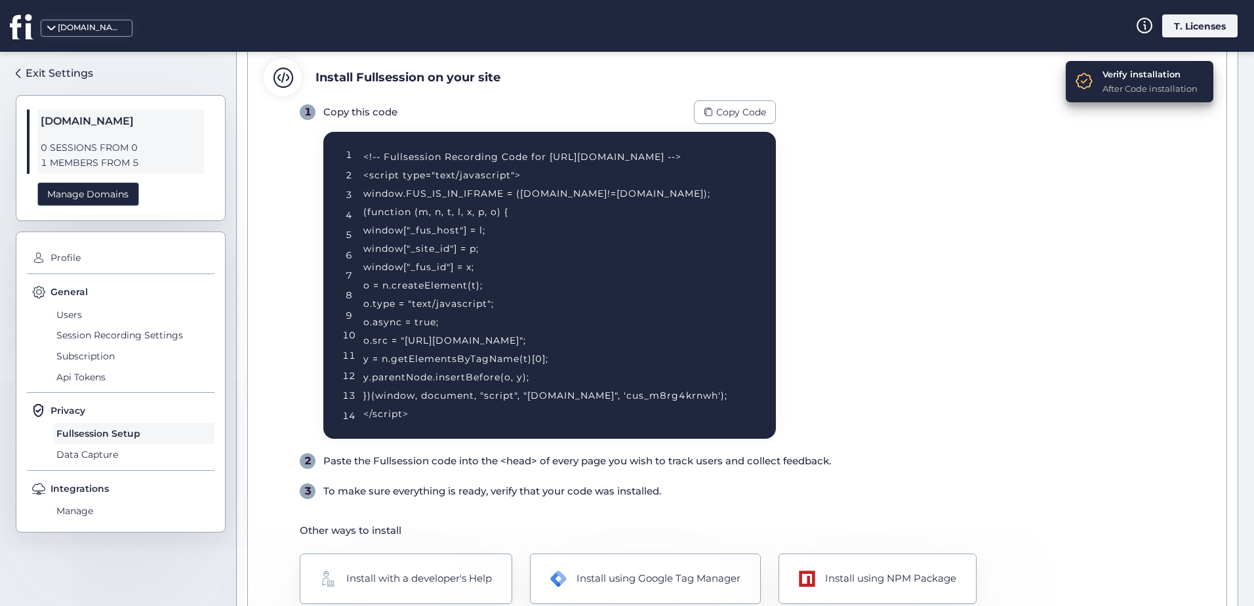
scroll to position [153, 0]
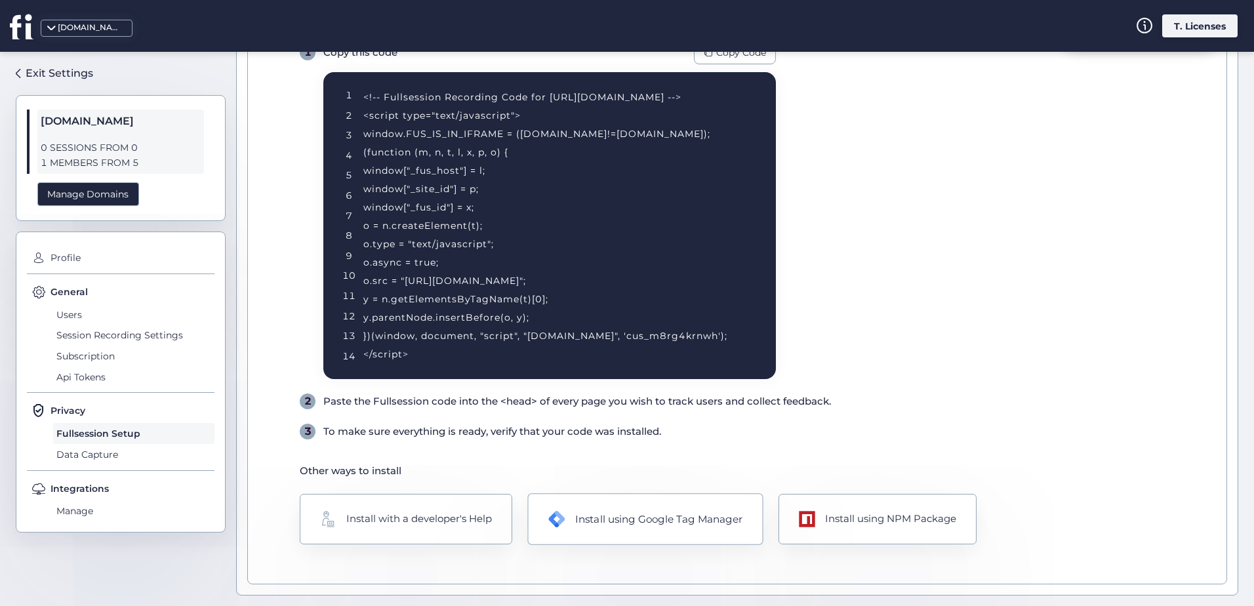
click at [698, 513] on div "Install using Google Tag Manager" at bounding box center [658, 519] width 167 height 16
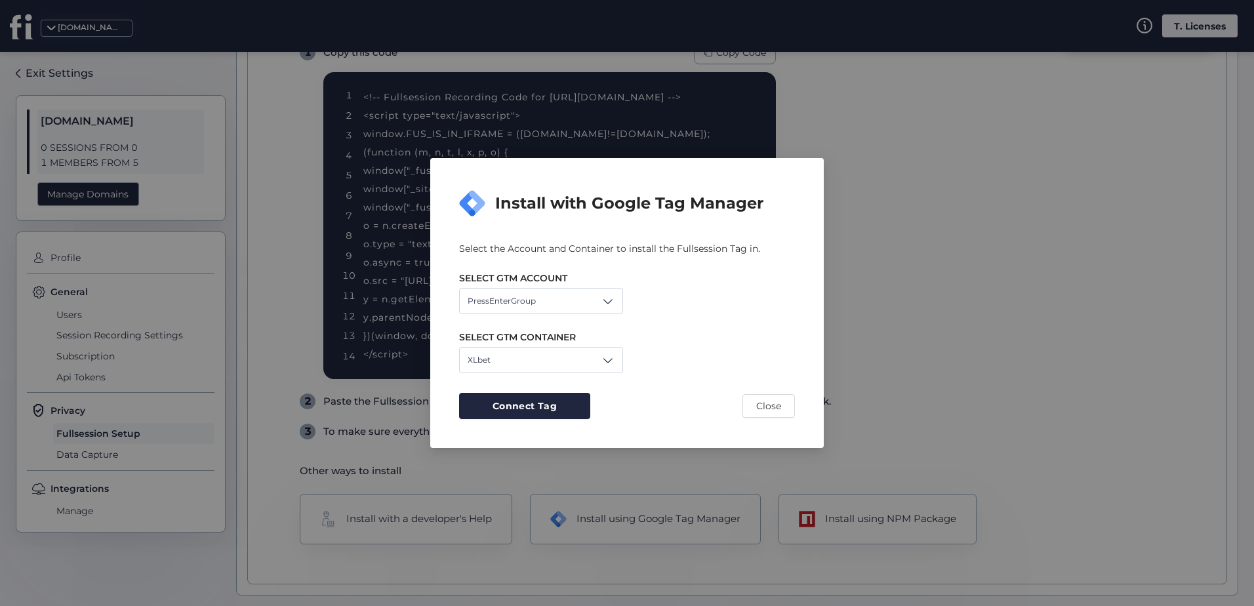
click at [538, 346] on div "SELECT GTM CONTAINER XLbet" at bounding box center [627, 343] width 336 height 59
click at [534, 359] on div "XLbet" at bounding box center [541, 360] width 164 height 26
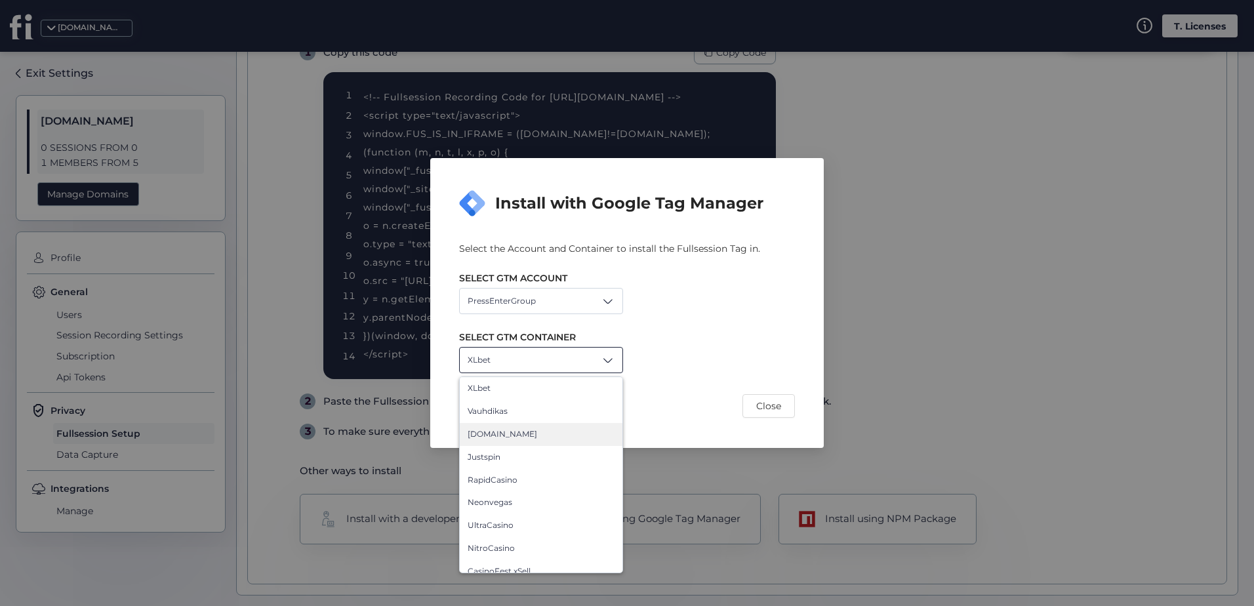
click at [550, 437] on div "Karhubet.com" at bounding box center [541, 434] width 147 height 12
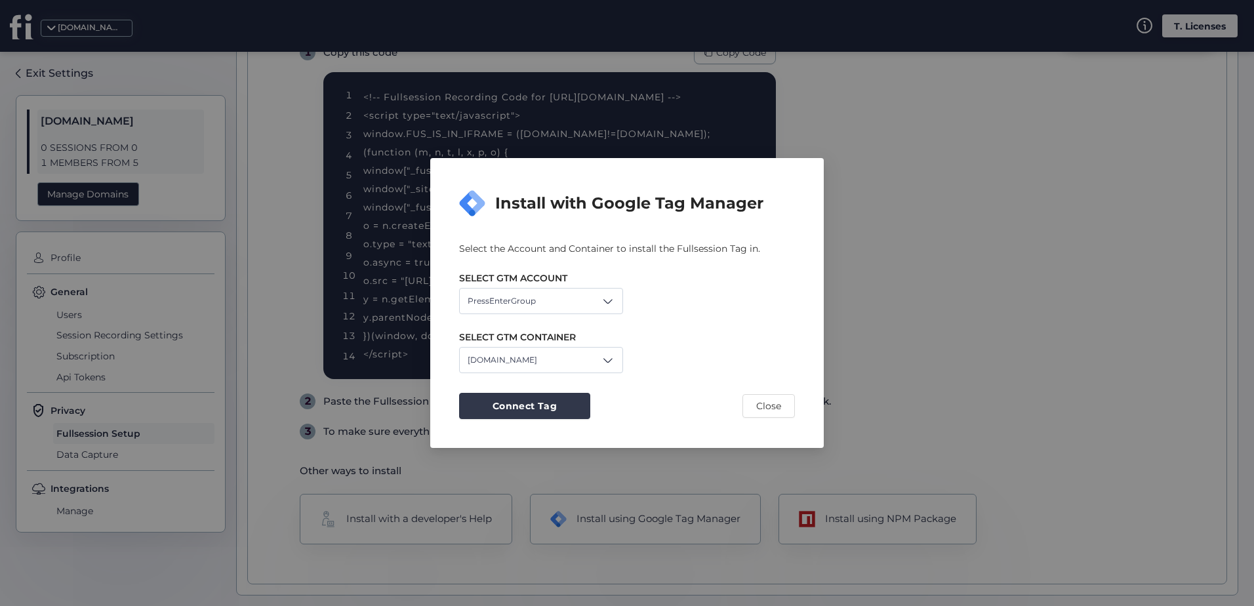
click at [547, 405] on span "Connect Tag" at bounding box center [524, 406] width 64 height 14
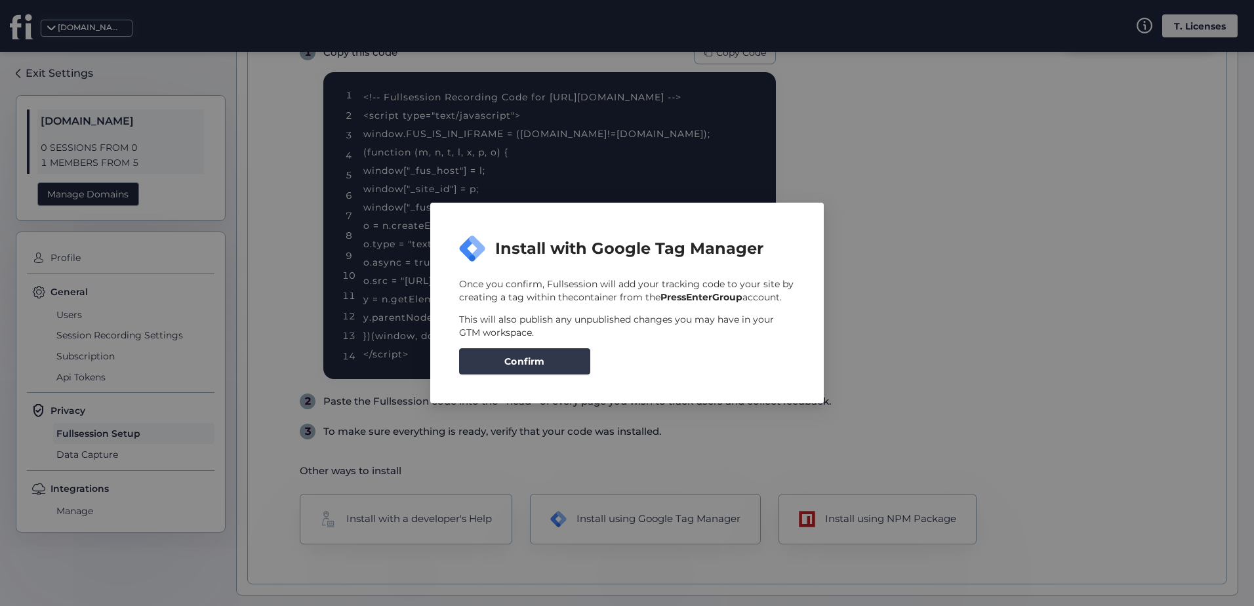
click at [536, 359] on span "Confirm" at bounding box center [524, 361] width 41 height 14
click at [674, 358] on div "Once you confirm, Fullsession will add your tracking code to your site by creat…" at bounding box center [627, 325] width 336 height 97
click at [951, 373] on nz-modal-container "Install with Google Tag Manager Once you confirm, Fullsession will add your tra…" at bounding box center [627, 303] width 1254 height 606
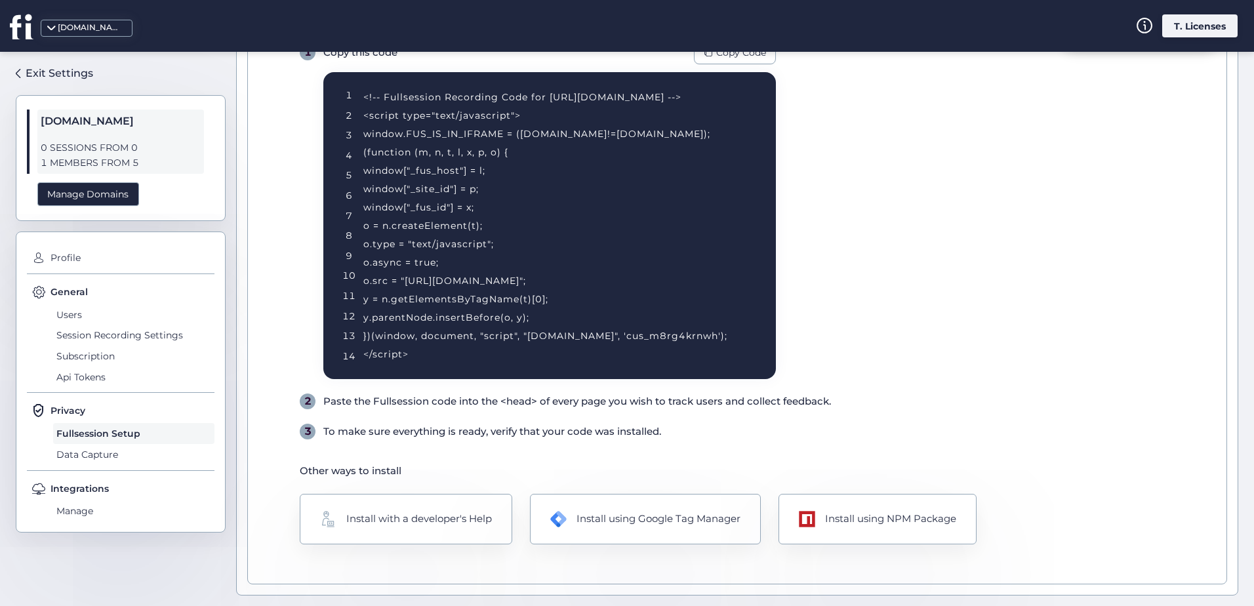
scroll to position [0, 0]
click at [684, 519] on div "Install using Google Tag Manager" at bounding box center [658, 519] width 167 height 16
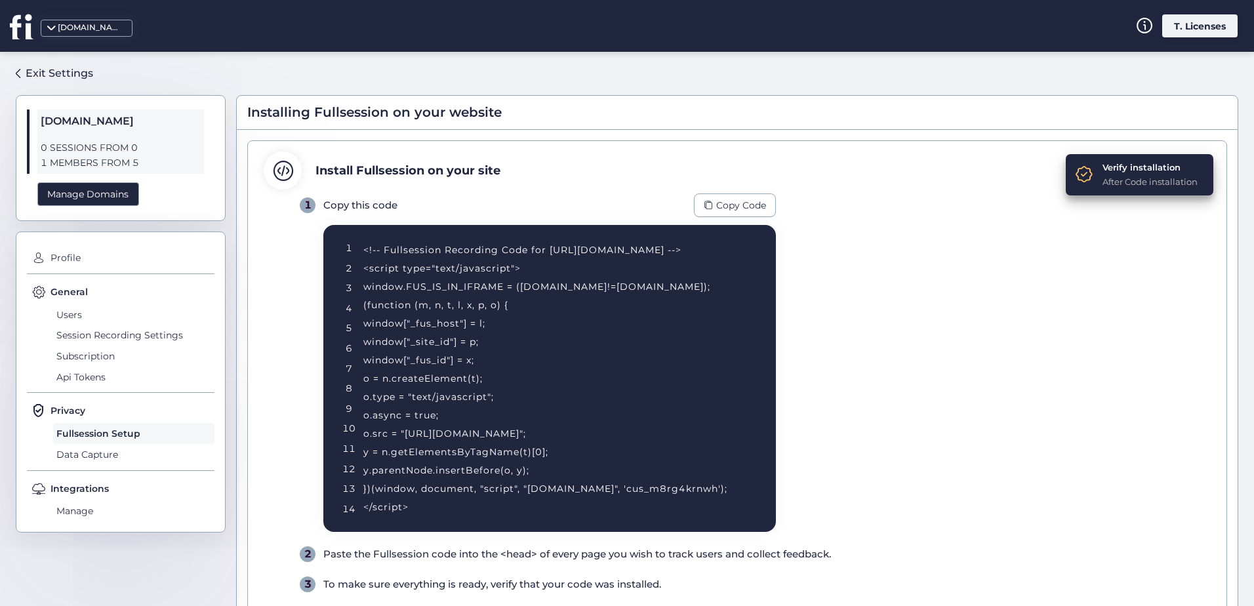
click at [885, 443] on div "1 Copy this code Copy Code 1 2 3 4 5 6 7 8 9 10 11 12 13 14 <!-- Fullsession Re…" at bounding box center [755, 392] width 911 height 399
click at [1102, 186] on div "After Code installation" at bounding box center [1149, 181] width 95 height 13
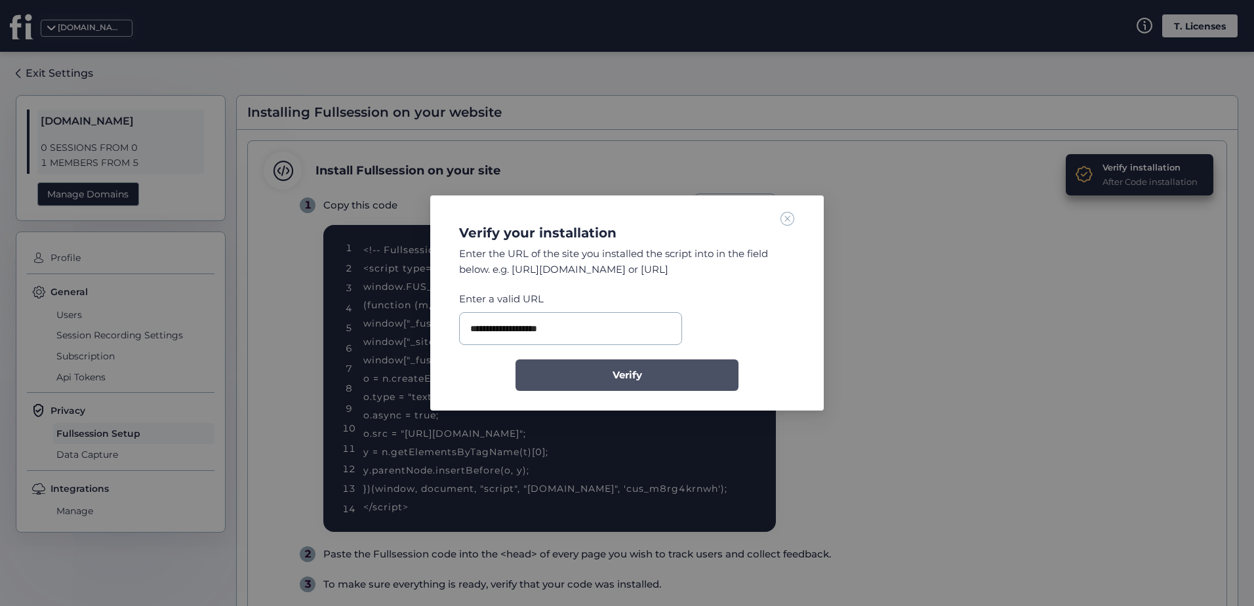
click at [599, 390] on button "Verify" at bounding box center [626, 374] width 223 height 31
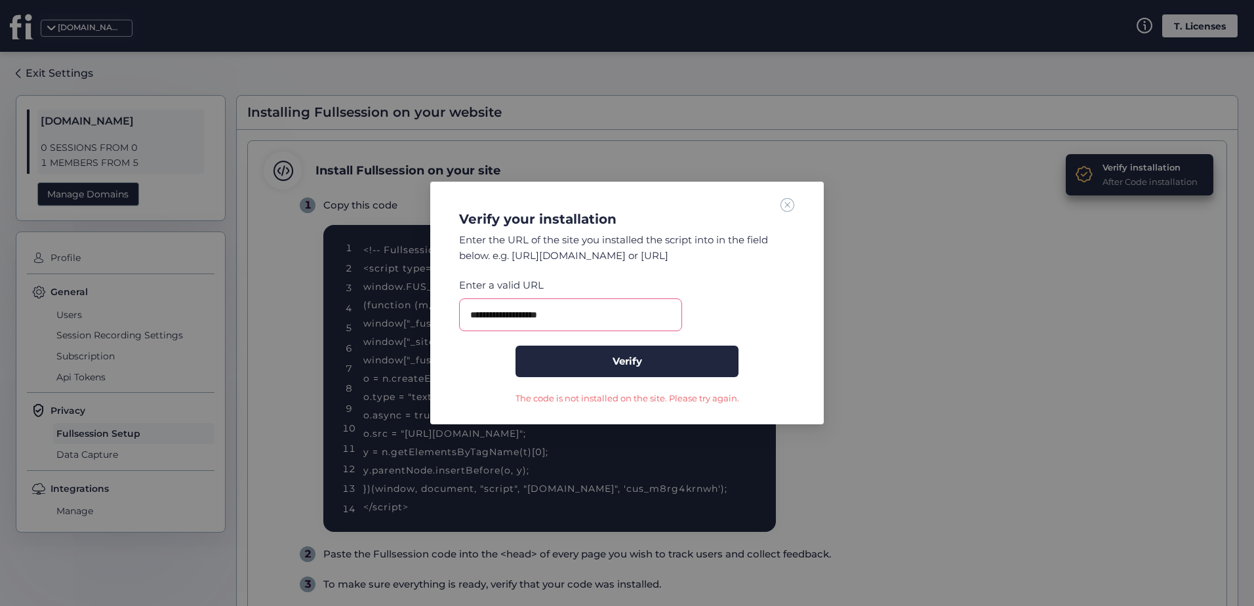
click at [786, 210] on span at bounding box center [787, 204] width 14 height 14
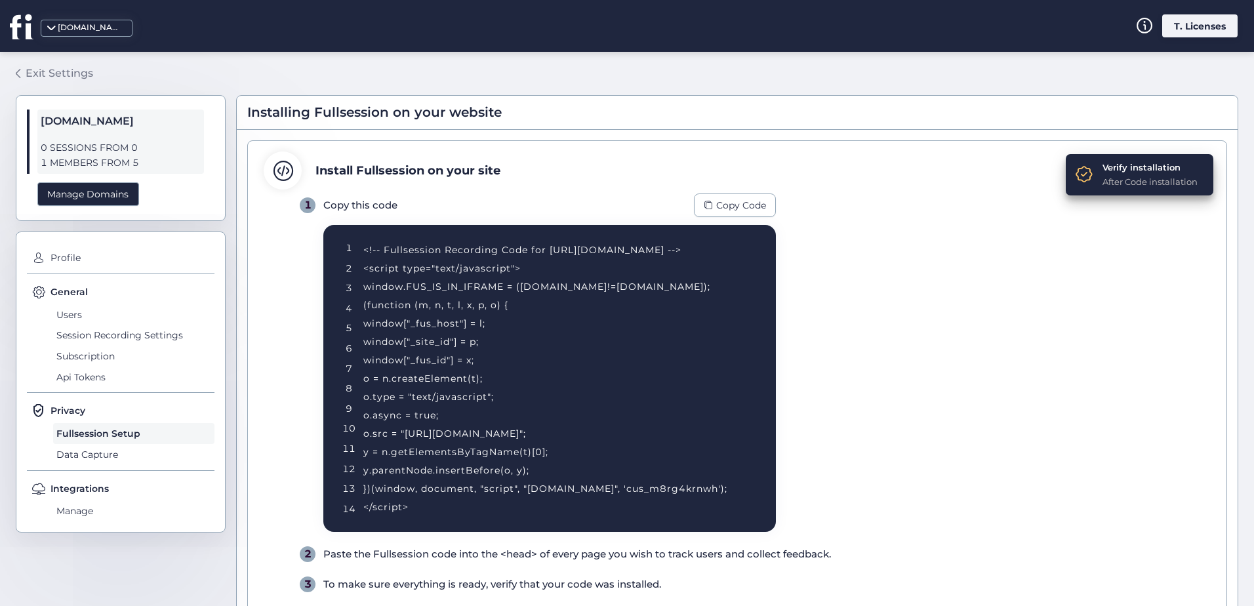
click at [19, 71] on span at bounding box center [18, 73] width 5 height 9
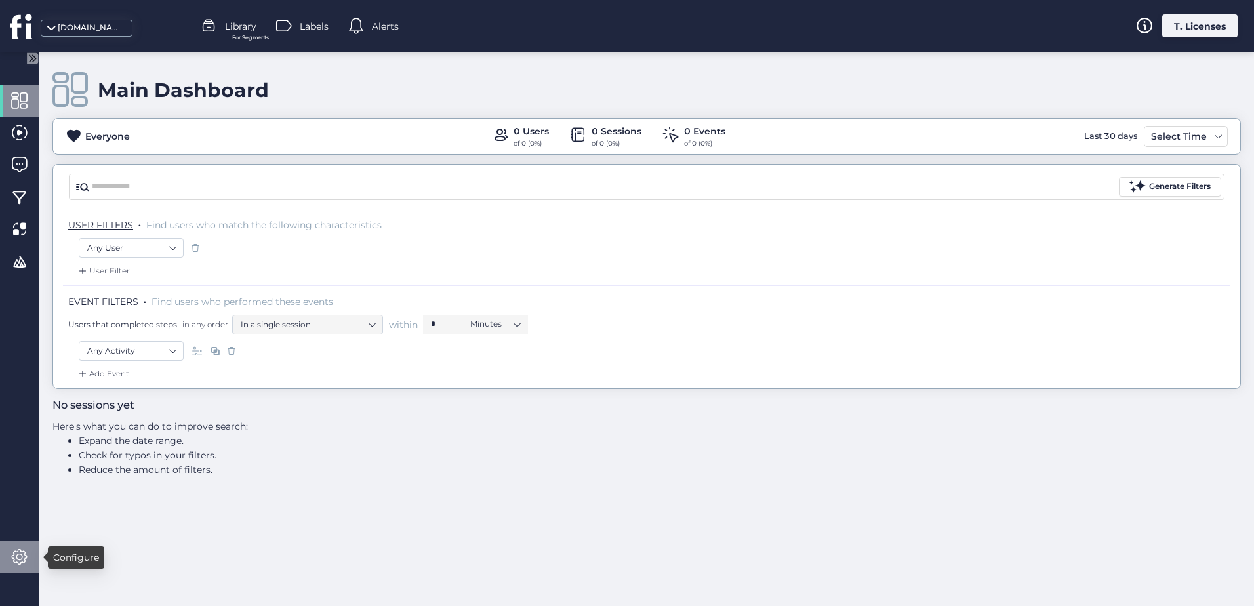
click at [24, 567] on div at bounding box center [19, 557] width 39 height 32
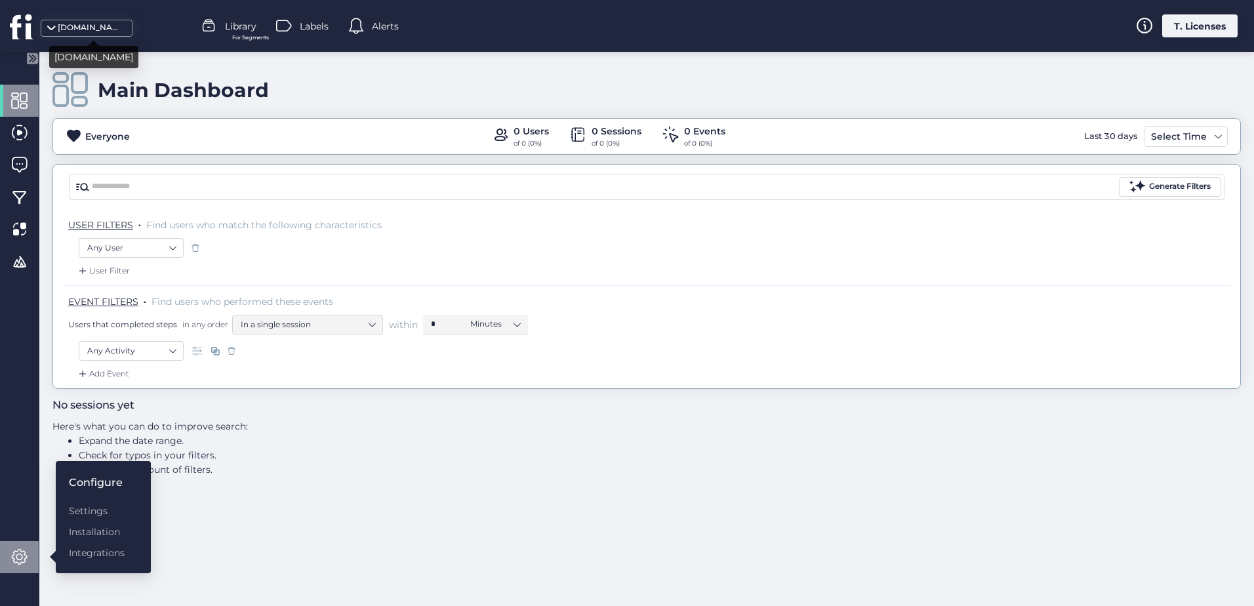
click at [60, 16] on div "[DOMAIN_NAME]" at bounding box center [94, 26] width 188 height 52
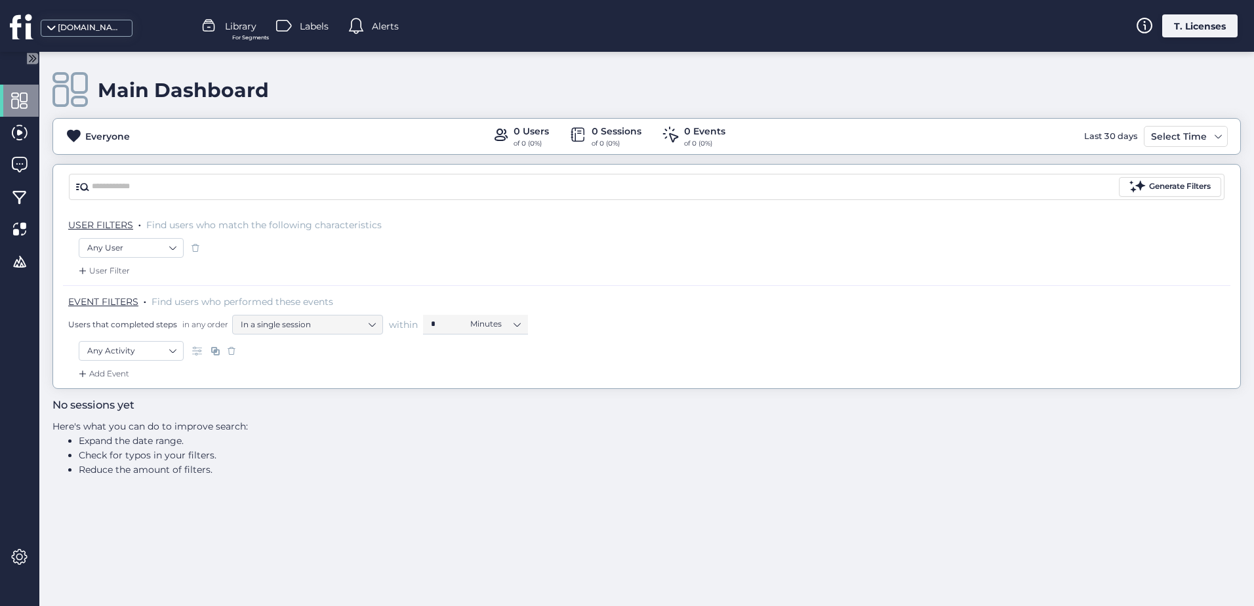
click at [70, 29] on div "[DOMAIN_NAME]" at bounding box center [91, 28] width 66 height 12
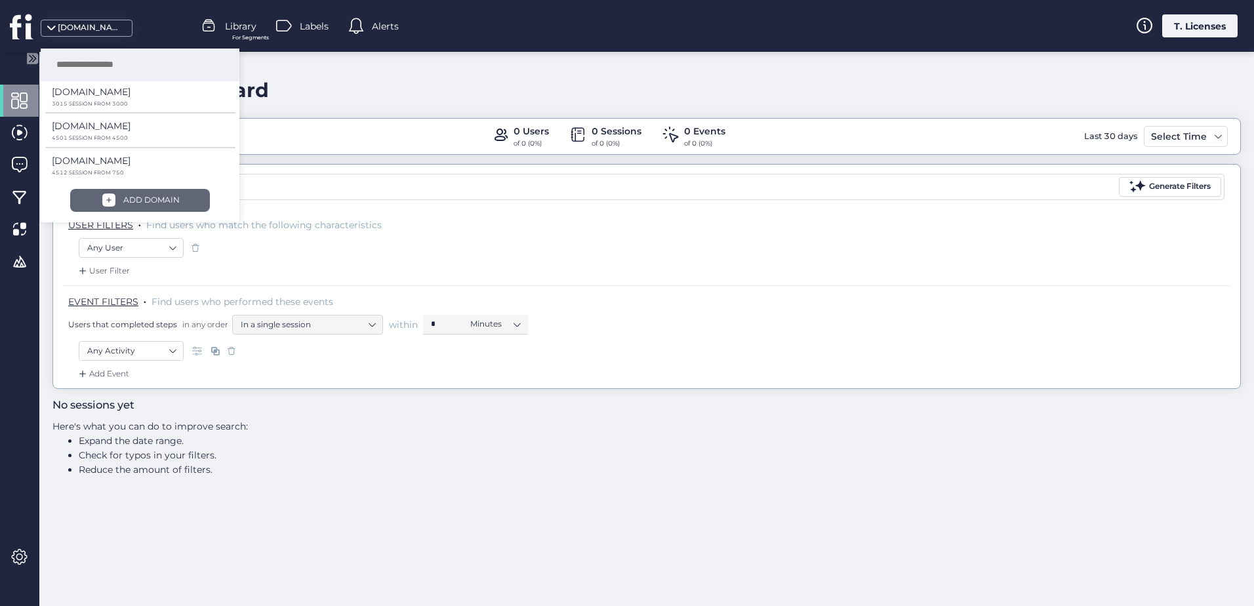
click at [129, 203] on div "ADD DOMAIN" at bounding box center [151, 200] width 56 height 12
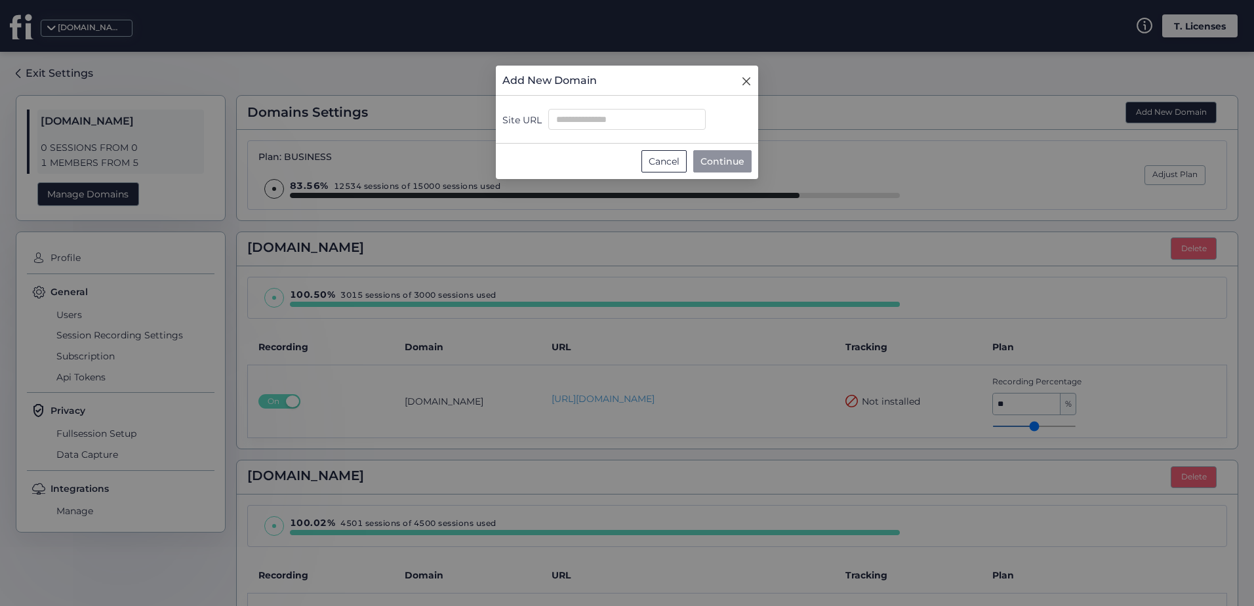
click at [750, 83] on icon "Close" at bounding box center [746, 81] width 10 height 10
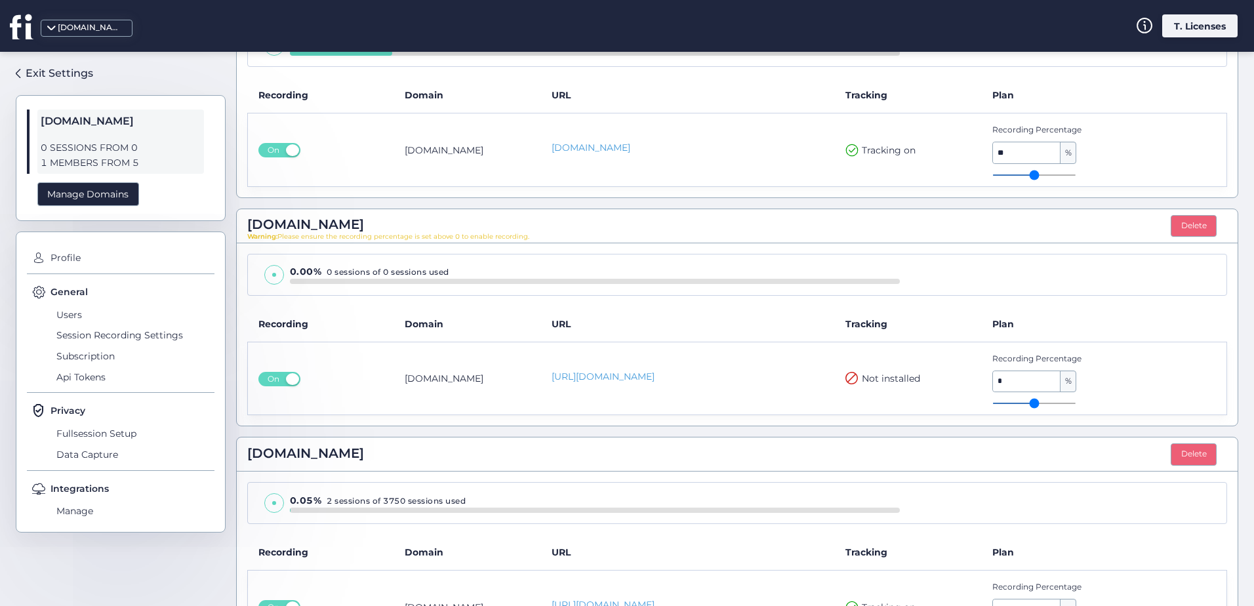
scroll to position [1225, 0]
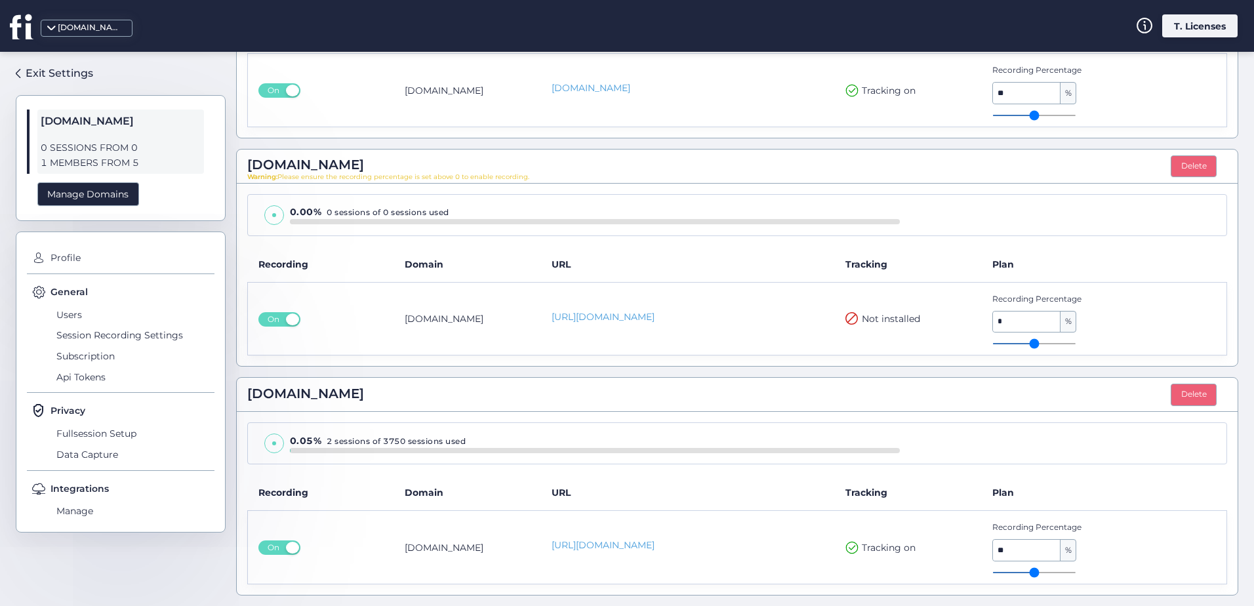
type input "**"
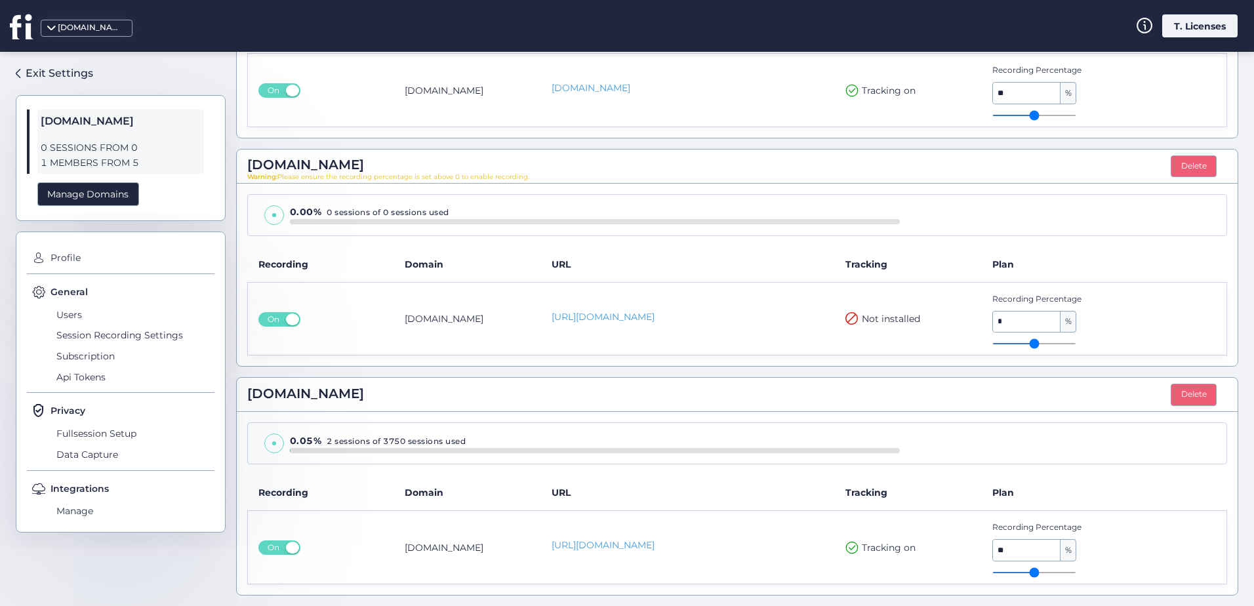
type input "**"
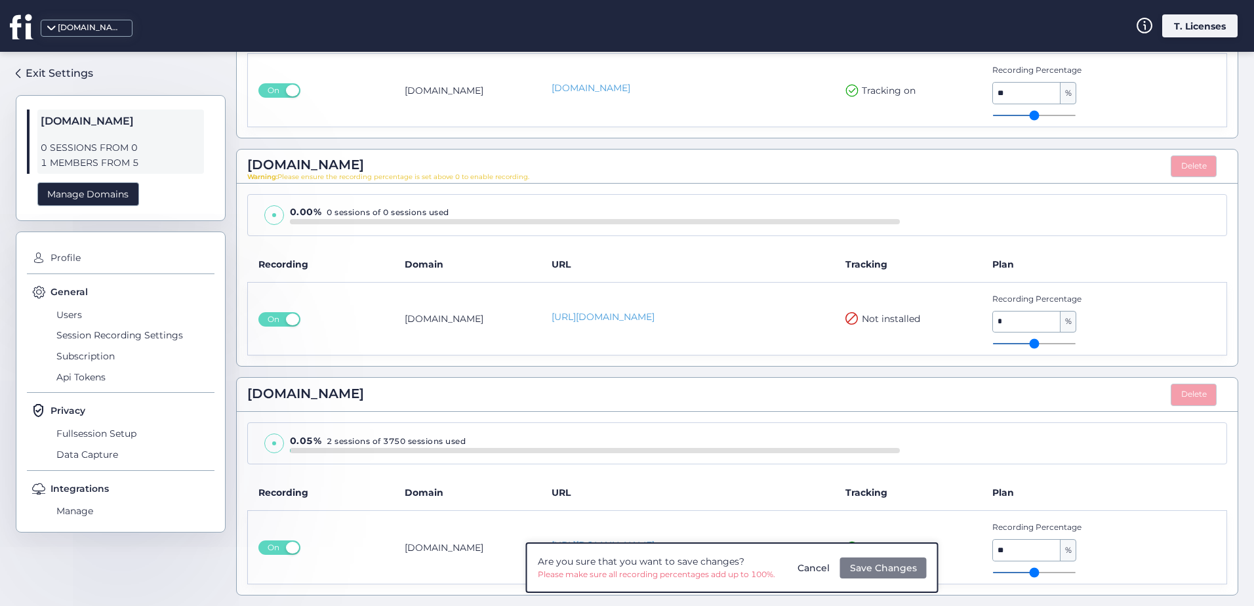
type input "**"
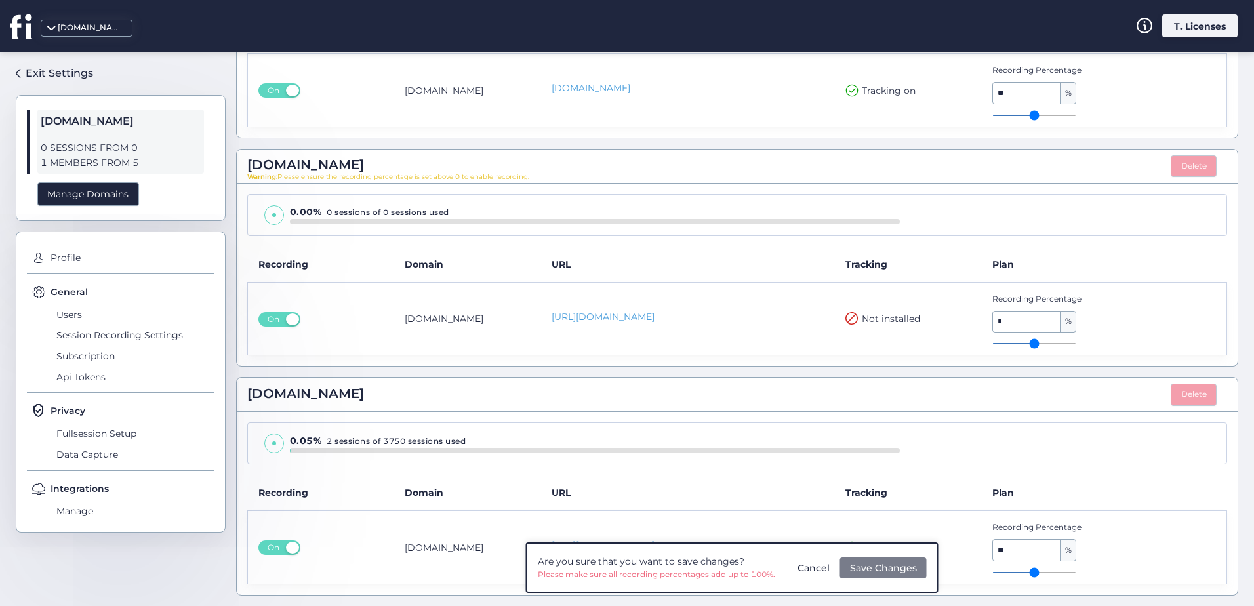
type input "**"
type input "*"
drag, startPoint x: 1005, startPoint y: 574, endPoint x: 997, endPoint y: 570, distance: 9.1
type input "*"
click at [997, 572] on input "range" at bounding box center [1034, 572] width 84 height 1
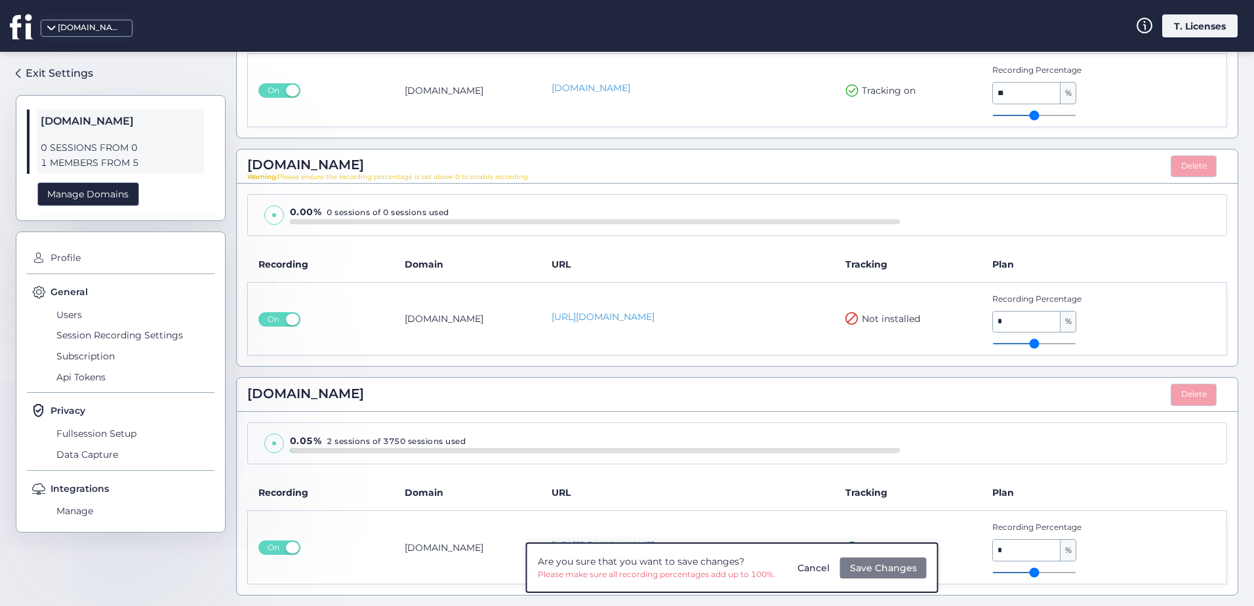
type input "*"
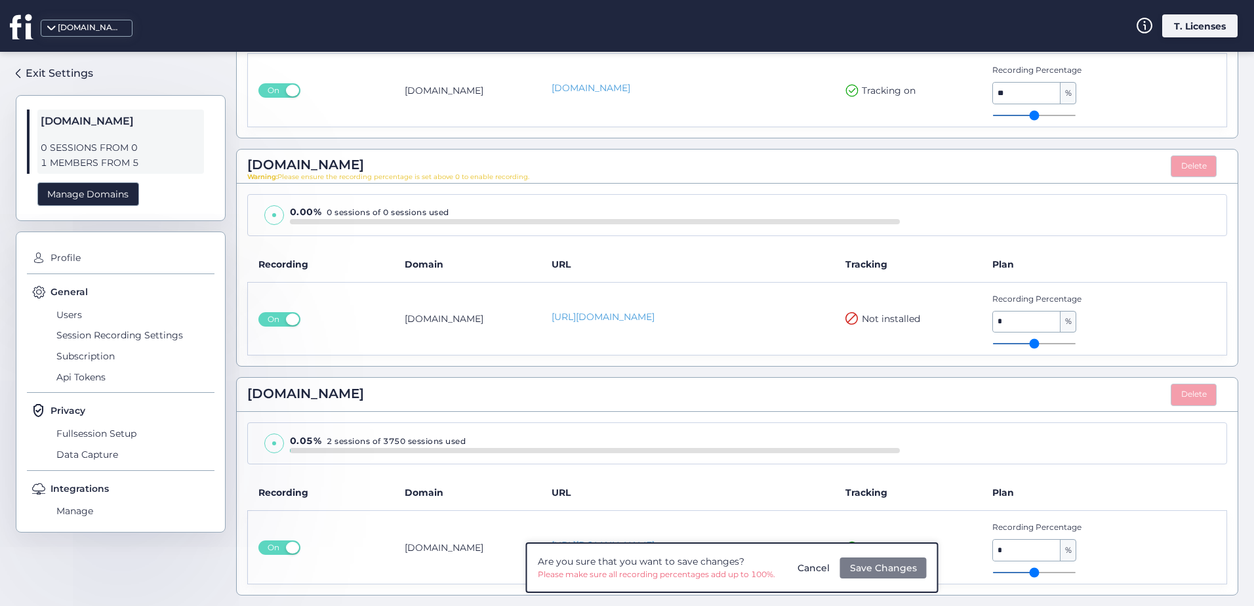
type input "*"
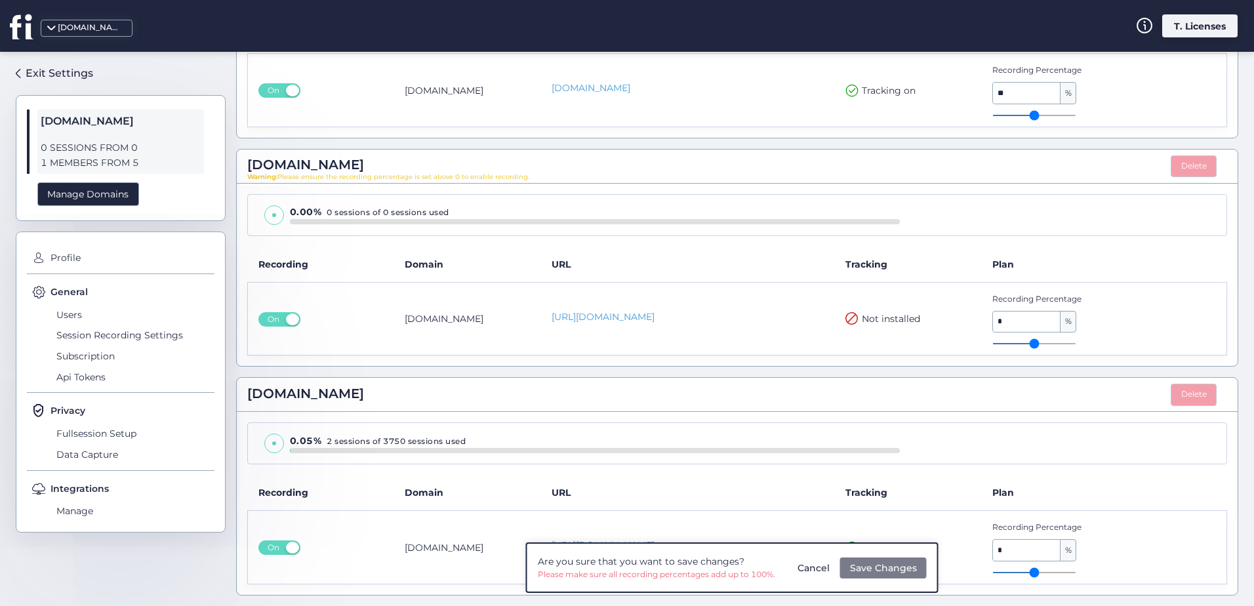
type input "*"
click at [994, 573] on input "range" at bounding box center [1034, 572] width 84 height 1
type input "*"
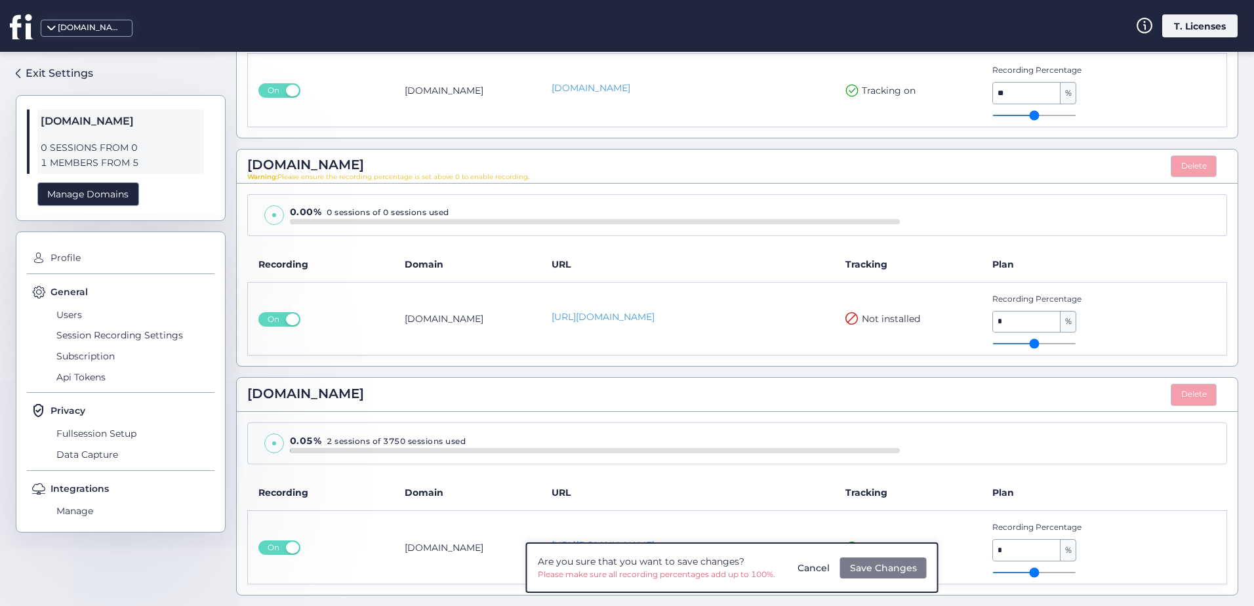
type input "*"
type input "**"
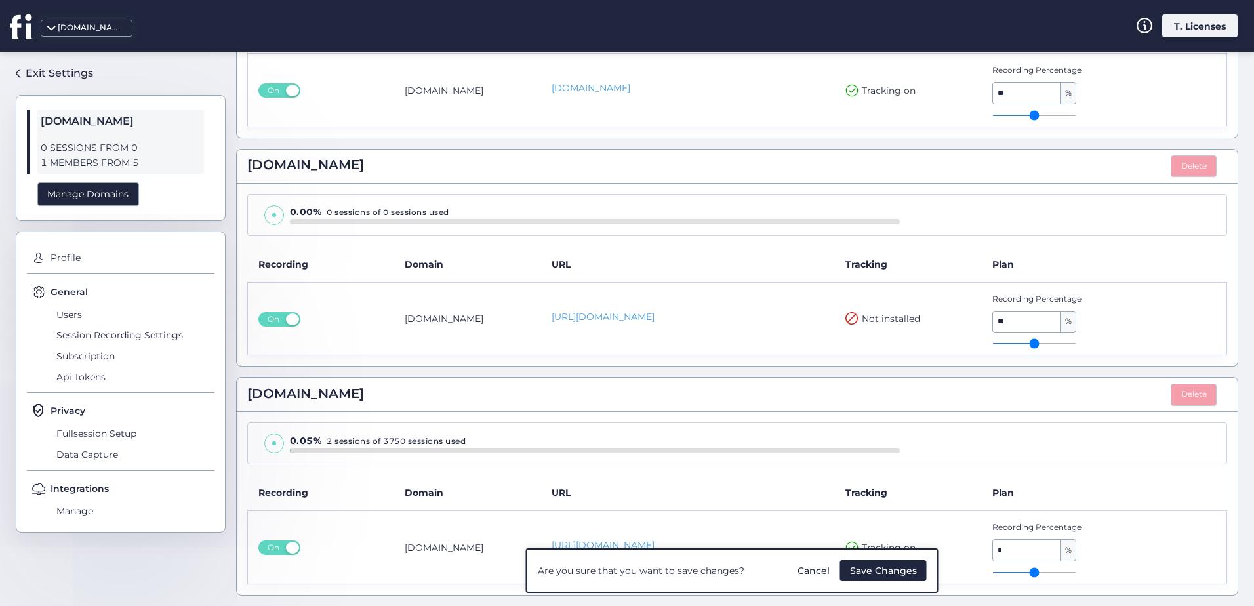
type input "**"
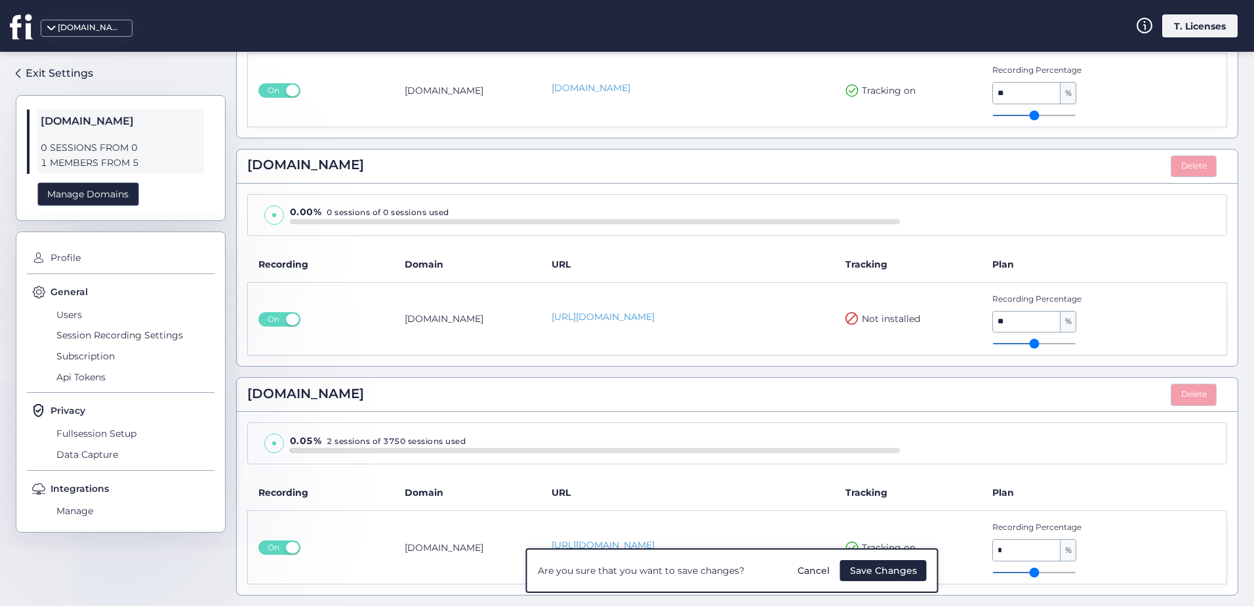
type input "**"
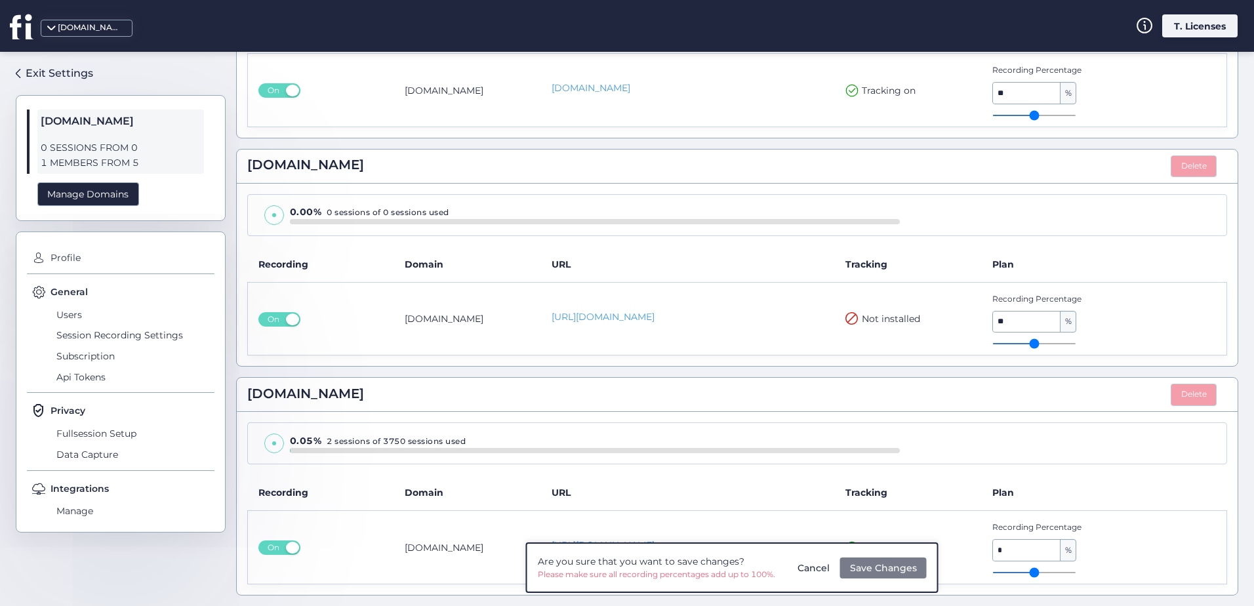
type input "**"
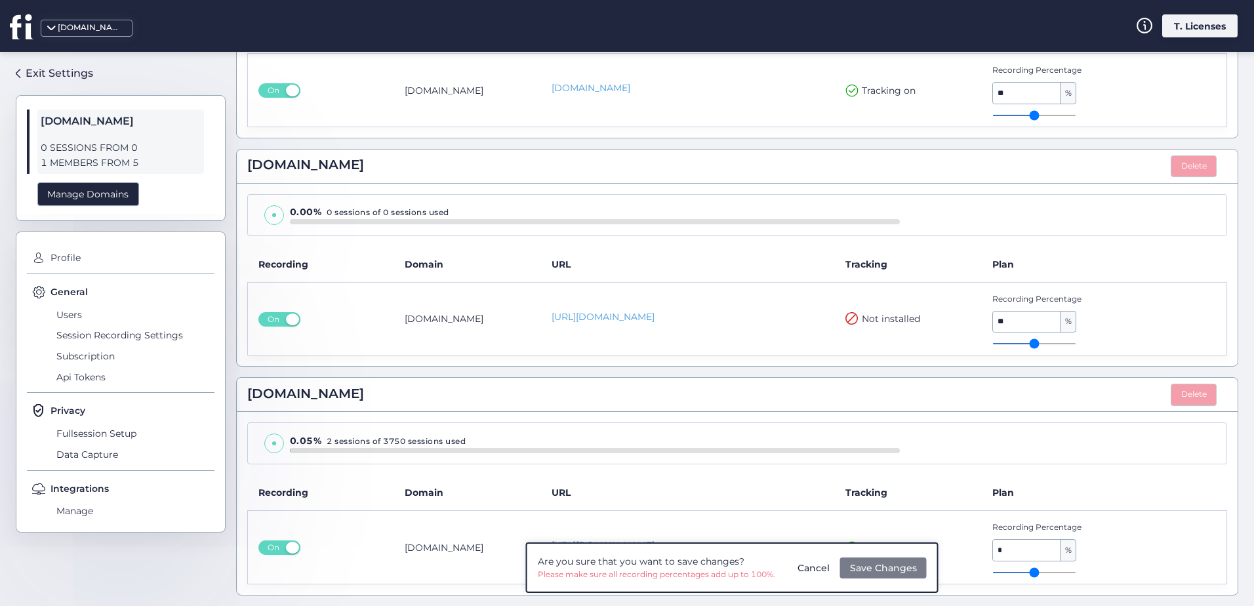
type input "**"
drag, startPoint x: 987, startPoint y: 342, endPoint x: 997, endPoint y: 344, distance: 10.7
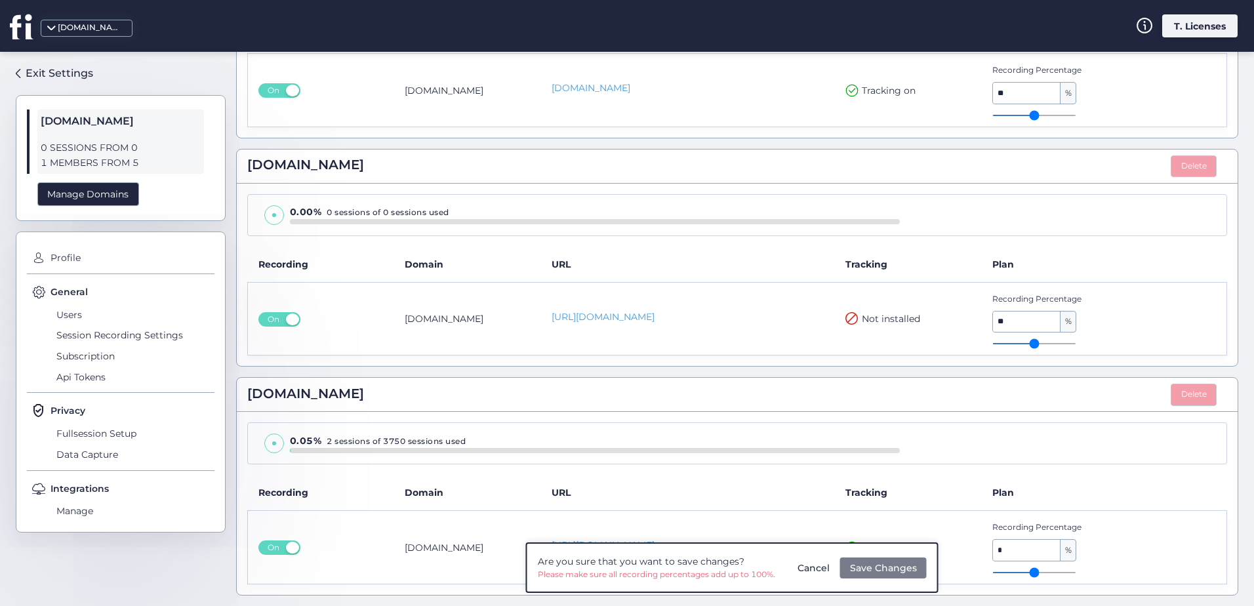
type input "**"
click at [997, 344] on input "range" at bounding box center [1034, 343] width 84 height 1
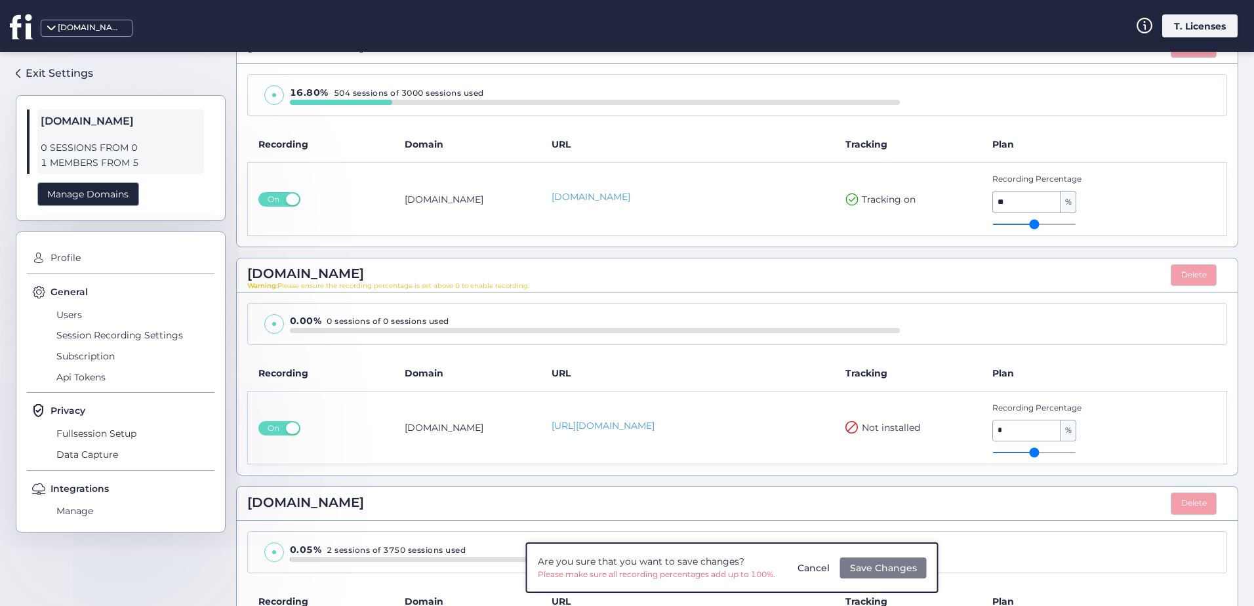
scroll to position [1251, 0]
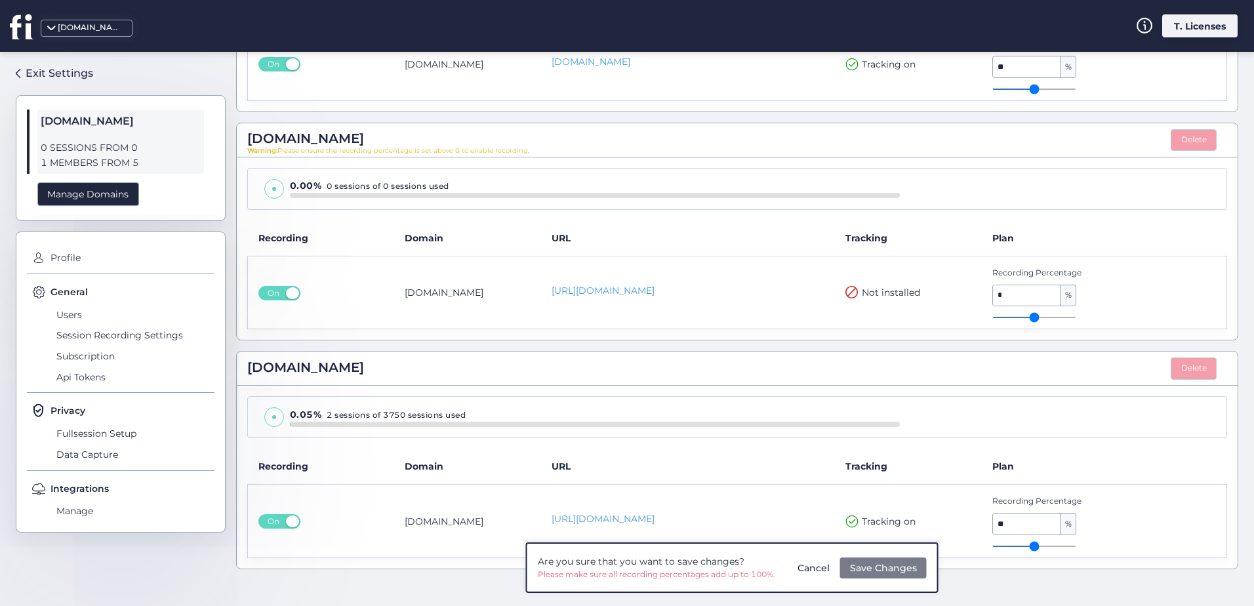
click at [894, 576] on button "Save Changes" at bounding box center [883, 567] width 87 height 21
click at [898, 575] on button "Save Changes" at bounding box center [883, 567] width 87 height 21
click at [898, 574] on span "Save Changes" at bounding box center [883, 568] width 67 height 14
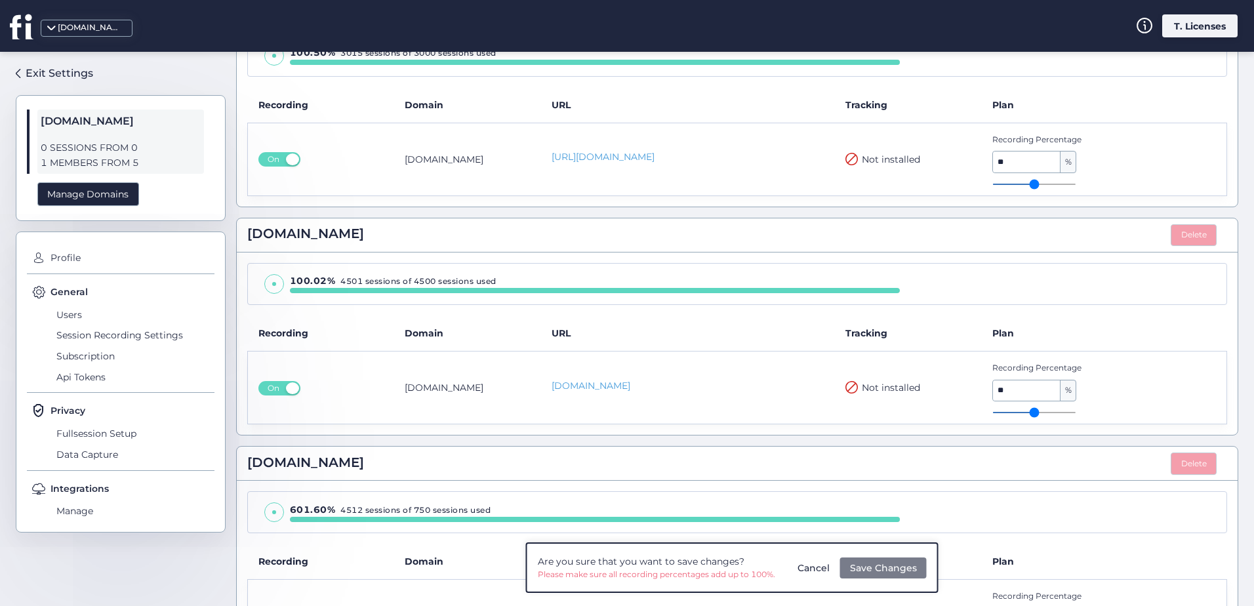
scroll to position [0, 0]
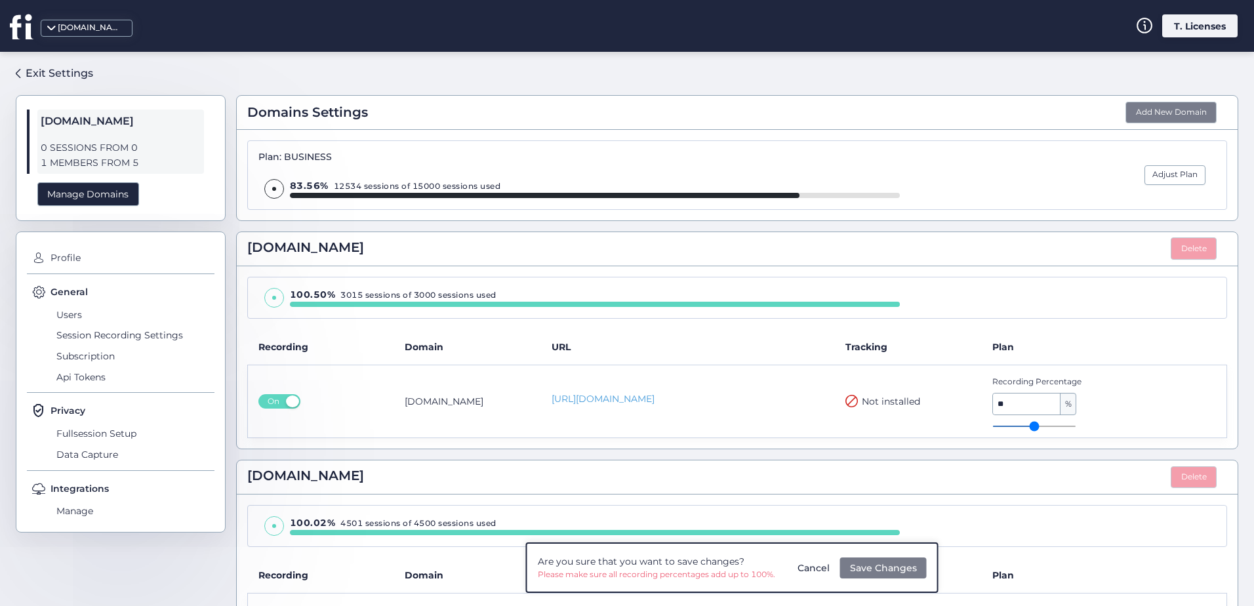
click at [1185, 105] on button "Add New Domain" at bounding box center [1170, 113] width 91 height 22
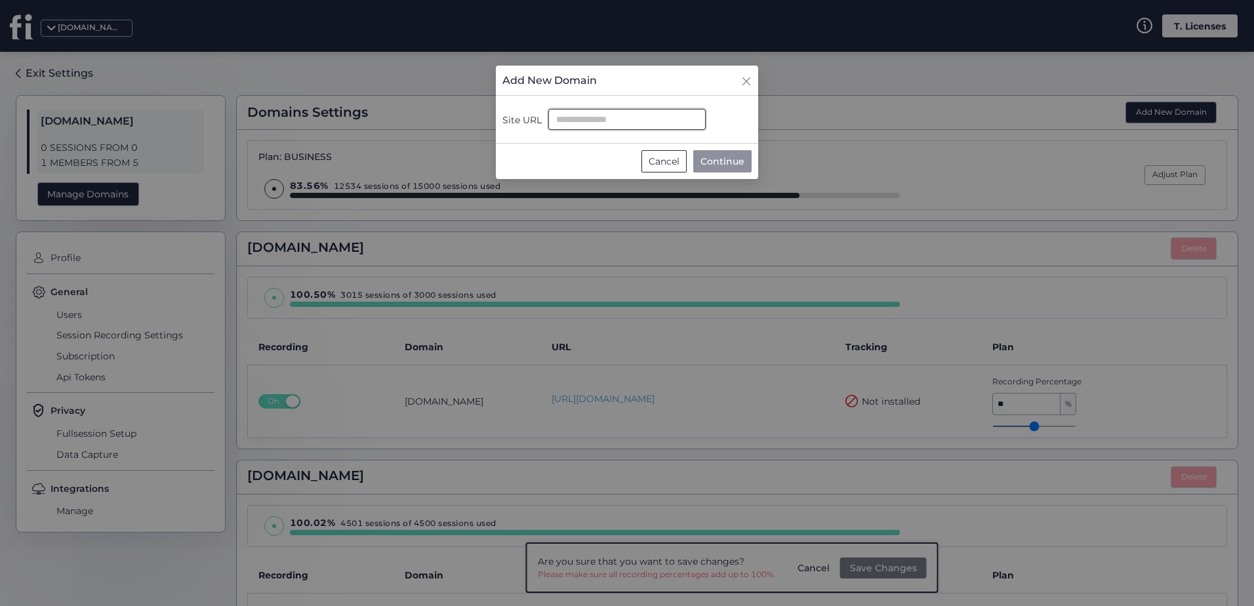
click at [597, 117] on input "Site URL" at bounding box center [626, 119] width 157 height 21
type input "*"
type input "**********"
click at [707, 153] on button "Continue" at bounding box center [722, 161] width 58 height 22
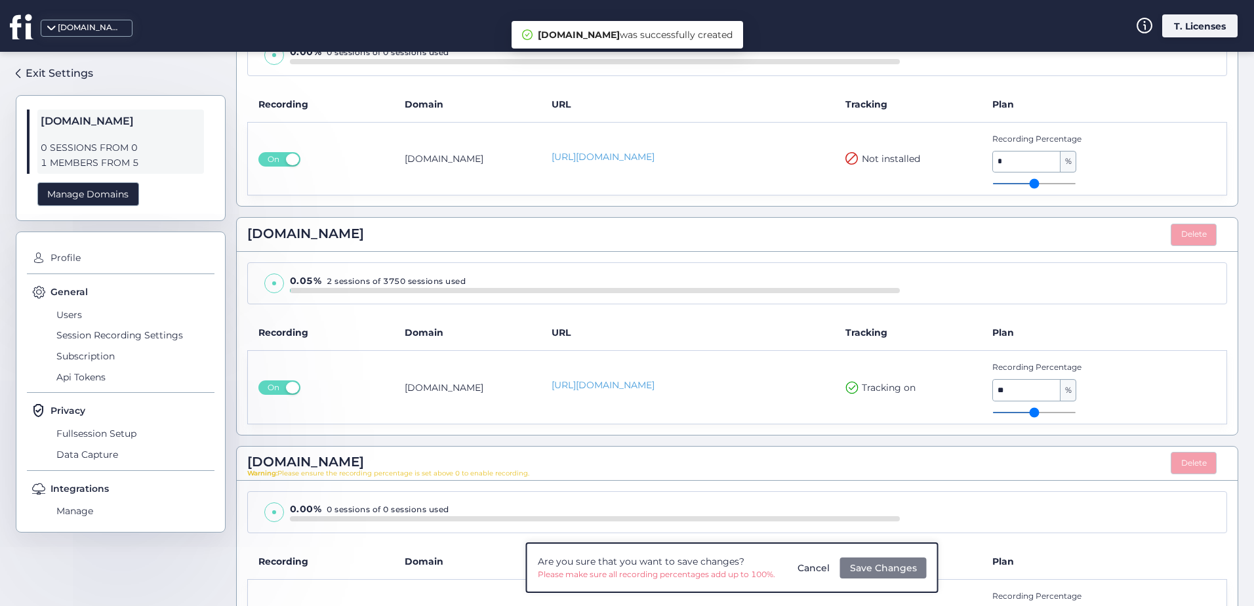
scroll to position [1479, 0]
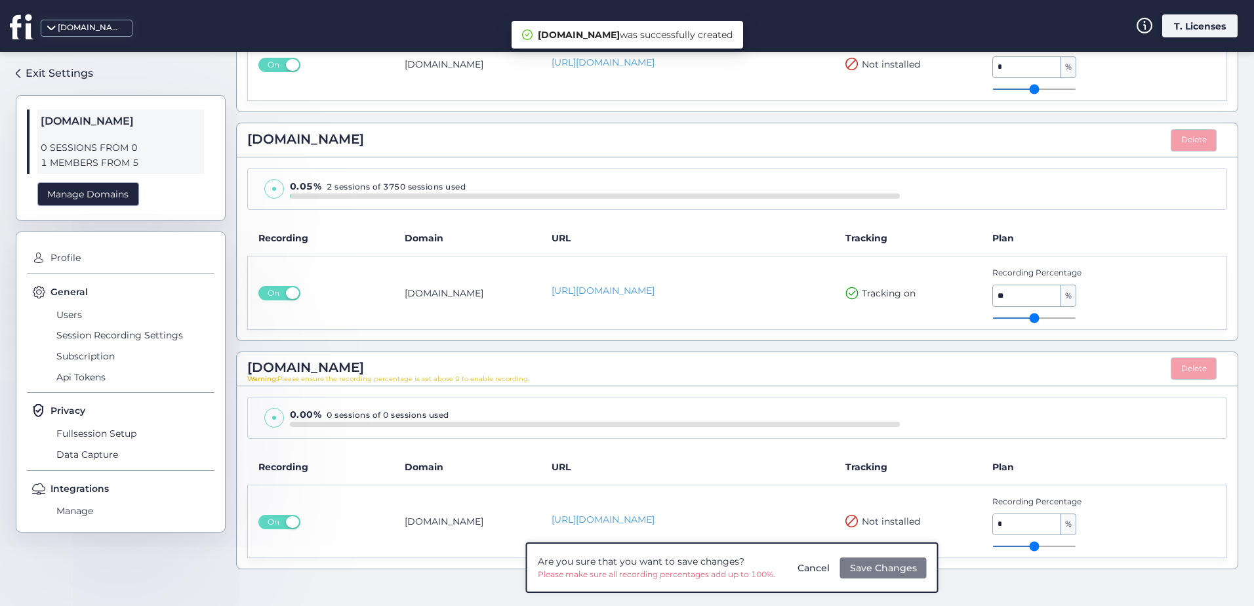
drag, startPoint x: 993, startPoint y: 548, endPoint x: 1071, endPoint y: 544, distance: 77.5
click at [1064, 546] on input "range" at bounding box center [1034, 546] width 84 height 1
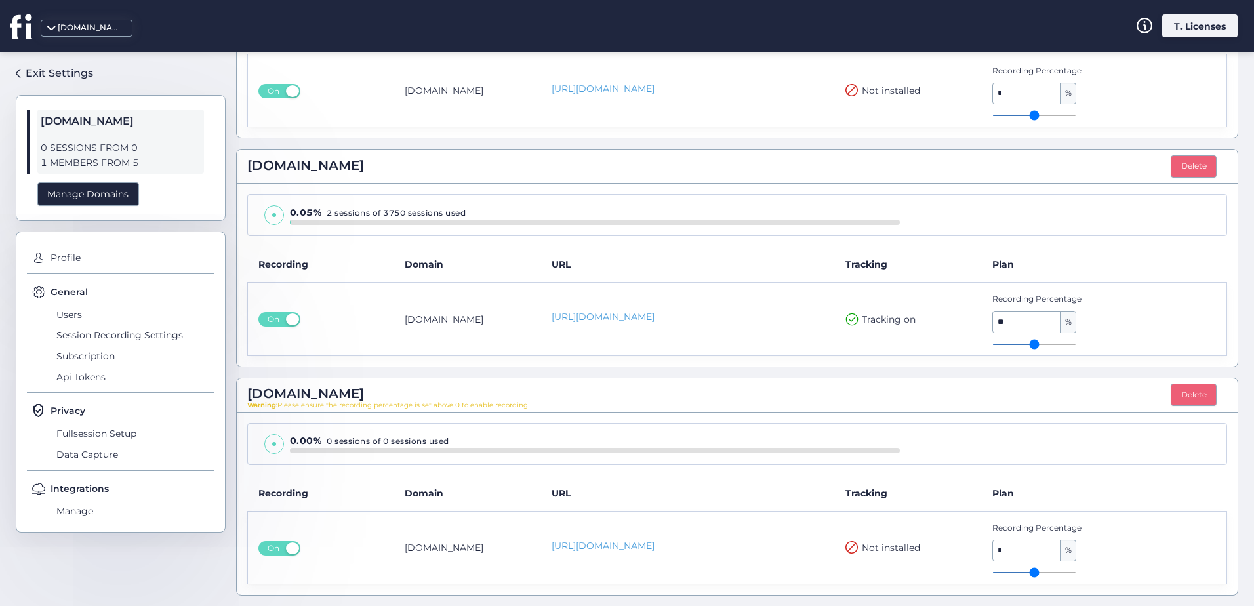
drag, startPoint x: 991, startPoint y: 570, endPoint x: 1037, endPoint y: 569, distance: 45.9
click at [1037, 572] on input "range" at bounding box center [1034, 572] width 84 height 1
click at [1016, 573] on input "range" at bounding box center [1034, 572] width 84 height 1
drag, startPoint x: 1003, startPoint y: 573, endPoint x: 1003, endPoint y: 556, distance: 17.0
click at [1007, 572] on input "range" at bounding box center [1034, 572] width 84 height 1
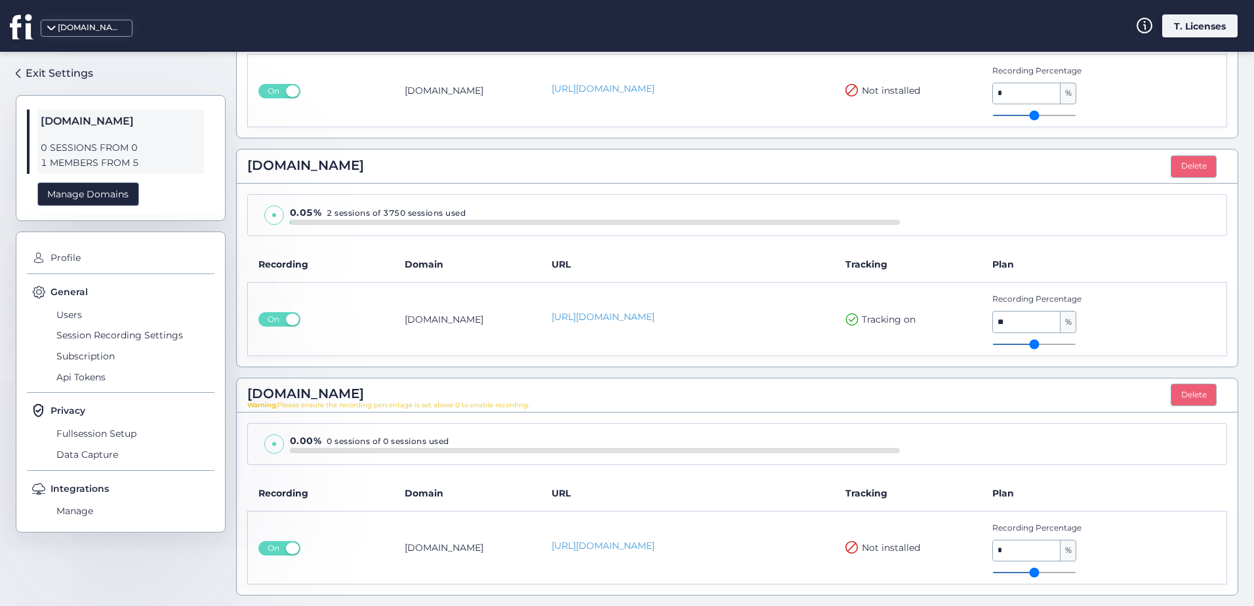
type input "*"
click at [1003, 553] on input "*" at bounding box center [1027, 550] width 68 height 21
drag, startPoint x: 1004, startPoint y: 553, endPoint x: 990, endPoint y: 553, distance: 14.4
click at [974, 557] on tr "On kodabet.com https://kodabet.com Not installed Recording Percentage * %" at bounding box center [737, 547] width 979 height 73
type input "*"
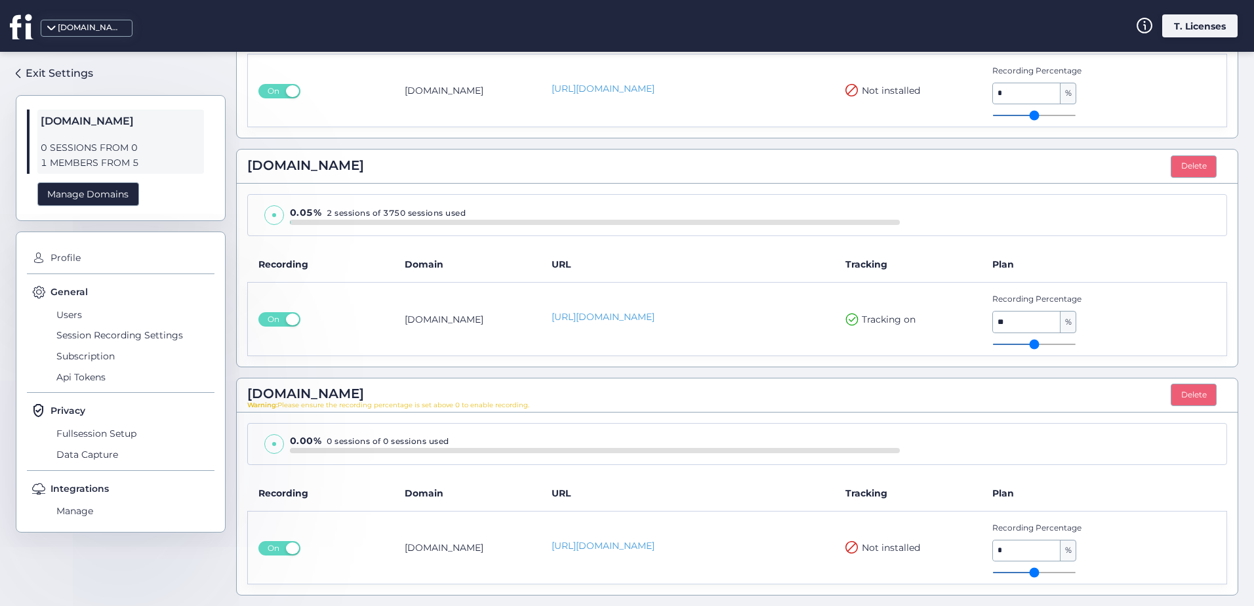
click at [1060, 326] on span "%" at bounding box center [1067, 321] width 15 height 21
click at [1025, 328] on input "**" at bounding box center [1027, 321] width 68 height 21
type input "**"
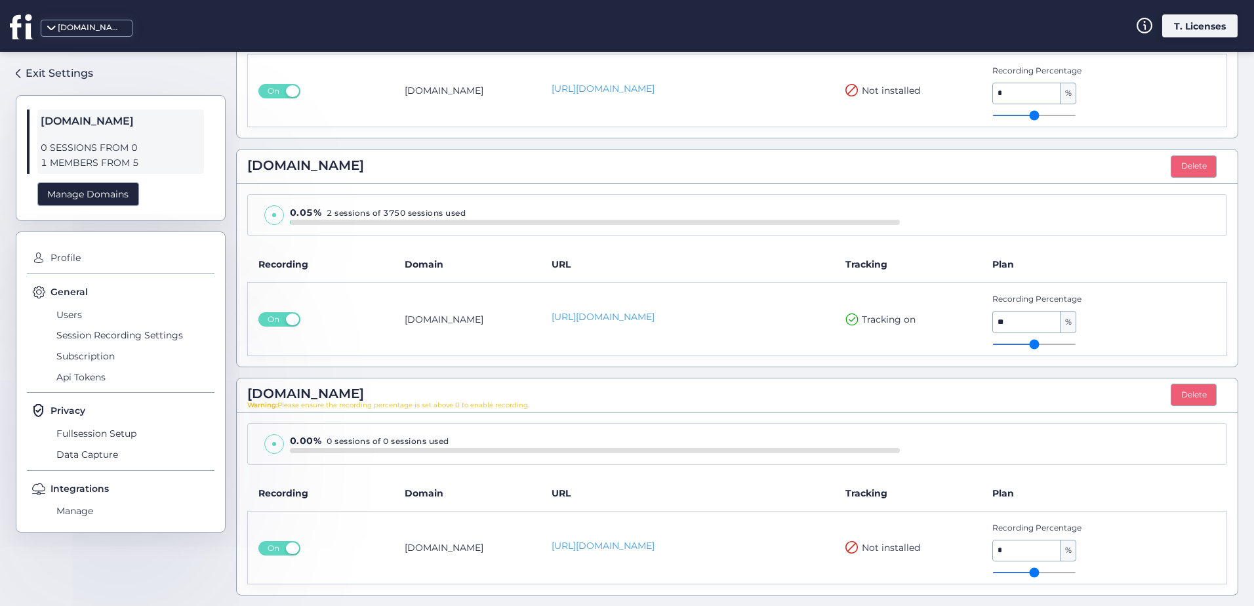
type input "**"
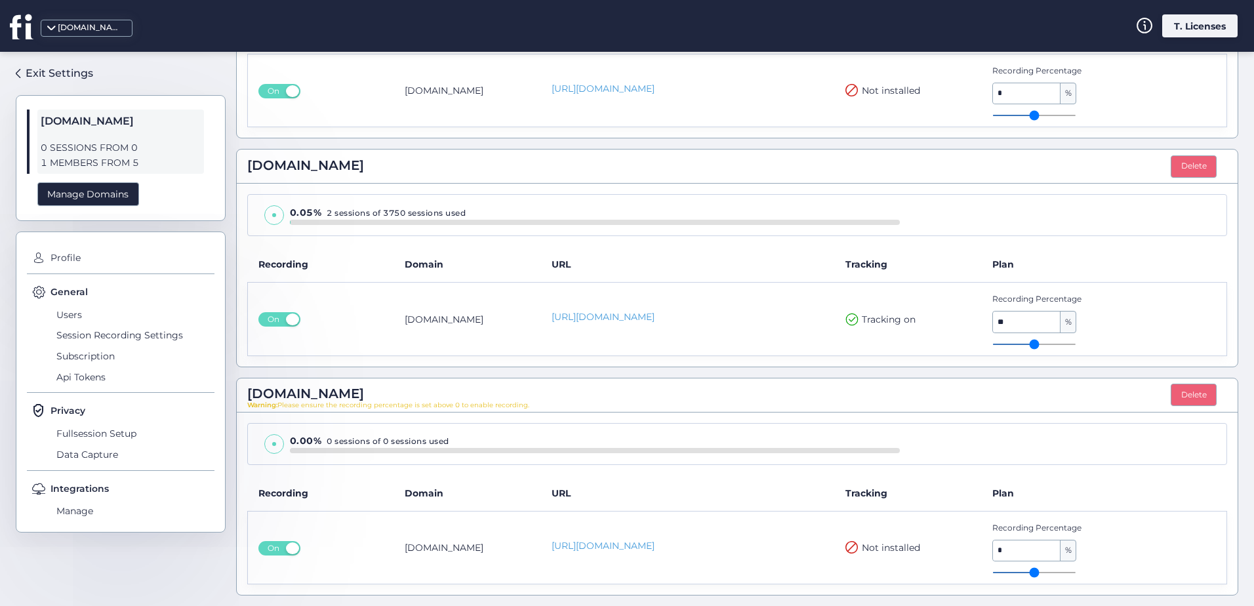
type input "**"
click at [1003, 345] on input "range" at bounding box center [1034, 344] width 84 height 1
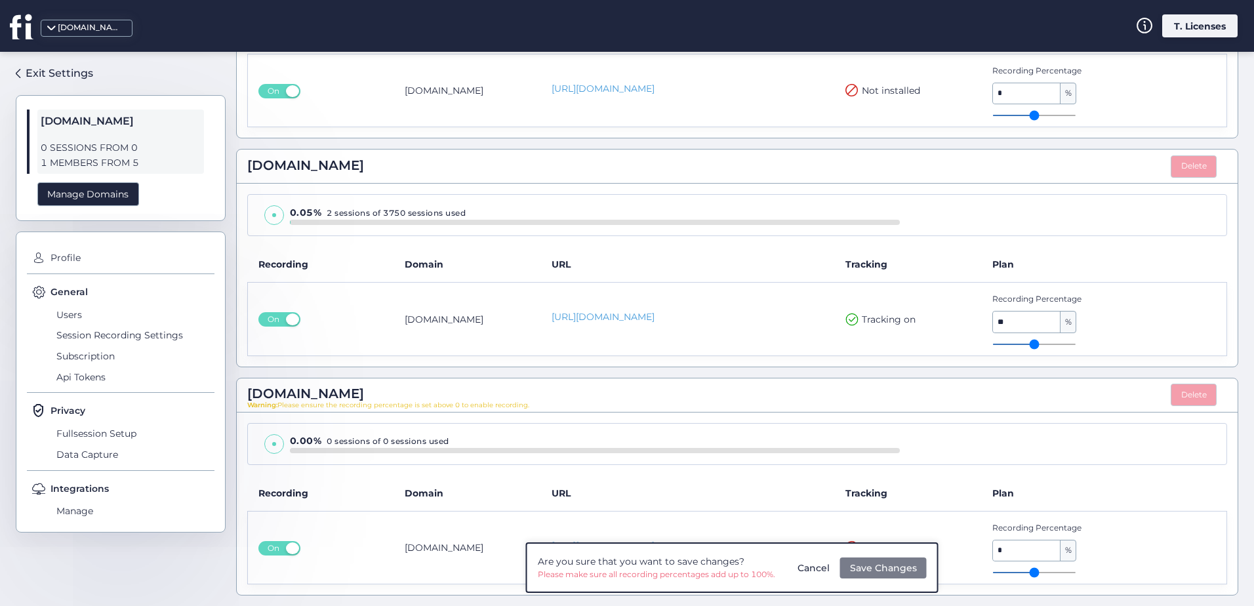
type input "**"
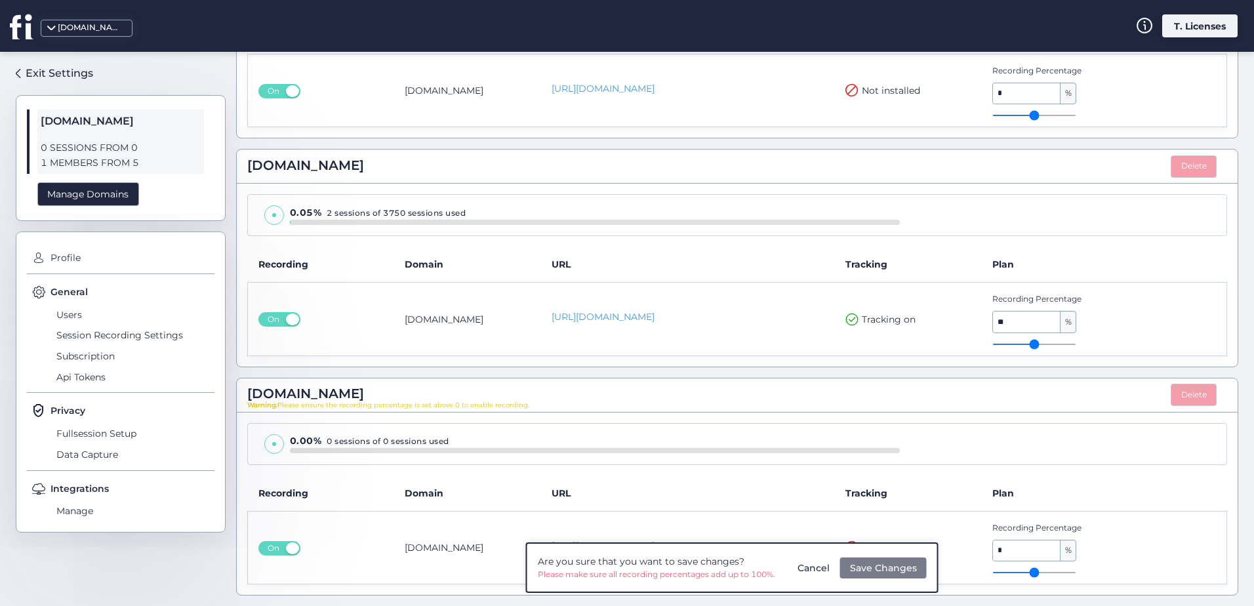
type input "**"
type input "*"
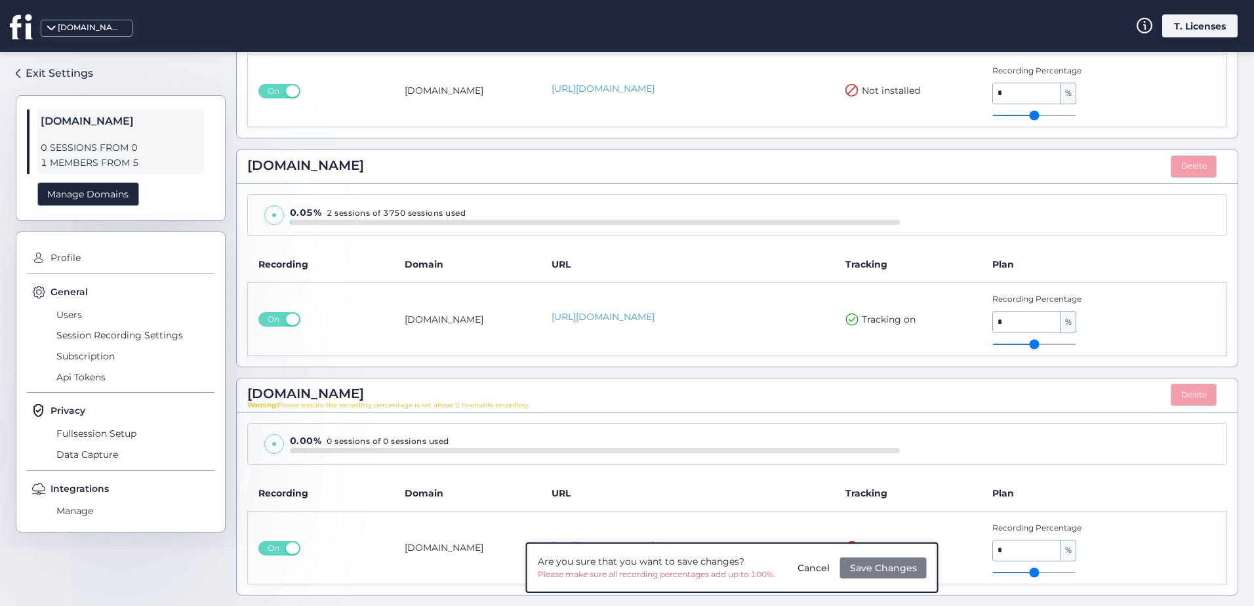
type input "*"
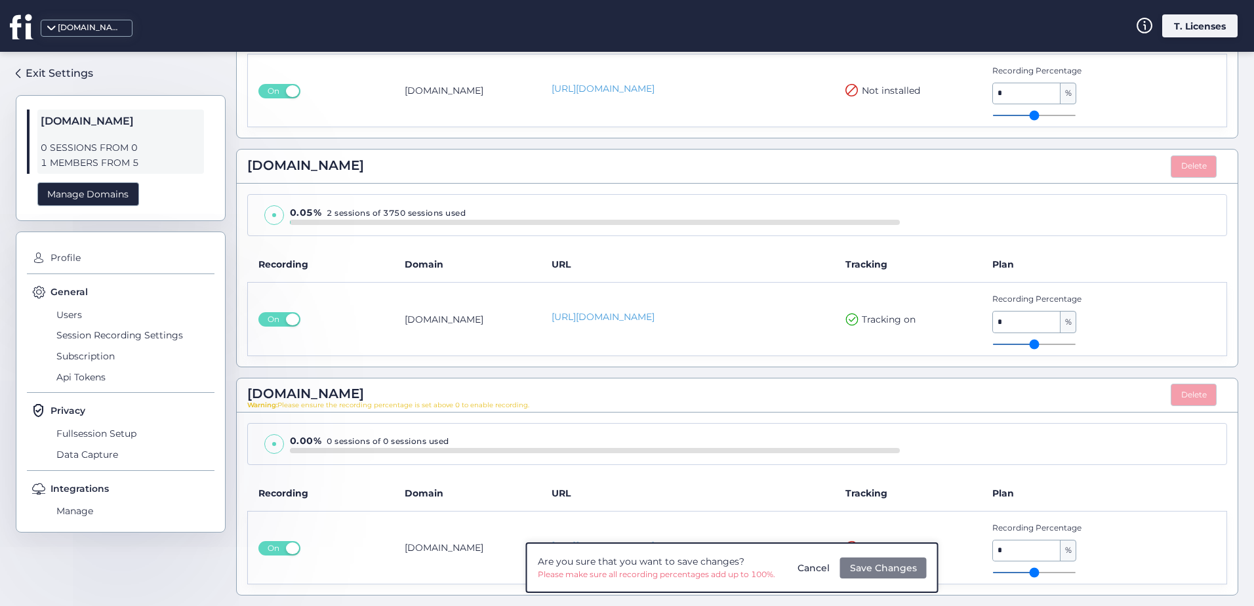
drag, startPoint x: 1003, startPoint y: 344, endPoint x: 994, endPoint y: 340, distance: 9.4
type input "*"
click at [994, 344] on input "range" at bounding box center [1034, 344] width 84 height 1
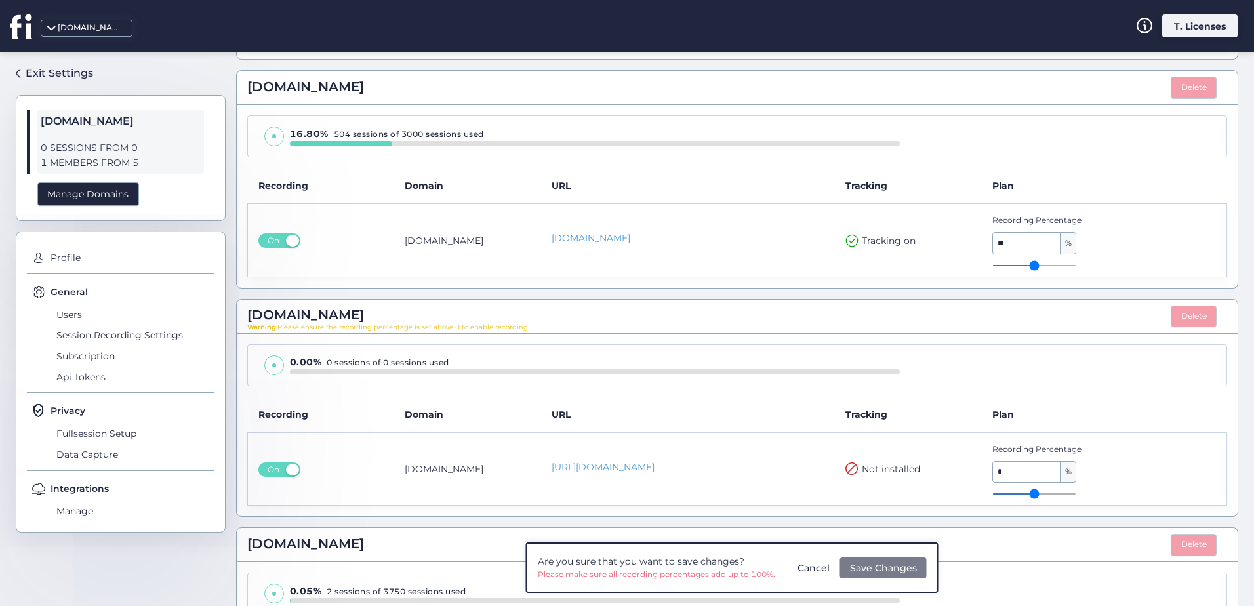
scroll to position [1125, 0]
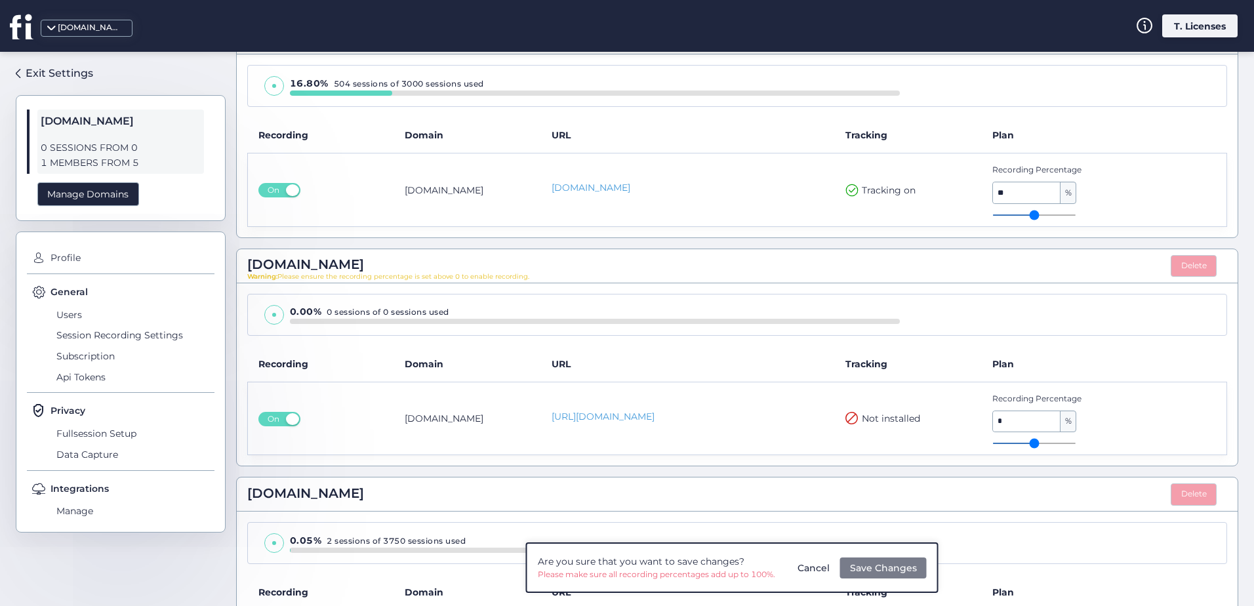
type input "*"
type input "**"
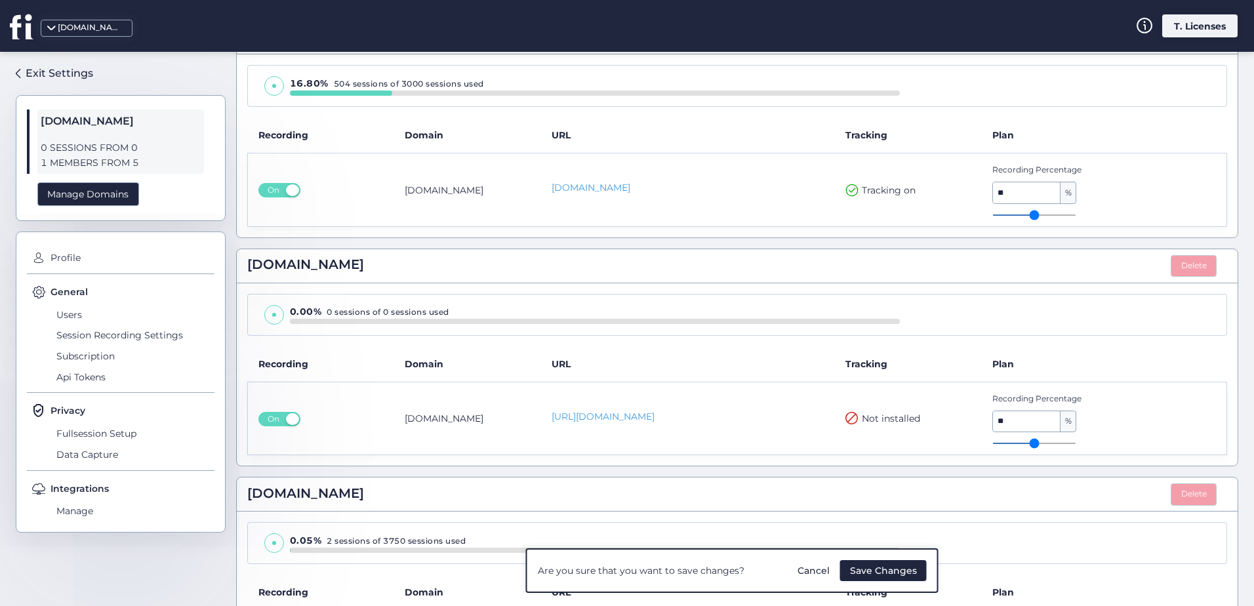
drag, startPoint x: 991, startPoint y: 445, endPoint x: 1013, endPoint y: 443, distance: 21.8
type input "**"
click at [1013, 443] on input "range" at bounding box center [1034, 443] width 84 height 1
click at [899, 572] on span "Save Changes" at bounding box center [883, 570] width 67 height 14
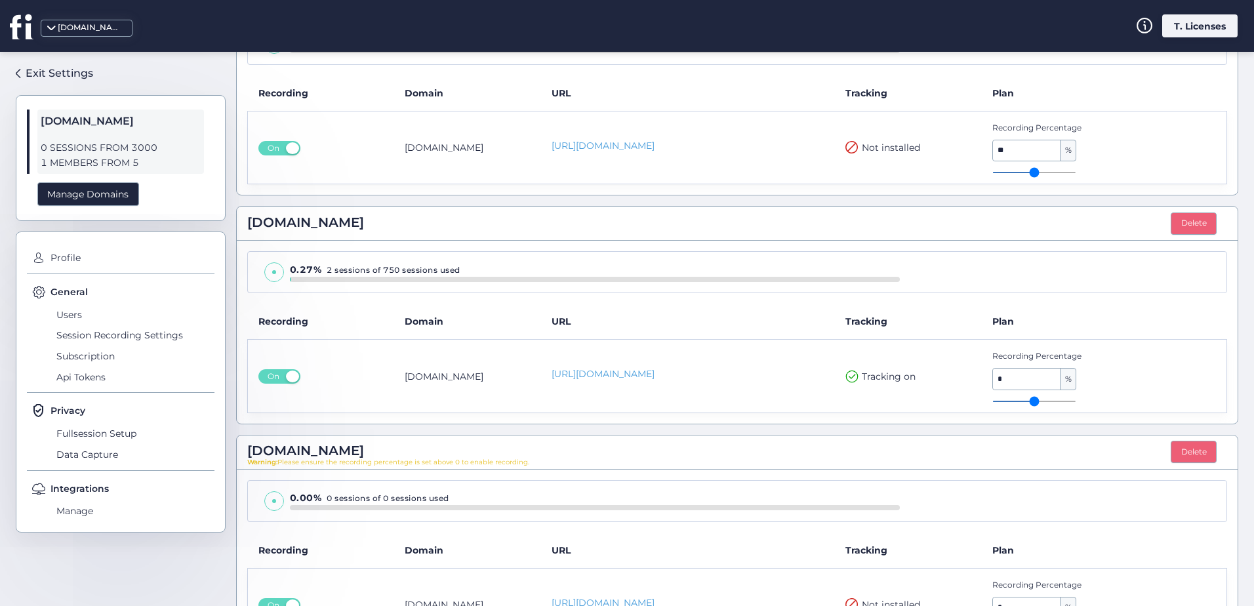
scroll to position [1453, 0]
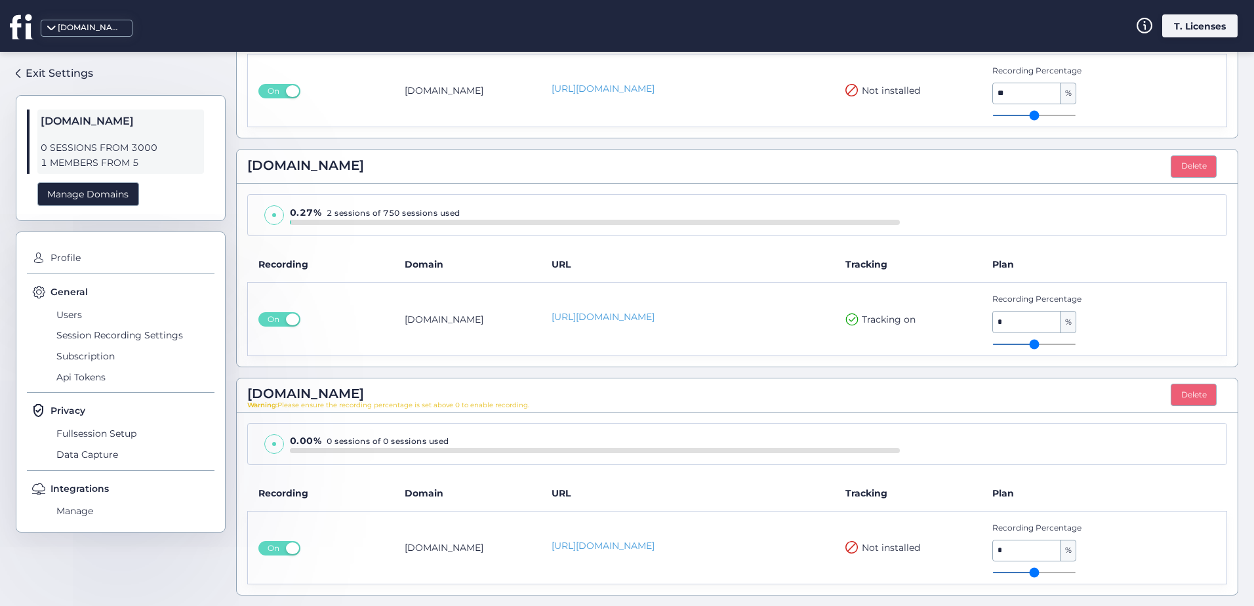
click at [303, 396] on span "kodabet.com" at bounding box center [305, 394] width 117 height 20
